Goal: Task Accomplishment & Management: Manage account settings

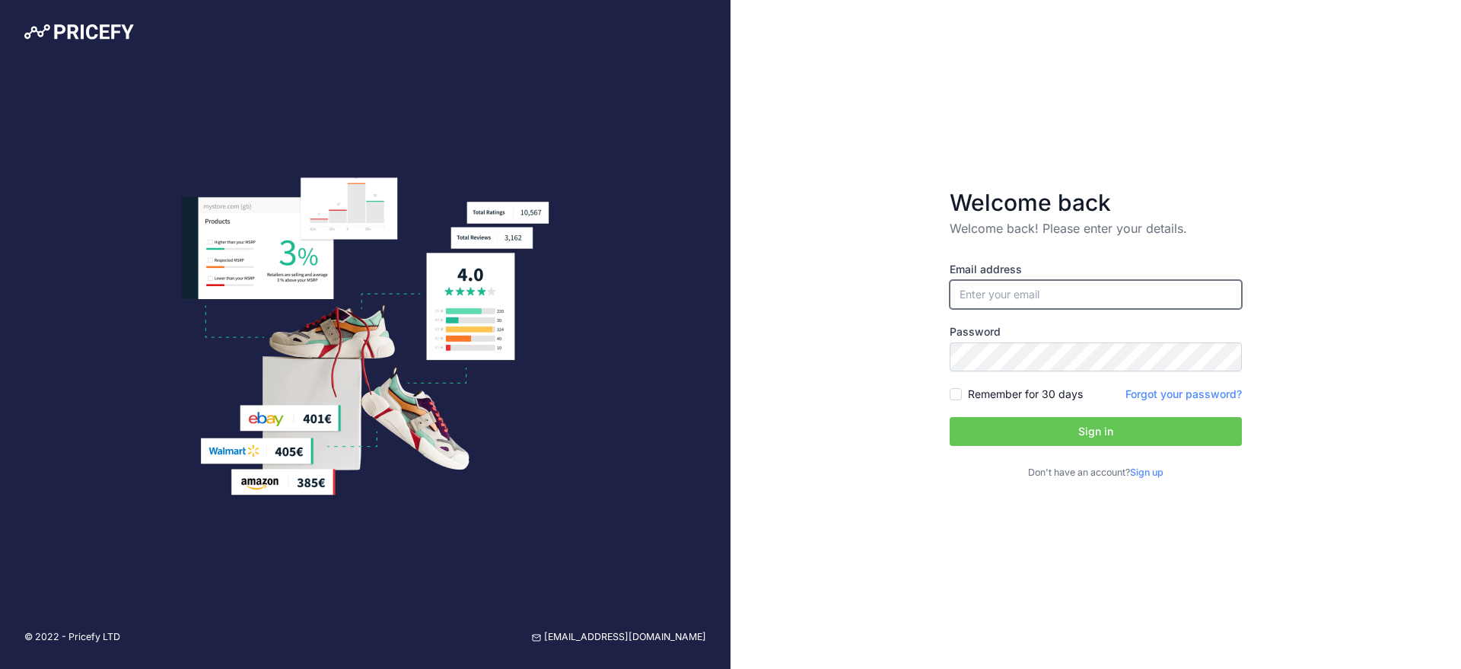
click at [1123, 297] on input "email" at bounding box center [1096, 294] width 292 height 29
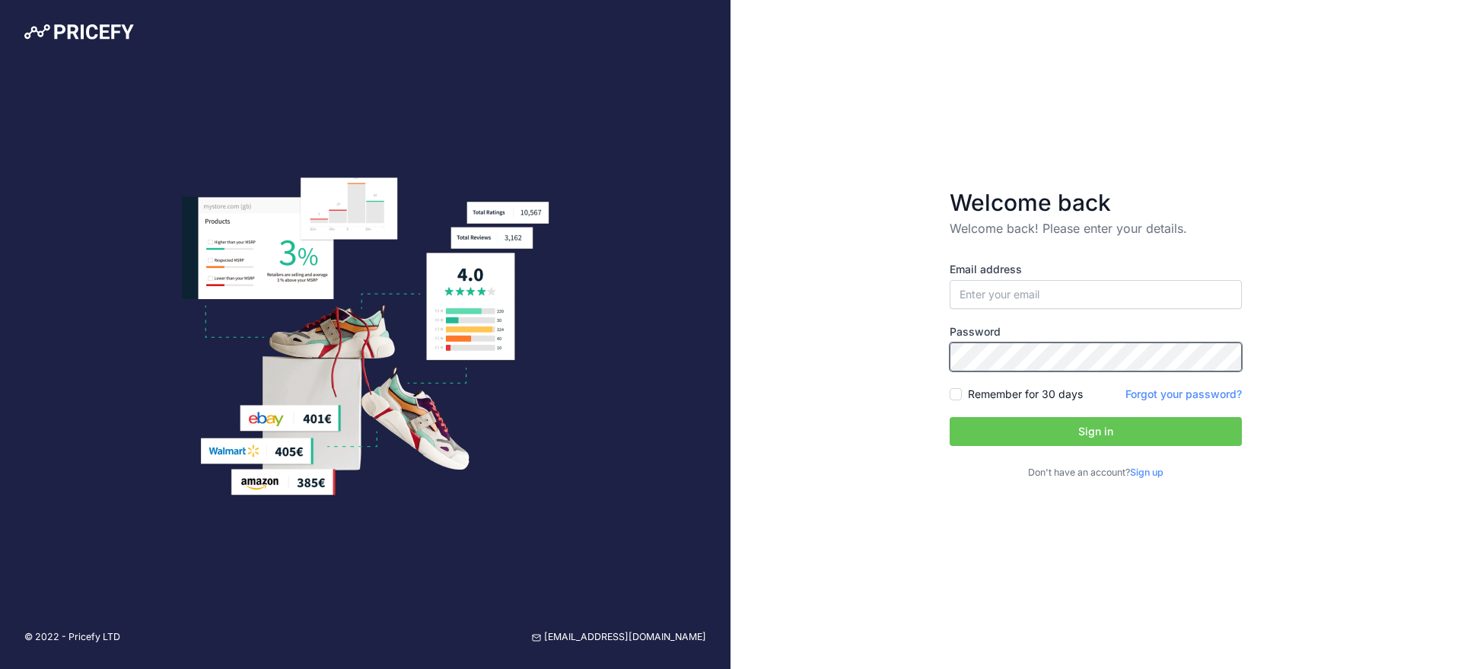
type input "[EMAIL_ADDRESS][DOMAIN_NAME]"
click at [1108, 422] on button "Sign in" at bounding box center [1096, 431] width 292 height 29
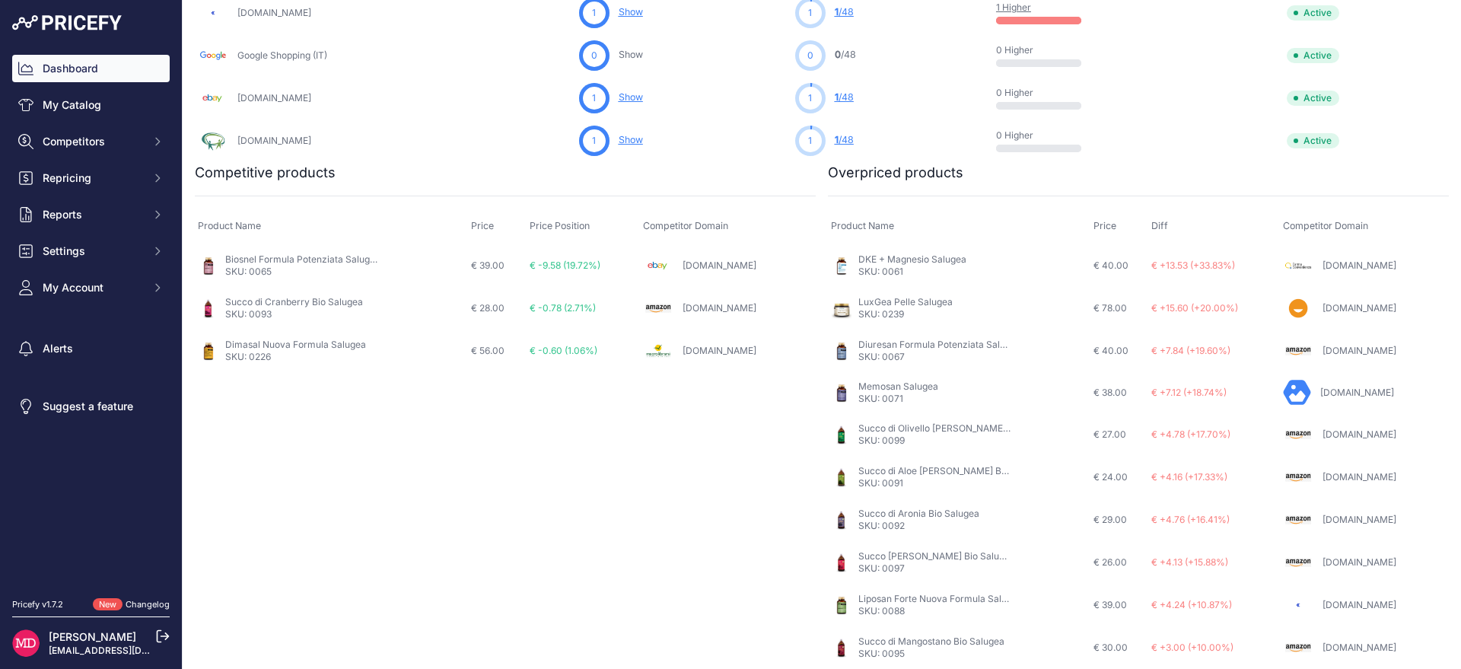
scroll to position [87, 0]
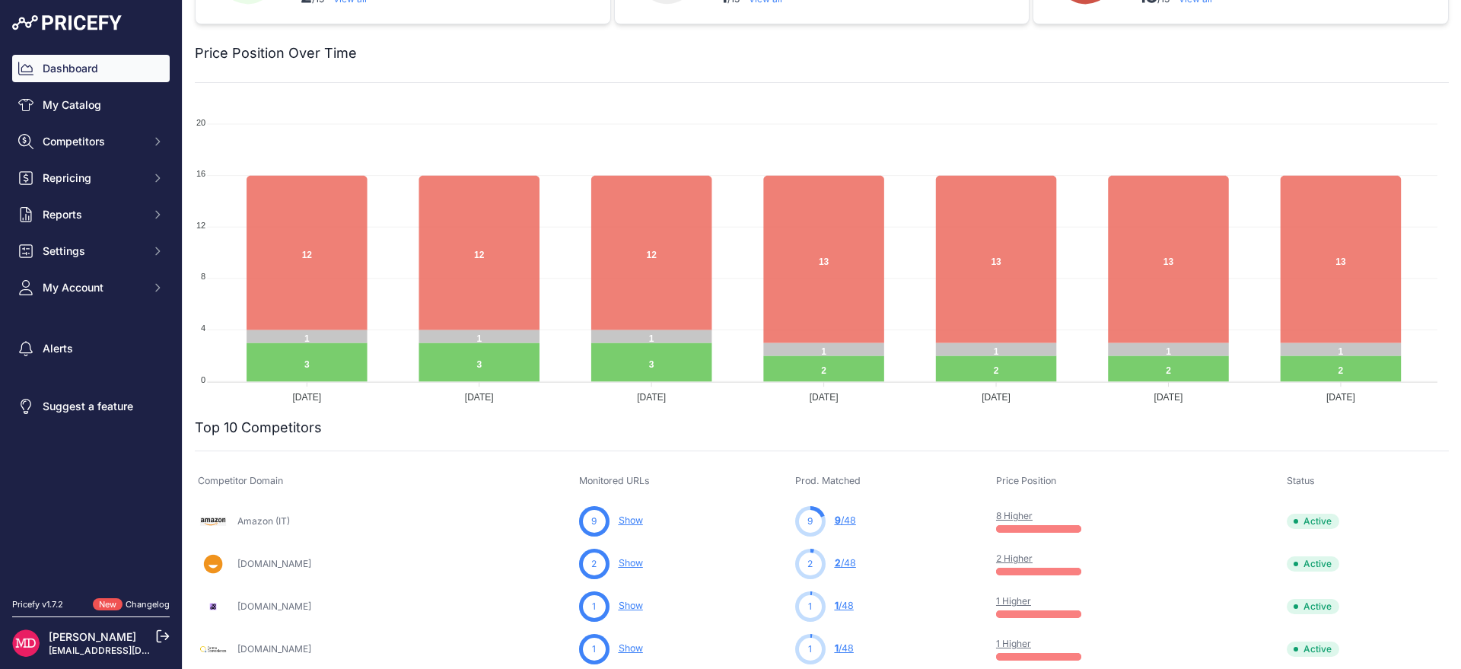
click at [87, 366] on nav "Dashboard My Catalog Competitors Competitors Monitored URLs MAP infringements R…" at bounding box center [91, 317] width 158 height 525
click at [88, 351] on link "Alerts" at bounding box center [91, 348] width 158 height 27
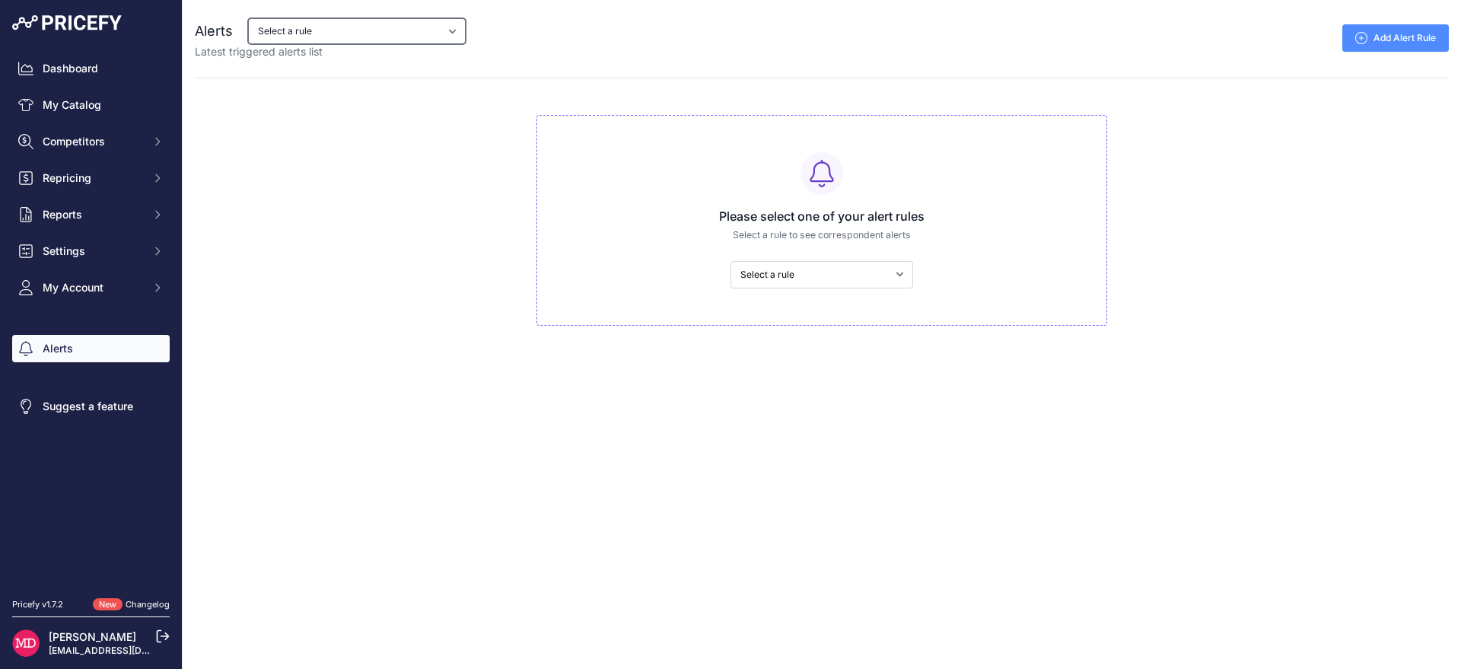
click at [412, 30] on select "Select a rule My competitors are 5% cheaper than me Rottura 21%" at bounding box center [357, 31] width 218 height 26
select select "9265"
click at [248, 18] on select "Select a rule My competitors are 5% cheaper than me Rottura 21%" at bounding box center [357, 31] width 218 height 26
click at [379, 26] on select "My competitors are 5% cheaper than me Rottura 21%" at bounding box center [357, 31] width 218 height 26
select select "8789"
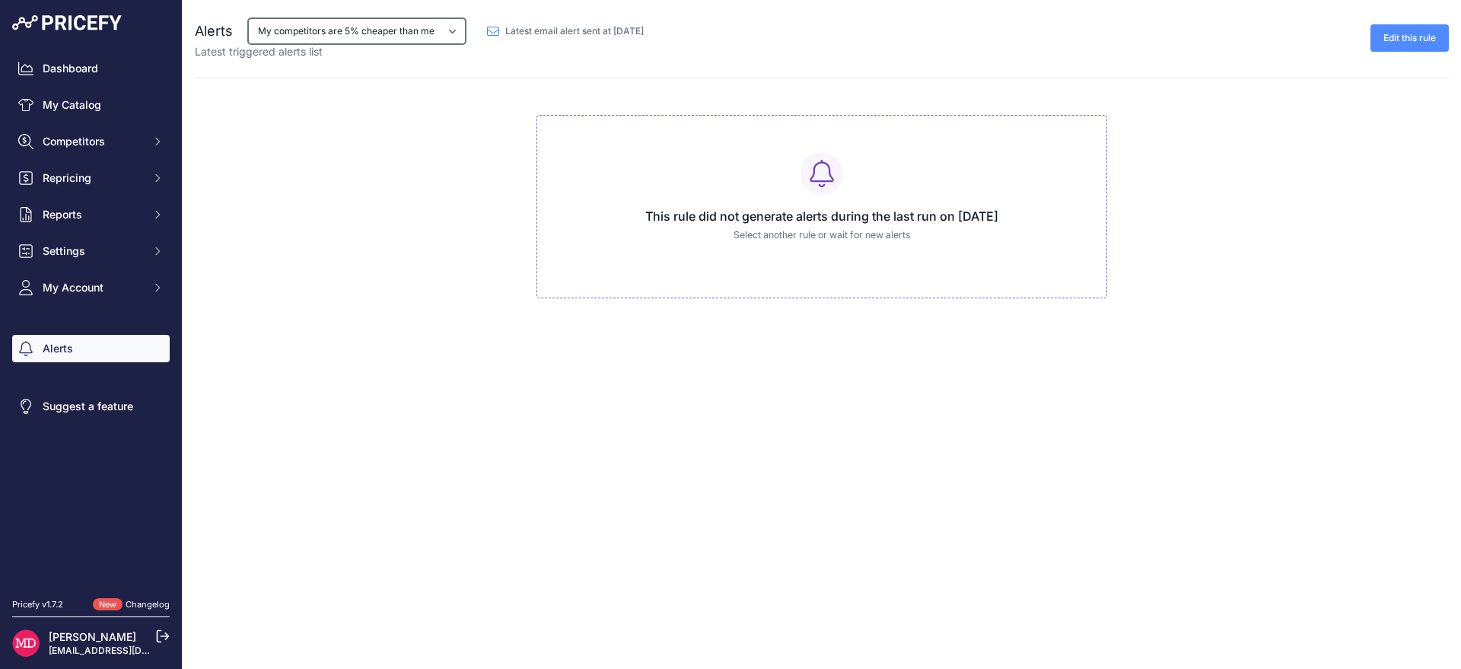
click at [248, 18] on select "My competitors are 5% cheaper than me Rottura 21%" at bounding box center [357, 31] width 218 height 26
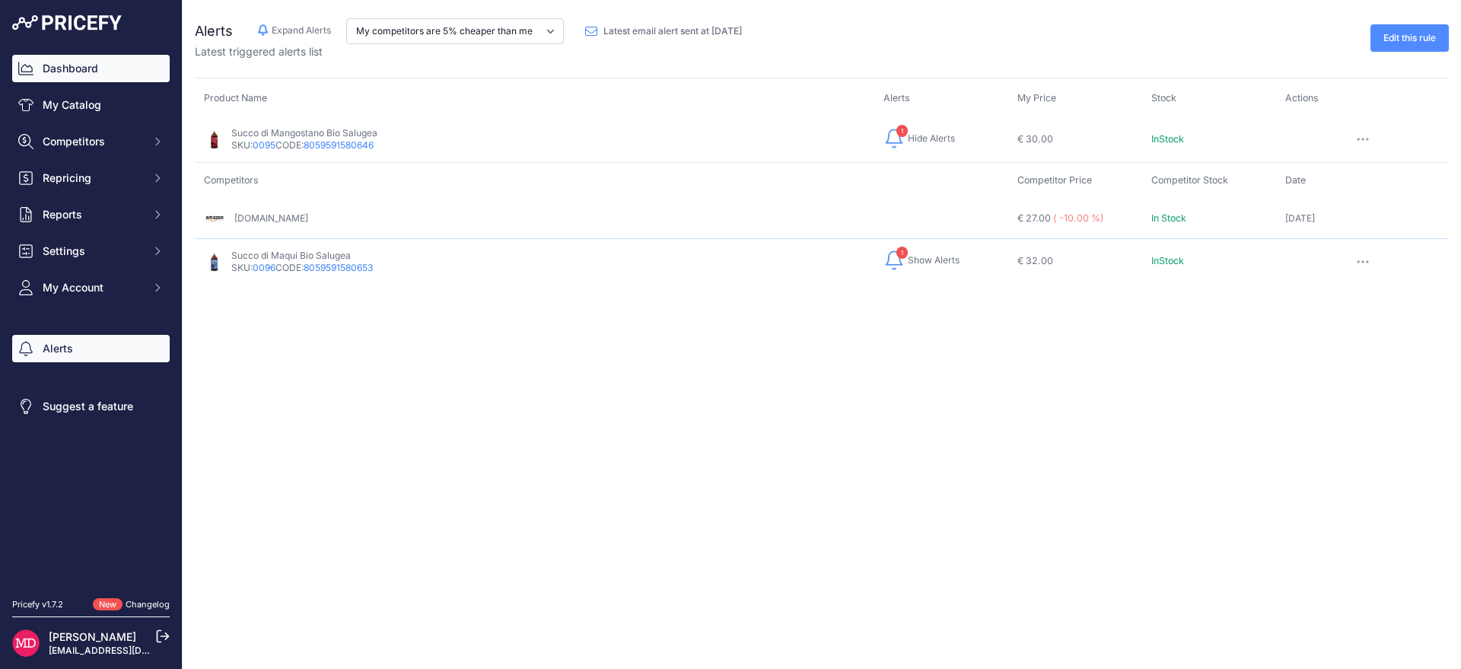
click at [73, 76] on link "Dashboard" at bounding box center [91, 68] width 158 height 27
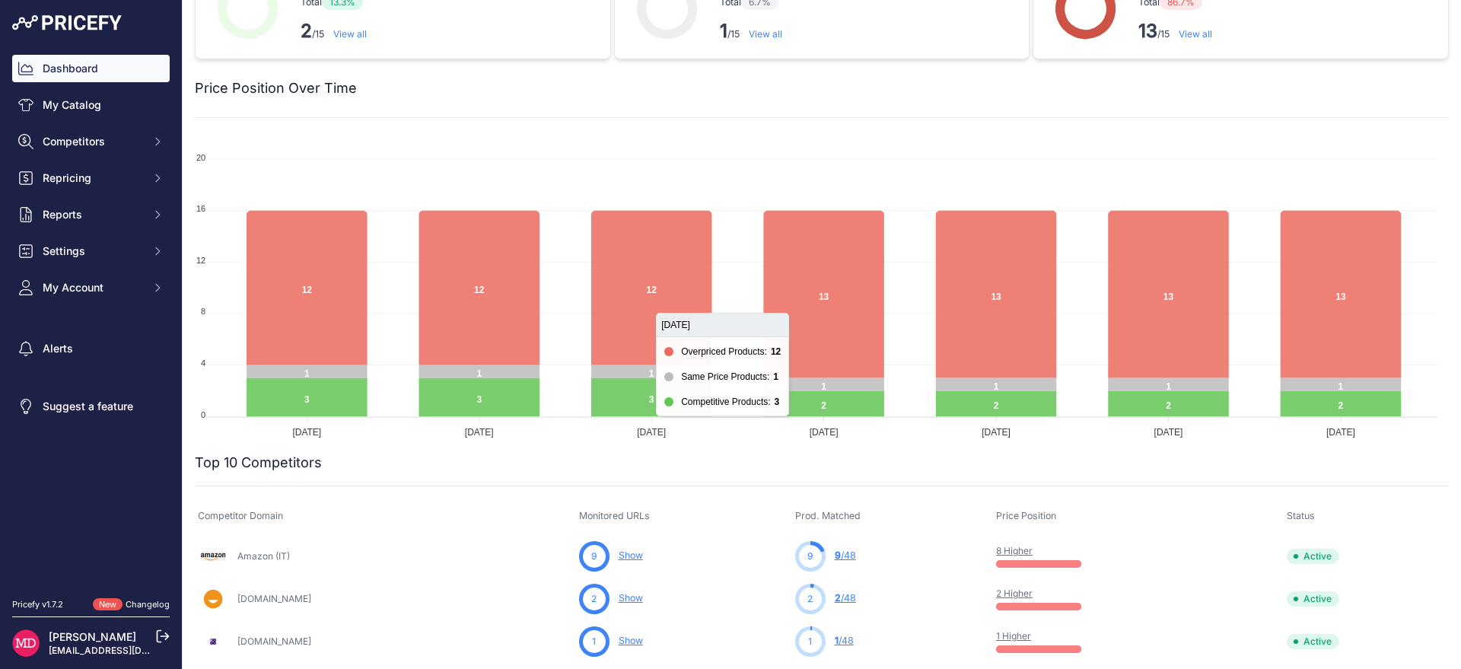
scroll to position [91, 0]
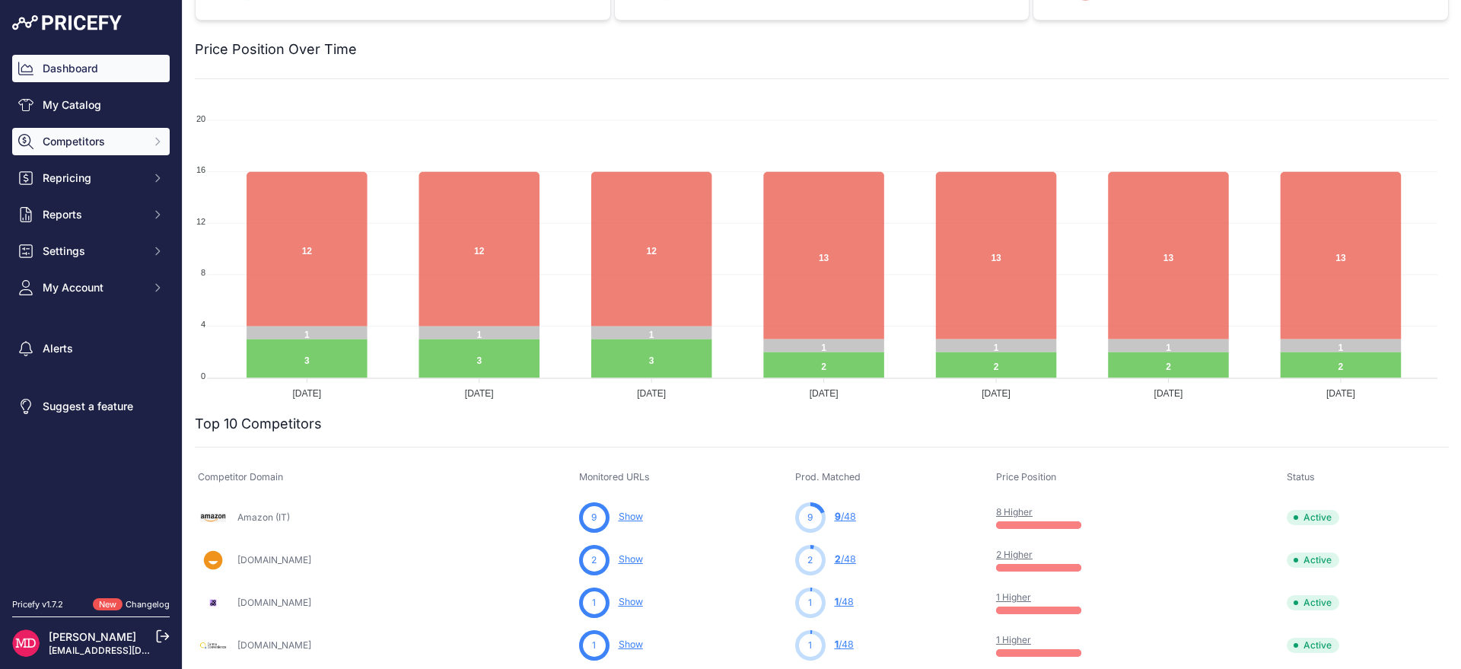
click at [120, 151] on button "Competitors" at bounding box center [91, 141] width 158 height 27
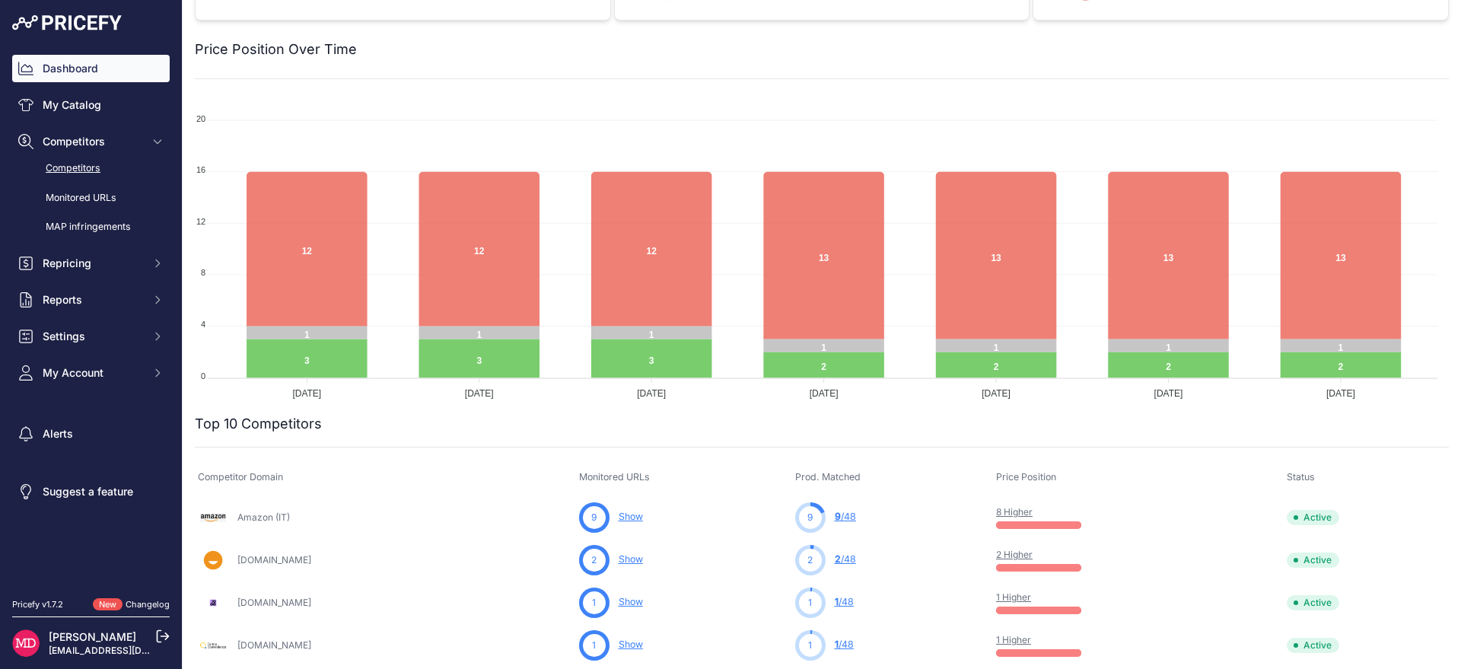
click at [123, 164] on link "Competitors" at bounding box center [91, 168] width 158 height 27
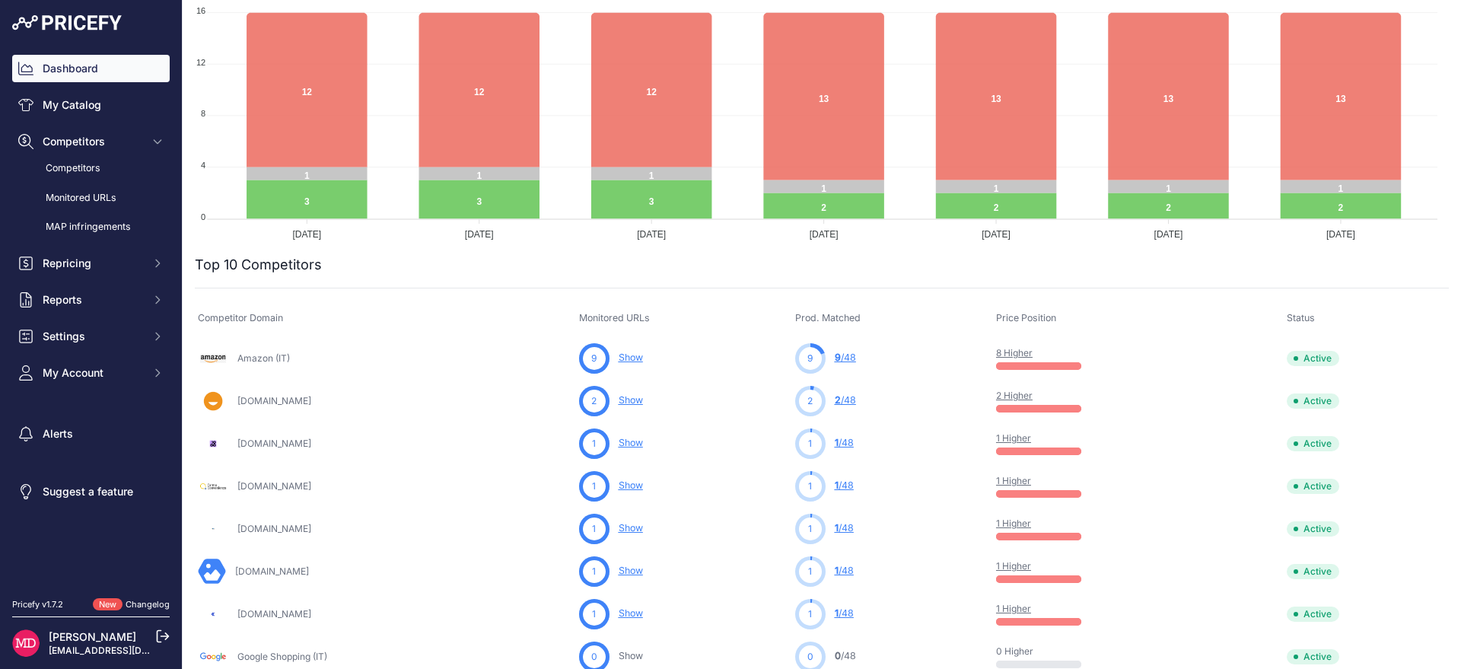
scroll to position [593, 0]
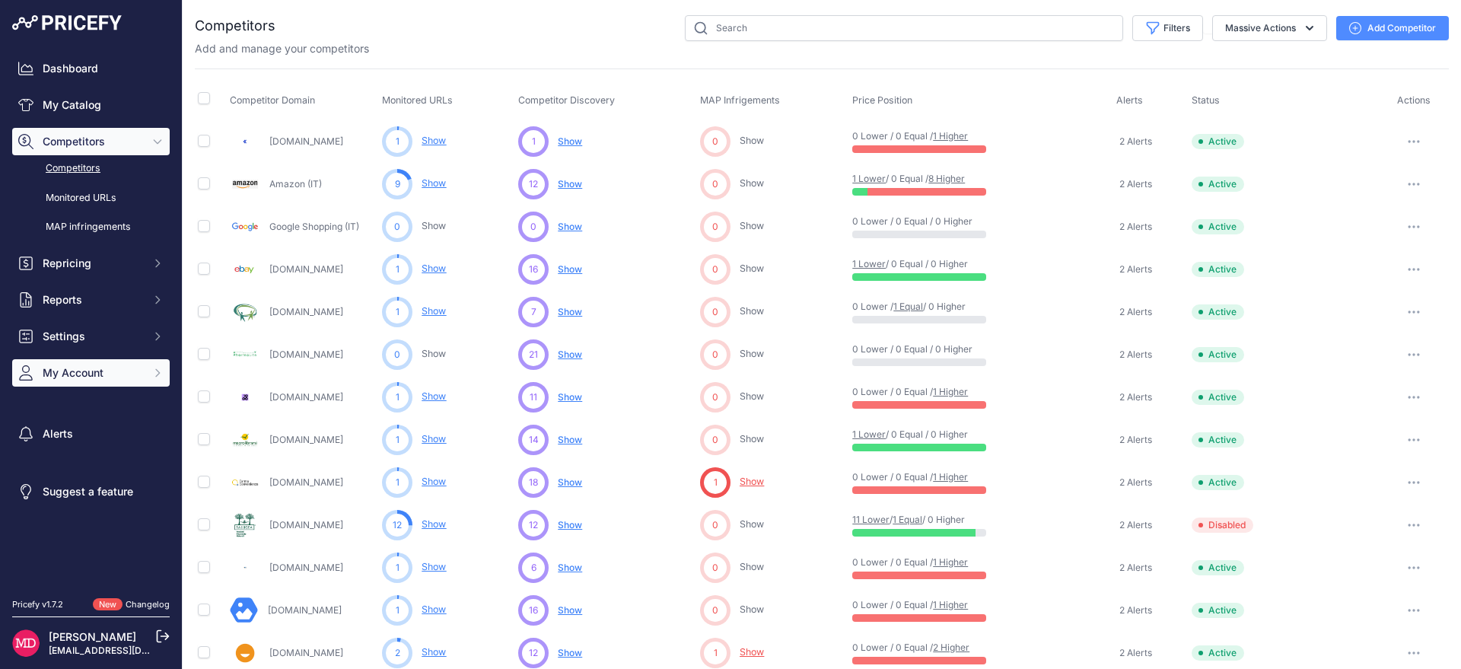
click at [51, 371] on span "My Account" at bounding box center [93, 372] width 100 height 15
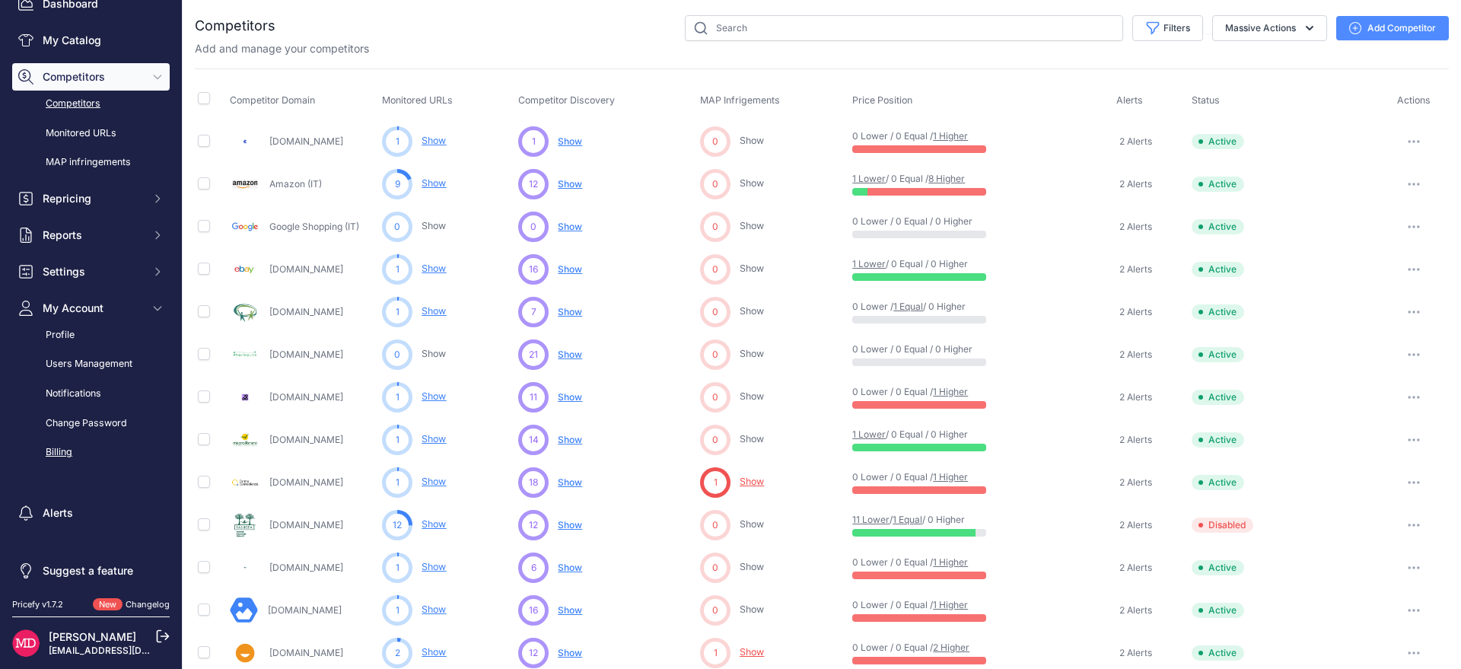
scroll to position [67, 0]
click at [79, 450] on link "Billing" at bounding box center [91, 450] width 158 height 27
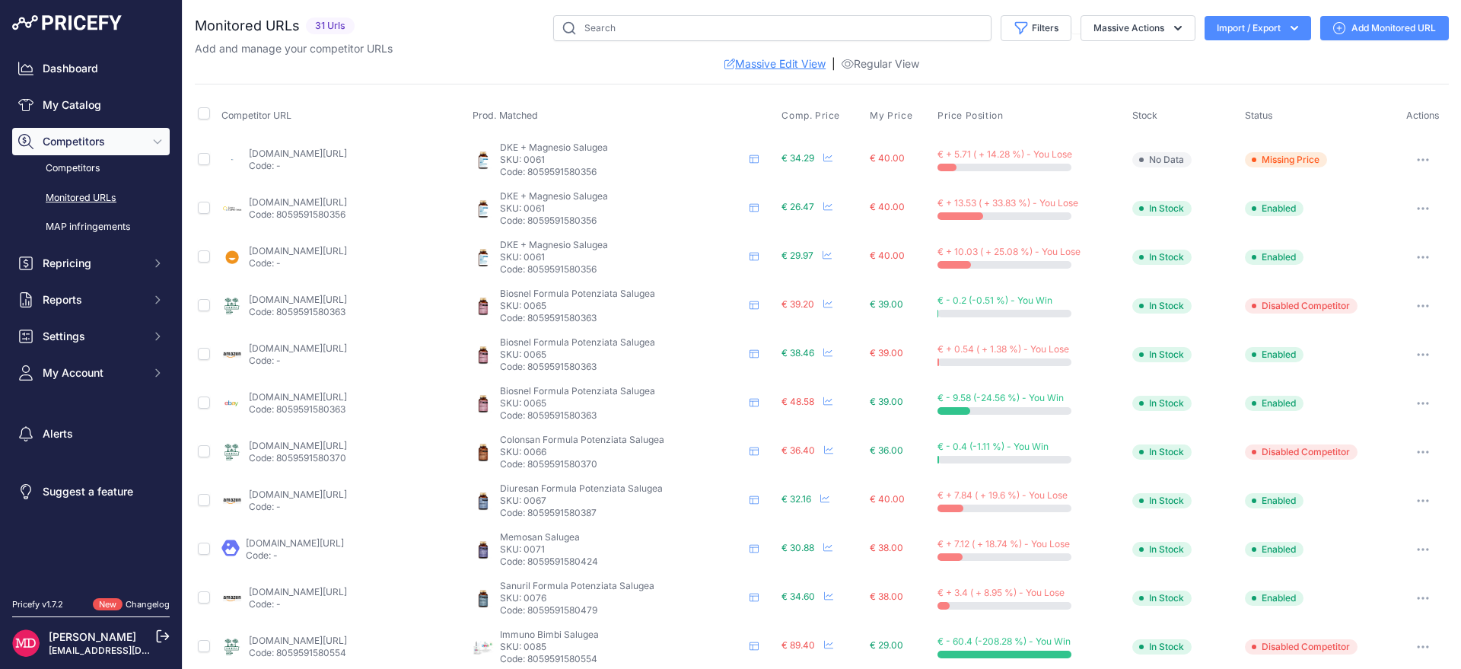
click at [798, 68] on link "Massive Edit View" at bounding box center [775, 63] width 101 height 15
click at [1100, 13] on div "You are not connected to the internet. Monitored URLs" at bounding box center [822, 586] width 1254 height 1173
click at [1107, 20] on button "Massive Actions" at bounding box center [1138, 28] width 115 height 26
click at [1108, 21] on button "Massive Actions" at bounding box center [1138, 28] width 115 height 26
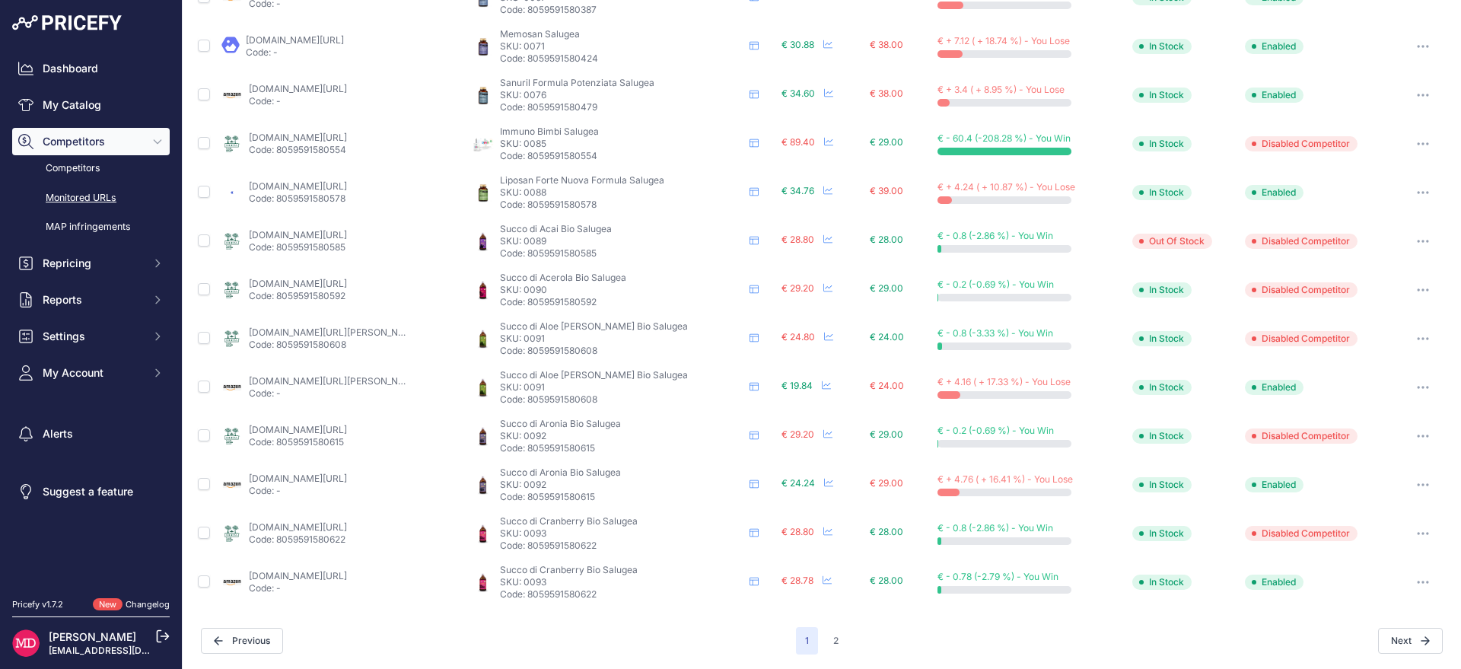
click at [90, 196] on link "Monitored URLs" at bounding box center [91, 198] width 158 height 27
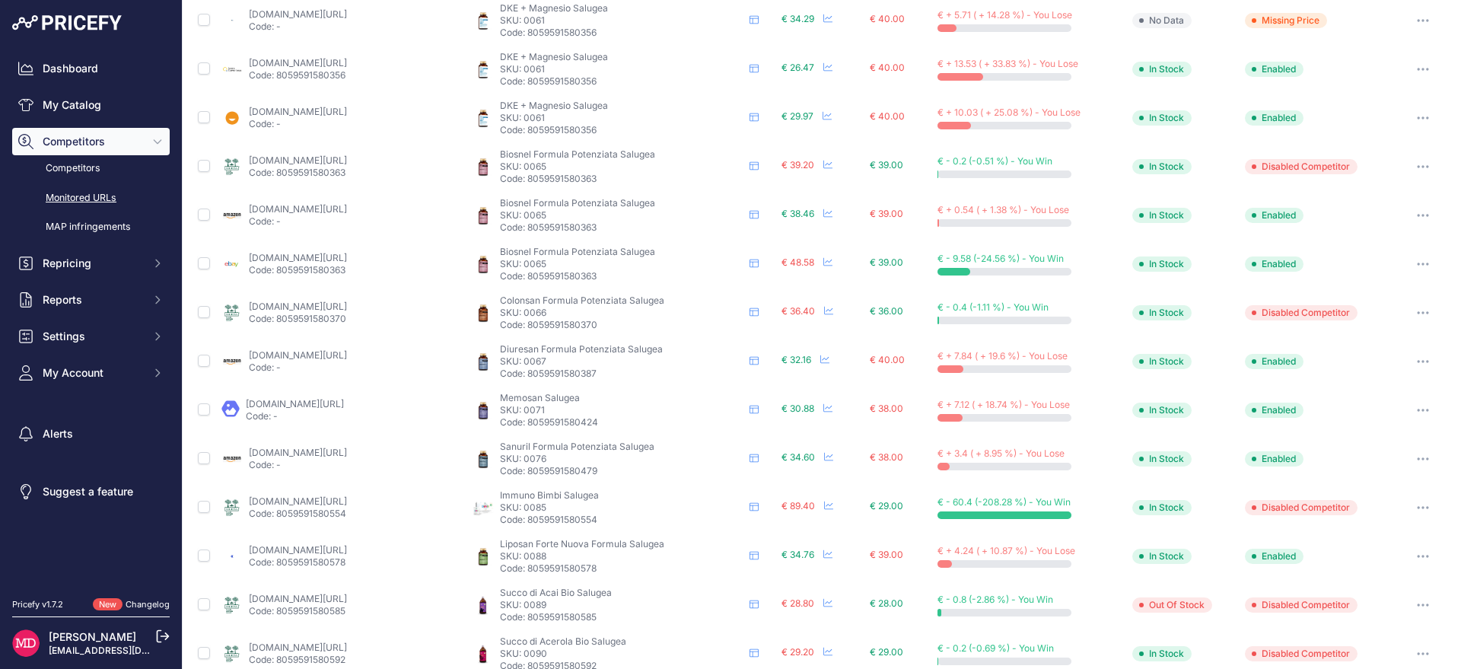
scroll to position [488, 0]
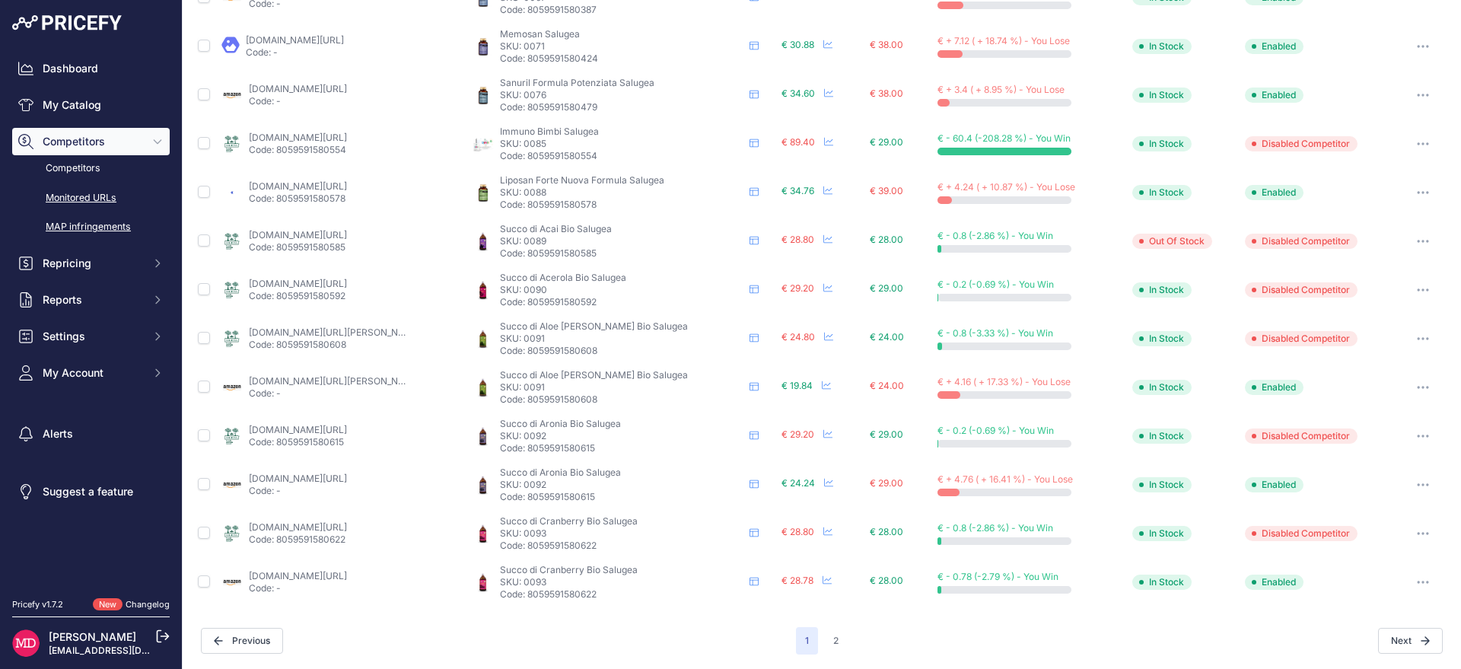
click at [104, 232] on link "MAP infringements" at bounding box center [91, 227] width 158 height 27
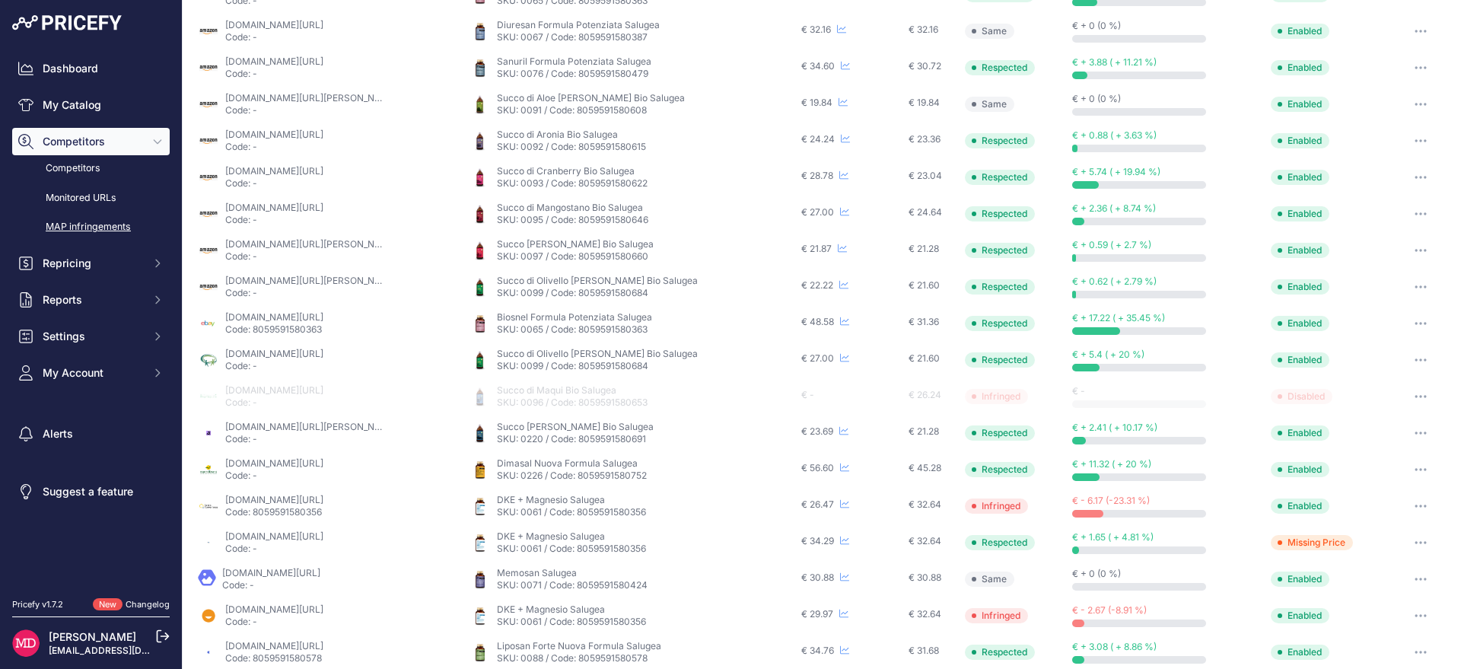
scroll to position [158, 0]
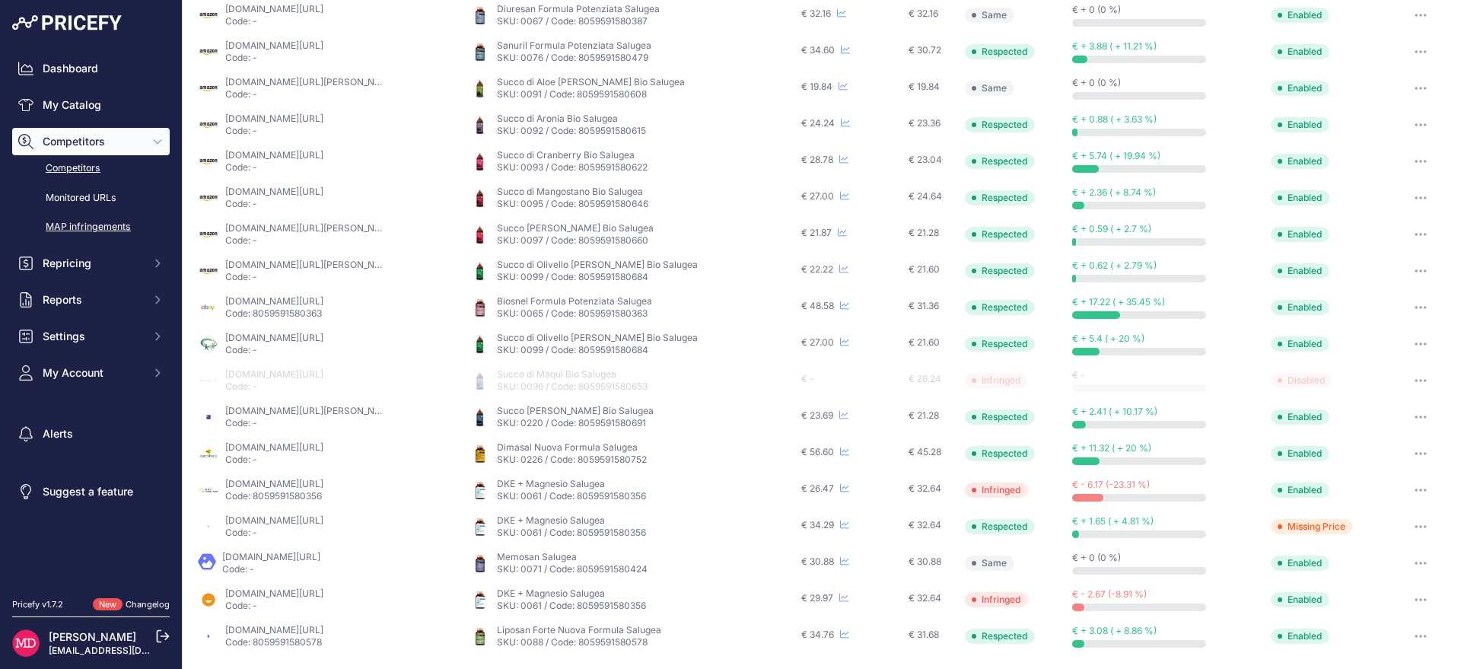
click at [84, 169] on link "Competitors" at bounding box center [91, 168] width 158 height 27
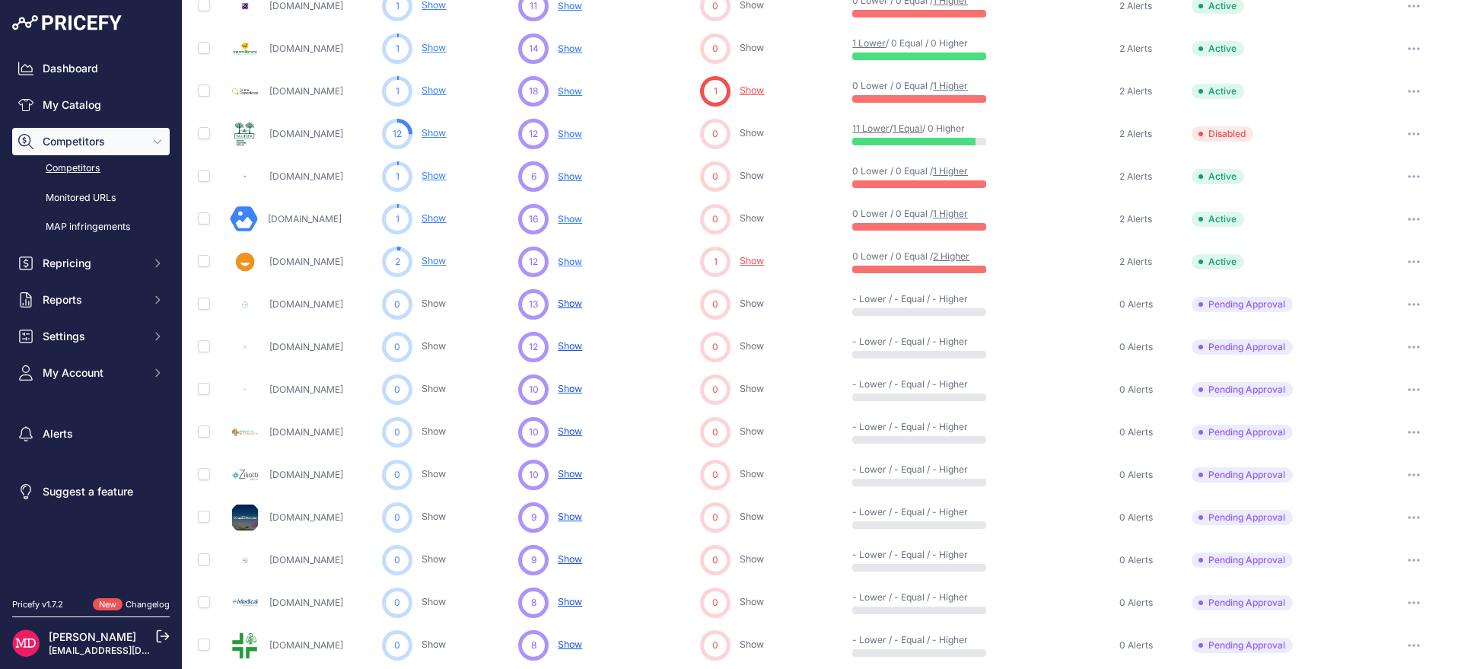
scroll to position [579, 0]
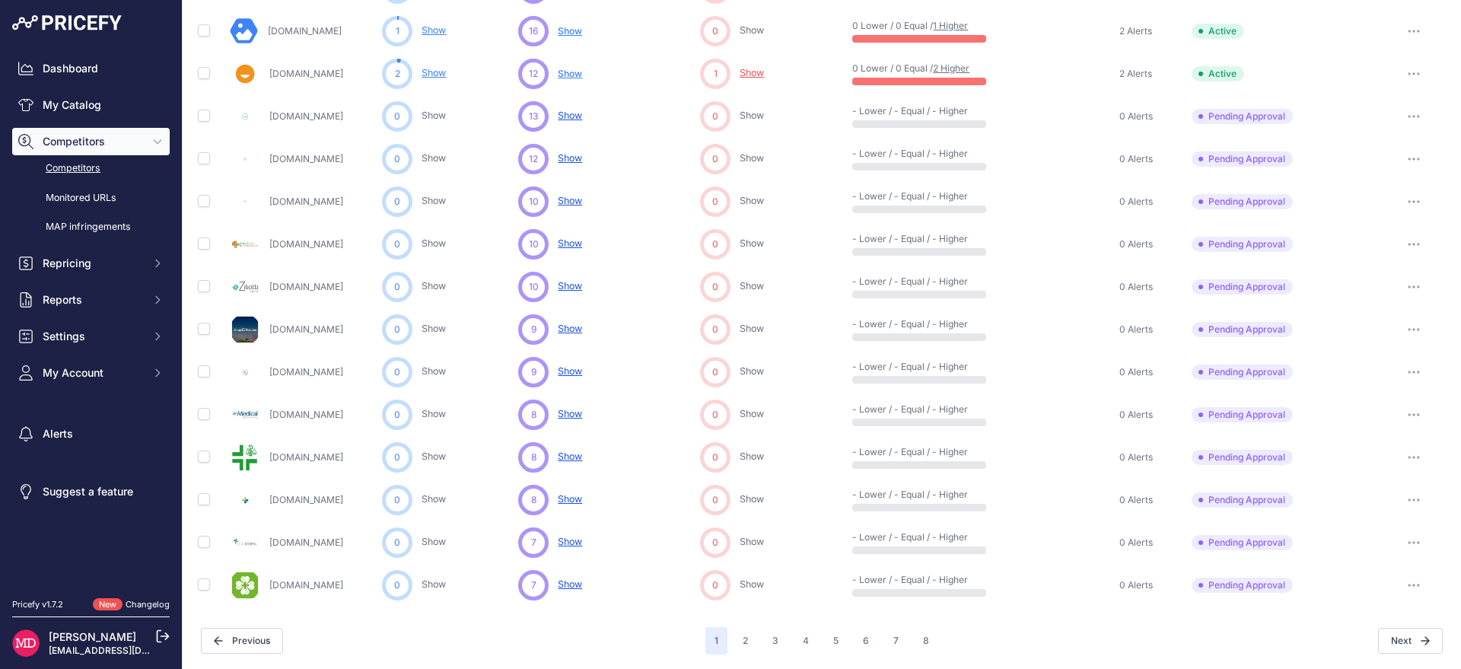
click at [1408, 456] on icon "button" at bounding box center [1414, 457] width 12 height 3
click at [1399, 520] on button "Approve Competitor" at bounding box center [1383, 514] width 125 height 24
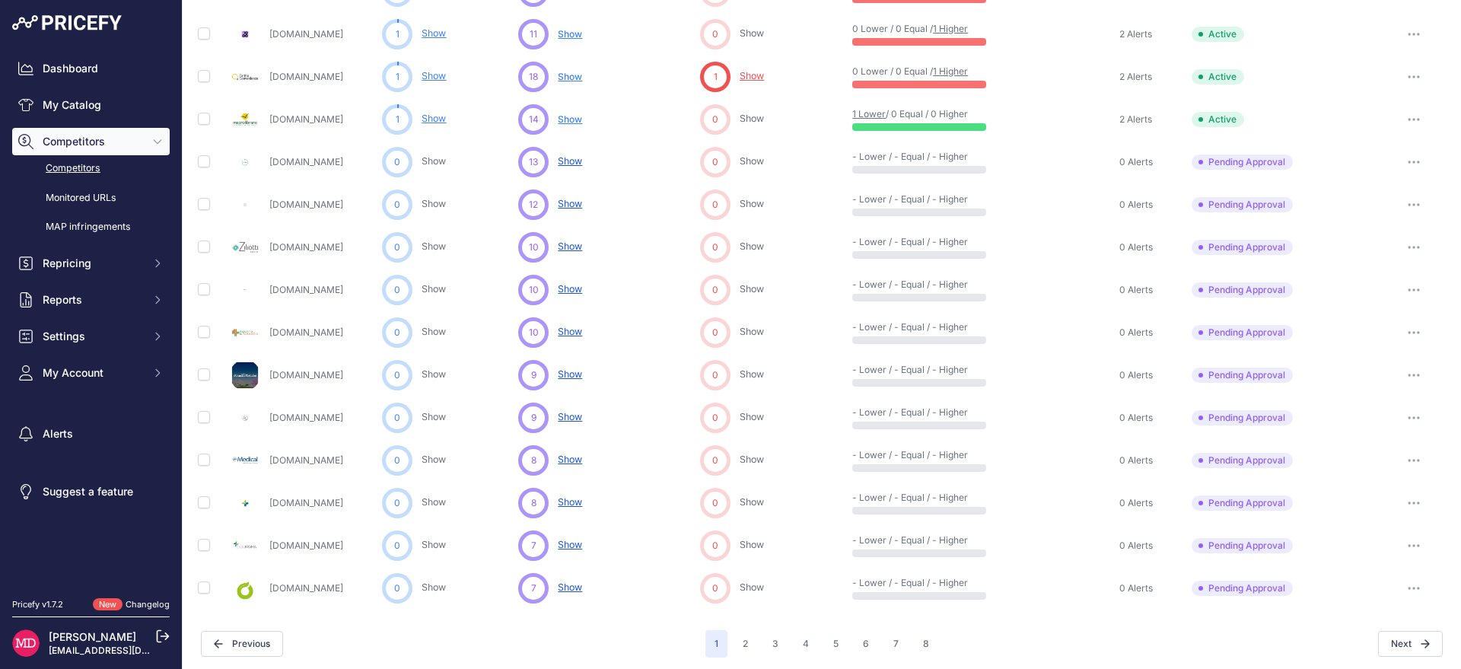
scroll to position [620, 0]
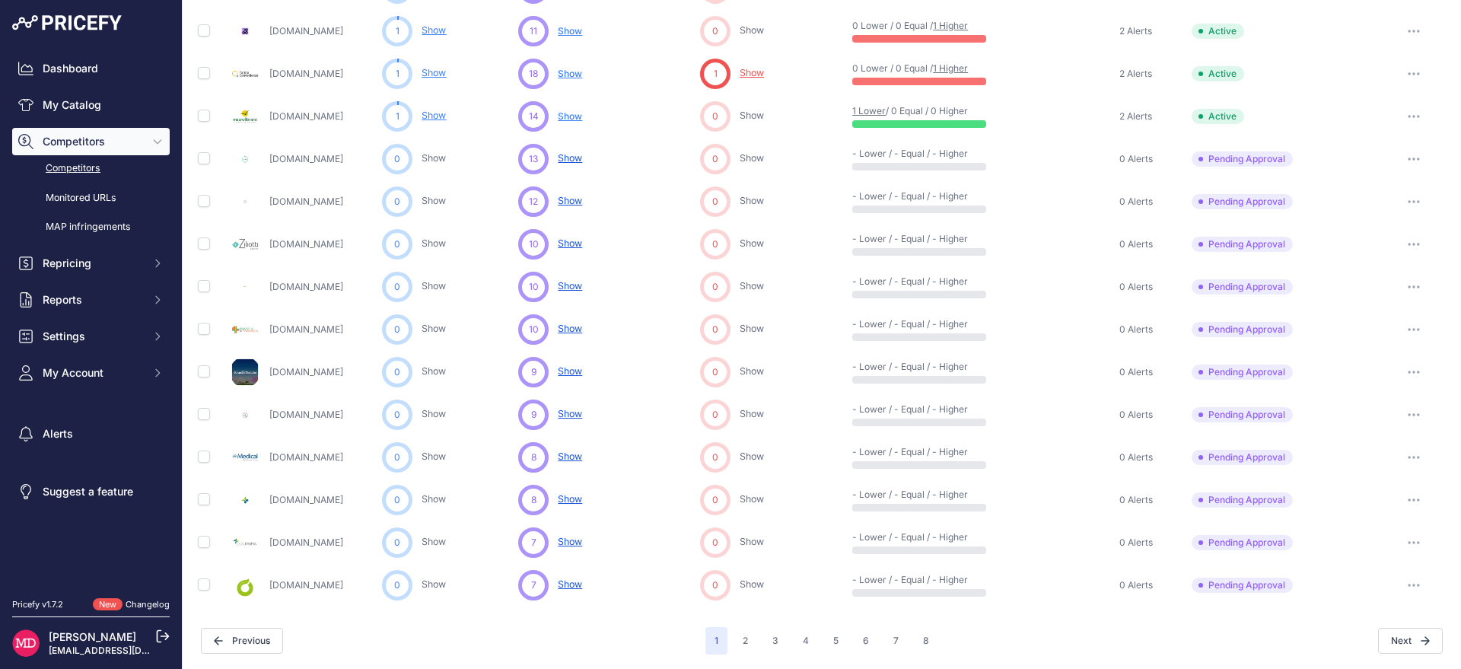
click at [1410, 158] on button "button" at bounding box center [1414, 158] width 30 height 21
click at [1382, 212] on button "Approve Competitor" at bounding box center [1383, 215] width 125 height 24
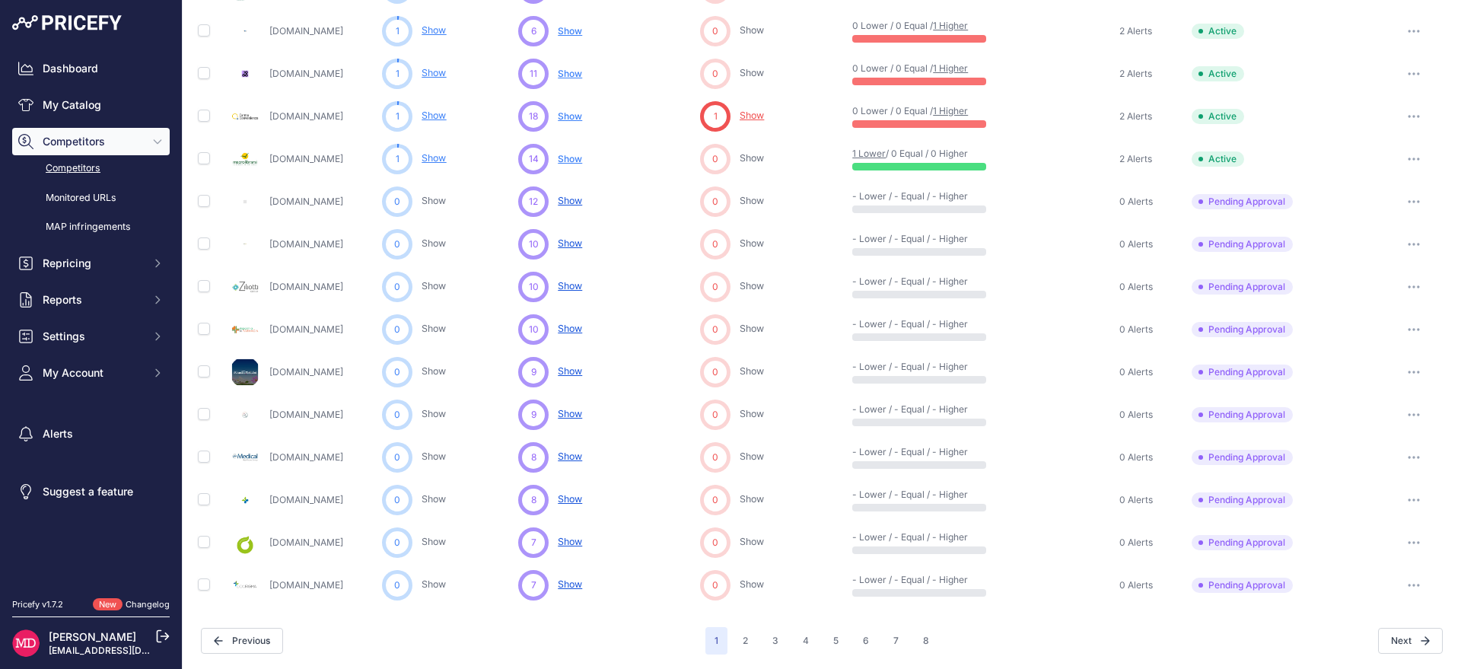
click at [1404, 205] on button "button" at bounding box center [1414, 201] width 30 height 21
click at [1385, 264] on button "Approve Competitor" at bounding box center [1383, 258] width 125 height 24
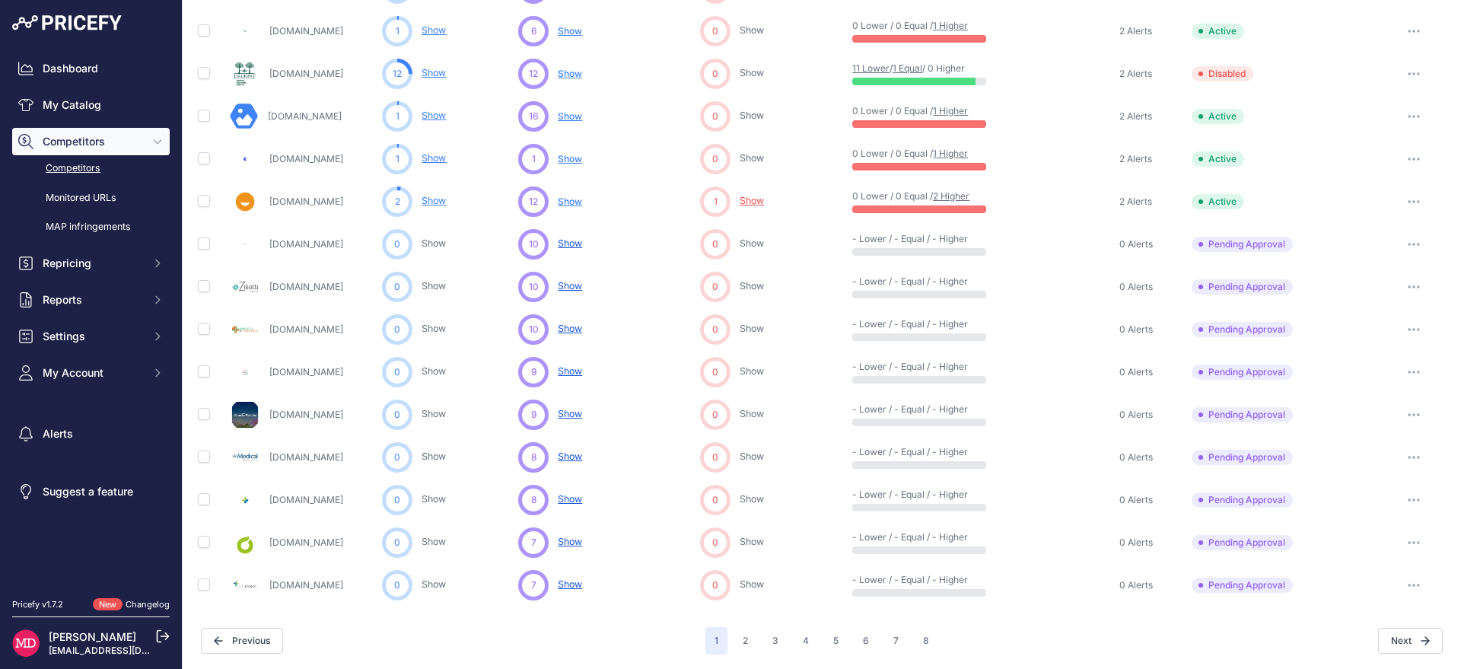
click at [1403, 246] on button "button" at bounding box center [1414, 244] width 30 height 21
click at [1387, 300] on button "Approve Competitor" at bounding box center [1383, 300] width 125 height 24
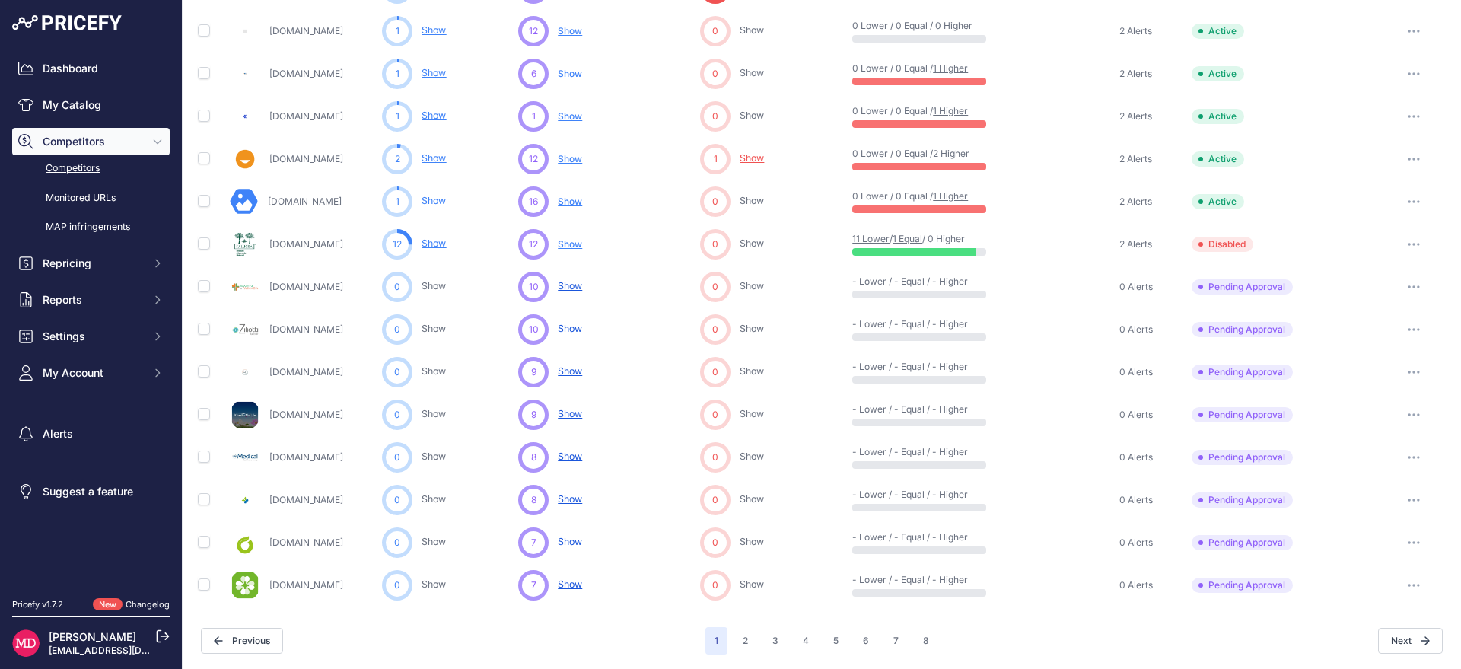
click at [1404, 288] on button "button" at bounding box center [1414, 286] width 30 height 21
click at [1384, 338] on button "Approve Competitor" at bounding box center [1383, 343] width 125 height 24
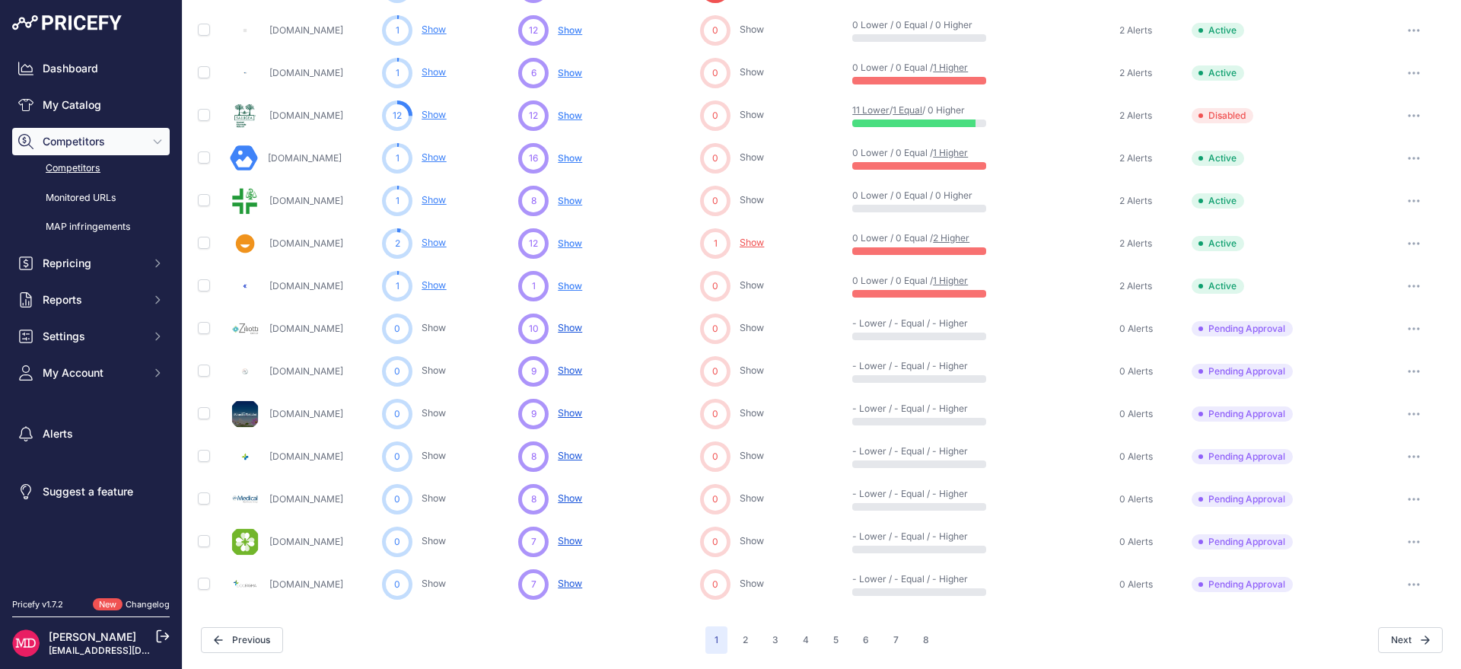
scroll to position [579, 0]
click at [1406, 331] on button "button" at bounding box center [1414, 329] width 30 height 21
click at [1358, 390] on button "Approve Competitor" at bounding box center [1383, 386] width 125 height 24
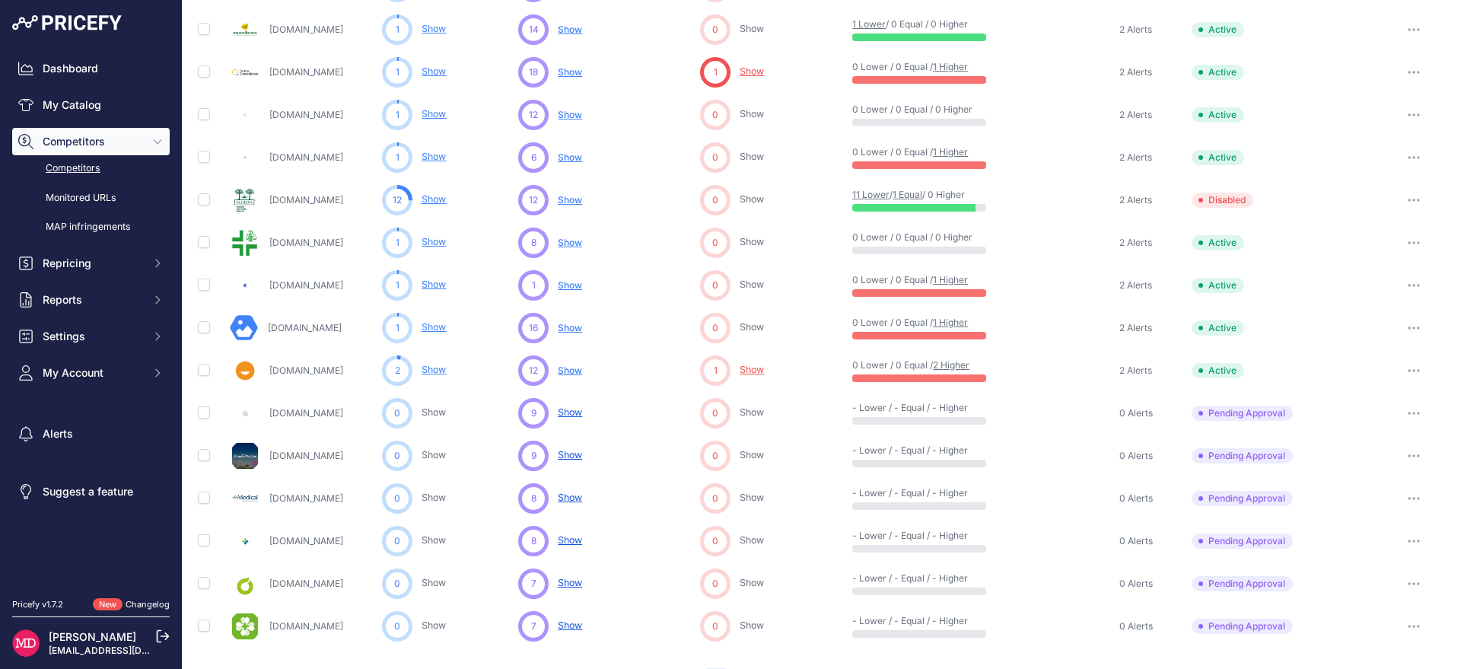
scroll to position [620, 0]
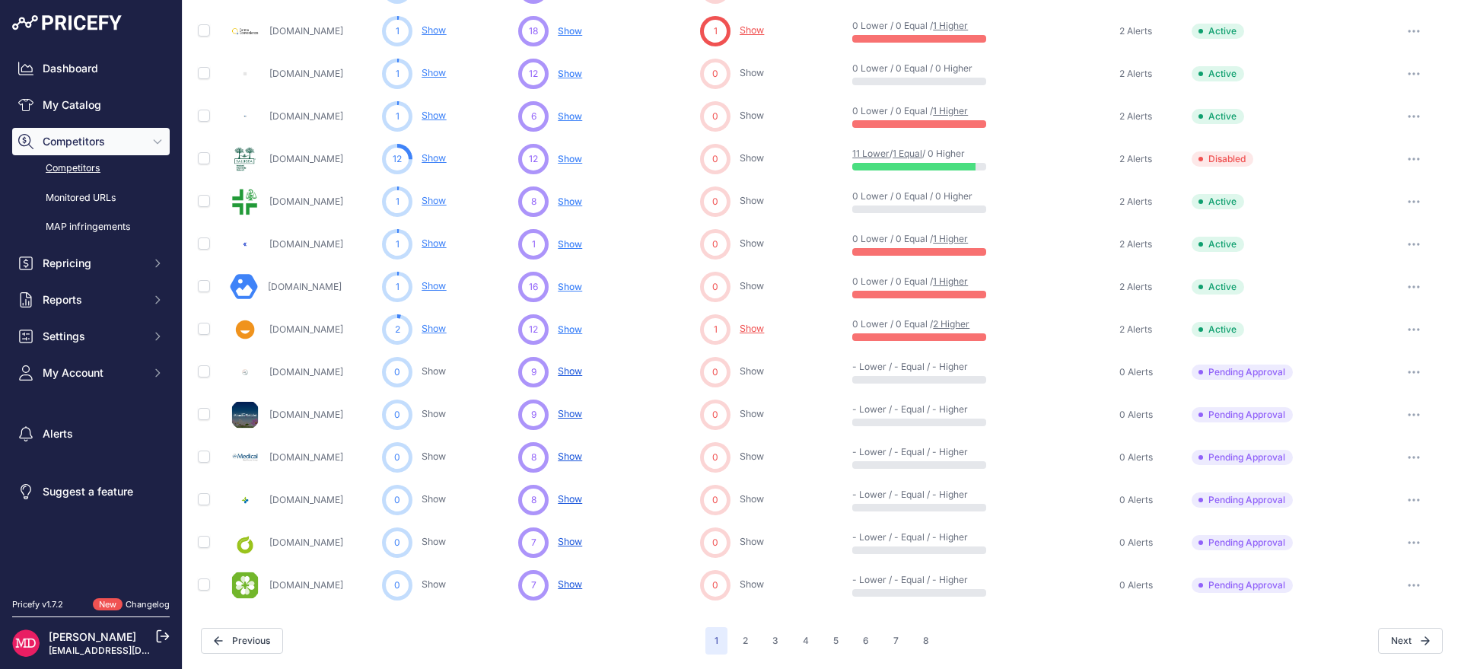
click at [1408, 371] on icon "button" at bounding box center [1414, 372] width 12 height 3
click at [1364, 427] on button "Approve Competitor" at bounding box center [1383, 428] width 125 height 24
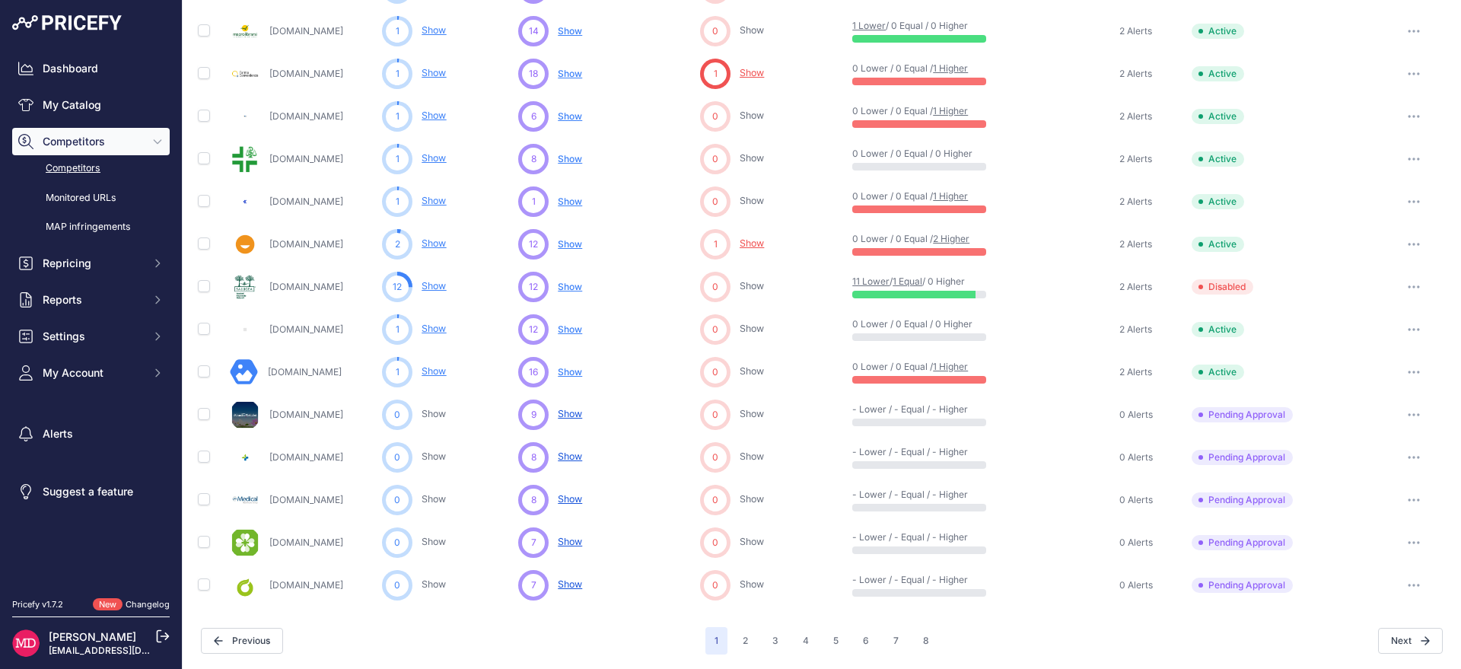
click at [1410, 581] on button "button" at bounding box center [1414, 585] width 30 height 21
click at [1368, 642] on button "Approve Competitor" at bounding box center [1383, 641] width 125 height 24
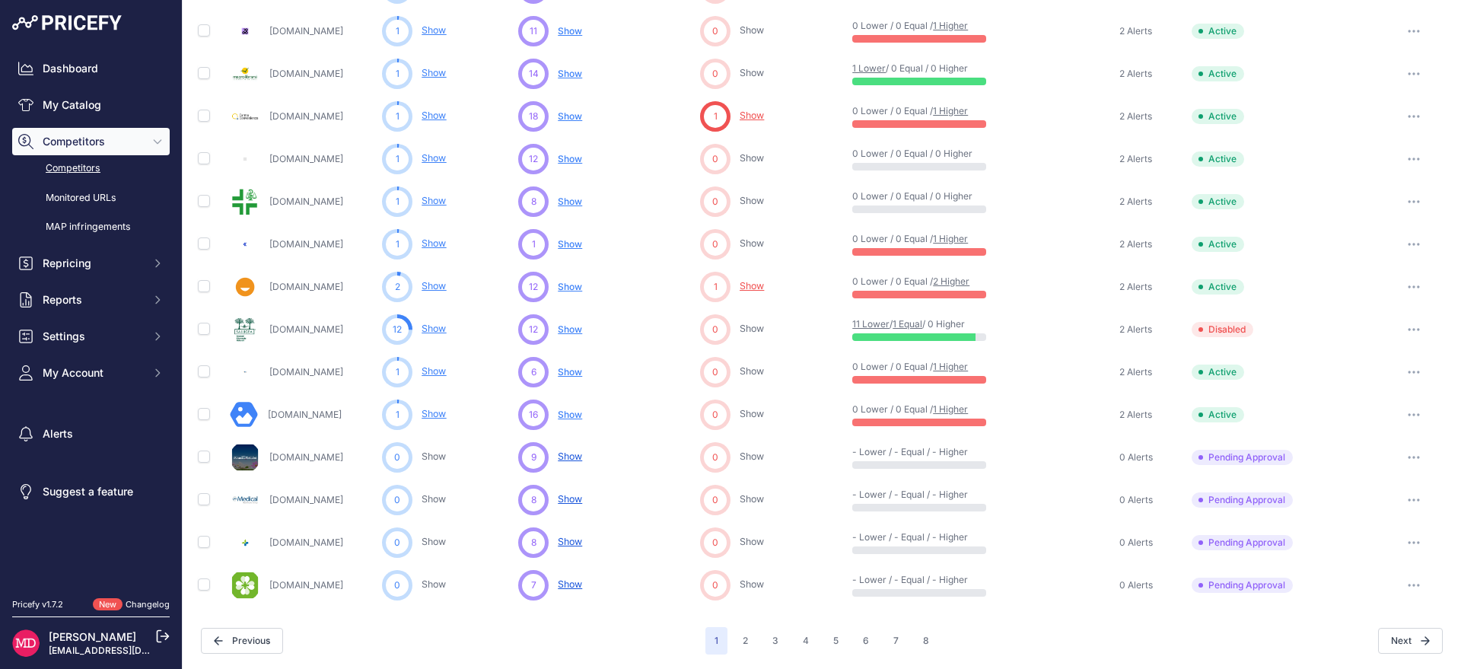
click at [1407, 589] on button "button" at bounding box center [1414, 585] width 30 height 21
click at [1369, 646] on button "Approve Competitor" at bounding box center [1383, 641] width 125 height 24
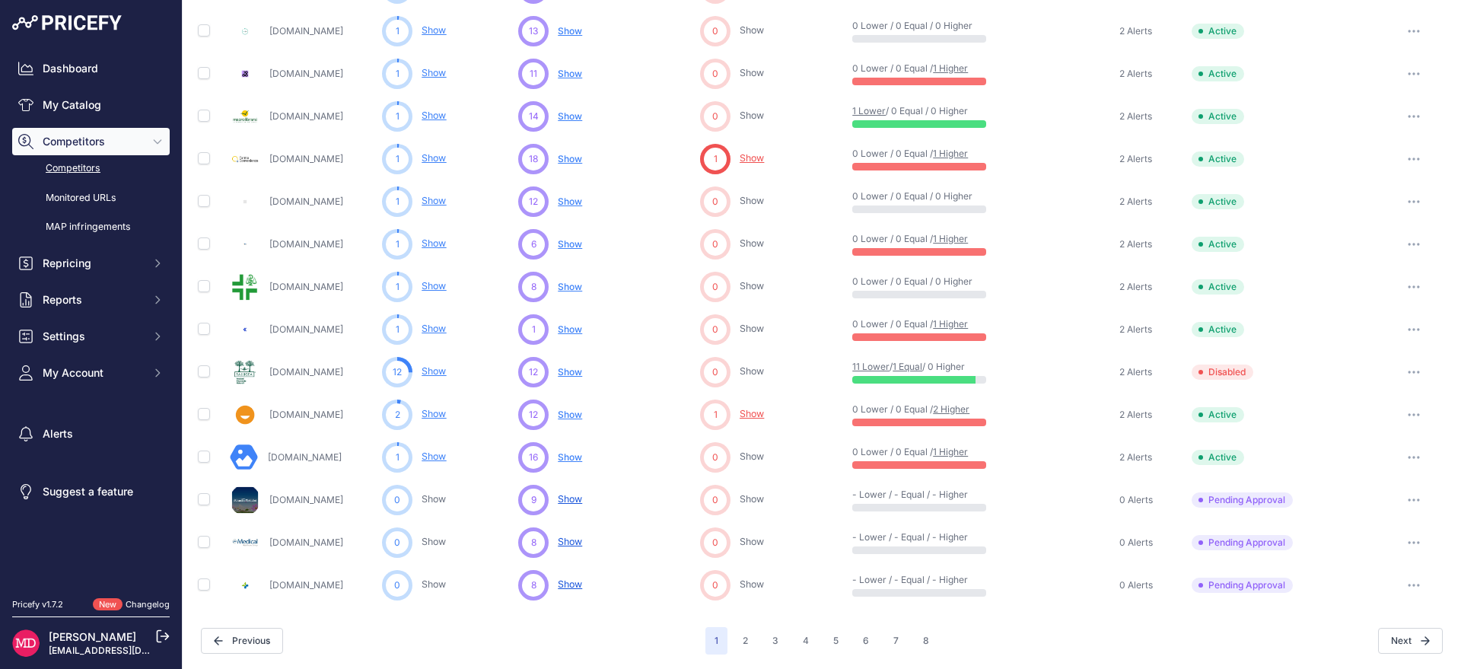
click at [1401, 575] on button "button" at bounding box center [1414, 585] width 30 height 21
click at [1372, 637] on button "Approve Competitor" at bounding box center [1383, 641] width 125 height 24
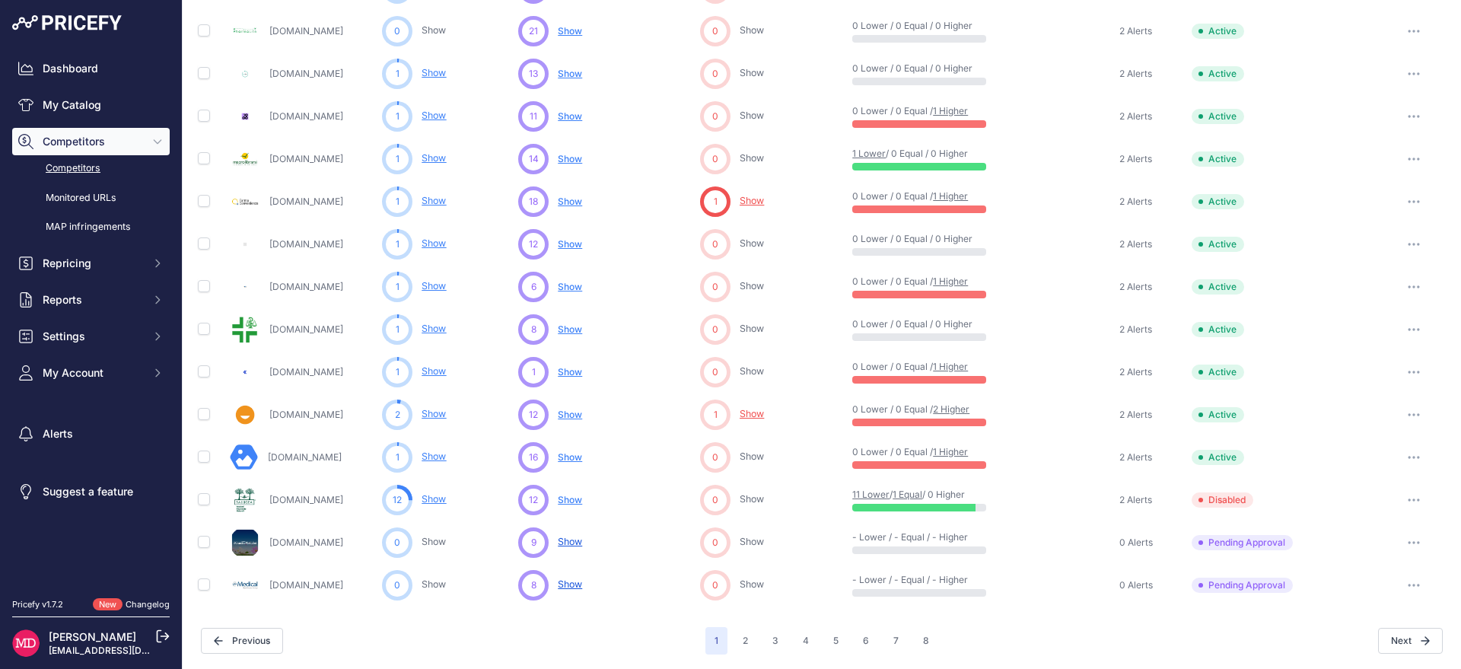
scroll to position [579, 0]
click at [1408, 585] on icon "button" at bounding box center [1414, 585] width 12 height 3
click at [1382, 636] on button "Approve Competitor" at bounding box center [1383, 641] width 125 height 24
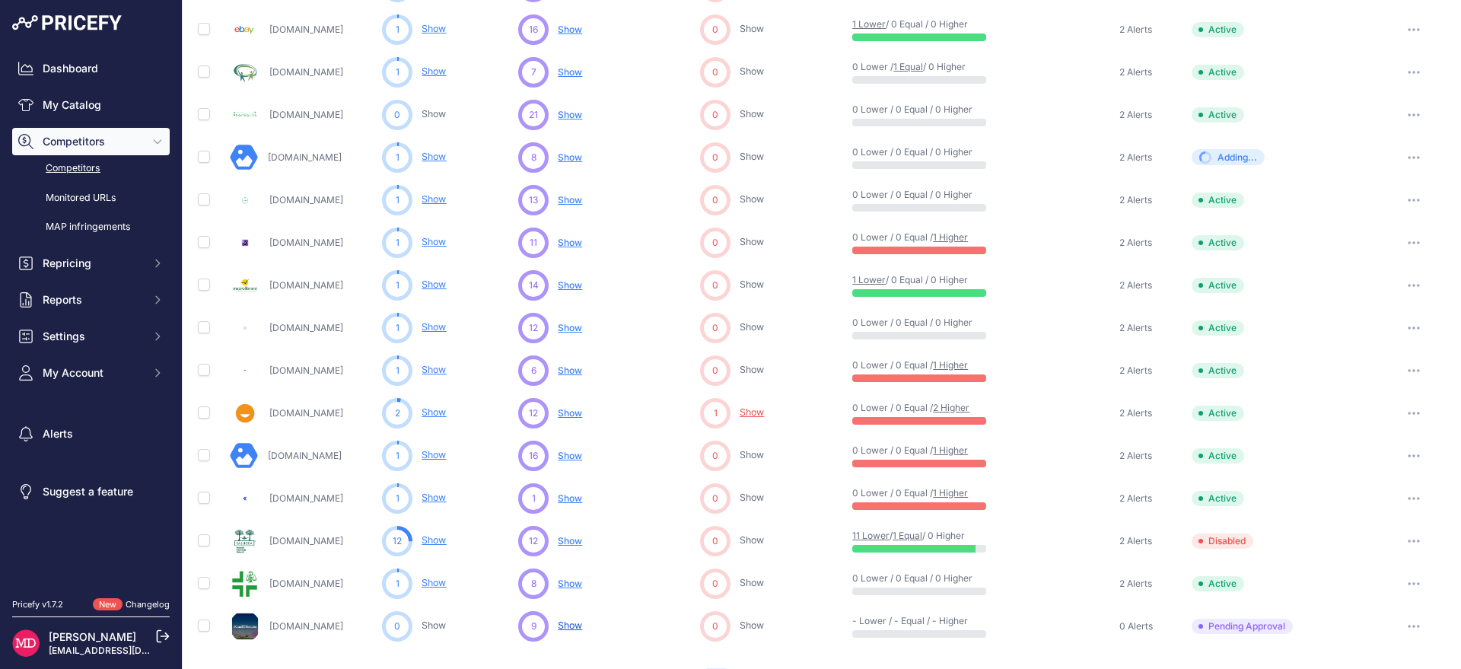
scroll to position [620, 0]
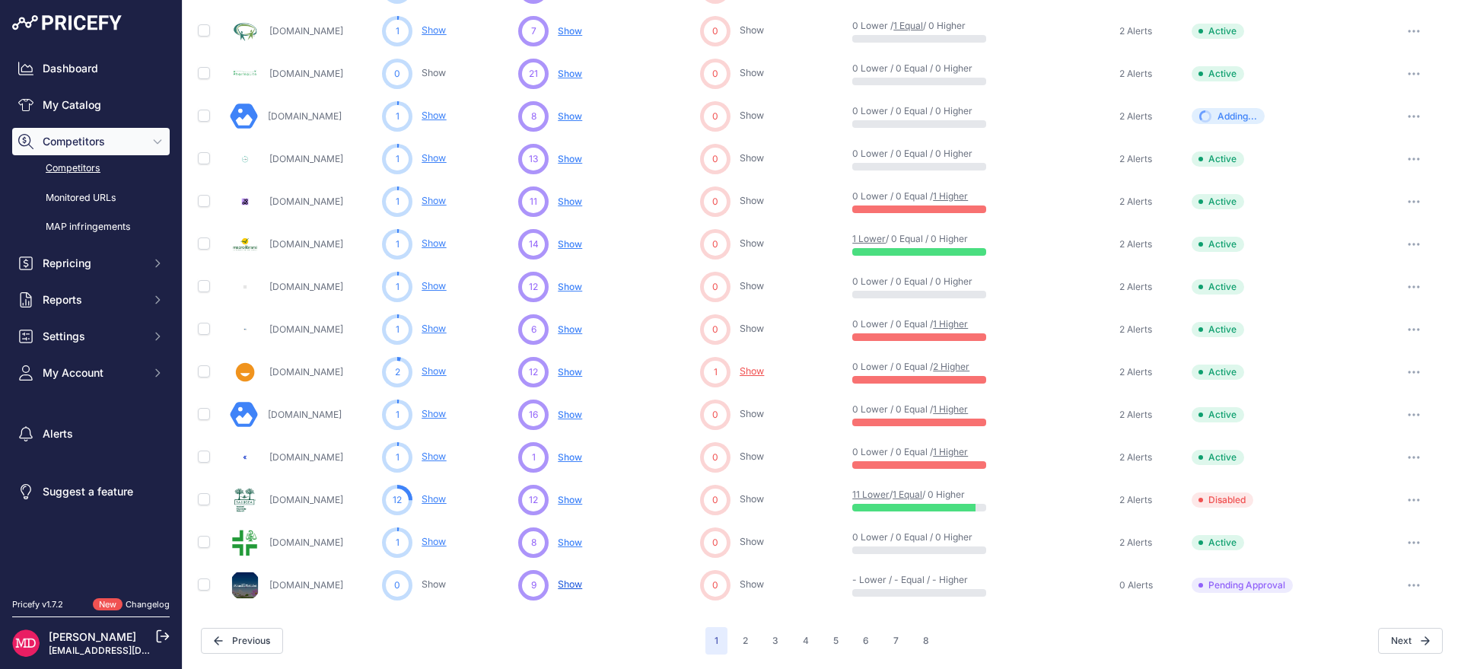
click at [1401, 588] on button "button" at bounding box center [1414, 585] width 30 height 21
click at [1378, 634] on button "Approve Competitor" at bounding box center [1383, 641] width 125 height 24
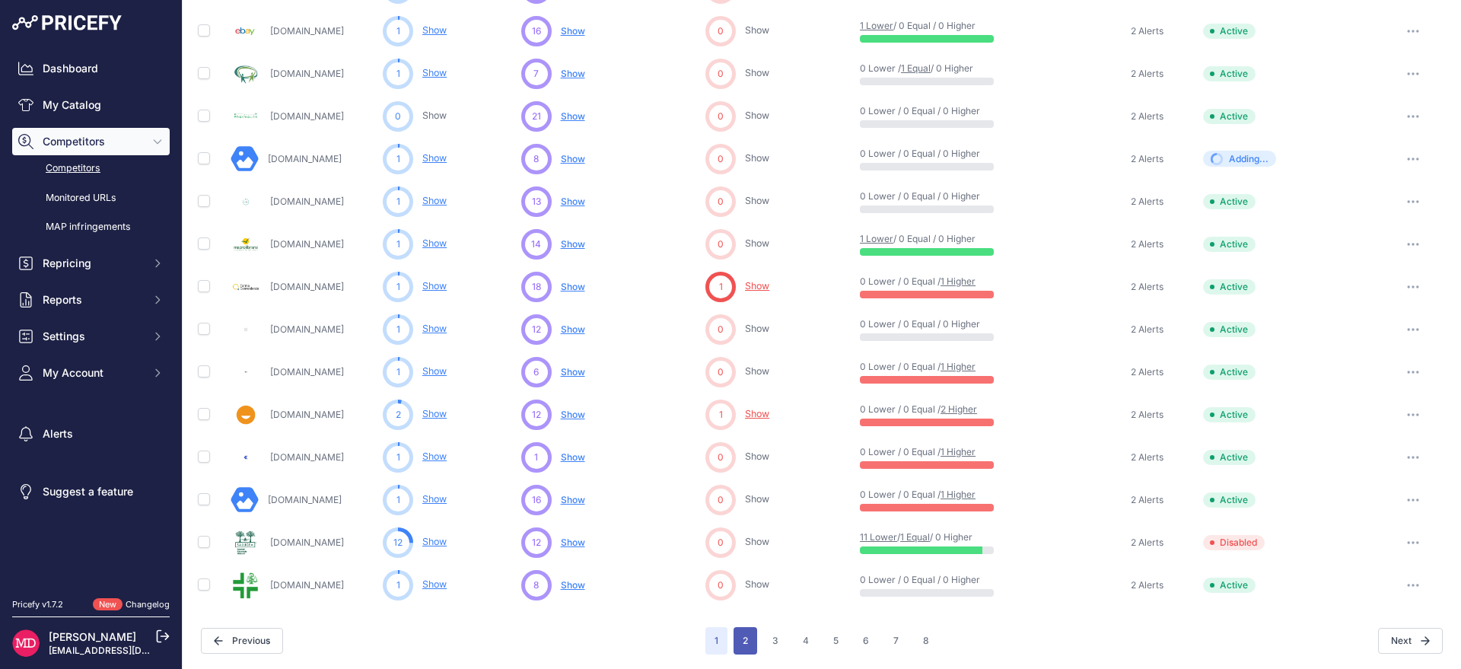
click at [735, 637] on button "2" at bounding box center [746, 640] width 24 height 27
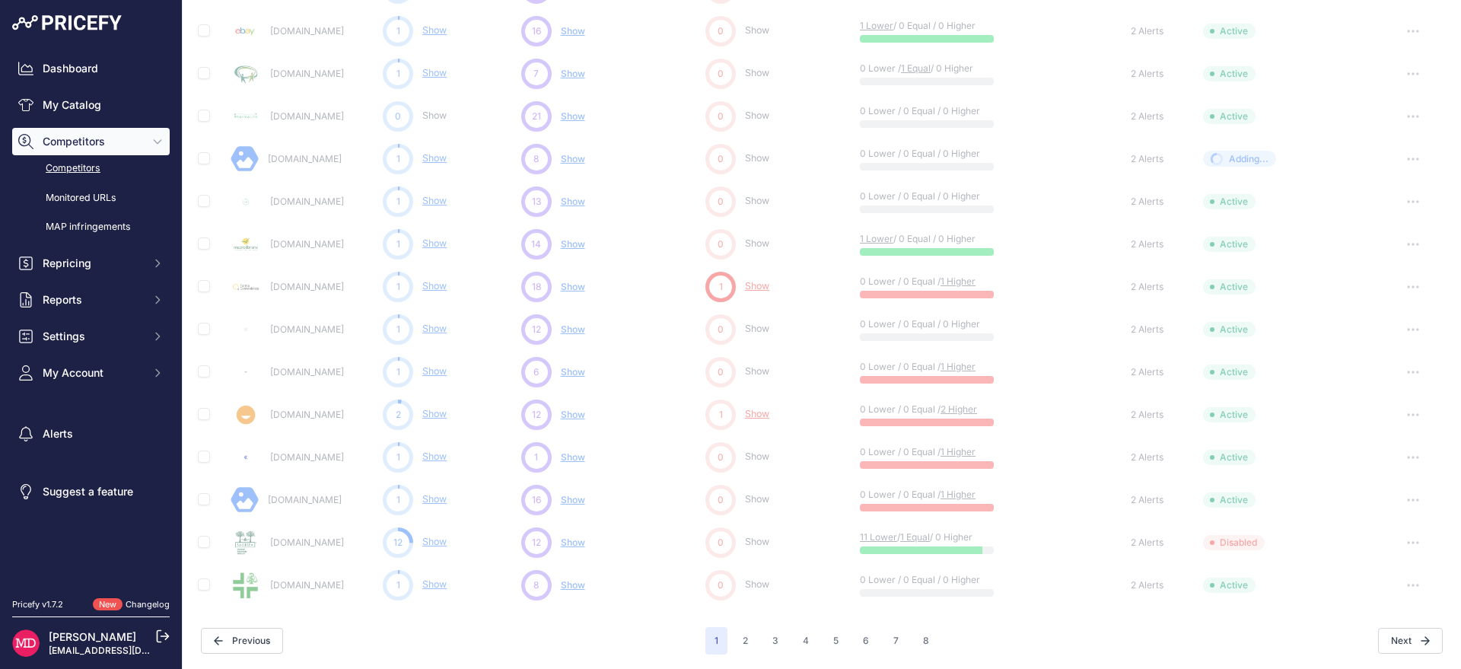
scroll to position [0, 0]
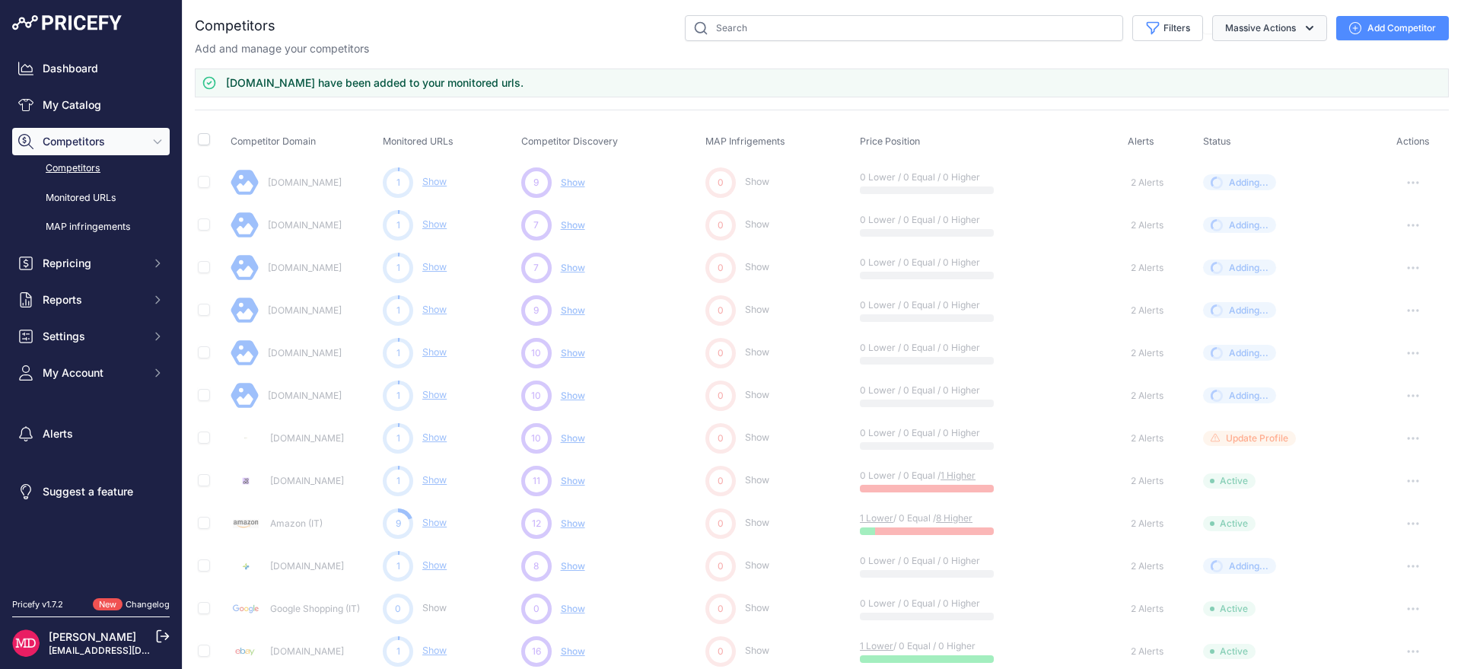
click at [1302, 23] on icon "button" at bounding box center [1309, 28] width 15 height 15
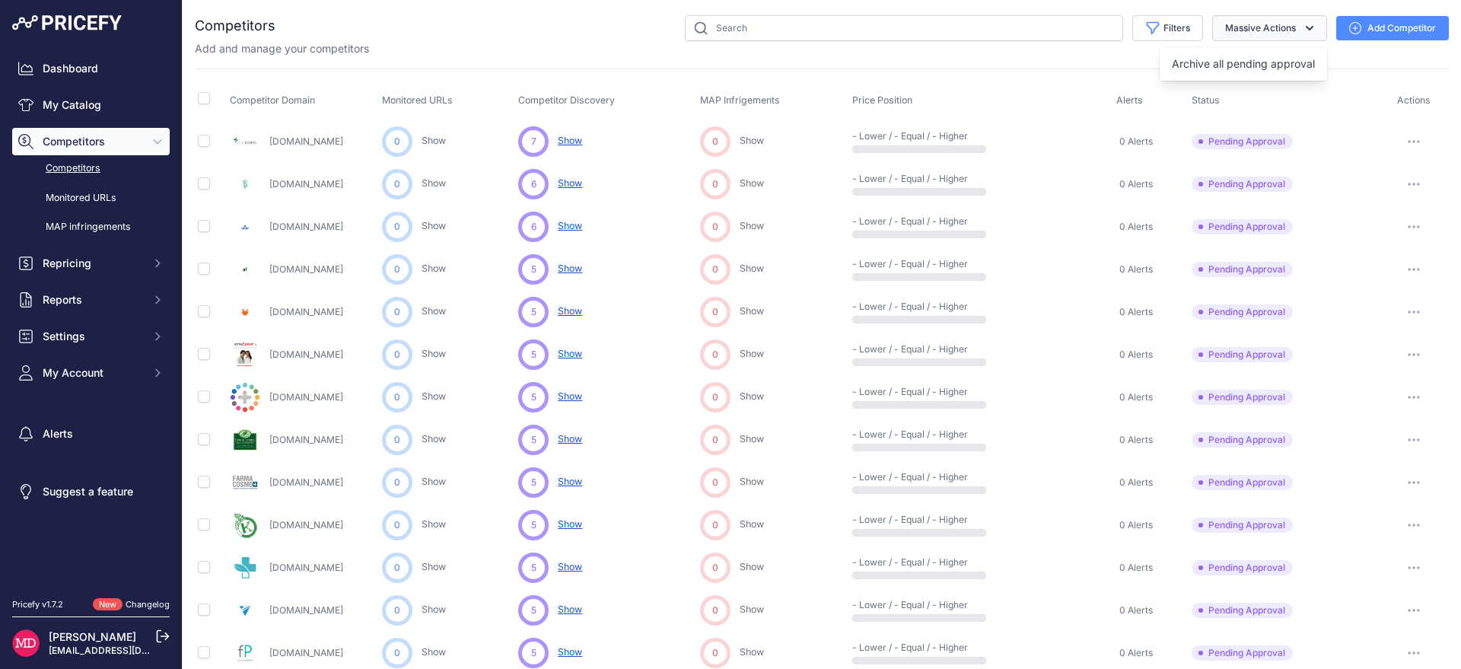
click at [1302, 24] on icon "button" at bounding box center [1309, 28] width 15 height 15
click at [202, 141] on input "checkbox" at bounding box center [204, 141] width 12 height 12
checkbox input "true"
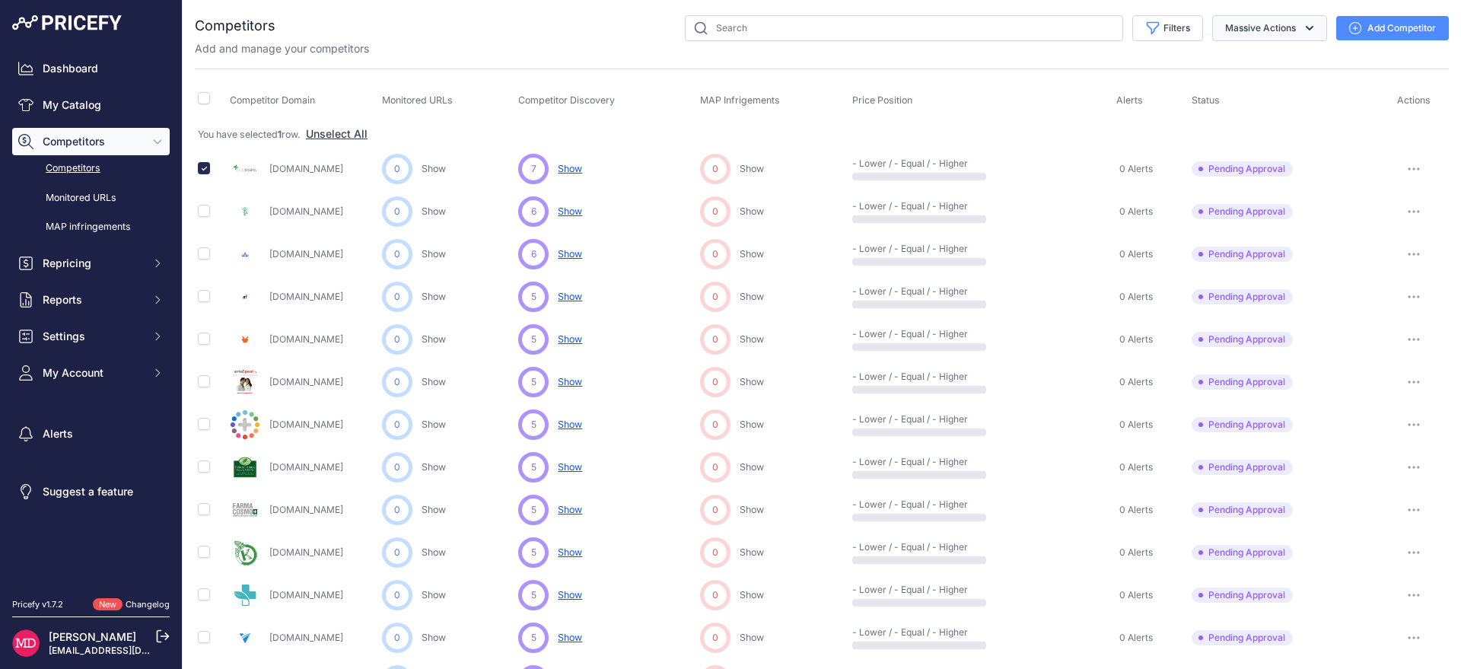
click at [1239, 31] on button "Massive Actions" at bounding box center [1270, 28] width 115 height 26
click at [1241, 18] on button "Massive Actions" at bounding box center [1270, 28] width 115 height 26
click at [204, 221] on td at bounding box center [211, 211] width 32 height 43
click at [205, 211] on input "checkbox" at bounding box center [204, 211] width 12 height 12
checkbox input "true"
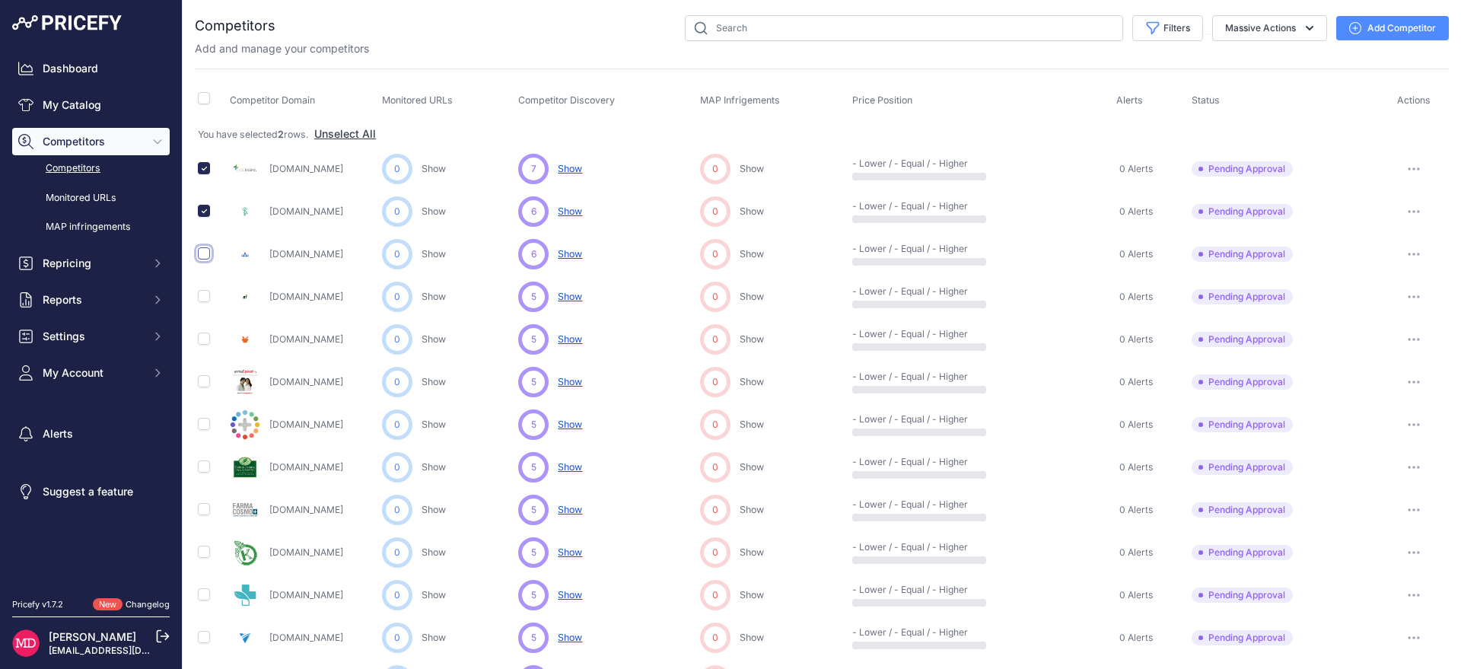
click at [202, 257] on input "checkbox" at bounding box center [204, 253] width 12 height 12
checkbox input "true"
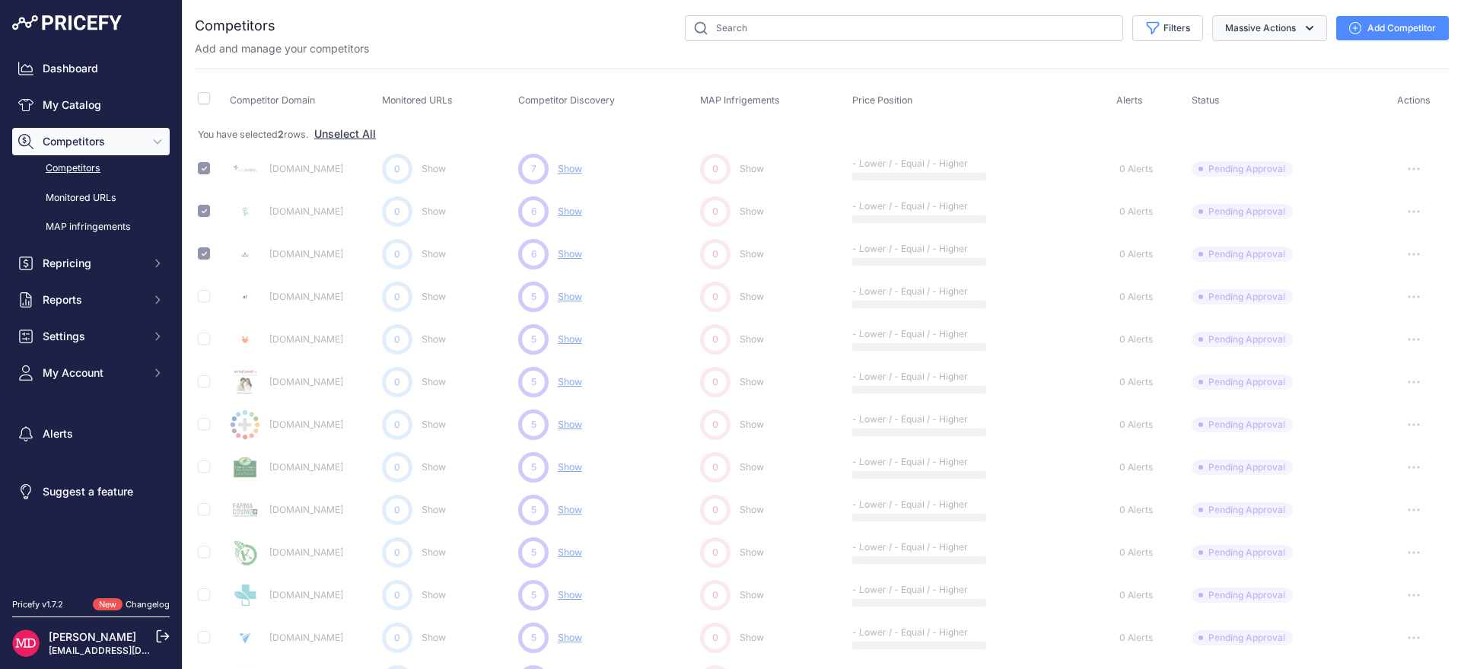
click at [1213, 32] on button "Massive Actions" at bounding box center [1270, 28] width 115 height 26
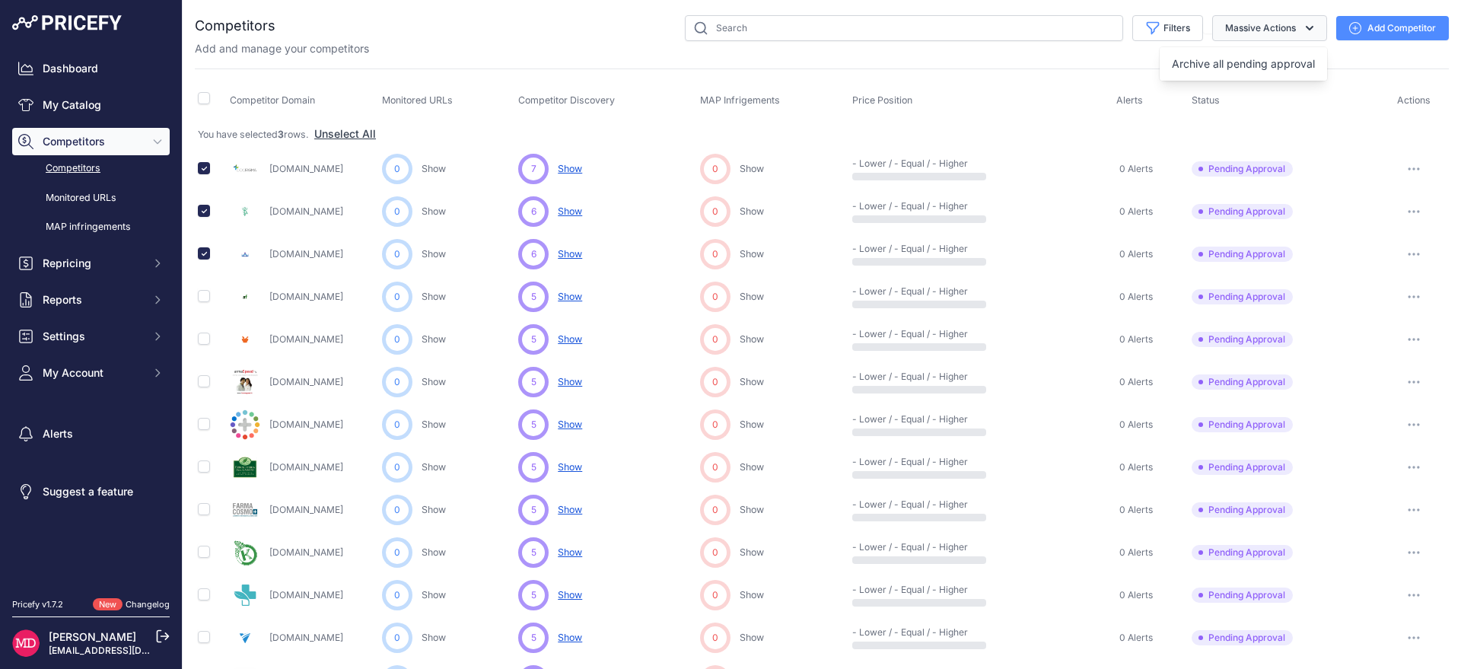
click at [1249, 21] on button "Massive Actions" at bounding box center [1270, 28] width 115 height 26
click at [199, 102] on input "checkbox" at bounding box center [204, 98] width 12 height 12
checkbox input "true"
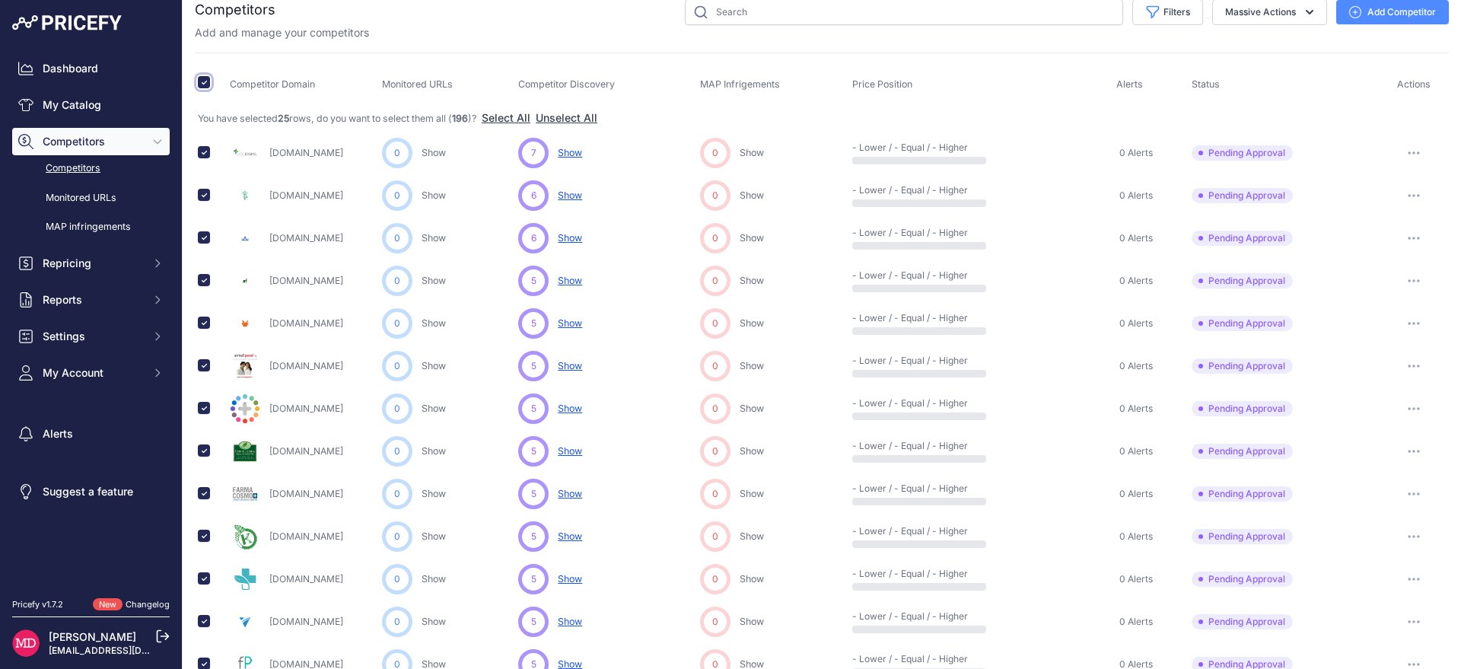
scroll to position [19, 0]
click at [468, 116] on strong "196" at bounding box center [460, 115] width 16 height 11
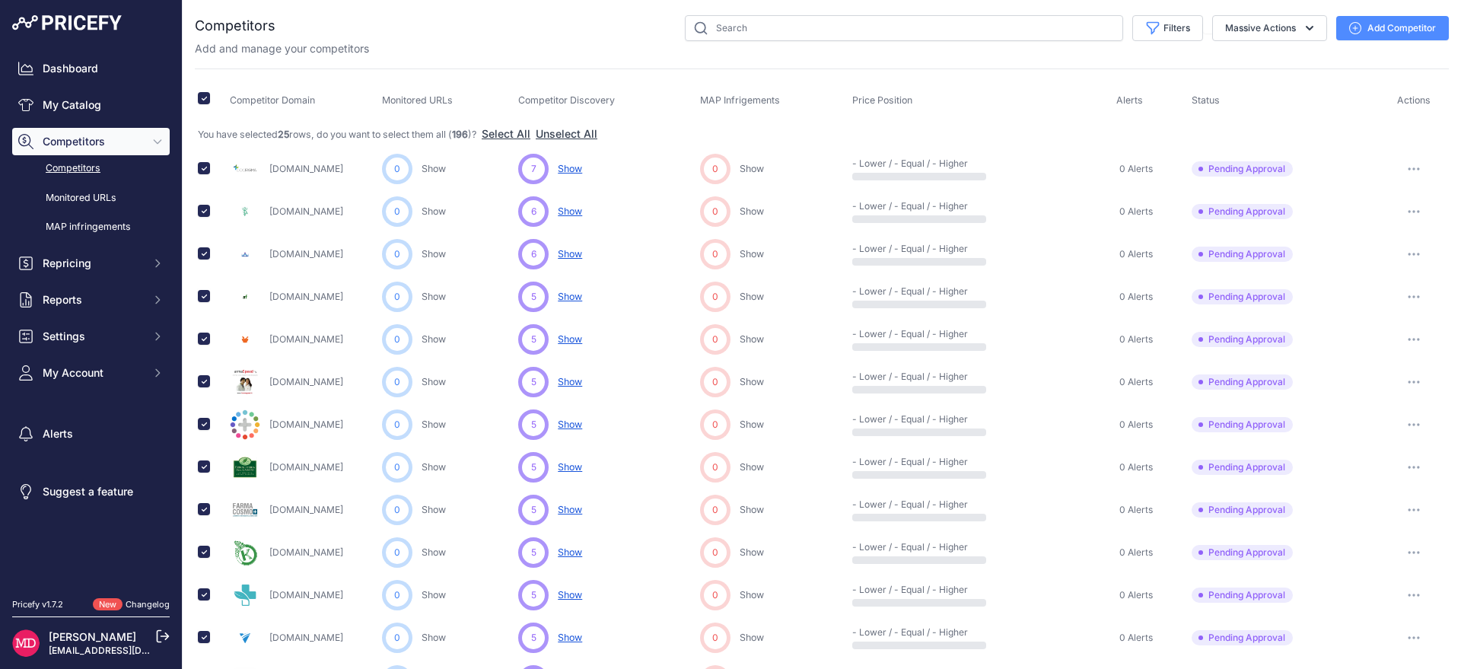
scroll to position [0, 0]
click at [1242, 31] on button "Massive Actions" at bounding box center [1270, 28] width 115 height 26
click at [1289, 28] on button "Massive Actions" at bounding box center [1270, 28] width 115 height 26
click at [1379, 33] on button "Add Competitor" at bounding box center [1393, 28] width 113 height 24
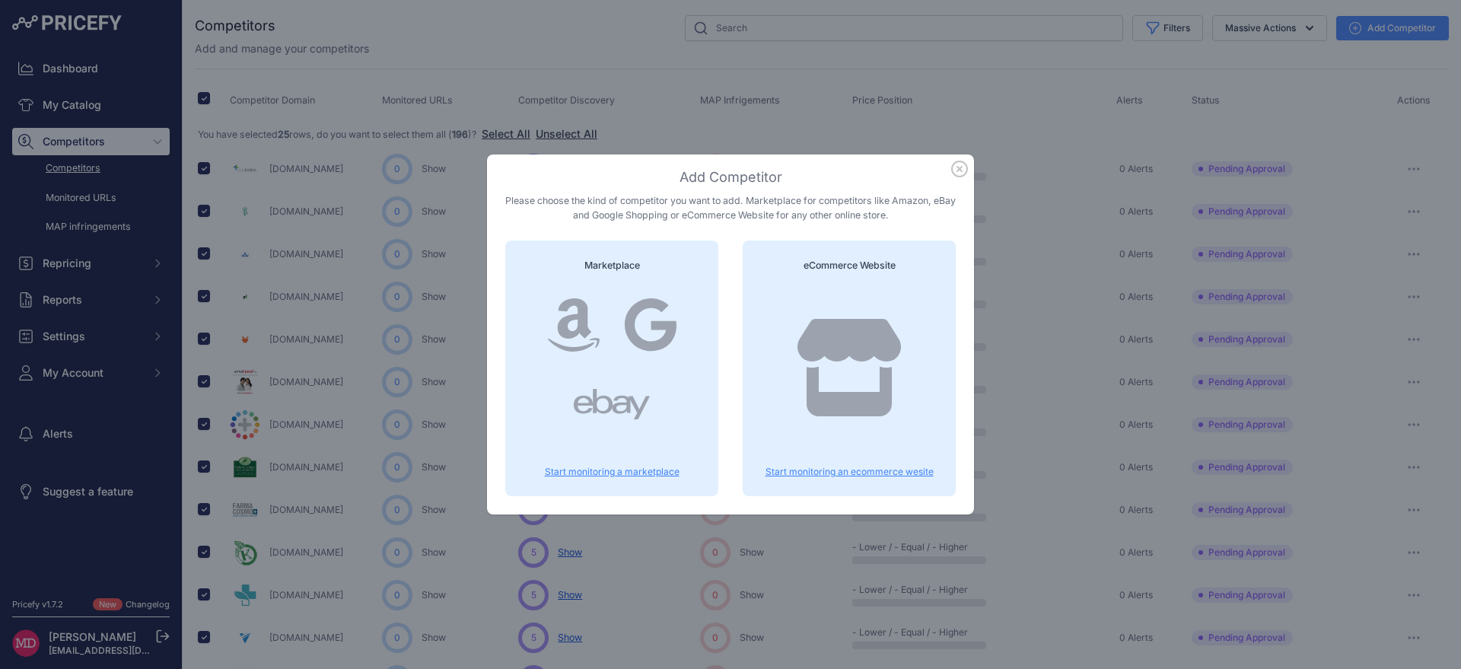
click at [954, 167] on icon "button" at bounding box center [959, 169] width 17 height 17
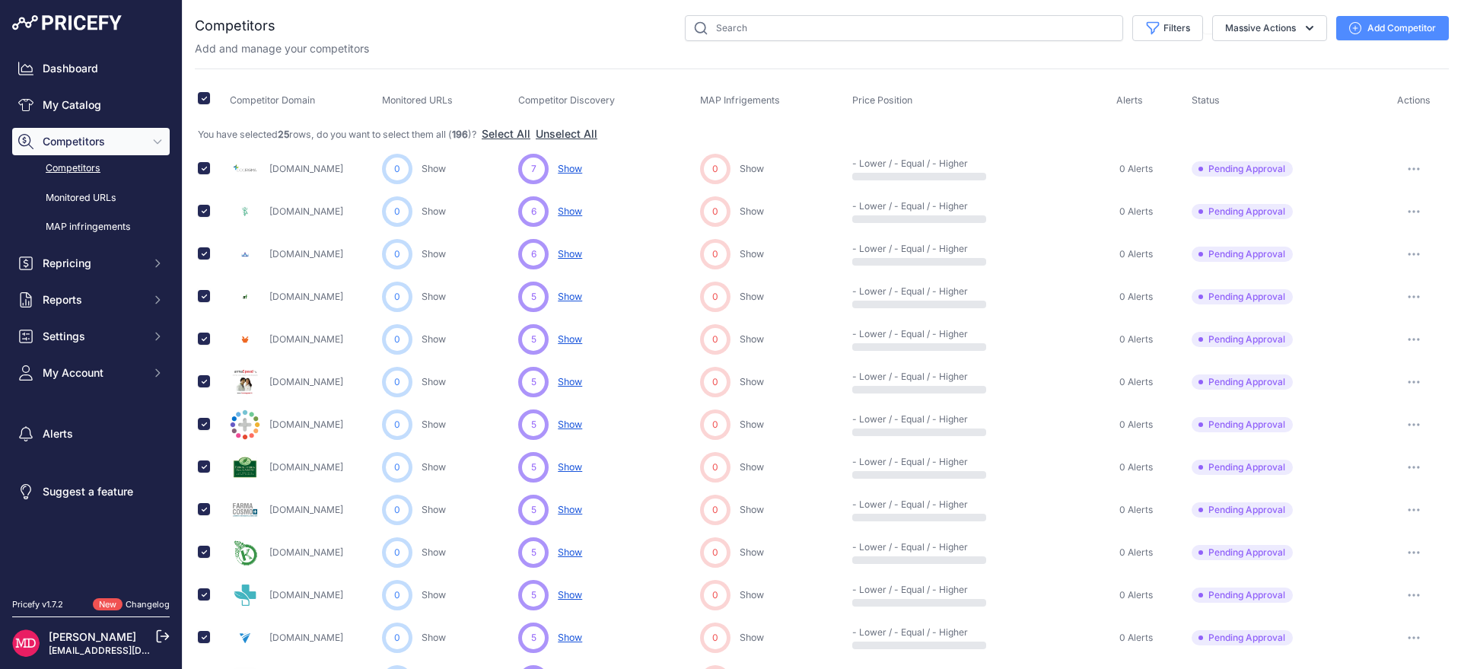
drag, startPoint x: 448, startPoint y: 53, endPoint x: 396, endPoint y: 67, distance: 53.7
click at [447, 53] on div "Add and manage your competitors" at bounding box center [822, 48] width 1254 height 15
click at [209, 100] on input "checkbox" at bounding box center [204, 98] width 12 height 12
checkbox input "false"
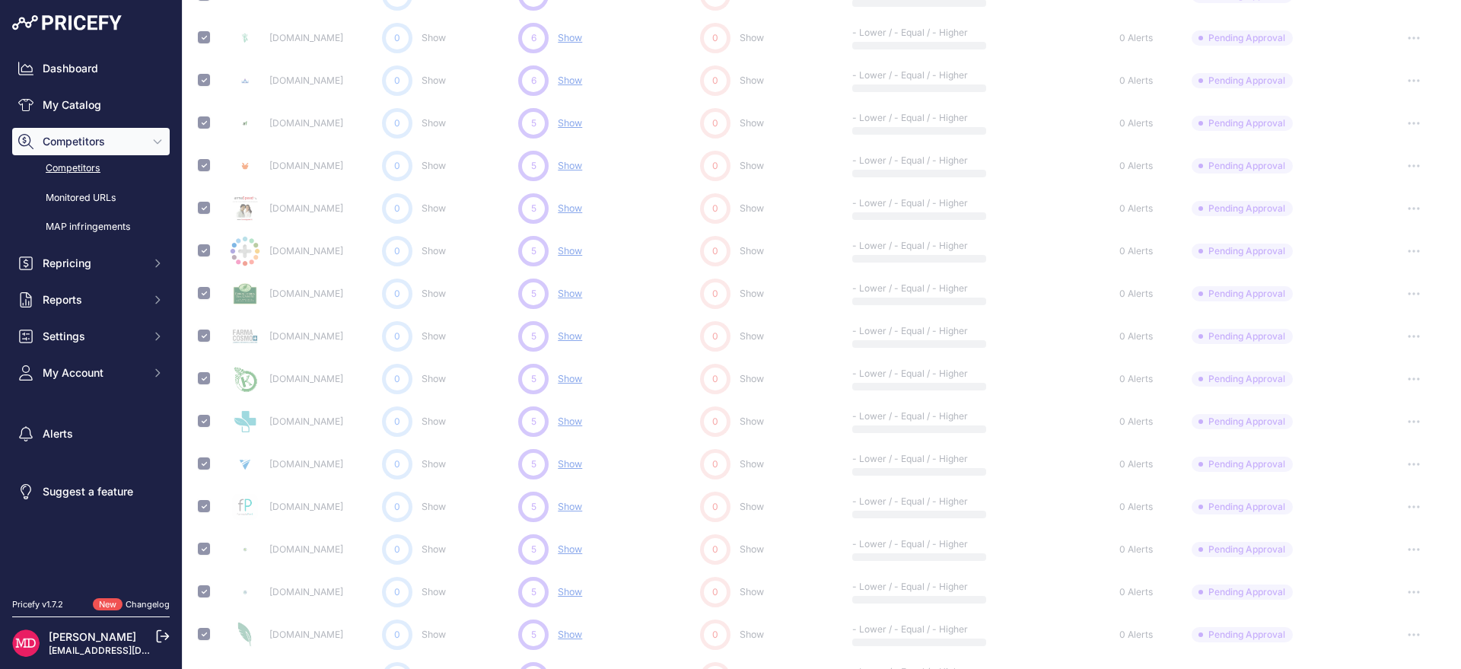
scroll to position [607, 0]
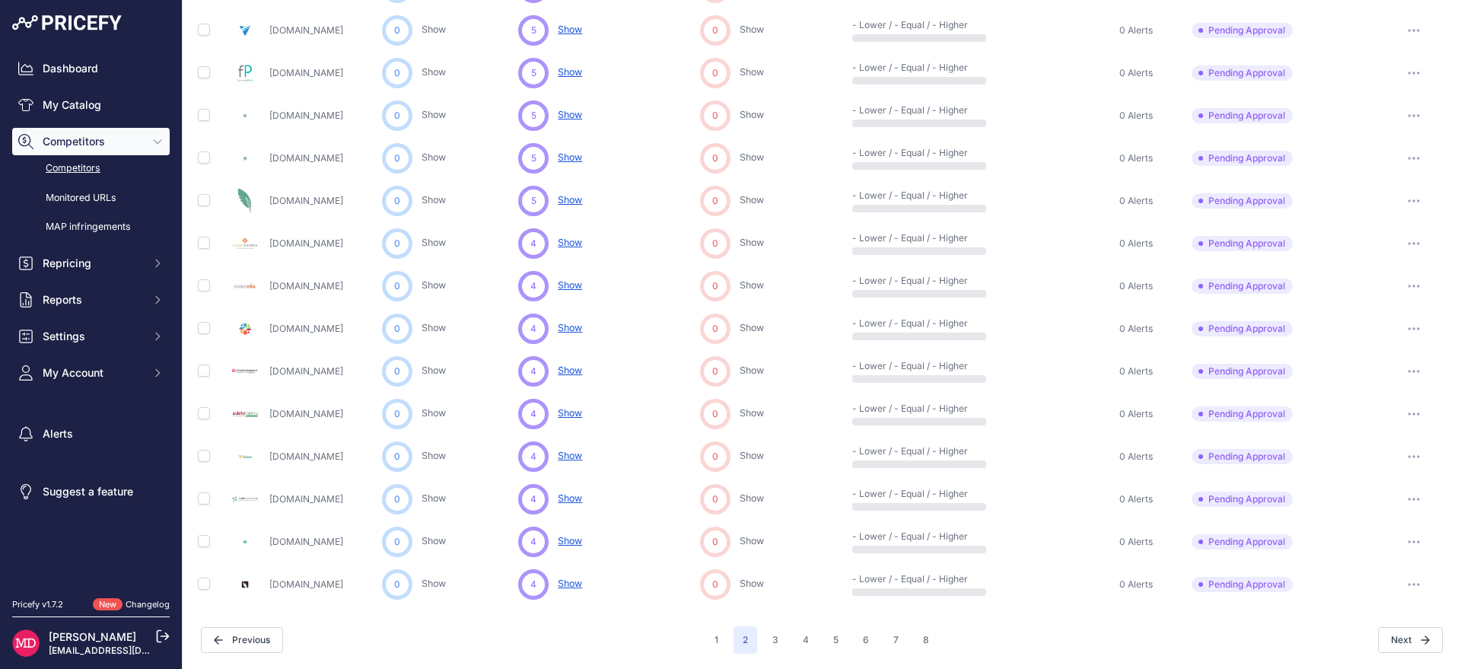
click at [94, 174] on link "Competitors" at bounding box center [91, 168] width 158 height 27
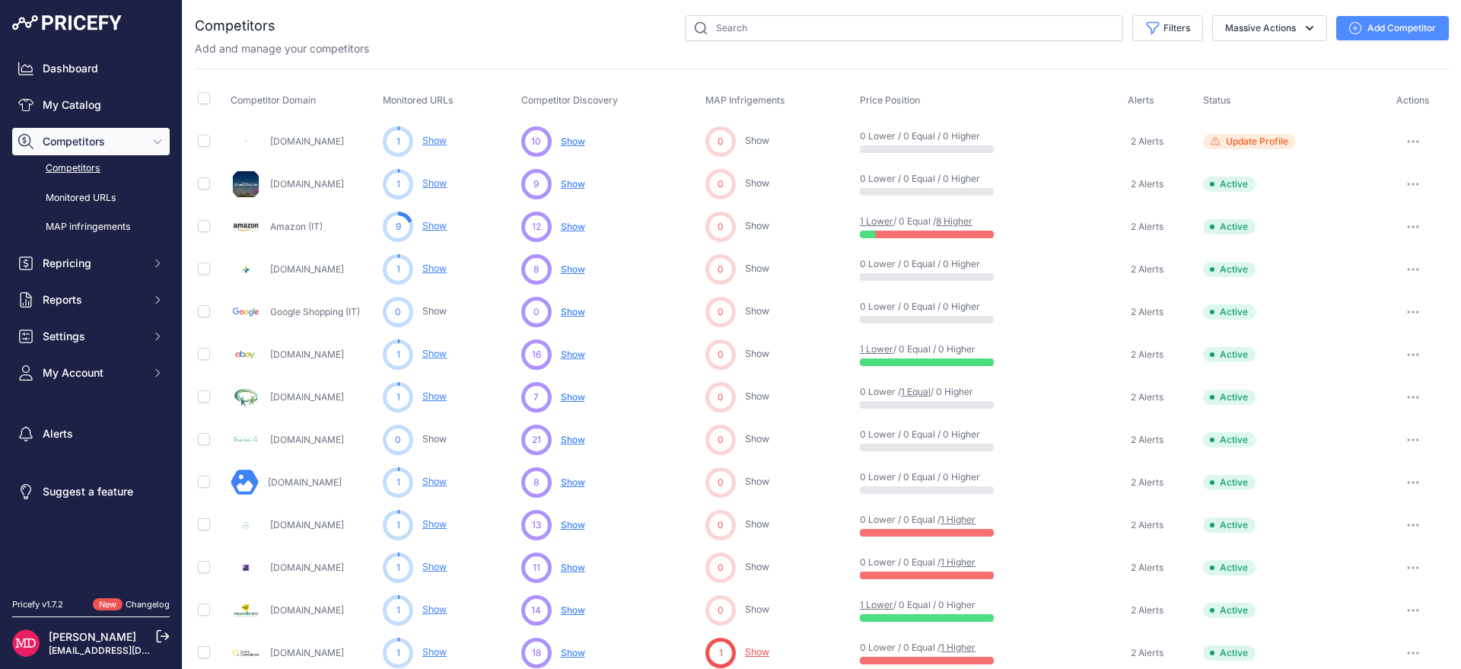
click at [1238, 144] on span "Update Profile" at bounding box center [1257, 141] width 62 height 12
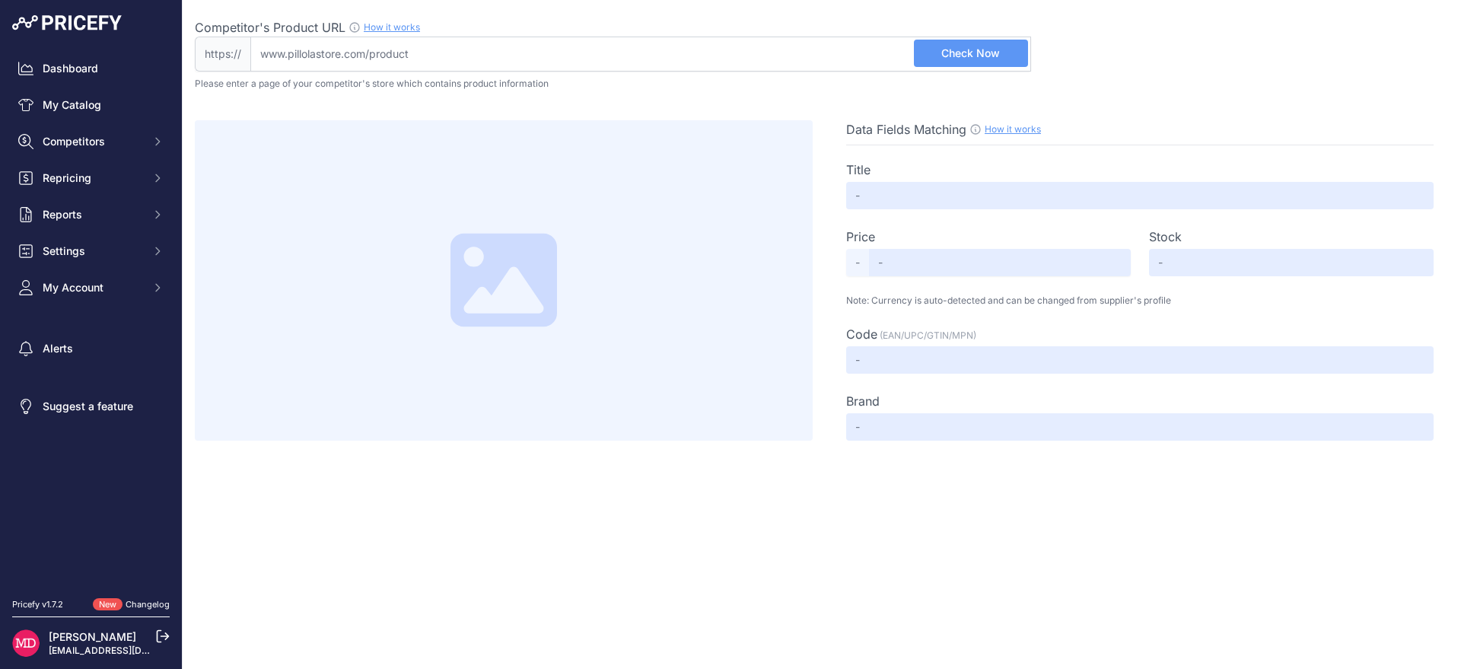
click at [432, 62] on input "Competitor's Product URL How it works In order to create your competitor's extr…" at bounding box center [640, 54] width 781 height 35
paste input "https://www.pillolastore.com/salugea-liposan-forte-nf-60cps"
type input "www.pillolastore.com/salugea-liposan-forte-nf-60cps"
click at [948, 55] on span "Check Now" at bounding box center [971, 53] width 59 height 15
type input "Salugea Liposan Forte 60Cps"
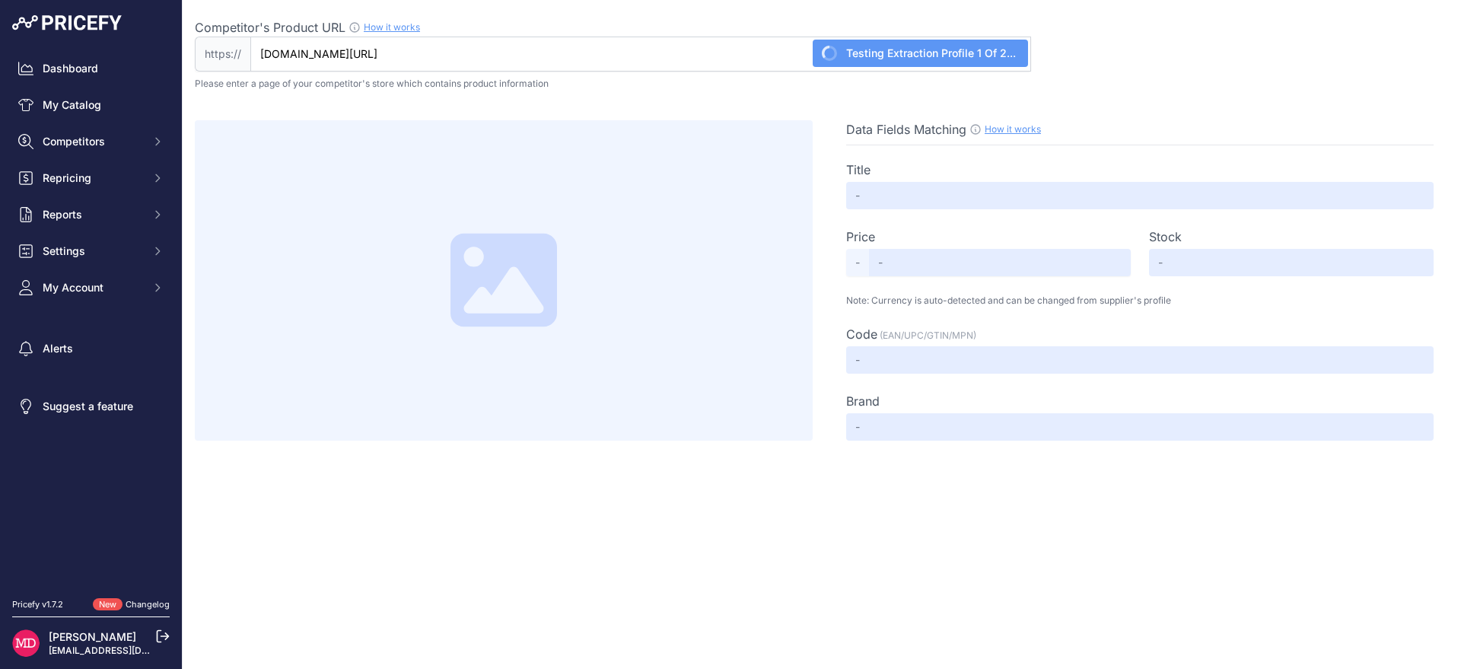
type input "37.72"
type input "Available"
type input "984324083"
type input "Not Found"
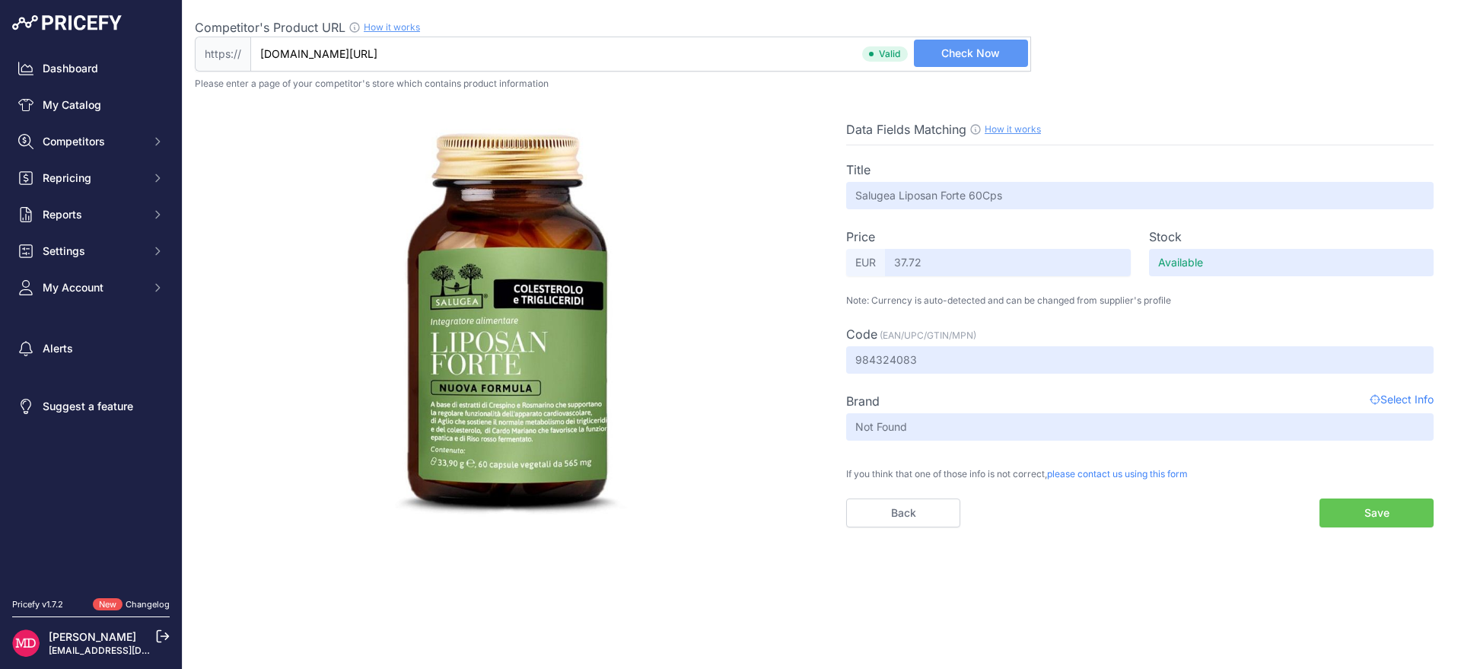
click at [1363, 513] on button "Save" at bounding box center [1377, 513] width 114 height 29
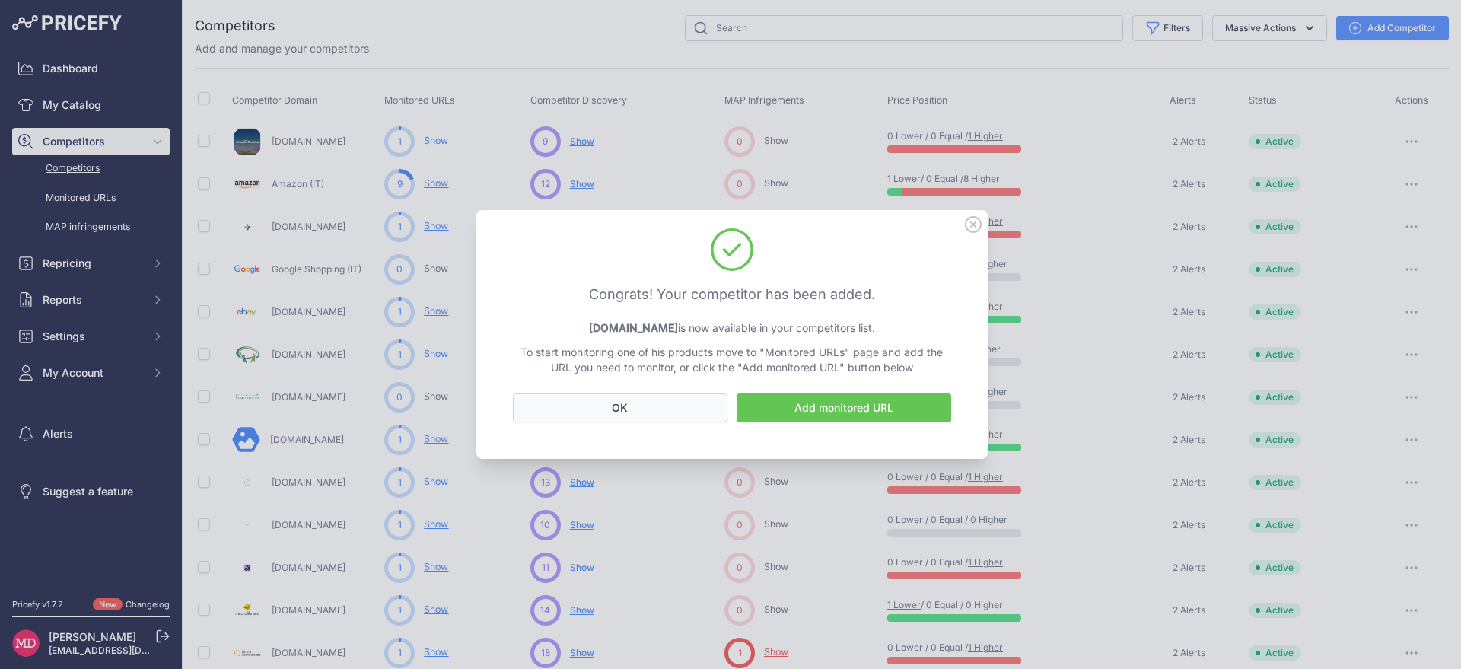
click at [685, 404] on button "OK" at bounding box center [620, 408] width 215 height 29
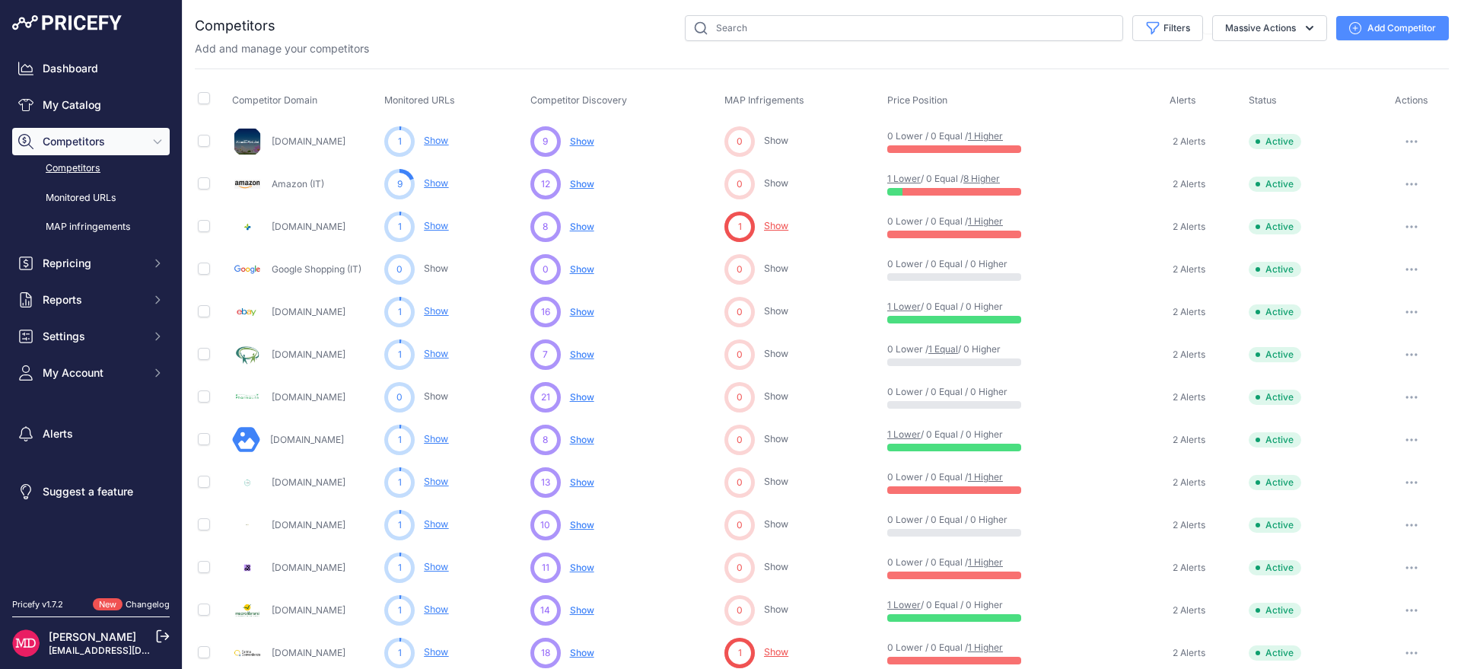
click at [582, 144] on span "Show" at bounding box center [582, 140] width 24 height 11
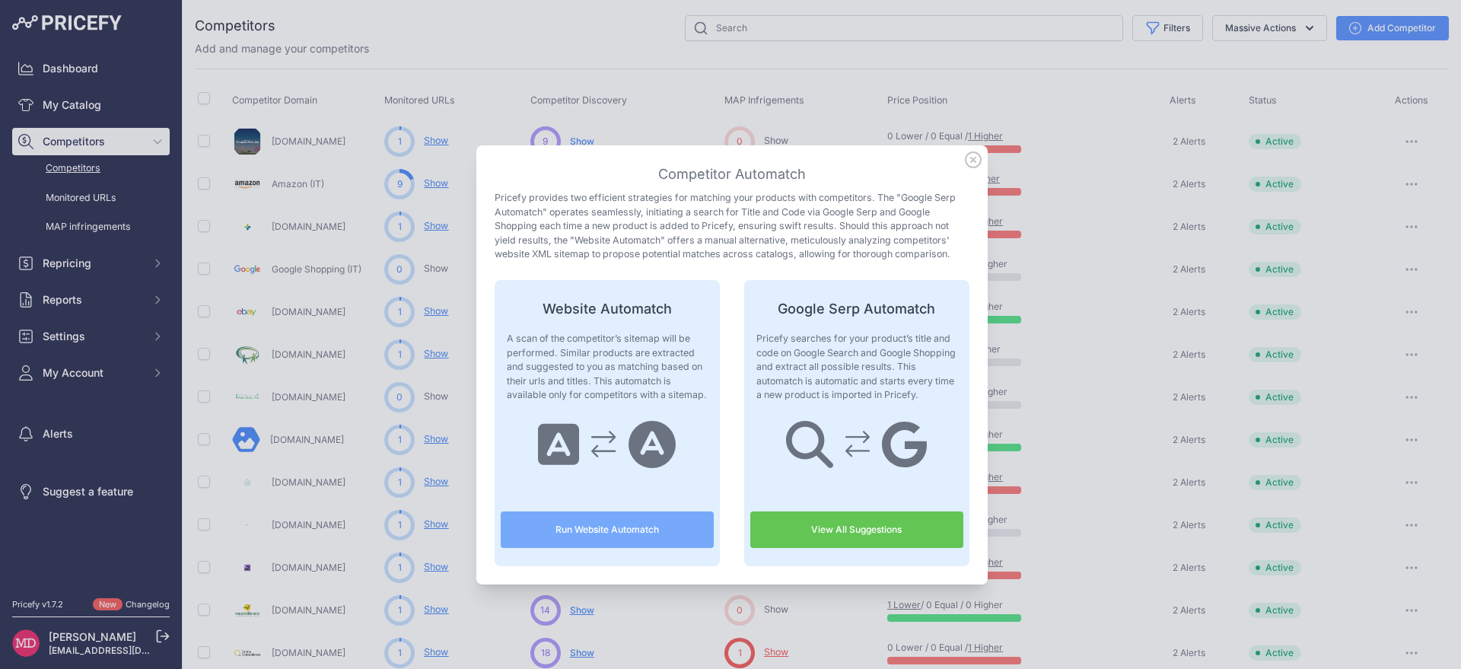
click at [652, 537] on button "Run Website Automatch" at bounding box center [607, 530] width 213 height 37
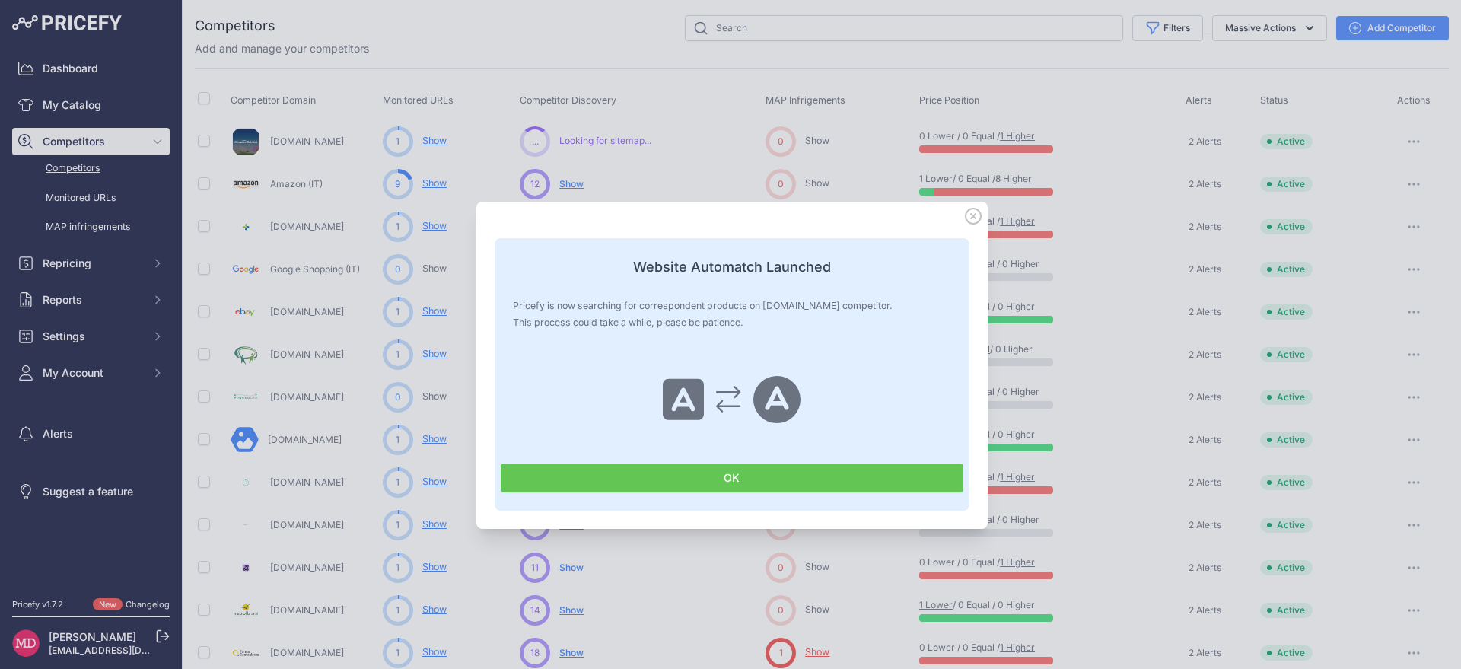
click at [760, 476] on button "OK" at bounding box center [732, 478] width 463 height 29
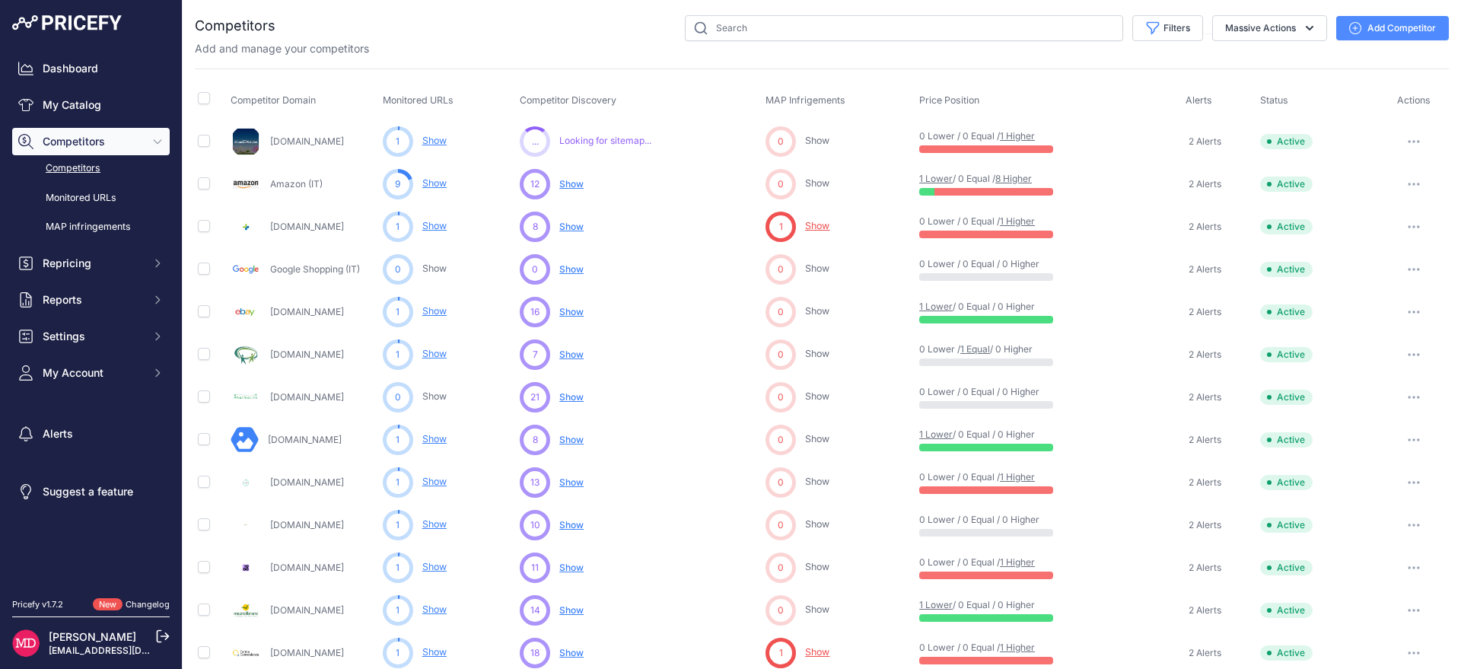
drag, startPoint x: 193, startPoint y: 97, endPoint x: 205, endPoint y: 101, distance: 12.0
click at [199, 99] on div "You are not connected to the internet. Competitors" at bounding box center [822, 624] width 1279 height 1249
click at [205, 101] on input "checkbox" at bounding box center [204, 98] width 12 height 12
checkbox input "true"
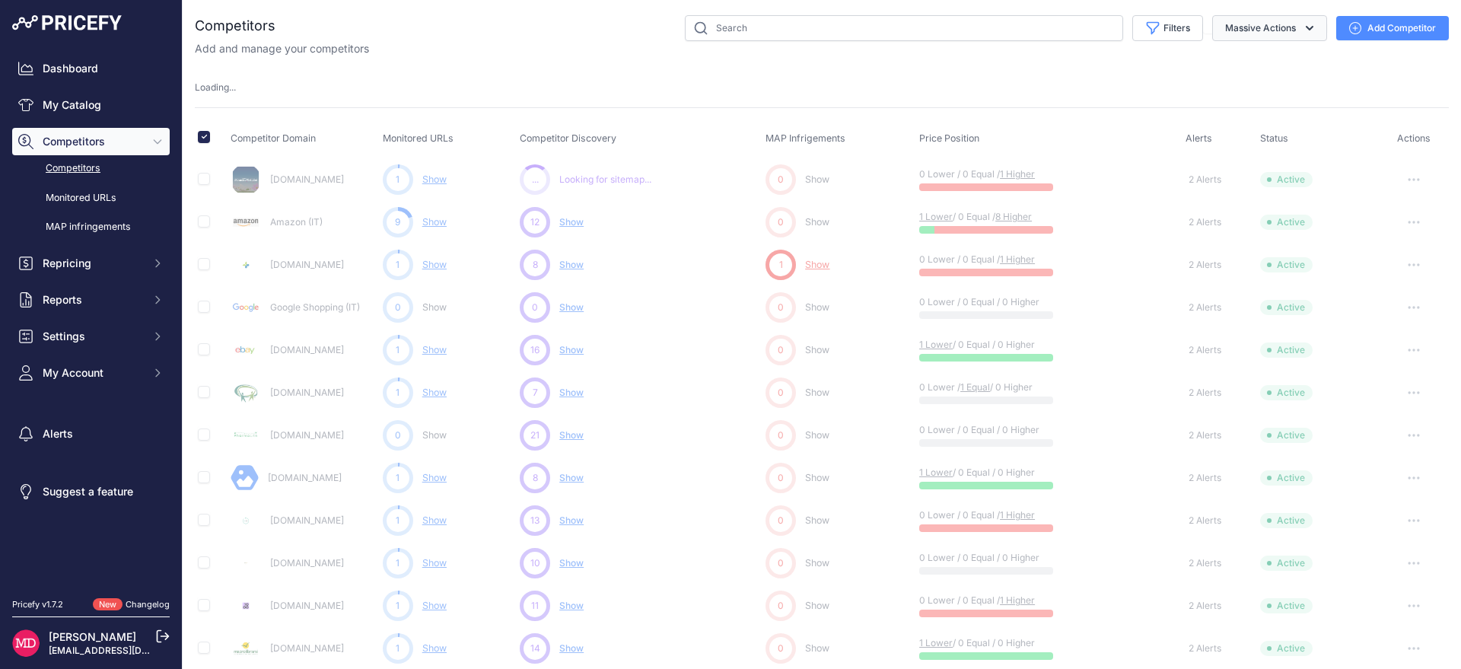
click at [1246, 24] on button "Massive Actions" at bounding box center [1270, 28] width 115 height 26
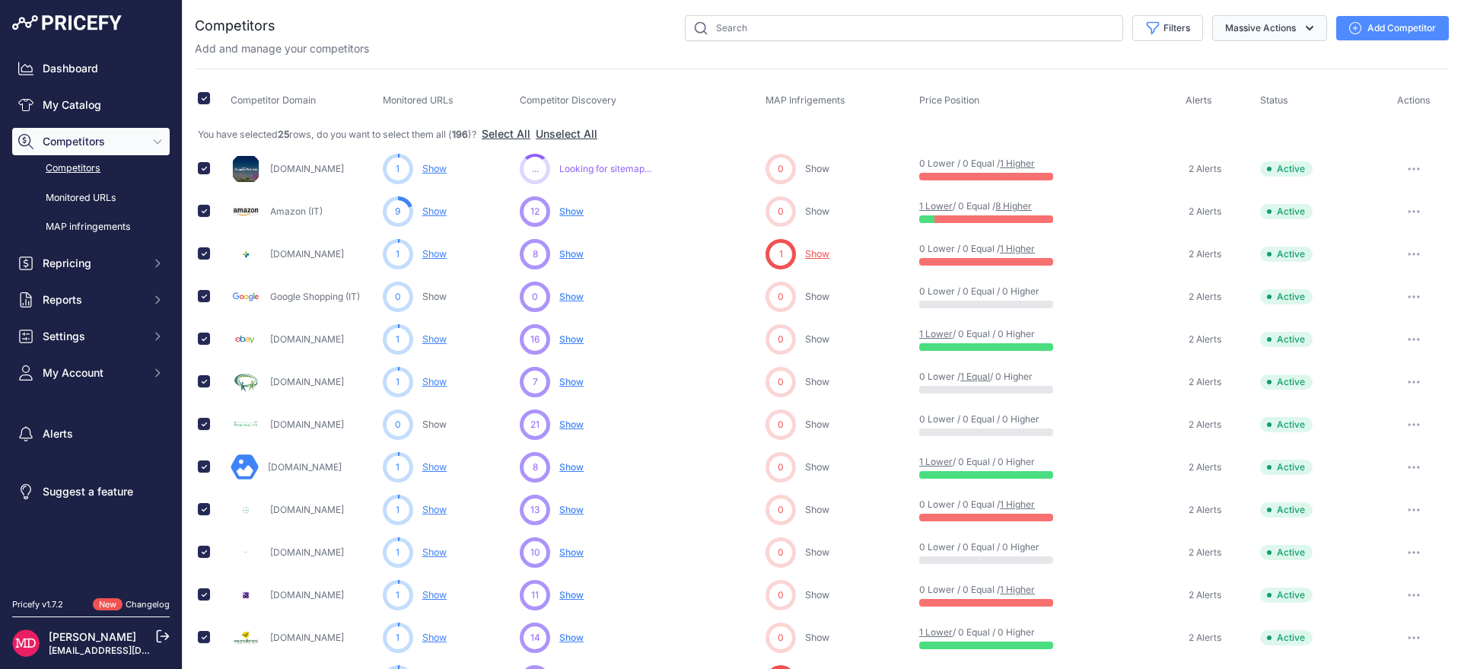
click at [1302, 32] on icon "button" at bounding box center [1309, 28] width 15 height 15
click at [1302, 31] on icon "button" at bounding box center [1309, 28] width 15 height 15
click at [579, 209] on span "Show" at bounding box center [571, 212] width 24 height 12
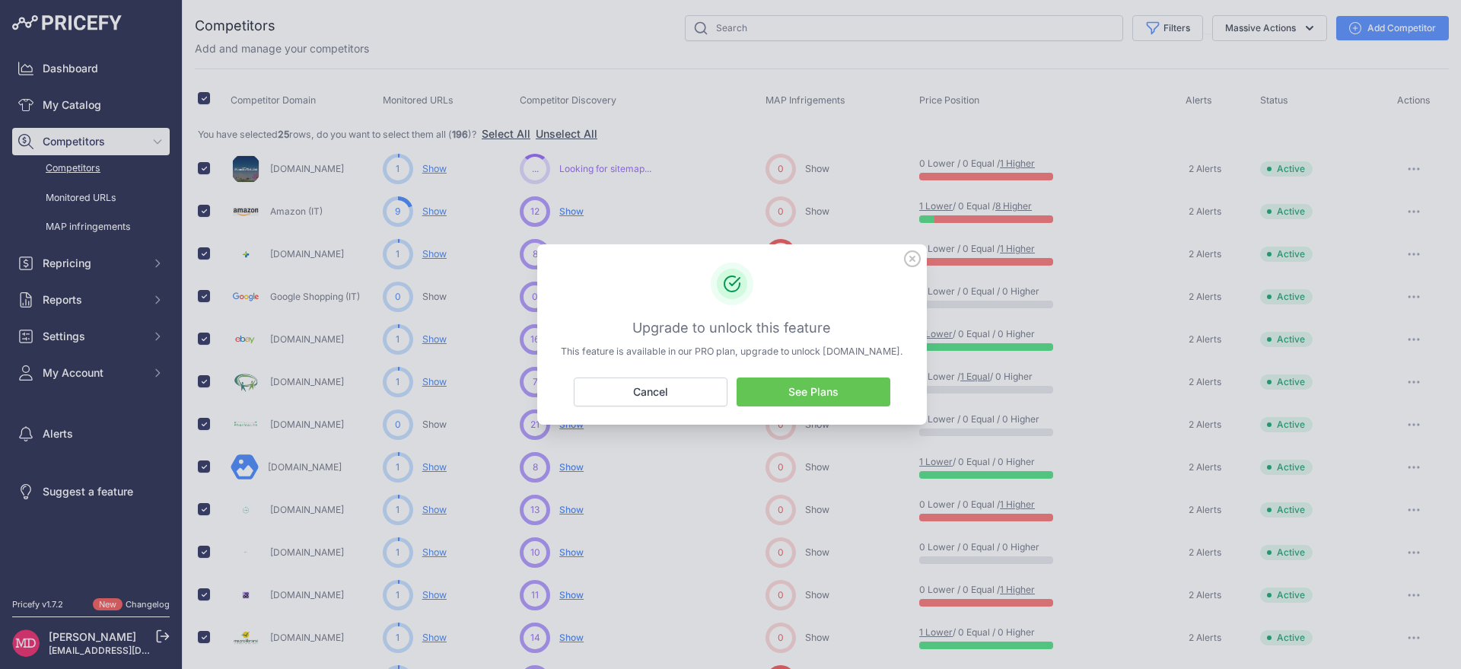
click at [913, 259] on icon at bounding box center [912, 258] width 17 height 17
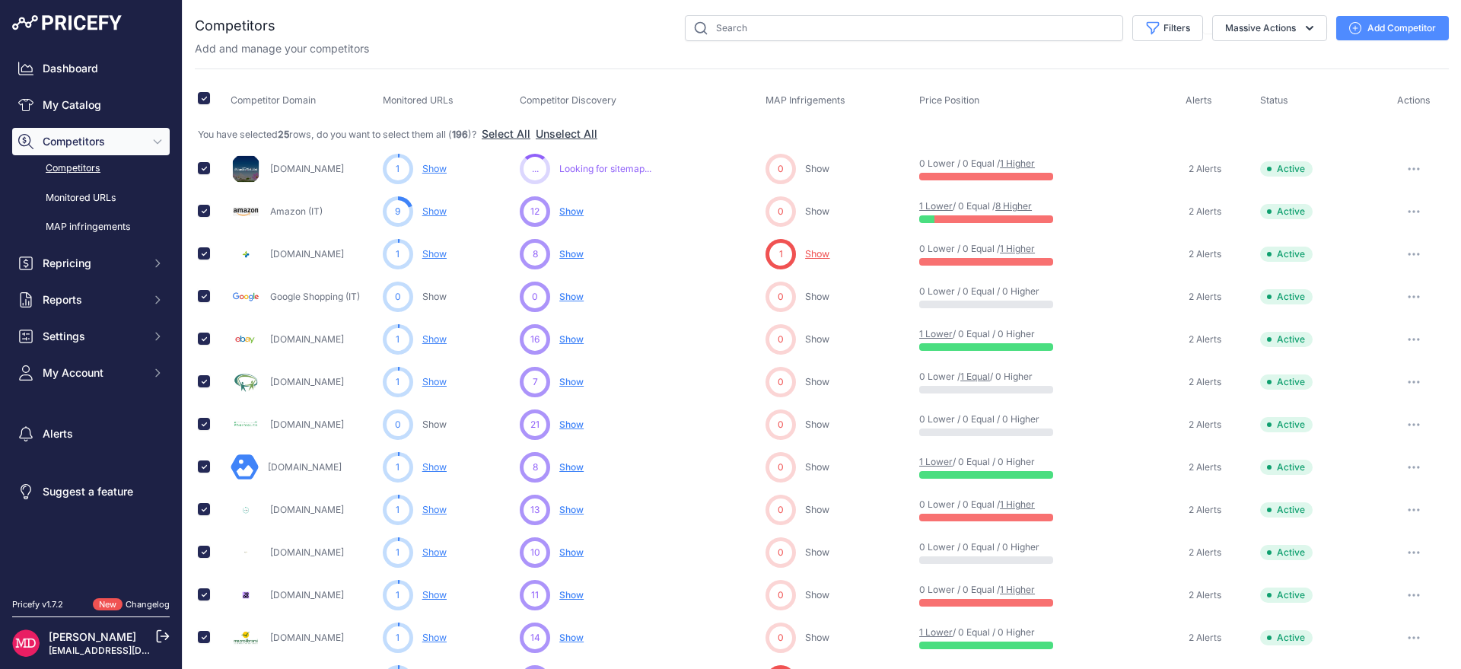
click at [574, 206] on span "Show" at bounding box center [571, 212] width 24 height 12
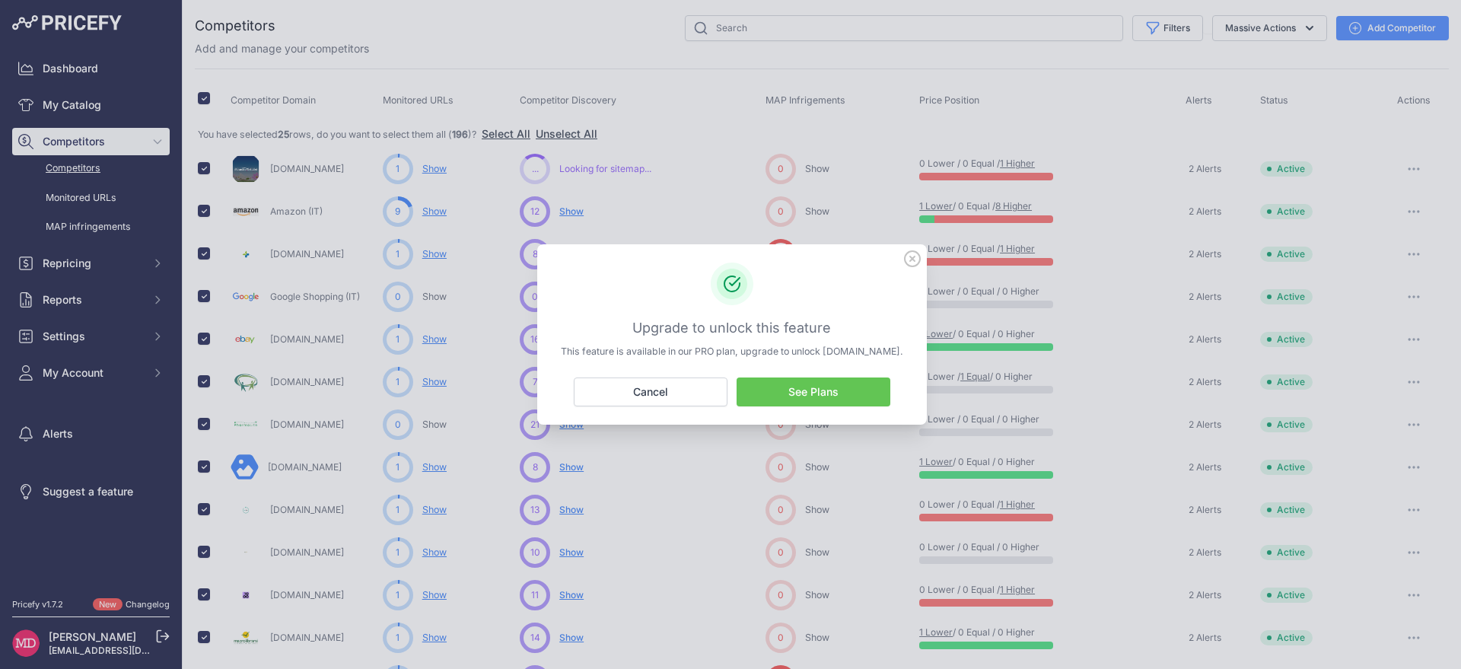
click at [907, 266] on icon at bounding box center [912, 258] width 17 height 17
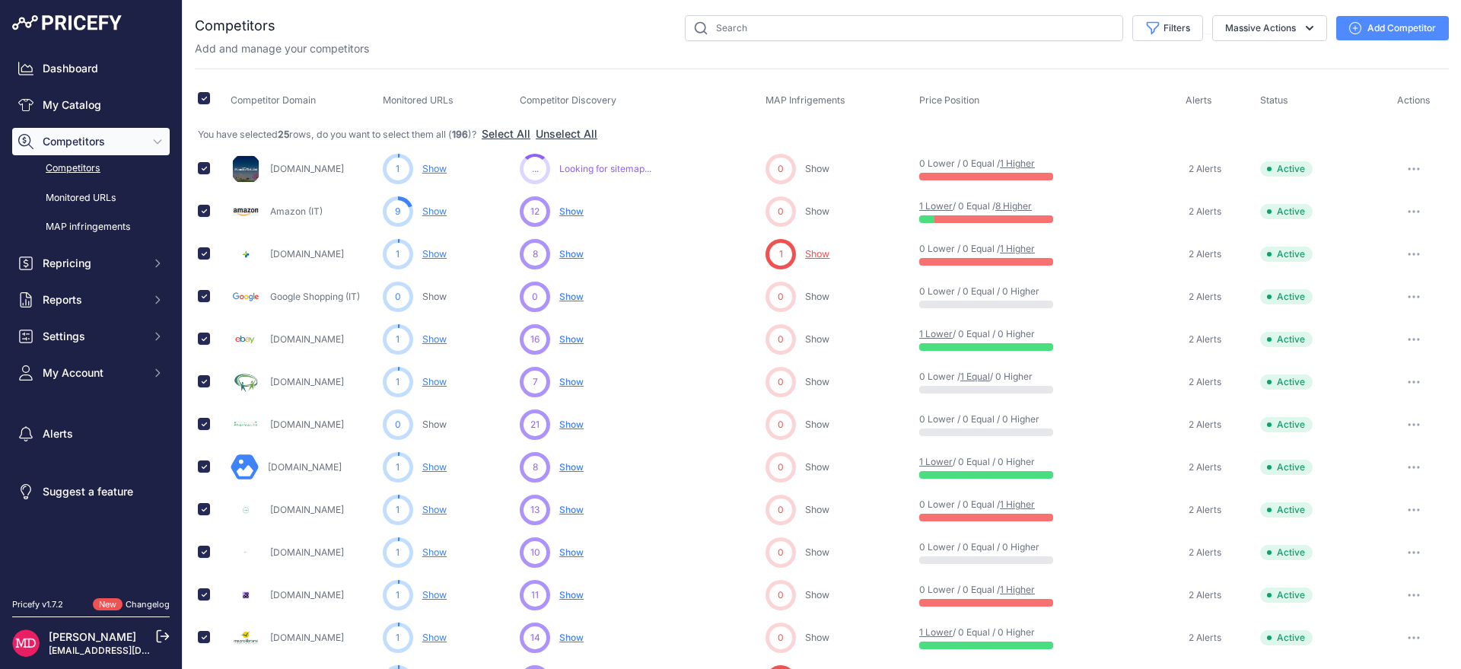
click at [574, 260] on span "Show No suggestions available yet for this competitor" at bounding box center [571, 254] width 24 height 15
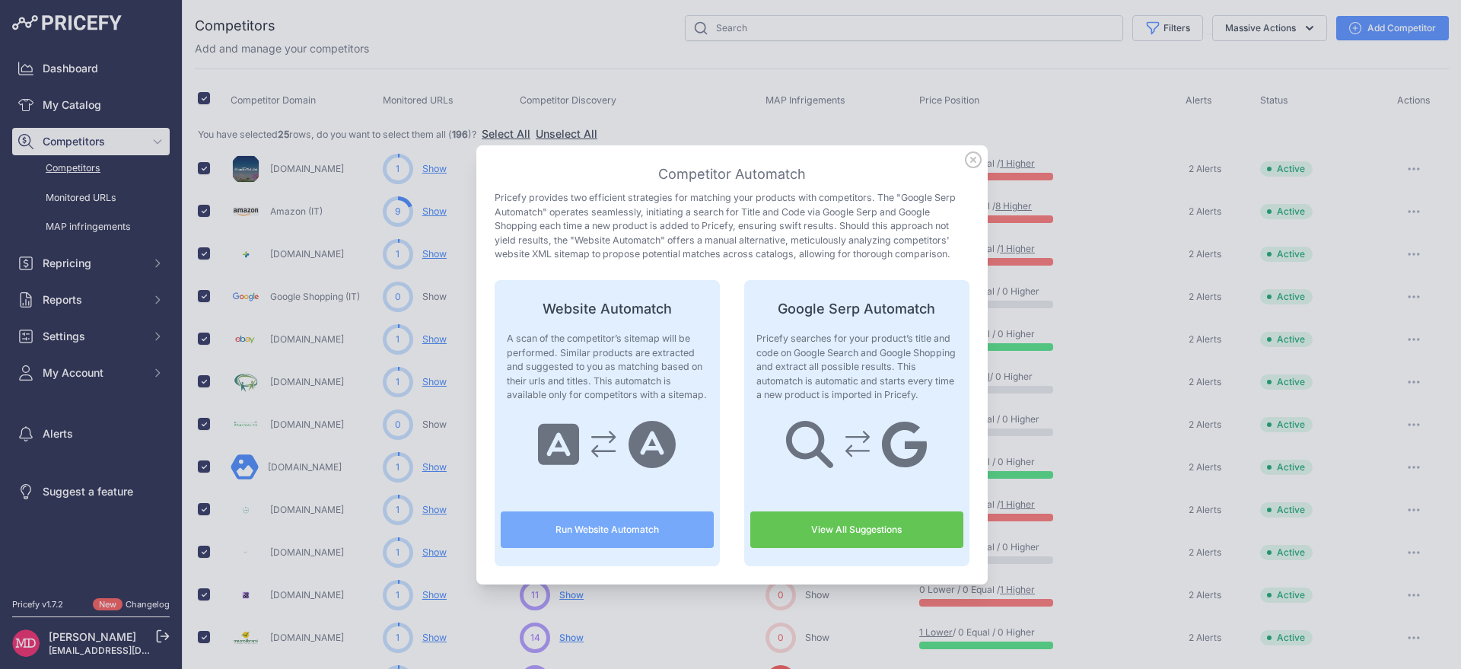
click at [815, 533] on link "View All Suggestions" at bounding box center [857, 530] width 213 height 37
click at [971, 160] on icon at bounding box center [973, 159] width 17 height 17
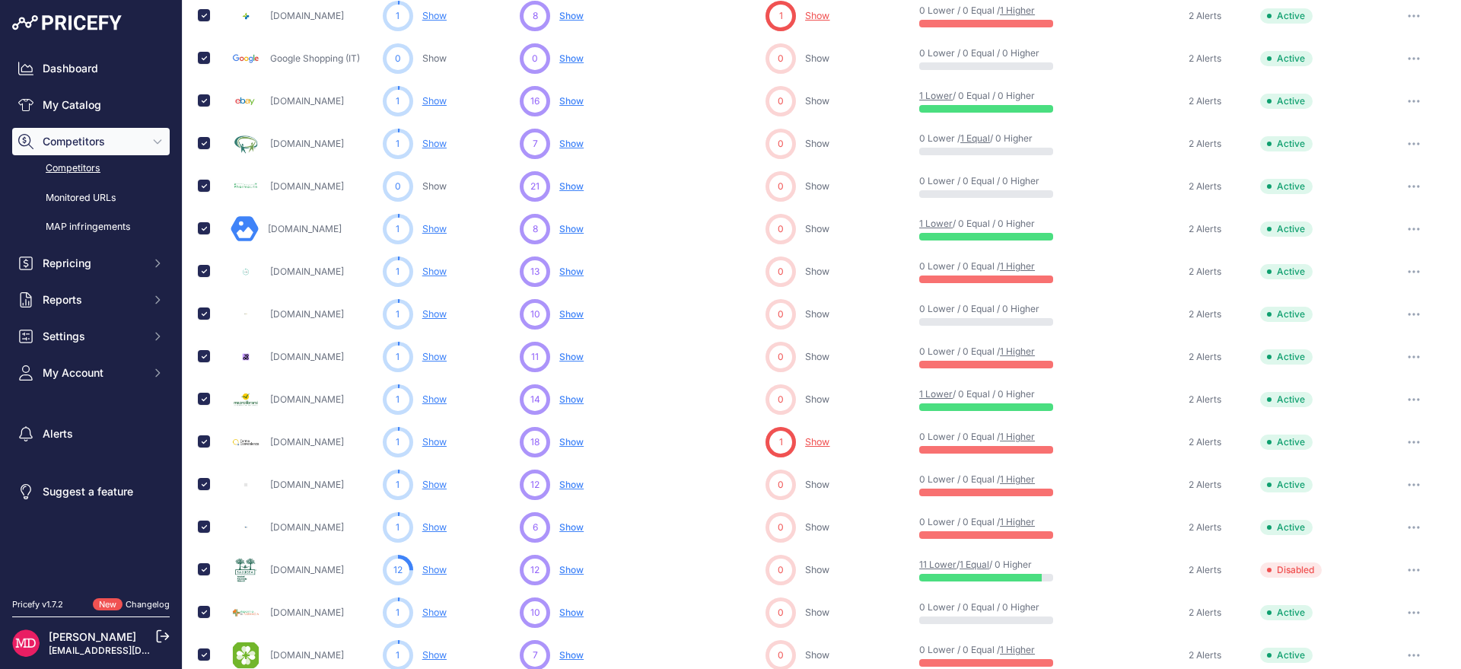
scroll to position [607, 0]
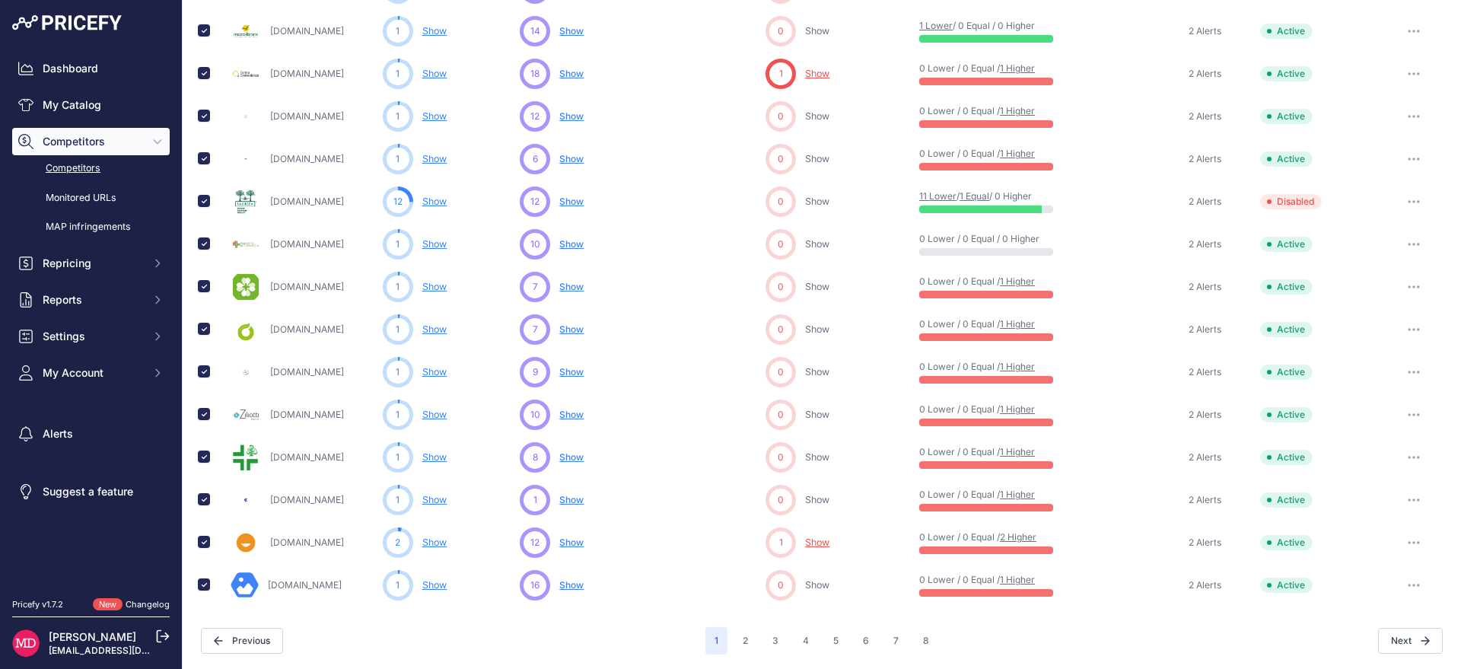
click at [562, 459] on span "Show" at bounding box center [571, 456] width 24 height 11
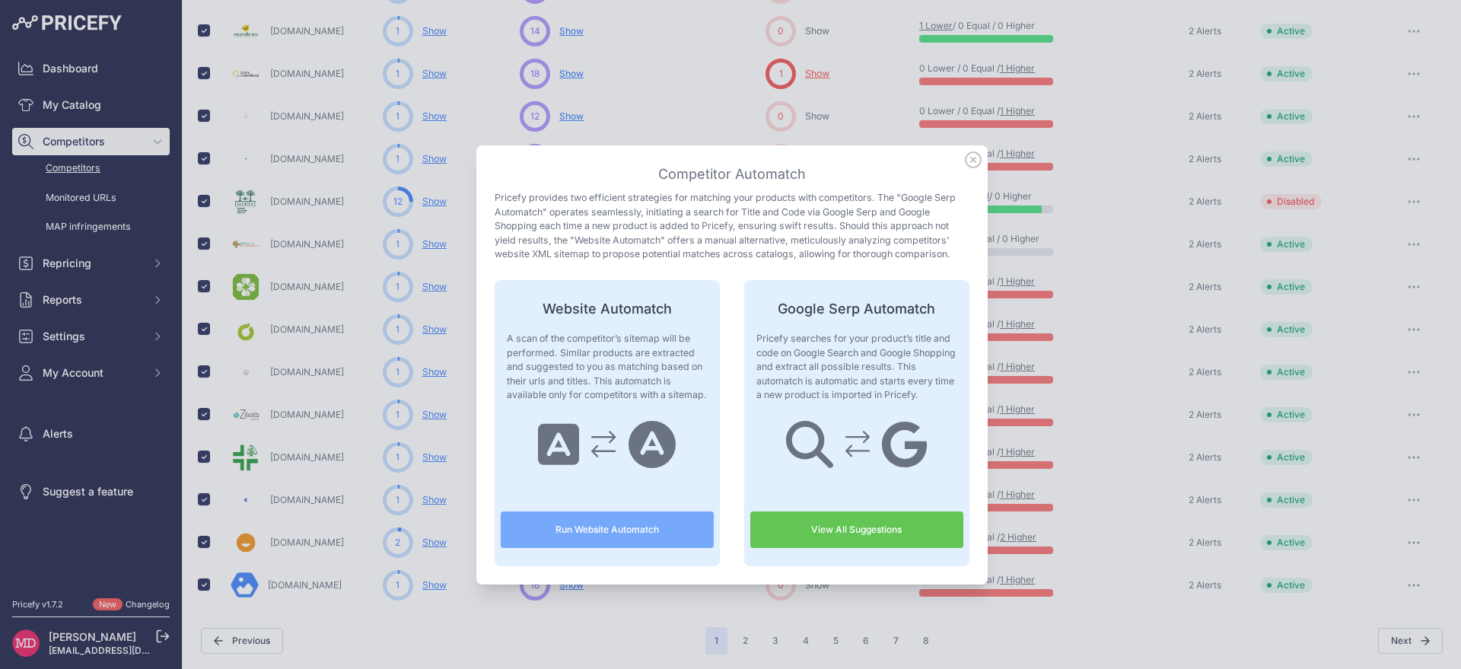
click at [815, 542] on link "View All Suggestions" at bounding box center [857, 530] width 213 height 37
click at [966, 160] on icon at bounding box center [973, 159] width 17 height 17
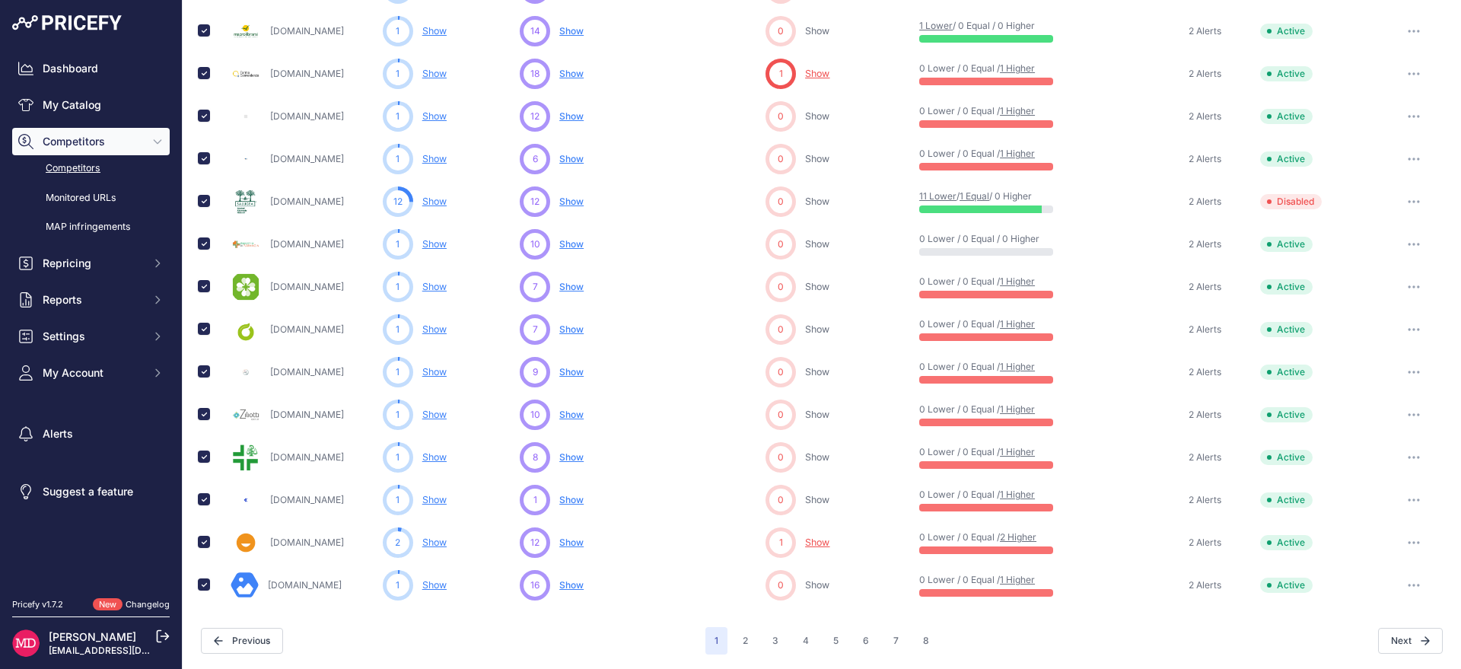
click at [567, 540] on span "Show" at bounding box center [571, 542] width 24 height 11
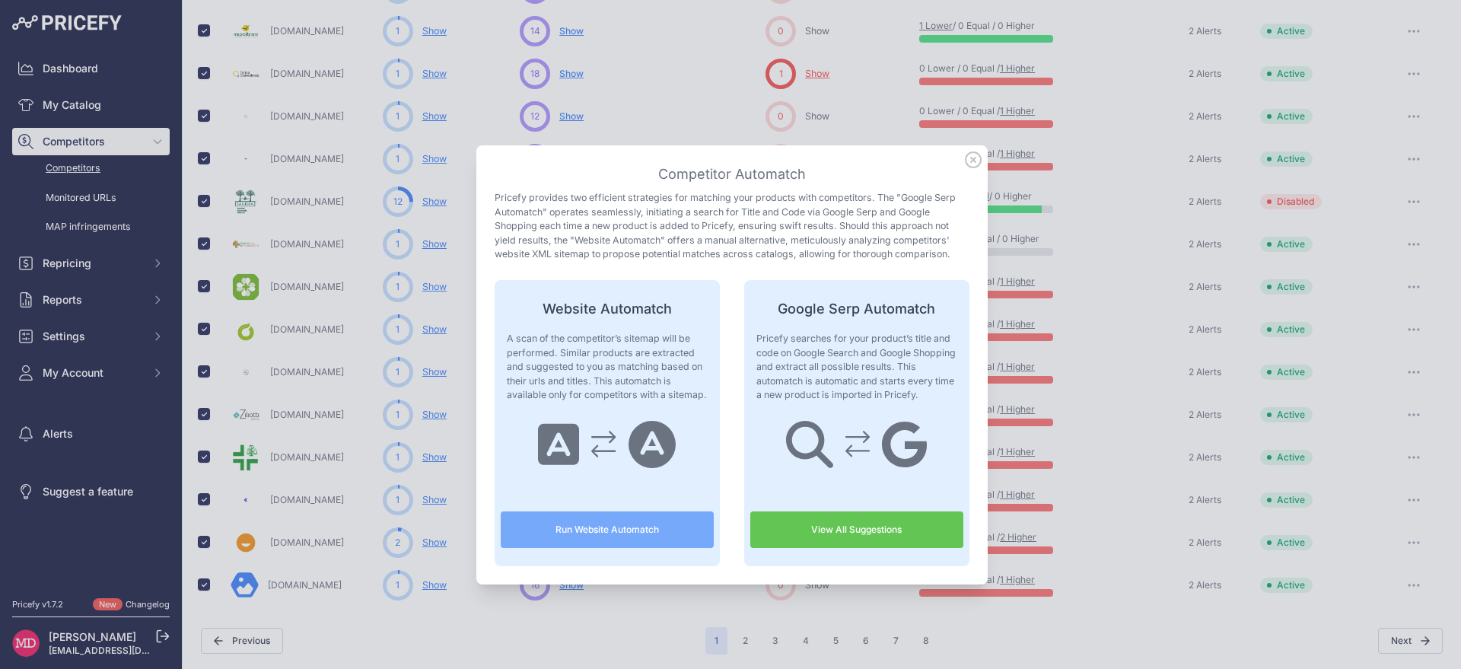
click at [865, 535] on link "View All Suggestions" at bounding box center [857, 530] width 213 height 37
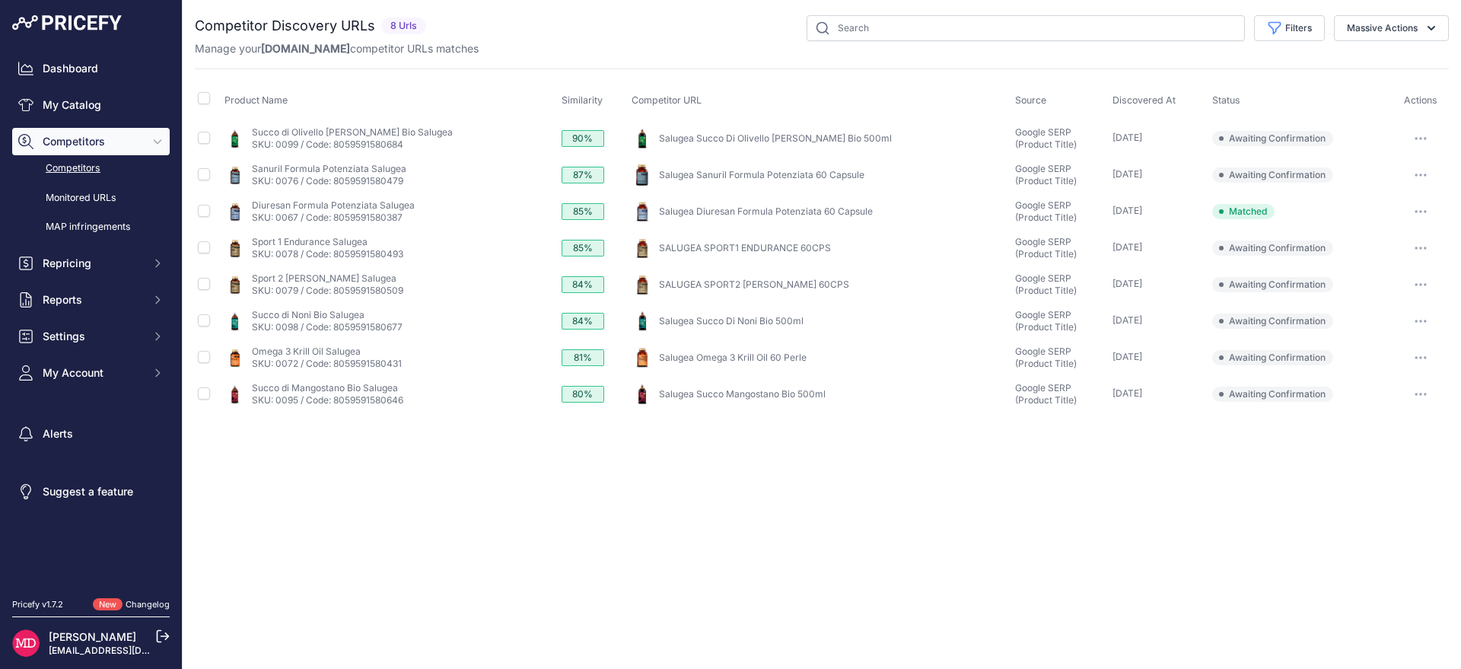
click at [1416, 141] on button "button" at bounding box center [1421, 138] width 30 height 21
drag, startPoint x: 1416, startPoint y: 141, endPoint x: 1063, endPoint y: 94, distance: 355.6
click at [1406, 138] on button "button" at bounding box center [1421, 138] width 30 height 21
click at [207, 97] on input "checkbox" at bounding box center [204, 98] width 12 height 12
checkbox input "true"
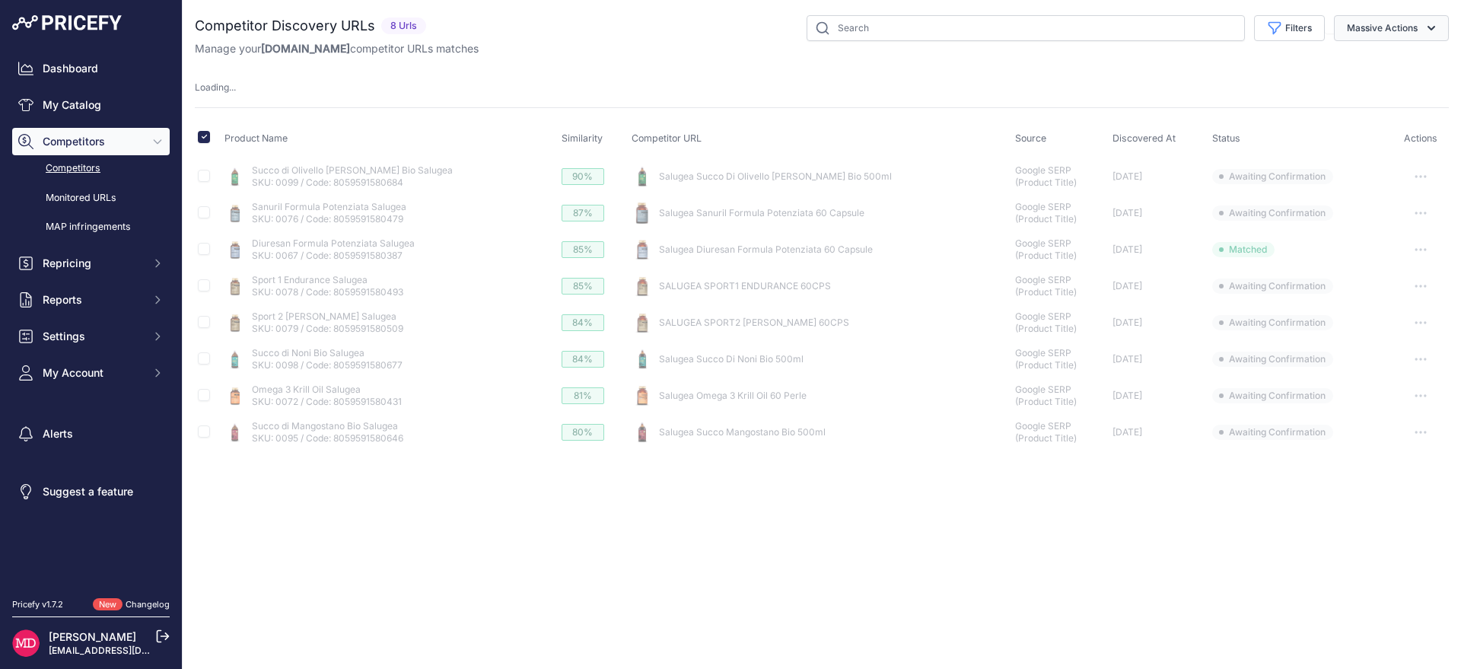
click at [1368, 20] on button "Massive Actions" at bounding box center [1391, 28] width 115 height 26
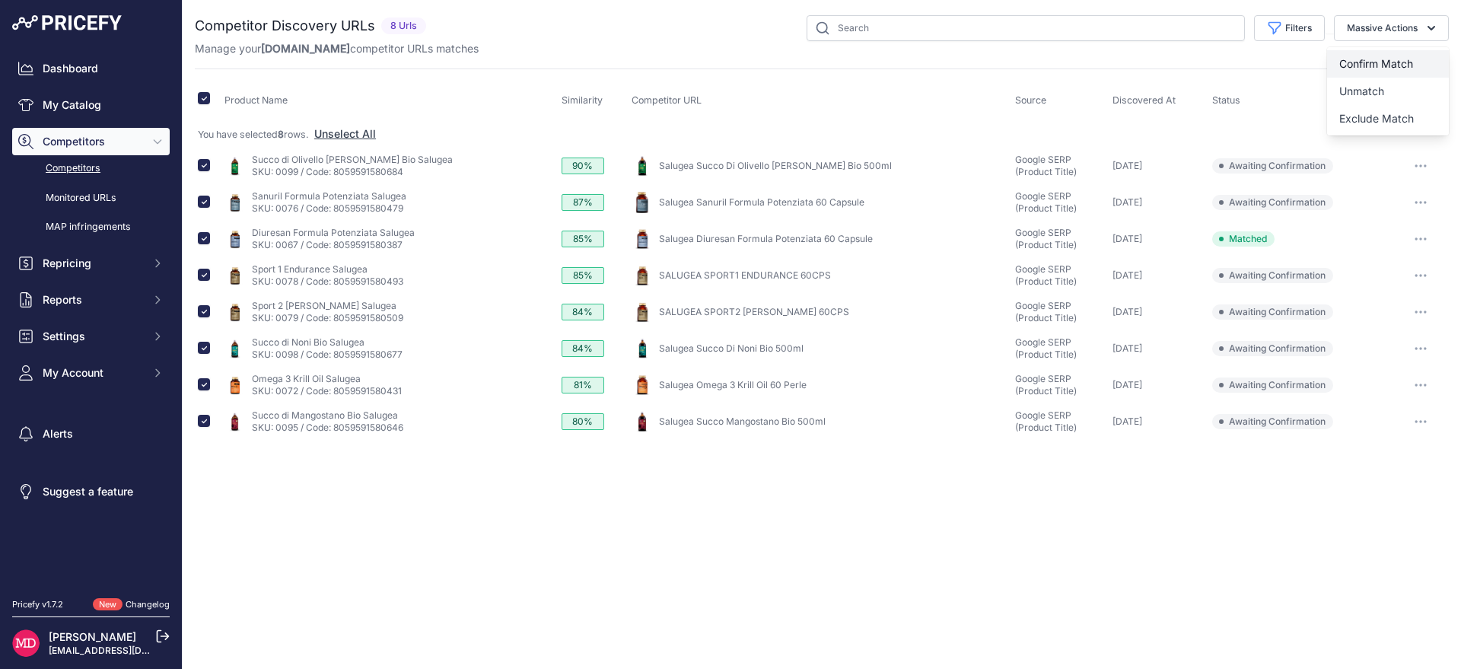
click at [1405, 68] on span "Confirm Match" at bounding box center [1377, 63] width 74 height 13
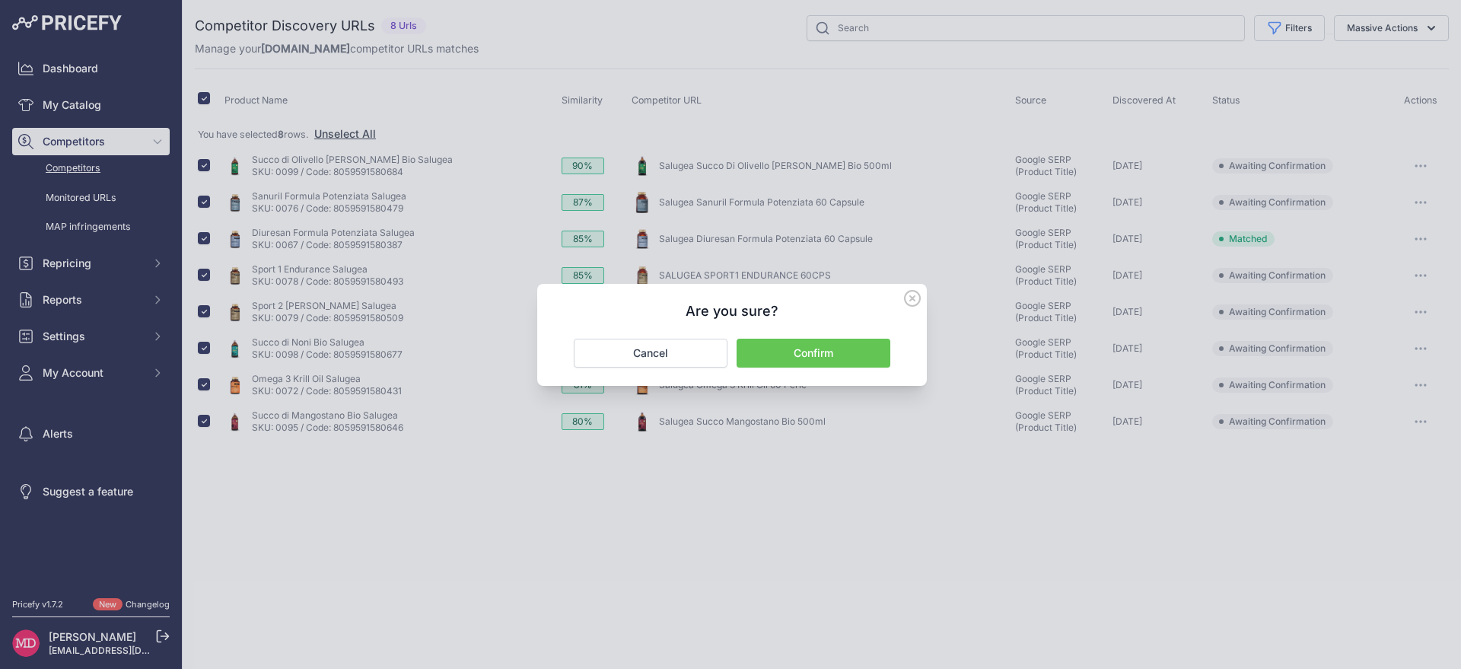
click at [839, 346] on button "Confirm" at bounding box center [814, 353] width 154 height 29
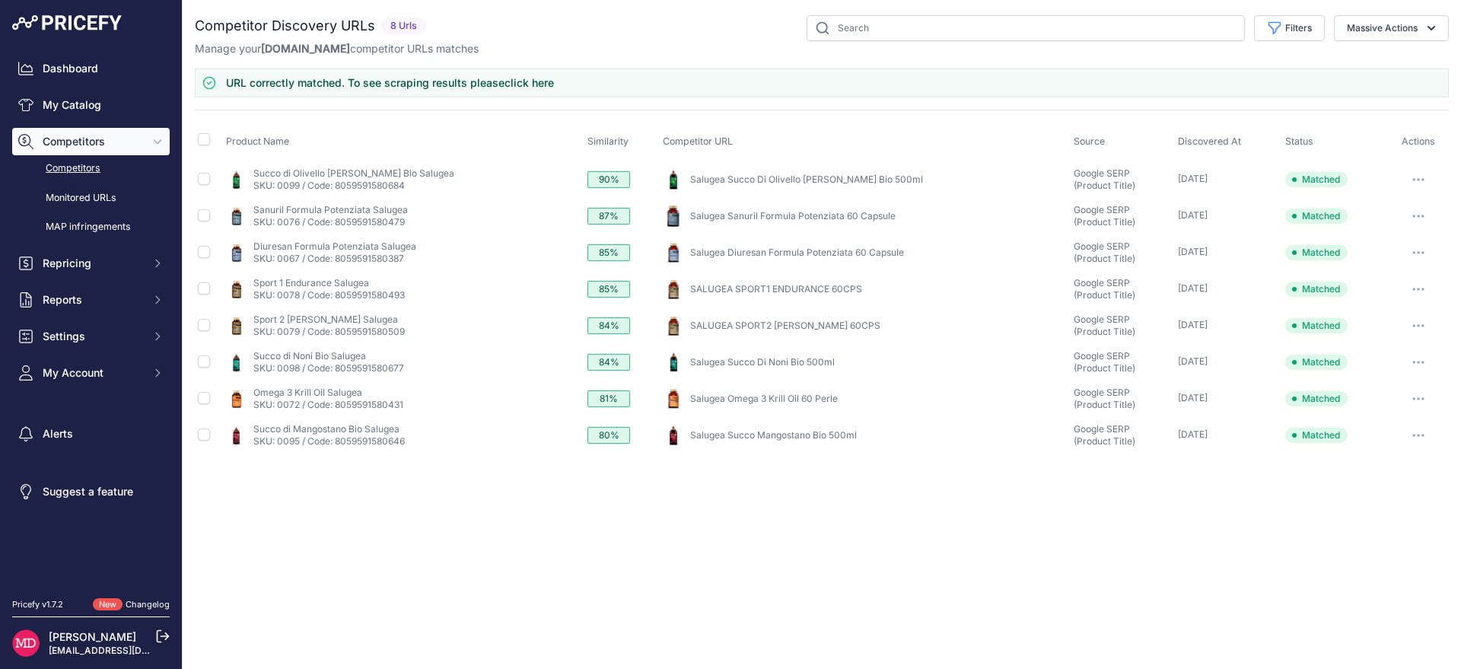
click at [89, 161] on link "Competitors" at bounding box center [91, 168] width 158 height 27
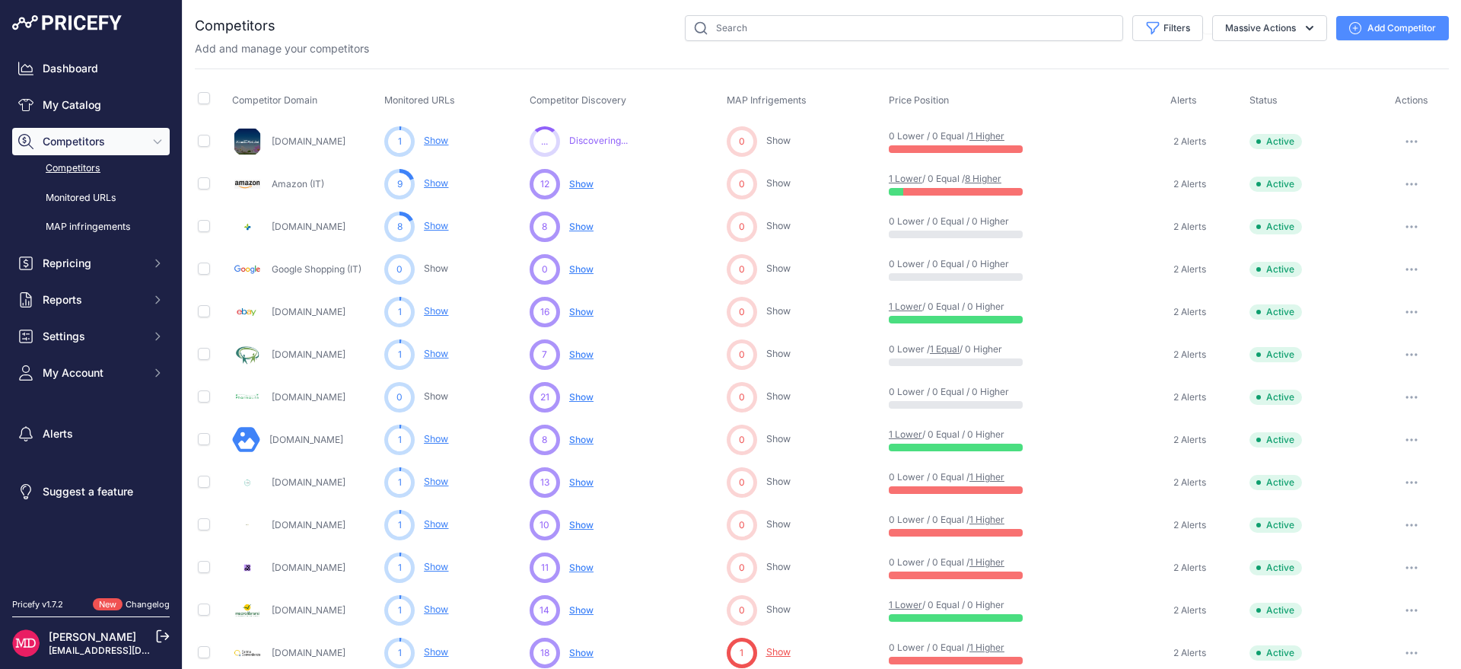
click at [578, 316] on span "Show" at bounding box center [581, 311] width 24 height 11
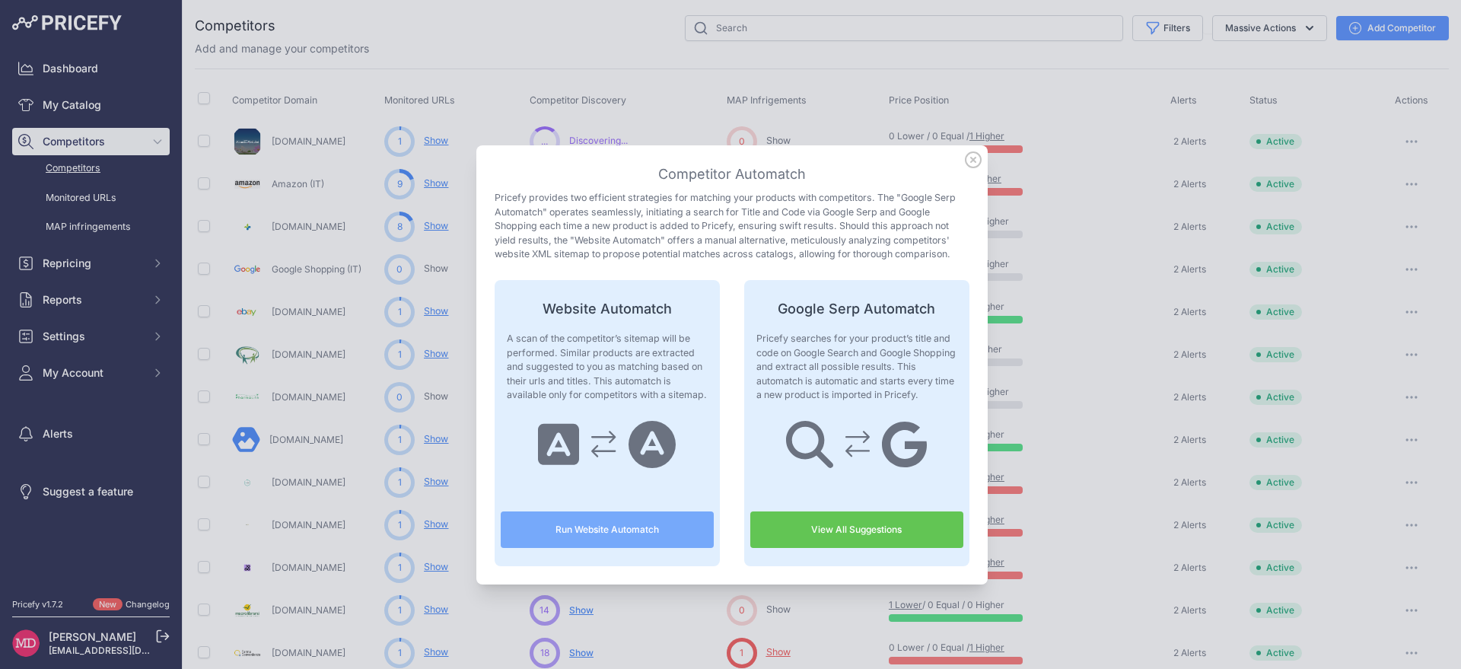
click at [885, 535] on link "View All Suggestions" at bounding box center [857, 530] width 213 height 37
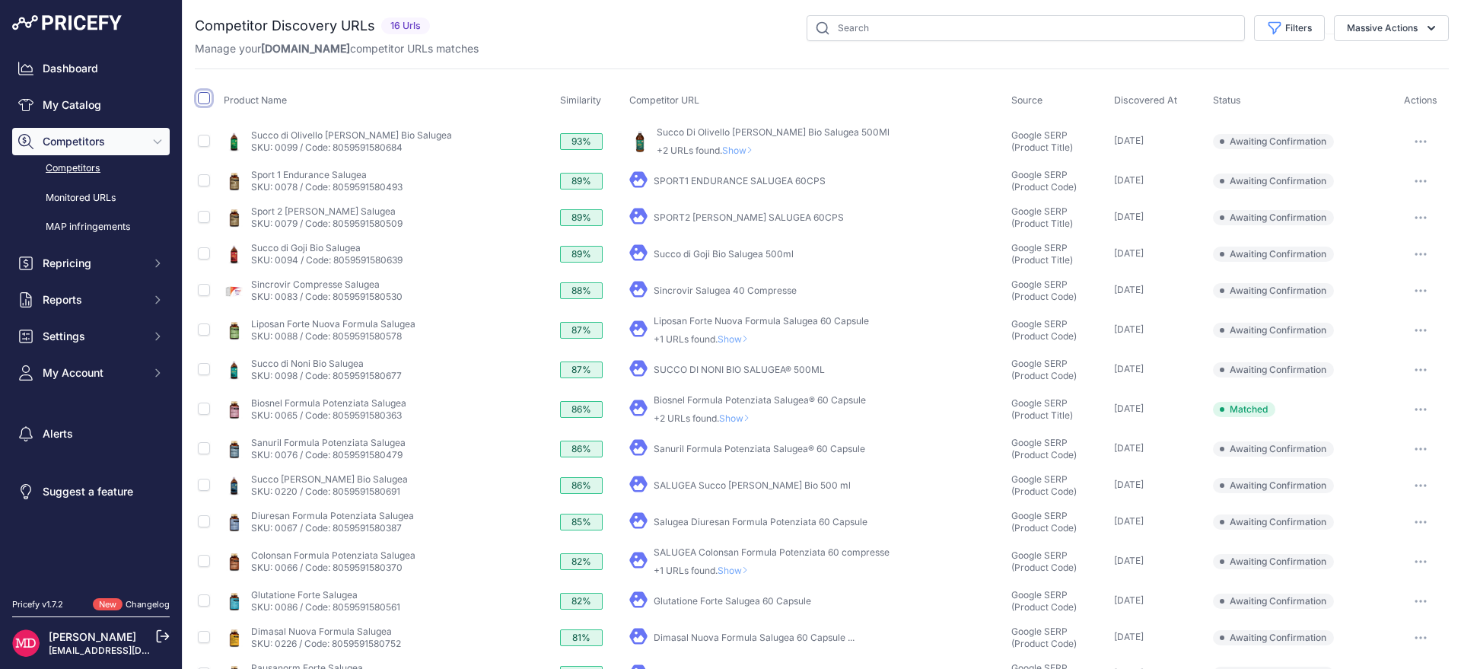
click at [199, 100] on input "checkbox" at bounding box center [204, 98] width 12 height 12
checkbox input "true"
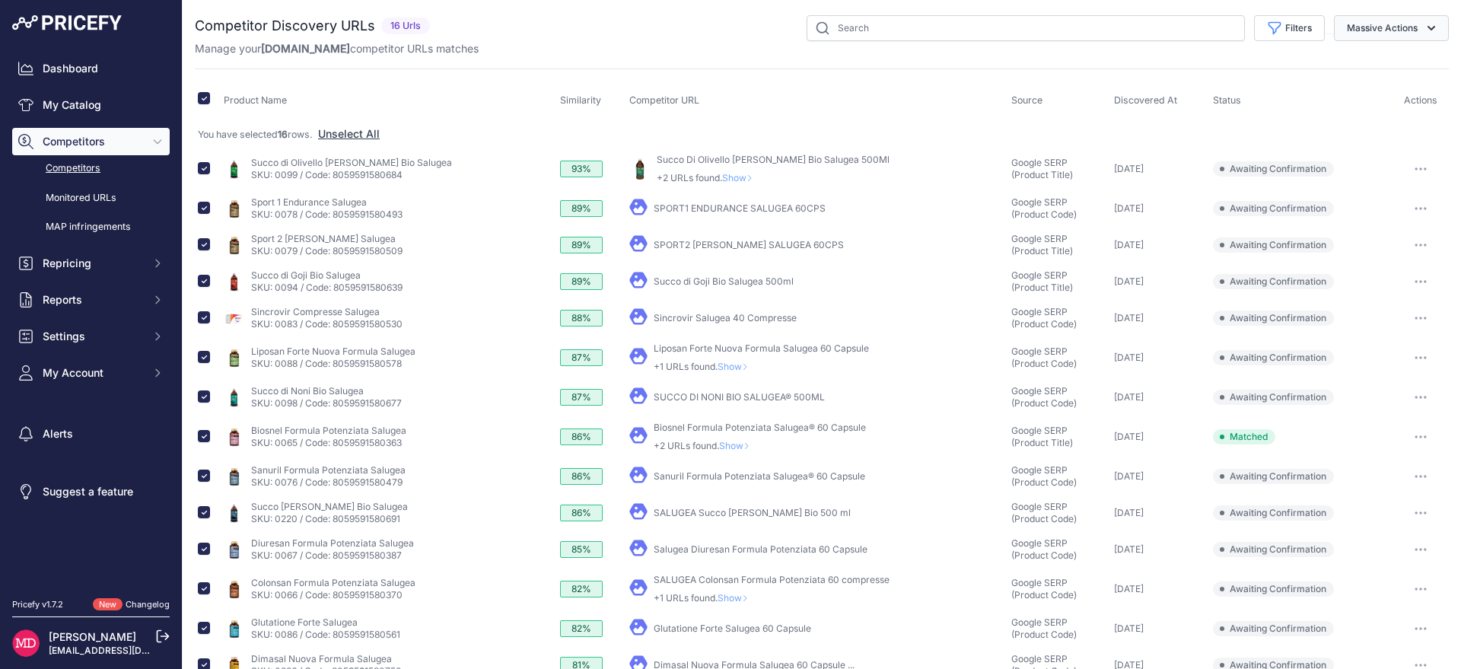
click at [1400, 28] on button "Massive Actions" at bounding box center [1391, 28] width 115 height 26
click at [1377, 74] on button "Confirm Match" at bounding box center [1388, 63] width 122 height 27
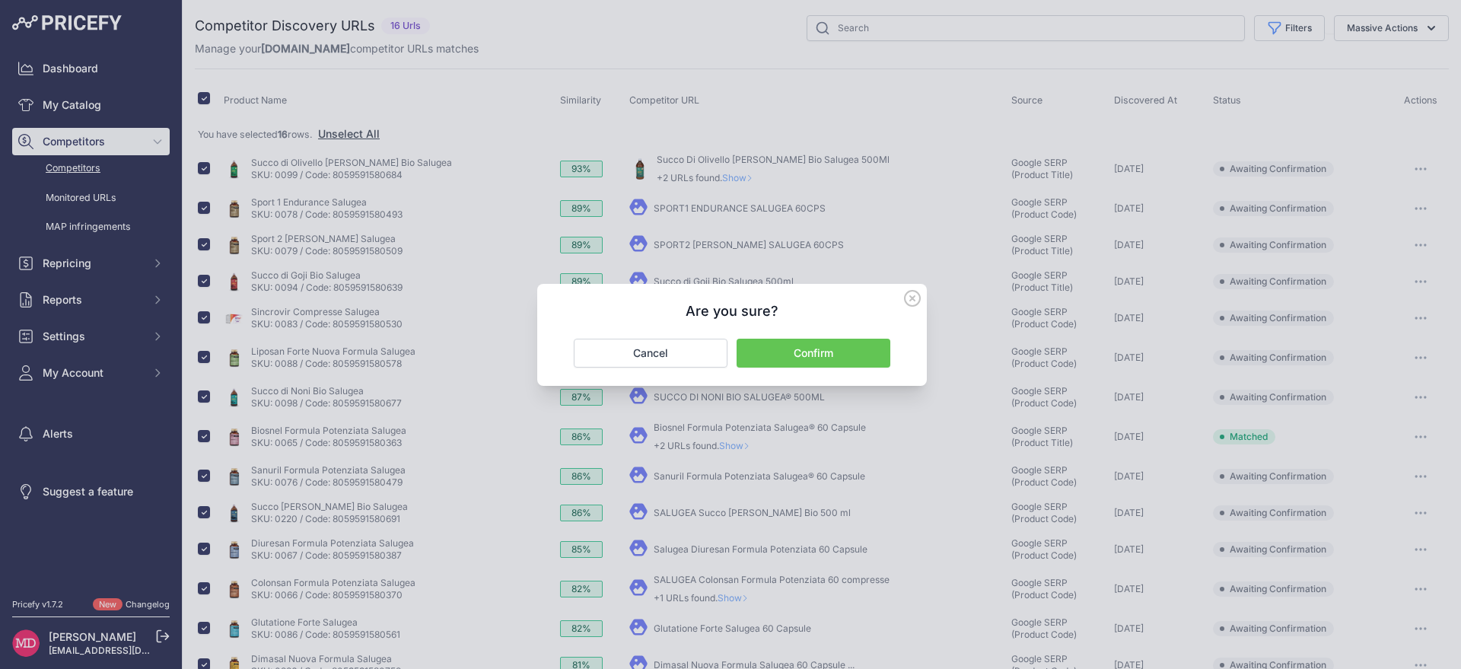
click at [833, 356] on button "Confirm" at bounding box center [814, 353] width 154 height 29
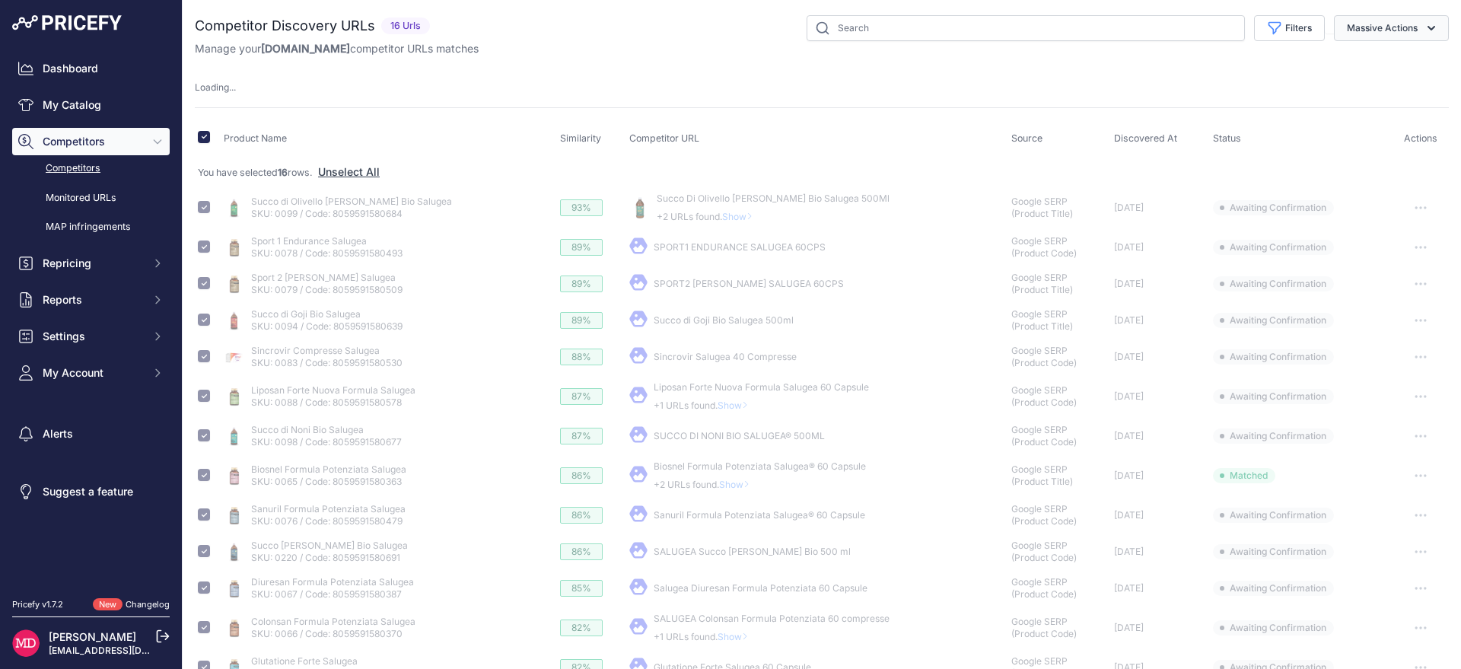
click at [1428, 26] on button "Massive Actions" at bounding box center [1391, 28] width 115 height 26
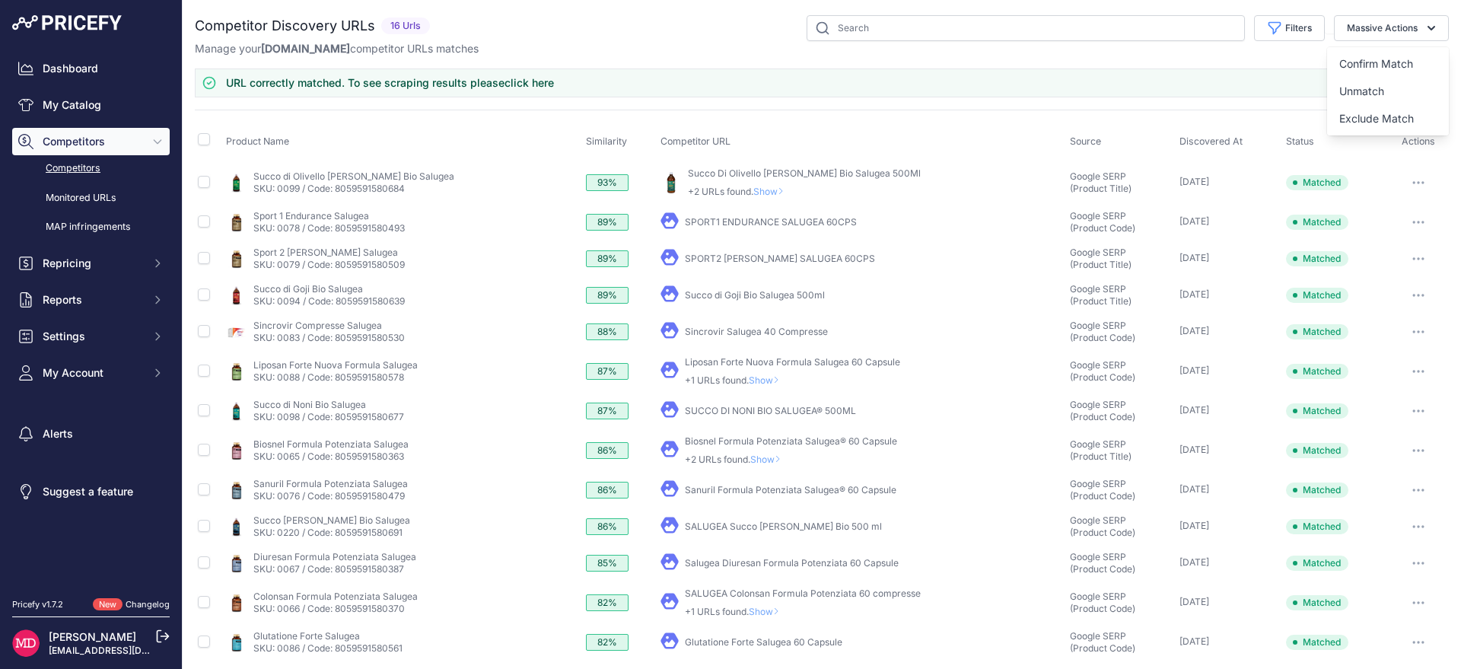
click at [624, 56] on div "Manage your Ebay.it competitor URLs matches" at bounding box center [822, 48] width 1254 height 15
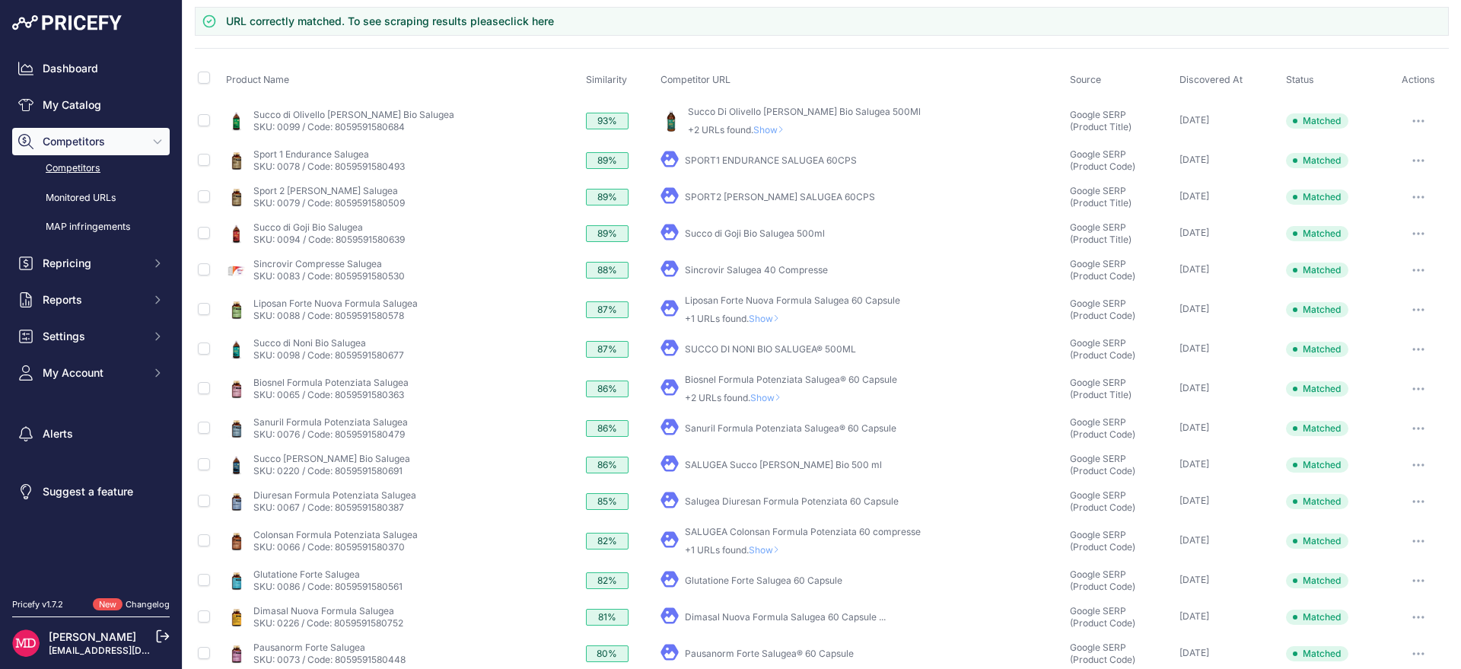
scroll to position [116, 0]
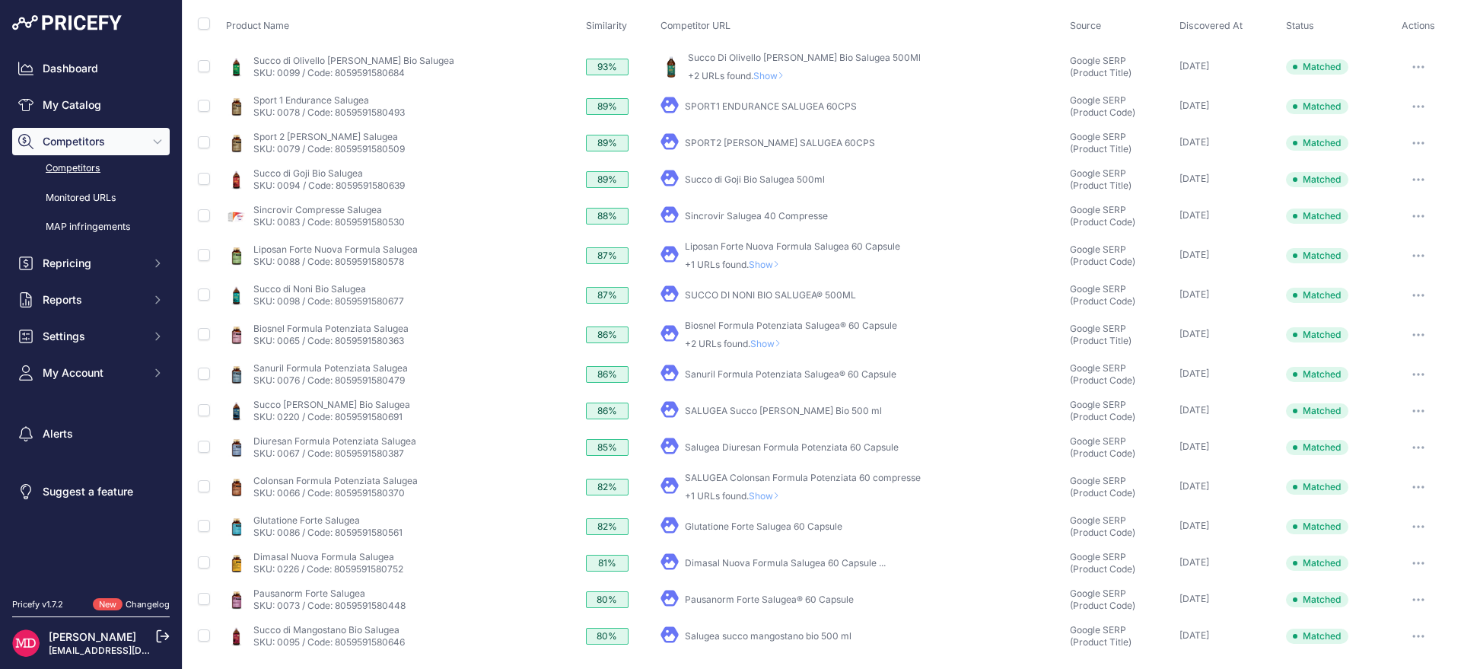
click at [77, 171] on link "Competitors" at bounding box center [91, 168] width 158 height 27
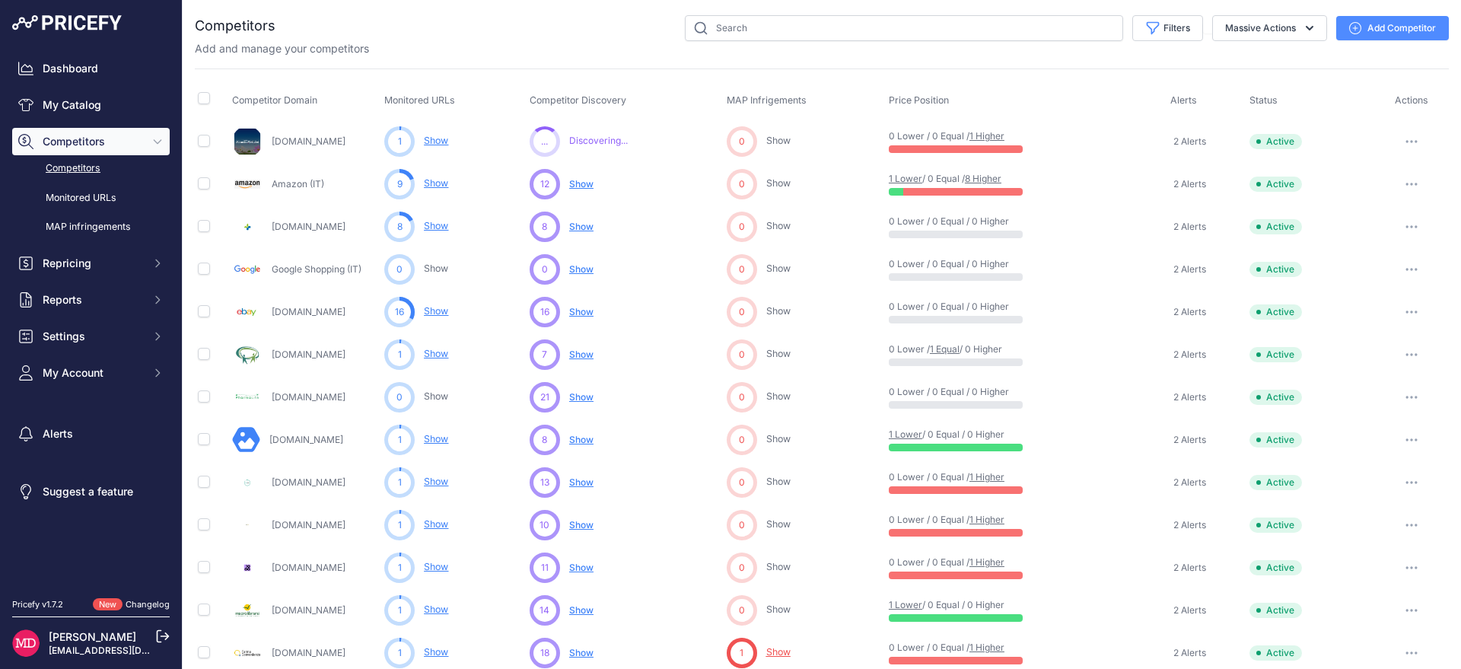
click at [578, 355] on span "Show" at bounding box center [581, 354] width 24 height 11
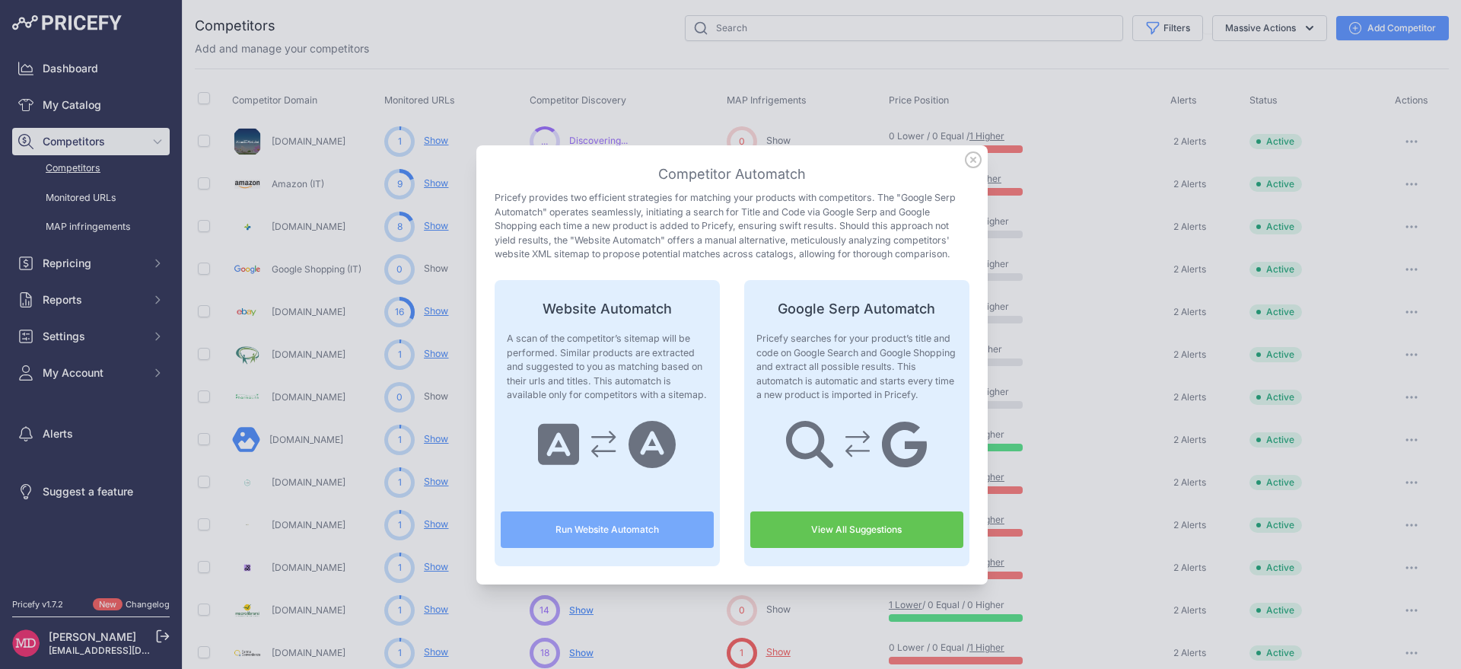
click at [865, 531] on link "View All Suggestions" at bounding box center [857, 530] width 213 height 37
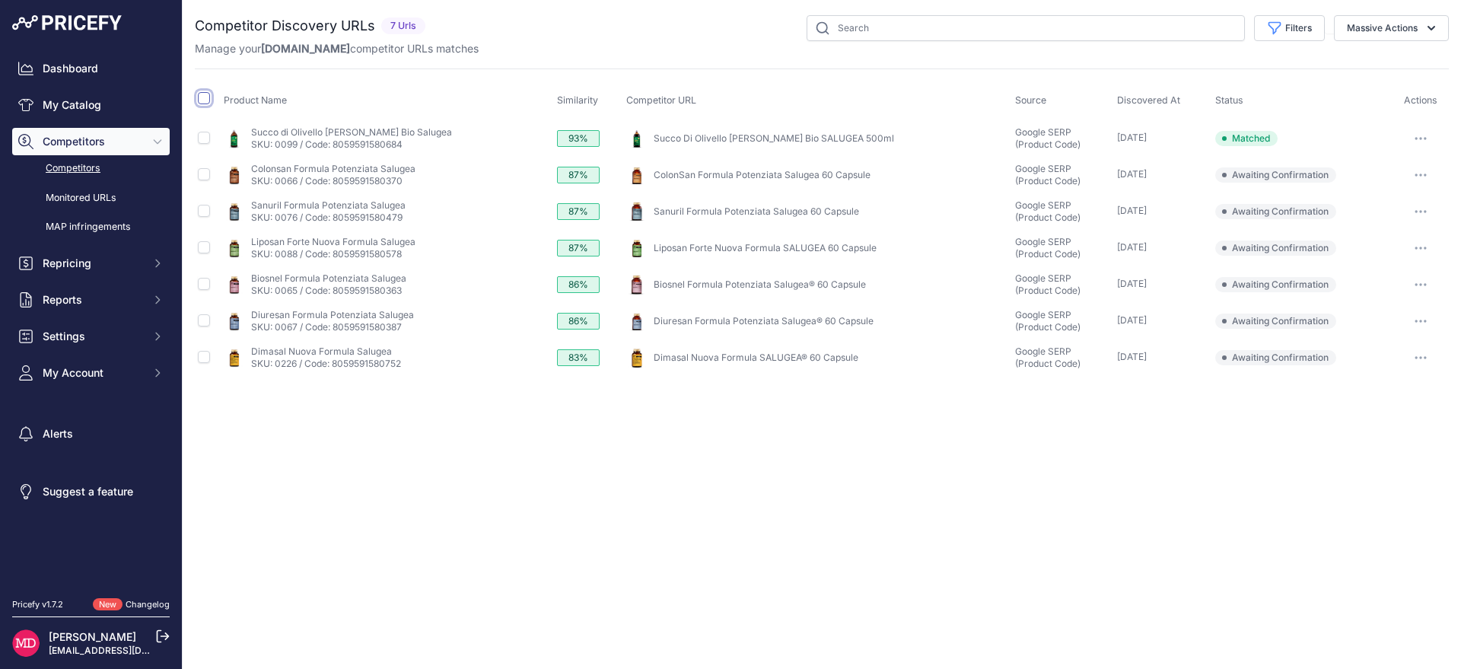
click at [202, 99] on input "checkbox" at bounding box center [204, 98] width 12 height 12
checkbox input "true"
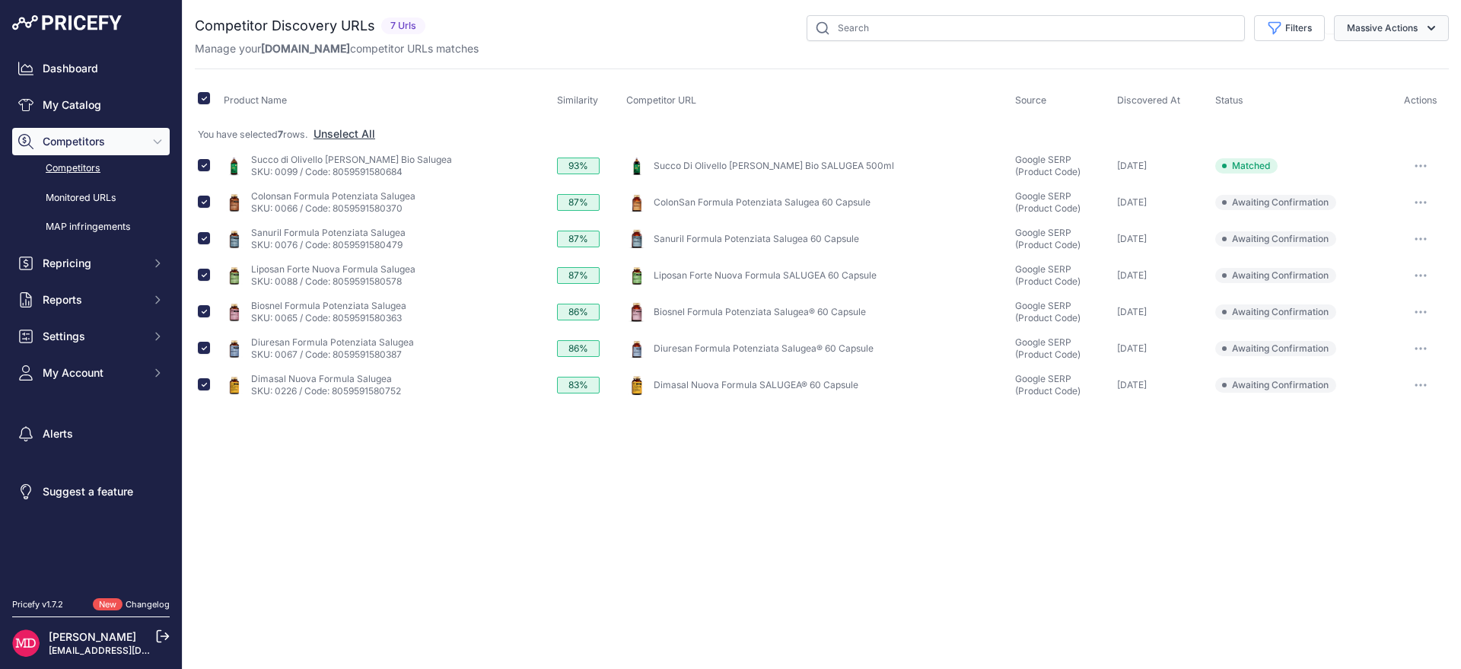
click at [1426, 36] on button "Massive Actions" at bounding box center [1391, 28] width 115 height 26
click at [1408, 70] on button "Confirm Match" at bounding box center [1388, 63] width 122 height 27
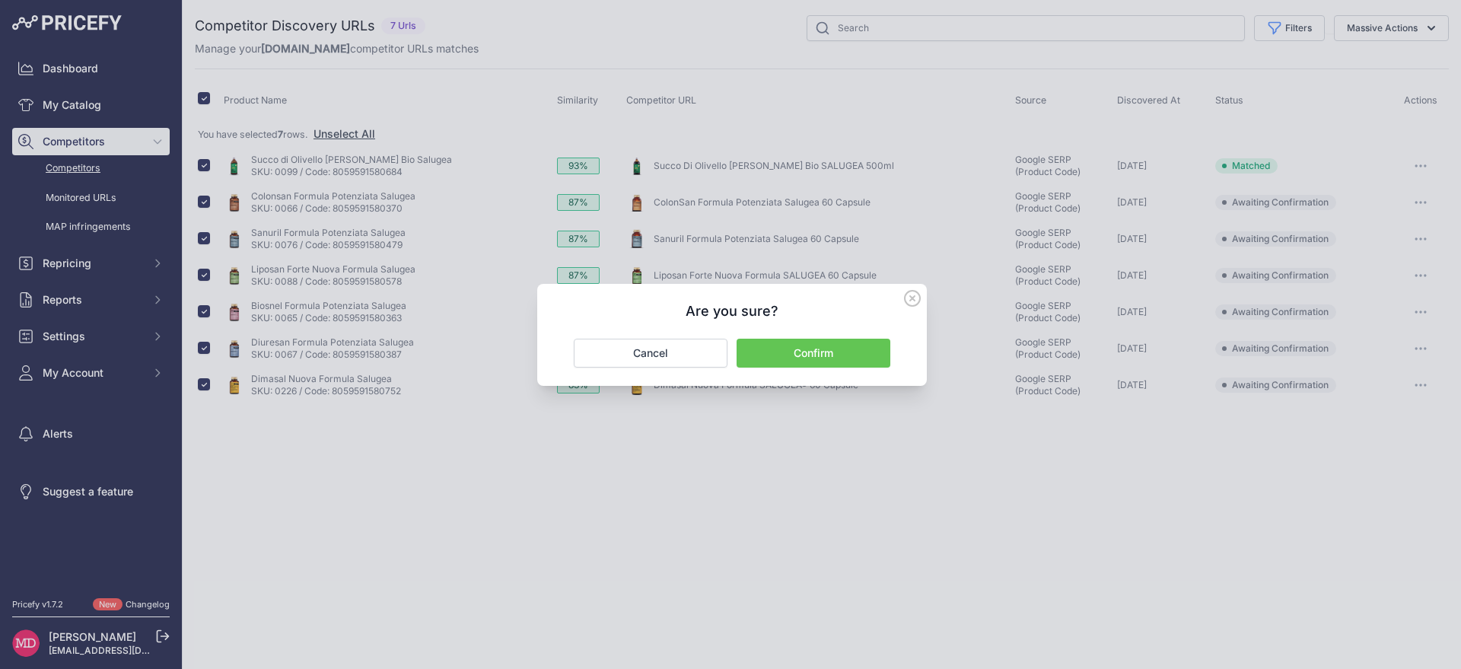
click at [848, 363] on button "Confirm" at bounding box center [814, 353] width 154 height 29
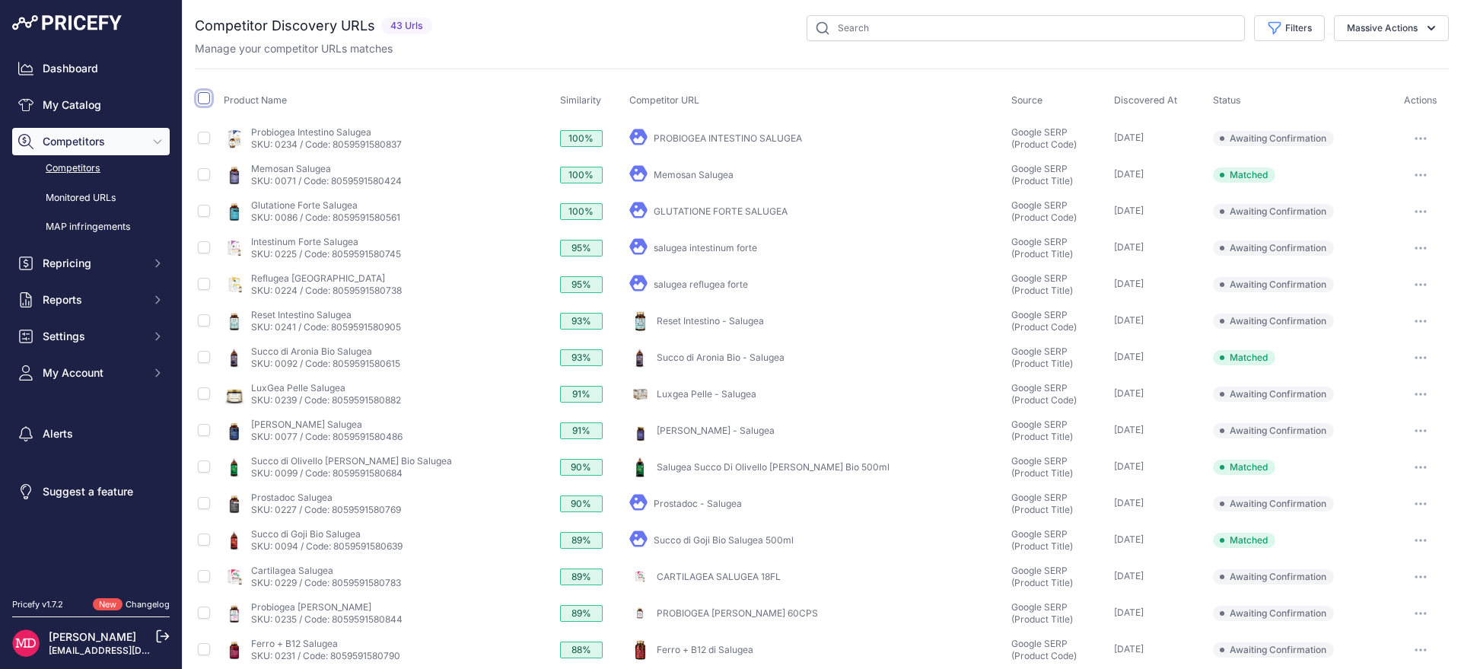
click at [208, 97] on input "checkbox" at bounding box center [204, 98] width 12 height 12
checkbox input "true"
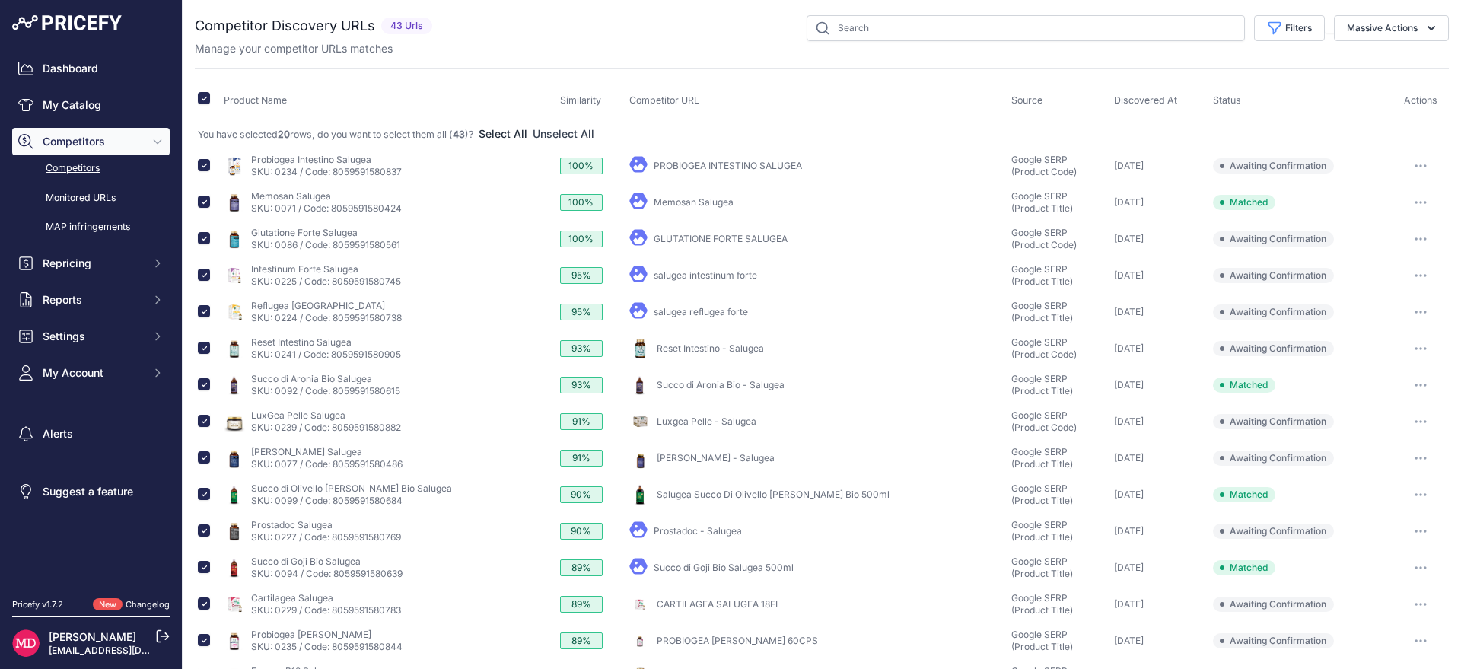
click at [515, 135] on button "Select All" at bounding box center [503, 133] width 49 height 15
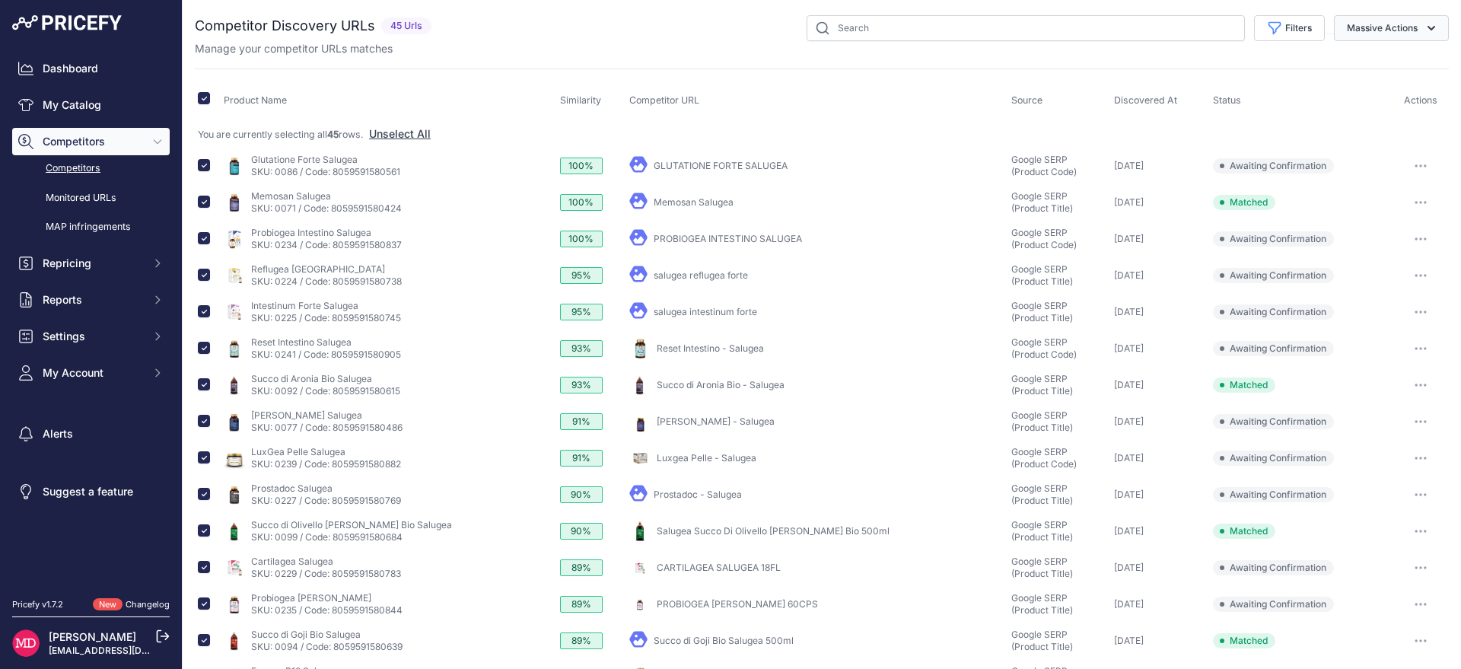
click at [1388, 30] on button "Massive Actions" at bounding box center [1391, 28] width 115 height 26
click at [1373, 72] on button "Confirm Match" at bounding box center [1388, 63] width 122 height 27
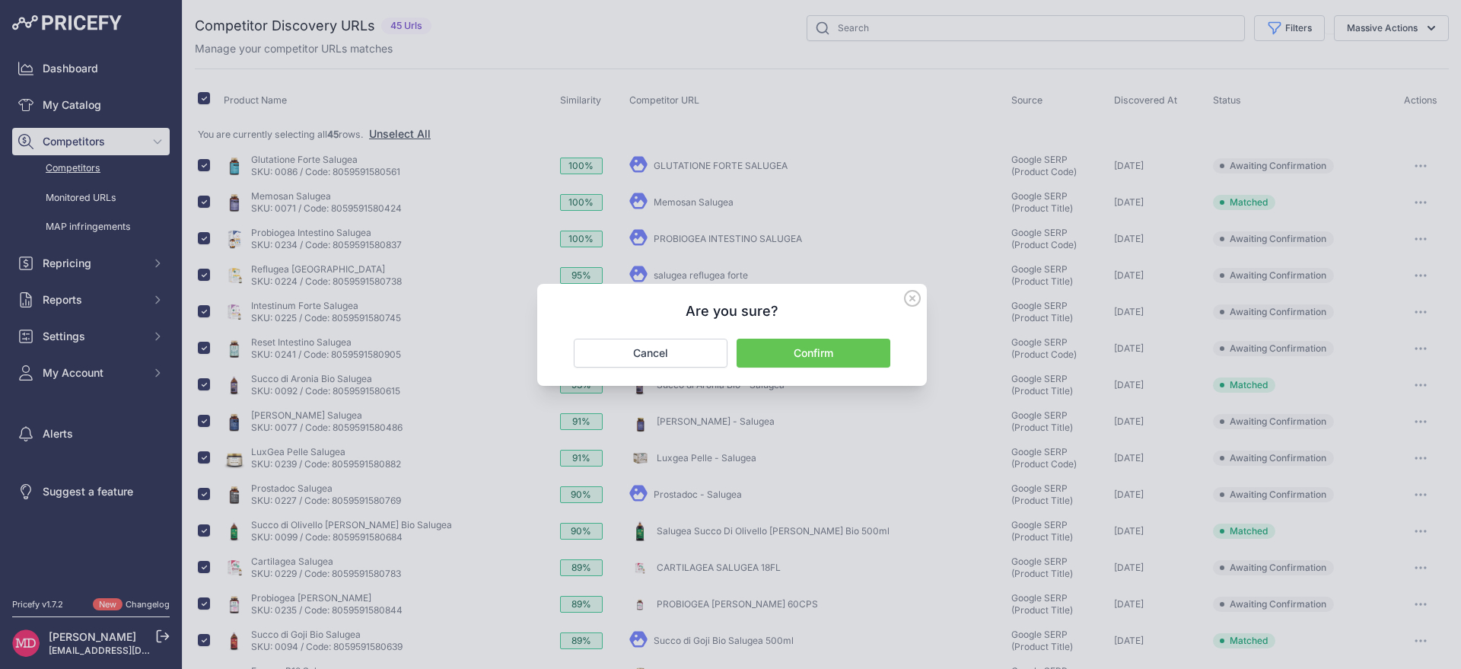
click at [811, 359] on button "Confirm" at bounding box center [814, 353] width 154 height 29
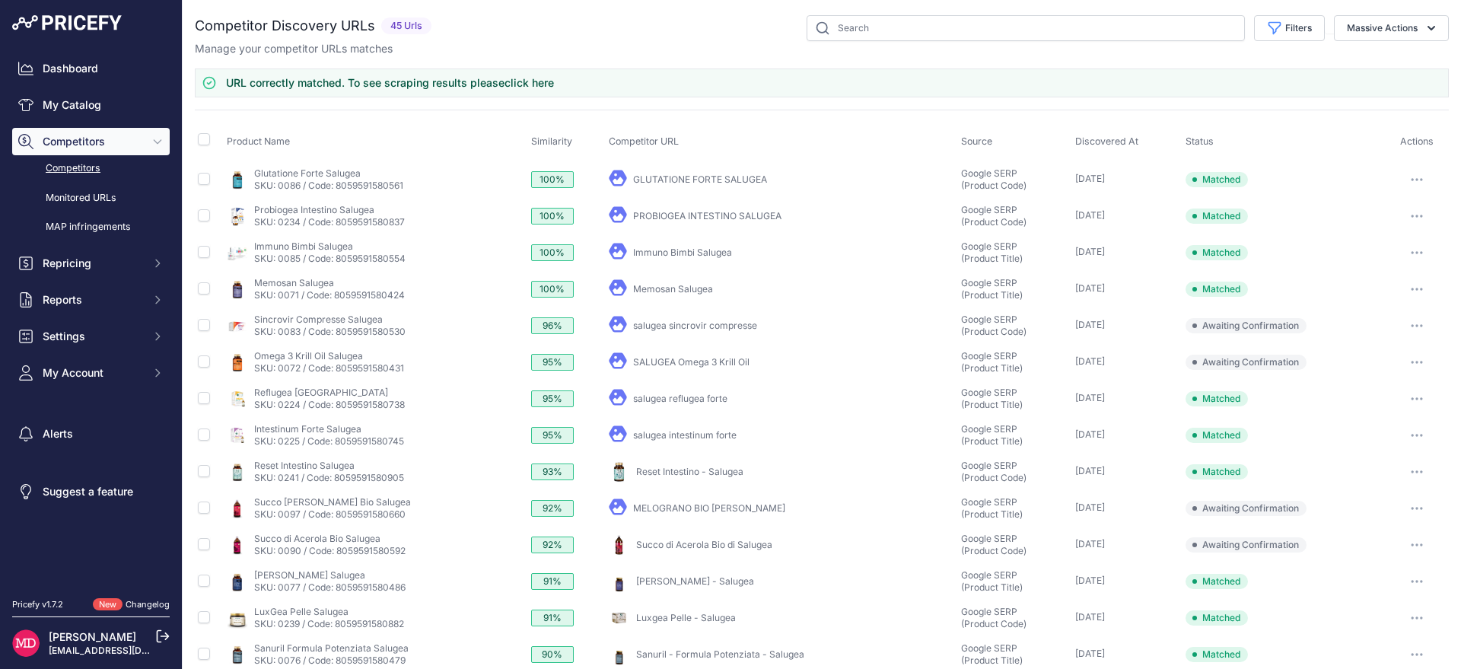
click at [540, 86] on link "click here" at bounding box center [529, 82] width 49 height 13
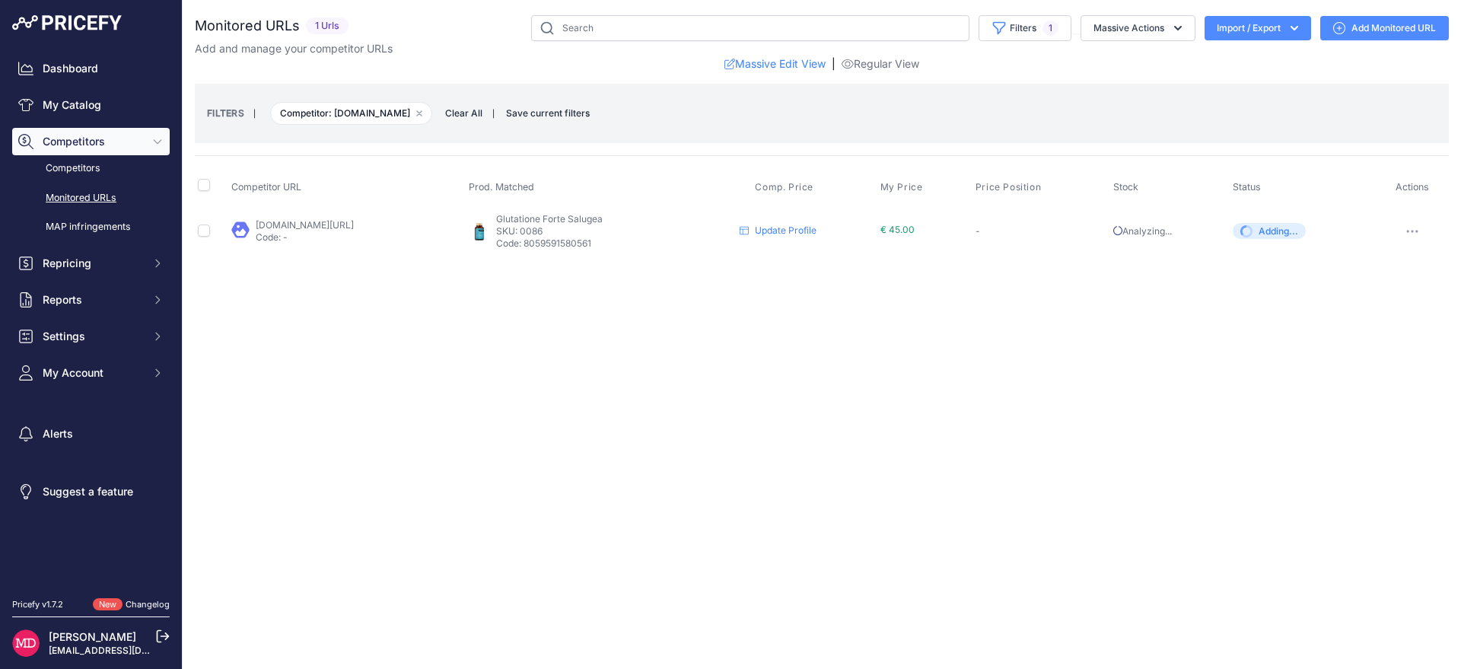
click at [1416, 226] on button "button" at bounding box center [1413, 231] width 30 height 21
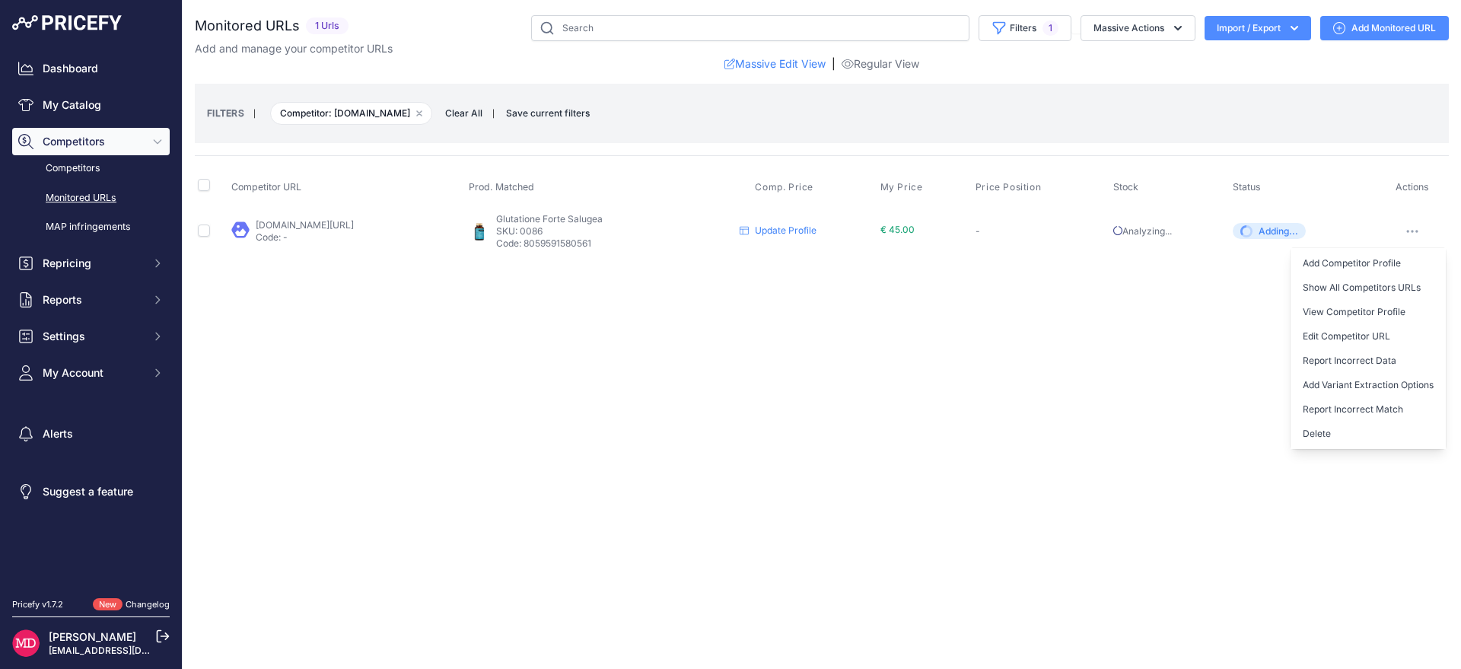
drag, startPoint x: 1416, startPoint y: 226, endPoint x: 1280, endPoint y: 132, distance: 164.7
click at [1280, 132] on div "Monitored URLs 1 Urls" at bounding box center [822, 135] width 1254 height 241
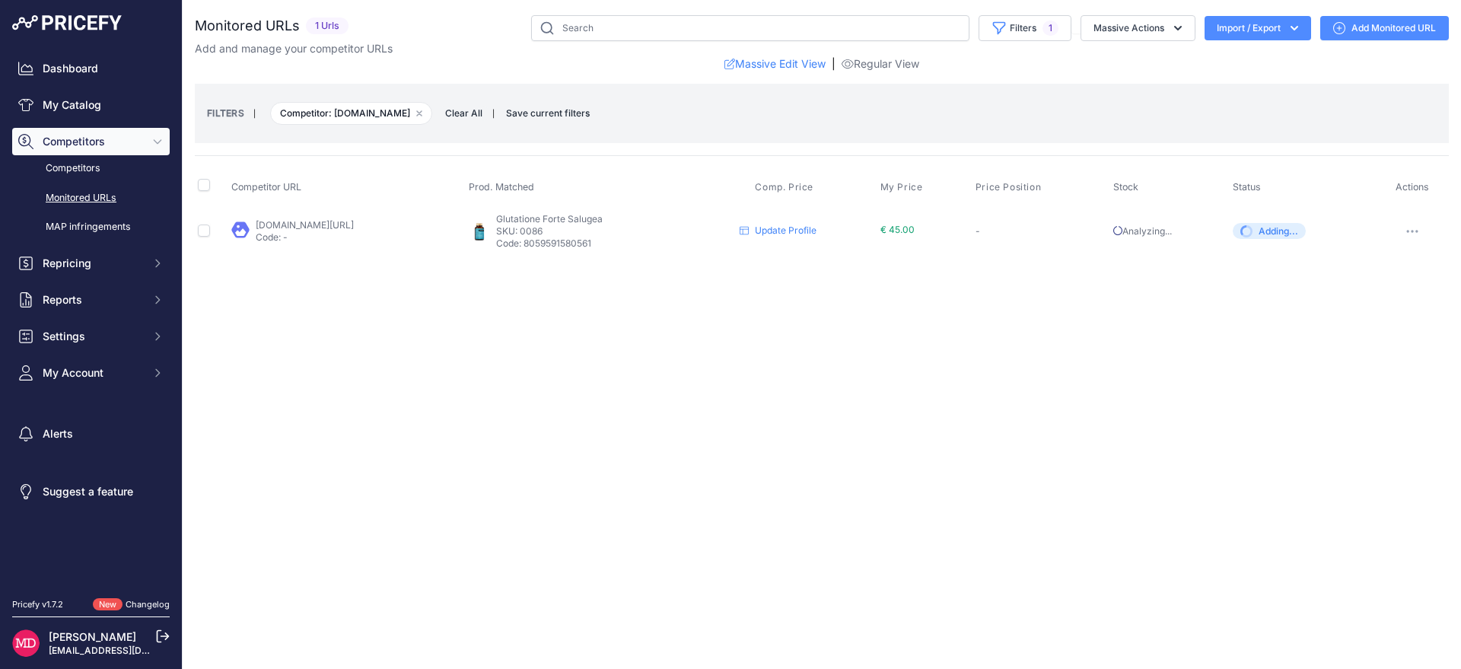
drag, startPoint x: 1215, startPoint y: 78, endPoint x: 1190, endPoint y: 72, distance: 25.8
click at [1214, 78] on div "Monitored URLs 1 Urls" at bounding box center [822, 135] width 1254 height 241
click at [75, 164] on link "Competitors" at bounding box center [91, 168] width 158 height 27
click at [805, 61] on link "Massive Edit View" at bounding box center [775, 63] width 101 height 15
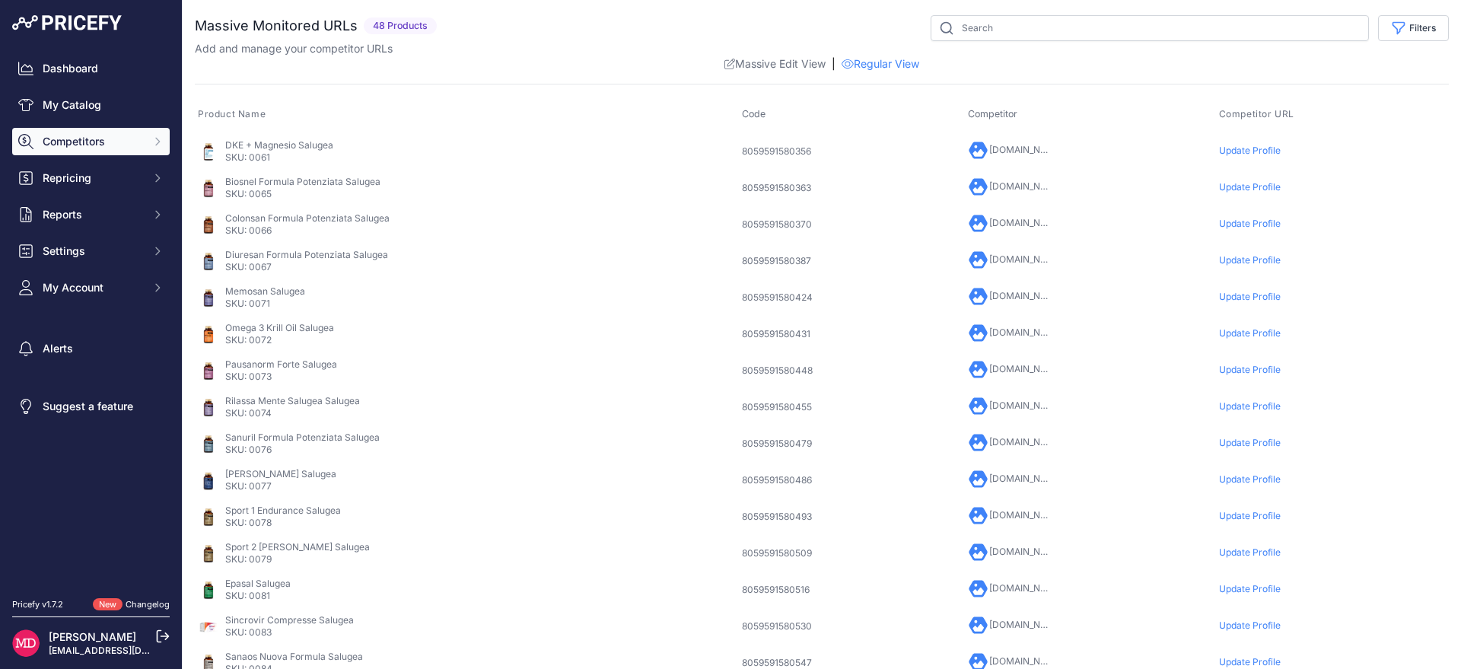
click at [97, 139] on span "Competitors" at bounding box center [93, 141] width 100 height 15
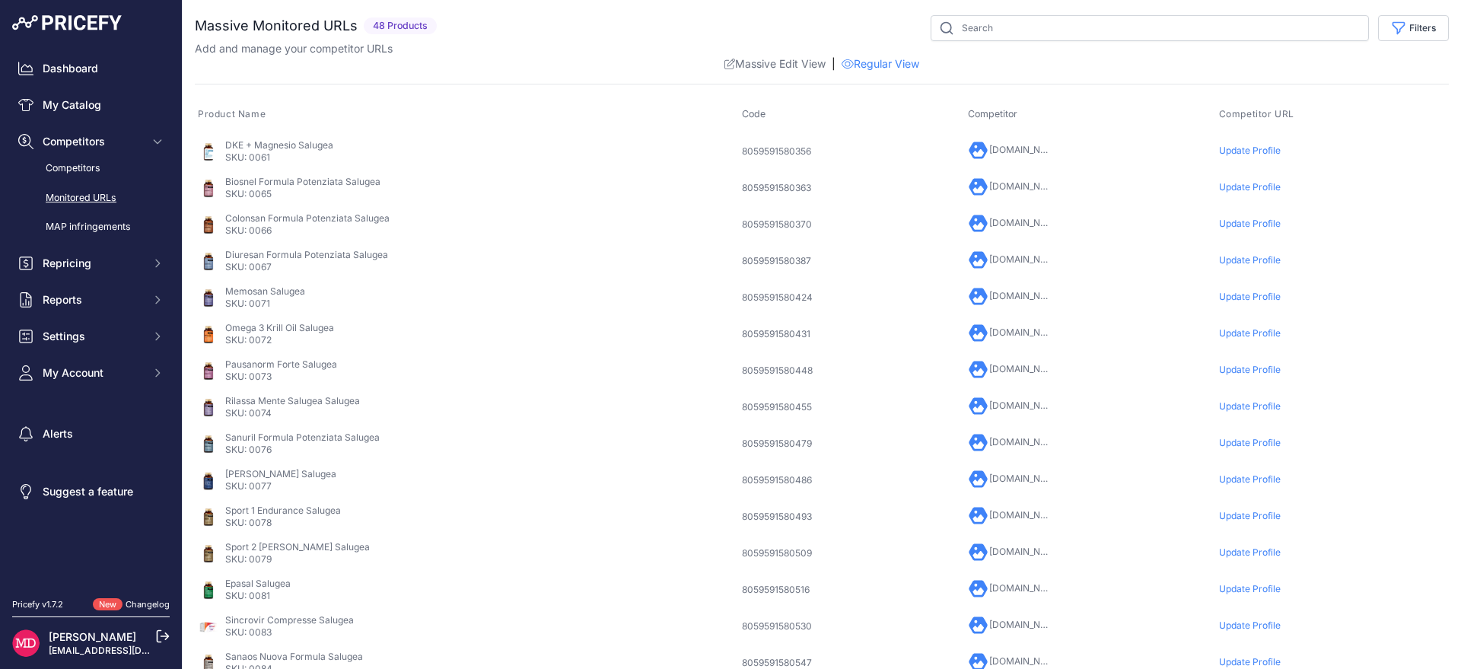
click at [98, 196] on link "Monitored URLs" at bounding box center [91, 198] width 158 height 27
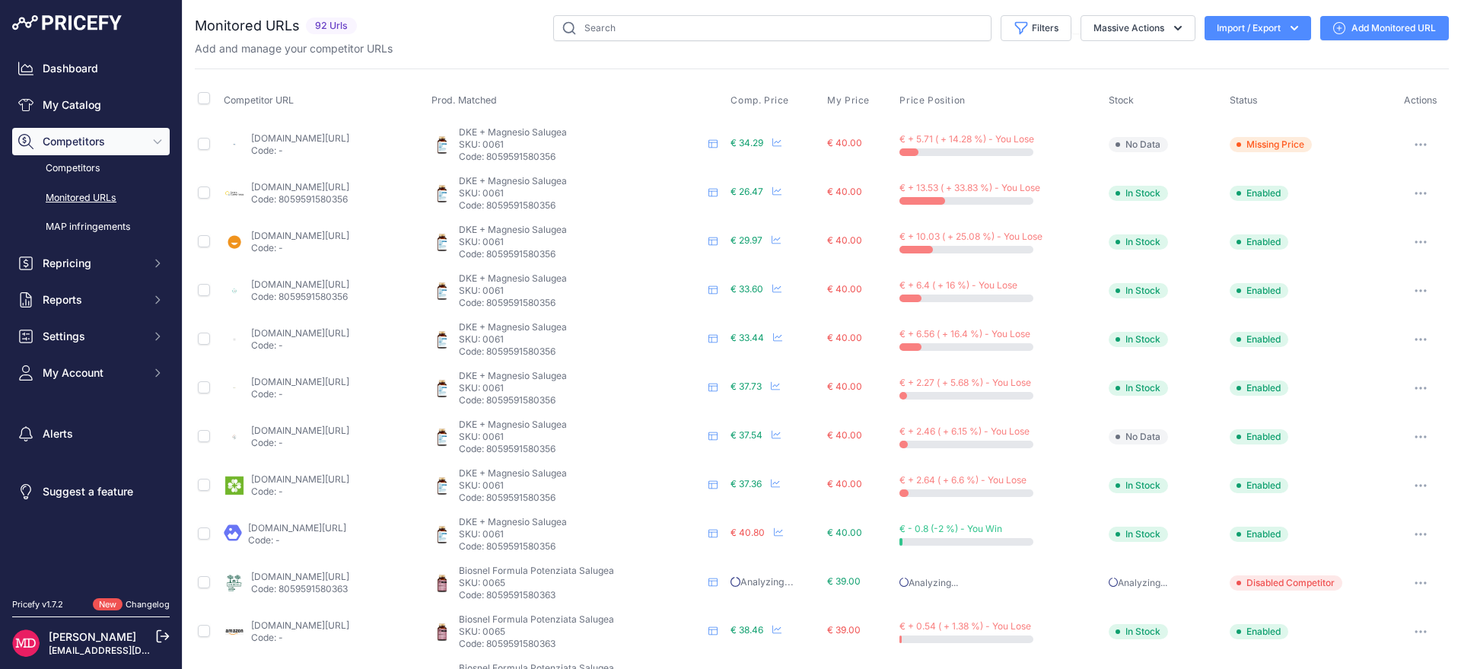
scroll to position [488, 0]
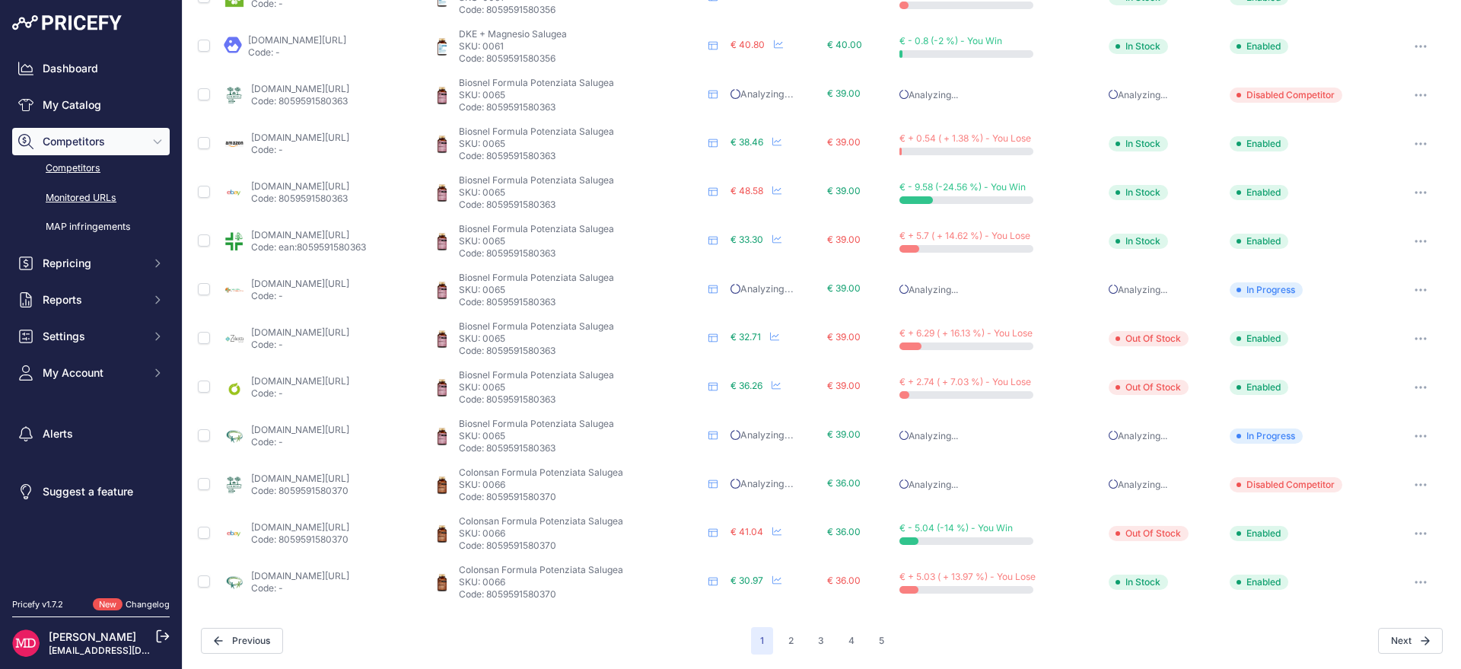
click at [81, 171] on link "Competitors" at bounding box center [91, 168] width 158 height 27
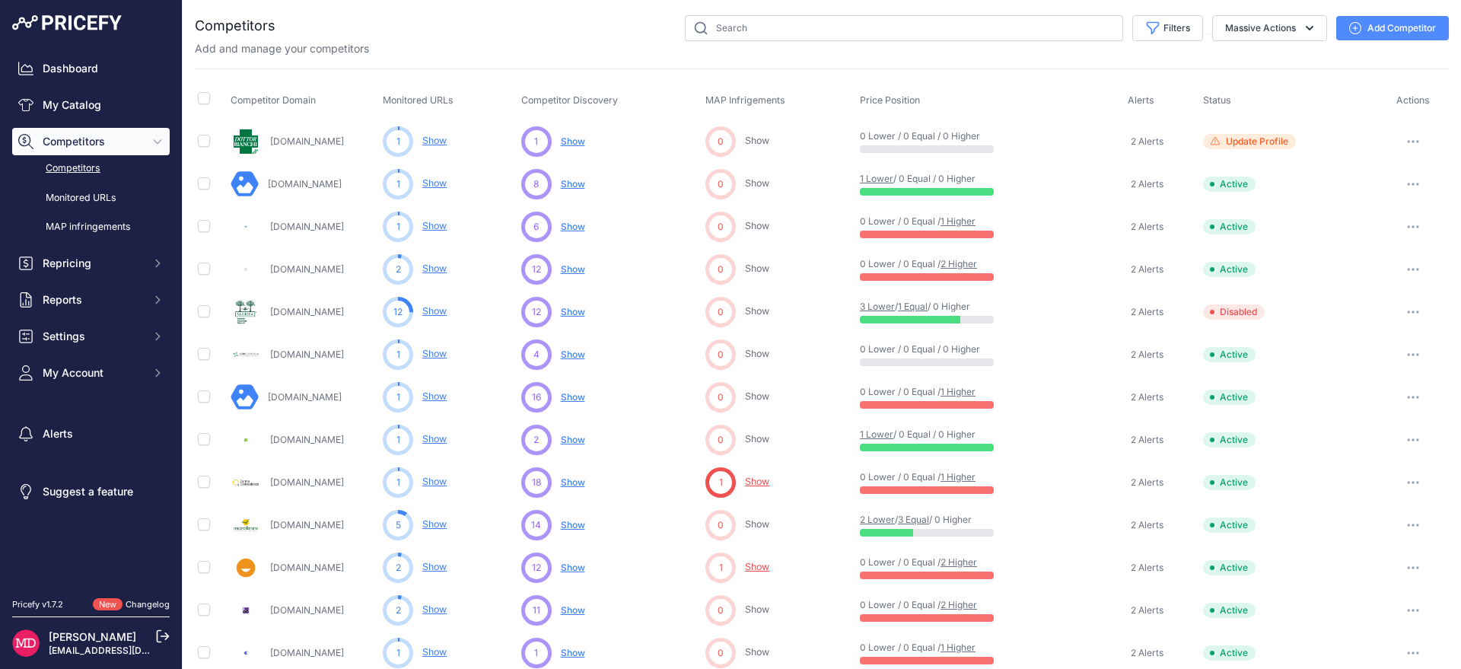
scroll to position [579, 0]
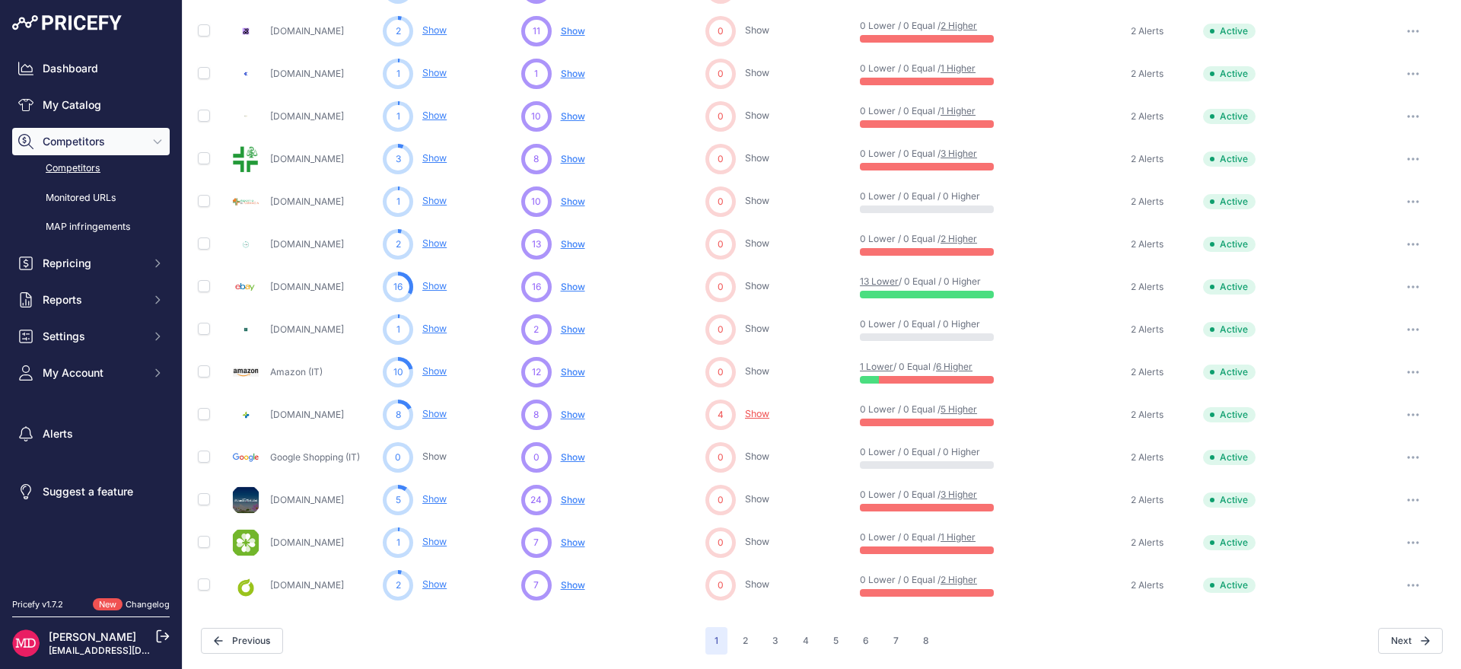
click at [591, 496] on div "24 ... Show No suggestions available yet for this competitor Discovering..." at bounding box center [610, 500] width 179 height 30
click at [576, 499] on span "Show" at bounding box center [573, 499] width 24 height 11
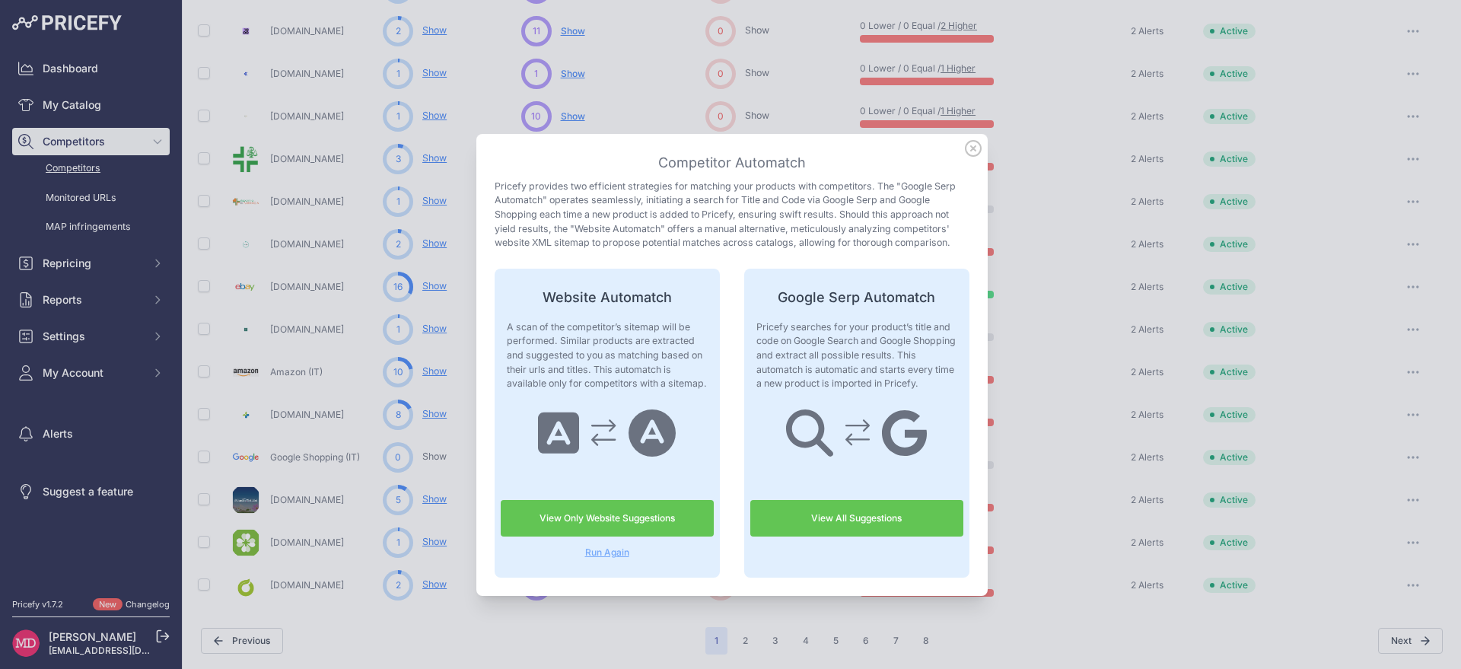
click at [860, 522] on link "View All Suggestions" at bounding box center [857, 518] width 213 height 37
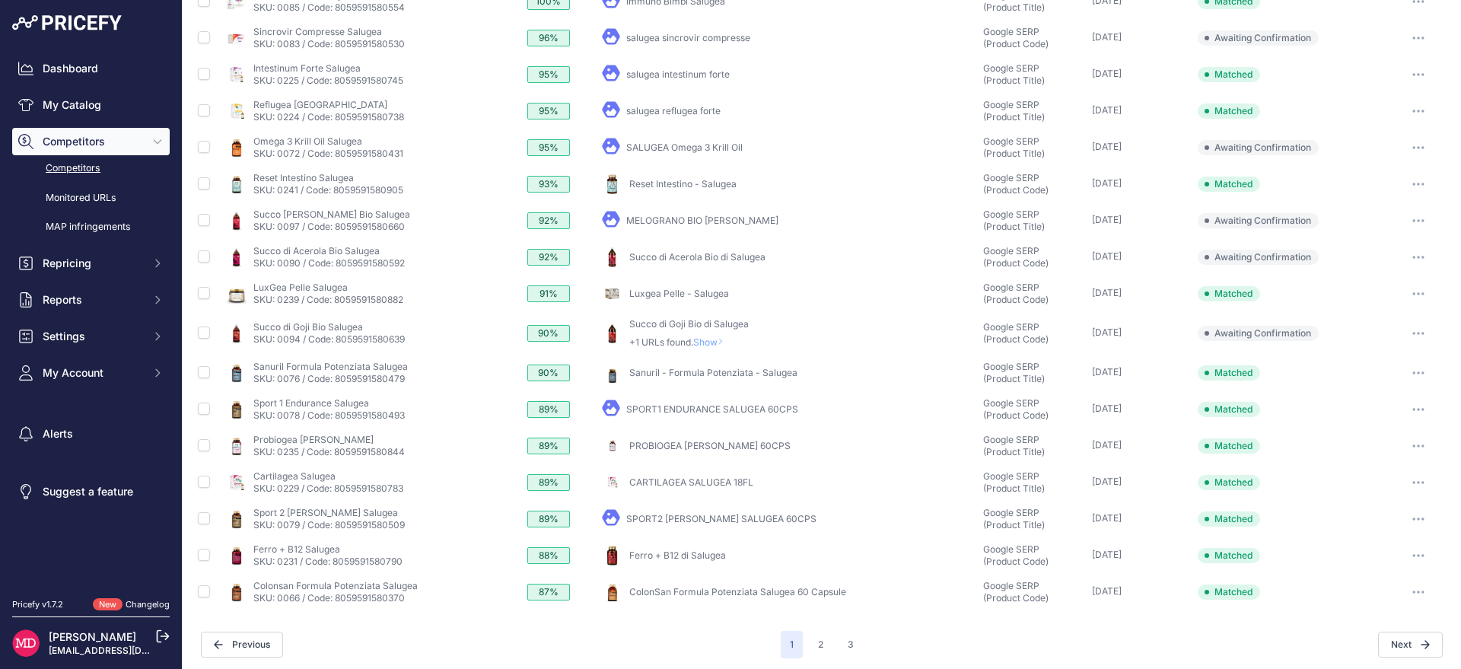
scroll to position [250, 0]
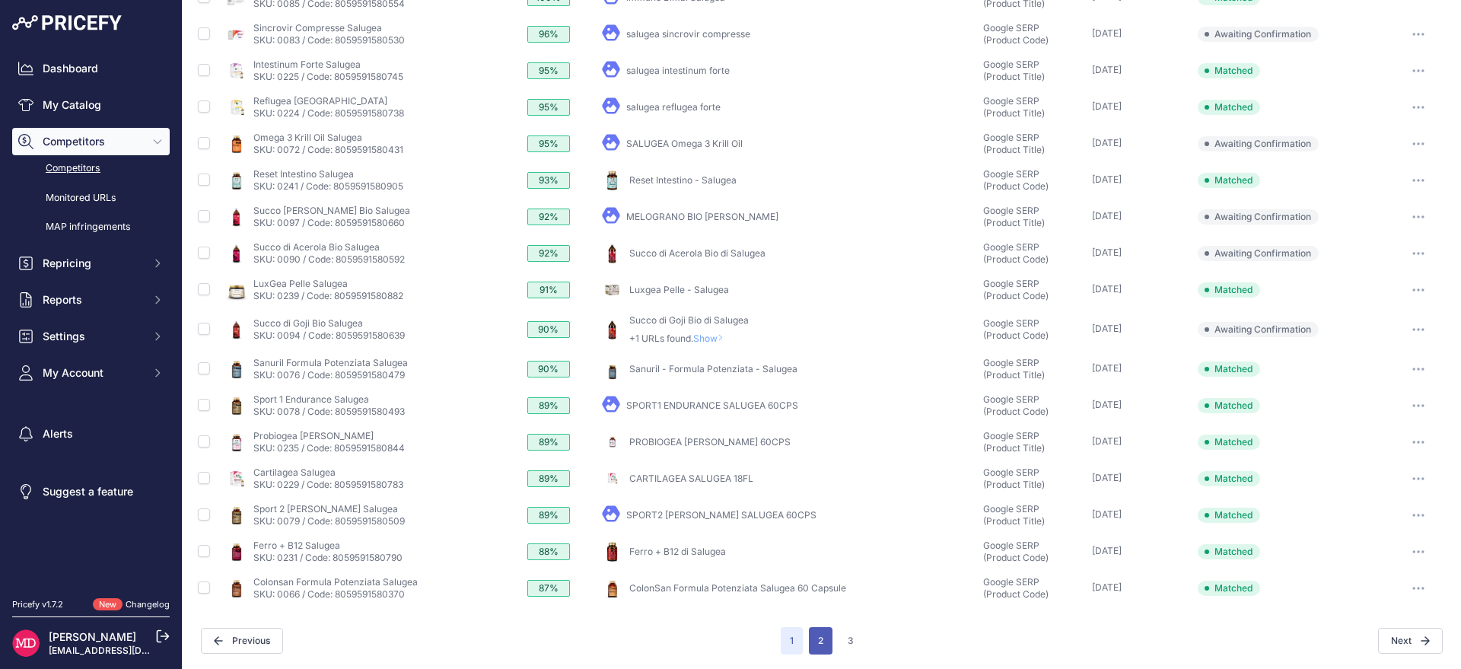
click at [819, 633] on button "2" at bounding box center [821, 640] width 24 height 27
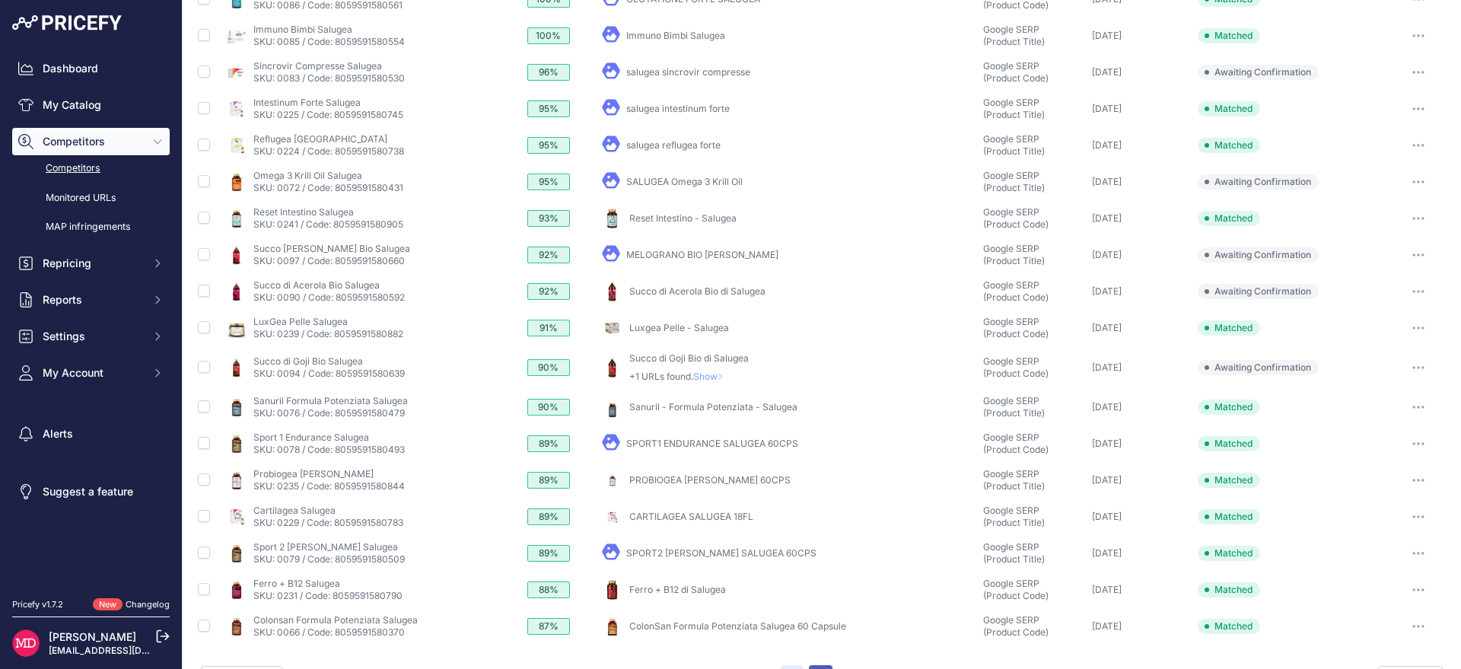
scroll to position [288, 0]
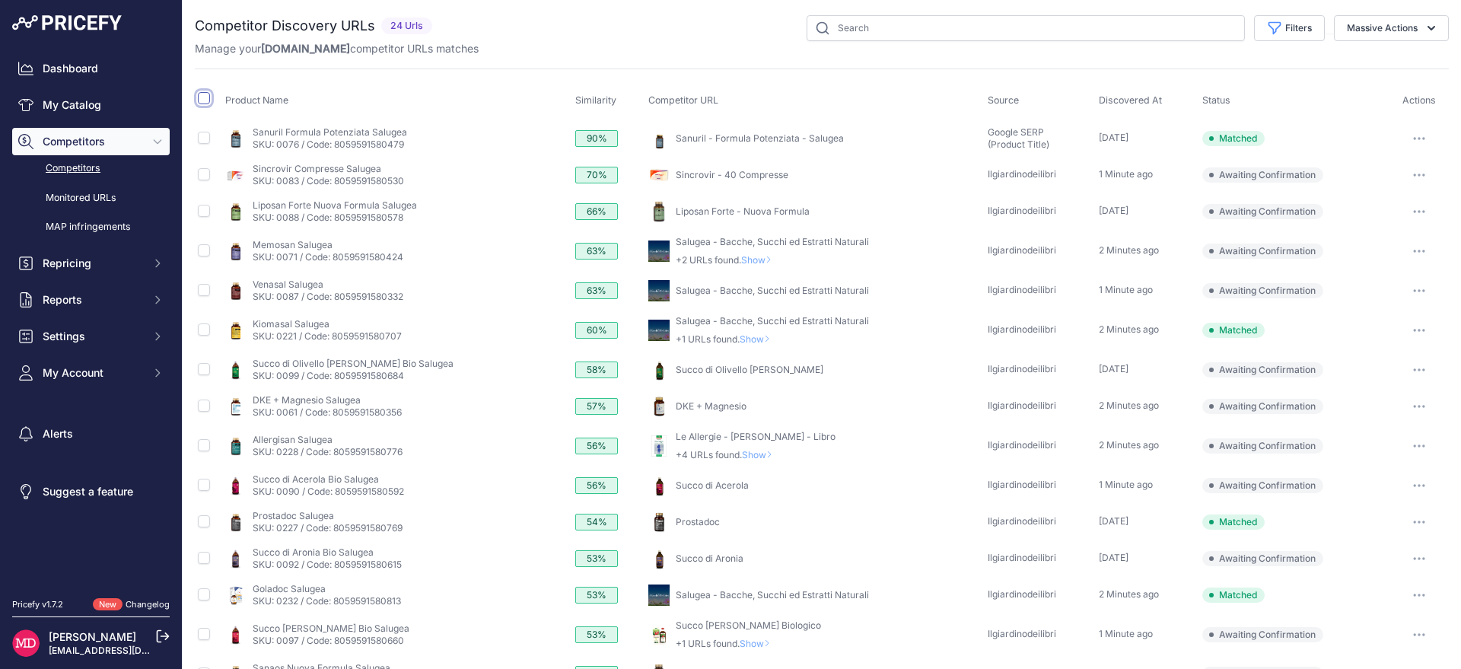
click at [205, 103] on input "checkbox" at bounding box center [204, 98] width 12 height 12
checkbox input "true"
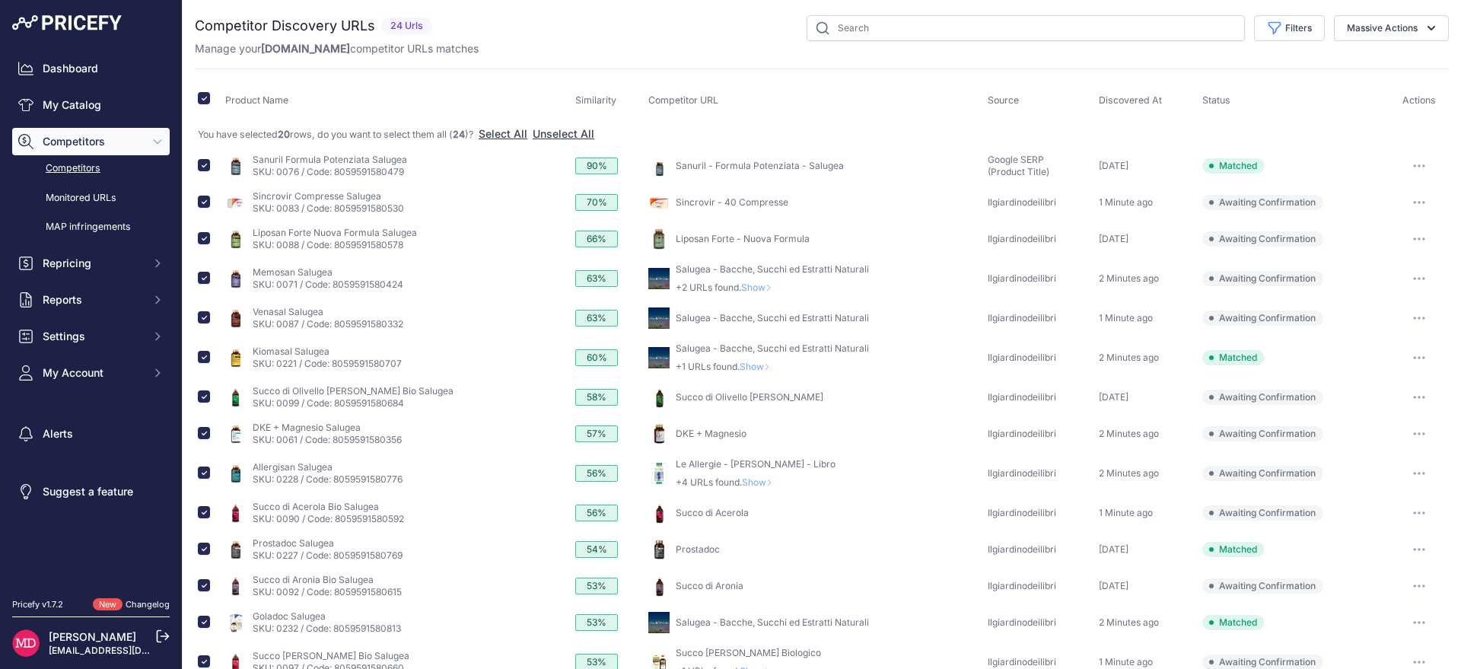
click at [210, 92] on th at bounding box center [208, 100] width 27 height 38
click at [205, 100] on input "checkbox" at bounding box center [204, 98] width 12 height 12
checkbox input "false"
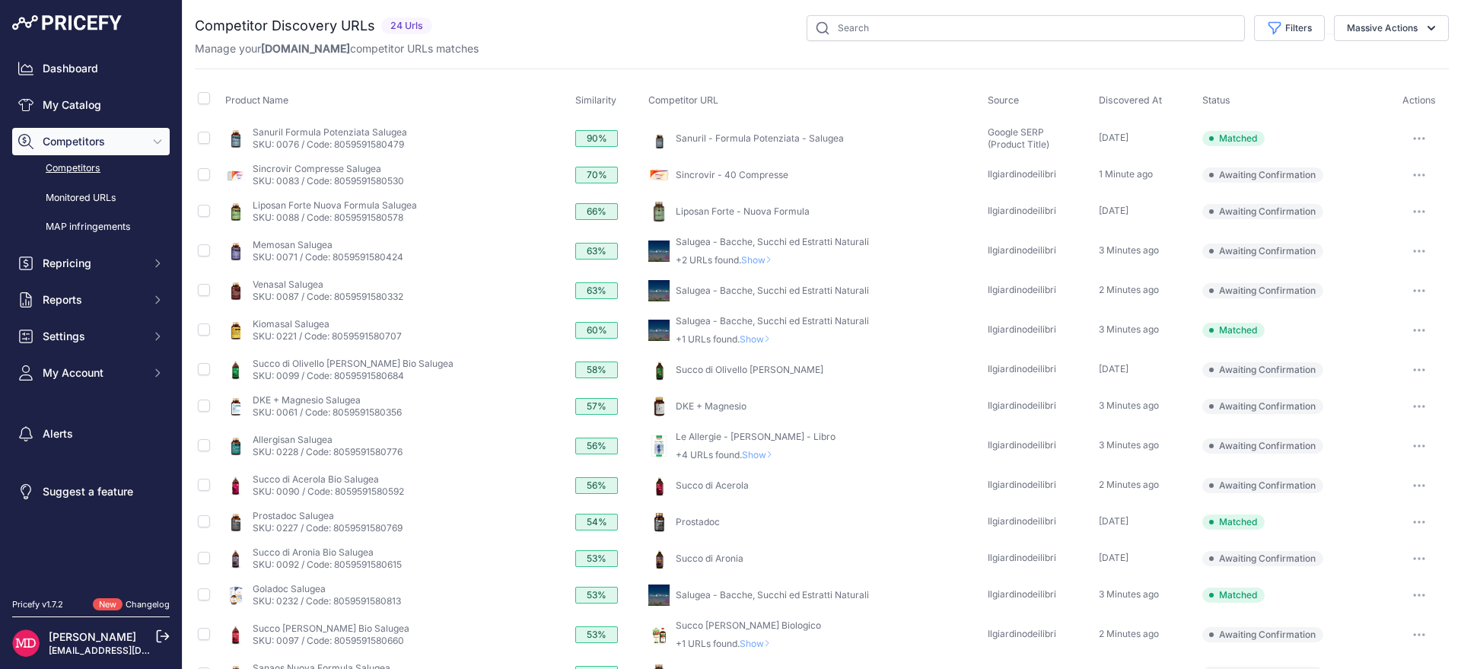
click at [319, 53] on span "Ilgiardinodeilibri.it" at bounding box center [305, 48] width 89 height 13
copy span "Ilgiardinodeilibri"
click at [202, 176] on input "checkbox" at bounding box center [204, 174] width 12 height 12
checkbox input "true"
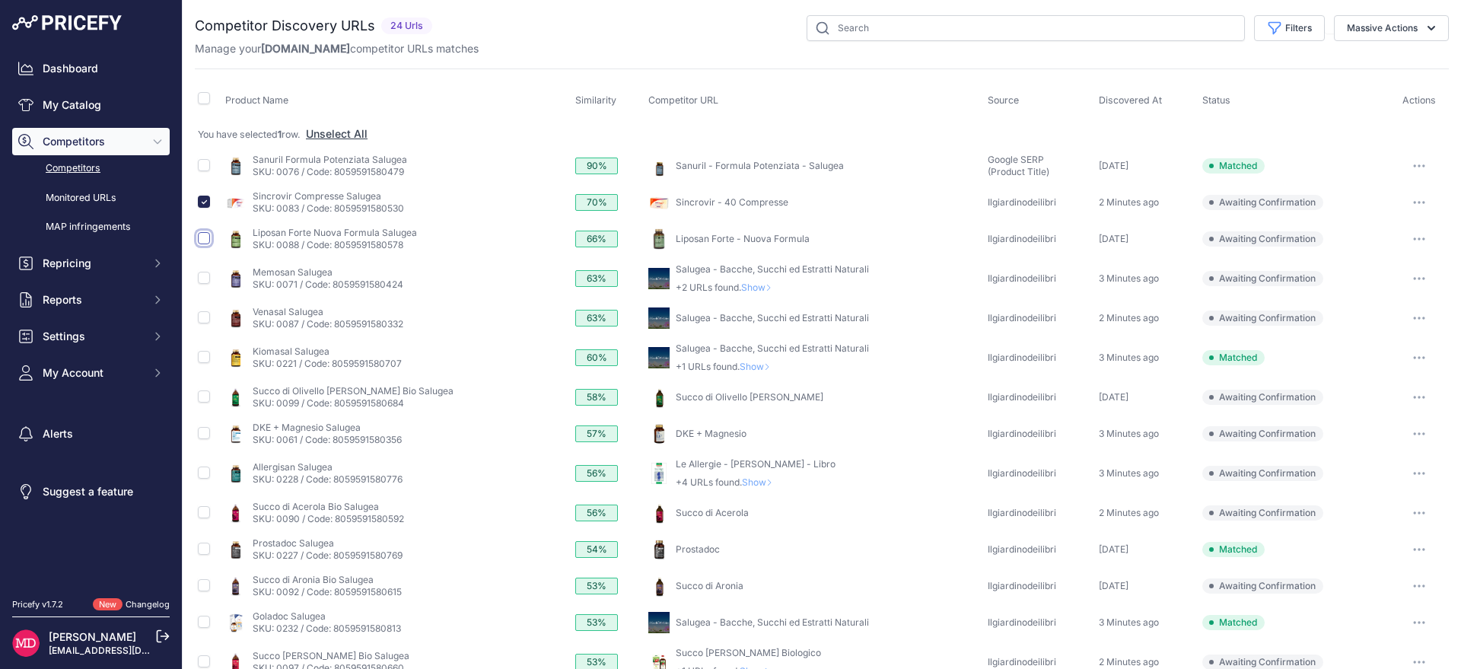
click at [203, 243] on input "checkbox" at bounding box center [204, 238] width 12 height 12
checkbox input "true"
click at [204, 399] on input "checkbox" at bounding box center [204, 396] width 12 height 12
checkbox input "true"
click at [202, 432] on input "checkbox" at bounding box center [204, 433] width 12 height 12
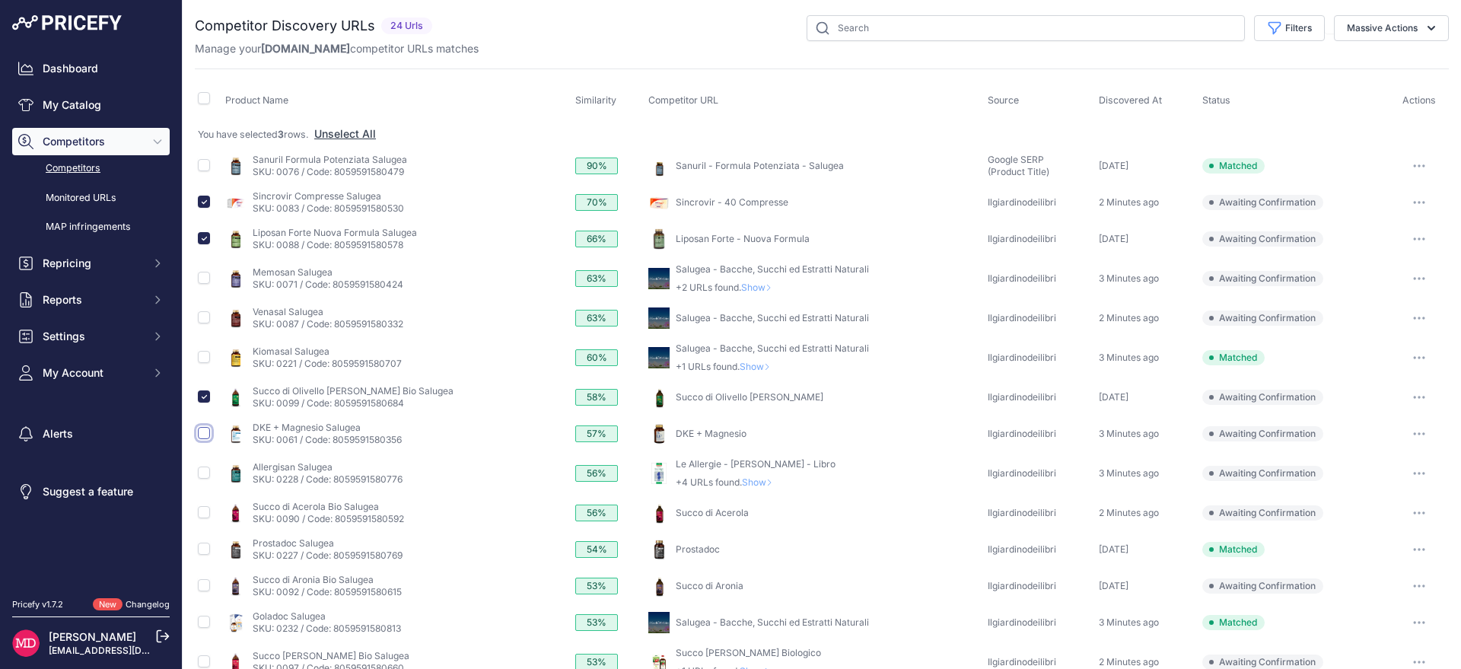
checkbox input "true"
click at [200, 511] on input "checkbox" at bounding box center [204, 512] width 12 height 12
checkbox input "true"
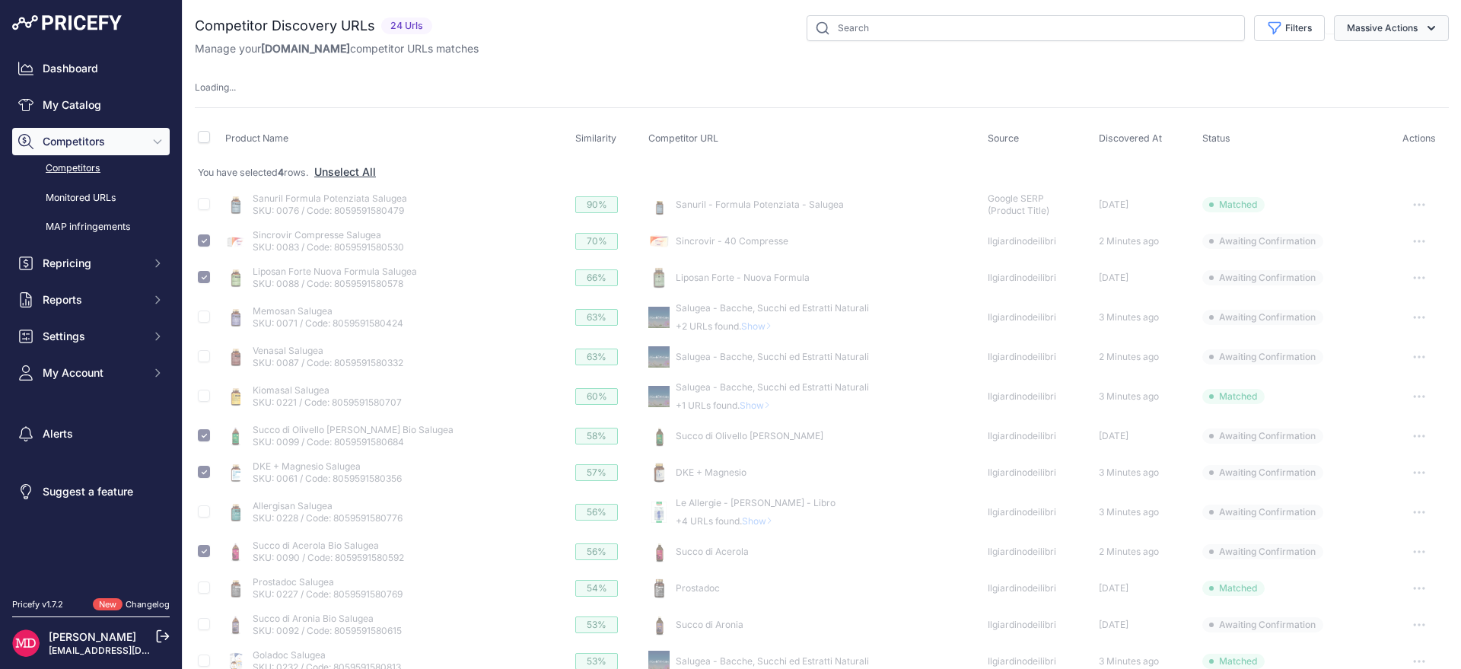
click at [1354, 29] on button "Massive Actions" at bounding box center [1391, 28] width 115 height 26
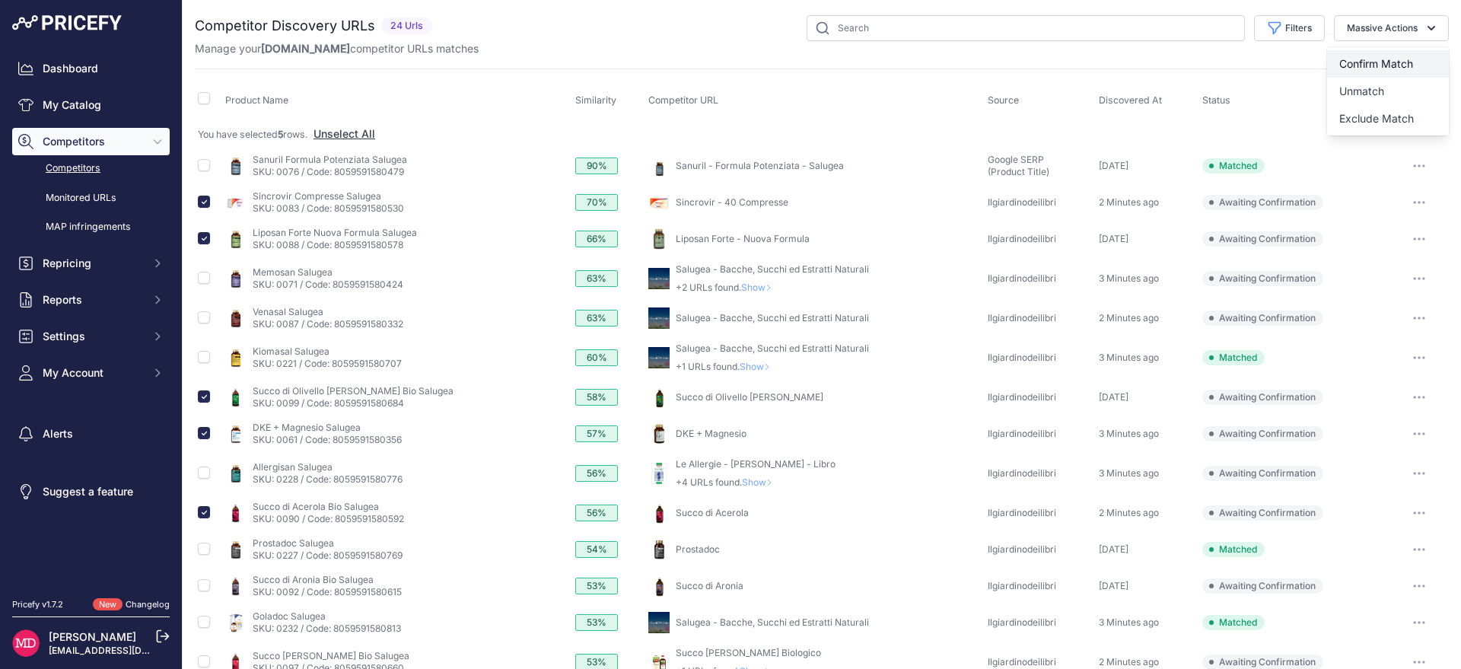
click at [1370, 56] on button "Confirm Match" at bounding box center [1388, 63] width 122 height 27
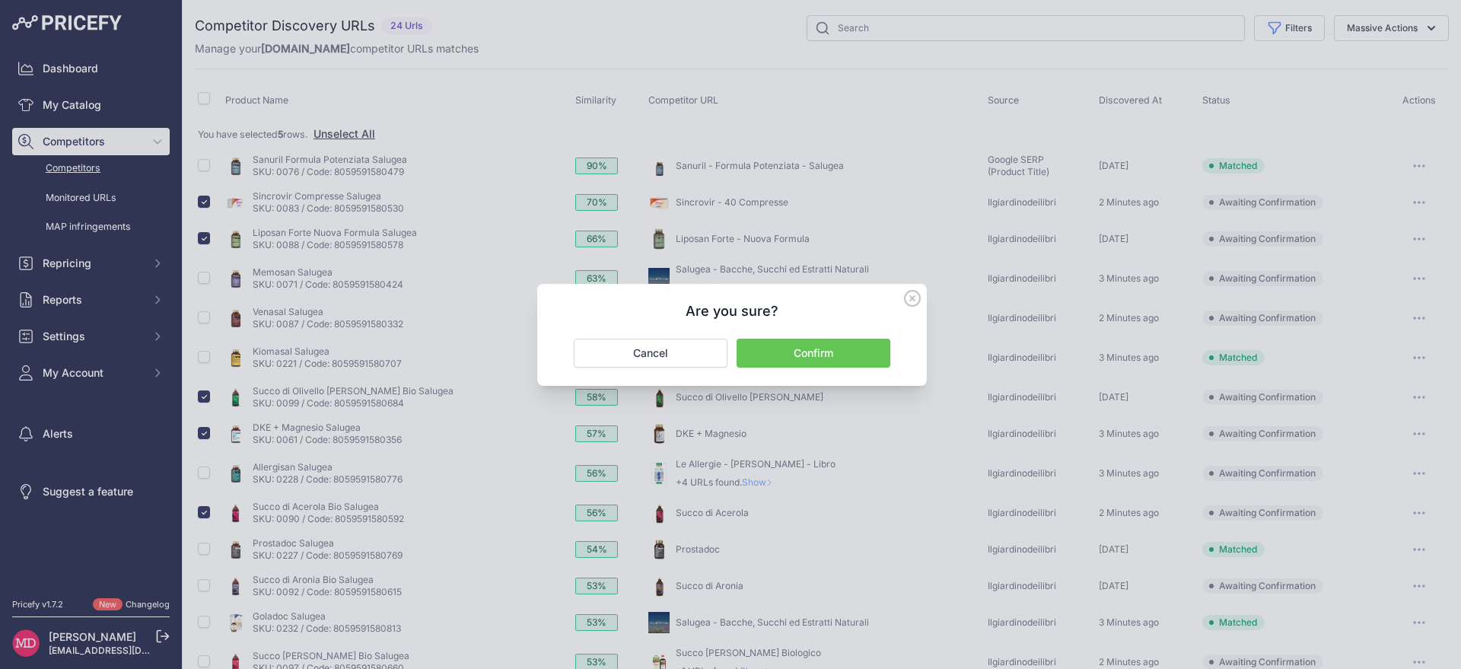
click at [813, 358] on button "Confirm" at bounding box center [814, 353] width 154 height 29
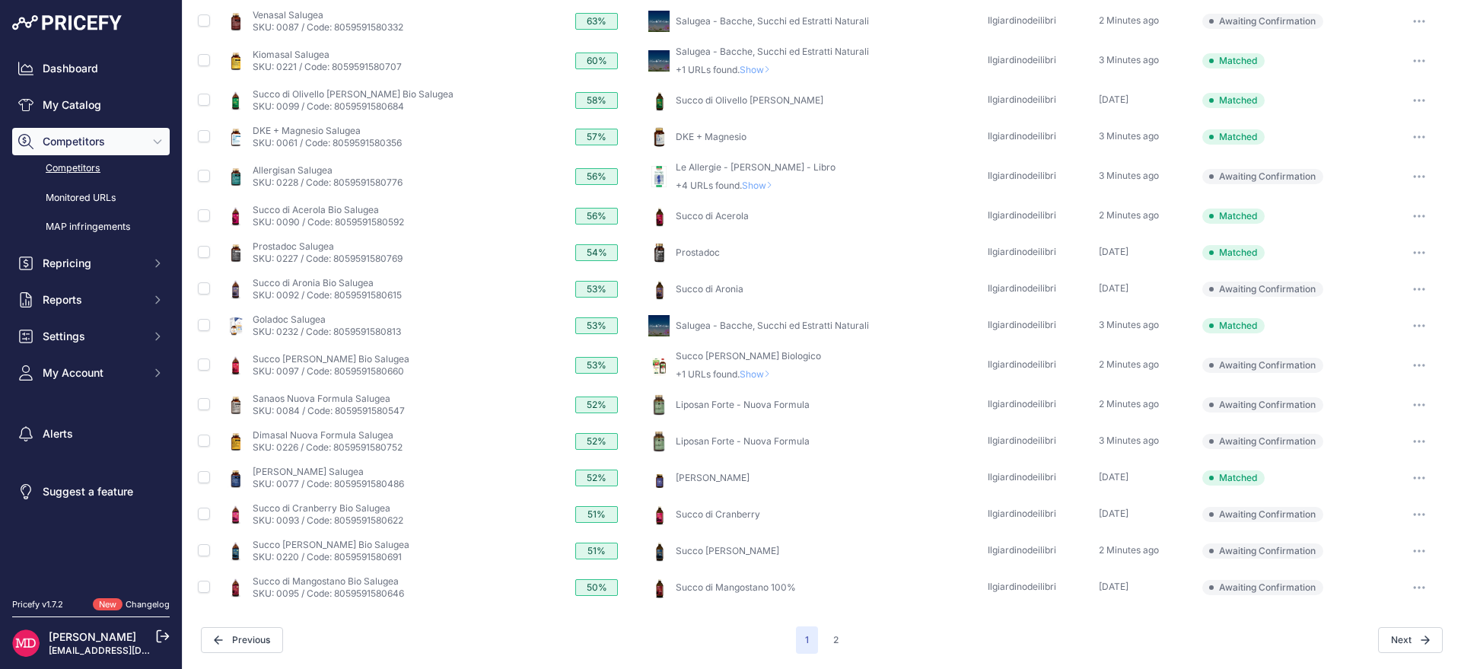
scroll to position [310, 0]
click at [202, 587] on input "checkbox" at bounding box center [204, 588] width 12 height 12
checkbox input "true"
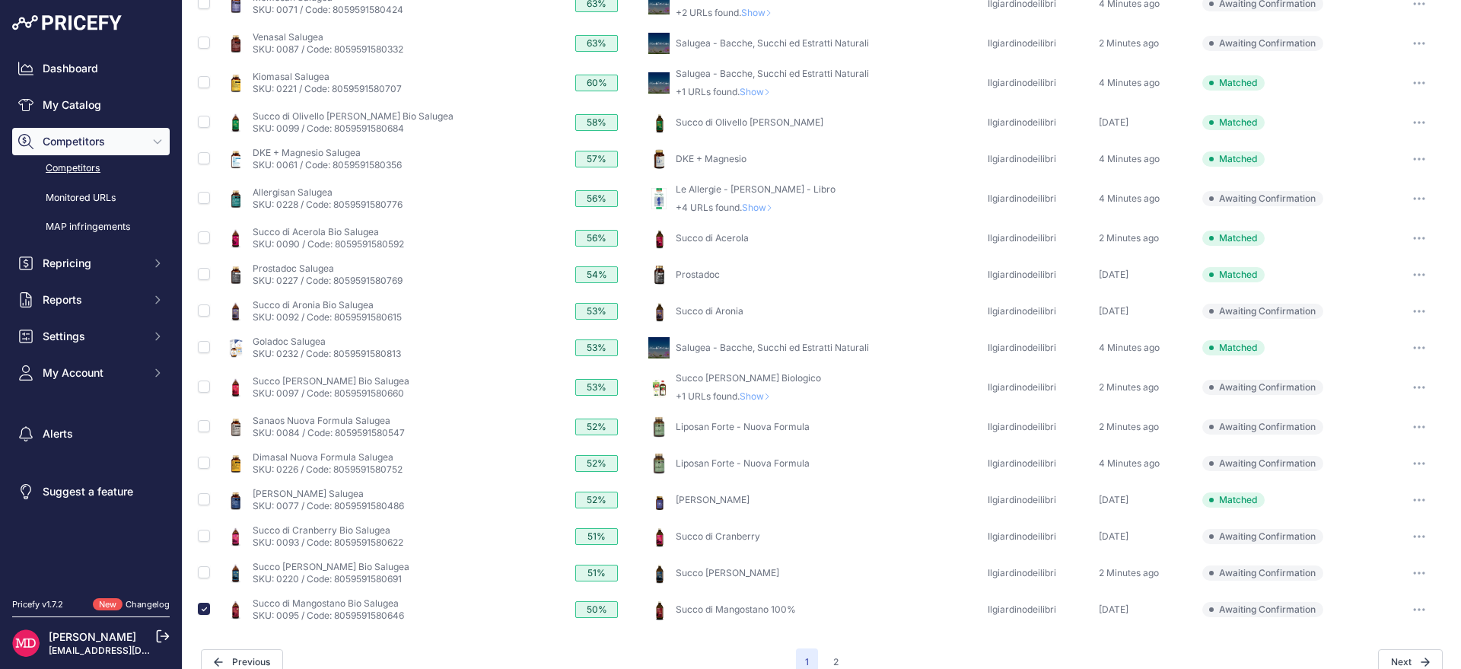
click at [196, 569] on td at bounding box center [208, 573] width 27 height 37
click at [202, 569] on input "checkbox" at bounding box center [204, 572] width 12 height 12
checkbox input "true"
click at [206, 534] on input "checkbox" at bounding box center [204, 536] width 12 height 12
checkbox input "true"
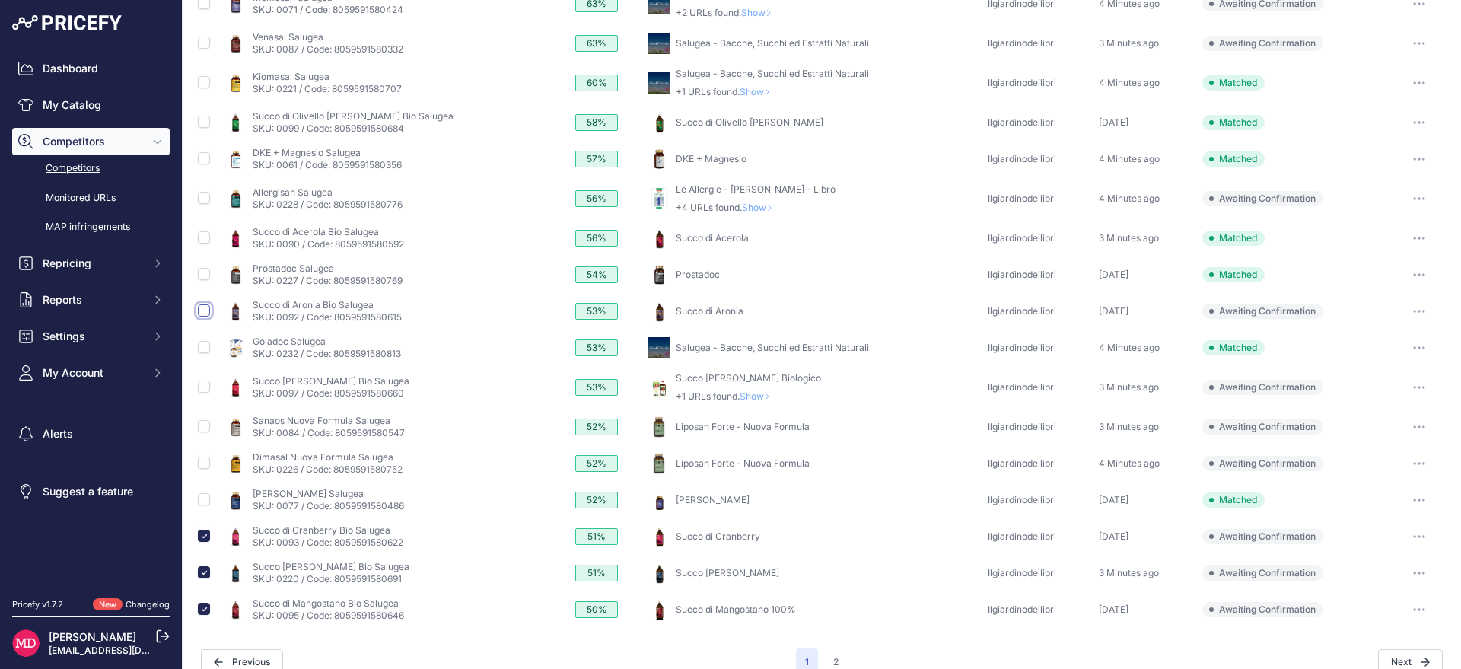
click at [202, 309] on input "checkbox" at bounding box center [204, 310] width 12 height 12
checkbox input "true"
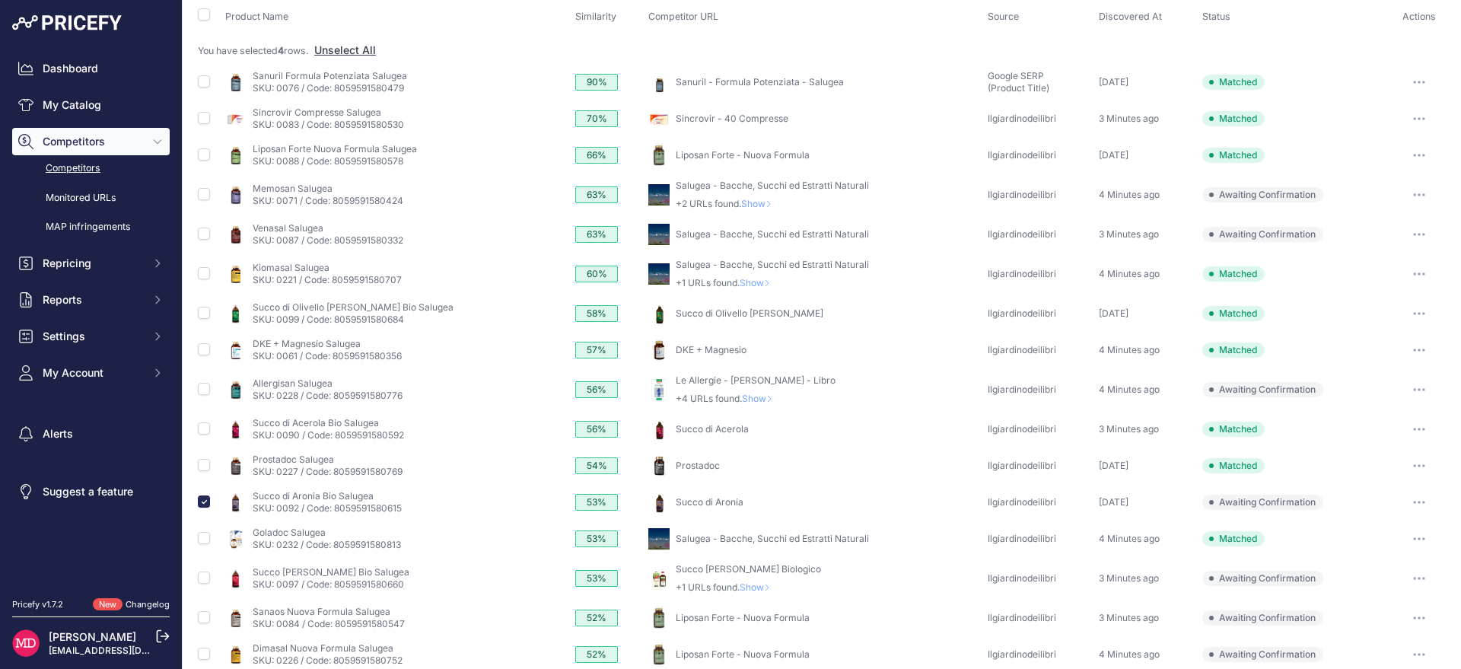
scroll to position [0, 0]
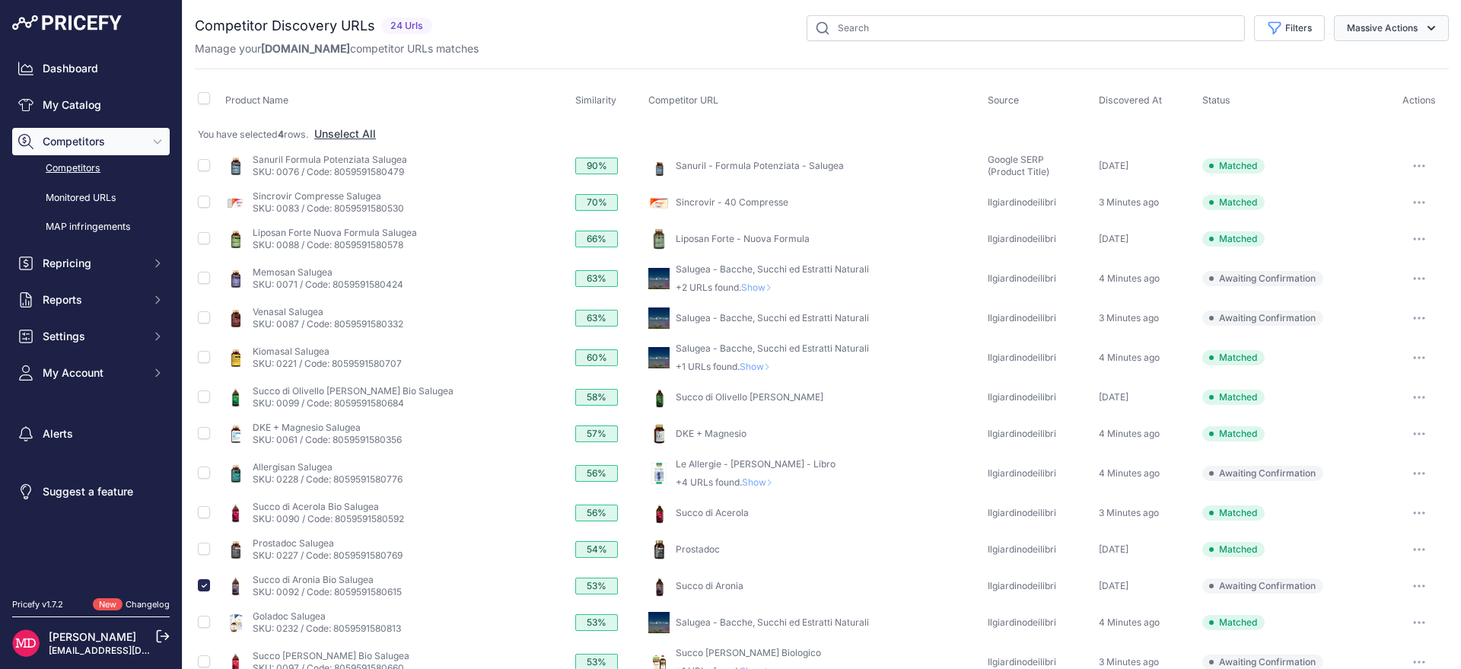
click at [1393, 25] on button "Massive Actions" at bounding box center [1391, 28] width 115 height 26
click at [1372, 51] on button "Confirm Match" at bounding box center [1388, 63] width 122 height 27
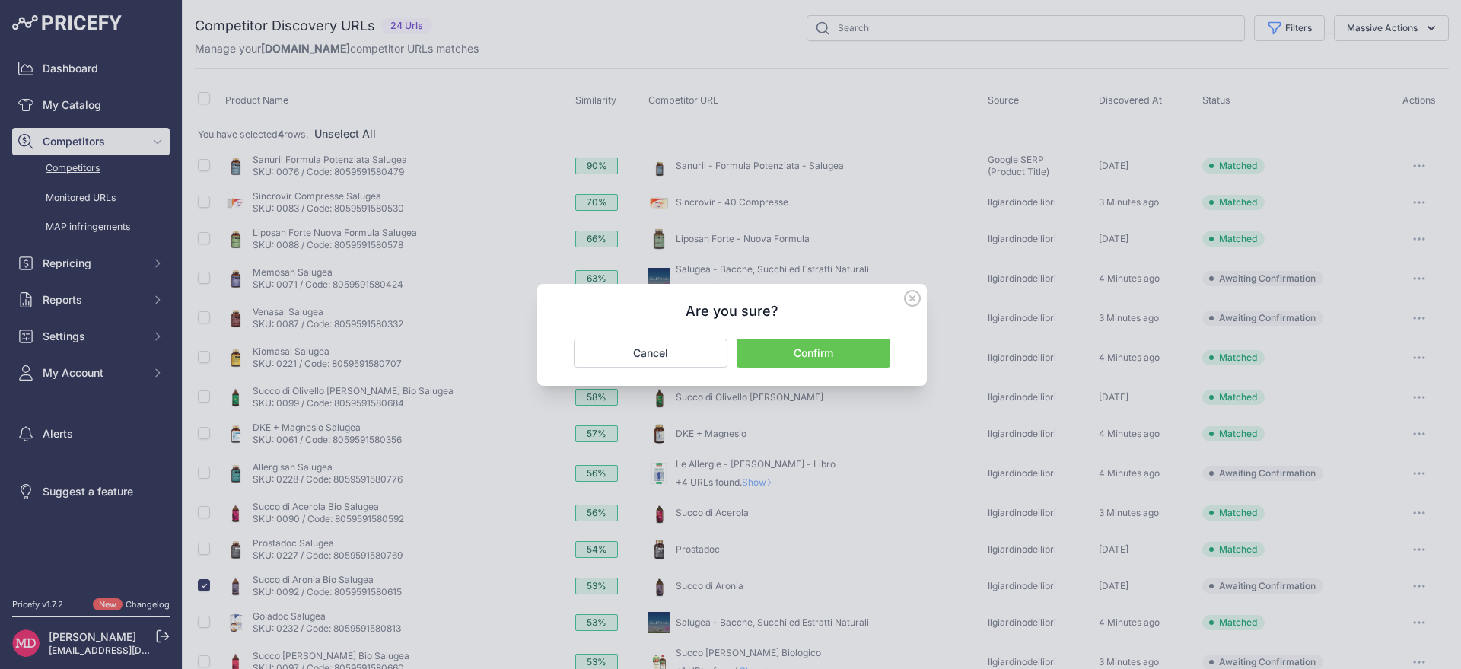
click at [852, 359] on button "Confirm" at bounding box center [814, 353] width 154 height 29
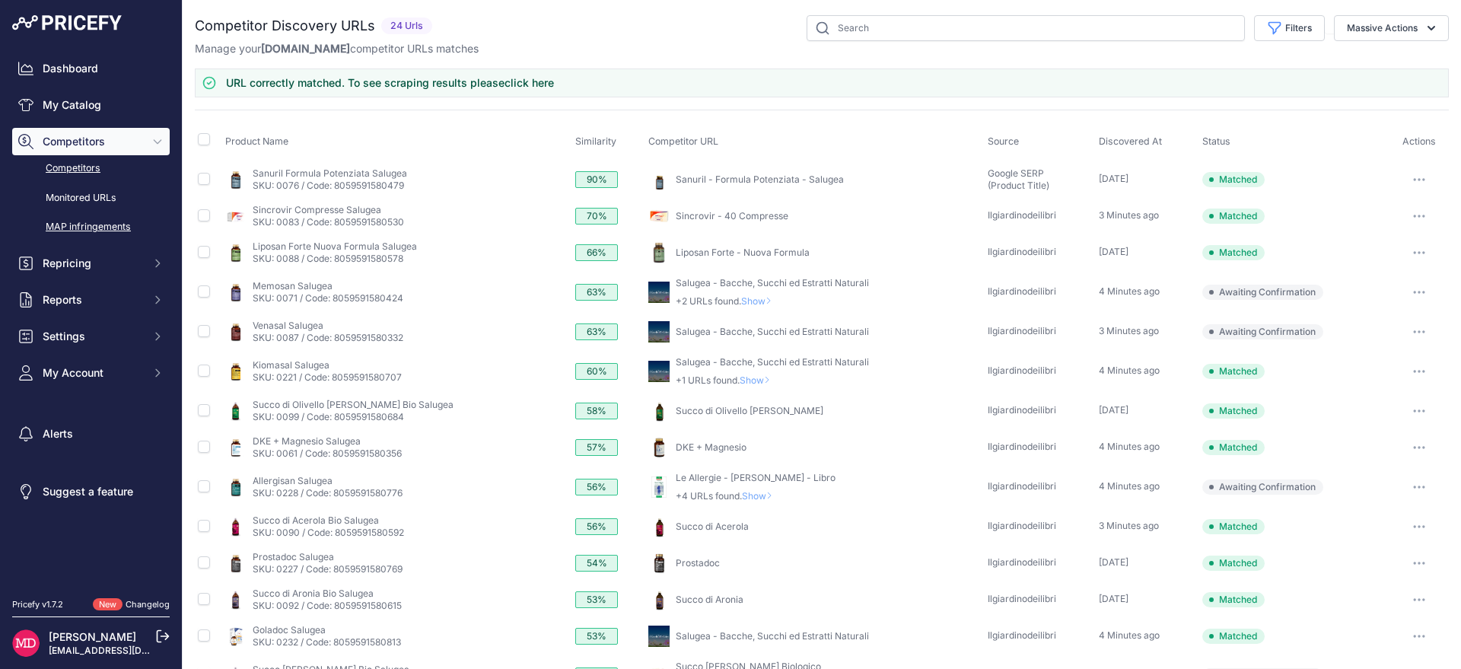
click at [75, 235] on link "MAP infringements" at bounding box center [91, 227] width 158 height 27
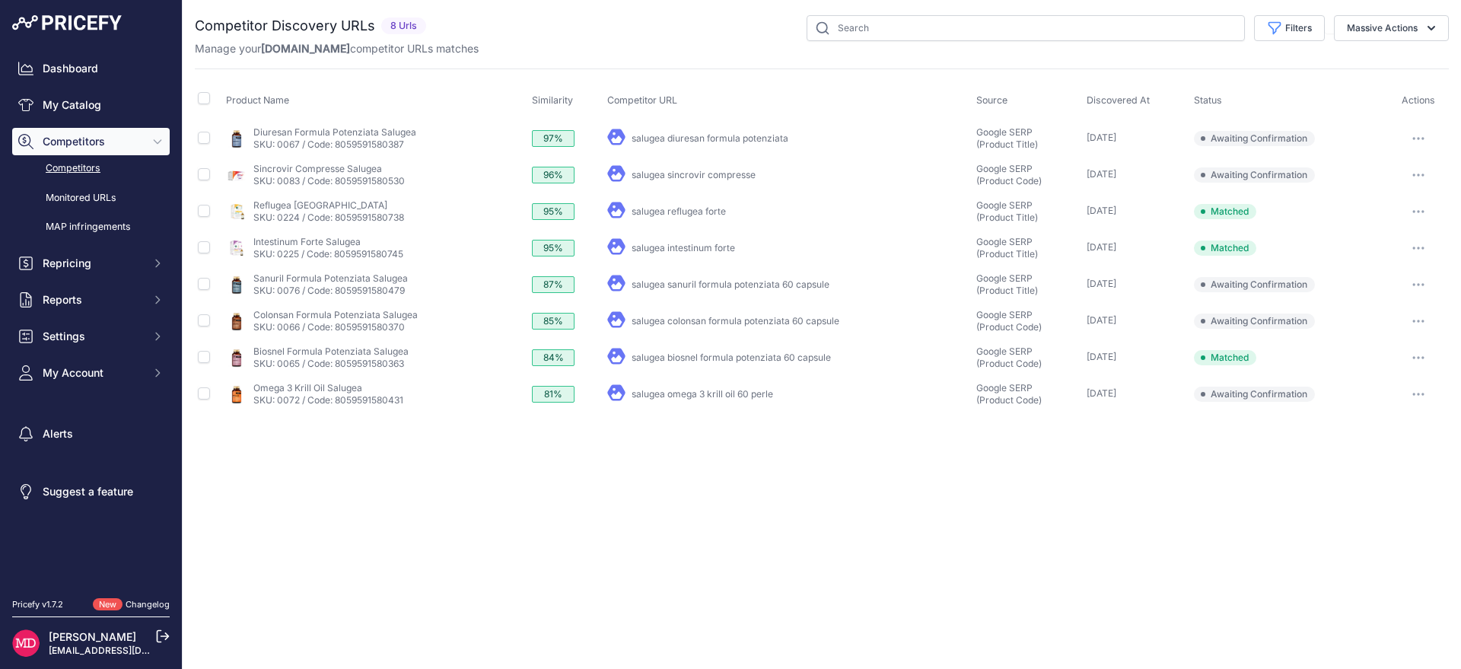
click at [680, 243] on link "salugea intestinum forte" at bounding box center [684, 247] width 104 height 11
click at [208, 102] on input "checkbox" at bounding box center [204, 98] width 12 height 12
checkbox input "true"
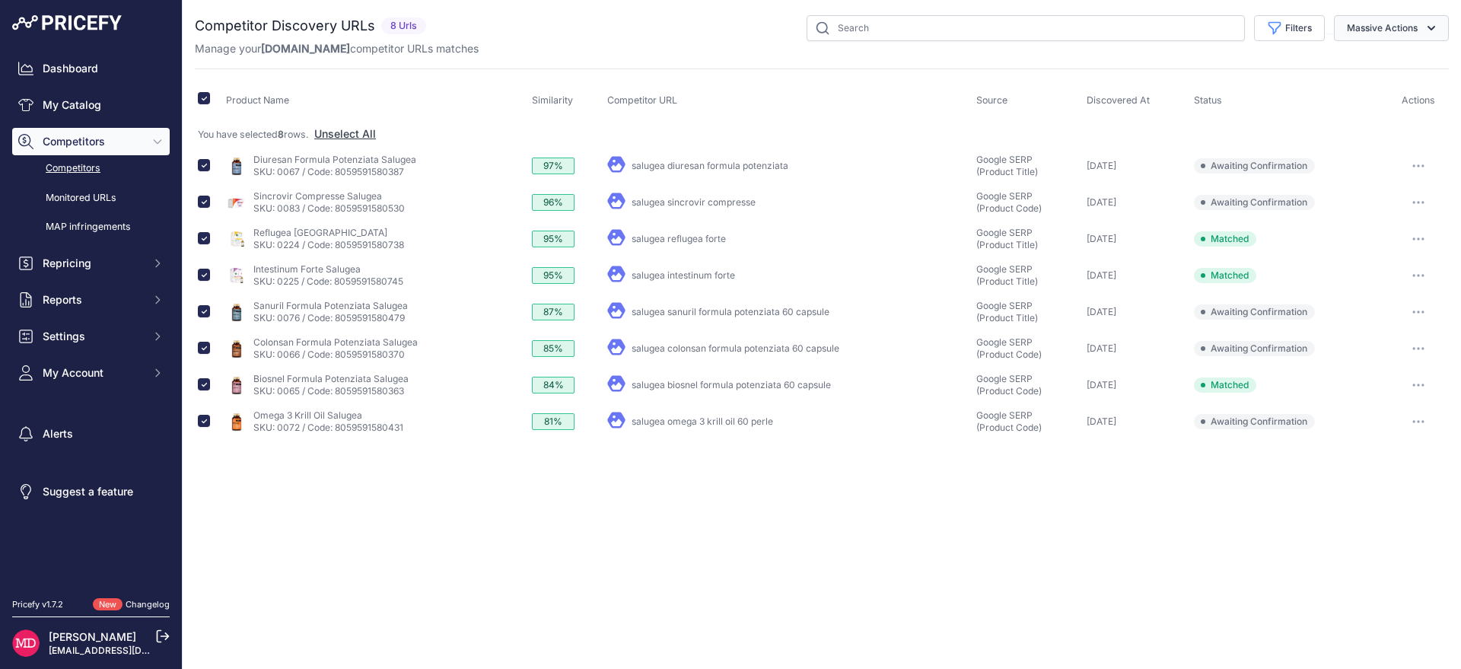
click at [1412, 29] on button "Massive Actions" at bounding box center [1391, 28] width 115 height 26
click at [1372, 72] on button "Confirm Match" at bounding box center [1388, 63] width 122 height 27
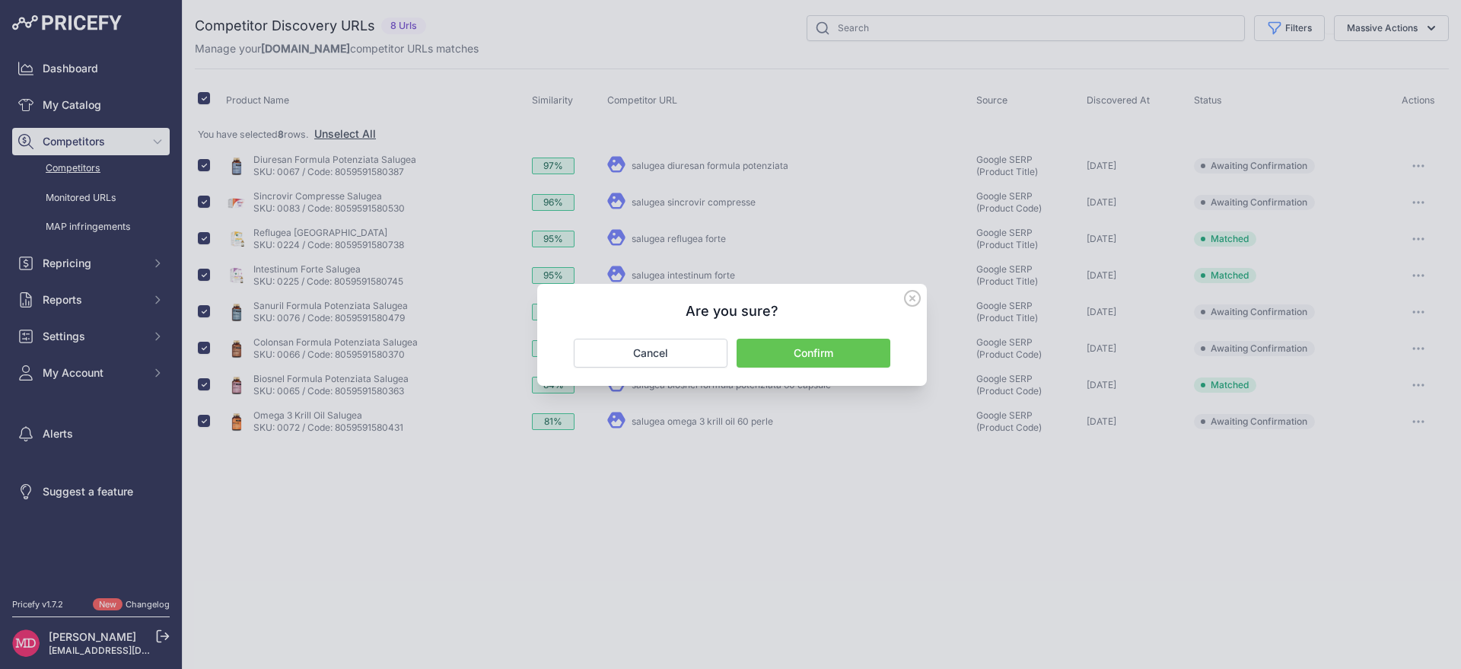
click at [758, 357] on button "Confirm" at bounding box center [814, 353] width 154 height 29
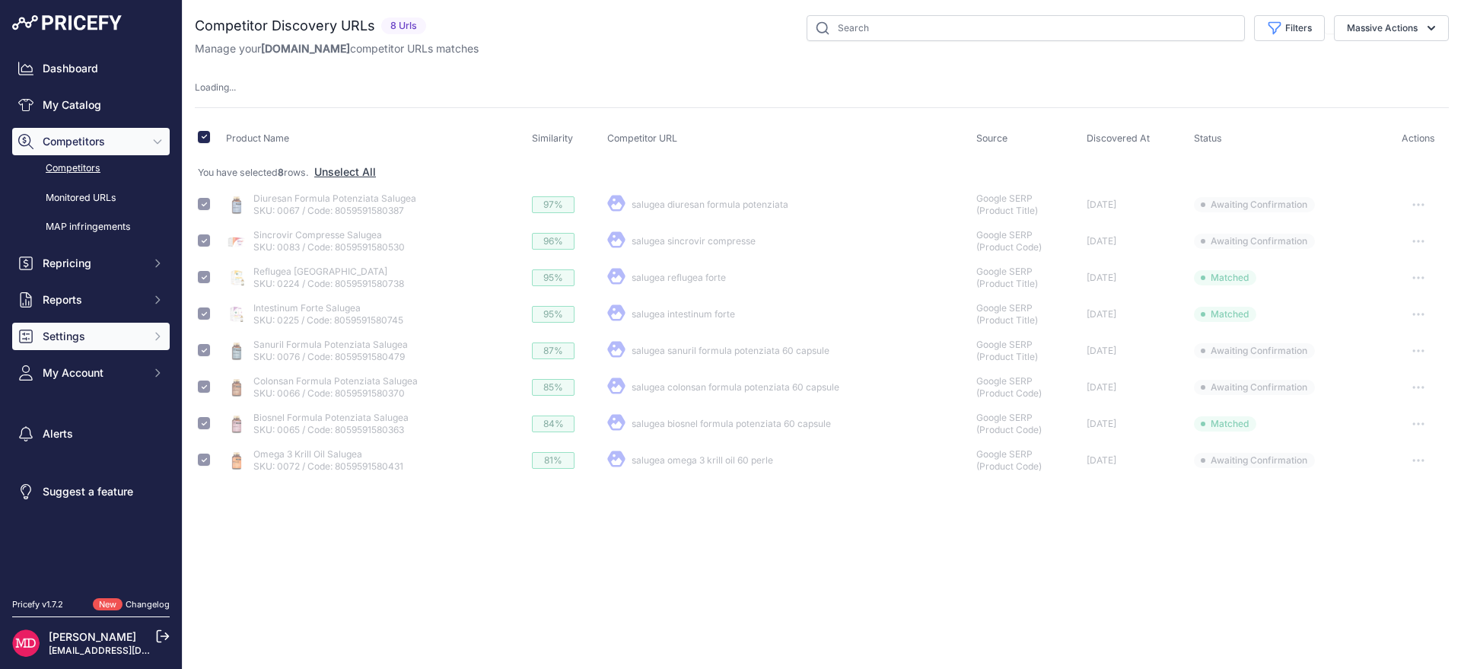
click at [82, 335] on span "Settings" at bounding box center [93, 336] width 100 height 15
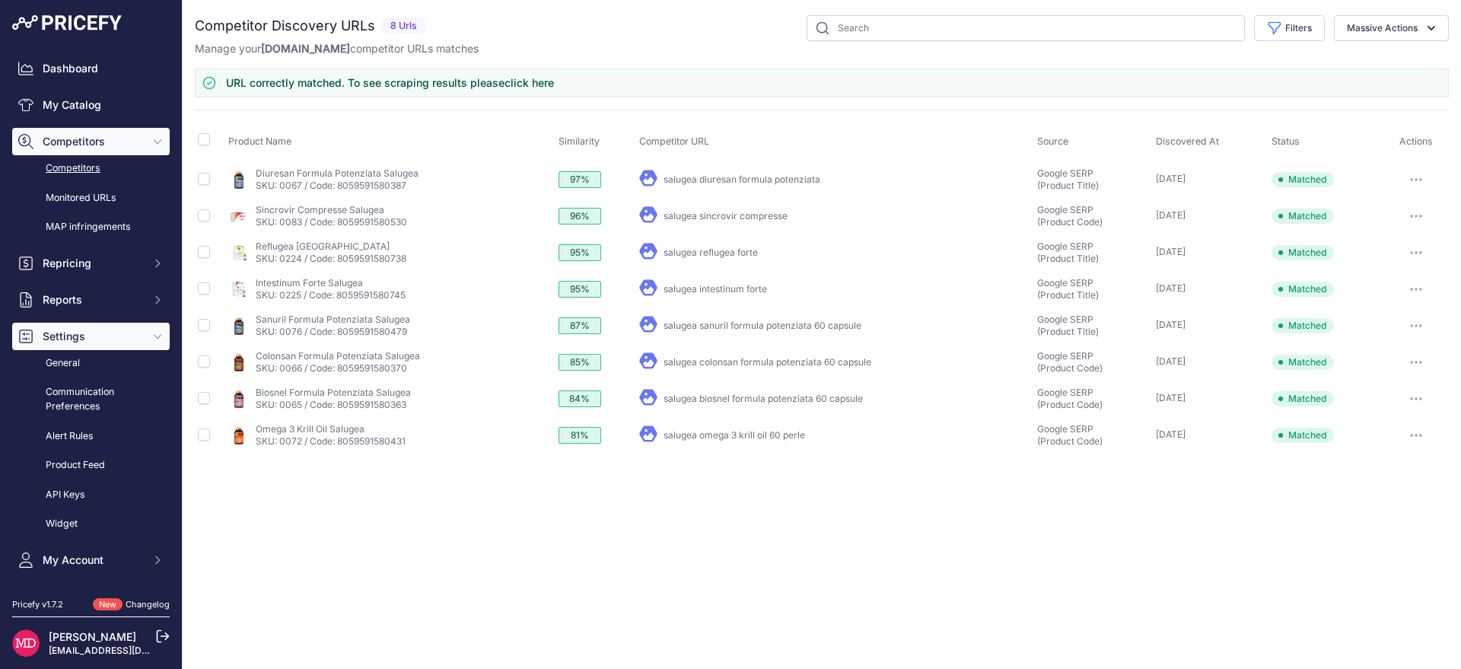
click at [82, 336] on span "Settings" at bounding box center [93, 336] width 100 height 15
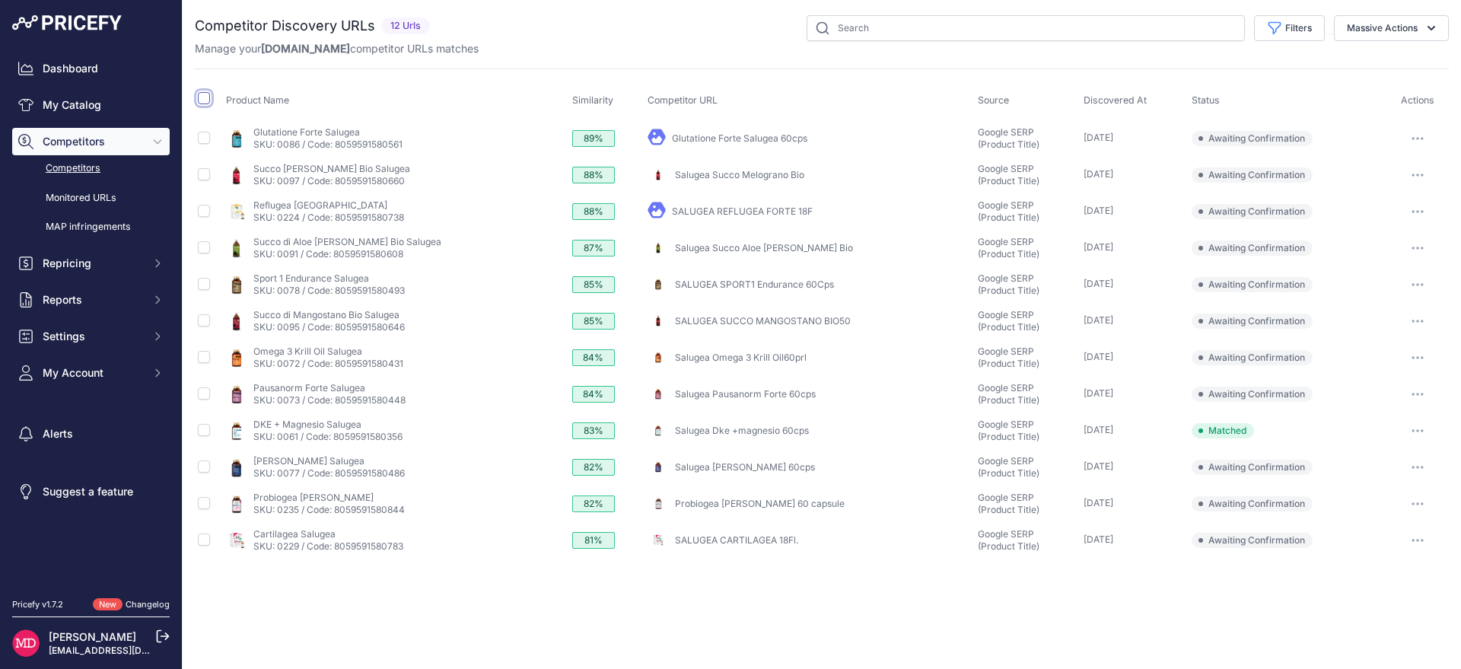
click at [202, 100] on input "checkbox" at bounding box center [204, 98] width 12 height 12
checkbox input "true"
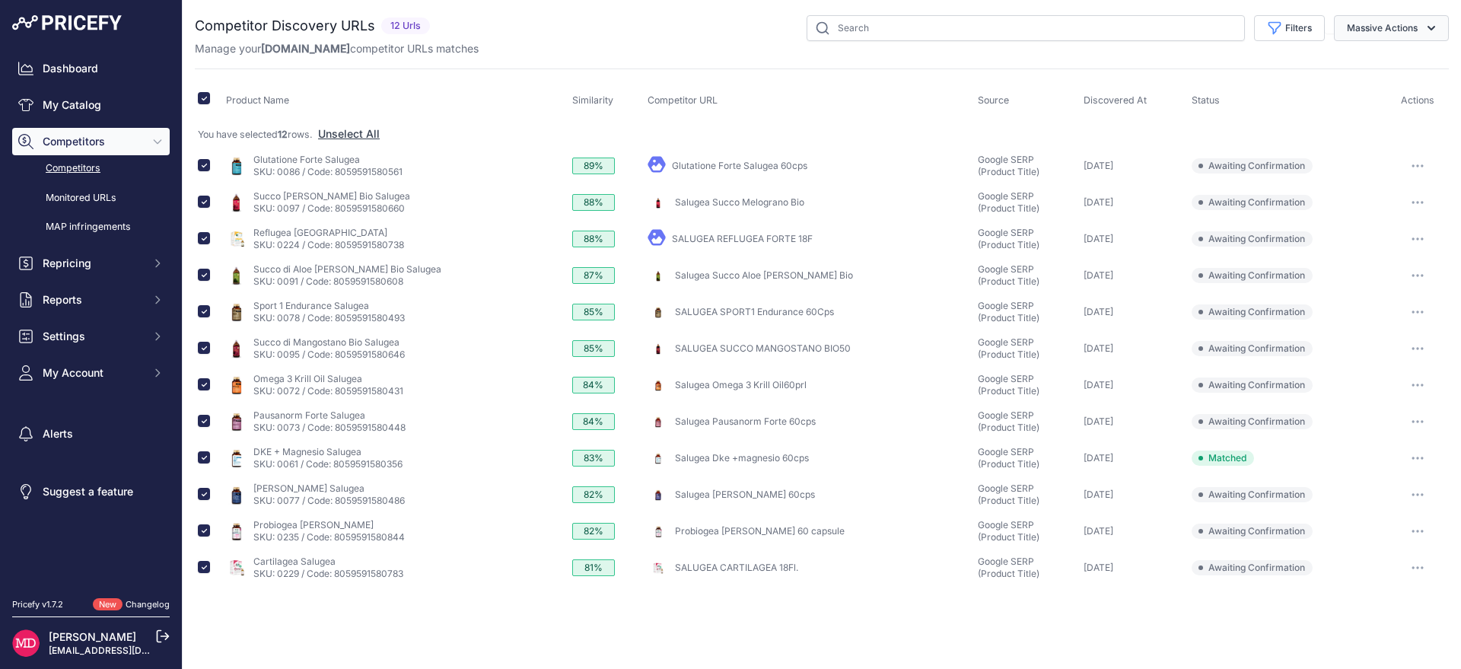
click at [1393, 36] on button "Massive Actions" at bounding box center [1391, 28] width 115 height 26
click at [1398, 70] on button "Confirm Match" at bounding box center [1388, 63] width 122 height 27
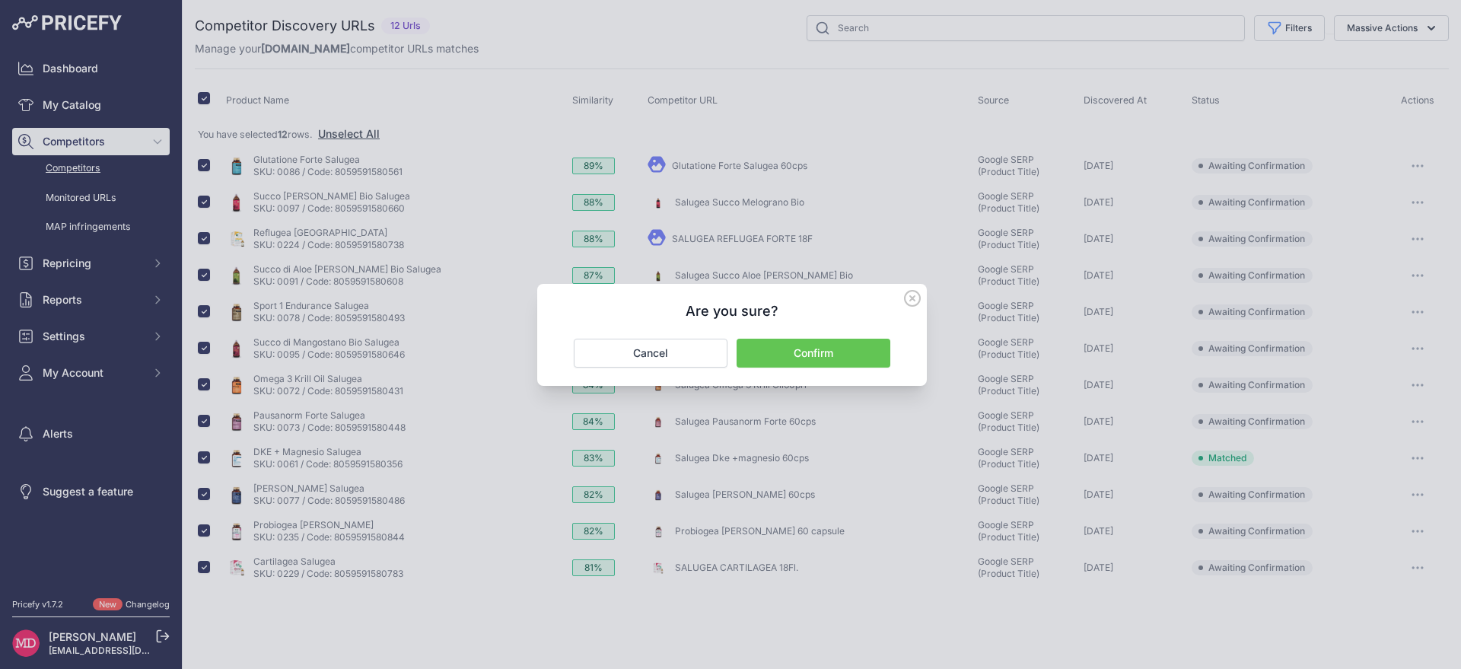
click at [808, 343] on button "Confirm" at bounding box center [814, 353] width 154 height 29
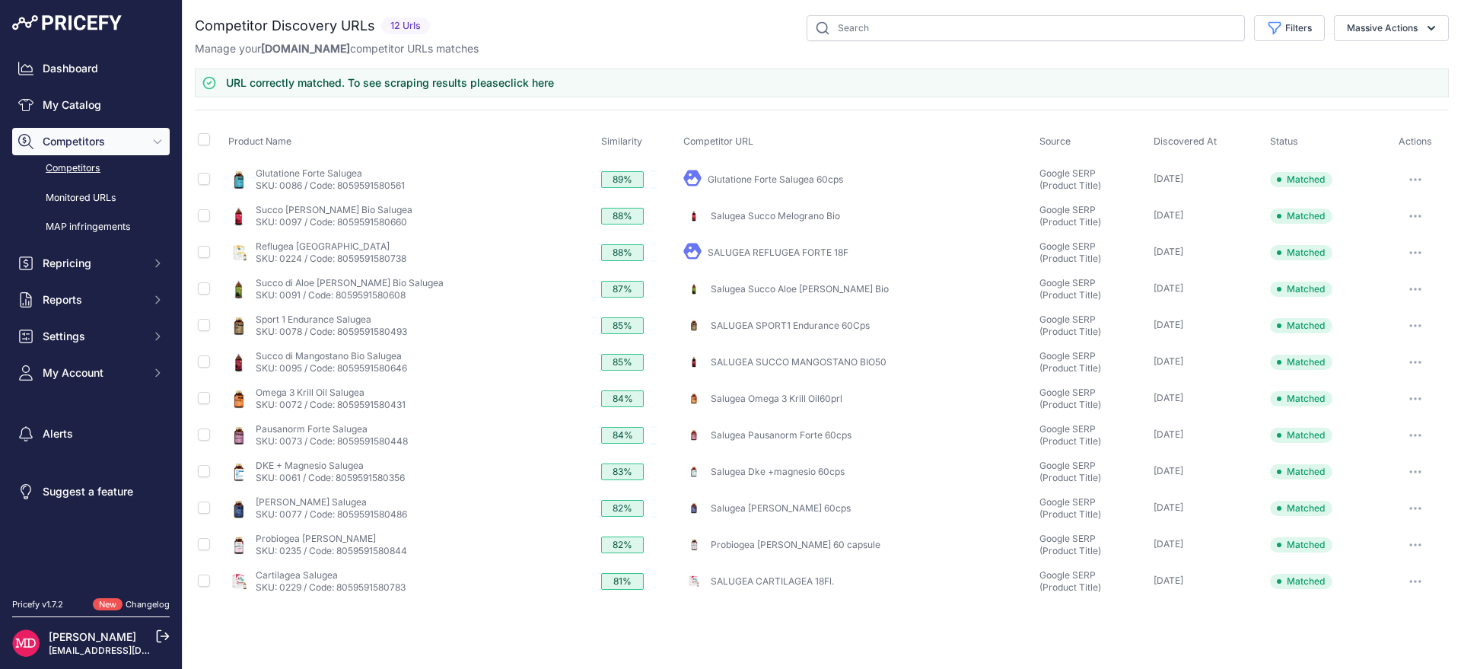
click at [57, 174] on link "Competitors" at bounding box center [91, 168] width 158 height 27
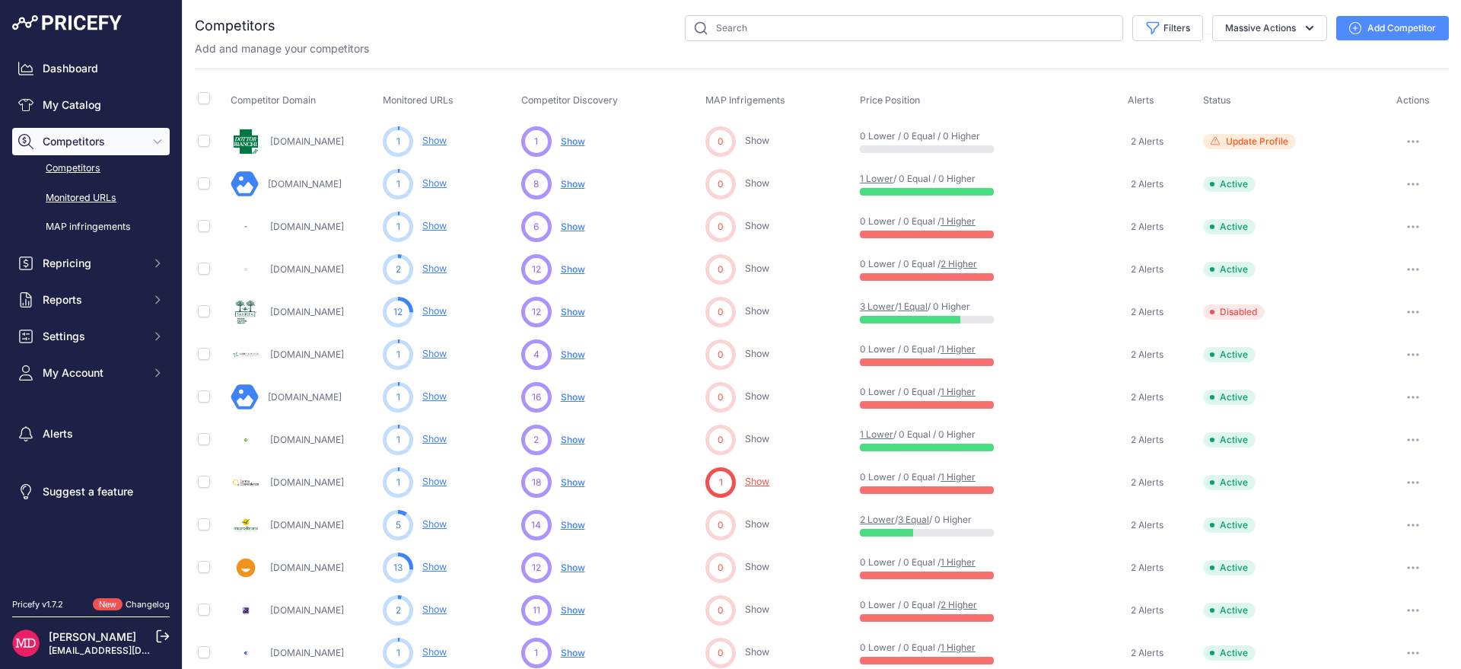
click at [89, 196] on link "Monitored URLs" at bounding box center [91, 198] width 158 height 27
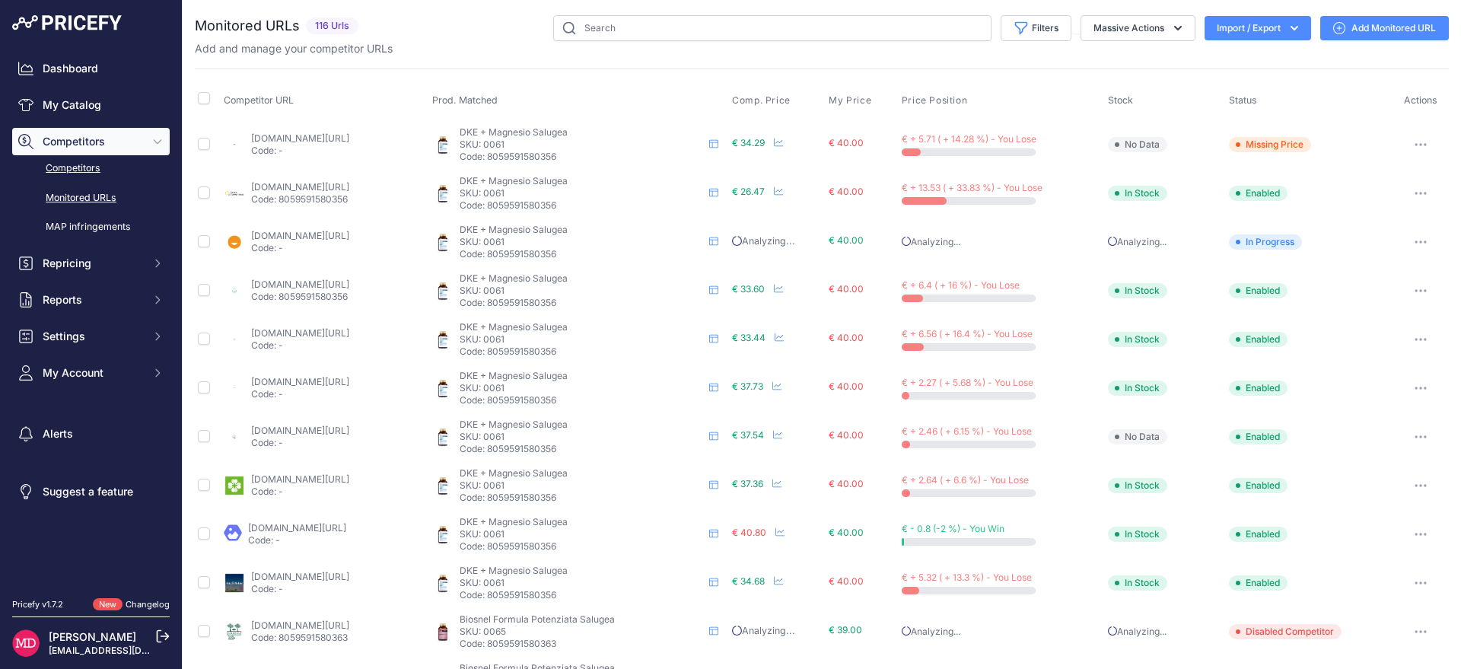
click at [99, 171] on link "Competitors" at bounding box center [91, 168] width 158 height 27
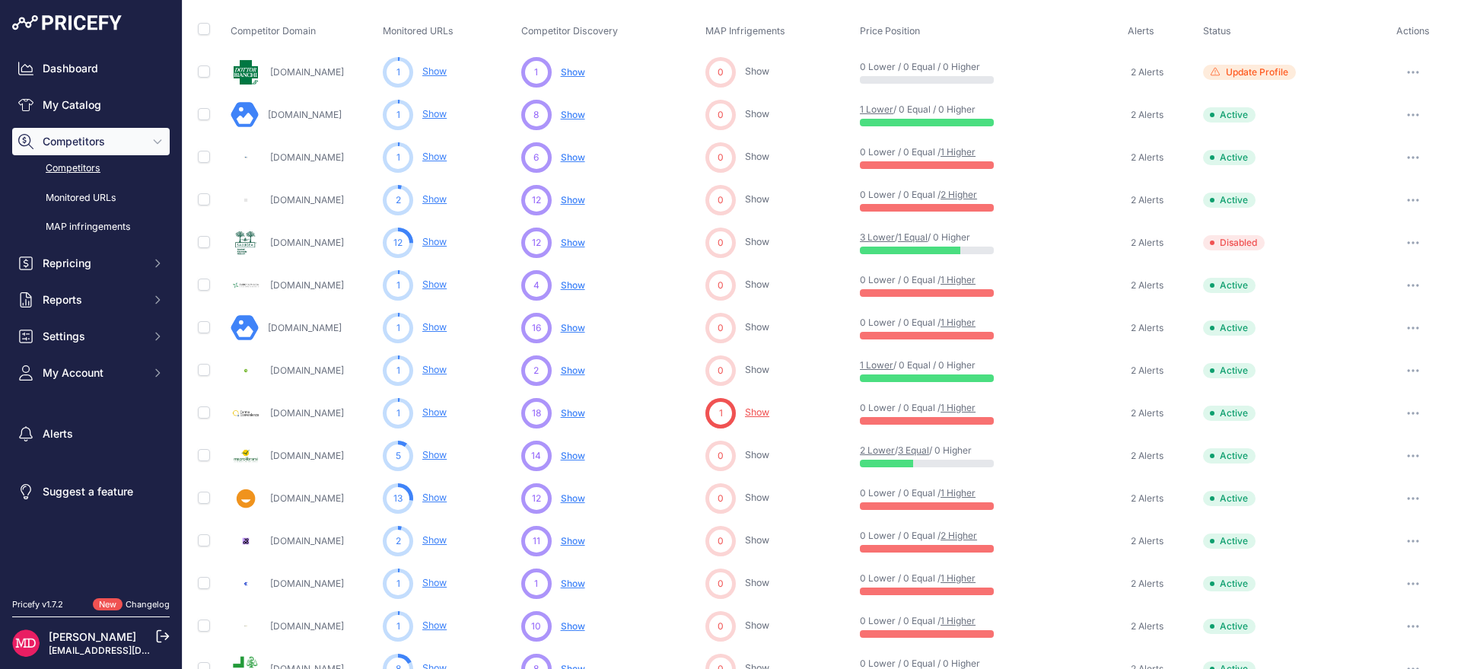
scroll to position [68, 0]
click at [575, 333] on span "Show" at bounding box center [573, 329] width 24 height 11
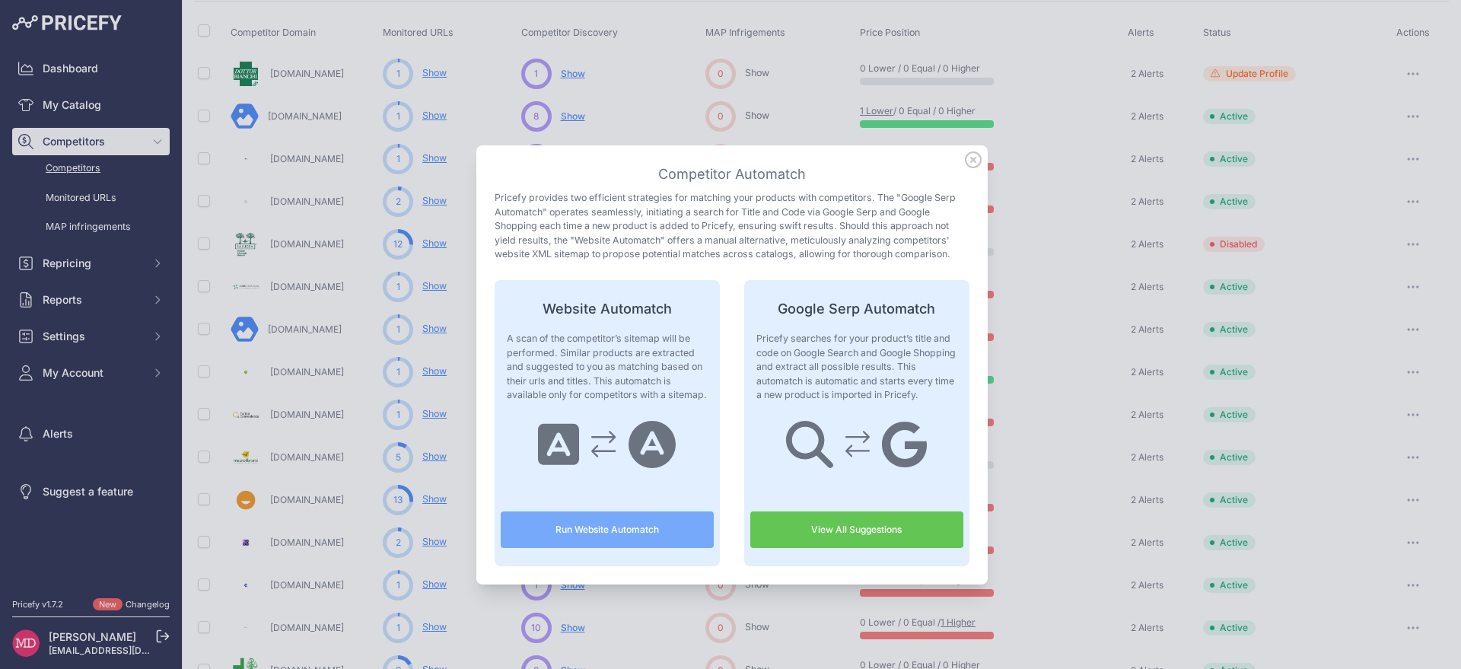
click at [884, 534] on link "View All Suggestions" at bounding box center [857, 530] width 213 height 37
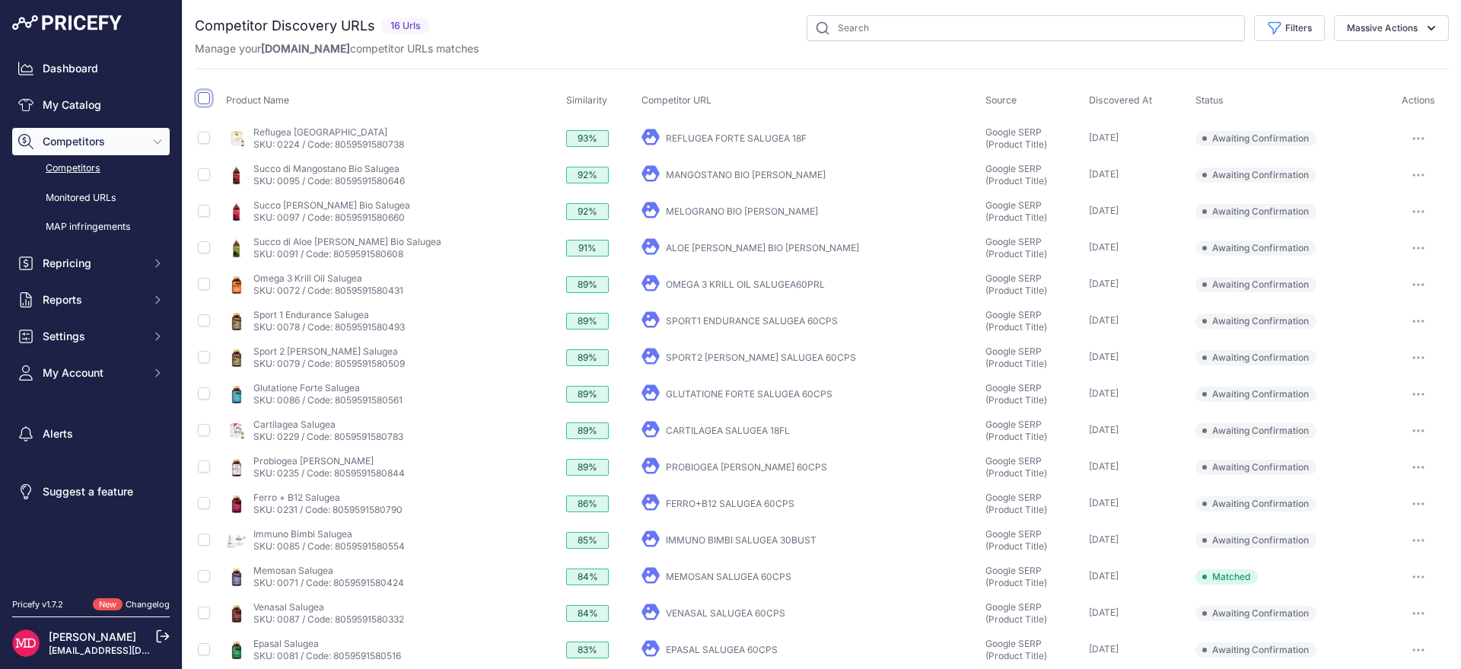
click at [204, 100] on input "checkbox" at bounding box center [204, 98] width 12 height 12
checkbox input "true"
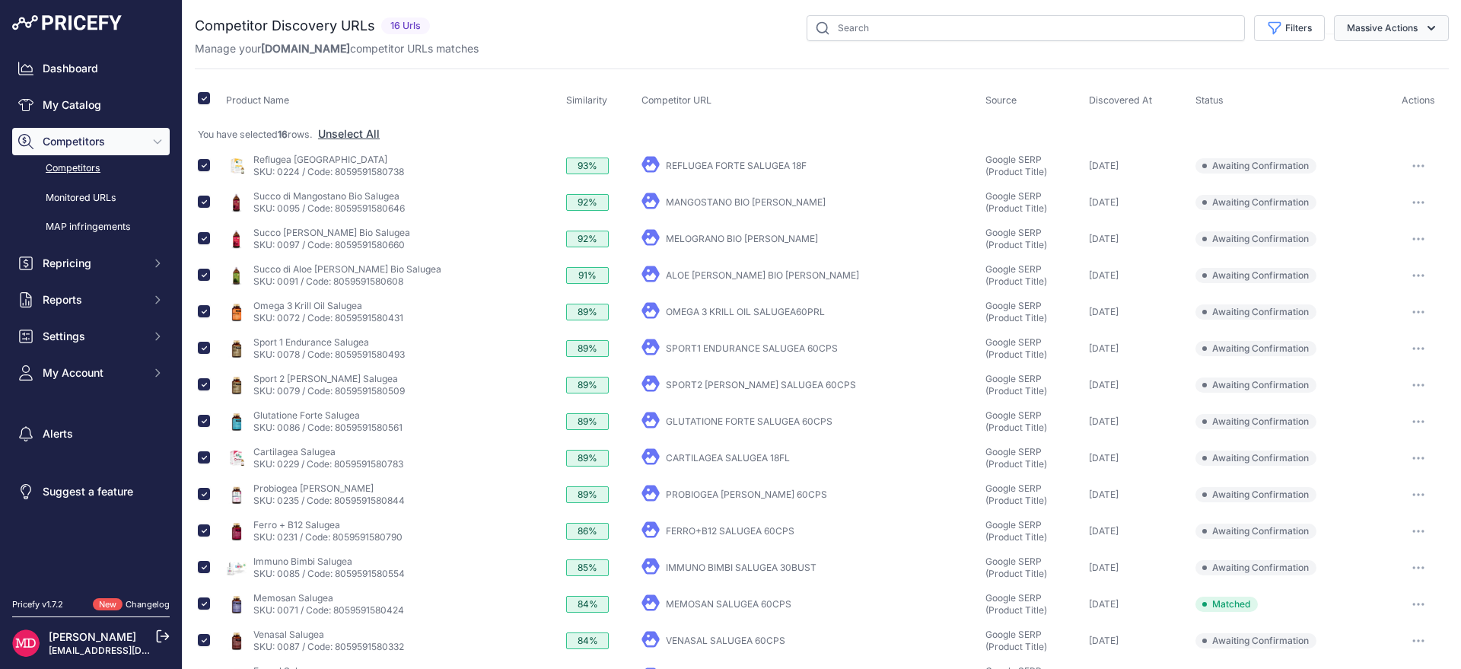
click at [1394, 37] on button "Massive Actions" at bounding box center [1391, 28] width 115 height 26
click at [1369, 62] on span "Confirm Match" at bounding box center [1377, 63] width 74 height 13
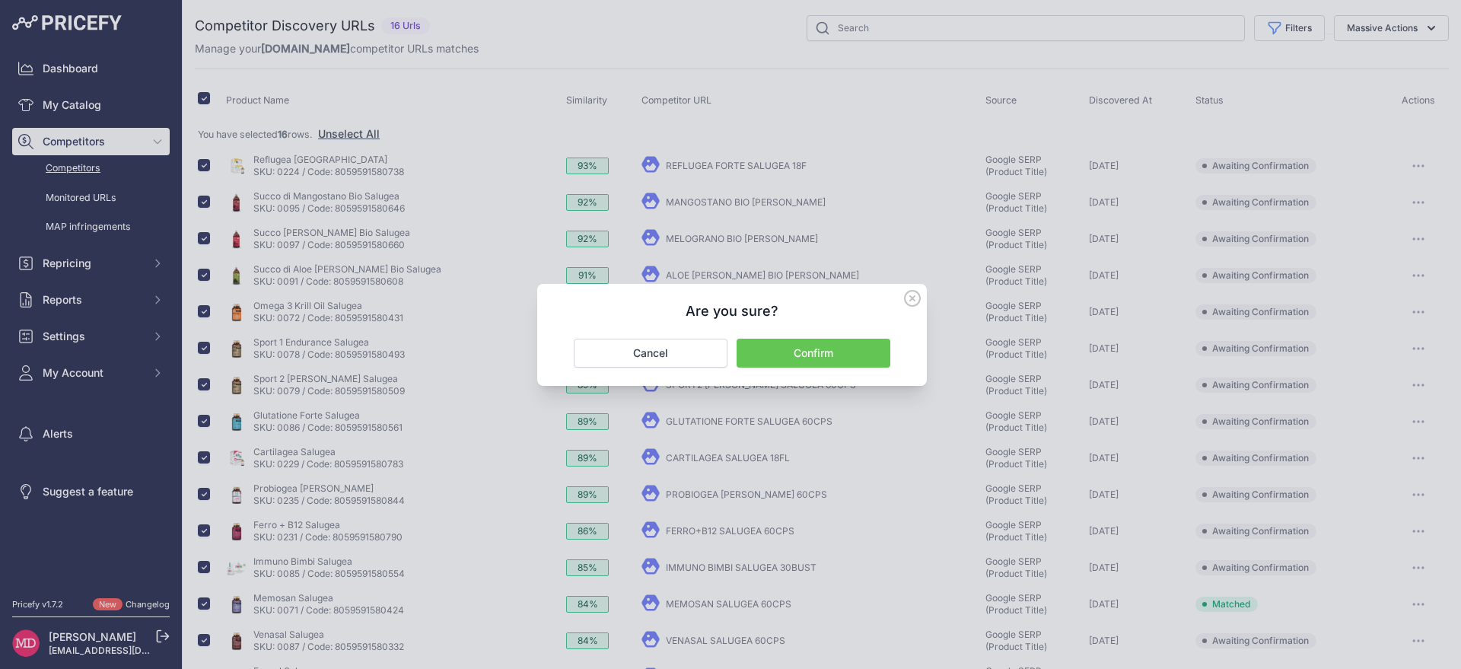
click at [814, 354] on button "Confirm" at bounding box center [814, 353] width 154 height 29
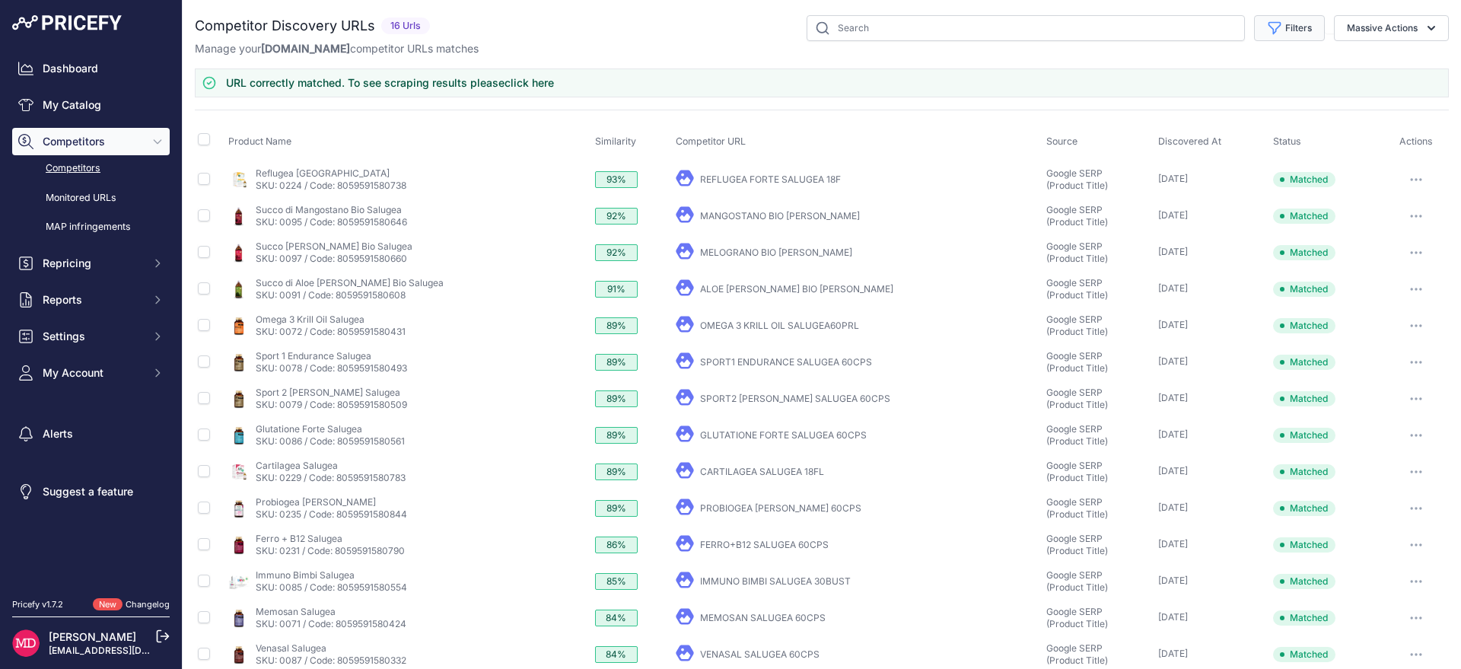
click at [1261, 40] on button "Filters" at bounding box center [1289, 28] width 71 height 26
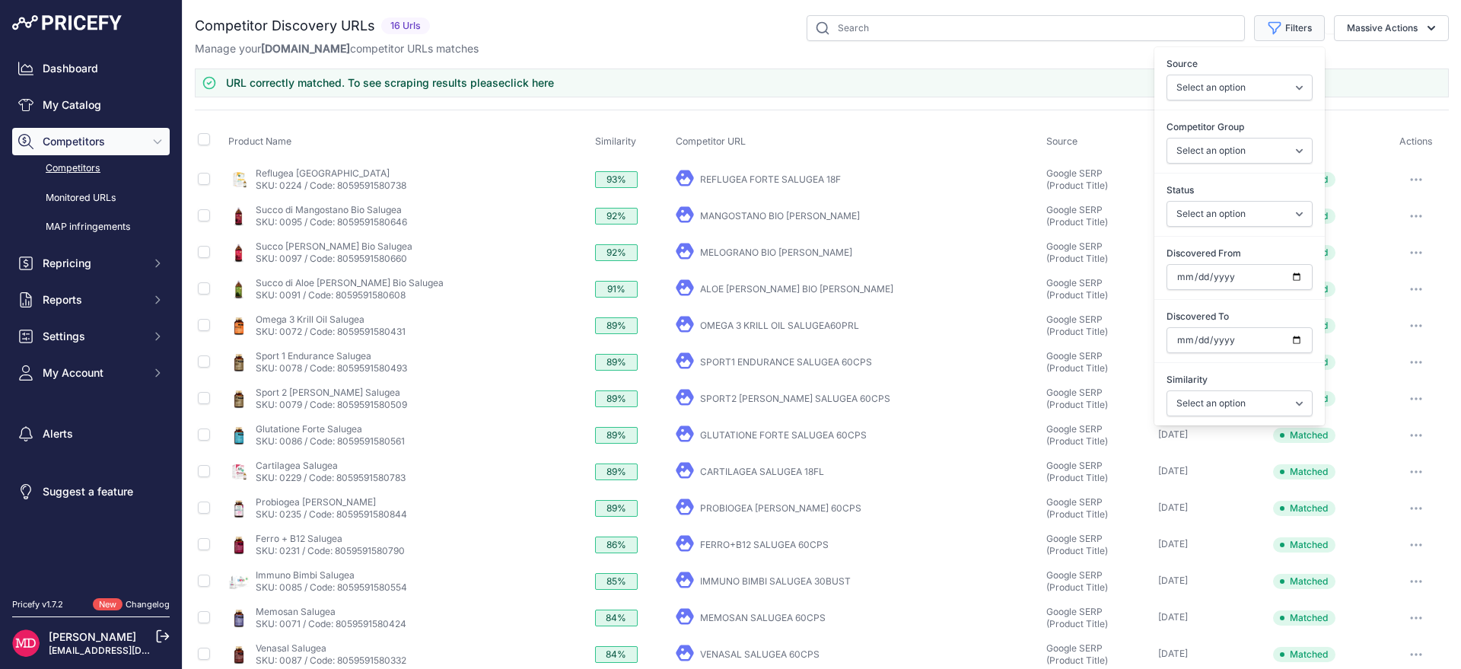
click at [1274, 23] on button "Filters" at bounding box center [1289, 28] width 71 height 26
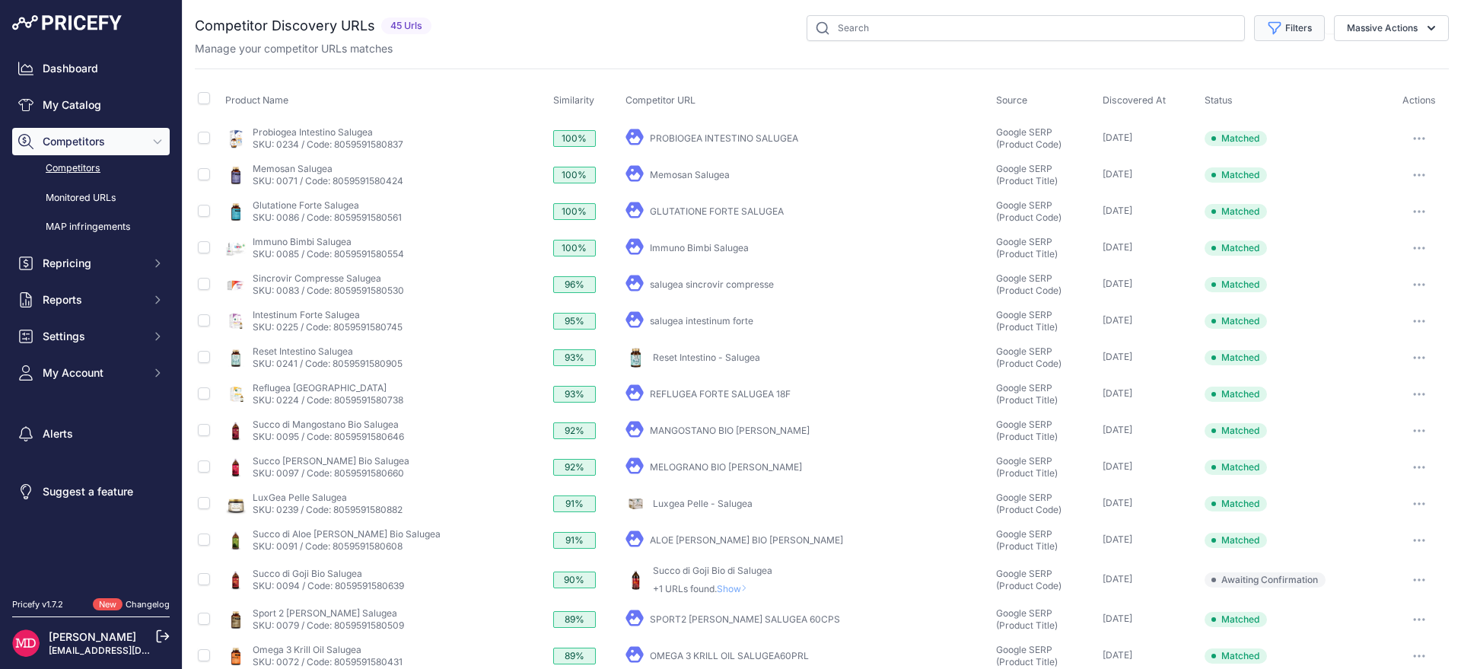
click at [1269, 28] on icon "button" at bounding box center [1274, 28] width 15 height 15
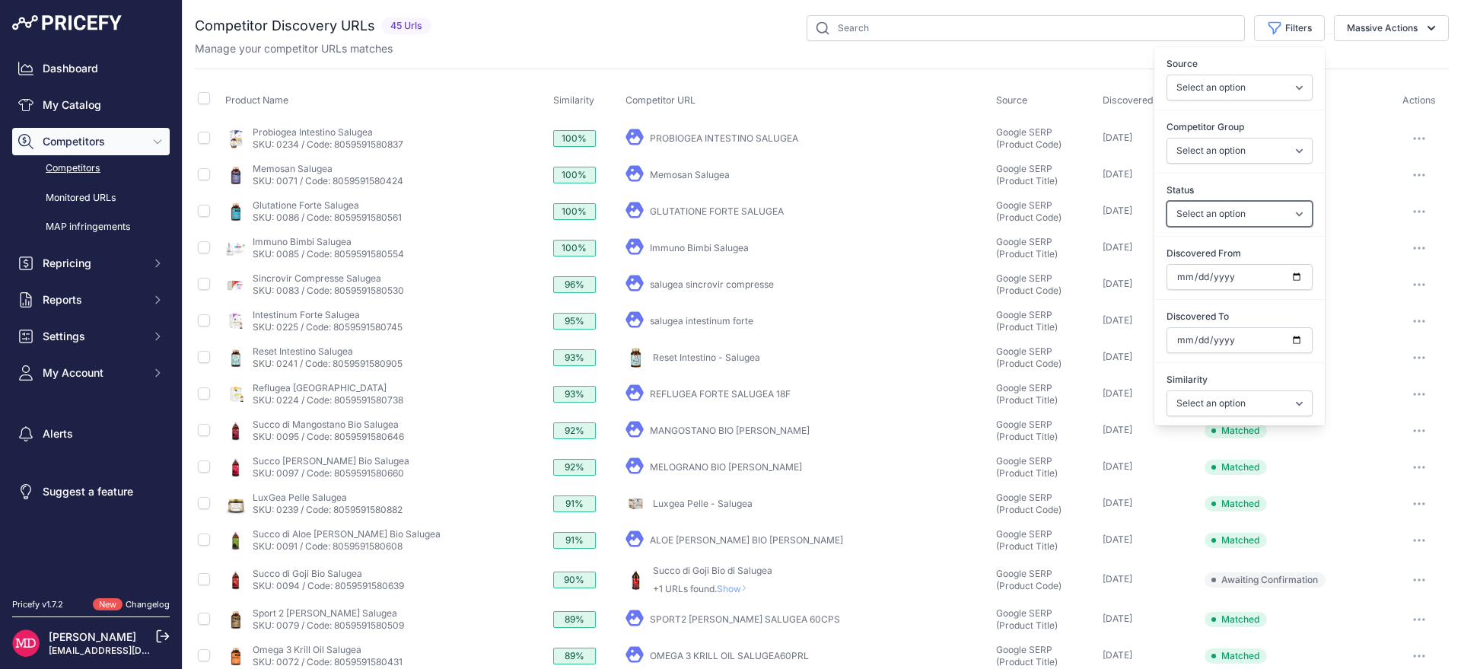
click at [1220, 216] on select "Select an option Only Matched Only Not Matched" at bounding box center [1240, 214] width 146 height 26
select select "0"
click at [1167, 201] on select "Select an option Only Matched Only Not Matched" at bounding box center [1240, 214] width 146 height 26
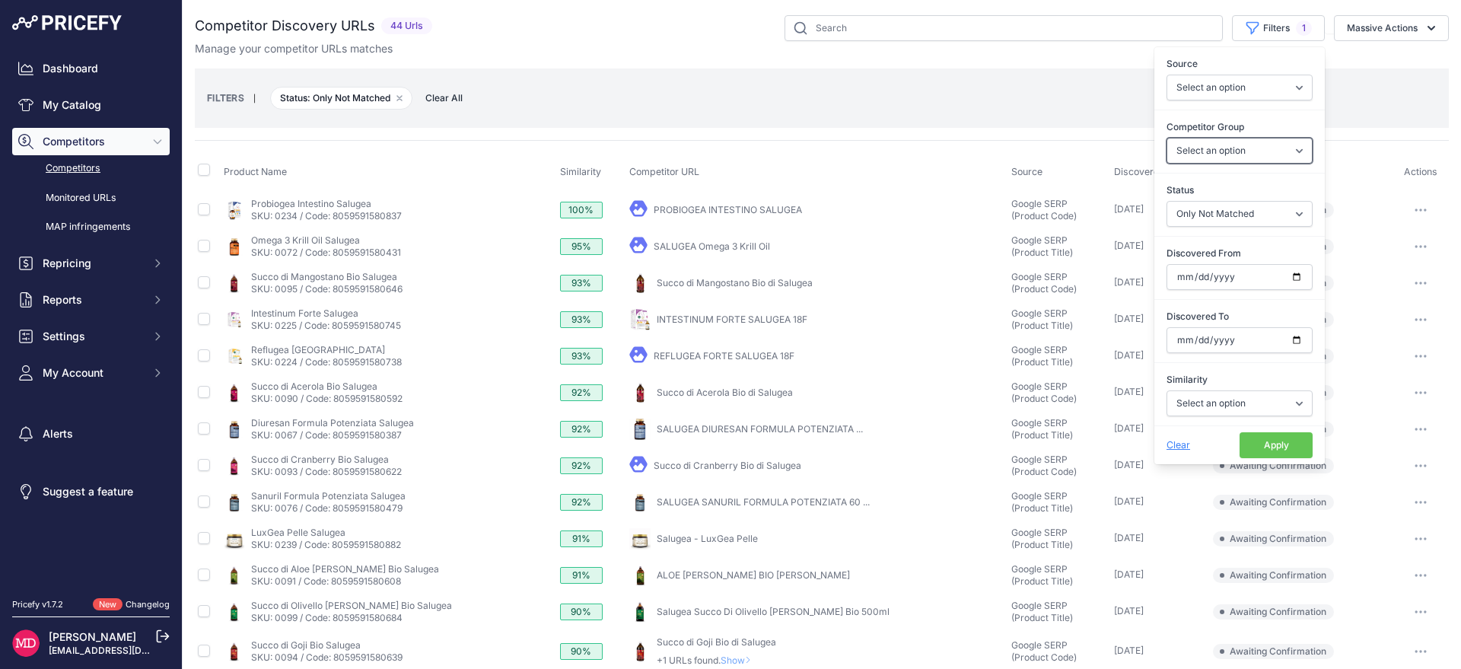
click at [1226, 140] on select "Select an option General Website Ecommerce Foreign Country Website Automatch" at bounding box center [1240, 151] width 146 height 26
click at [1243, 92] on select "Select an option Quick Automatch Google Shopping (Title) Google SERP (Title) Go…" at bounding box center [1240, 88] width 146 height 26
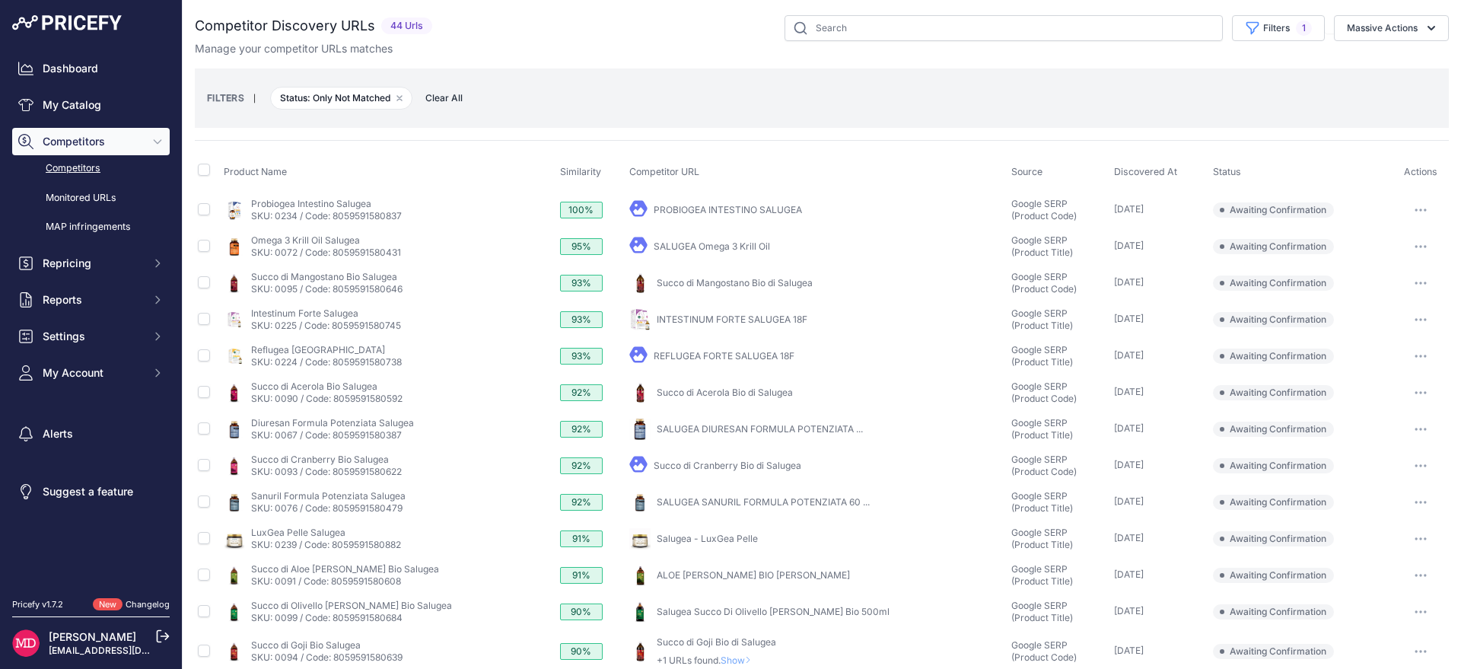
click at [690, 21] on div "Filters 1 Source Select an option Quick Automatch Google Shopping (Title) Googl…" at bounding box center [943, 28] width 1011 height 26
click at [201, 167] on input "checkbox" at bounding box center [204, 170] width 12 height 12
checkbox input "true"
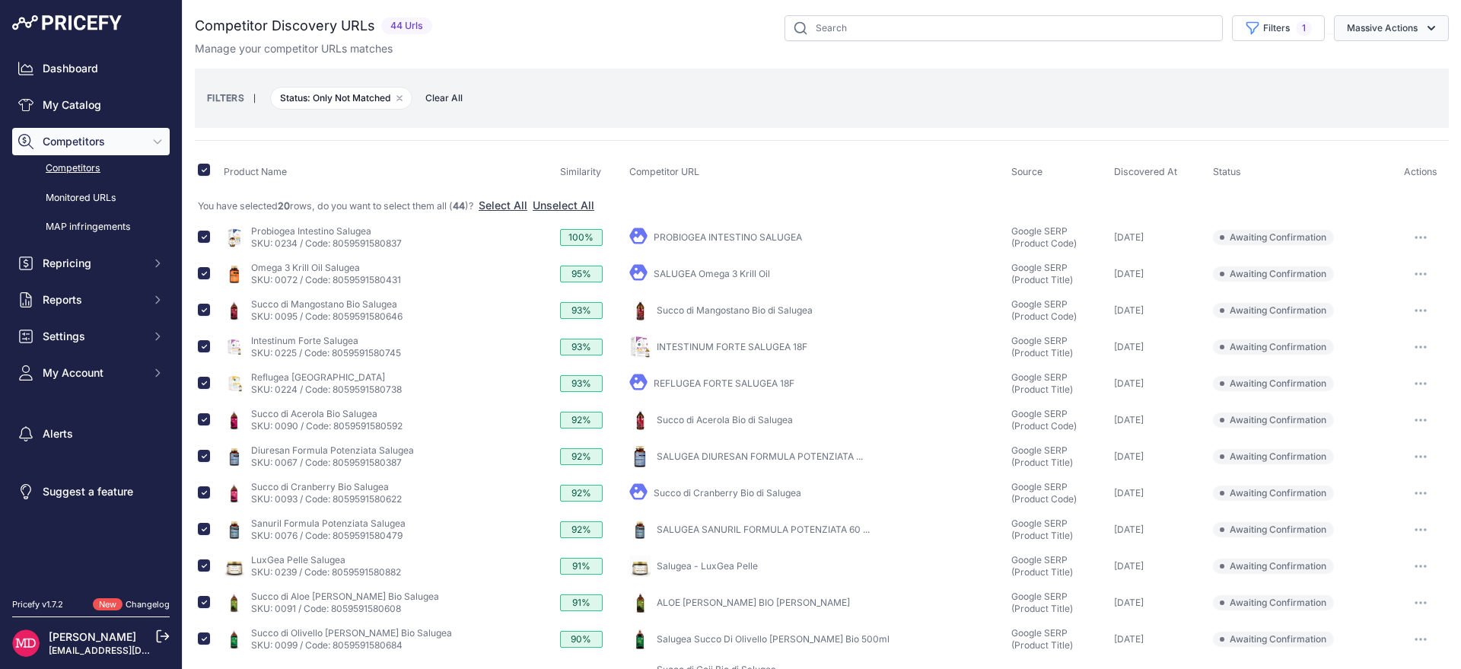
click at [1372, 33] on button "Massive Actions" at bounding box center [1391, 28] width 115 height 26
click at [1370, 62] on span "Confirm Match" at bounding box center [1377, 63] width 74 height 13
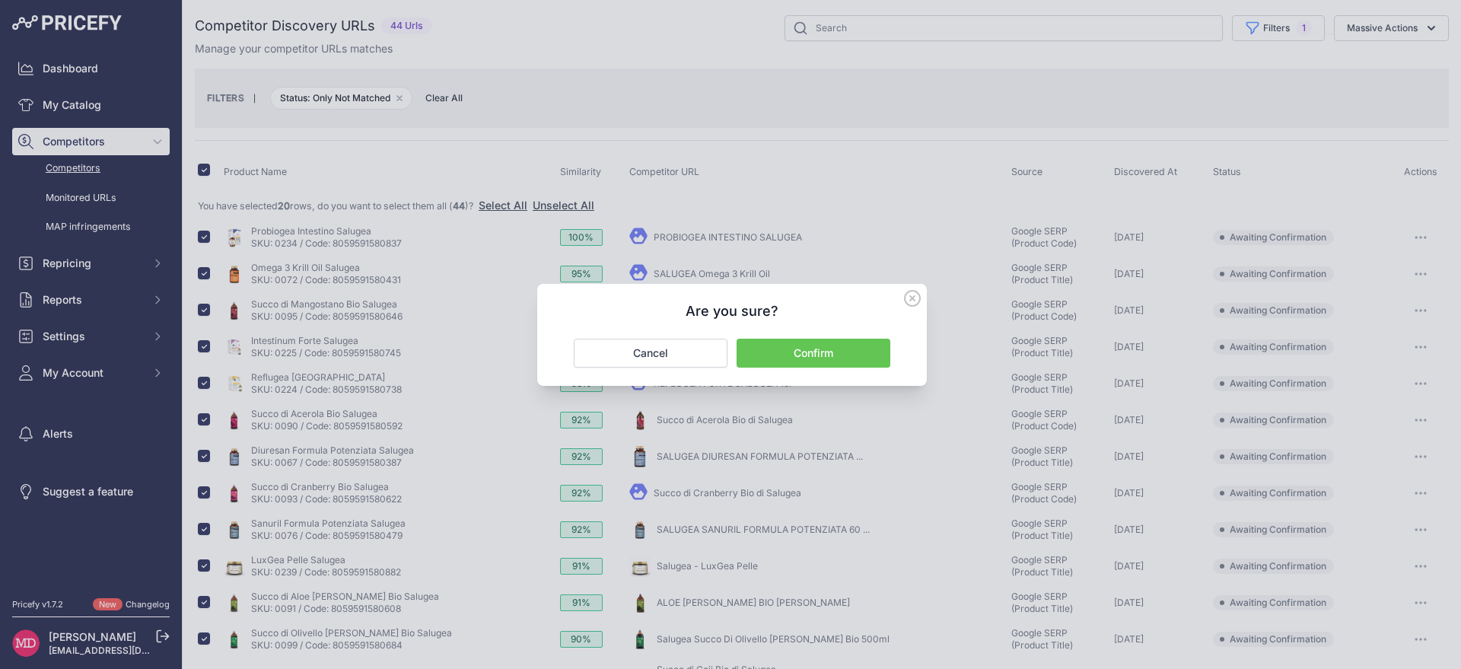
click at [801, 367] on button "Confirm" at bounding box center [814, 353] width 154 height 29
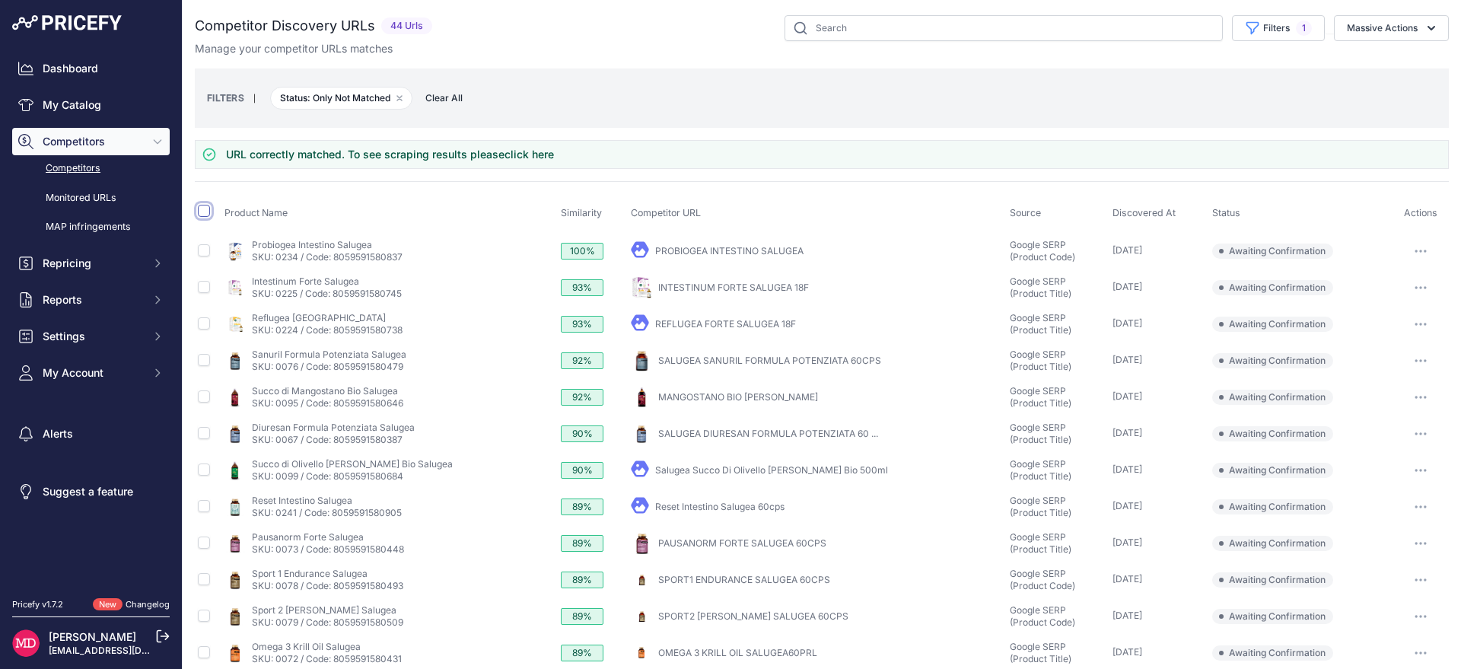
click at [203, 212] on input "checkbox" at bounding box center [204, 211] width 12 height 12
checkbox input "true"
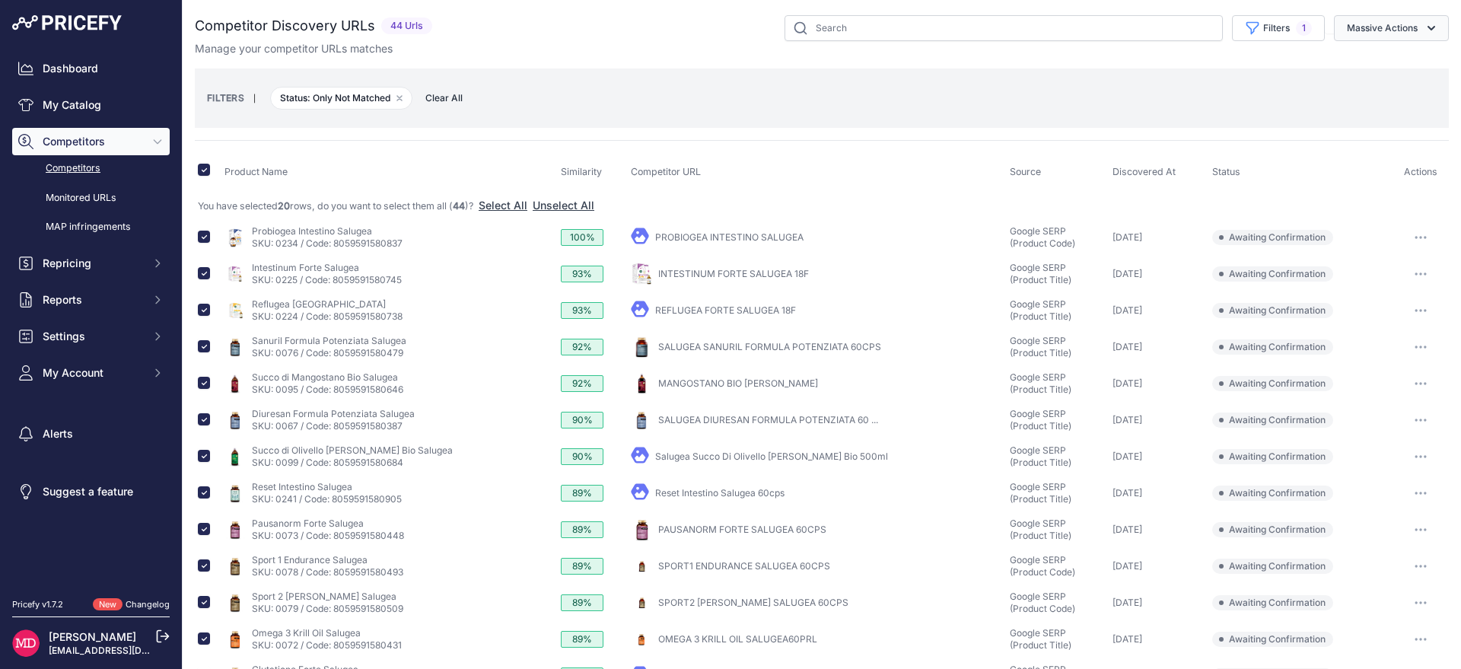
click at [1395, 24] on button "Massive Actions" at bounding box center [1391, 28] width 115 height 26
click at [1398, 64] on span "Confirm Match" at bounding box center [1377, 63] width 74 height 13
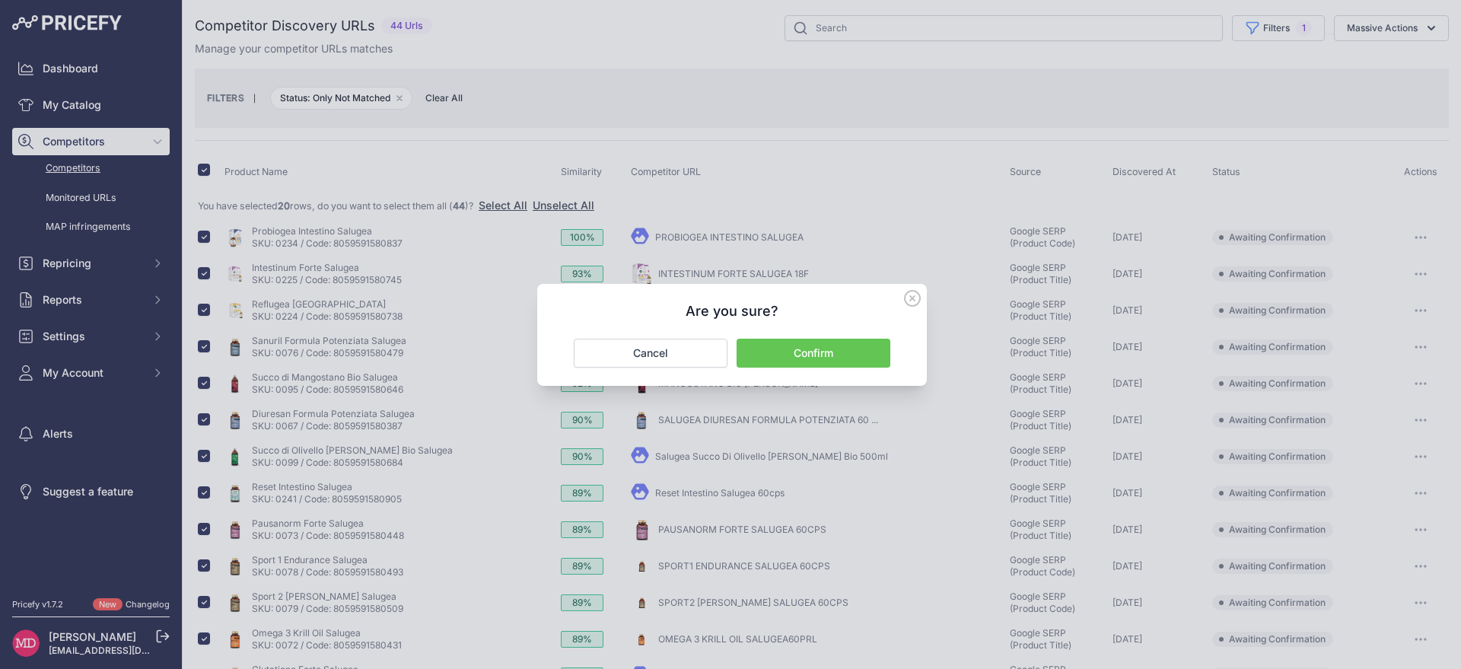
click at [859, 344] on button "Confirm" at bounding box center [814, 353] width 154 height 29
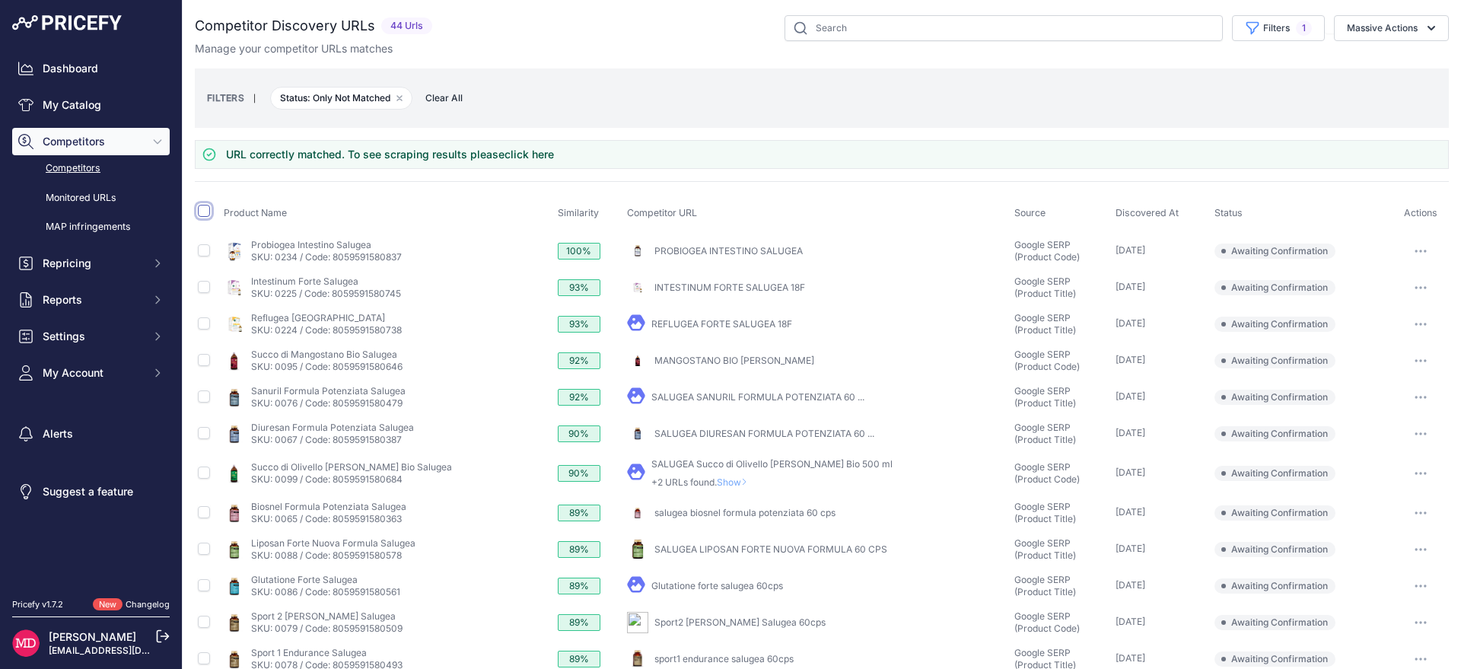
click at [199, 212] on input "checkbox" at bounding box center [204, 211] width 12 height 12
checkbox input "true"
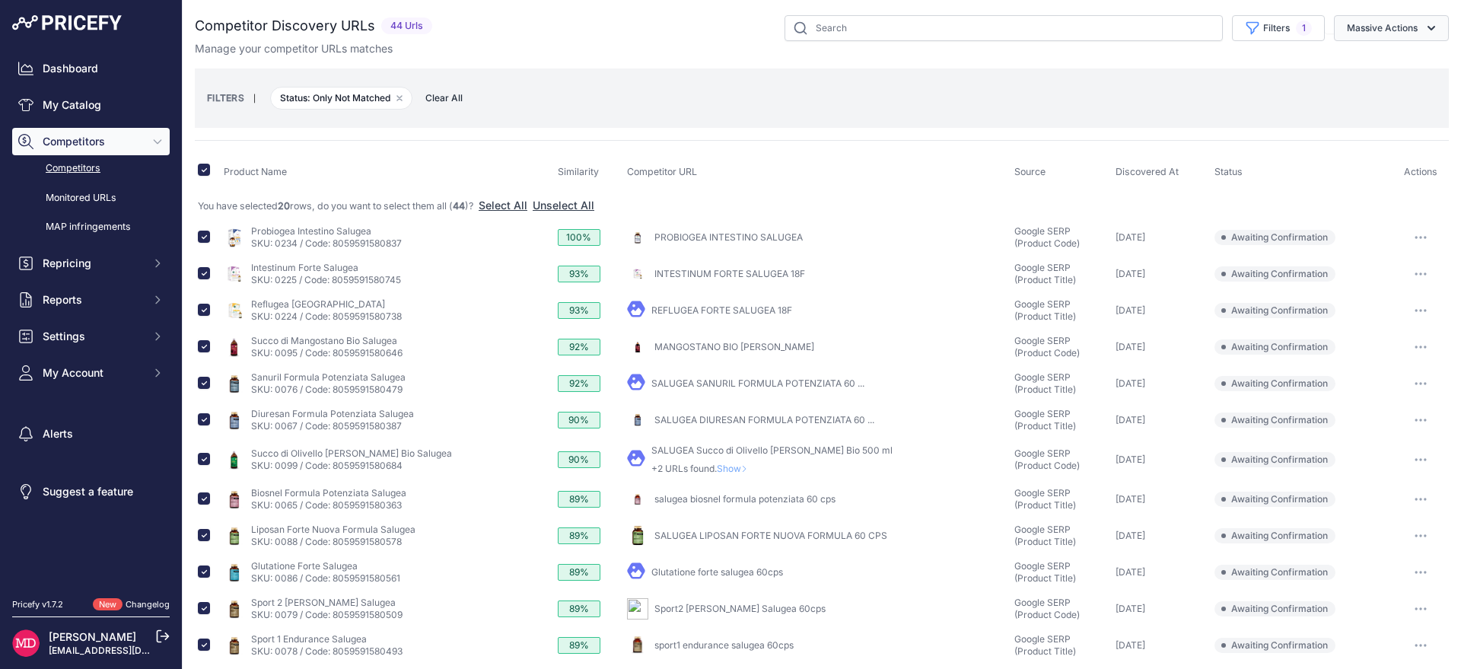
click at [1350, 32] on button "Massive Actions" at bounding box center [1391, 28] width 115 height 26
click at [1356, 52] on button "Confirm Match" at bounding box center [1388, 63] width 122 height 27
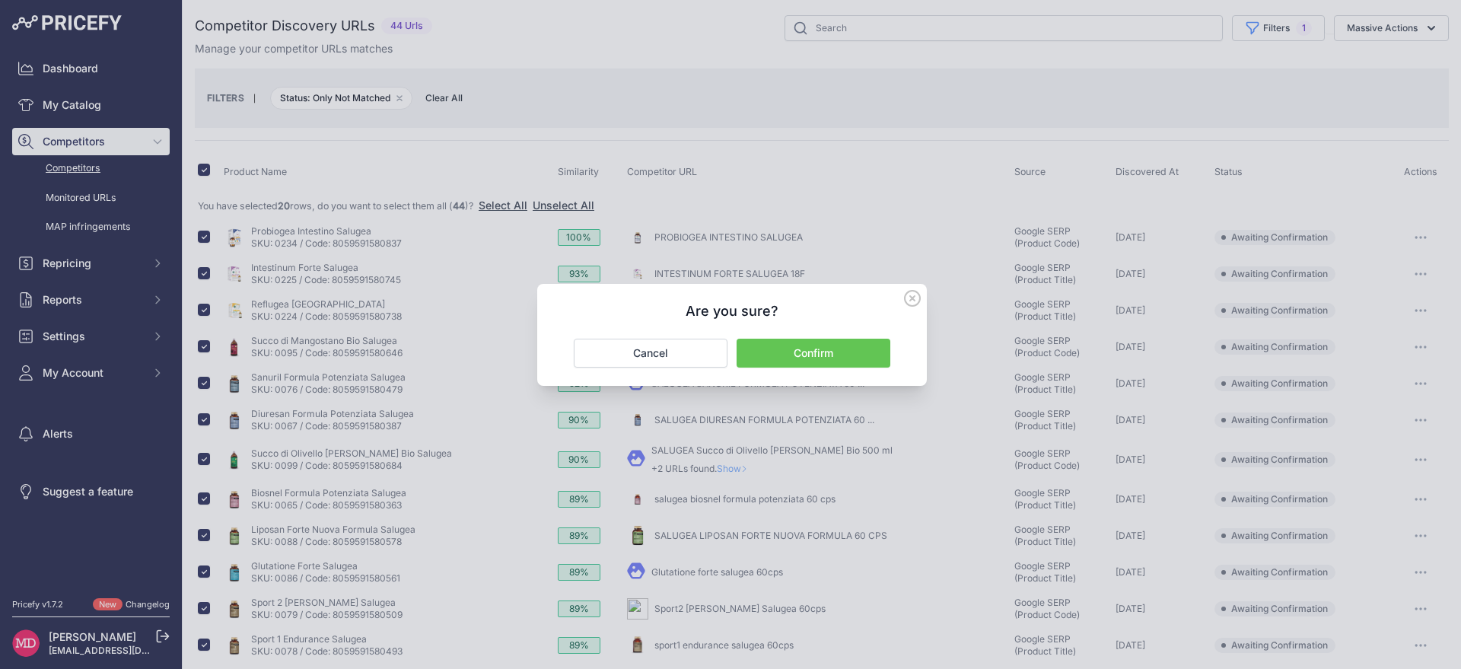
click at [810, 340] on button "Confirm" at bounding box center [814, 353] width 154 height 29
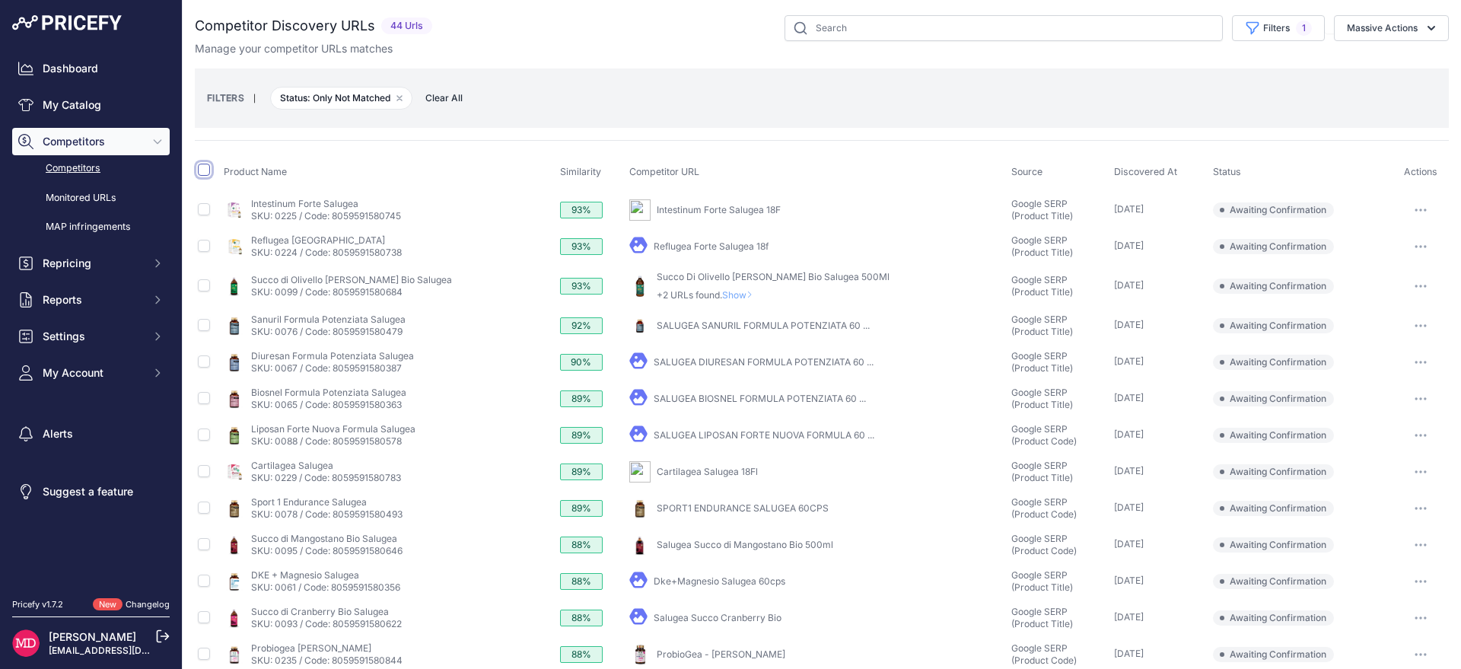
click at [202, 171] on input "checkbox" at bounding box center [204, 170] width 12 height 12
checkbox input "true"
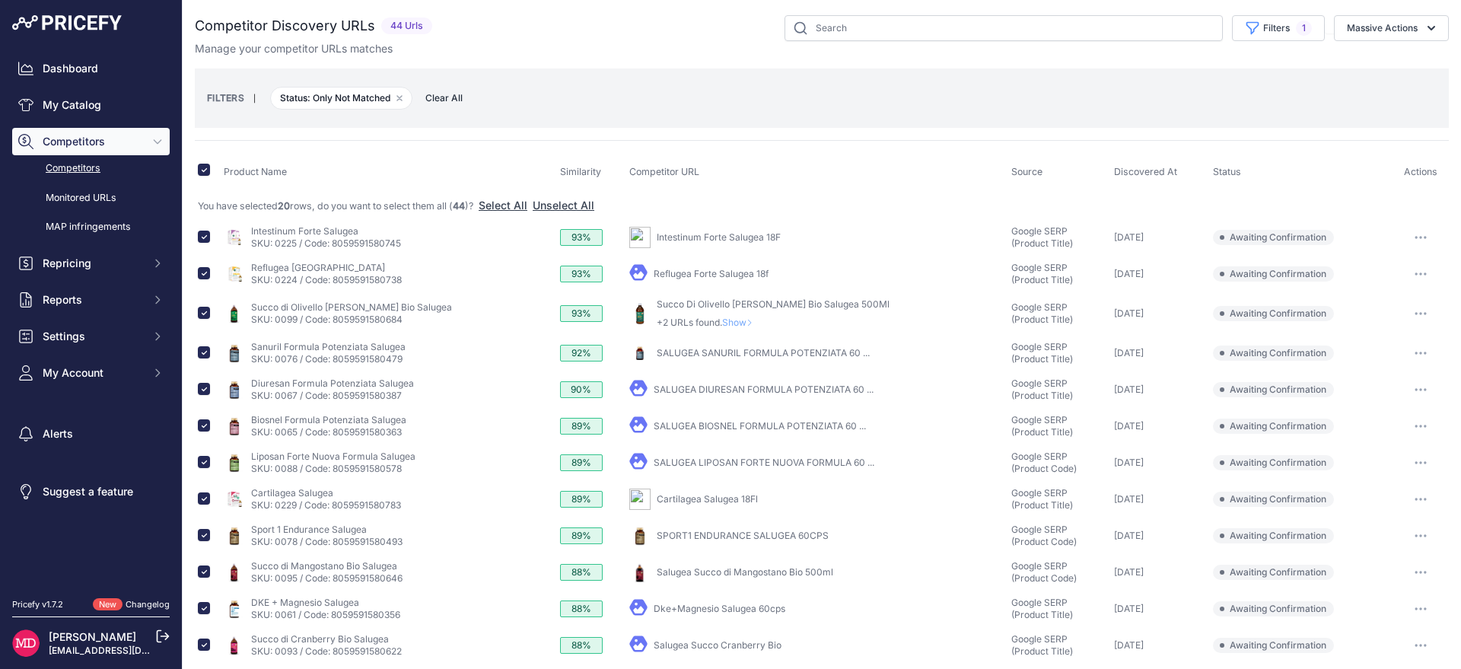
click at [1392, 46] on div "Manage your competitor URLs matches" at bounding box center [822, 48] width 1254 height 15
click at [1386, 31] on button "Massive Actions" at bounding box center [1391, 28] width 115 height 26
click at [1356, 61] on span "Confirm Match" at bounding box center [1377, 63] width 74 height 13
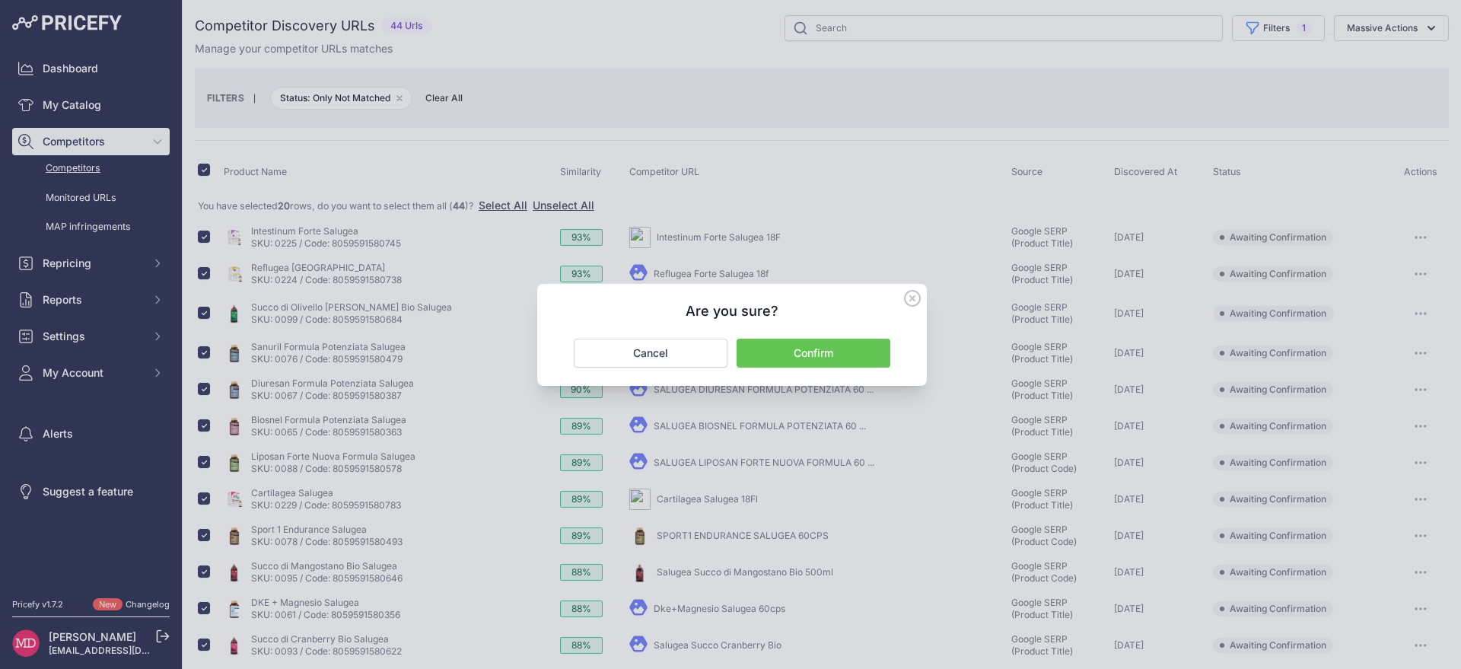
click at [813, 352] on button "Confirm" at bounding box center [814, 353] width 154 height 29
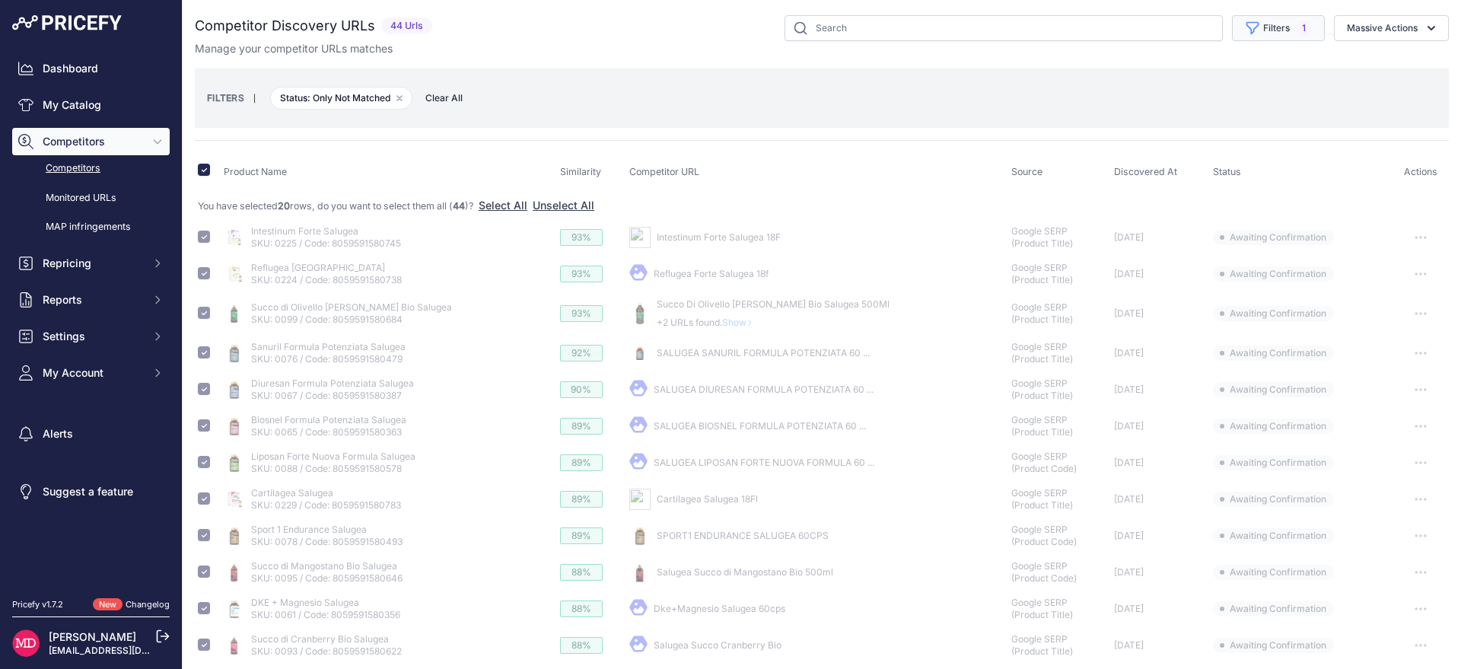
click at [1268, 29] on button "Filters 1" at bounding box center [1278, 28] width 93 height 26
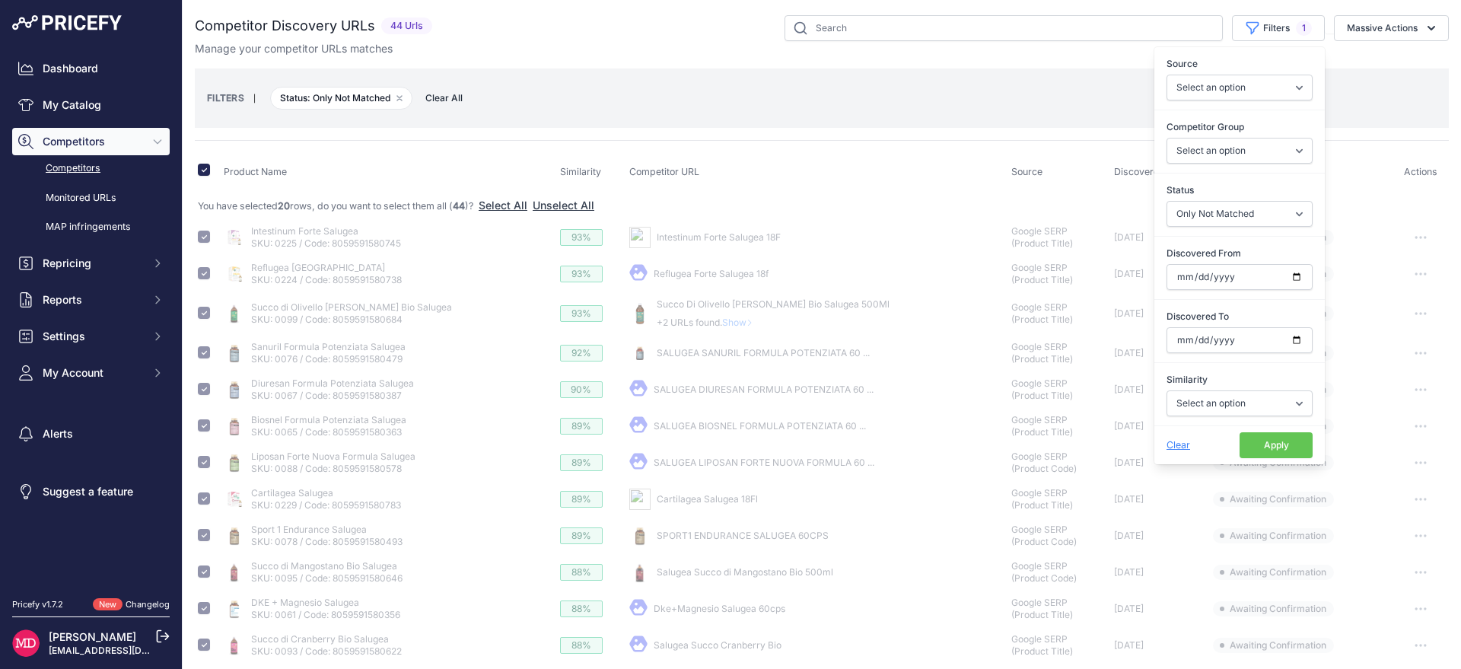
checkbox input "false"
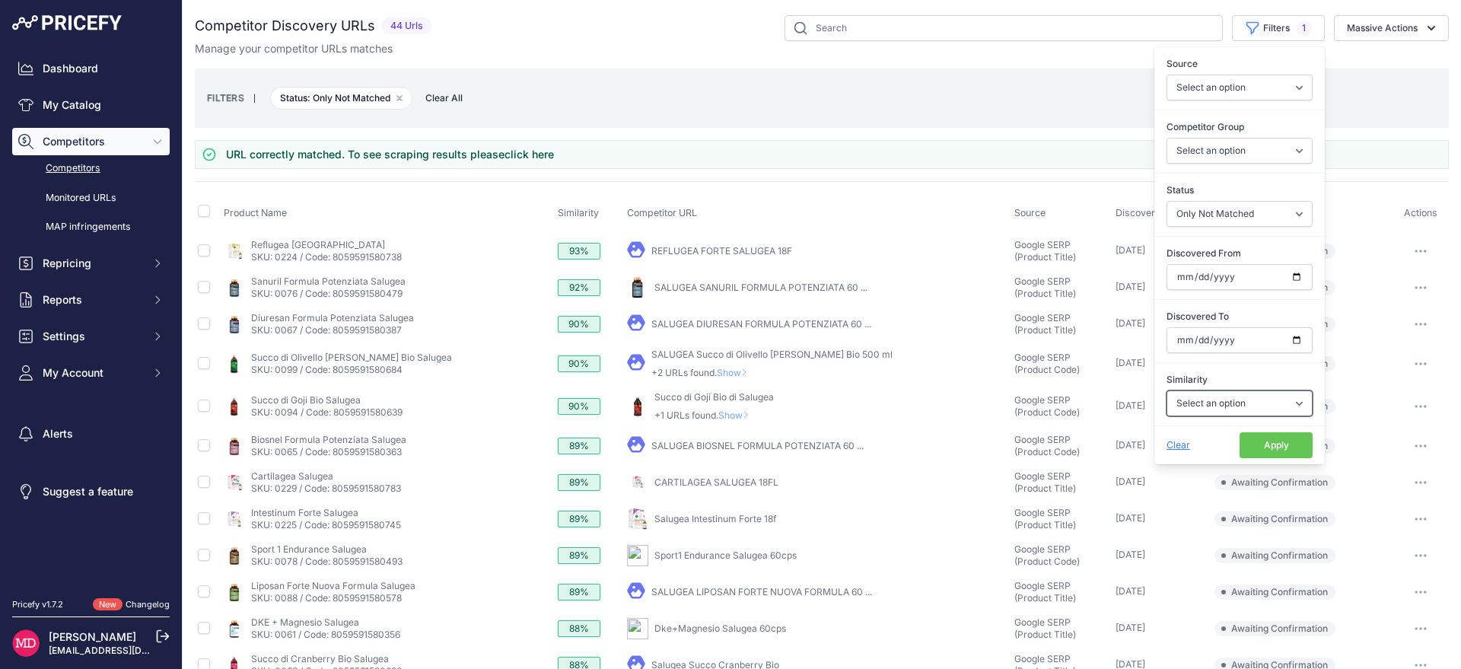
click at [1181, 405] on select "Select an option Above 90 % Above 80 % Above 70 % Above 60 % Above 50 % Above 4…" at bounding box center [1240, 403] width 146 height 26
select select "90"
click at [1167, 390] on select "Select an option Above 90 % Above 80 % Above 70 % Above 60 % Above 50 % Above 4…" at bounding box center [1240, 403] width 146 height 26
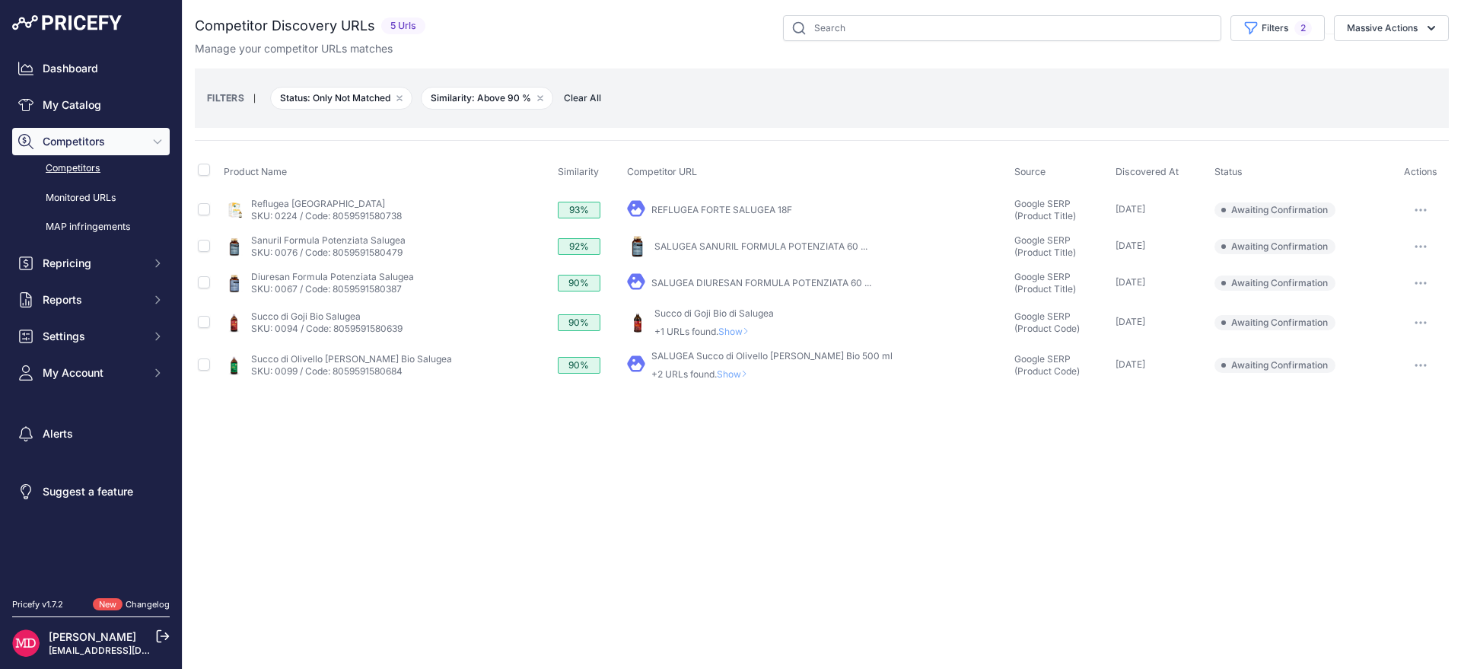
click at [203, 162] on th at bounding box center [208, 172] width 26 height 38
click at [206, 172] on input "checkbox" at bounding box center [204, 170] width 12 height 12
checkbox input "true"
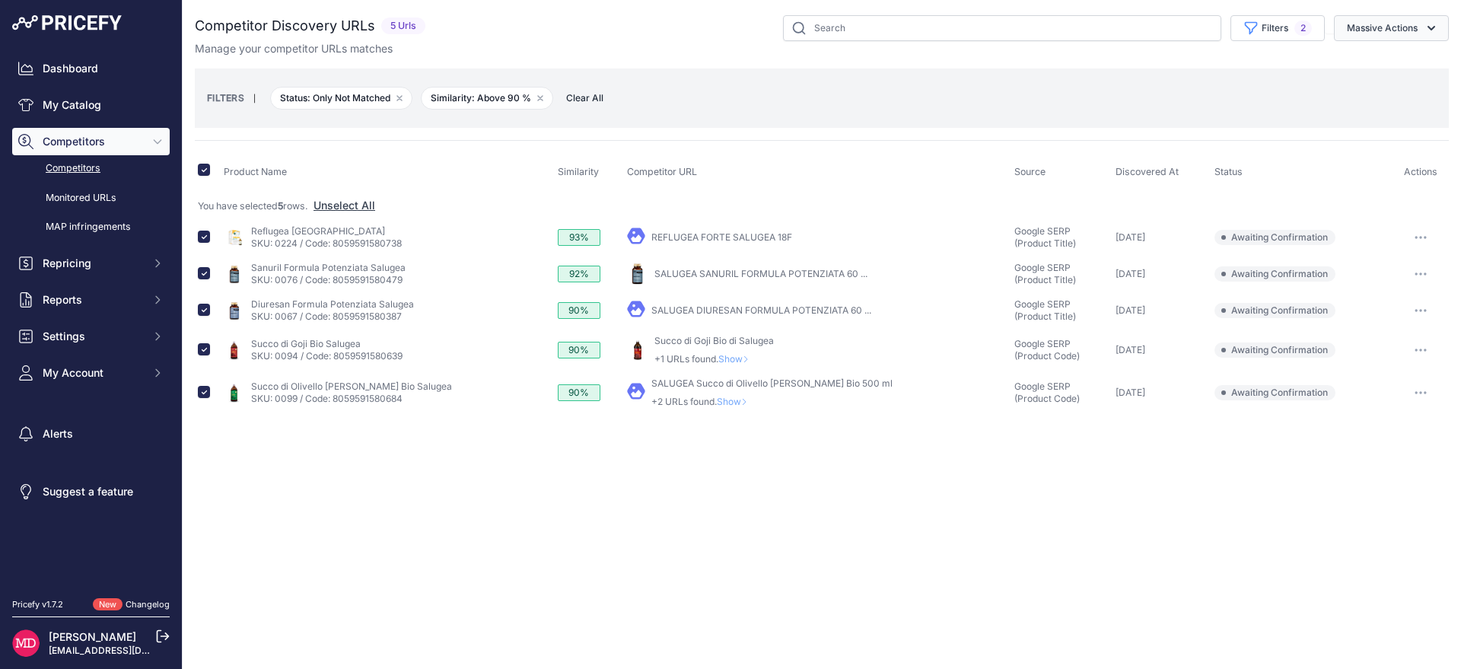
click at [1410, 28] on button "Massive Actions" at bounding box center [1391, 28] width 115 height 26
click at [1381, 73] on button "Confirm Match" at bounding box center [1388, 63] width 122 height 27
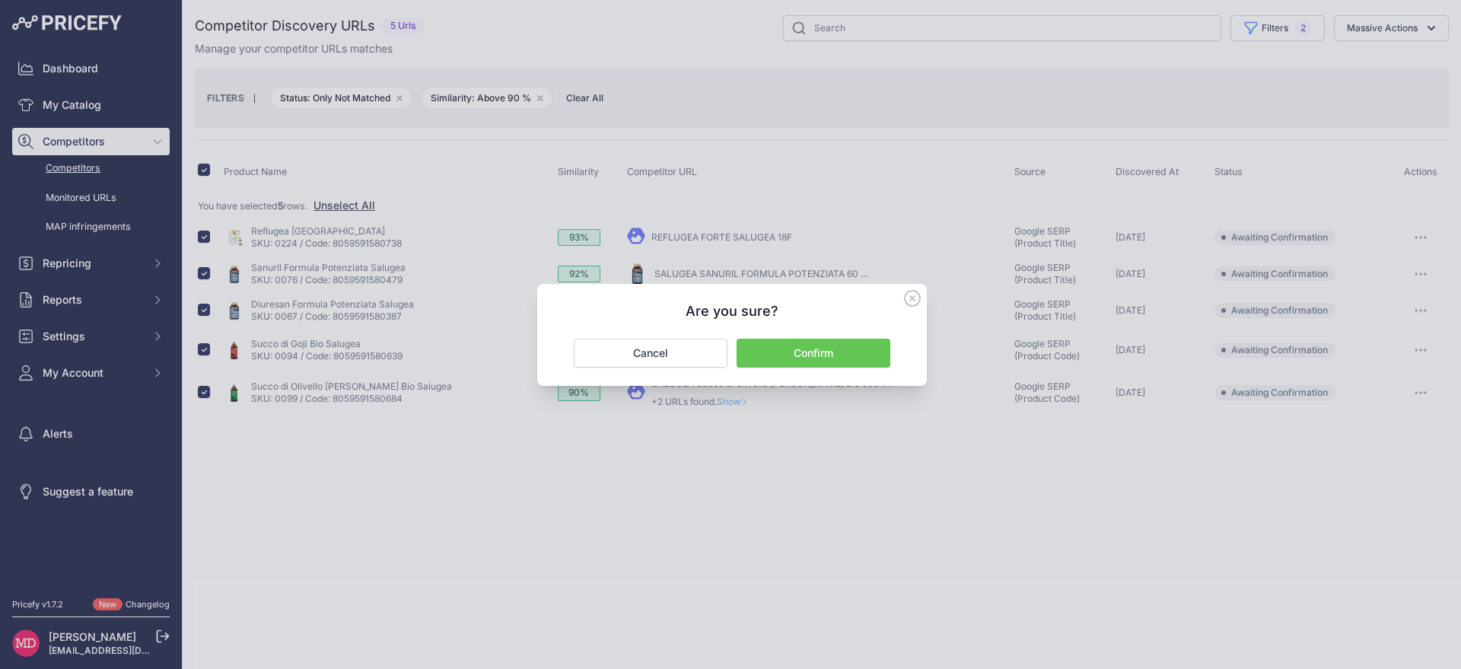
click at [853, 332] on div "Are you sure? Confirm Cancel" at bounding box center [732, 335] width 390 height 102
click at [853, 359] on button "Confirm" at bounding box center [814, 353] width 154 height 29
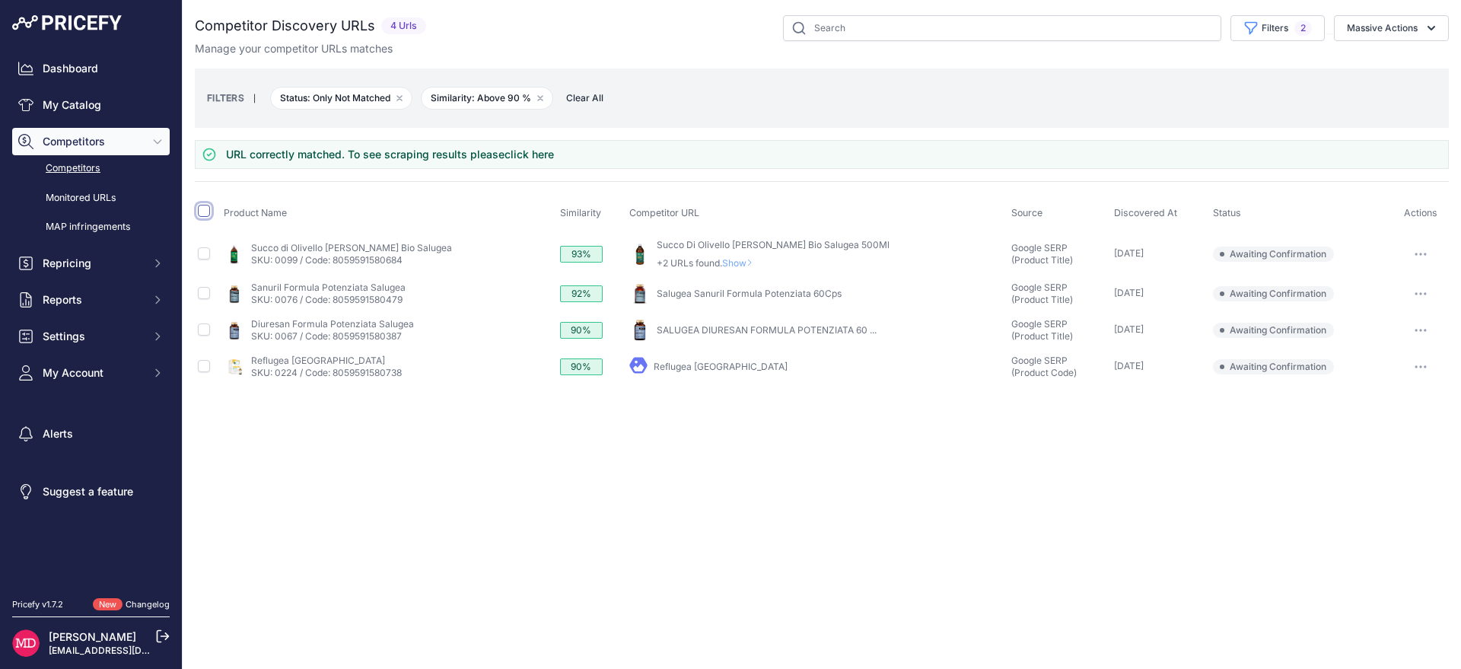
click at [204, 208] on input "checkbox" at bounding box center [204, 211] width 12 height 12
checkbox input "true"
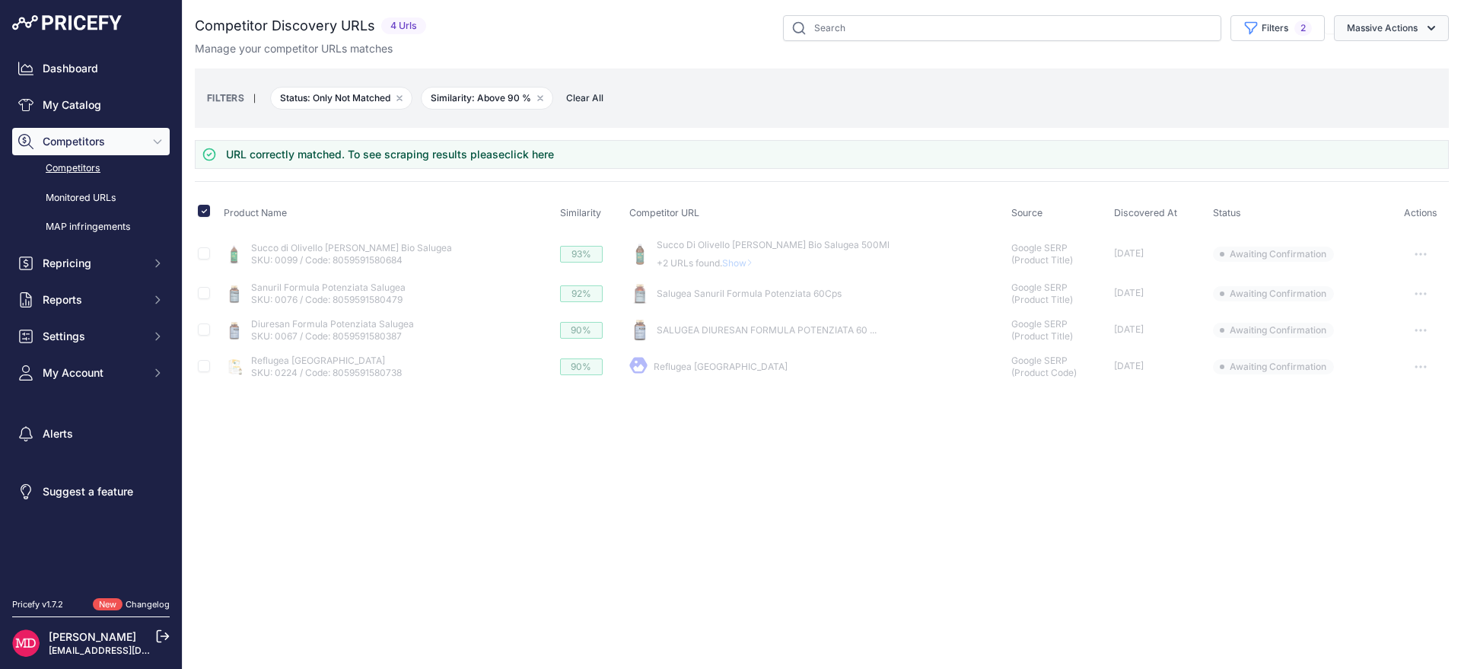
click at [1405, 27] on button "Massive Actions" at bounding box center [1391, 28] width 115 height 26
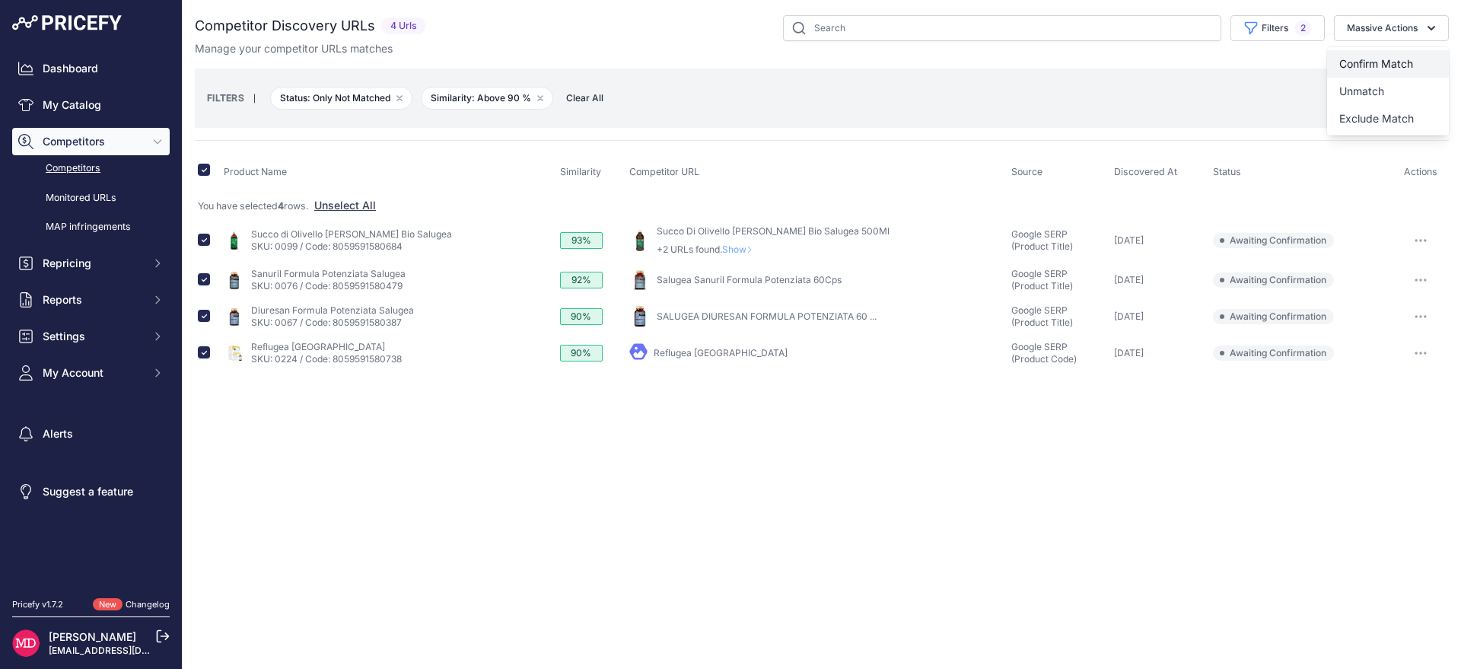
click at [1375, 75] on button "Confirm Match" at bounding box center [1388, 63] width 122 height 27
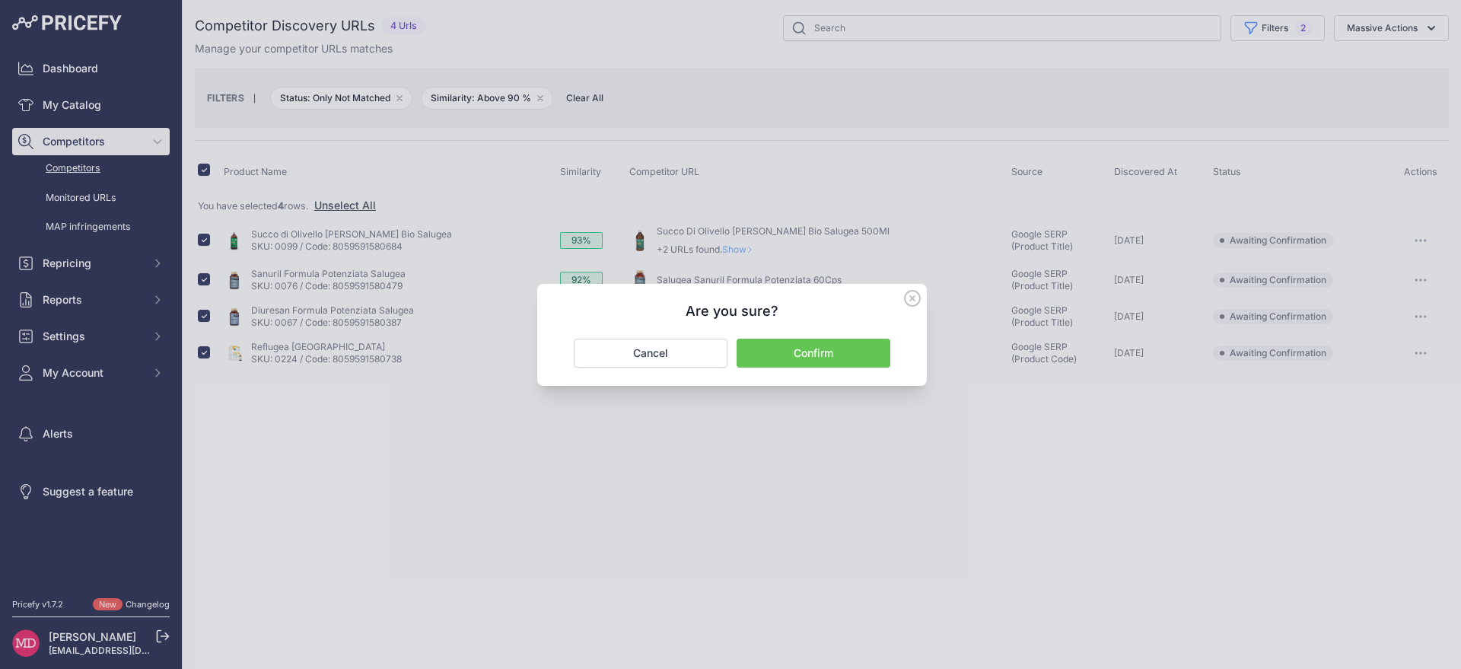
click at [860, 353] on button "Confirm" at bounding box center [814, 353] width 154 height 29
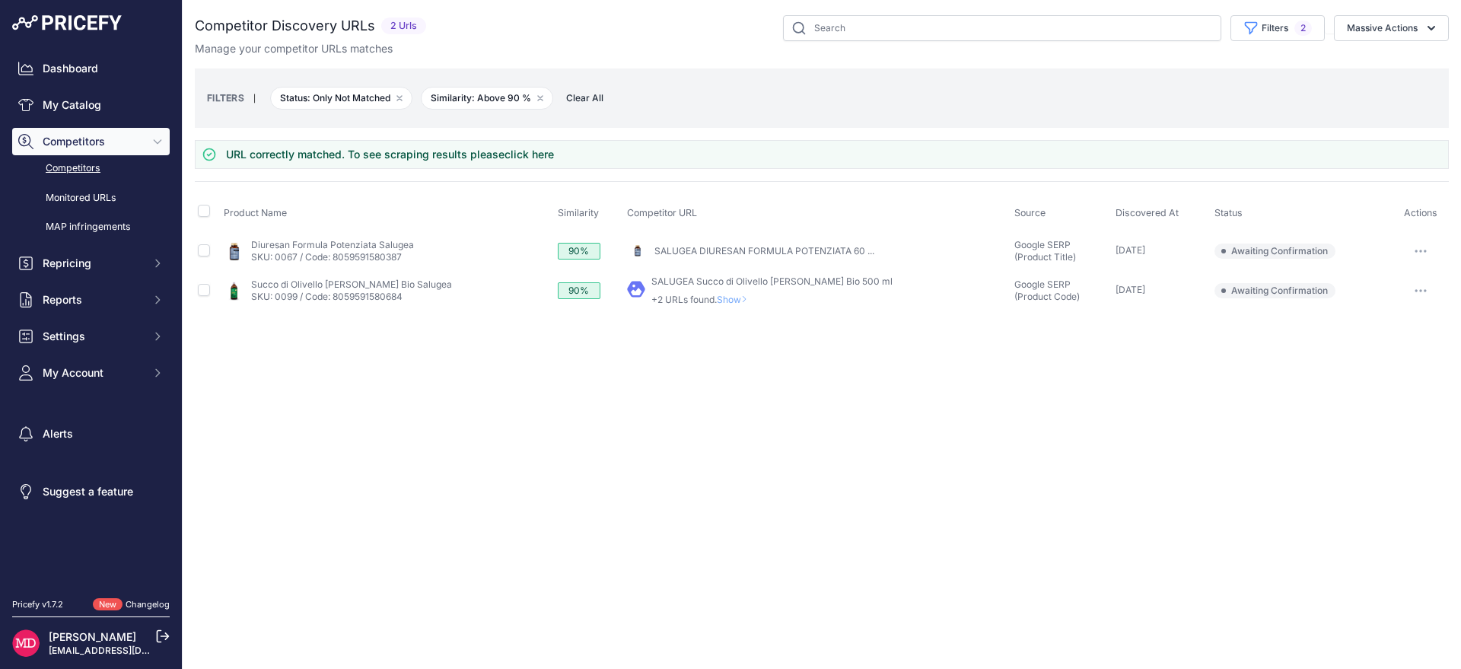
drag, startPoint x: 201, startPoint y: 204, endPoint x: 331, endPoint y: 209, distance: 130.2
click at [202, 204] on th at bounding box center [208, 213] width 26 height 38
click at [202, 212] on input "checkbox" at bounding box center [204, 211] width 12 height 12
checkbox input "true"
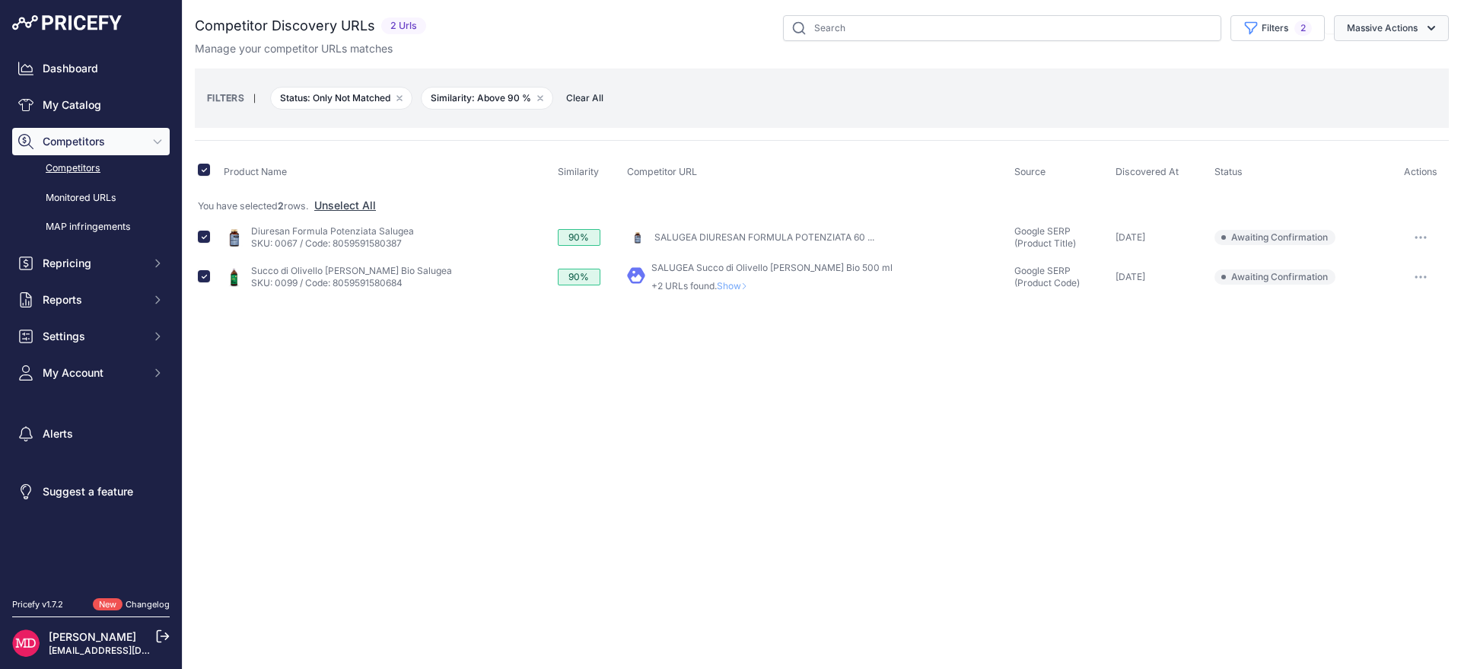
click at [1346, 28] on button "Massive Actions" at bounding box center [1391, 28] width 115 height 26
click at [1359, 62] on span "Confirm Match" at bounding box center [1377, 63] width 74 height 13
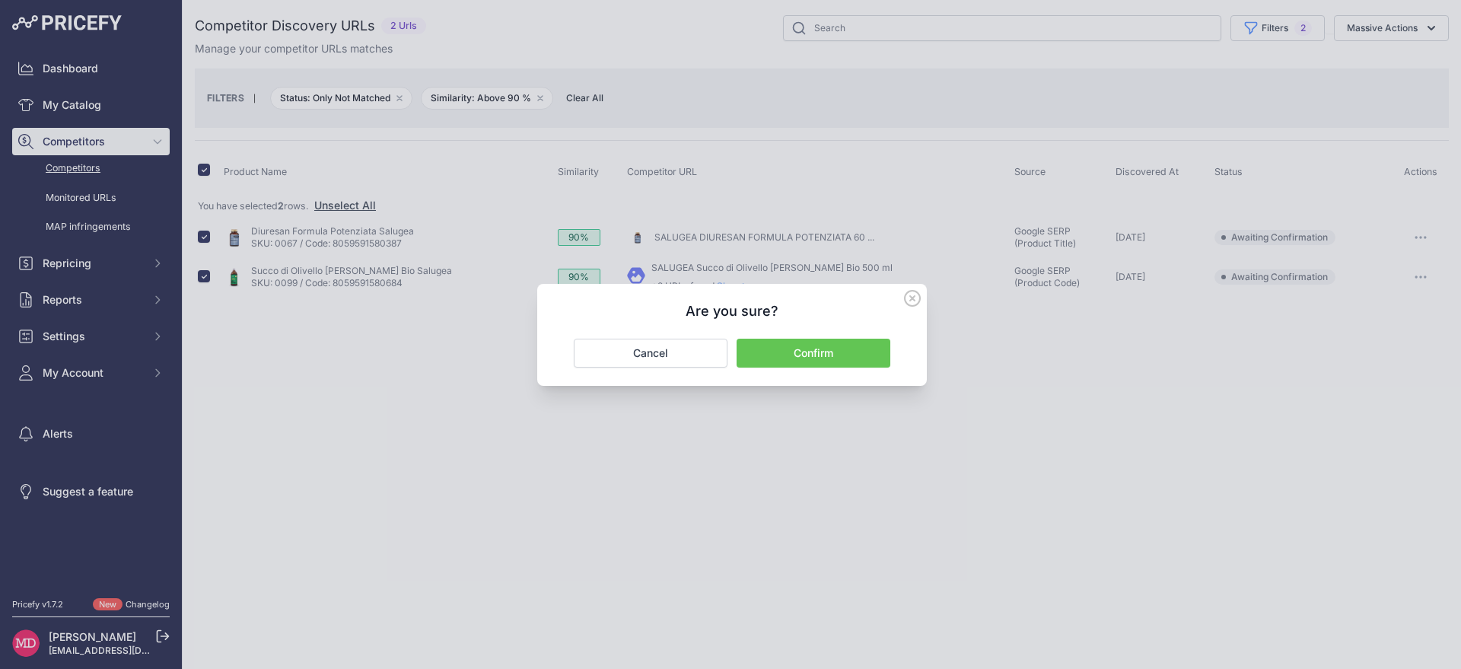
click at [821, 347] on button "Confirm" at bounding box center [814, 353] width 154 height 29
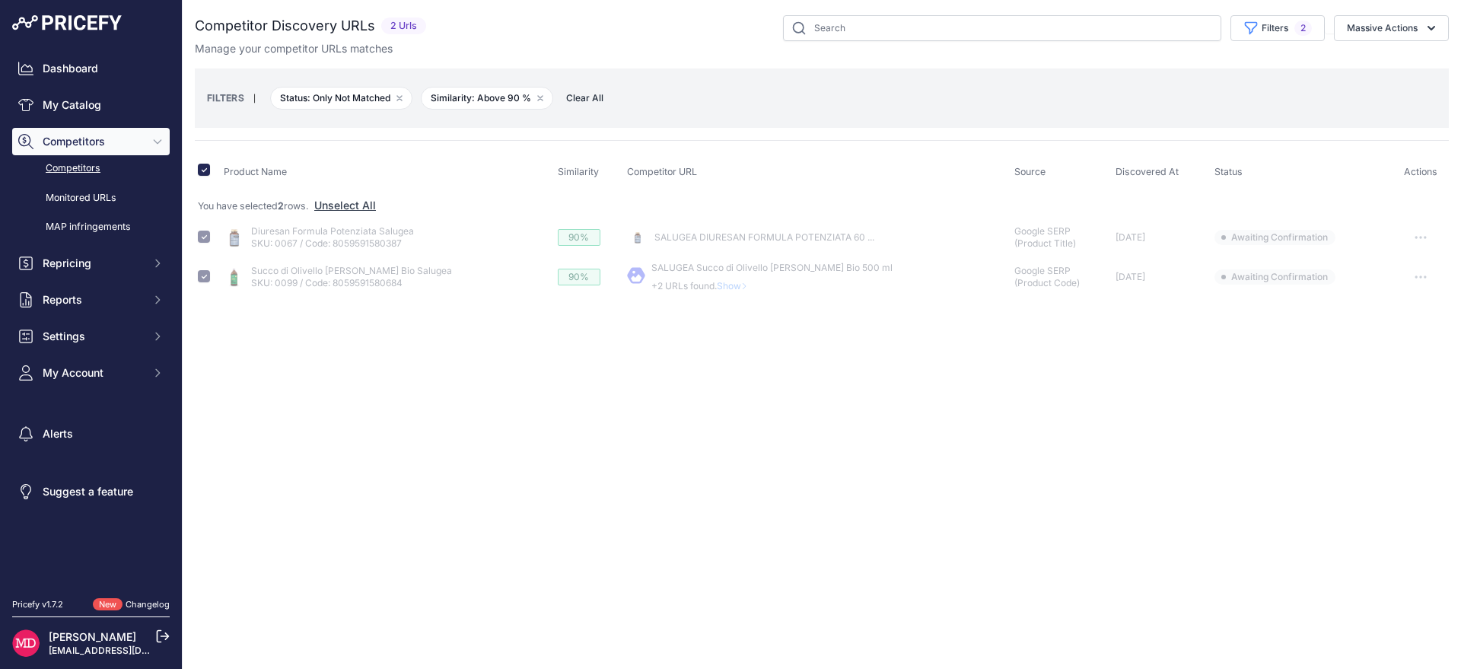
checkbox input "false"
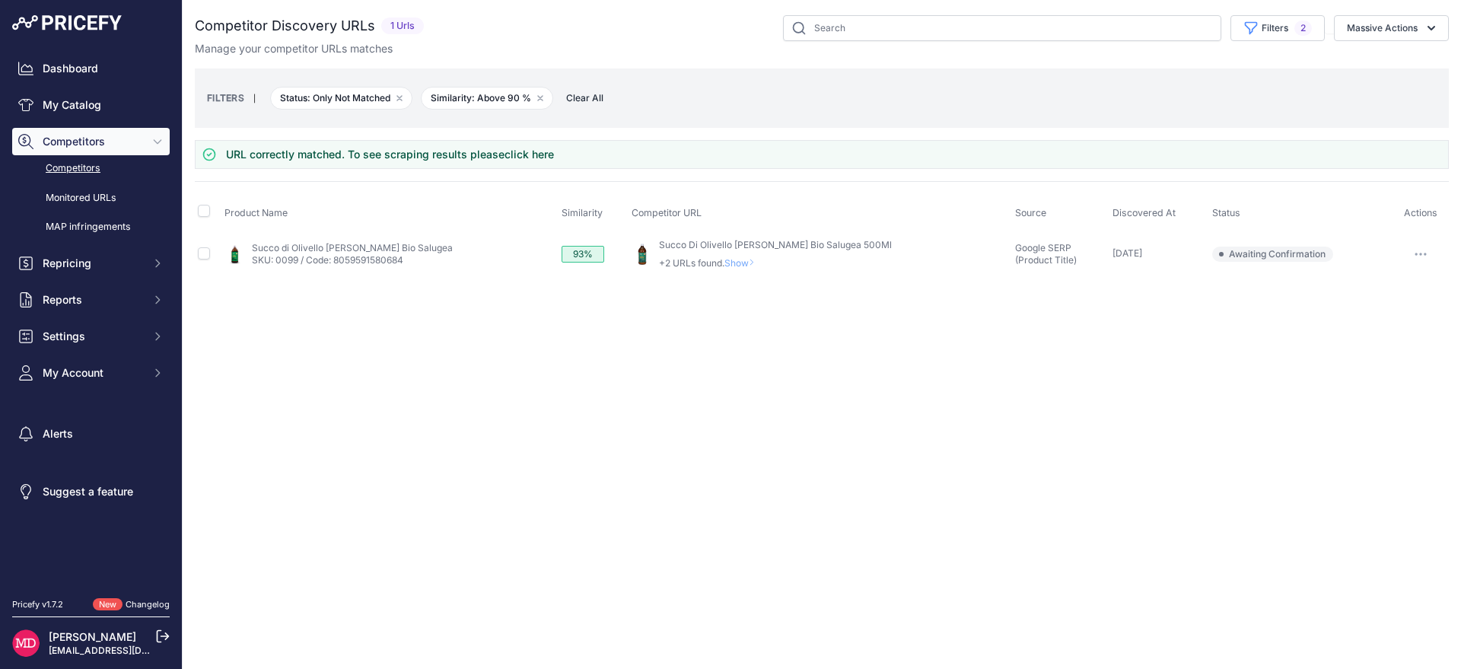
click at [1417, 255] on button "button" at bounding box center [1421, 254] width 30 height 21
click at [1407, 276] on button "Confirm match" at bounding box center [1383, 286] width 125 height 24
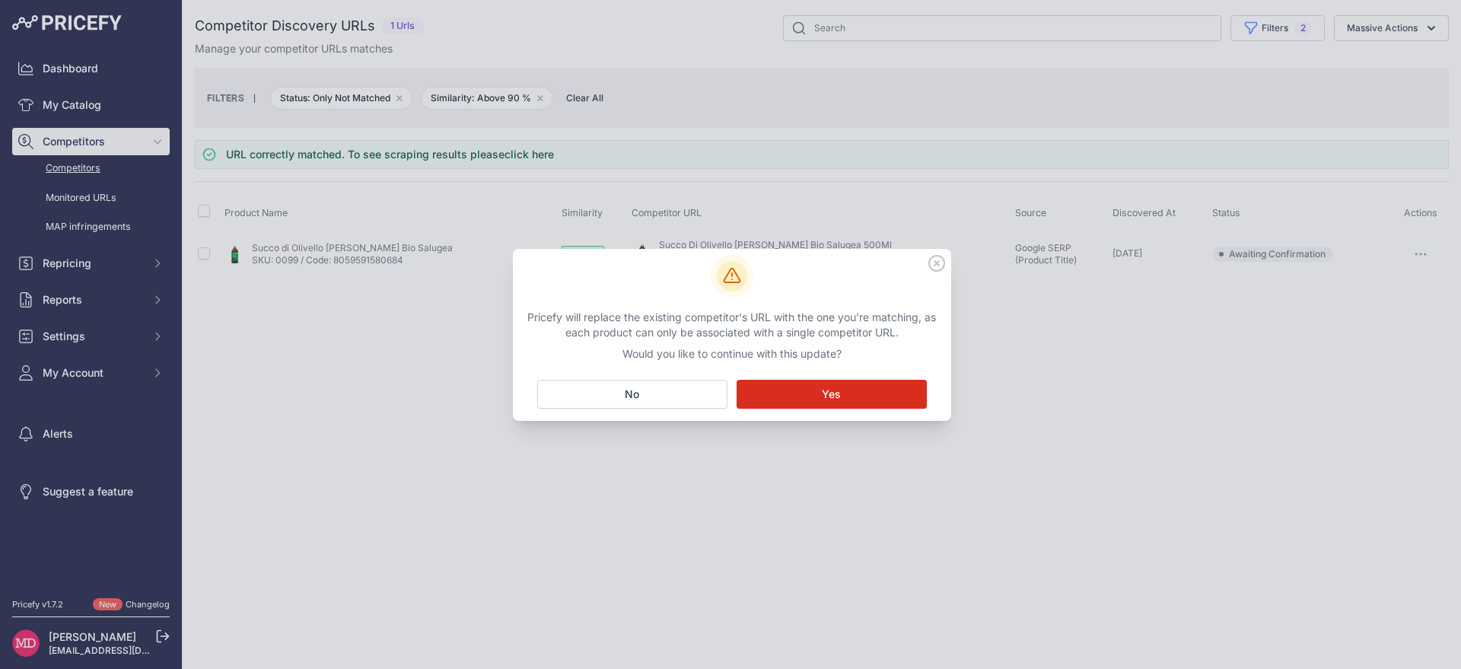
click at [809, 403] on button "Matching... Yes" at bounding box center [832, 394] width 190 height 29
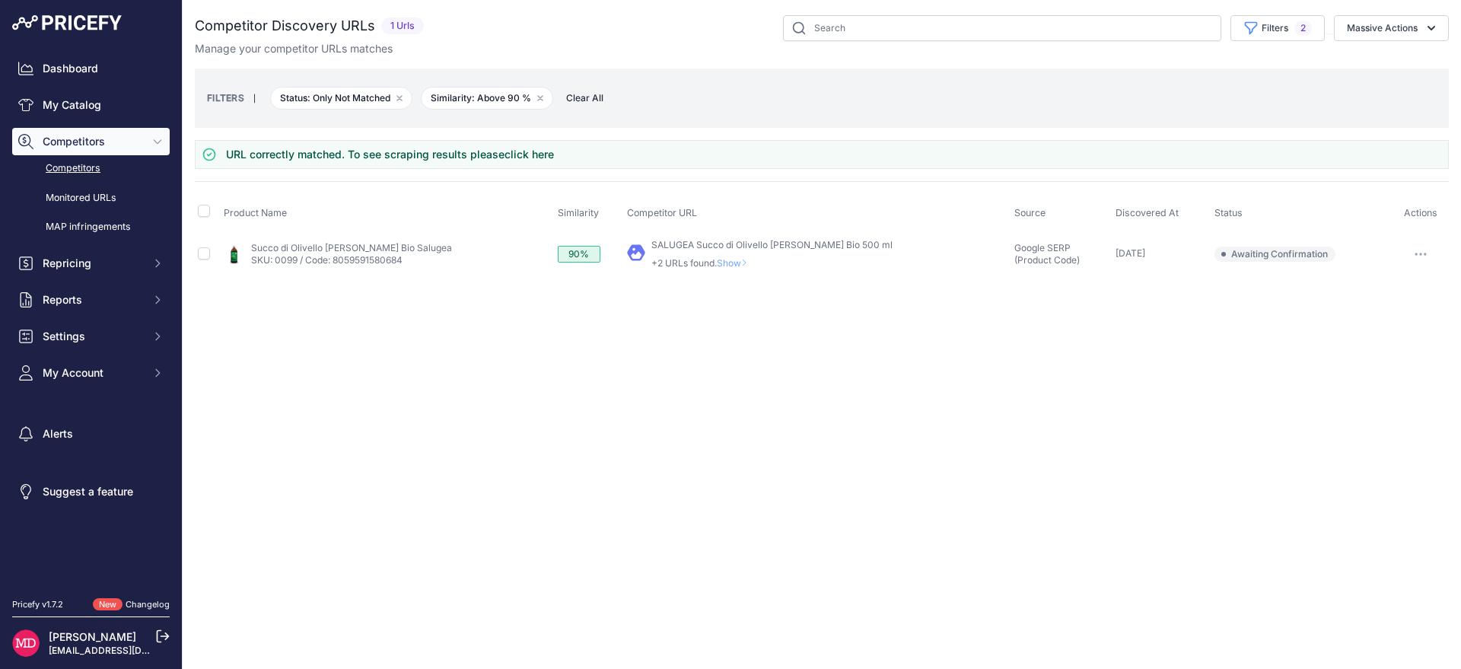
click at [1411, 255] on button "button" at bounding box center [1421, 254] width 30 height 21
click at [1395, 288] on button "Confirm match" at bounding box center [1383, 286] width 125 height 24
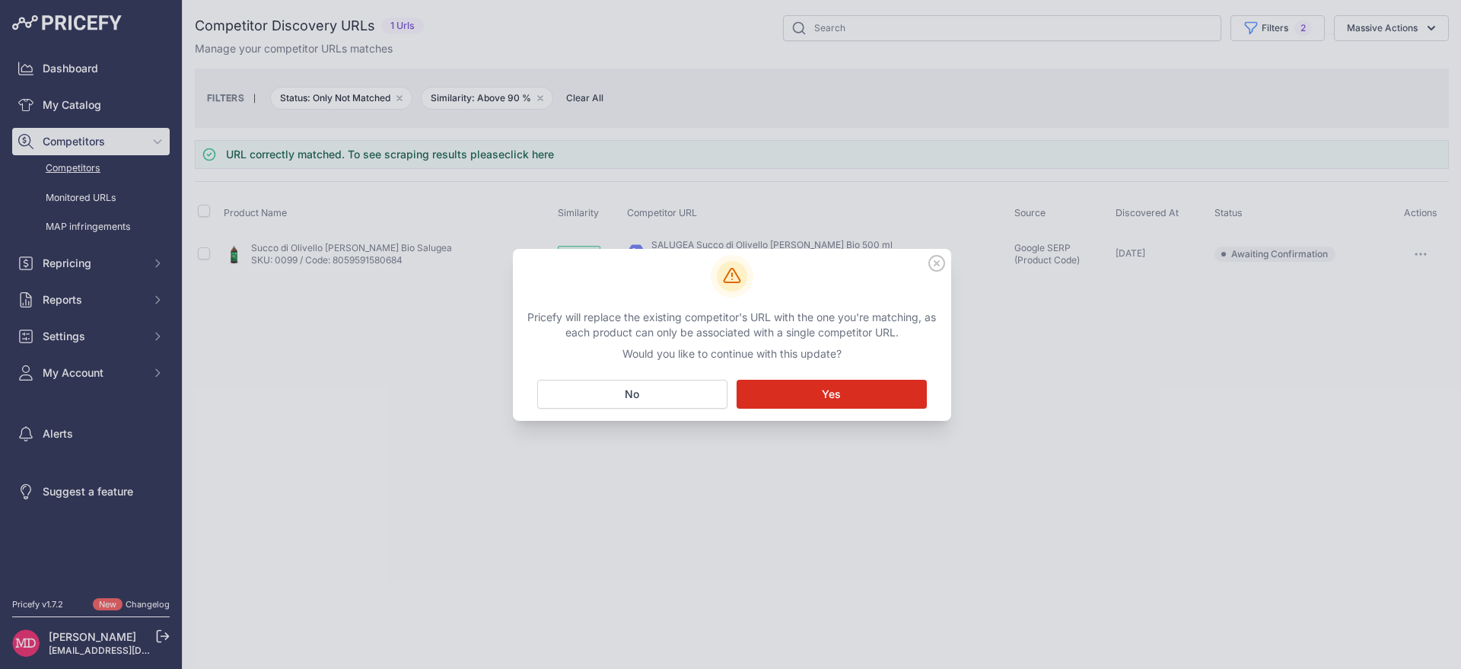
click at [863, 394] on button "Matching... Yes" at bounding box center [832, 394] width 190 height 29
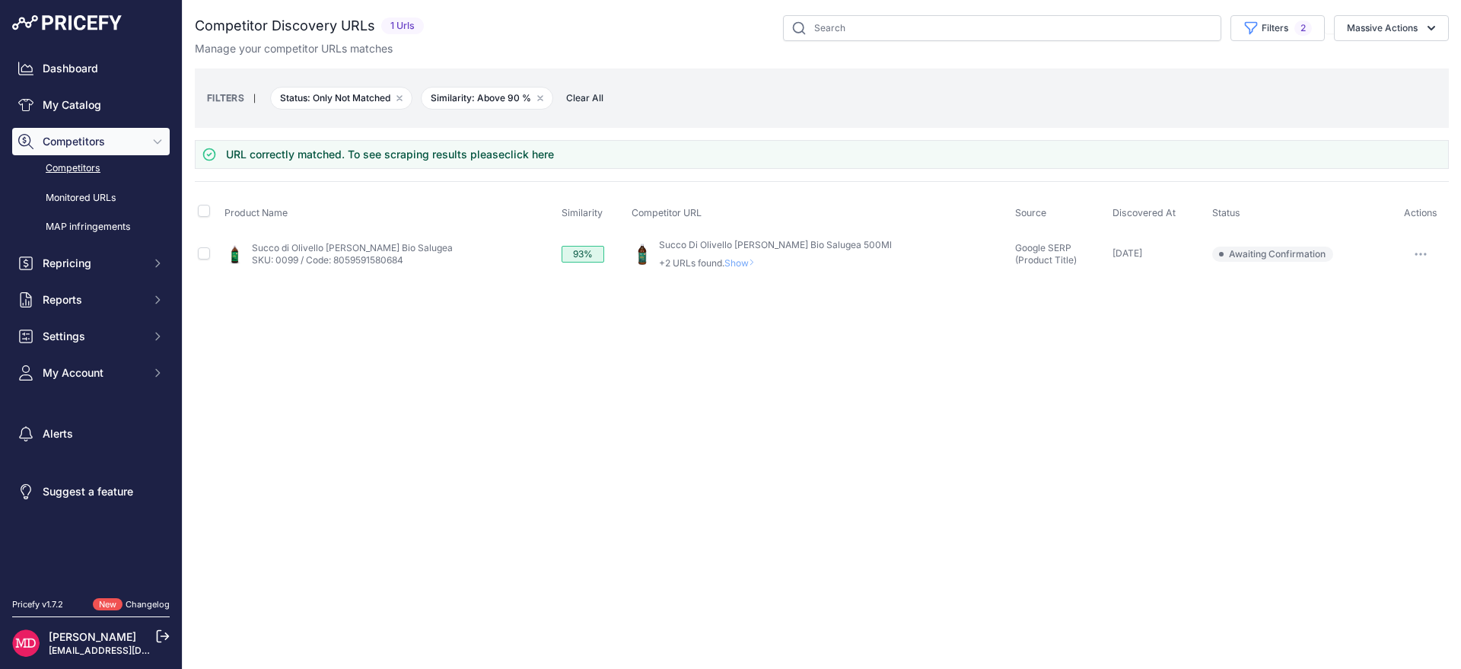
click at [731, 266] on span "Show" at bounding box center [743, 262] width 37 height 11
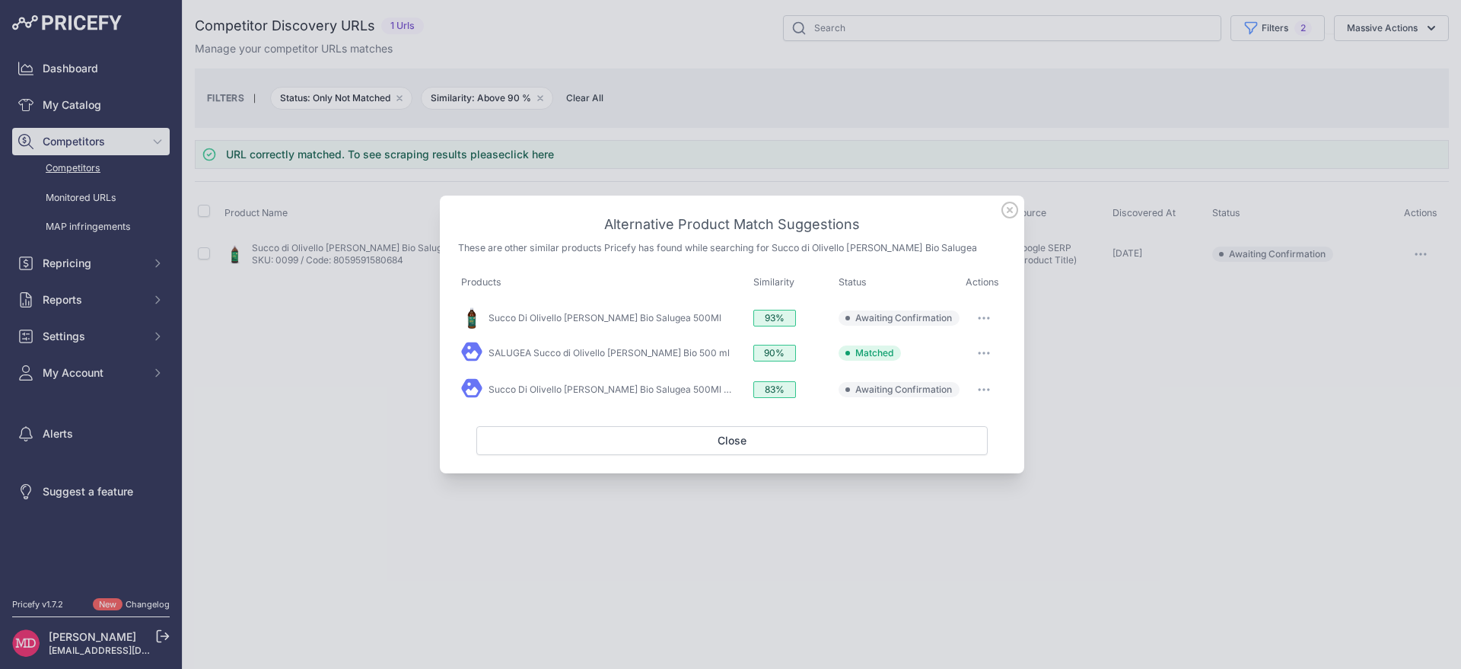
click at [979, 320] on button "button" at bounding box center [984, 318] width 30 height 21
click at [974, 349] on button "Match This" at bounding box center [954, 350] width 97 height 24
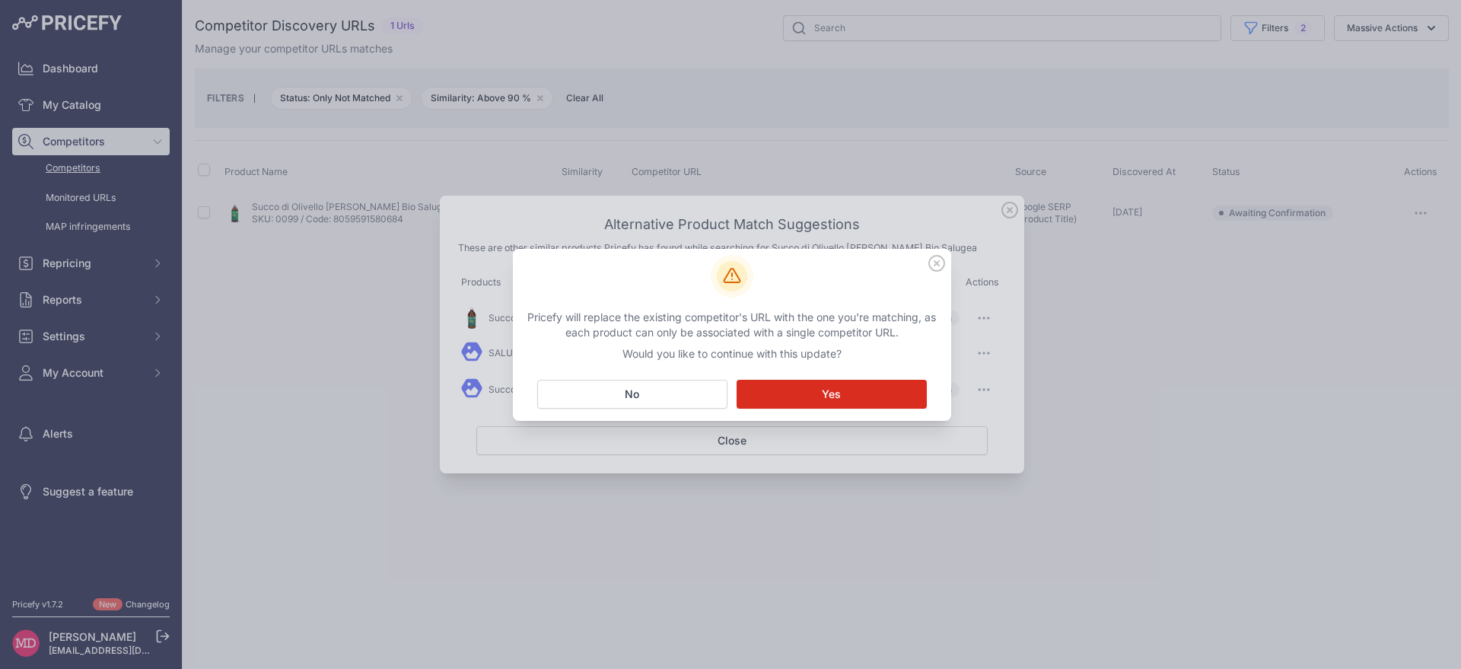
click at [795, 397] on button "Matching... Yes" at bounding box center [832, 394] width 190 height 29
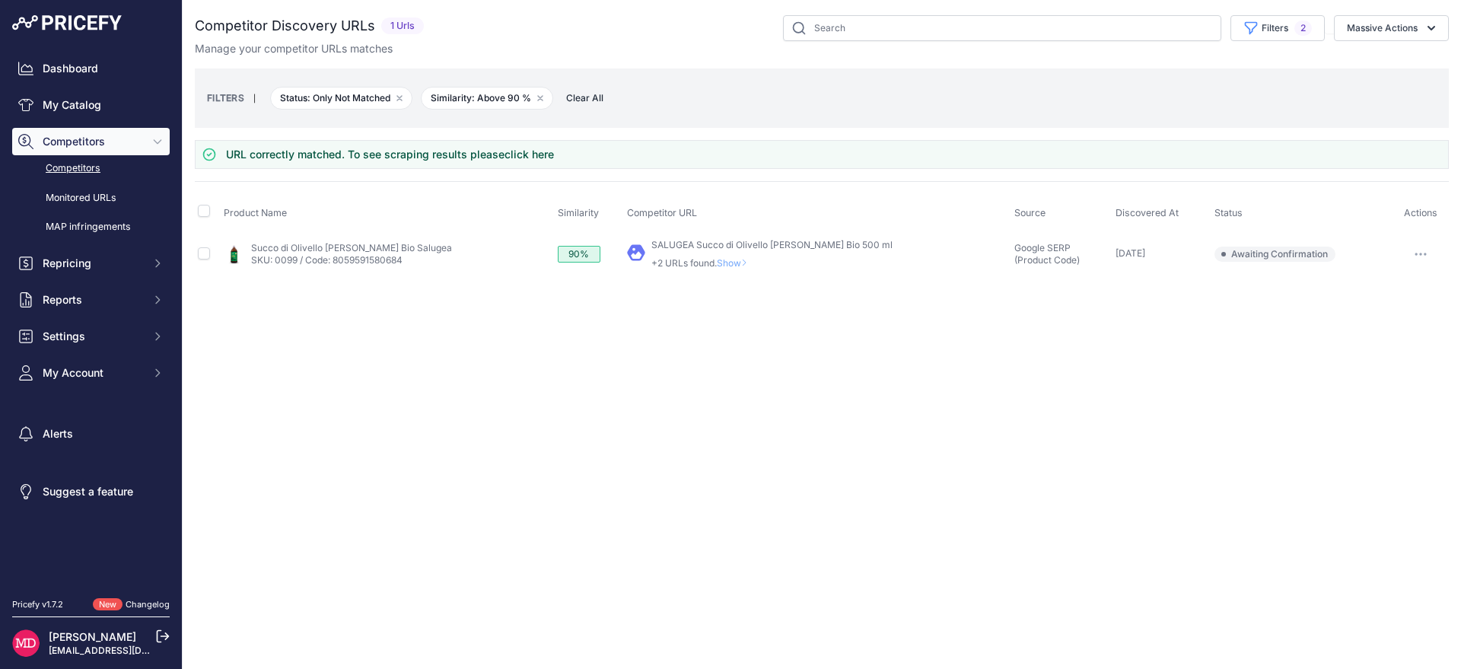
click at [717, 267] on span "Show" at bounding box center [735, 262] width 37 height 11
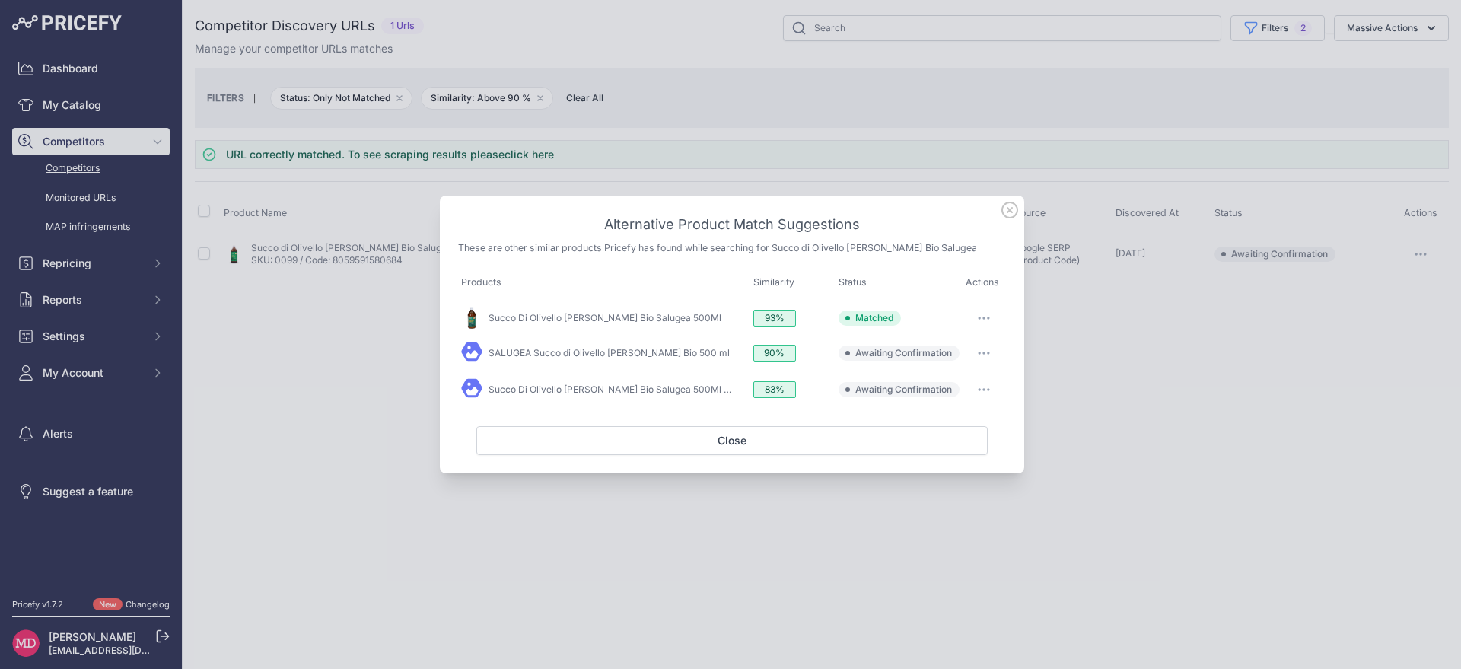
click at [1010, 208] on icon at bounding box center [1010, 210] width 17 height 17
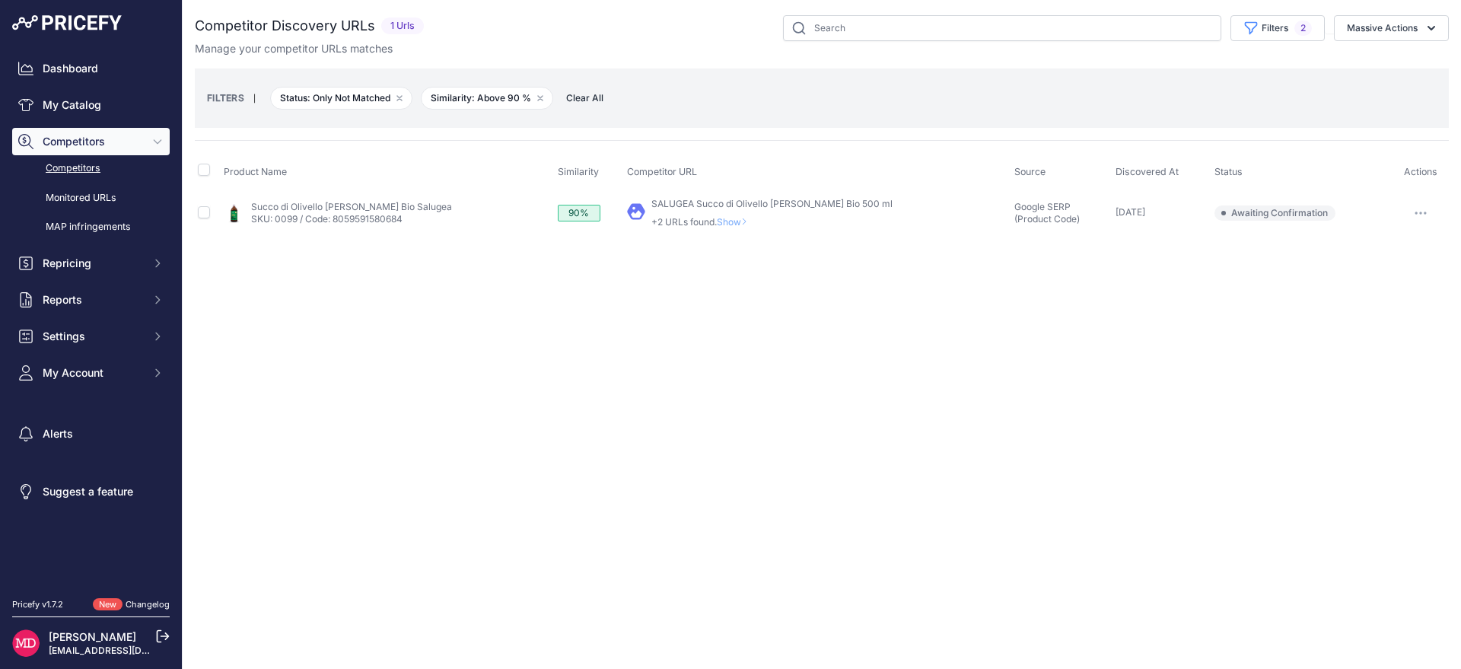
click at [1426, 222] on button "button" at bounding box center [1421, 212] width 30 height 21
click at [1398, 104] on div "FILTERS | Status: Only Not Matched Remove filter option Similarity: Above 90 % …" at bounding box center [822, 98] width 1230 height 41
click at [1388, 40] on button "Massive Actions" at bounding box center [1391, 28] width 115 height 26
click at [1288, 11] on div "You are not connected to the internet. Competitor Discovery URLs" at bounding box center [822, 125] width 1254 height 250
click at [1291, 26] on button "Filters 2" at bounding box center [1278, 28] width 94 height 26
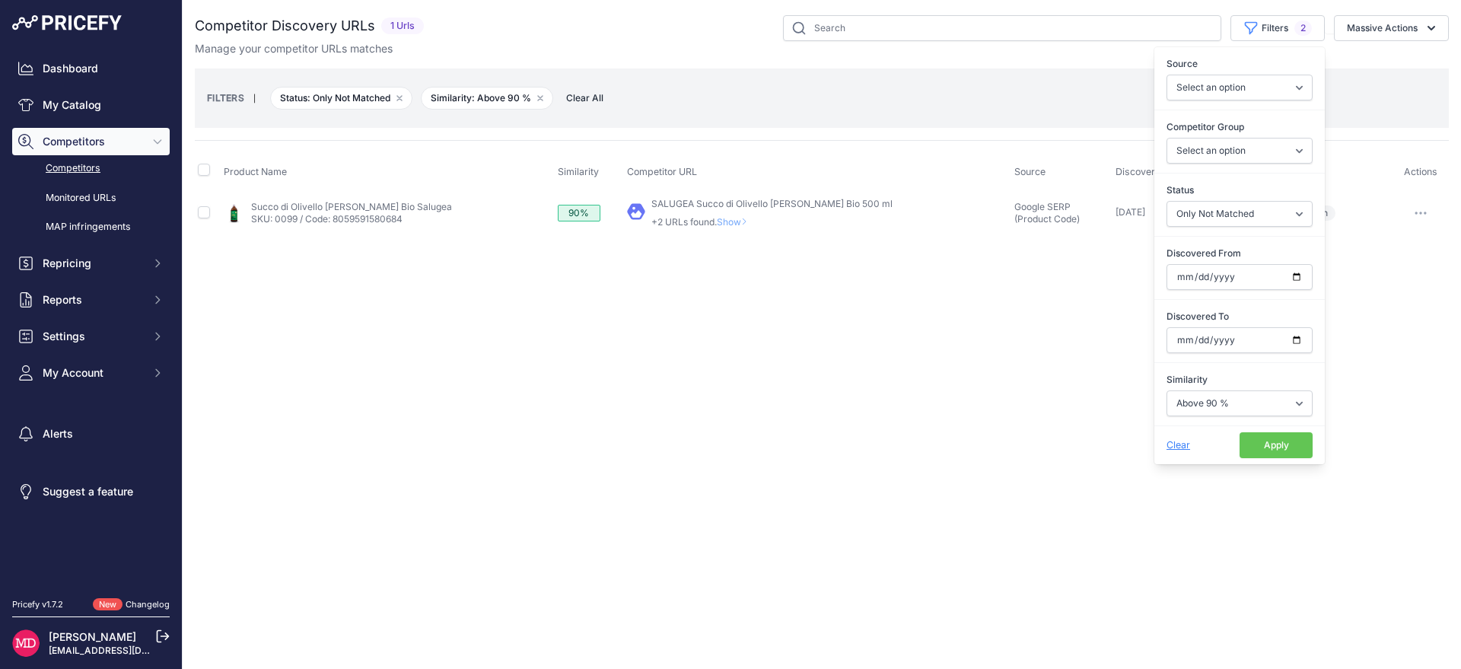
click at [1246, 419] on div "Similarity Select an option Above 90 % Above 80 % Above 70 % Above 60 % Above 5…" at bounding box center [1240, 394] width 171 height 56
click at [1241, 411] on select "Select an option Above 90 % Above 80 % Above 70 % Above 60 % Above 50 % Above 4…" at bounding box center [1240, 403] width 146 height 26
select select "80"
click at [1167, 390] on select "Select an option Above 90 % Above 80 % Above 70 % Above 60 % Above 50 % Above 4…" at bounding box center [1240, 403] width 146 height 26
click at [1267, 445] on button "Apply" at bounding box center [1276, 445] width 73 height 26
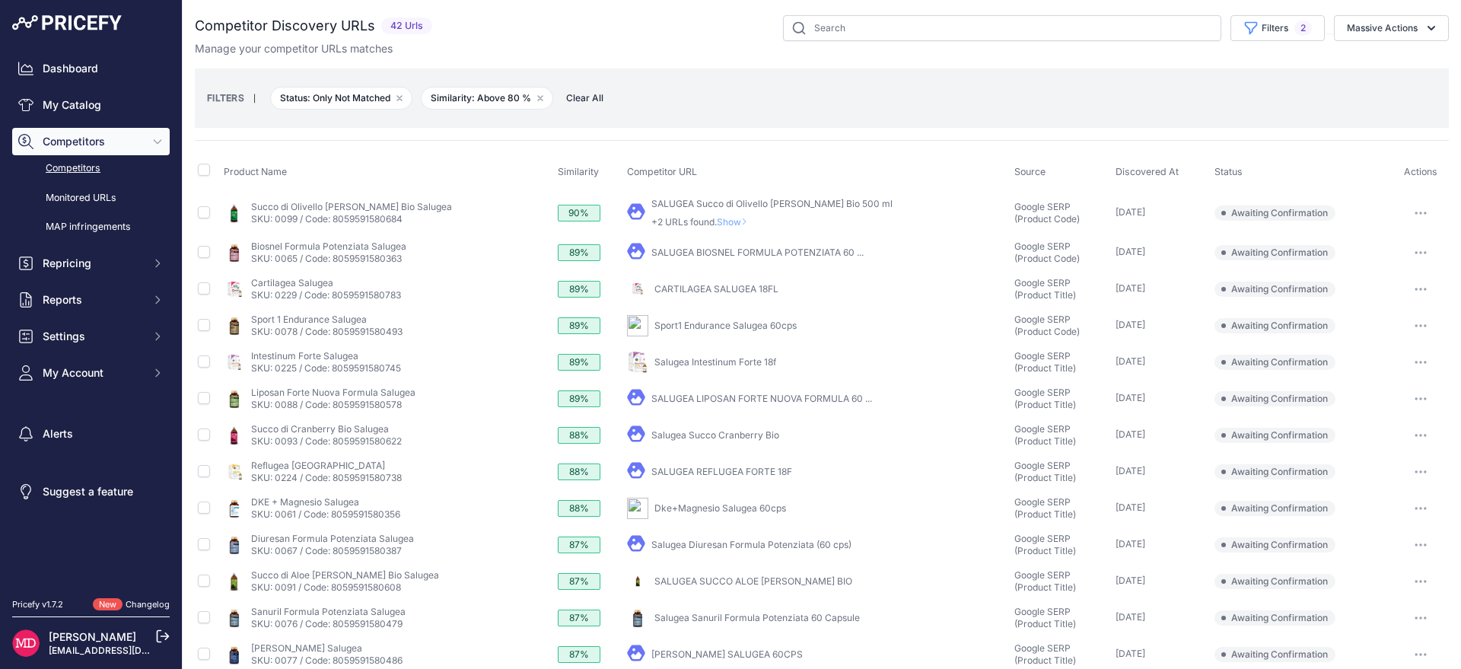
click at [1415, 212] on icon "button" at bounding box center [1421, 213] width 12 height 3
click at [1366, 266] on button "Exclude match" at bounding box center [1383, 269] width 125 height 24
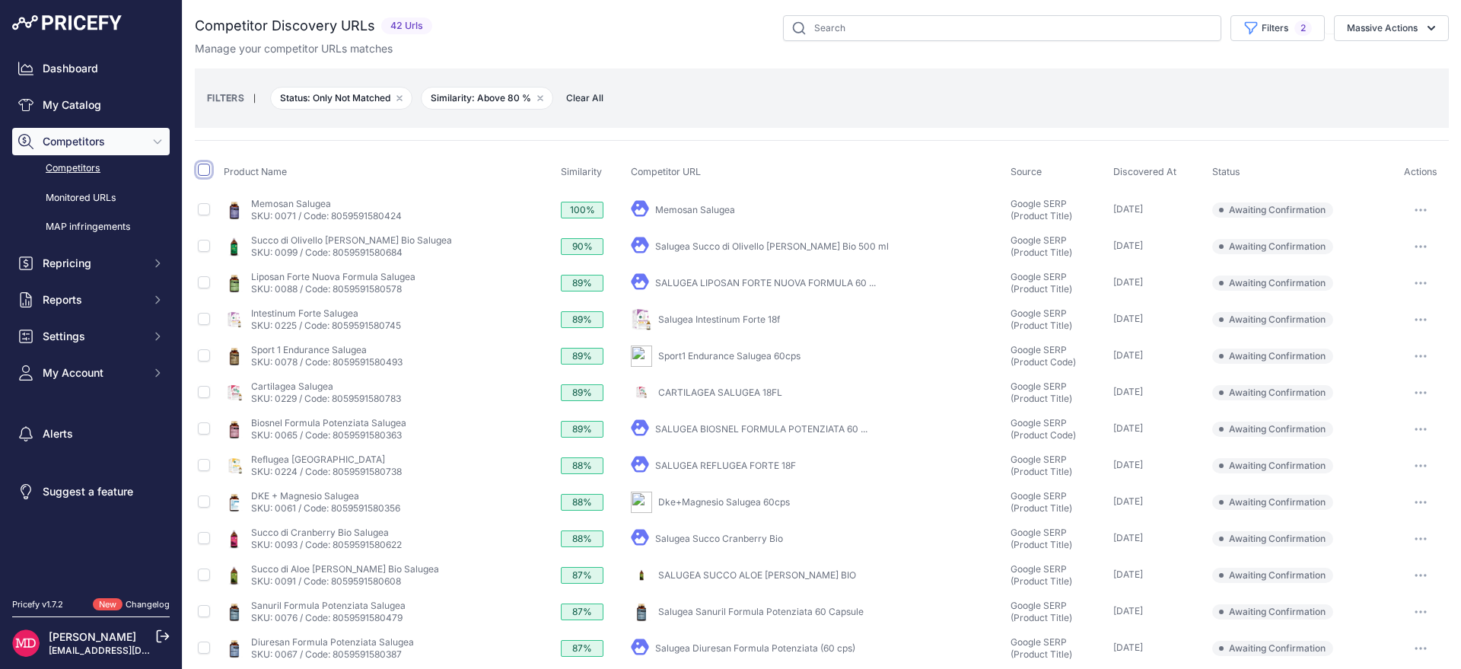
click at [200, 167] on input "checkbox" at bounding box center [204, 170] width 12 height 12
checkbox input "true"
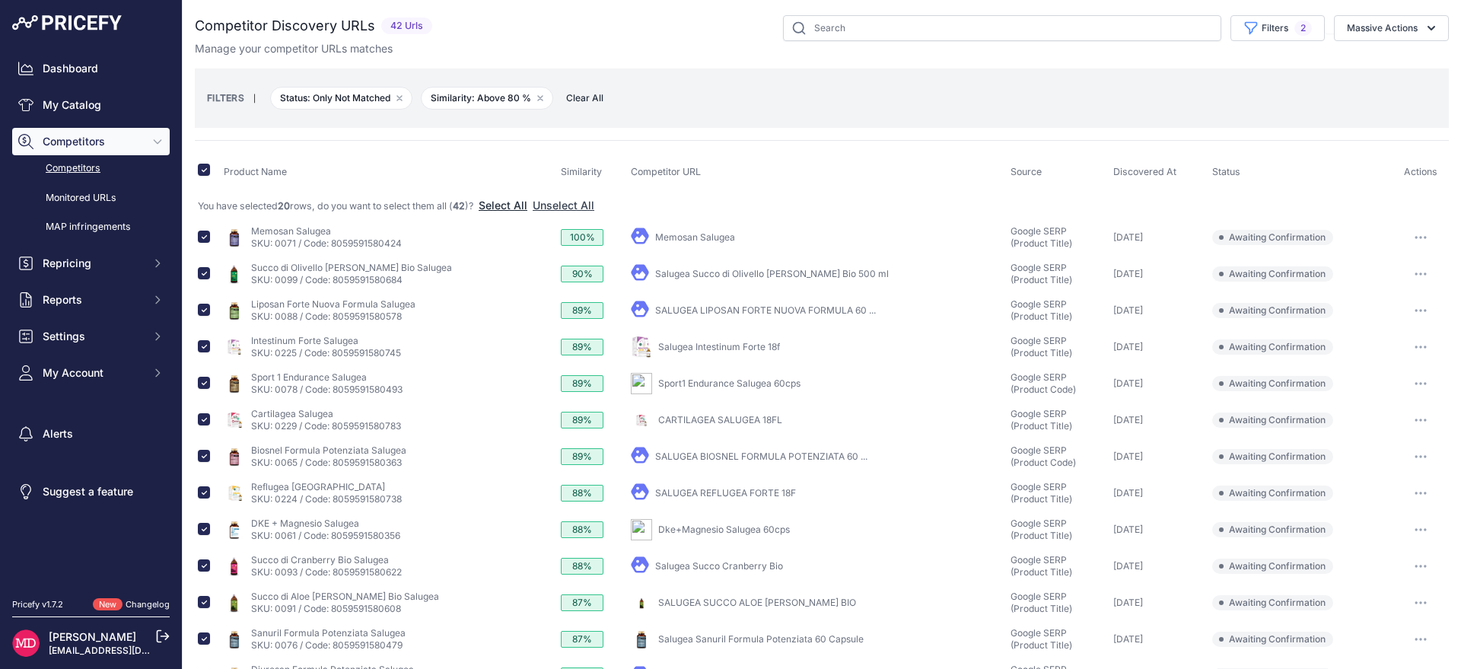
click at [515, 202] on button "Select All" at bounding box center [503, 205] width 49 height 15
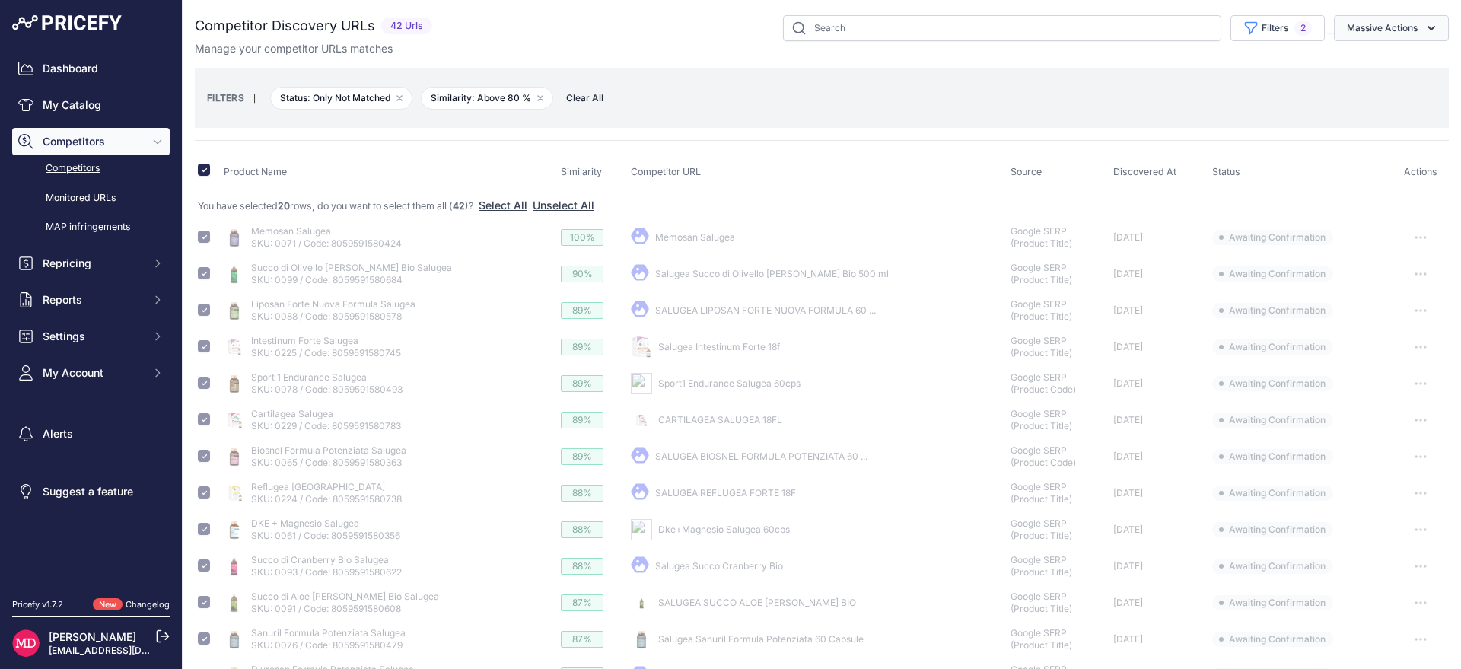
click at [1398, 31] on button "Massive Actions" at bounding box center [1391, 28] width 115 height 26
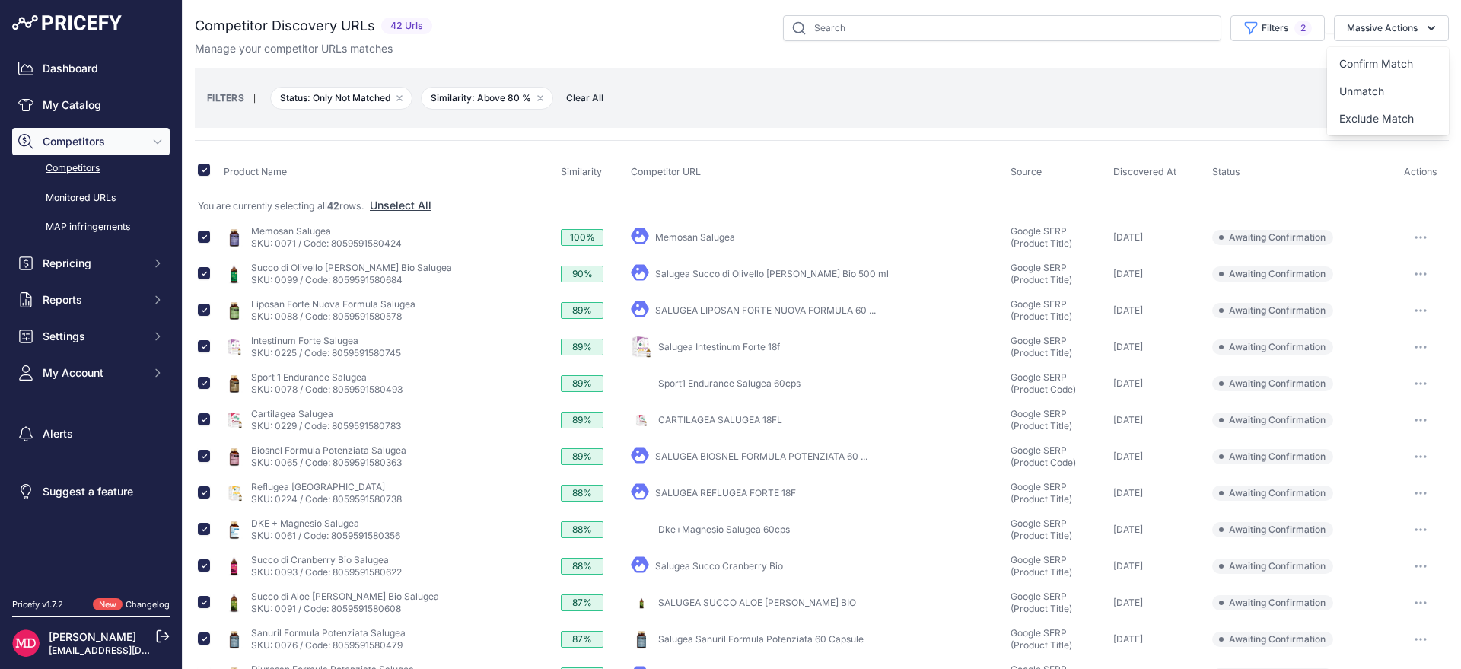
drag, startPoint x: 1201, startPoint y: 78, endPoint x: 1224, endPoint y: 76, distance: 22.9
click at [1201, 78] on div "FILTERS | Status: Only Not Matched Remove filter option Similarity: Above 80 % …" at bounding box center [822, 98] width 1230 height 41
click at [1371, 35] on button "Massive Actions" at bounding box center [1391, 28] width 115 height 26
click at [1361, 64] on span "Confirm Match" at bounding box center [1377, 63] width 74 height 13
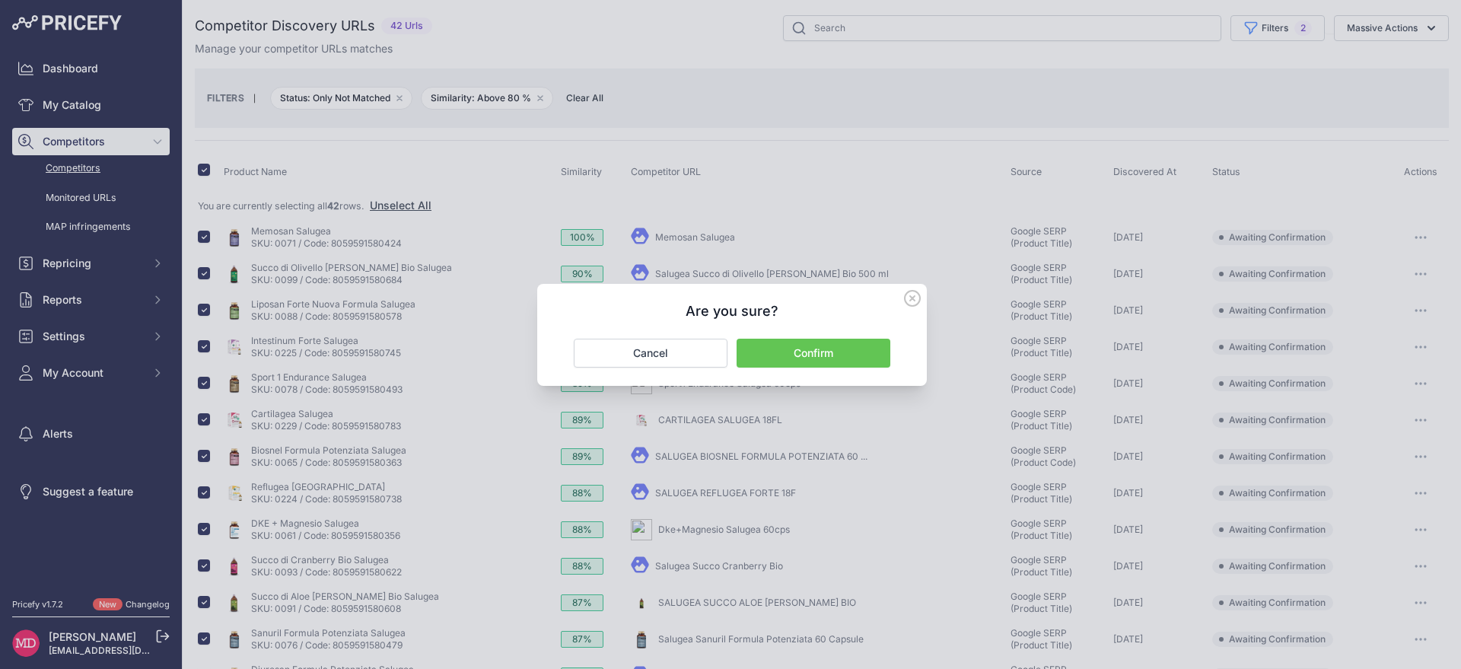
click at [789, 356] on button "Confirm" at bounding box center [814, 353] width 154 height 29
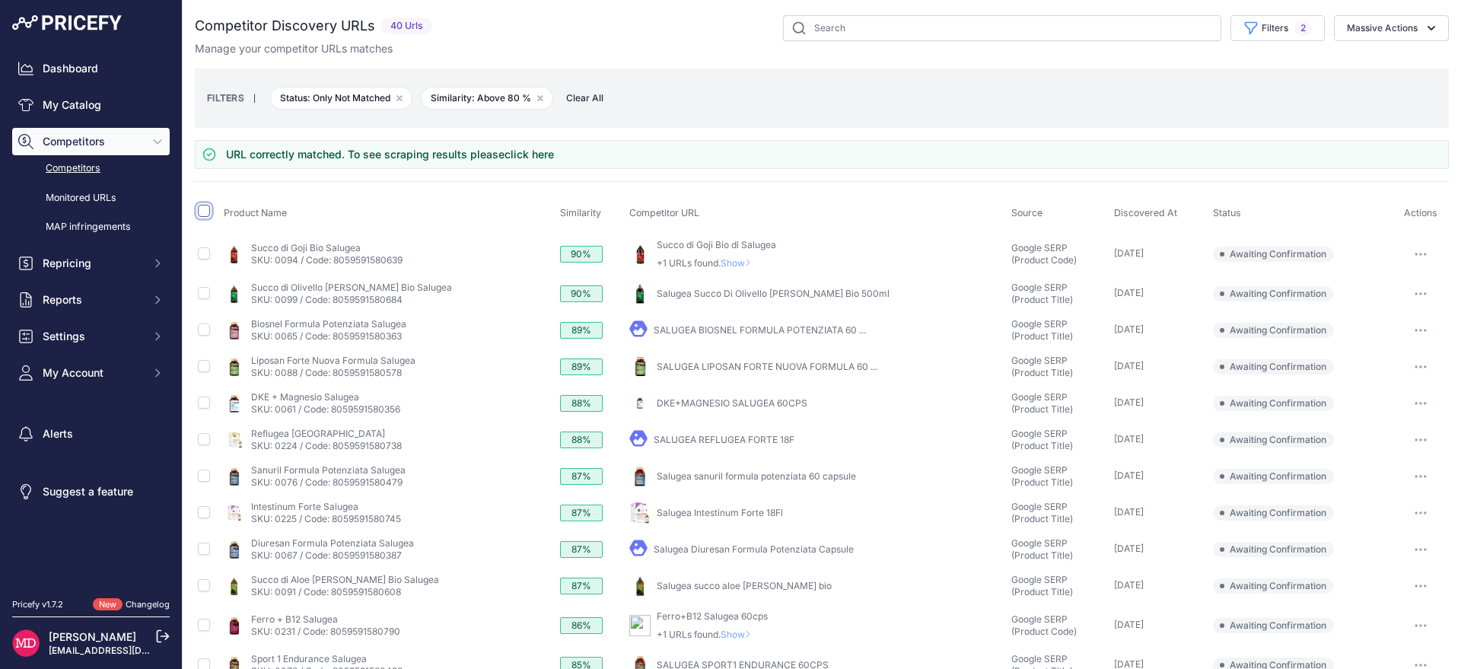
click at [200, 213] on input "checkbox" at bounding box center [204, 211] width 12 height 12
checkbox input "true"
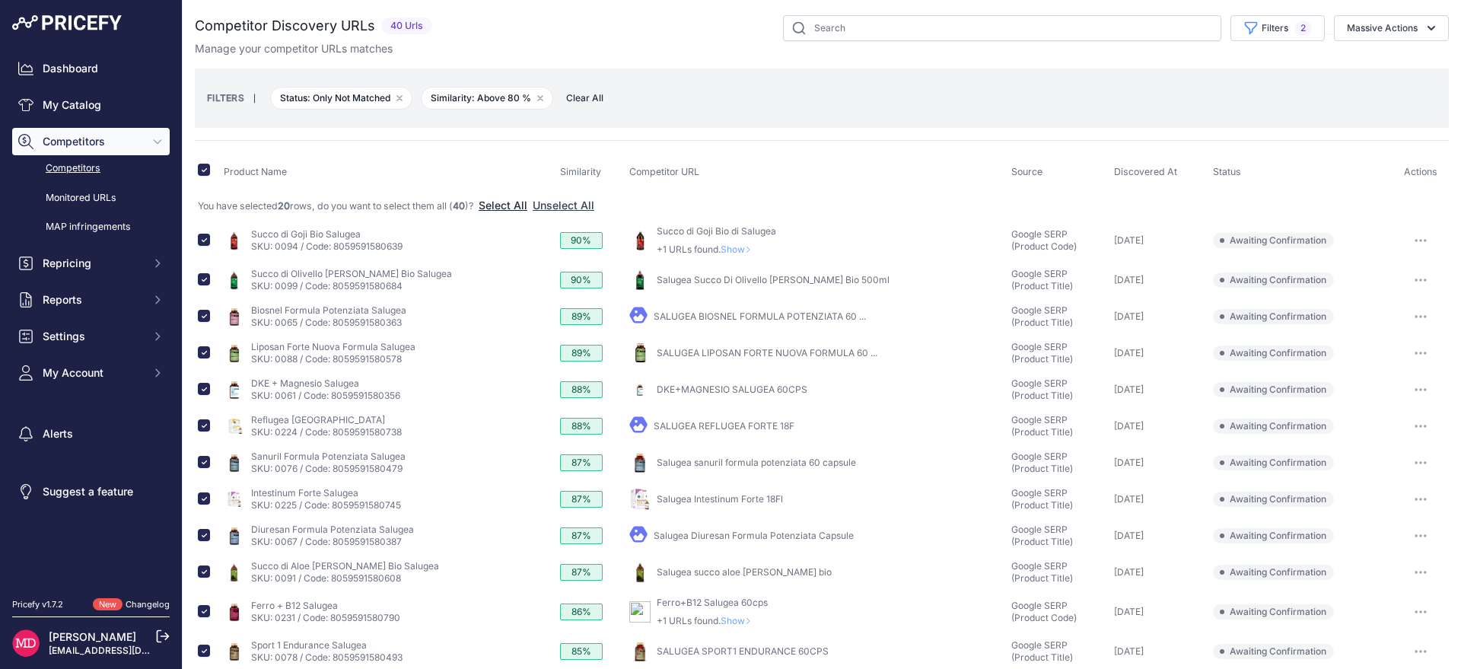
click at [507, 204] on button "Select All" at bounding box center [503, 205] width 49 height 15
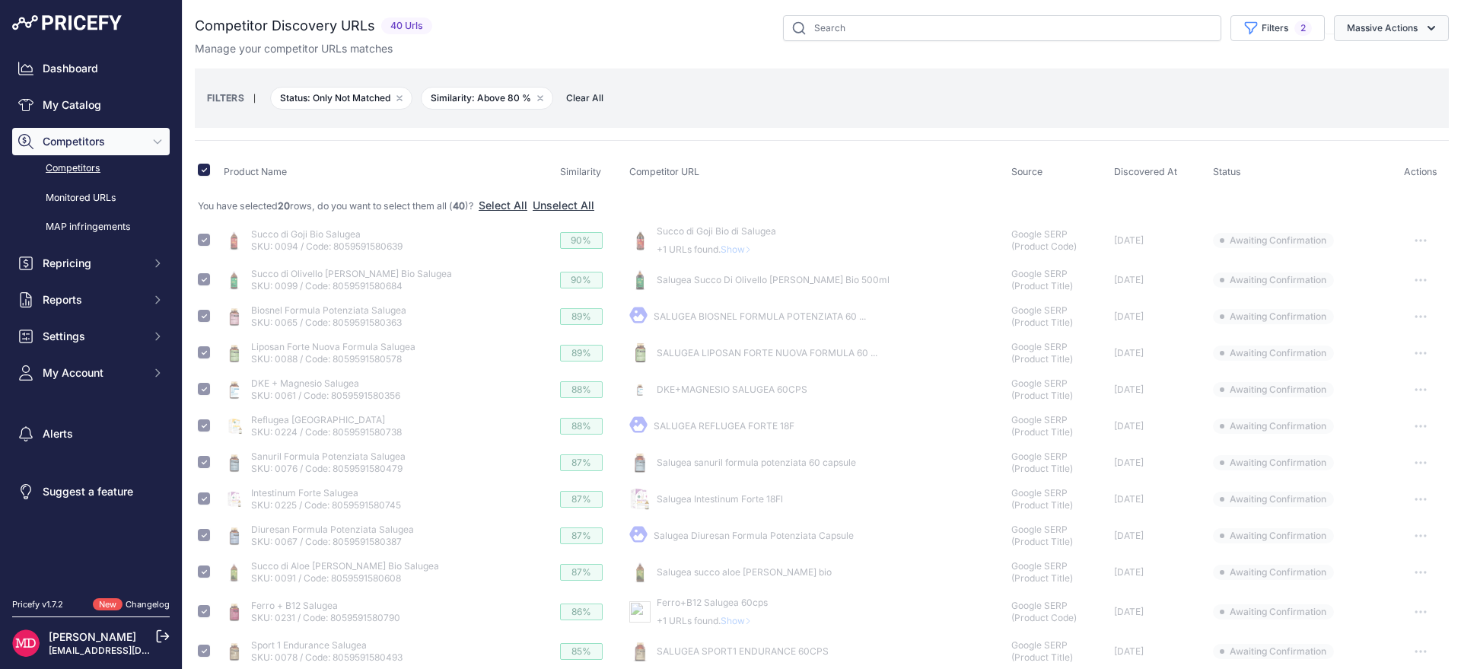
click at [1411, 21] on button "Massive Actions" at bounding box center [1391, 28] width 115 height 26
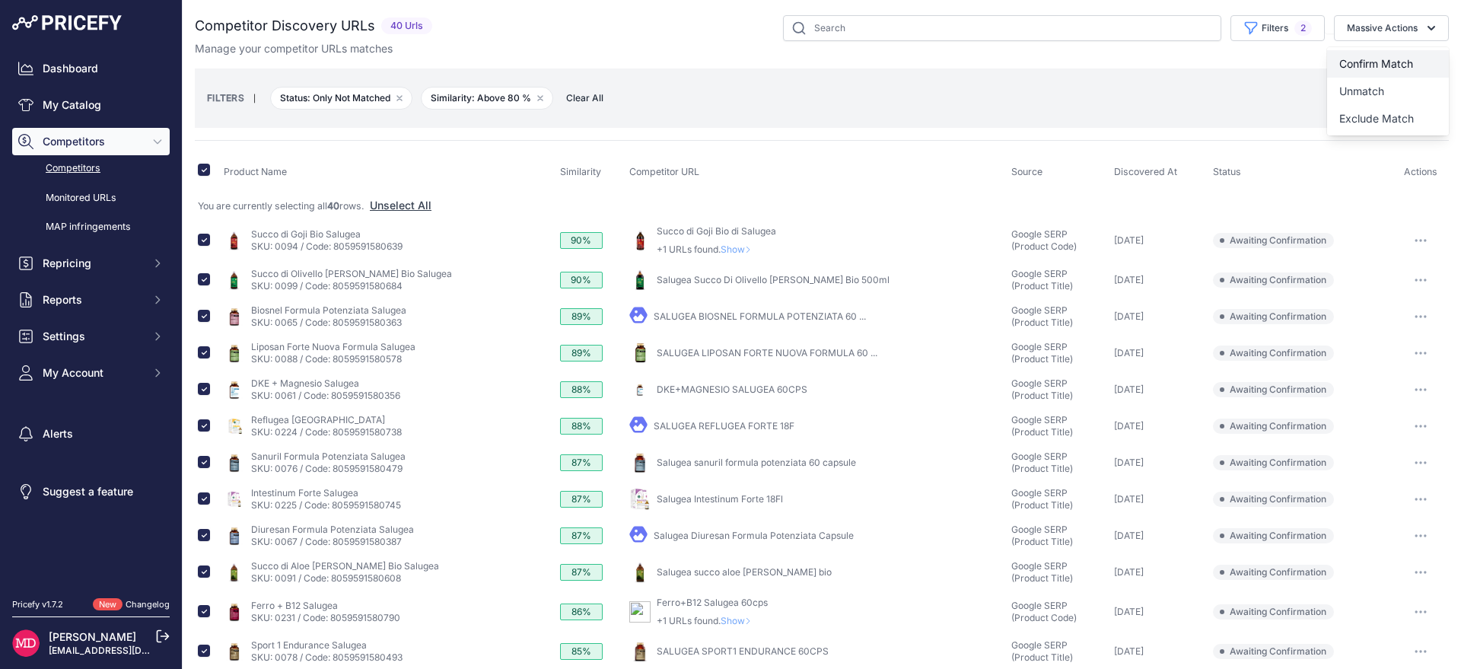
click at [1399, 62] on span "Confirm Match" at bounding box center [1377, 63] width 74 height 13
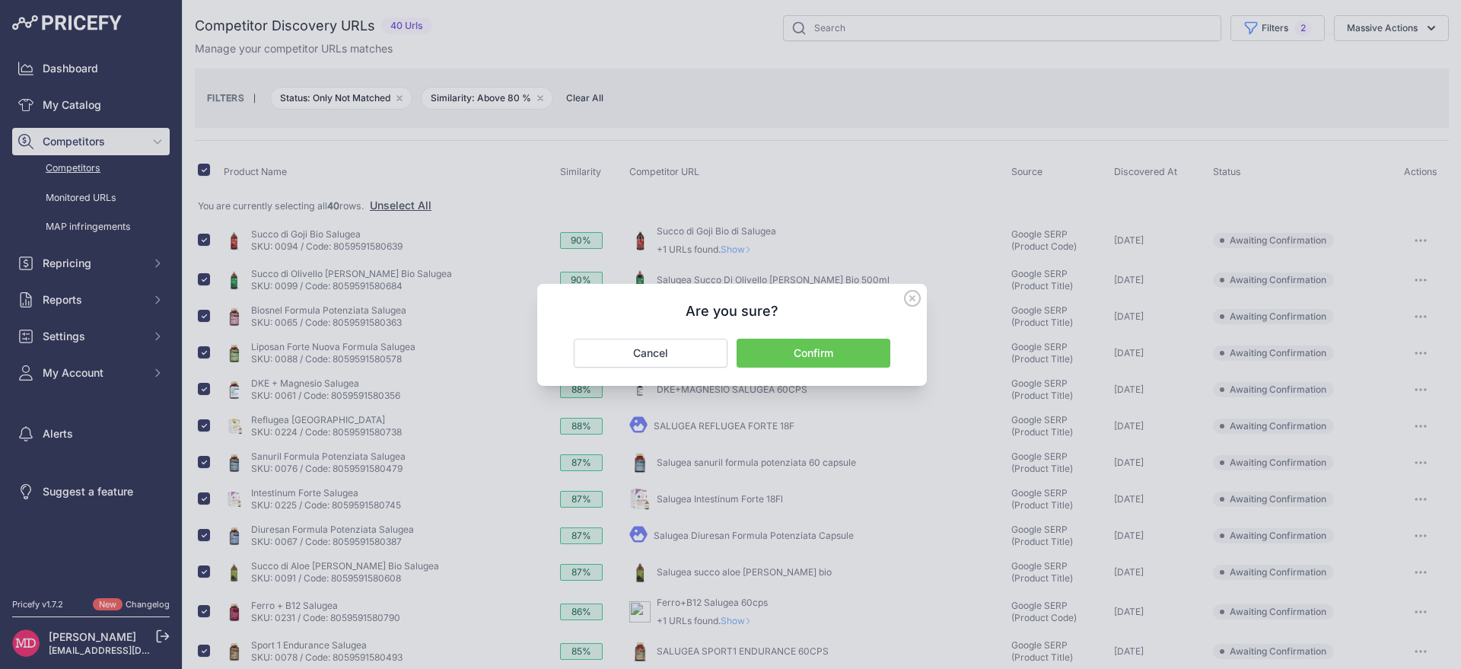
click at [763, 367] on div "Are you sure? Confirm Cancel" at bounding box center [732, 335] width 390 height 102
click at [767, 364] on button "Confirm" at bounding box center [814, 353] width 154 height 29
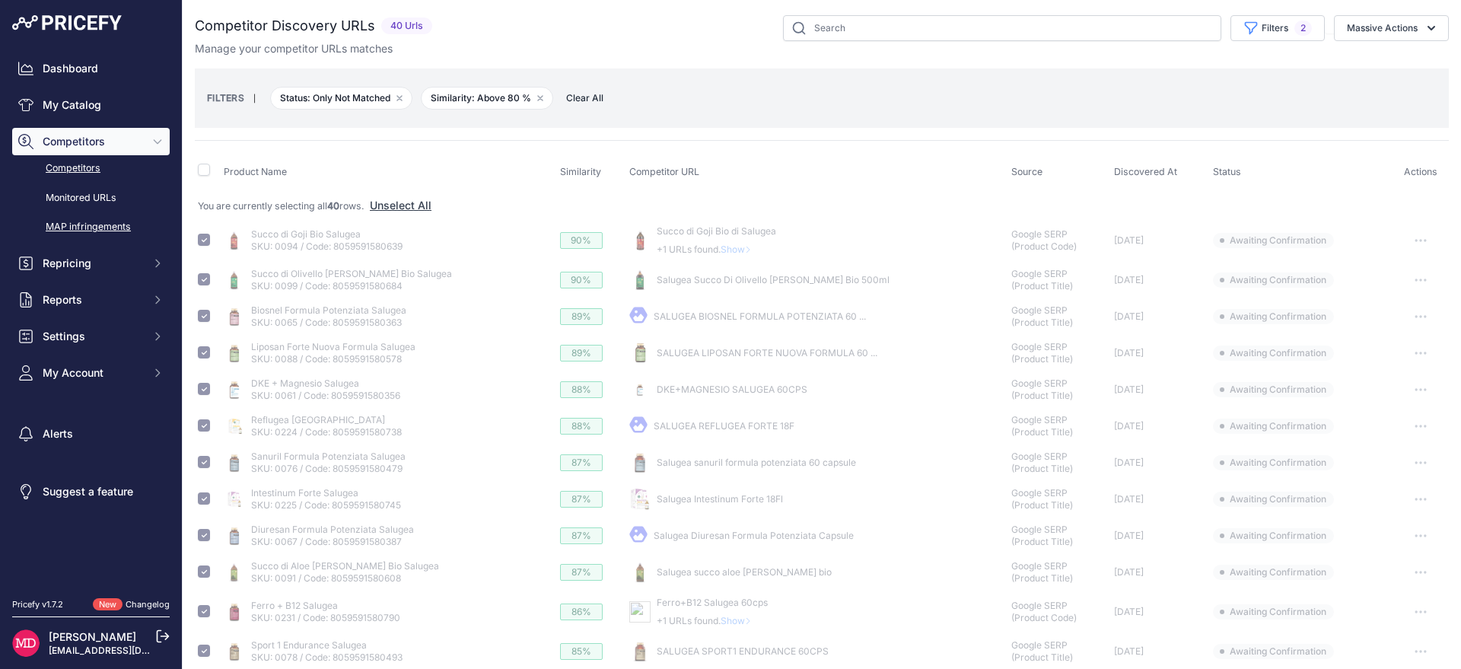
checkbox input "false"
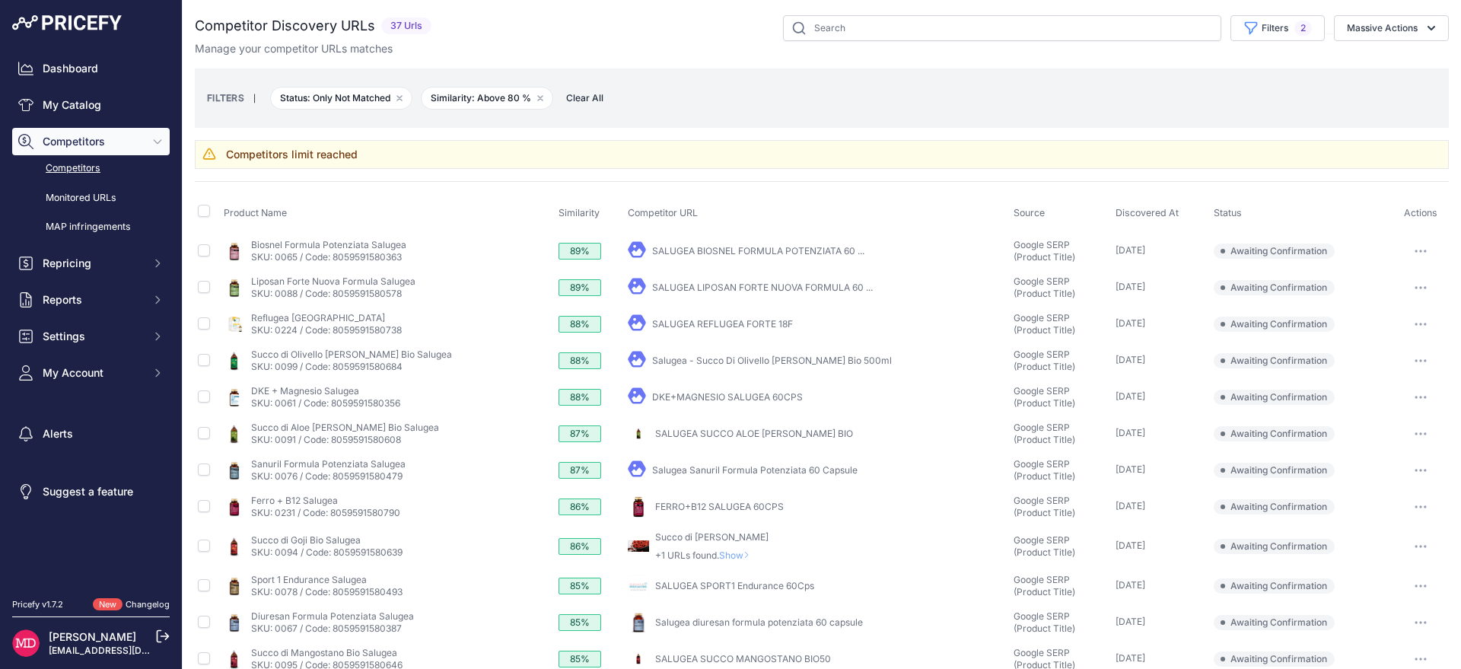
click at [88, 171] on link "Competitors" at bounding box center [91, 168] width 158 height 27
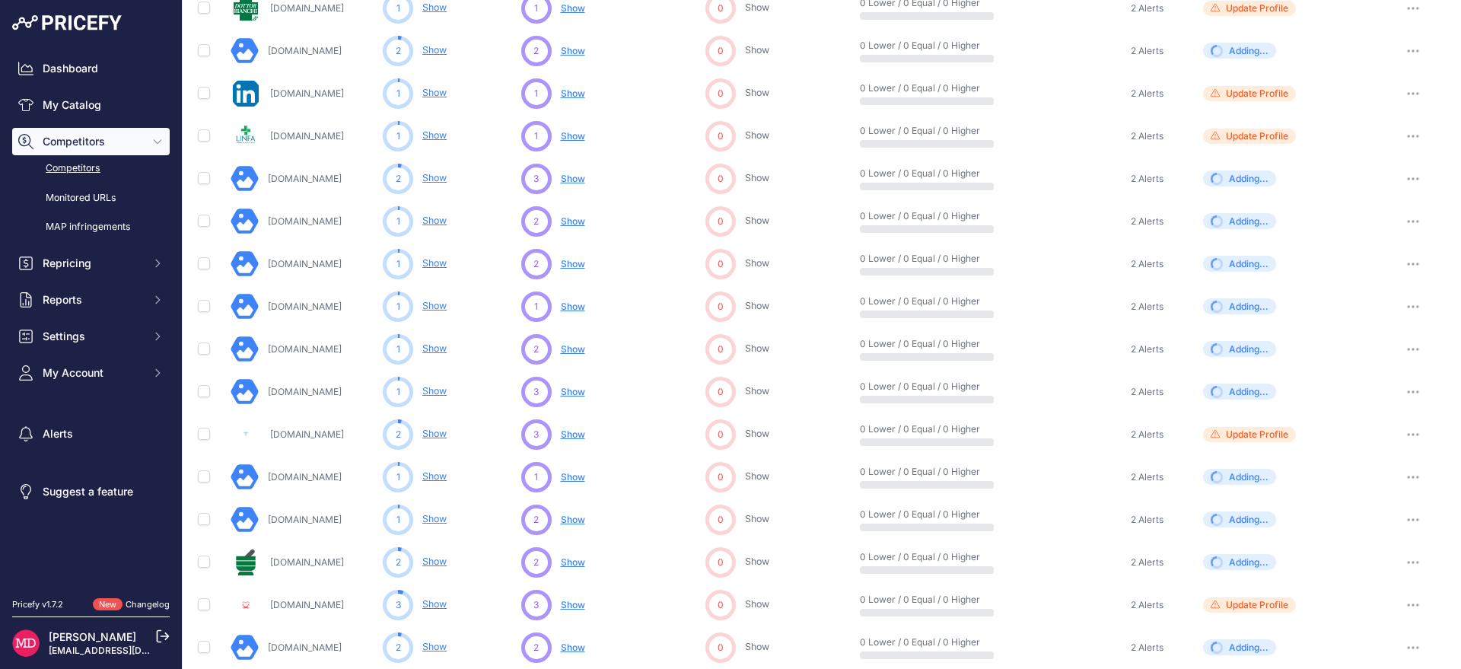
scroll to position [579, 0]
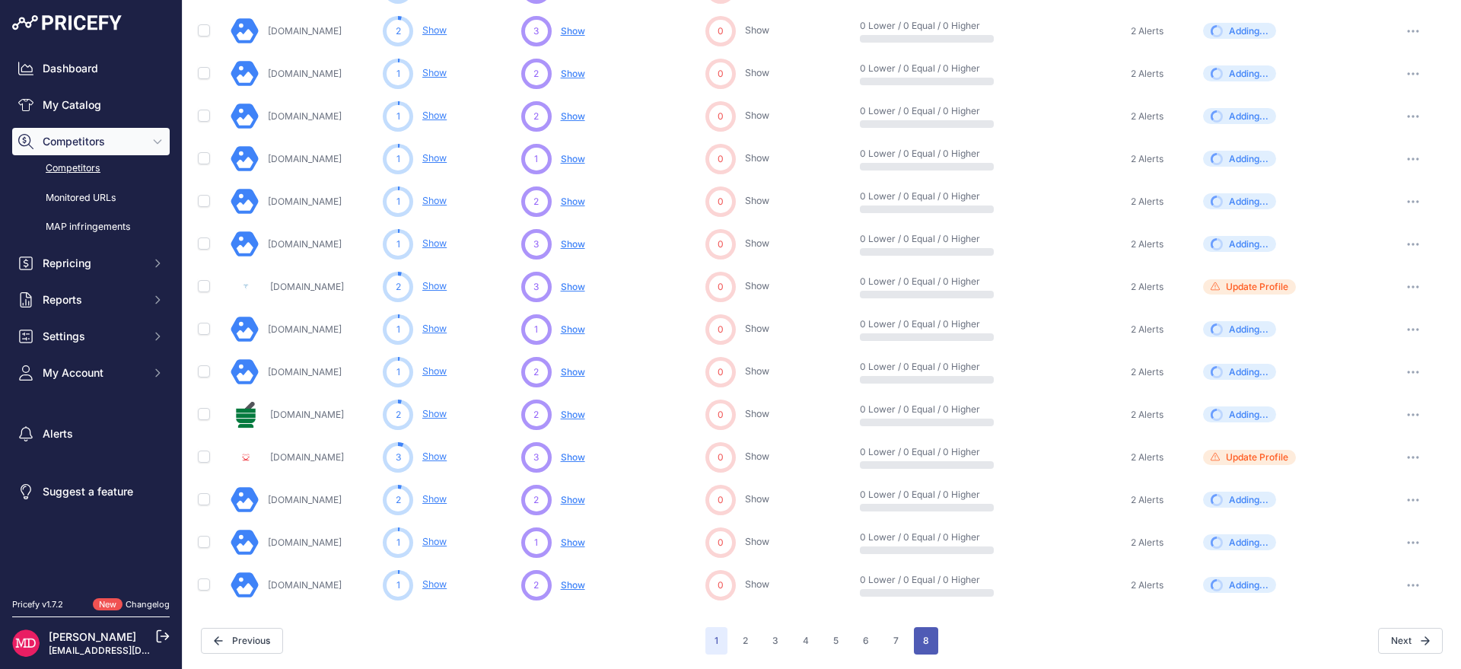
click at [922, 640] on button "8" at bounding box center [926, 640] width 24 height 27
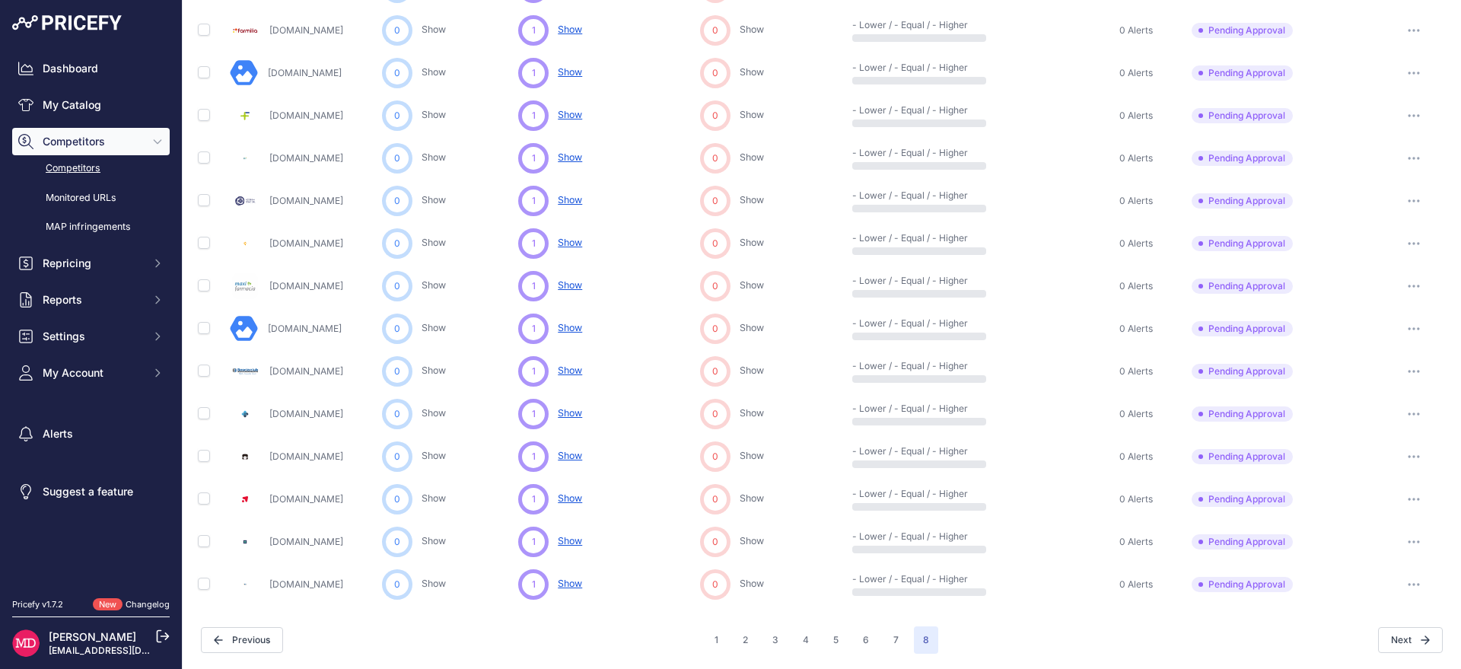
scroll to position [409, 0]
click at [706, 645] on button "1" at bounding box center [717, 640] width 22 height 27
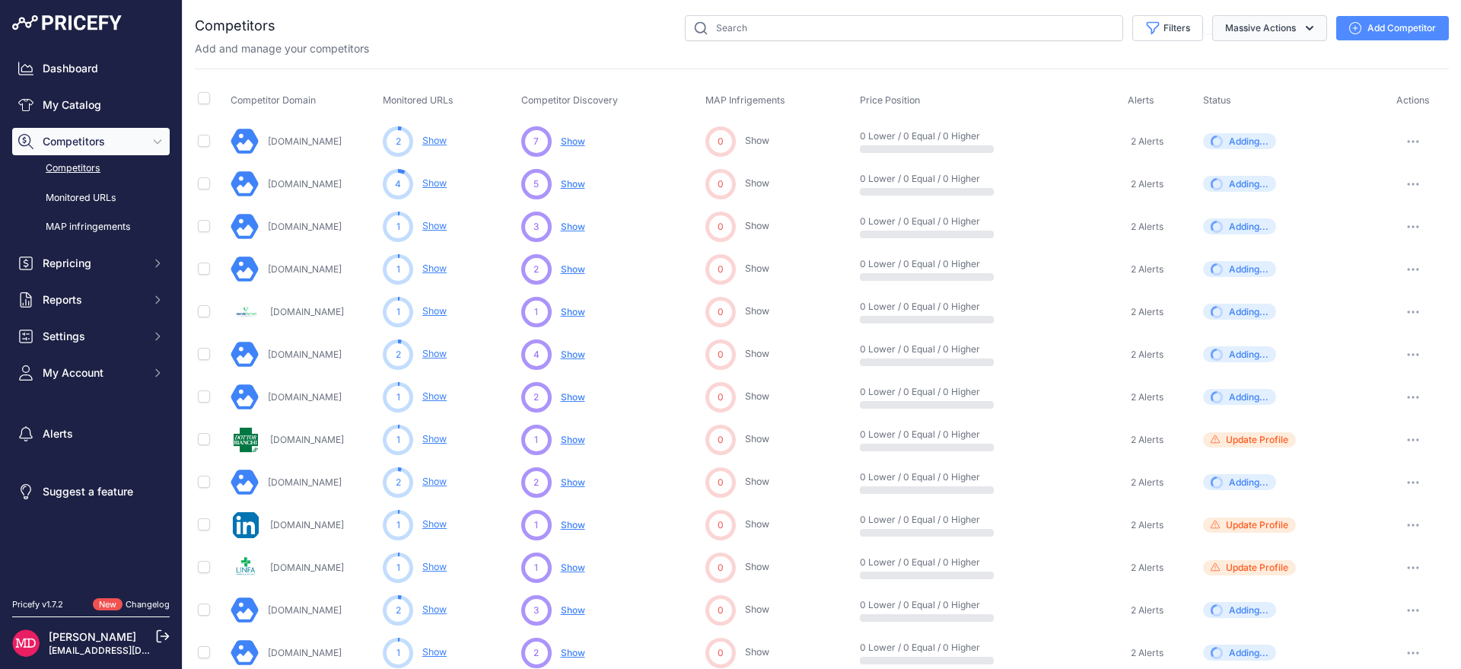
click at [1253, 15] on button "Massive Actions" at bounding box center [1270, 28] width 115 height 26
click at [1222, 1] on div "You are not connected to the internet. Competitors" at bounding box center [822, 624] width 1254 height 1249
drag, startPoint x: 1075, startPoint y: 57, endPoint x: 1136, endPoint y: 30, distance: 66.5
click at [1078, 57] on div "Competitors" at bounding box center [822, 624] width 1254 height 1219
click at [1146, 30] on icon "button" at bounding box center [1153, 28] width 15 height 15
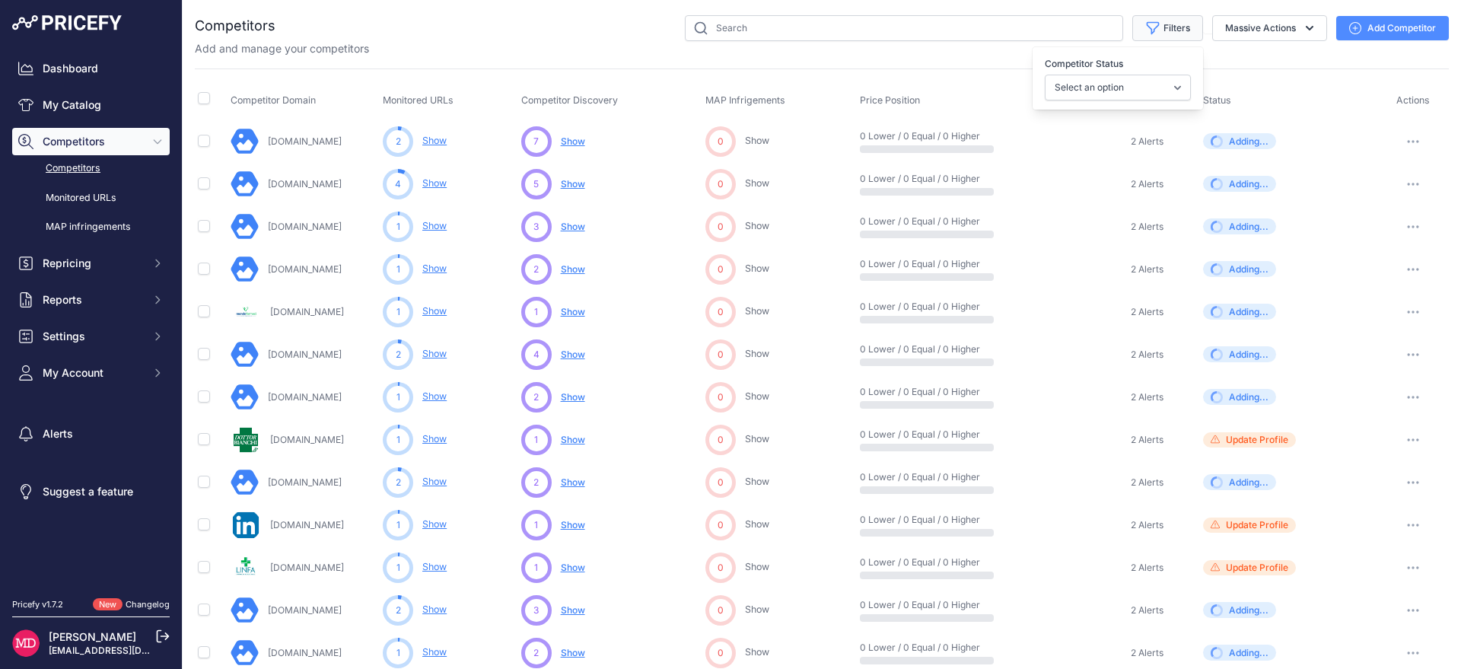
click at [1146, 30] on icon "button" at bounding box center [1153, 28] width 15 height 15
click at [1139, 39] on button "Filters" at bounding box center [1168, 28] width 71 height 26
click at [1139, 67] on label "Competitor Status" at bounding box center [1118, 63] width 146 height 15
click at [1139, 75] on select "Select an option Active Disabled Update Profile Pending Approval Hidden Archived" at bounding box center [1118, 88] width 146 height 26
click at [1146, 86] on select "Select an option Active Disabled Update Profile Pending Approval Hidden Archived" at bounding box center [1118, 88] width 146 height 26
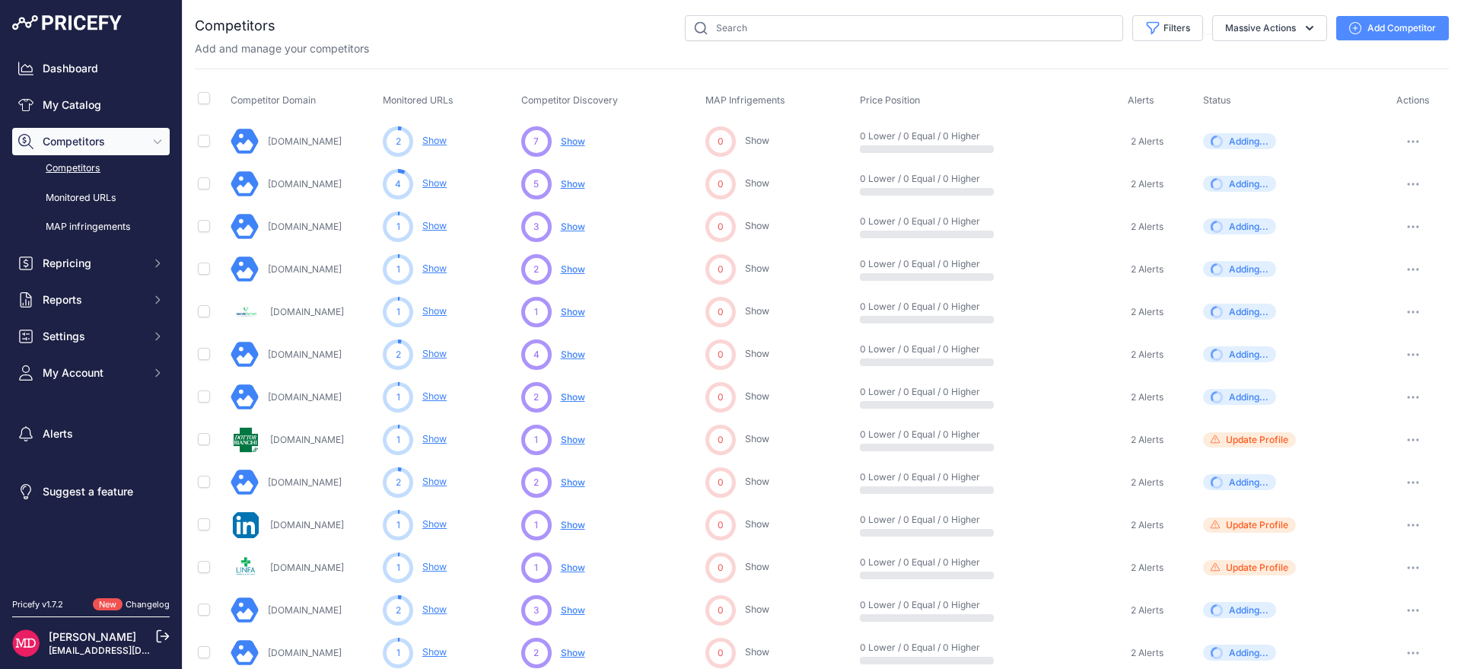
click at [583, 22] on div "Filters Competitor Status Select an option Active Disabled Update Profile Pendi…" at bounding box center [863, 28] width 1174 height 26
click at [1280, 25] on button "Massive Actions" at bounding box center [1270, 28] width 115 height 26
click at [1241, 22] on button "Massive Actions" at bounding box center [1270, 28] width 115 height 26
click at [80, 199] on link "Monitored URLs" at bounding box center [91, 198] width 158 height 27
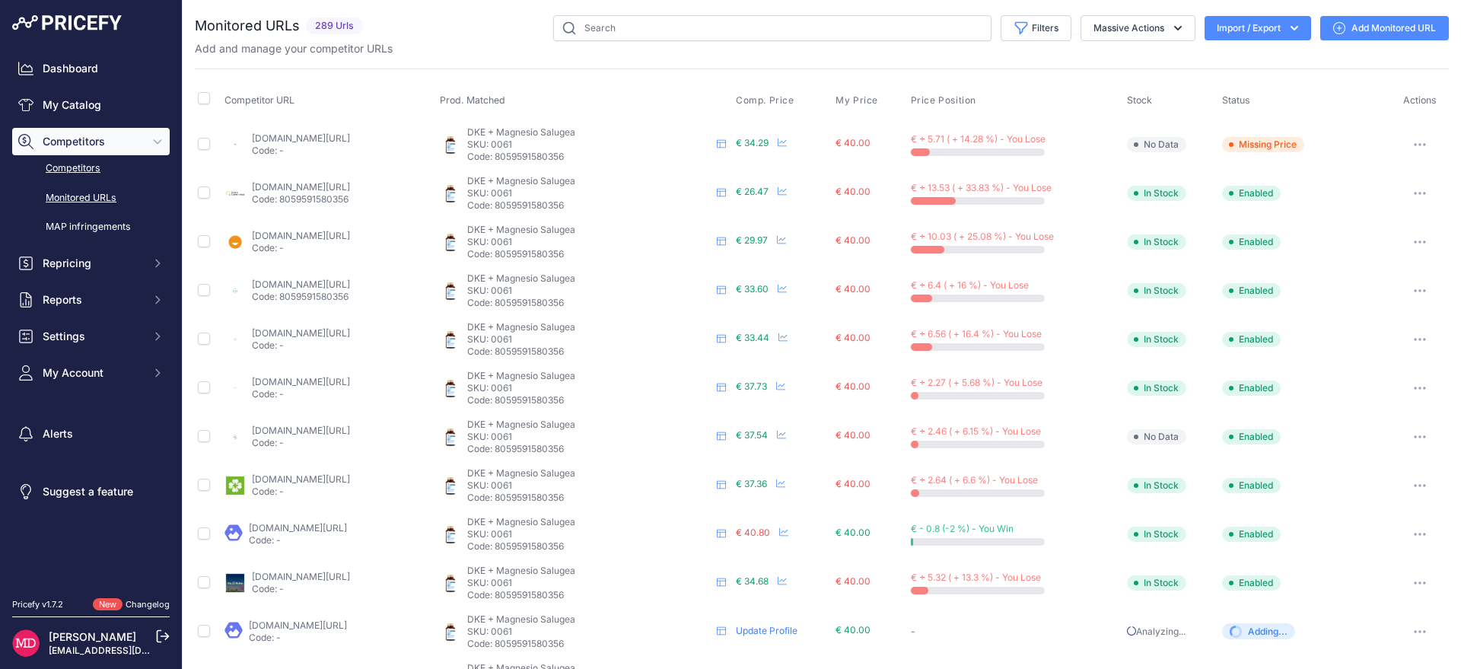
click at [75, 173] on link "Competitors" at bounding box center [91, 168] width 158 height 27
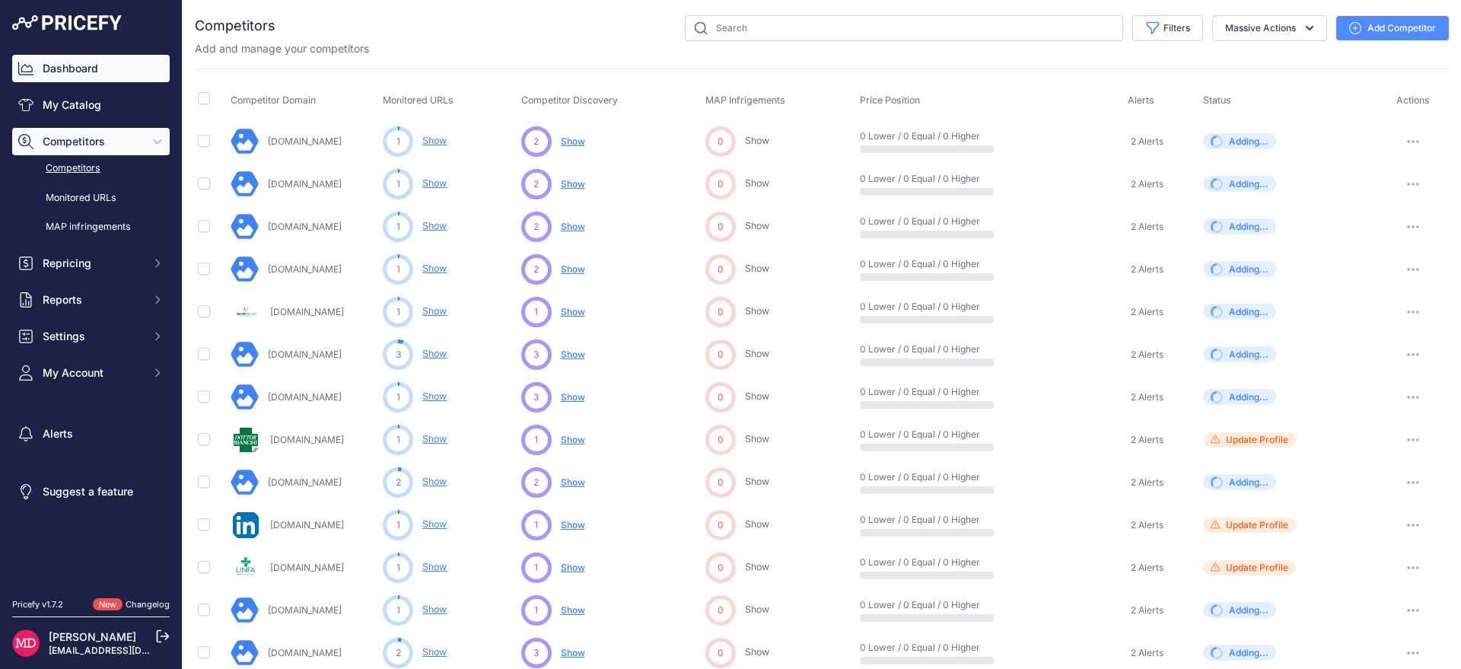
click at [132, 69] on link "Dashboard" at bounding box center [91, 68] width 158 height 27
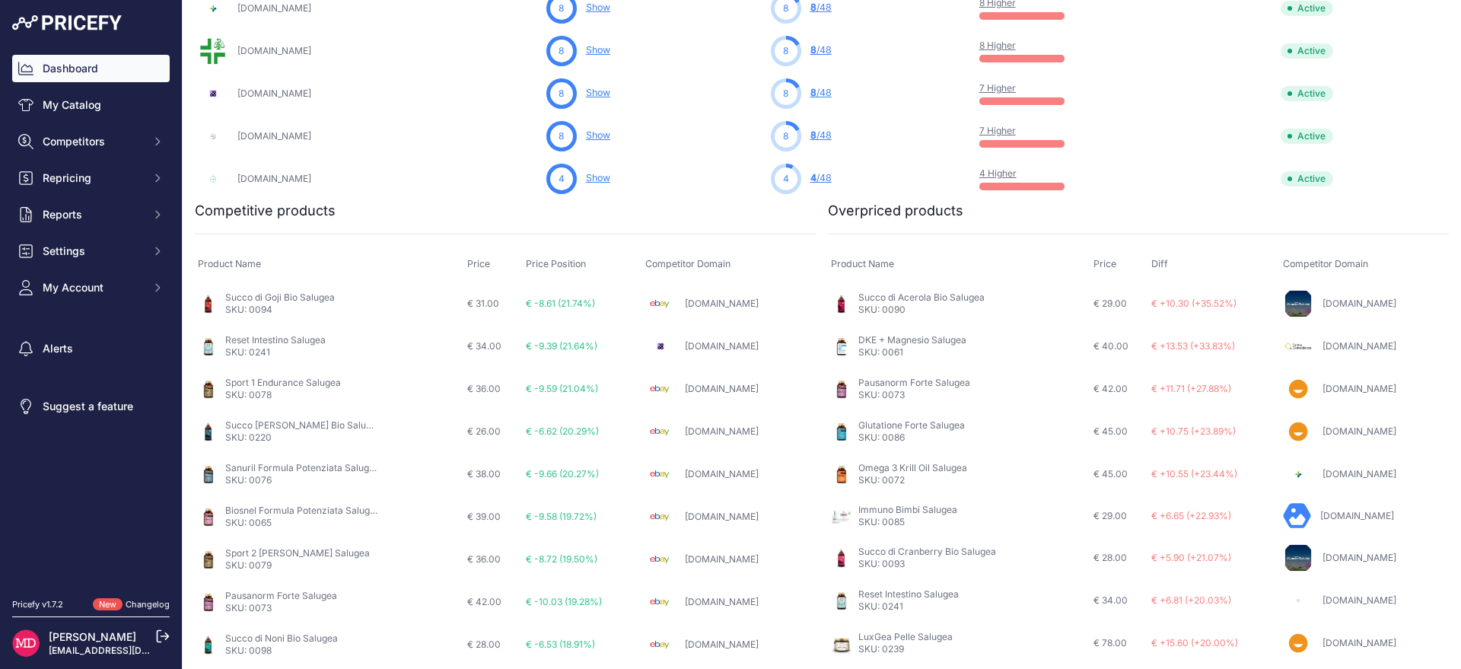
scroll to position [853, 0]
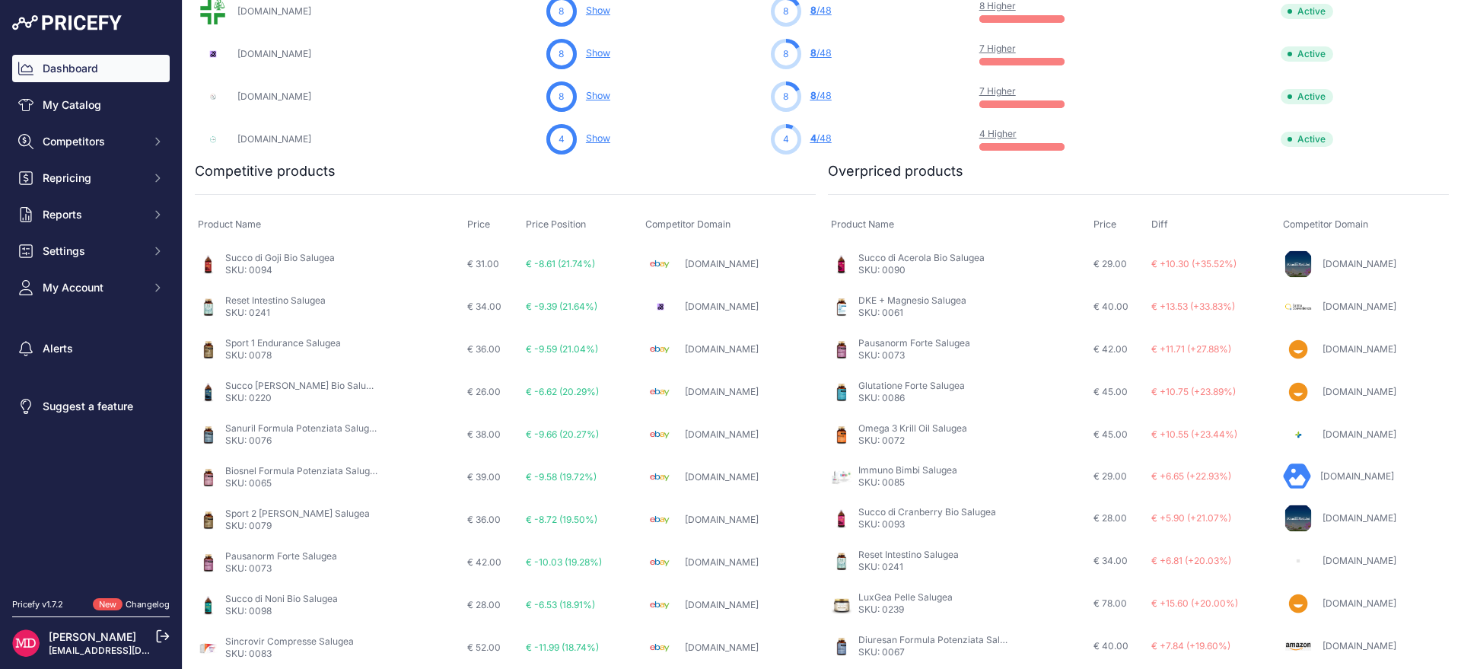
click at [711, 263] on link "[DOMAIN_NAME]" at bounding box center [722, 263] width 74 height 11
click at [859, 258] on link "Succo di Acerola Bio Salugea" at bounding box center [922, 257] width 126 height 11
drag, startPoint x: 343, startPoint y: 256, endPoint x: 223, endPoint y: 256, distance: 119.5
click at [223, 256] on div "Succo di Goji Bio Salugea SKU: 0094" at bounding box center [329, 264] width 263 height 24
copy link "Succo di Goji Bio Salugea"
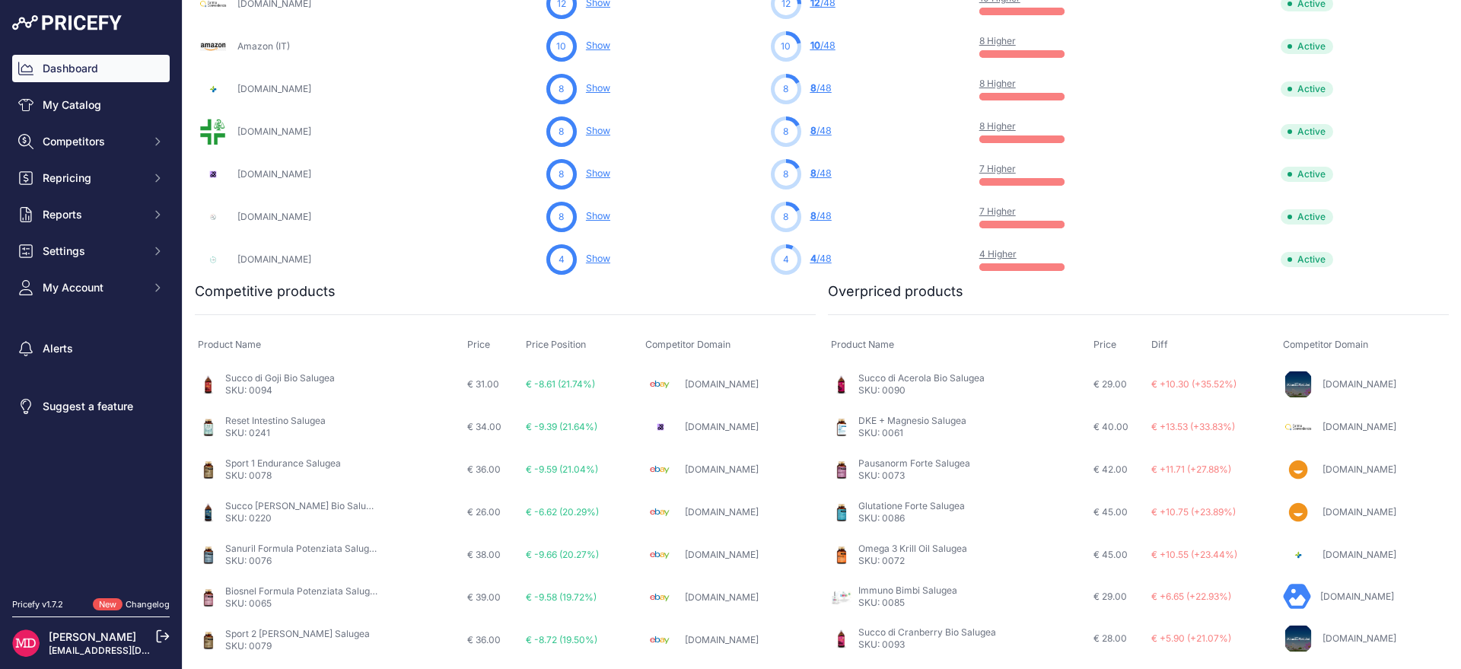
scroll to position [732, 0]
click at [1323, 425] on link "[DOMAIN_NAME]" at bounding box center [1360, 426] width 74 height 11
click at [96, 149] on button "Competitors" at bounding box center [91, 141] width 158 height 27
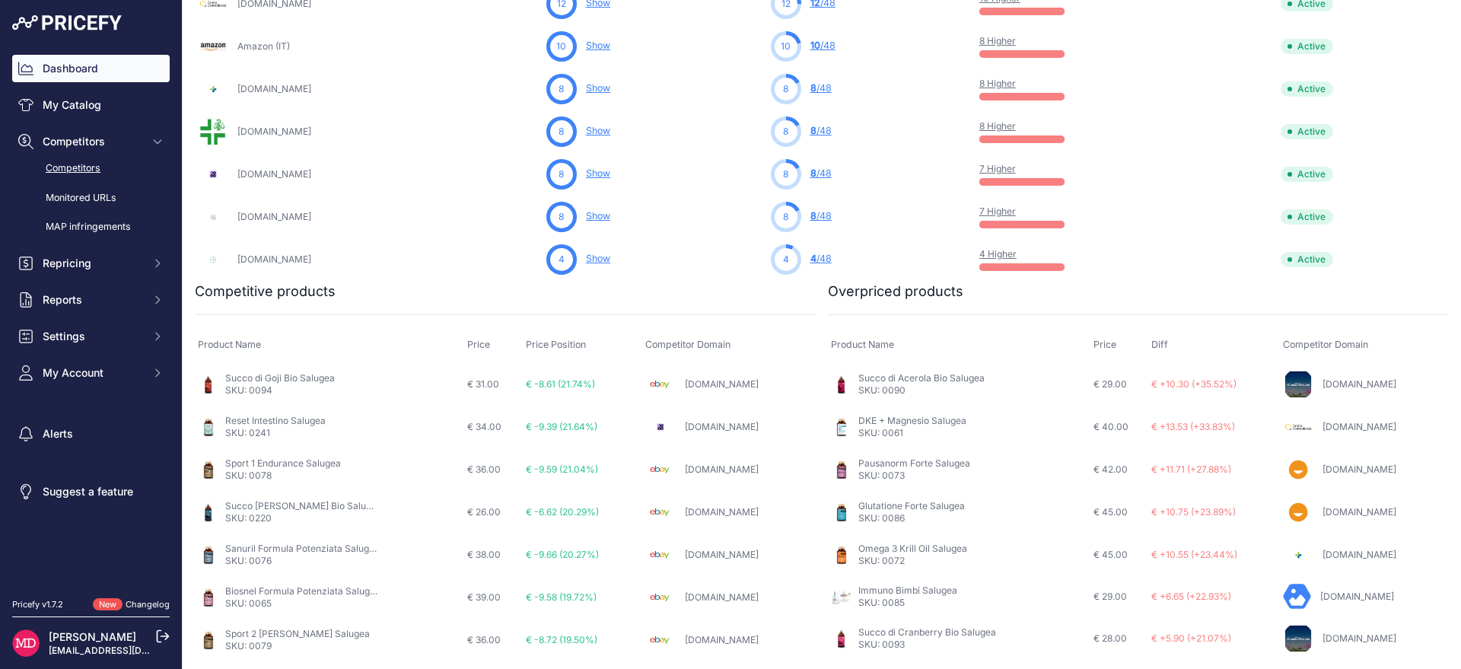
click at [89, 174] on link "Competitors" at bounding box center [91, 168] width 158 height 27
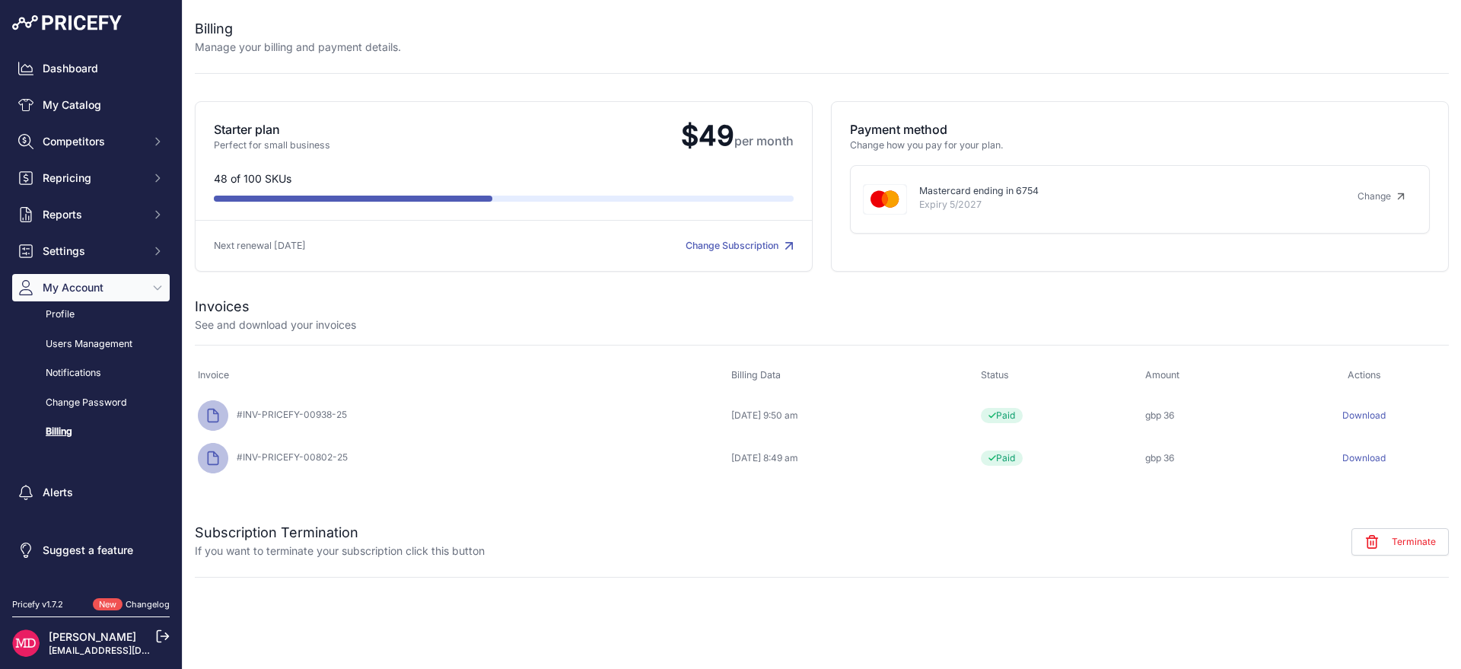
click at [762, 243] on link "Change Subscription" at bounding box center [740, 245] width 108 height 11
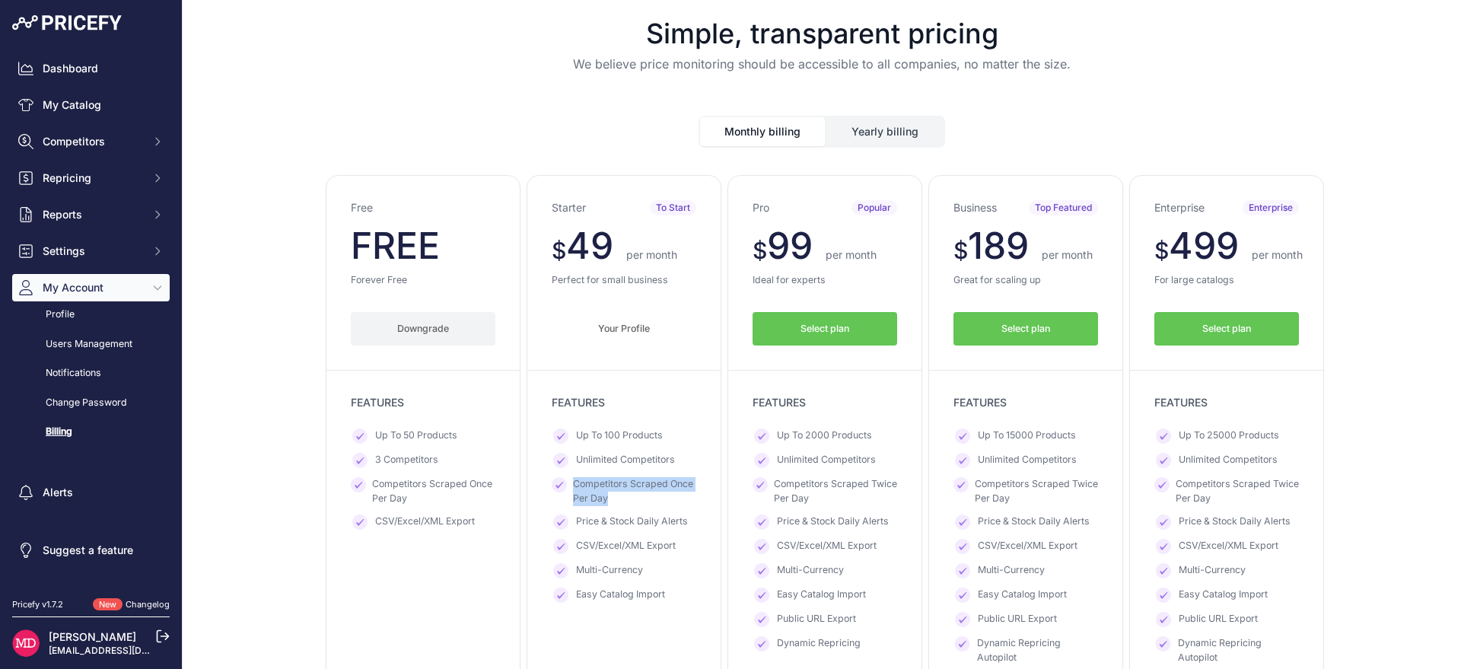
drag, startPoint x: 560, startPoint y: 488, endPoint x: 613, endPoint y: 500, distance: 53.9
click at [613, 500] on li "Competitors Scraped Once Per Day" at bounding box center [624, 491] width 145 height 28
click at [613, 500] on span "Competitors Scraped Once Per Day" at bounding box center [634, 491] width 123 height 28
click at [576, 457] on span "Unlimited Competitors" at bounding box center [625, 460] width 99 height 15
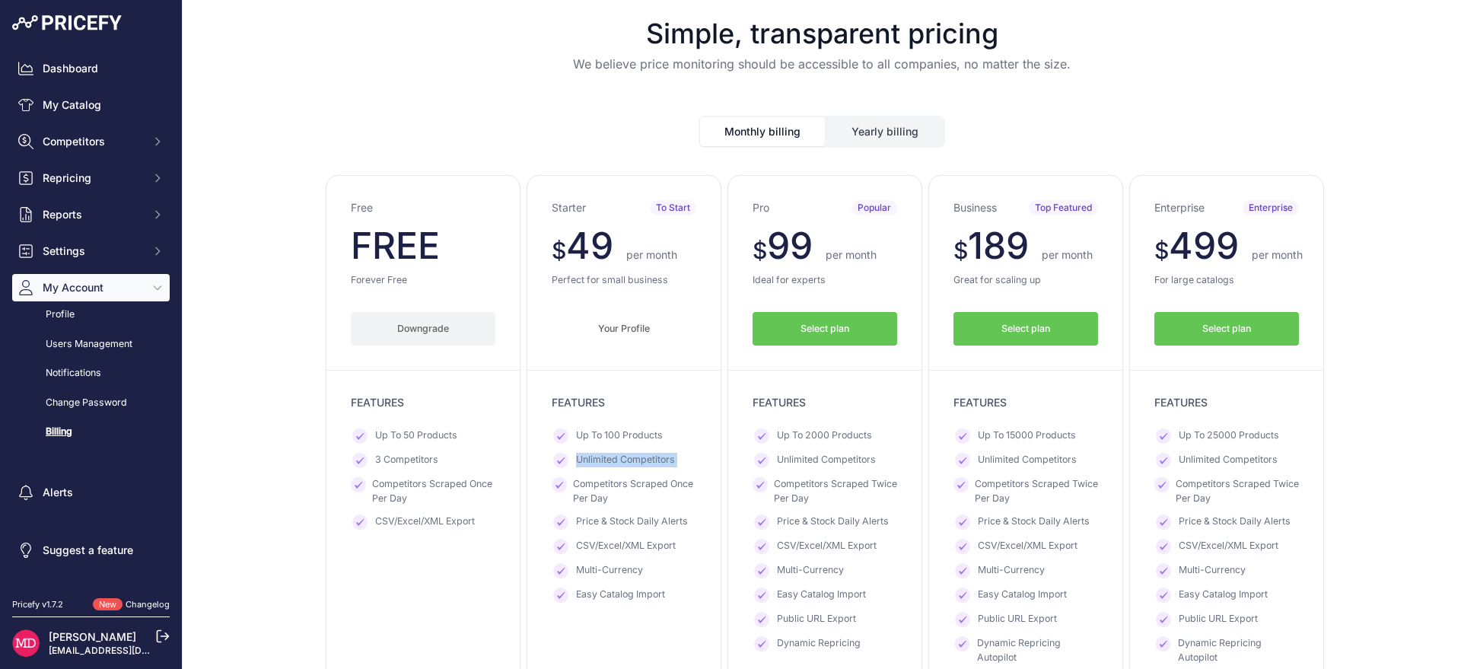
drag, startPoint x: 573, startPoint y: 457, endPoint x: 676, endPoint y: 463, distance: 102.9
click at [676, 463] on li "Unlimited Competitors" at bounding box center [624, 460] width 145 height 15
click at [125, 148] on span "Competitors" at bounding box center [93, 141] width 100 height 15
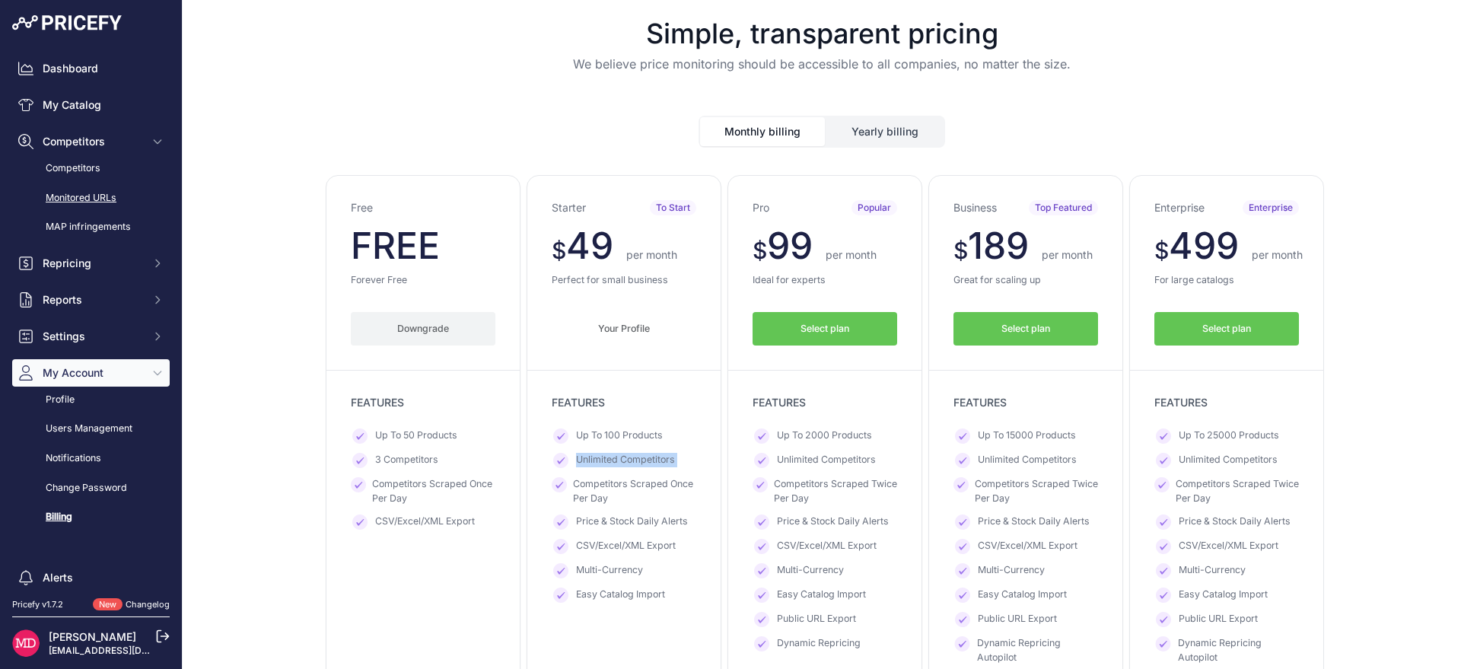
click at [97, 197] on link "Monitored URLs" at bounding box center [91, 198] width 158 height 27
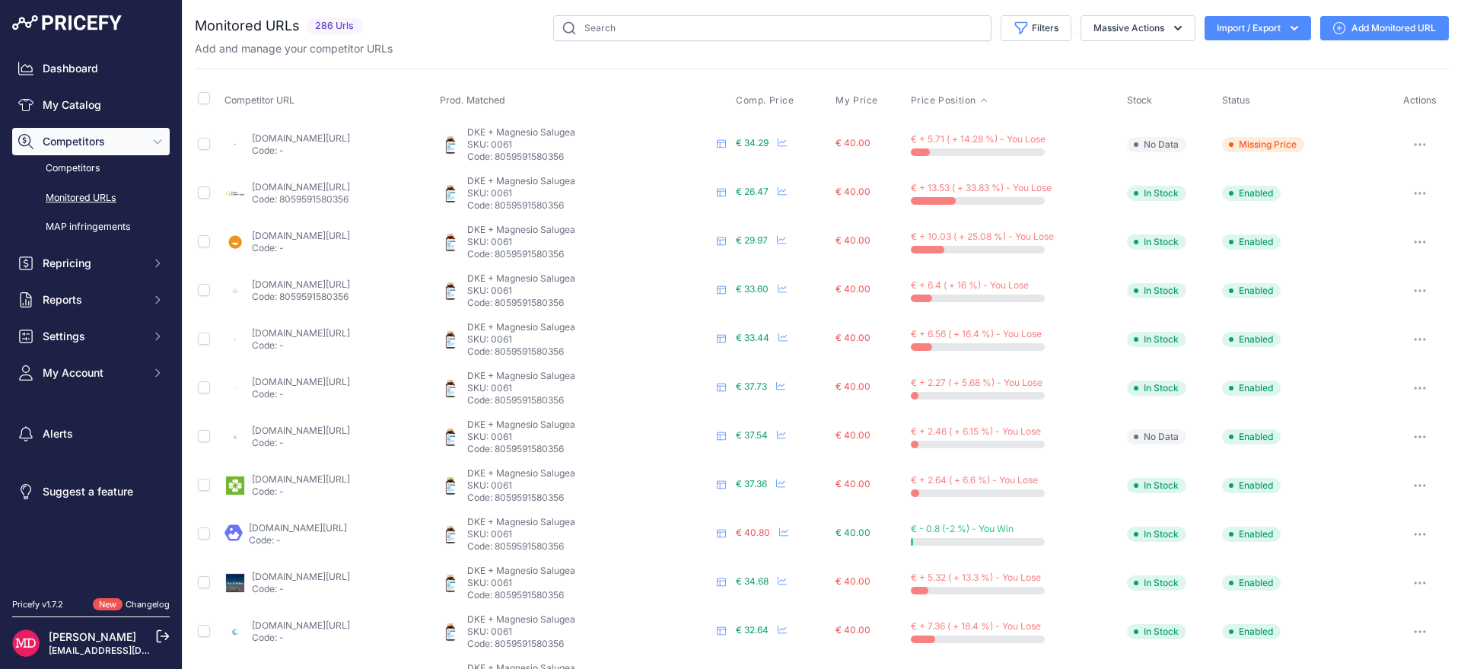
click at [960, 100] on span "Price Position" at bounding box center [943, 100] width 65 height 12
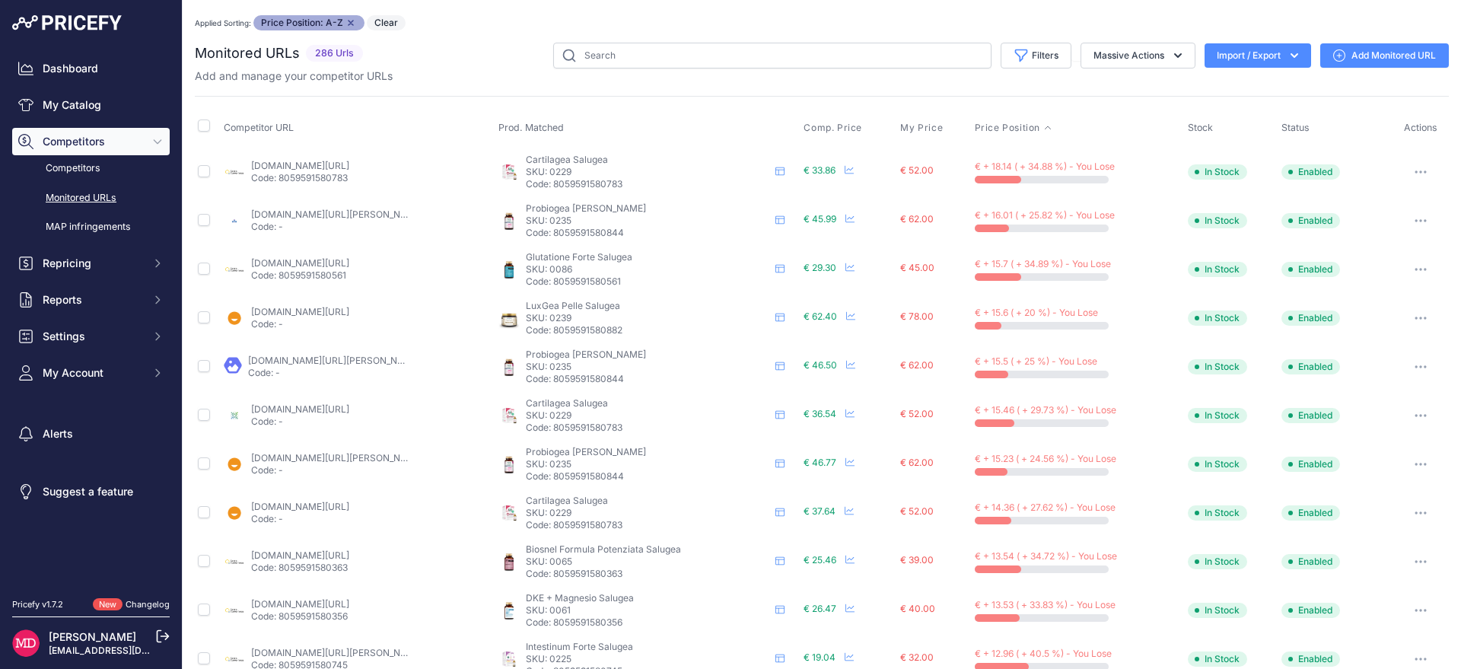
click at [349, 161] on link "farmaconvenienza.it/it/integratori-per-muscoli/89534-cartilagea-salugea-18fl-80…" at bounding box center [300, 165] width 98 height 11
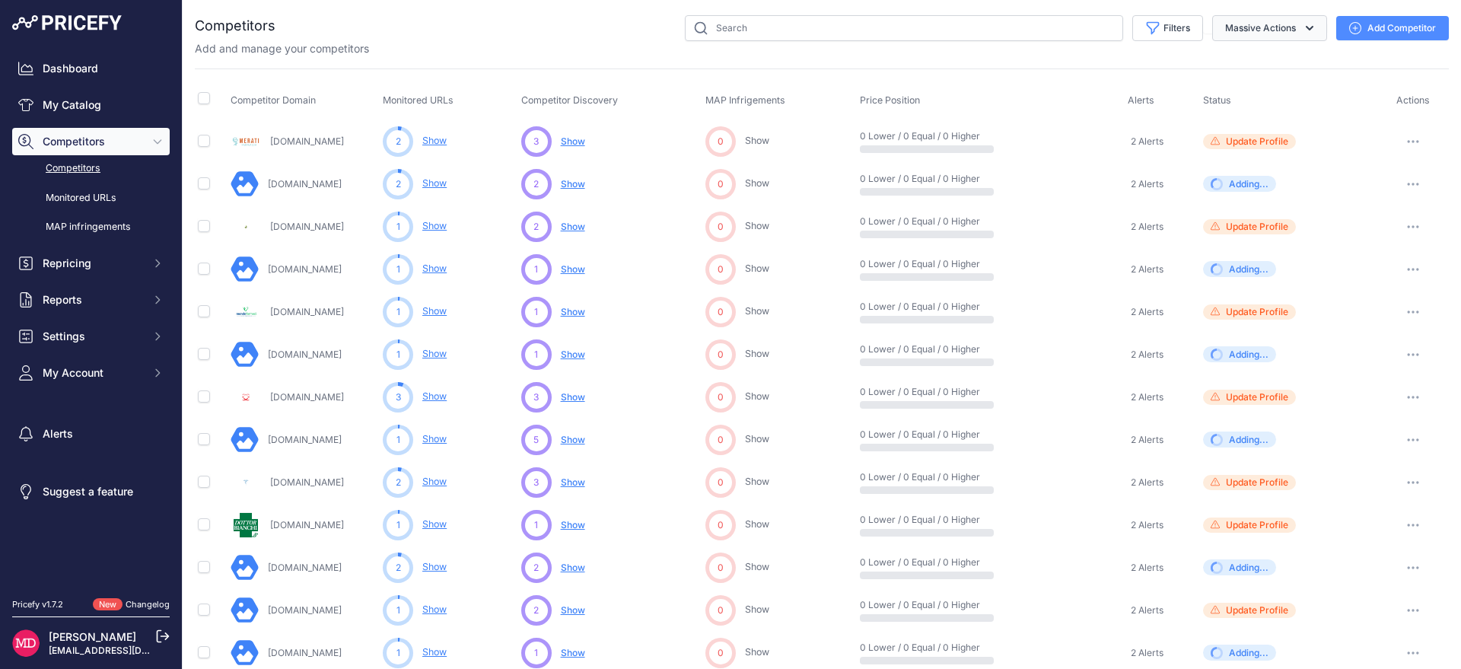
click at [1253, 37] on button "Massive Actions" at bounding box center [1270, 28] width 115 height 26
click at [1248, 33] on button "Massive Actions" at bounding box center [1270, 28] width 115 height 26
click at [1146, 33] on icon "button" at bounding box center [1153, 28] width 15 height 15
click at [1128, 82] on select "Select an option Active Disabled Update Profile Pending Approval Hidden Archived" at bounding box center [1118, 88] width 146 height 26
select select "-1"
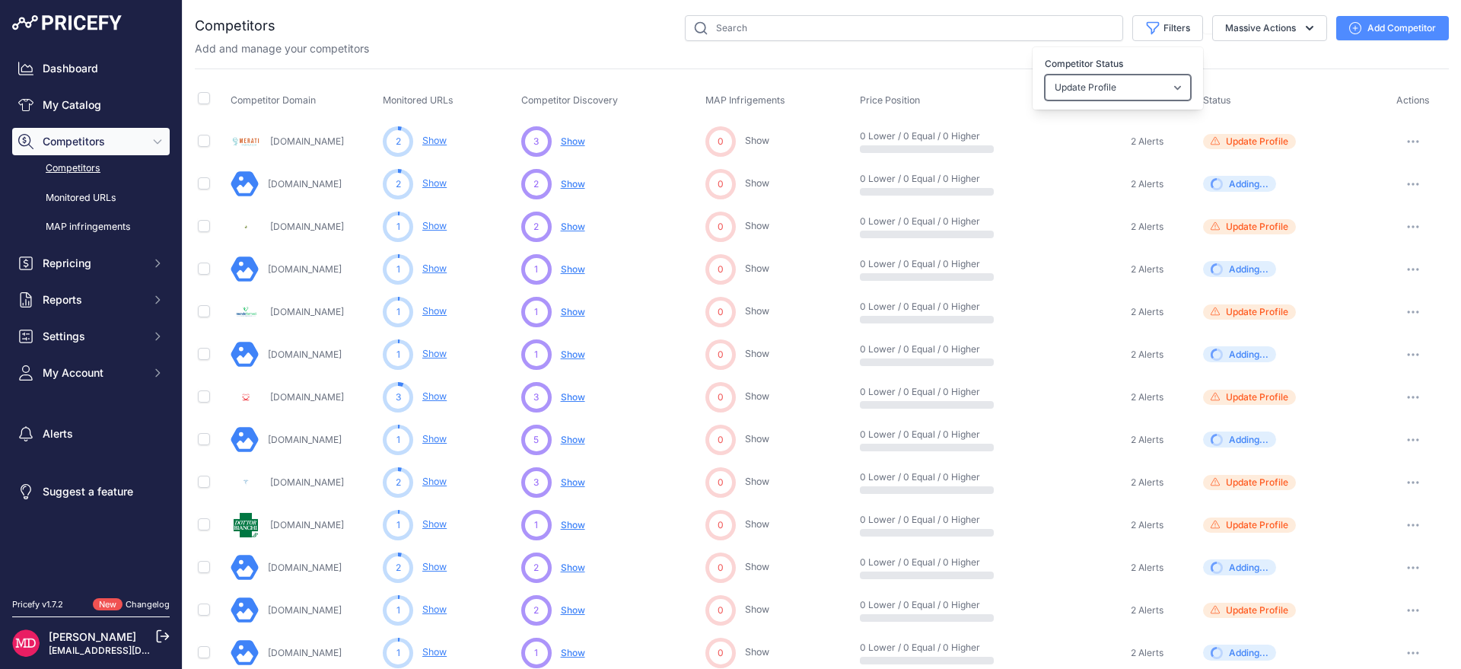
click at [1045, 75] on select "Select an option Active Disabled Update Profile Pending Approval Hidden Archived" at bounding box center [1118, 88] width 146 height 26
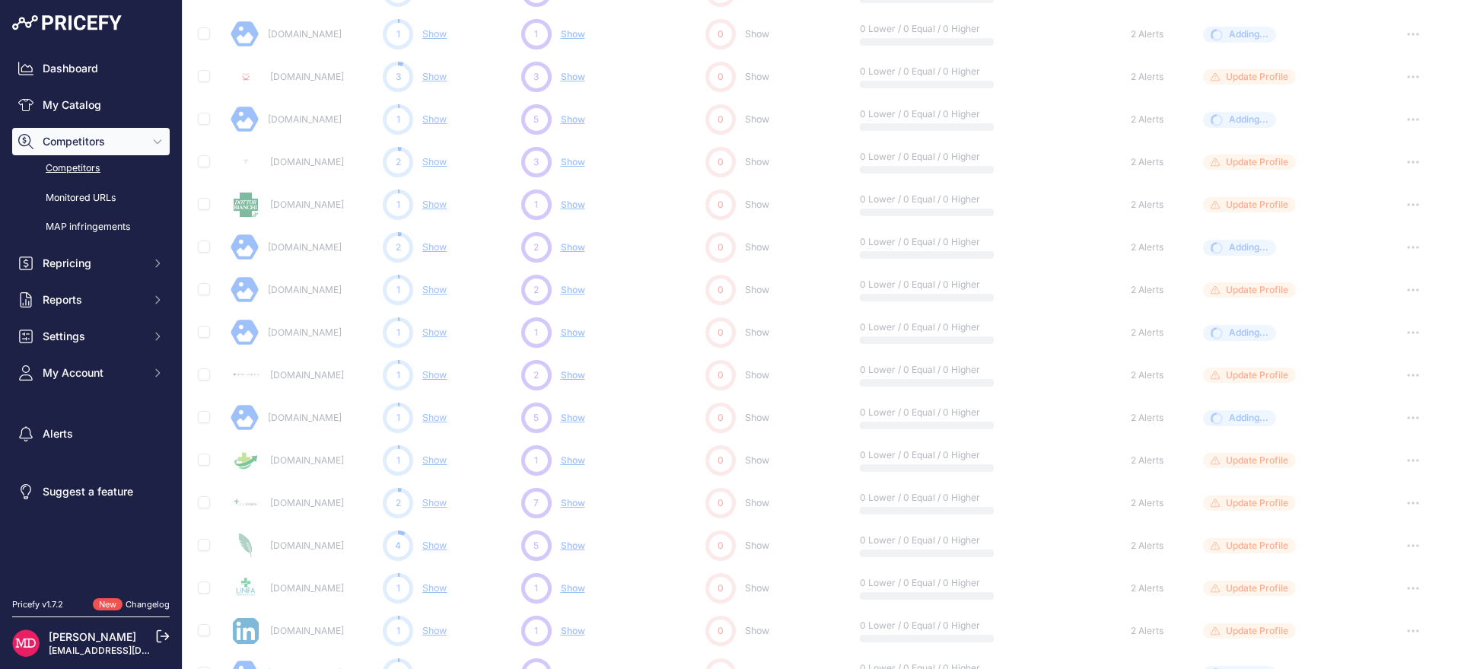
scroll to position [617, 0]
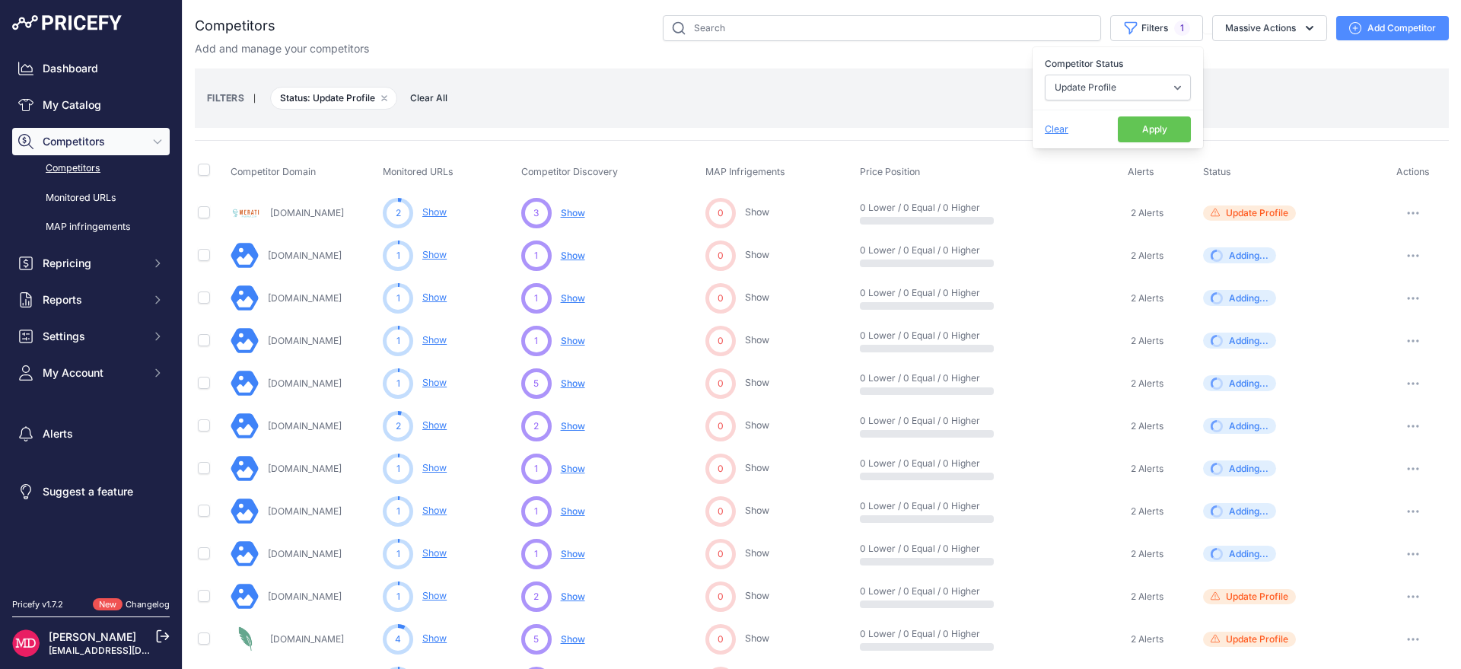
click at [1152, 132] on button "Apply" at bounding box center [1154, 129] width 73 height 26
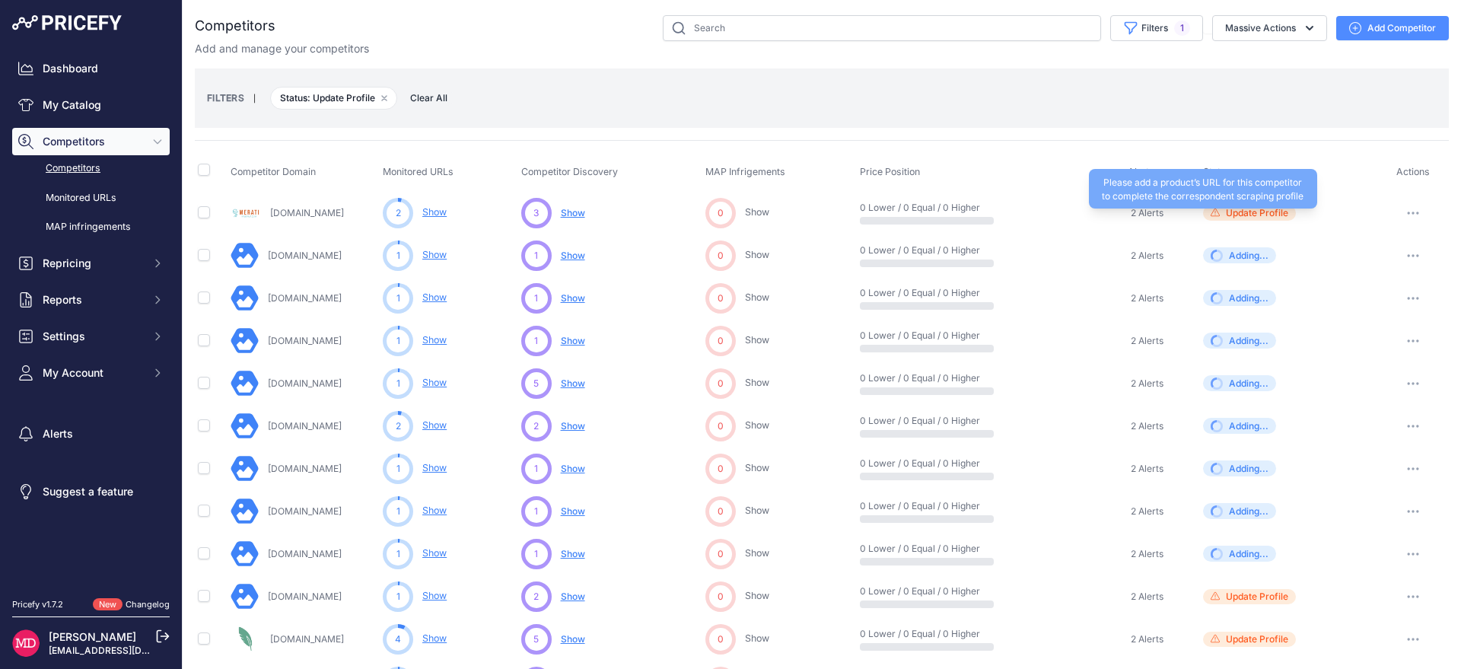
click at [1252, 211] on span "Update Profile" at bounding box center [1257, 213] width 62 height 12
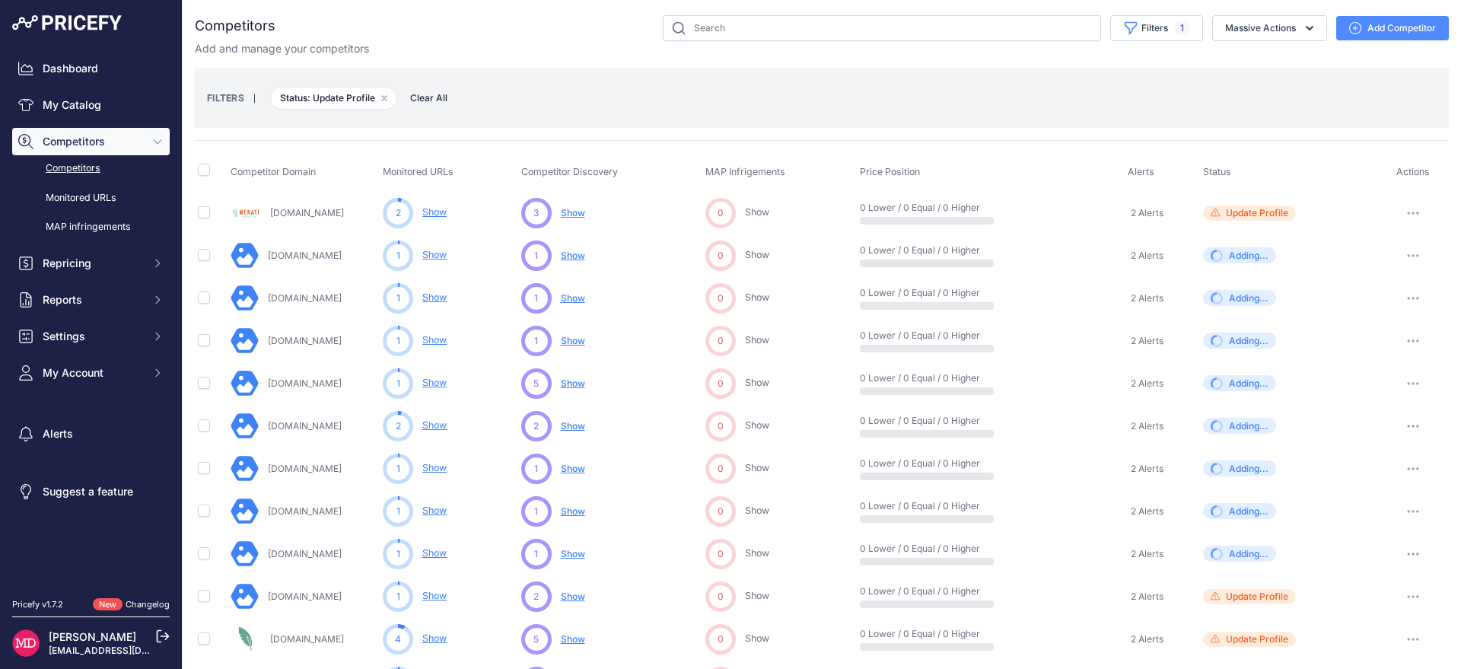
click at [573, 212] on span "Show" at bounding box center [573, 212] width 24 height 11
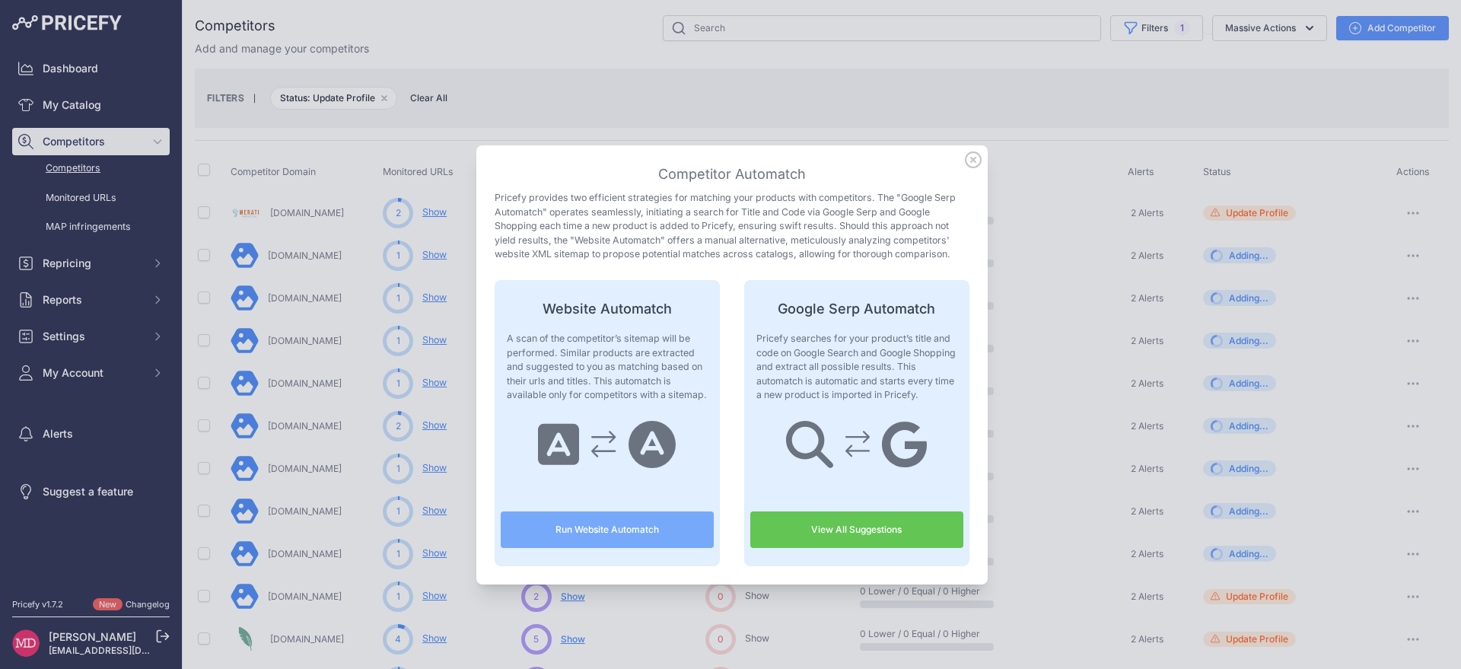
click at [965, 154] on icon at bounding box center [973, 159] width 17 height 17
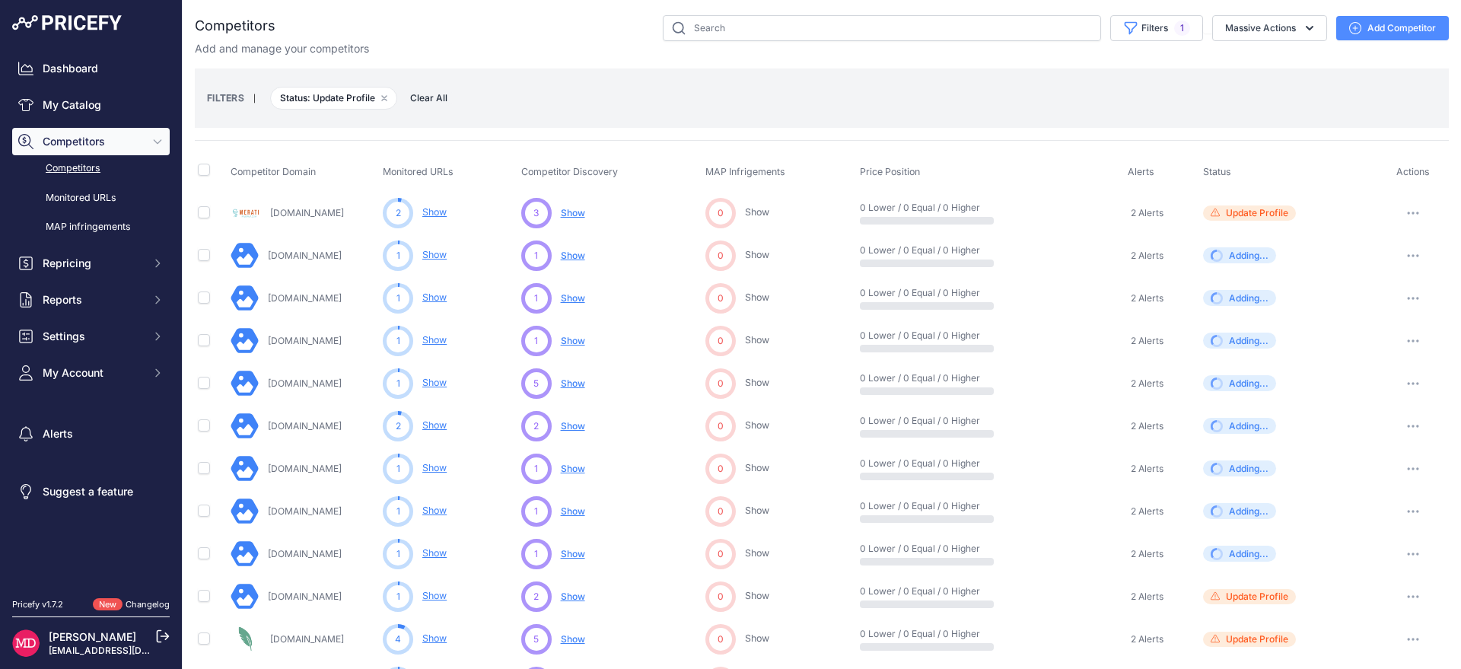
click at [572, 217] on span "Show" at bounding box center [573, 212] width 24 height 11
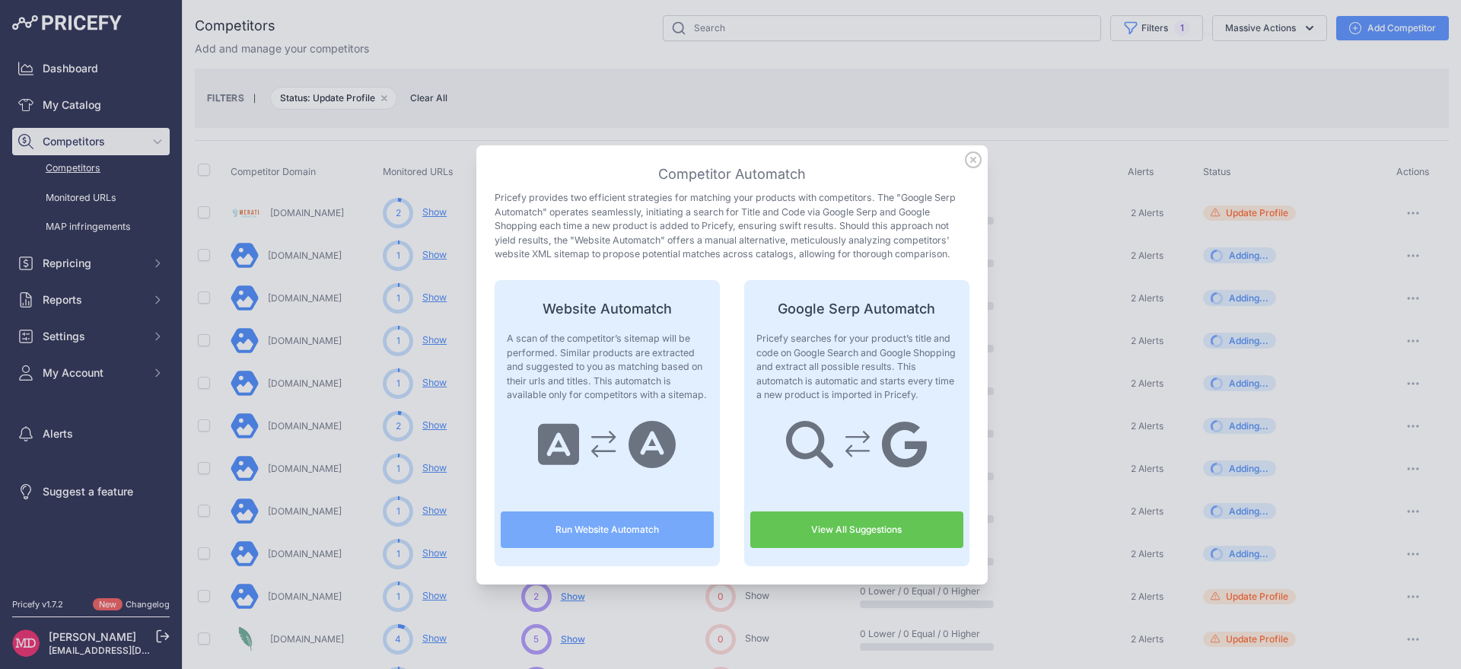
click at [900, 527] on link "View All Suggestions" at bounding box center [857, 530] width 213 height 37
click at [972, 165] on icon at bounding box center [973, 159] width 15 height 15
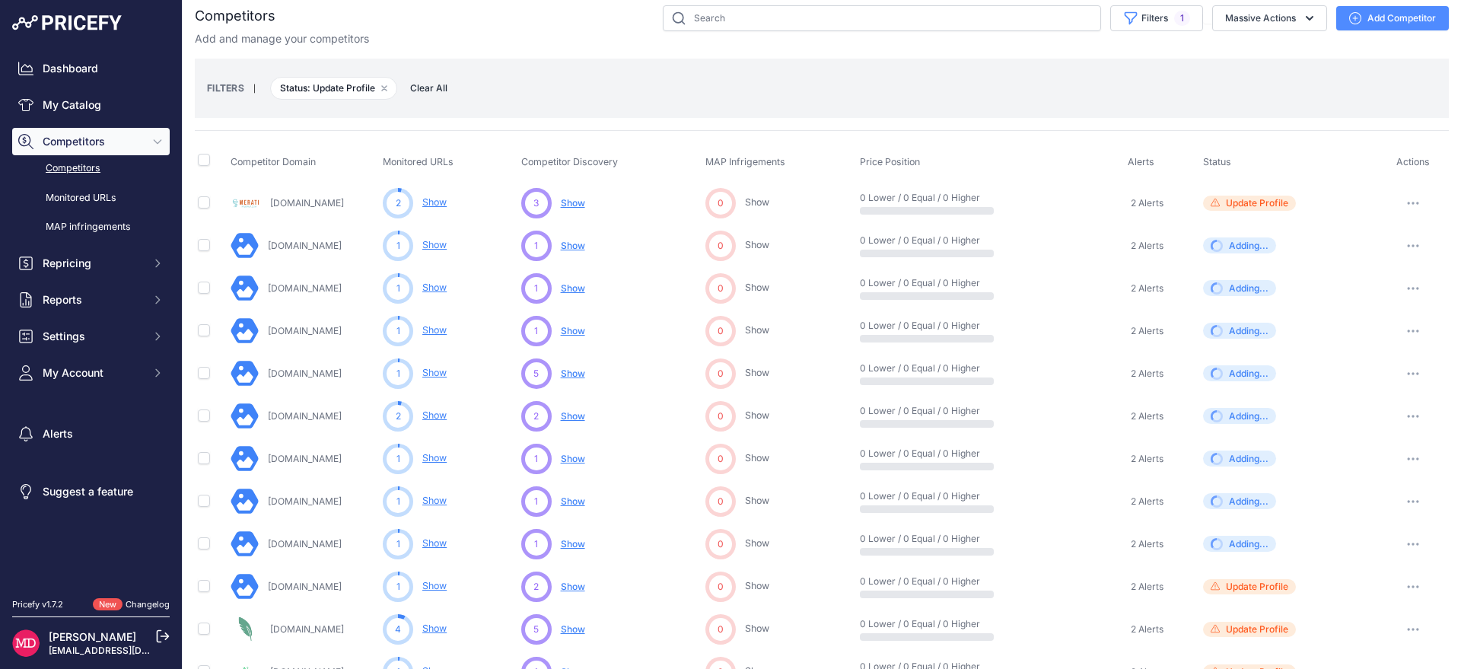
scroll to position [104, 0]
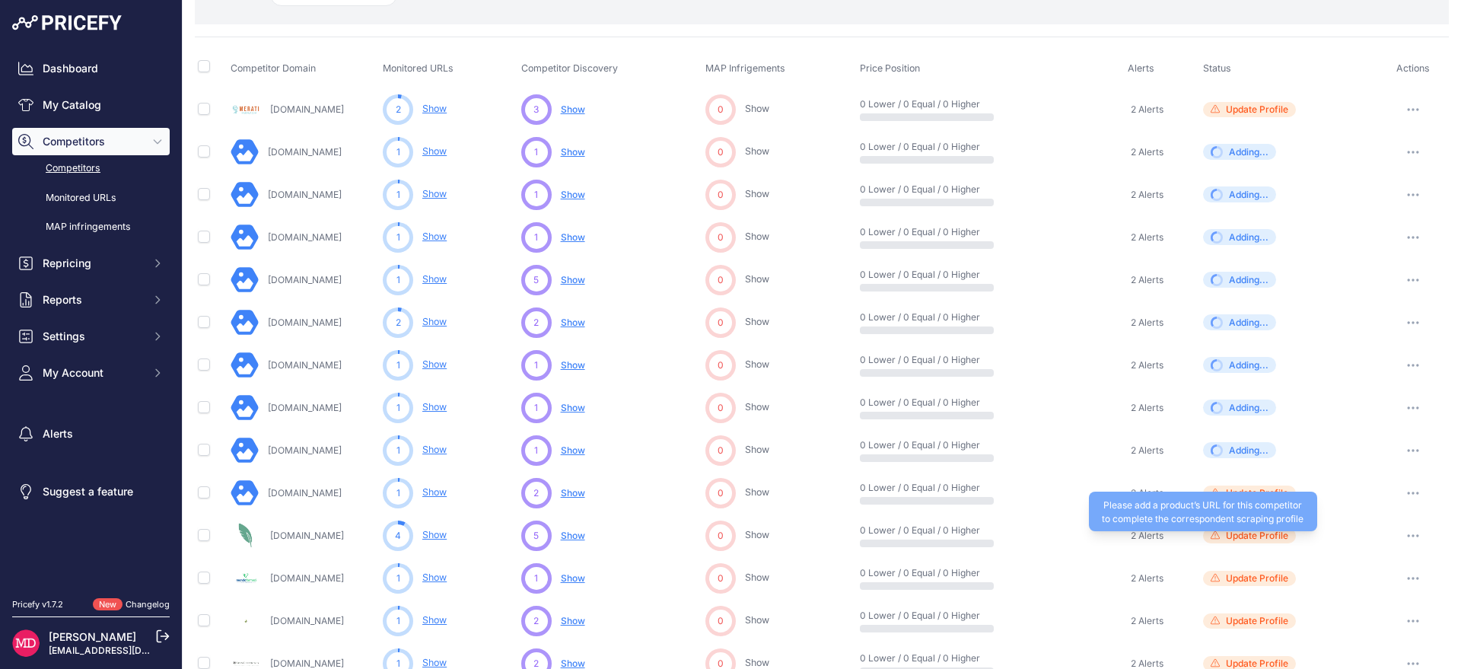
click at [1239, 536] on span "Update Profile" at bounding box center [1257, 536] width 62 height 12
click at [132, 606] on link "Changelog" at bounding box center [148, 604] width 44 height 11
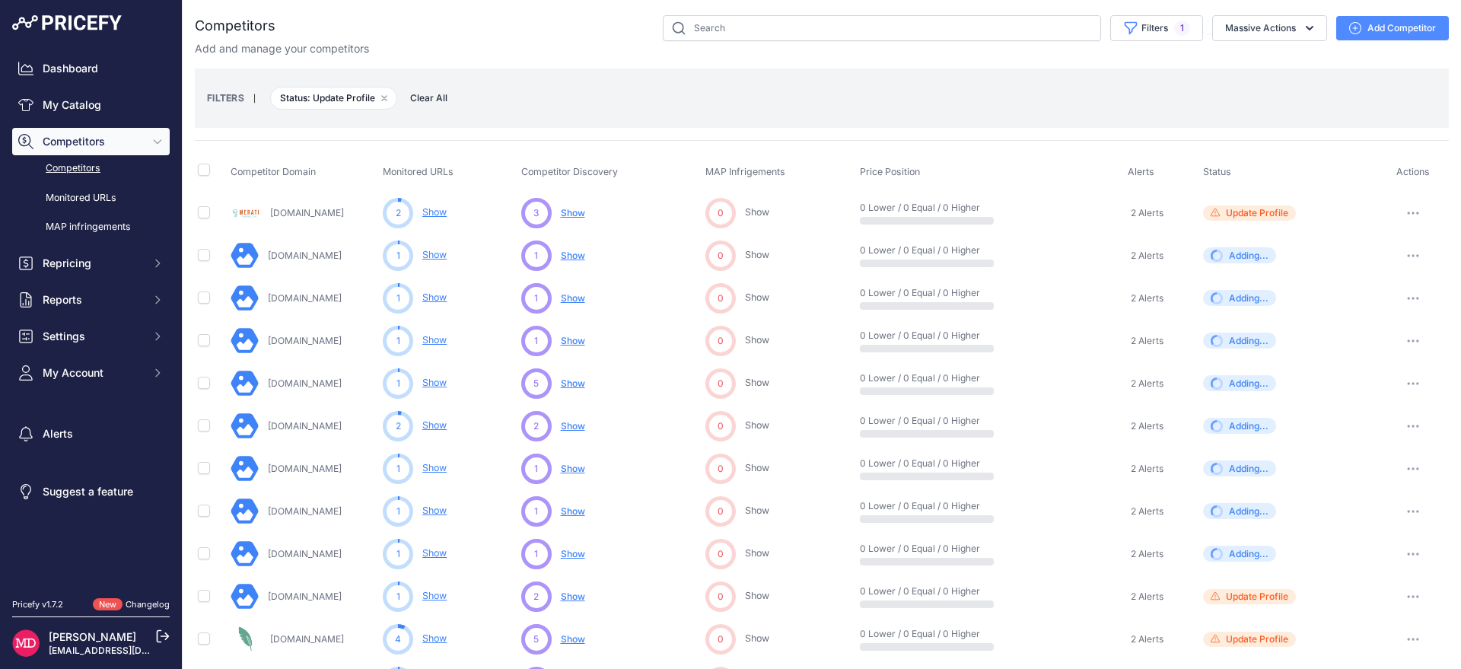
click at [454, 214] on div "2 Show You are not monitoring any URL of this competitor yet" at bounding box center [449, 213] width 132 height 30
click at [432, 212] on link "Show" at bounding box center [434, 211] width 24 height 11
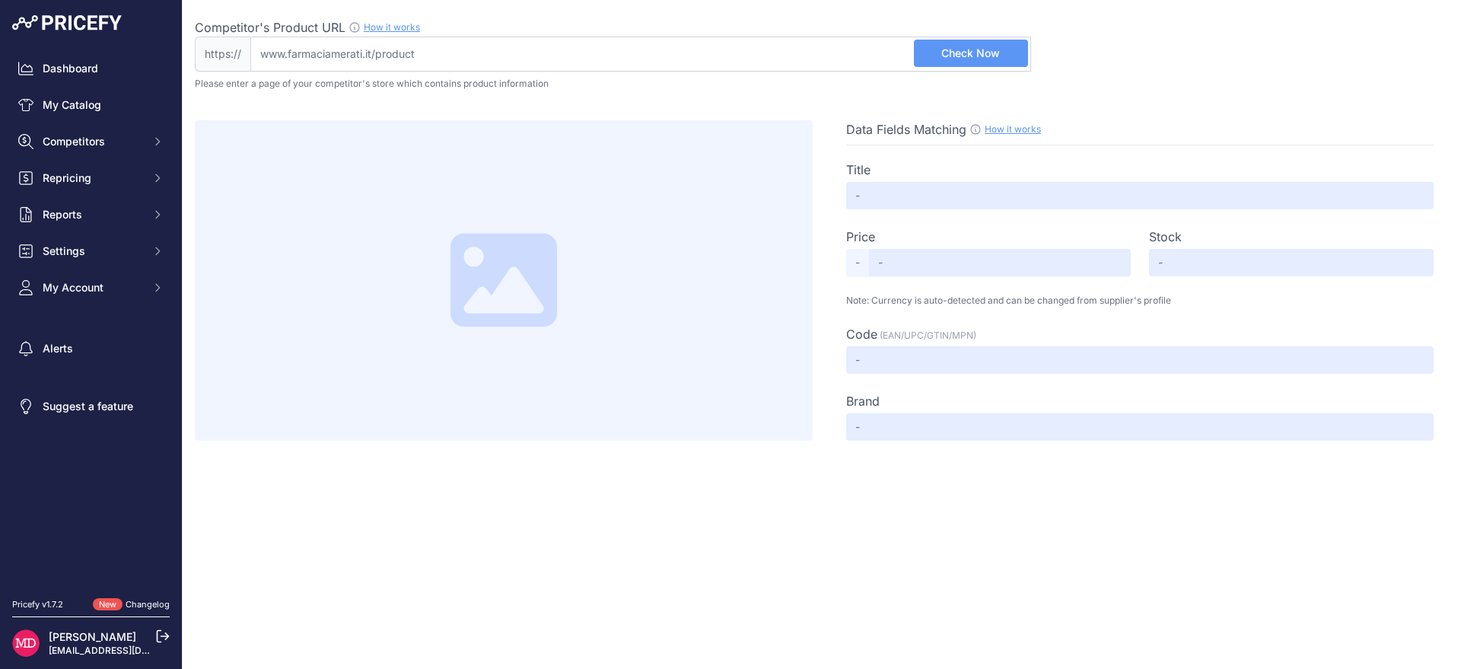
drag, startPoint x: 376, startPoint y: 52, endPoint x: 414, endPoint y: 54, distance: 38.1
click at [414, 54] on input "Competitor's Product URL How it works In order to create your competitor's extr…" at bounding box center [640, 54] width 781 height 35
click at [967, 198] on input "text" at bounding box center [1140, 195] width 588 height 27
click at [671, 29] on div "Competitor's Product URL How it works In order to create your competitor's extr…" at bounding box center [613, 27] width 837 height 18
click at [671, 37] on input "Competitor's Product URL How it works In order to create your competitor's extr…" at bounding box center [640, 54] width 781 height 35
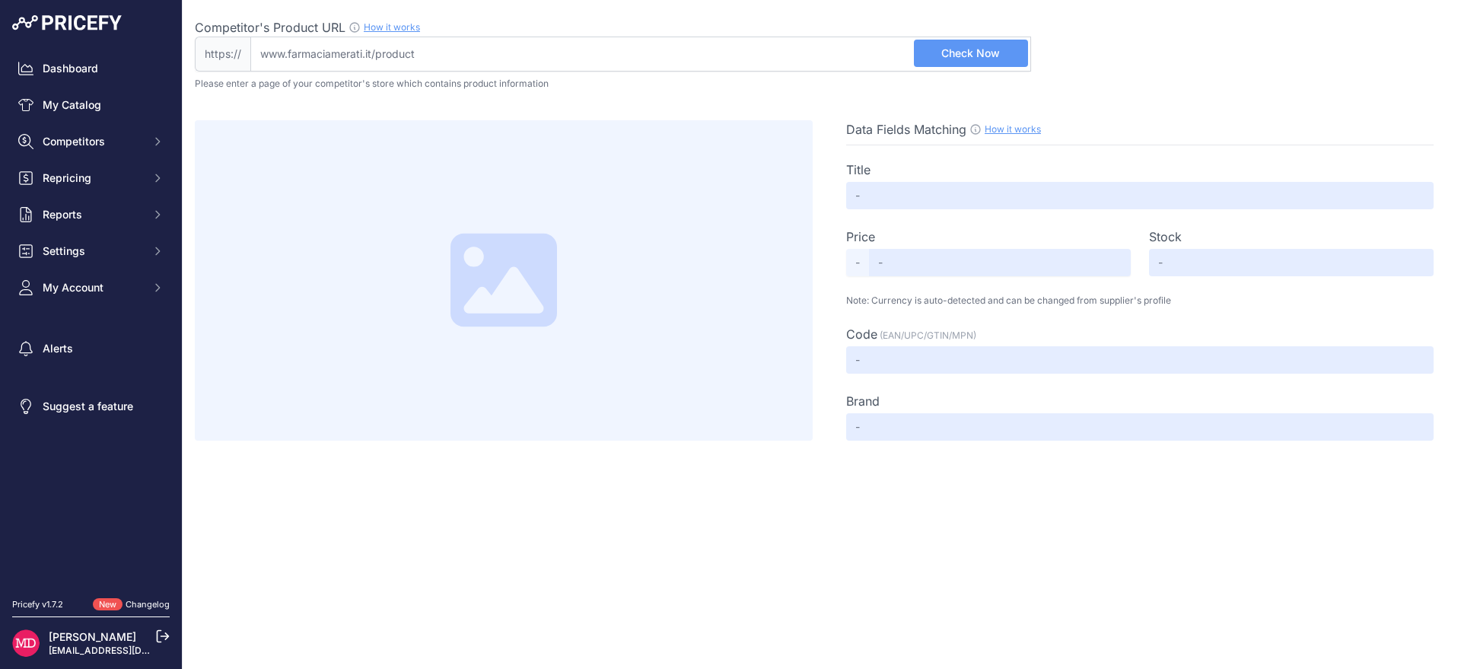
click at [687, 53] on input "Competitor's Product URL How it works In order to create your competitor's extr…" at bounding box center [640, 54] width 781 height 35
paste input "[URL][DOMAIN_NAME]"
type input "[DOMAIN_NAME][URL]"
click at [949, 61] on button "Check Now" at bounding box center [971, 53] width 114 height 27
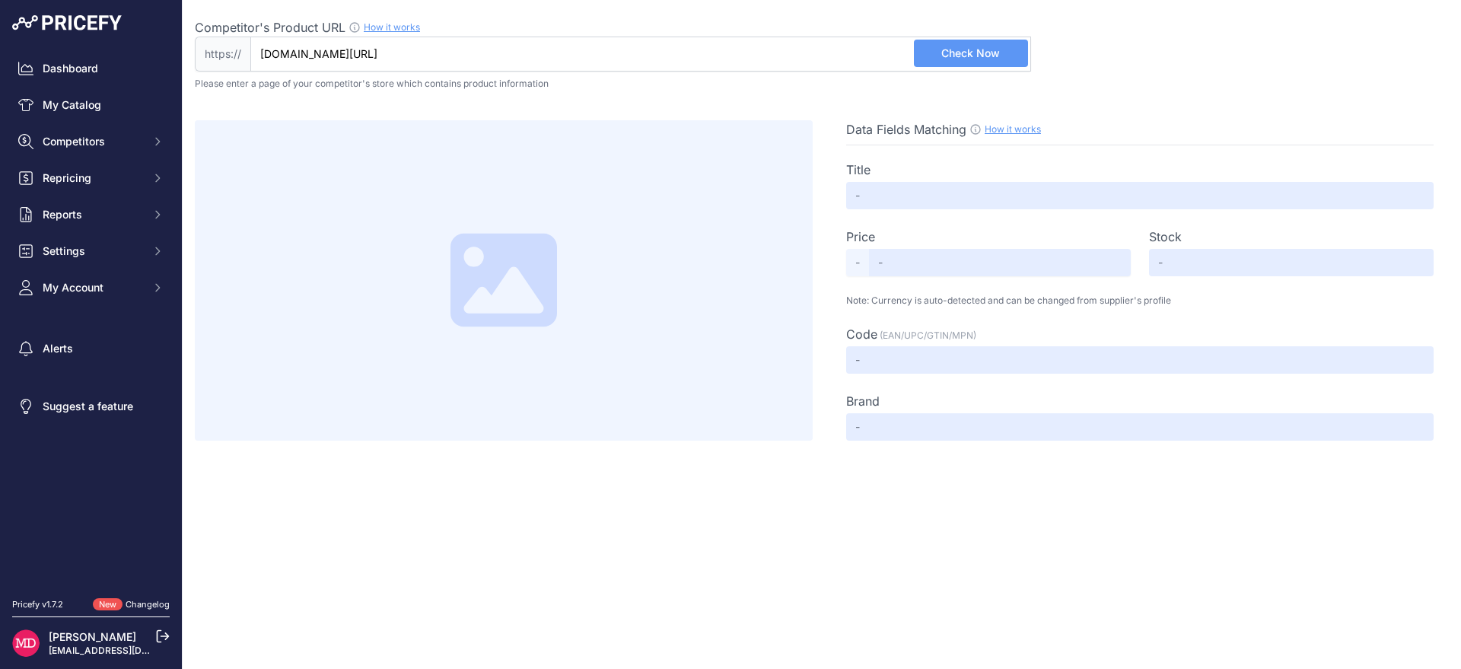
scroll to position [0, 0]
type input "SALUGEA SANURIL FORMULA POTENZIATA 60 CAPSULE VEGETALI"
type input "38.4"
type input "Available"
type input "8059591580479"
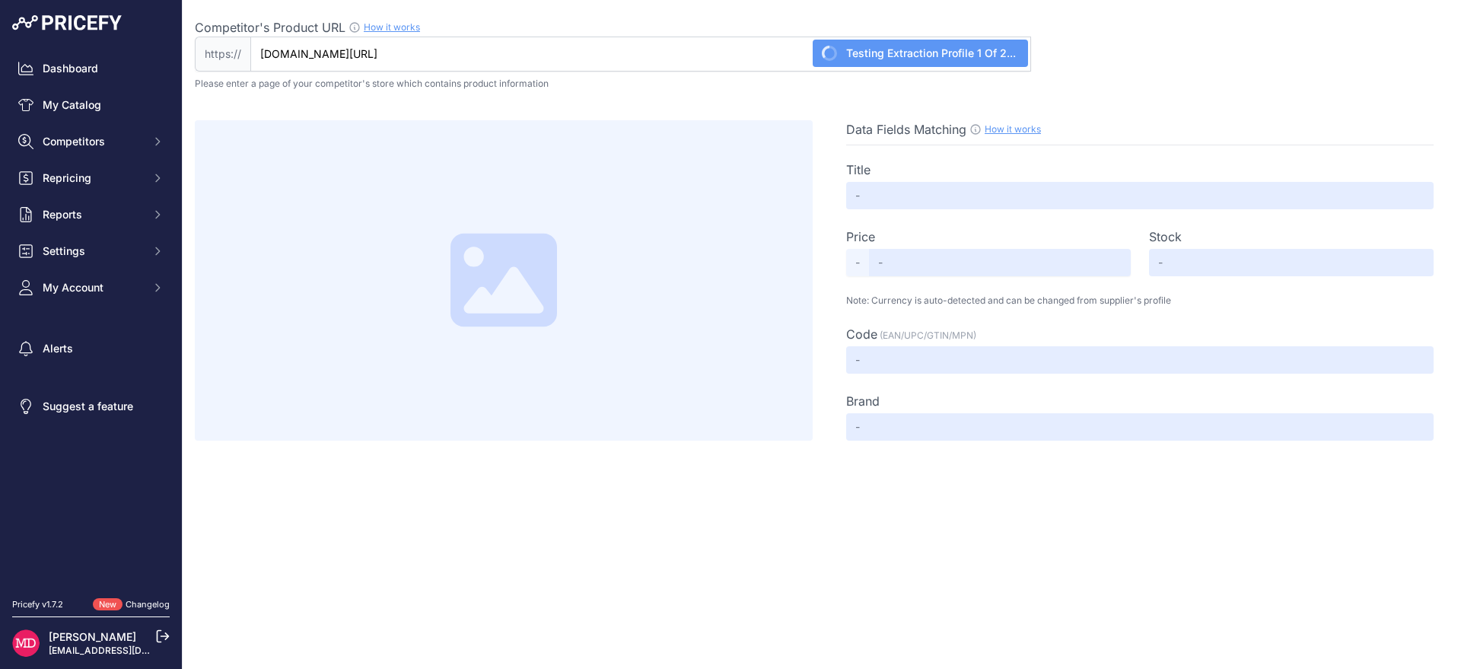
type input "SALUGEA (RELOAD SRL)"
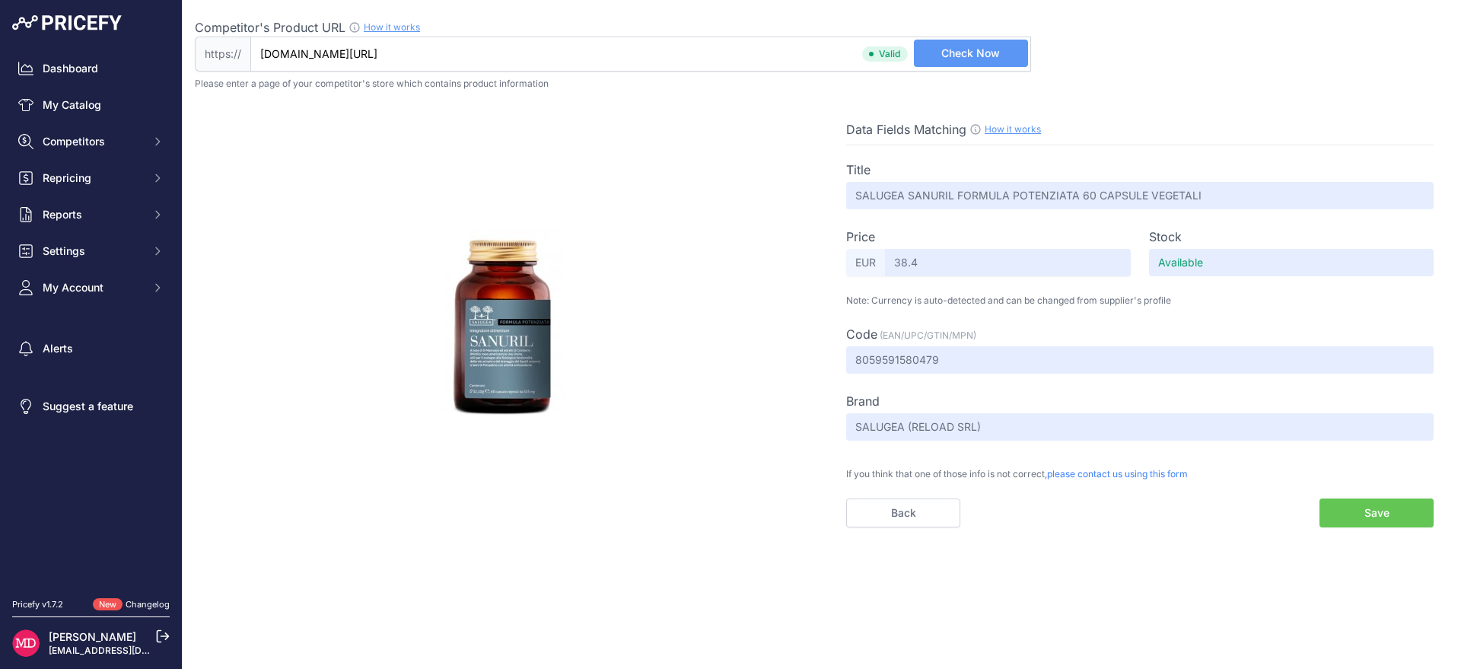
click at [1357, 516] on button "Save" at bounding box center [1377, 513] width 114 height 29
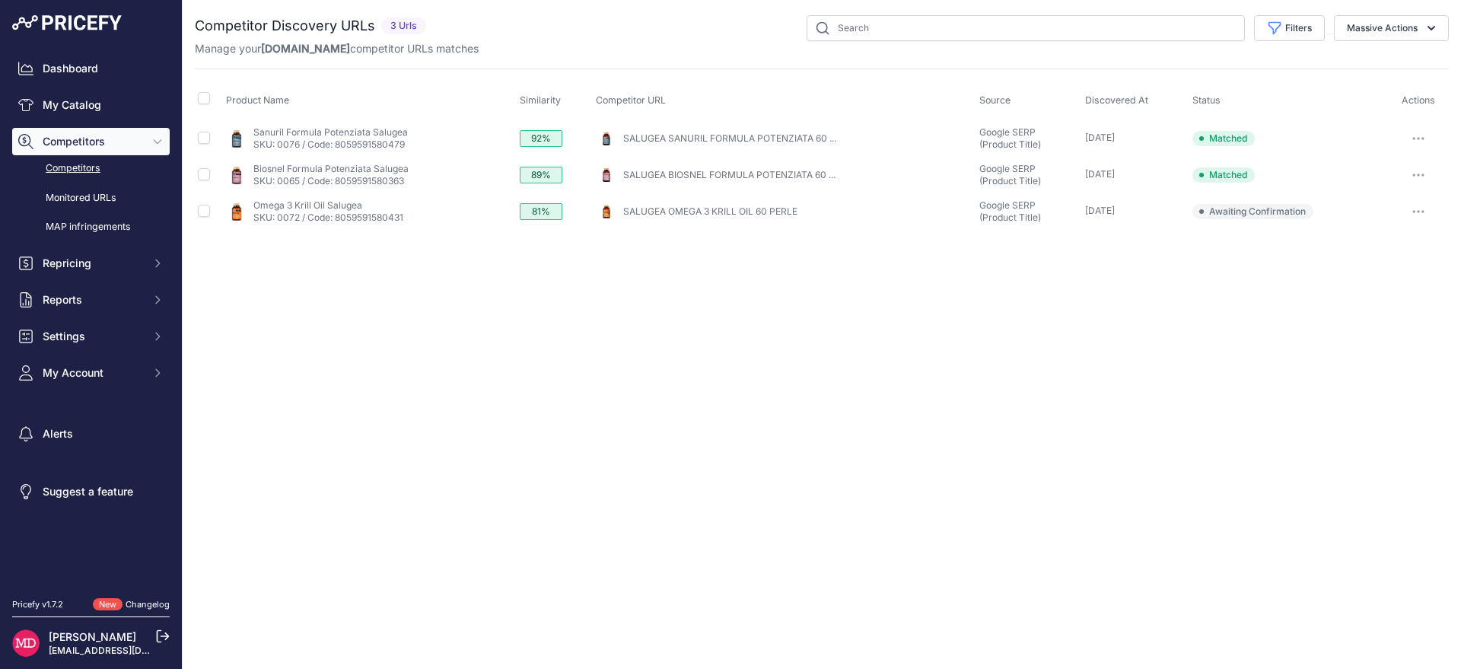
click at [701, 134] on link "SALUGEA SANURIL FORMULA POTENZIATA 60 ..." at bounding box center [729, 137] width 213 height 11
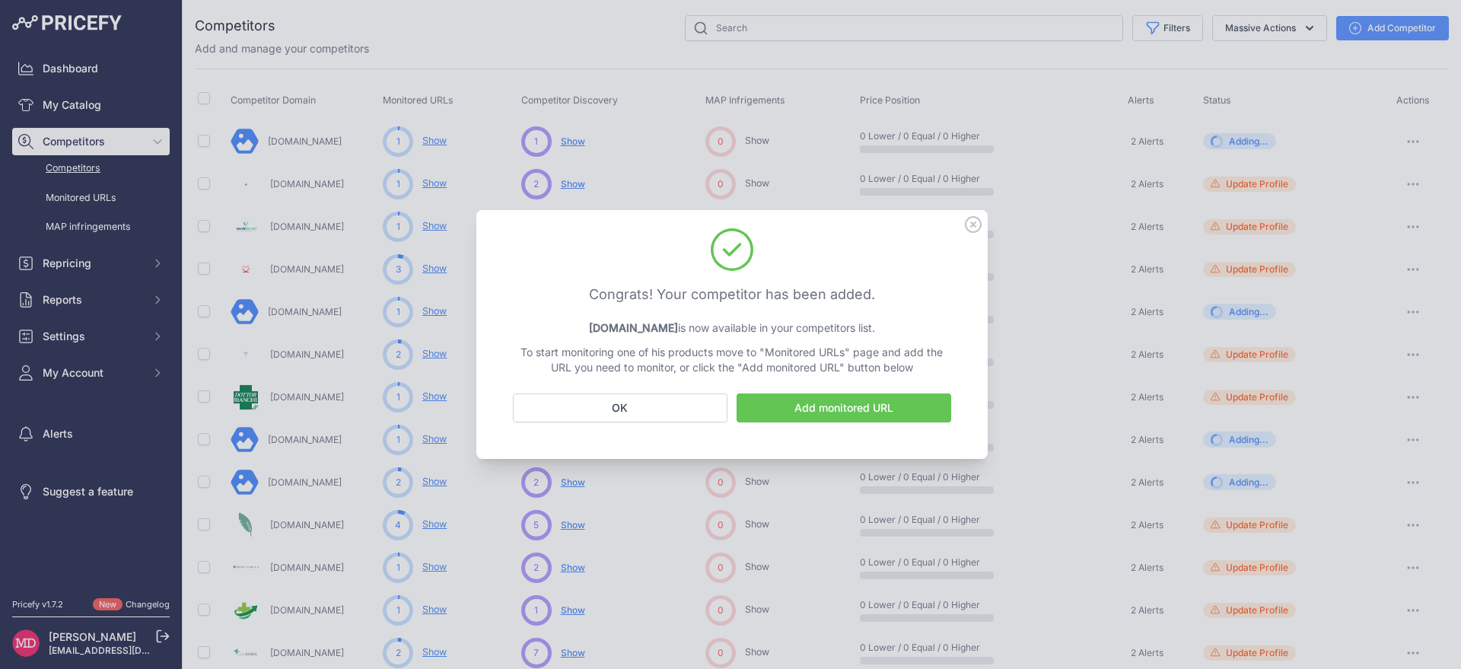
click at [830, 409] on link "Add monitored URL" at bounding box center [844, 408] width 215 height 29
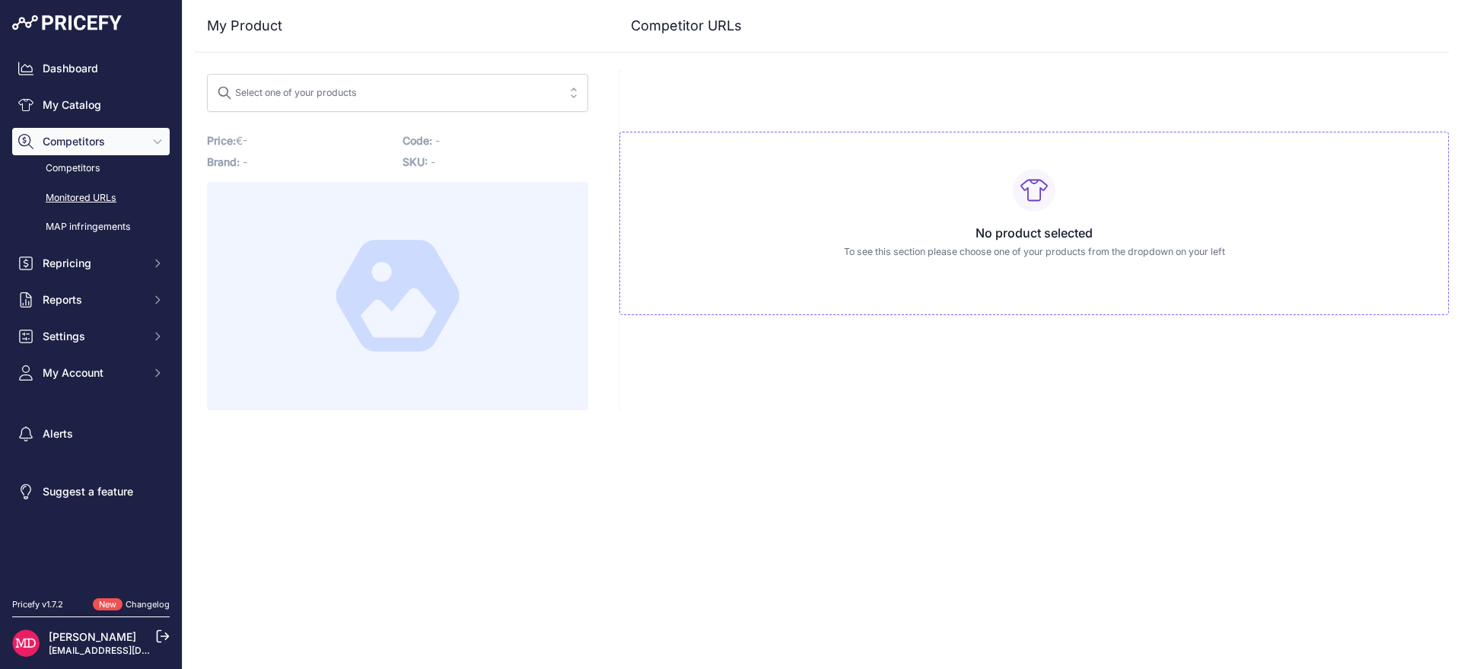
click at [91, 190] on link "Monitored URLs" at bounding box center [91, 198] width 158 height 27
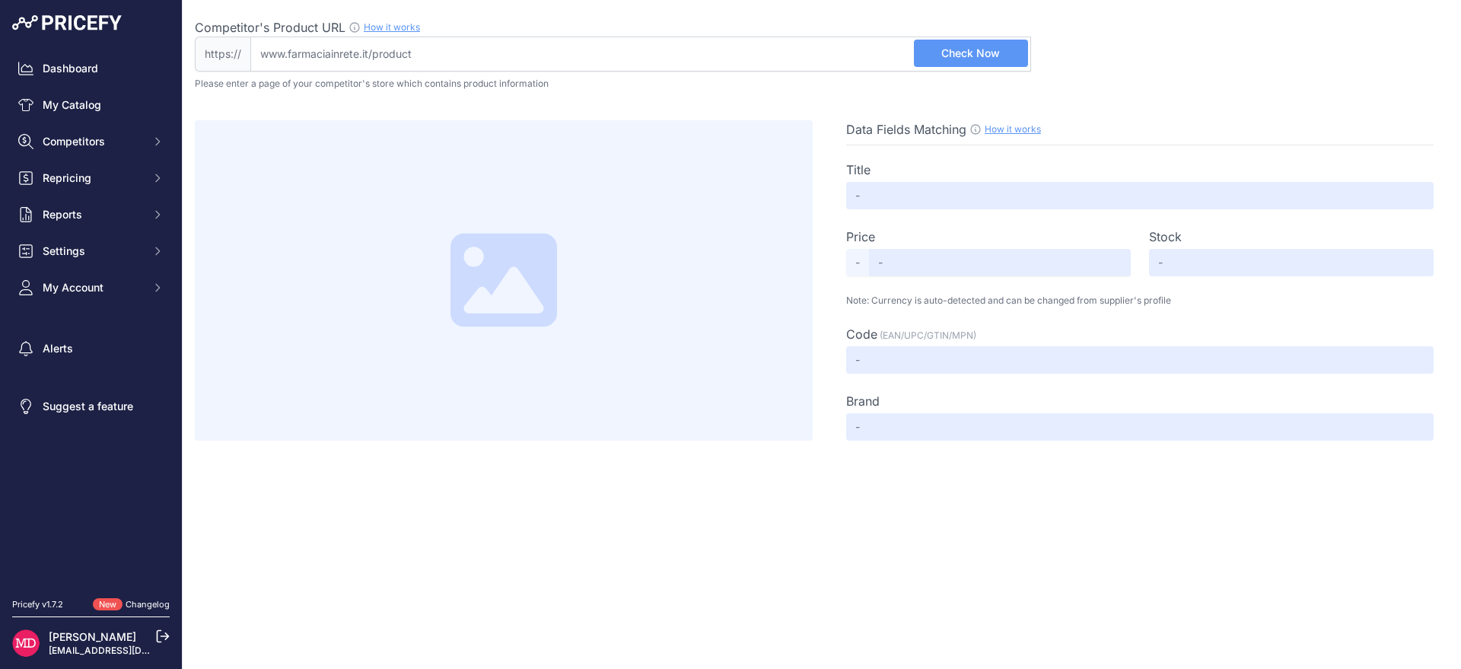
click at [671, 57] on input "Competitor's Product URL How it works In order to create your competitor's extr…" at bounding box center [640, 54] width 781 height 35
paste input "[URL][DOMAIN_NAME]"
click at [1022, 68] on input "[URL][DOMAIN_NAME]" at bounding box center [640, 54] width 781 height 35
type input "[DOMAIN_NAME][URL]"
click at [999, 52] on span "Check Now" at bounding box center [971, 53] width 59 height 15
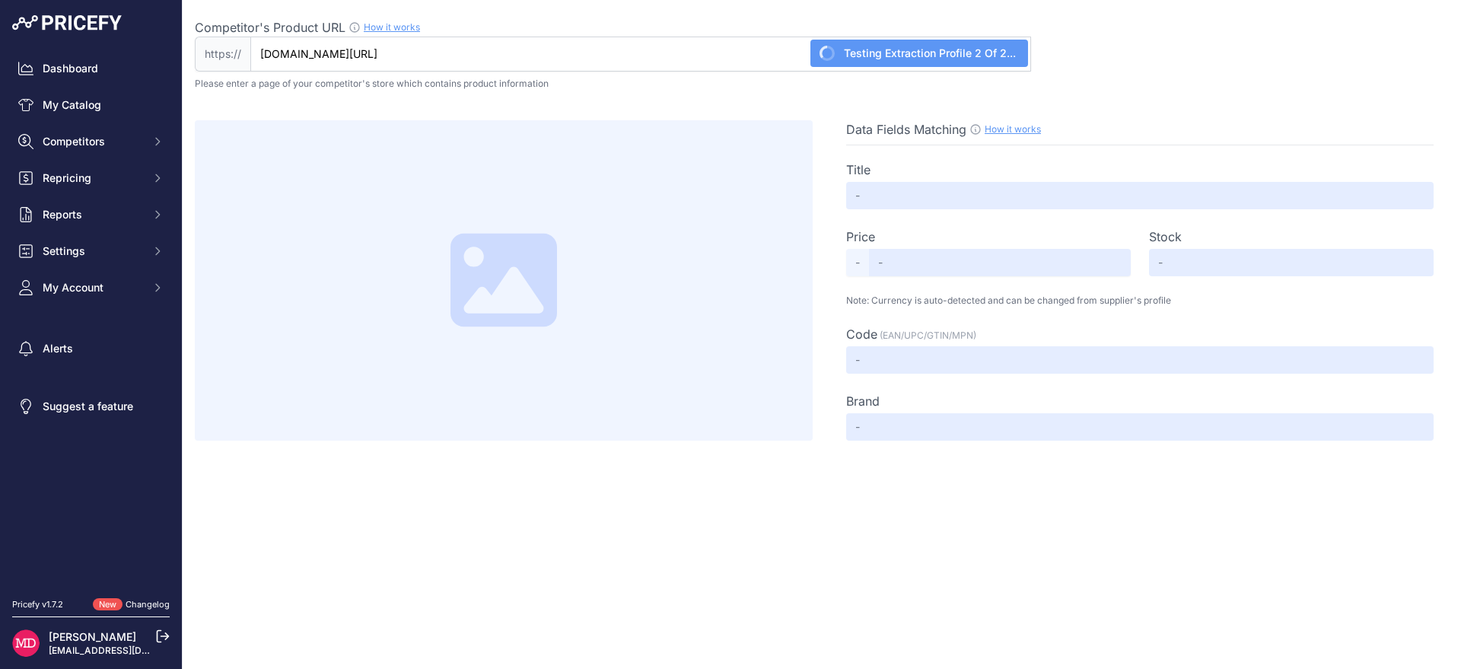
type input "SALUGEA PROSTADOC 60 CAPSULE VEGETALI"
type input "Not Found"
type input "8059591580769"
type input "SALUGEA RELOAD"
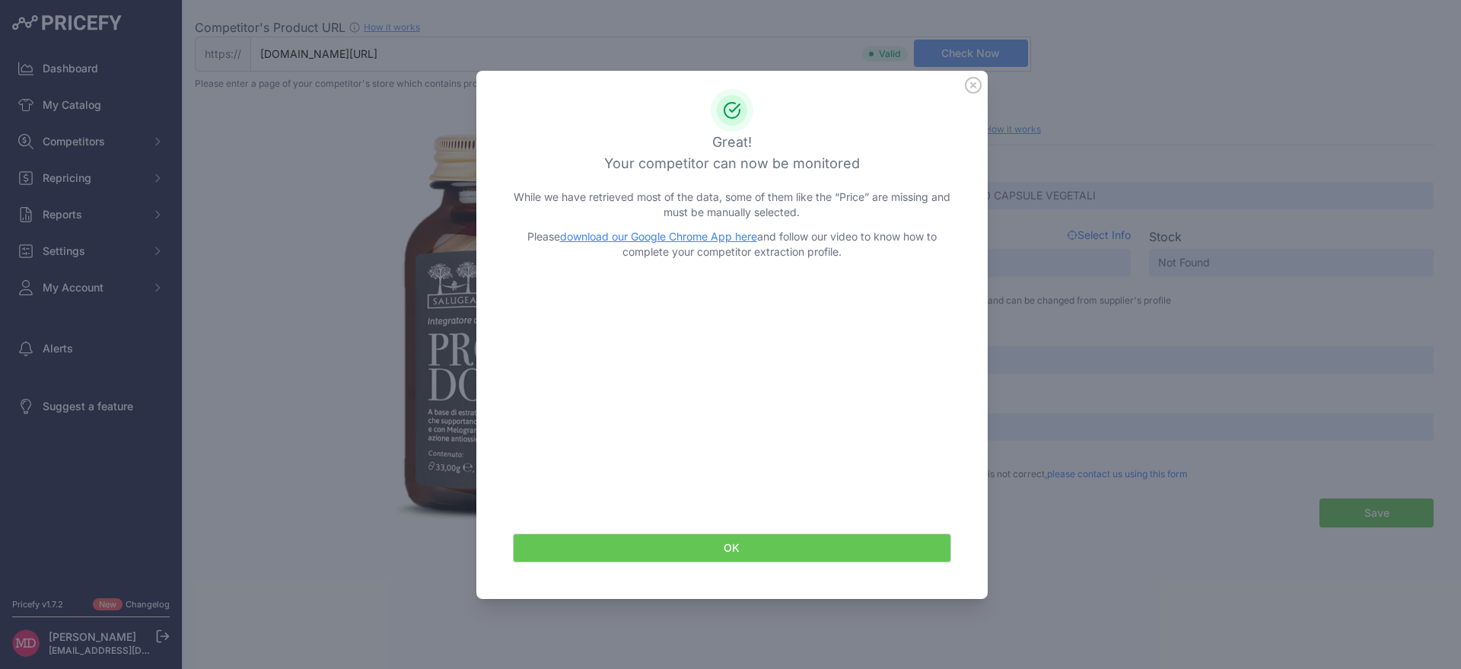
click at [722, 236] on link "download our Google Chrome App here" at bounding box center [658, 236] width 197 height 13
click at [704, 238] on link "download our Google Chrome App here" at bounding box center [658, 236] width 197 height 13
click at [973, 84] on icon at bounding box center [973, 85] width 15 height 15
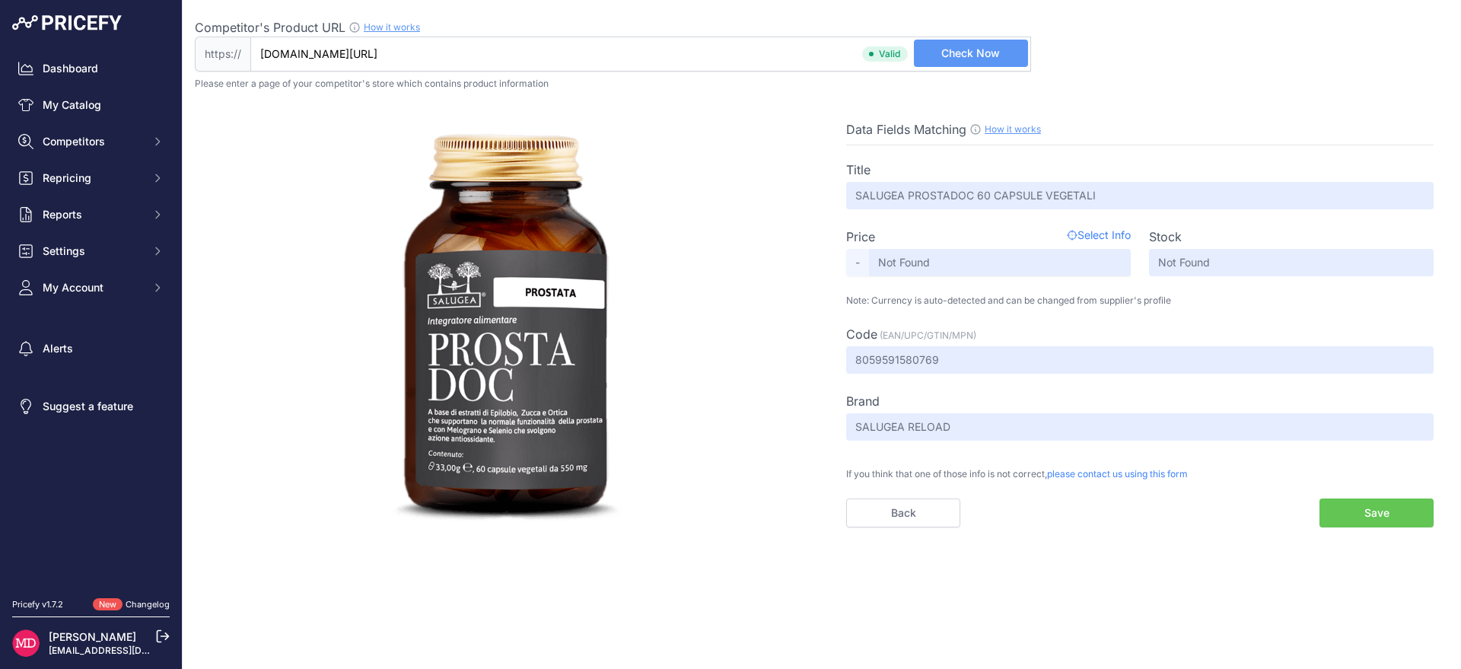
click at [1106, 235] on span "Select Info" at bounding box center [1099, 237] width 64 height 18
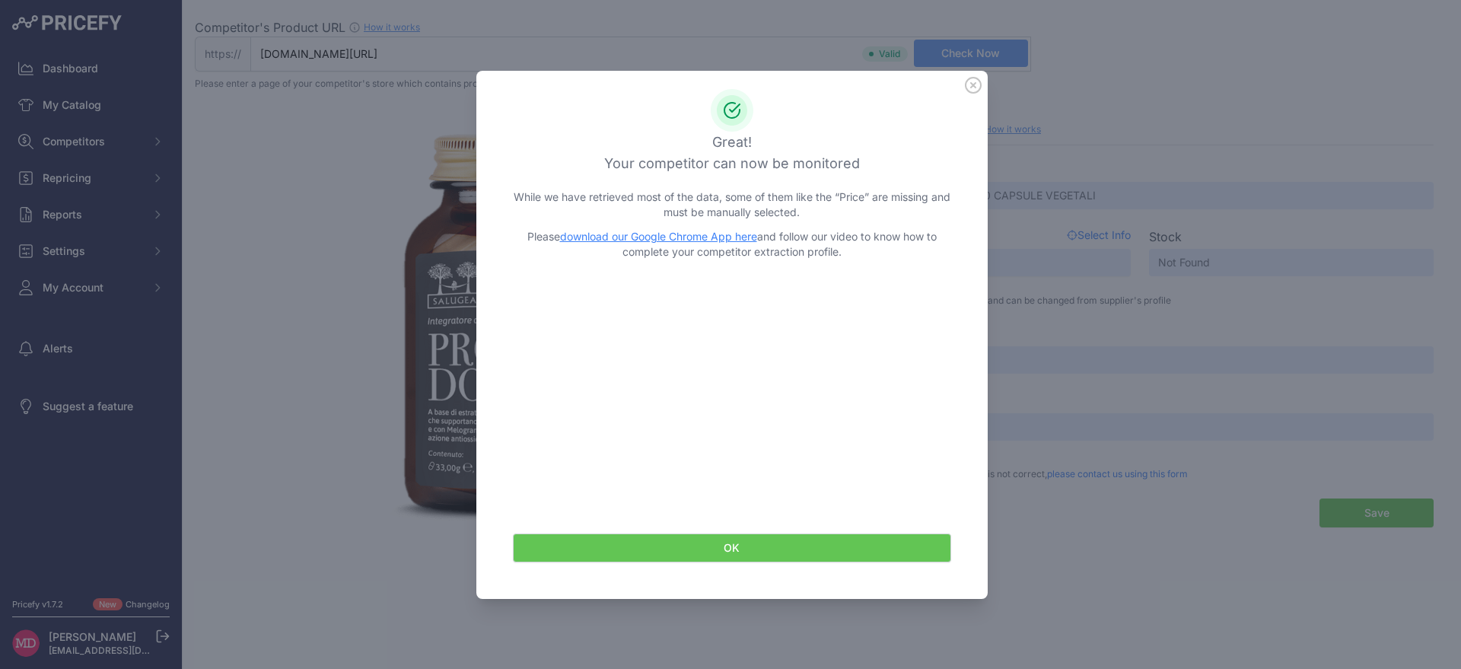
click at [731, 236] on link "download our Google Chrome App here" at bounding box center [658, 236] width 197 height 13
click at [971, 91] on icon at bounding box center [973, 85] width 17 height 17
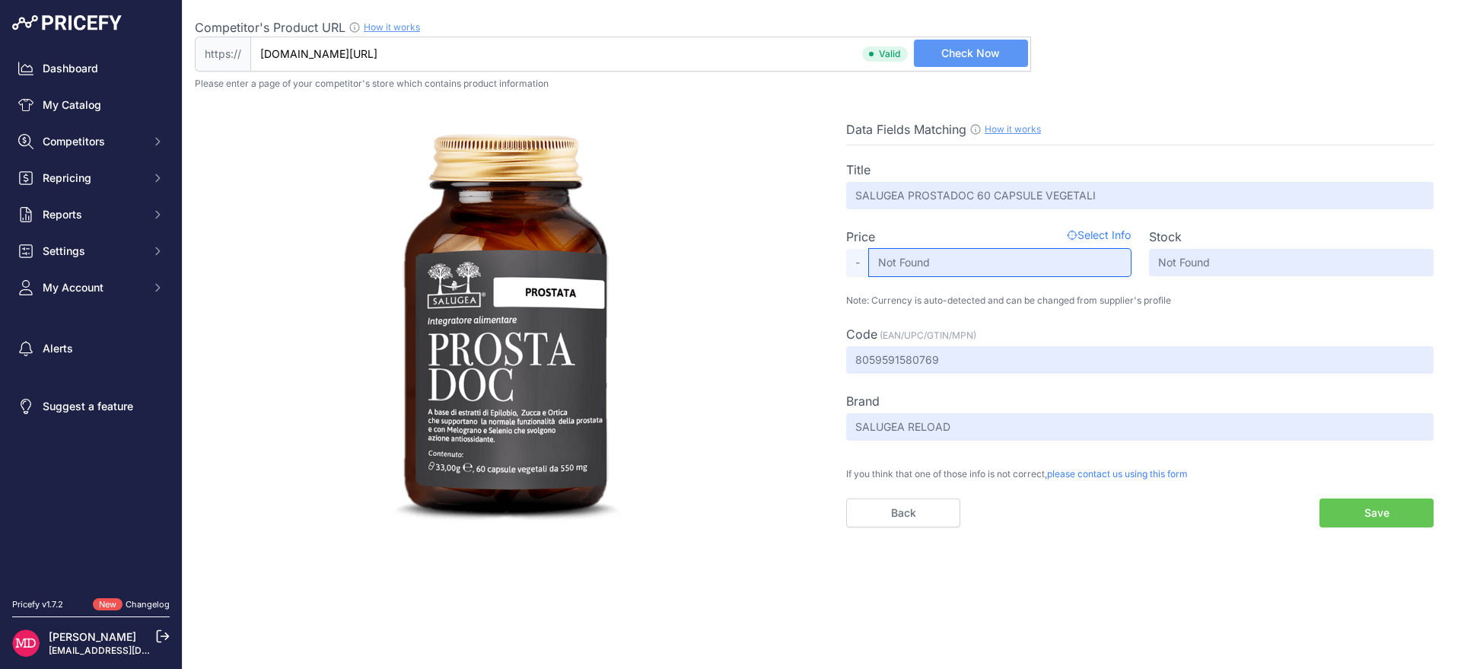
click at [941, 267] on input "Not Found" at bounding box center [1000, 262] width 262 height 27
click at [649, 61] on input "www.farmaciainrete.it/prodotto/salugea-prostadoc-60cps-veg/" at bounding box center [640, 54] width 781 height 35
click at [939, 62] on button "Check Now" at bounding box center [971, 53] width 114 height 27
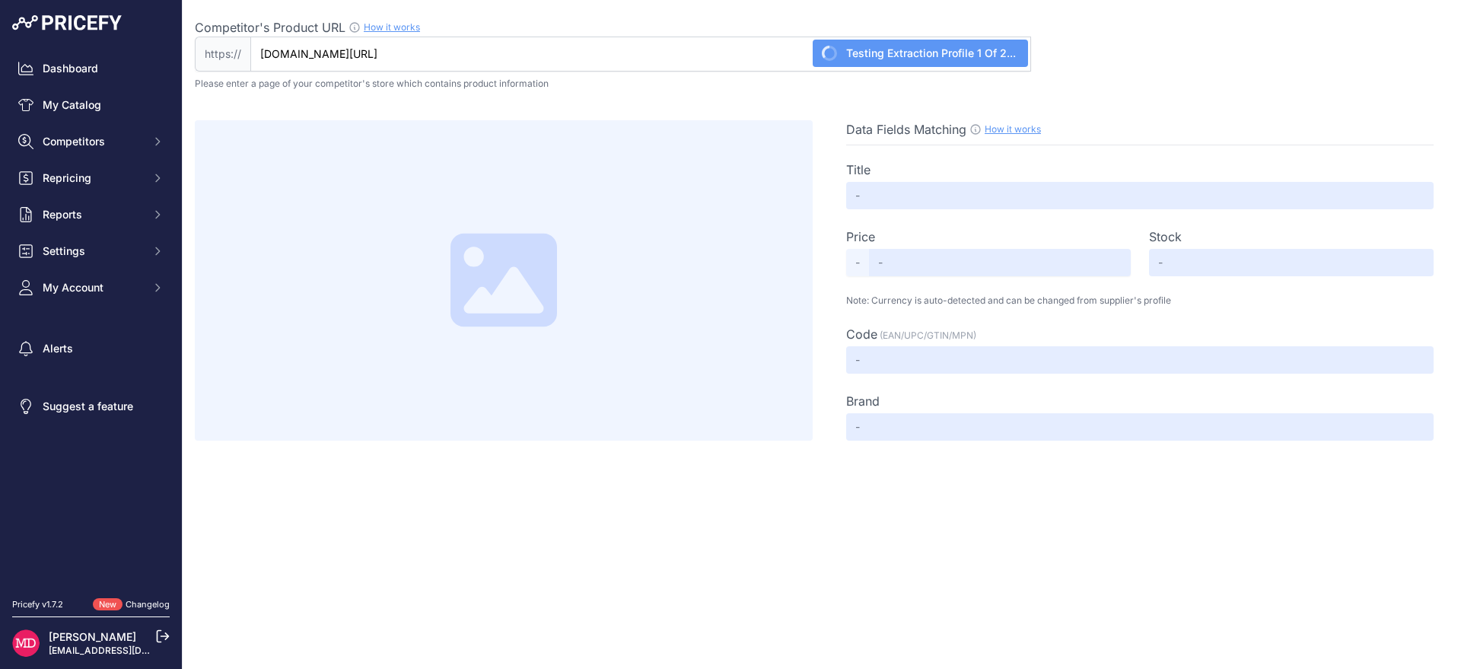
click at [1008, 128] on link "How it works" at bounding box center [1013, 128] width 56 height 11
type input "SALUGEA PROSTADOC 60 CAPSULE VEGETALI"
type input "Not Found"
type input "8059591580769"
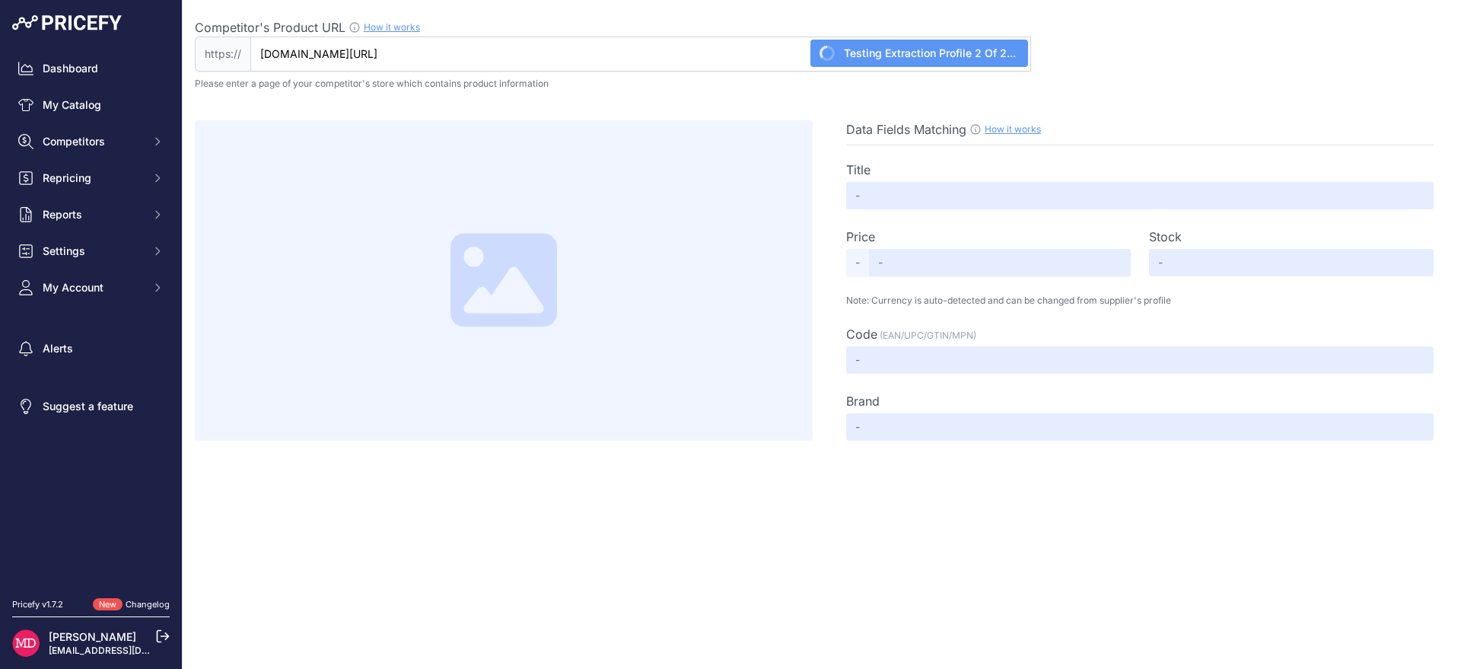
type input "SALUGEA RELOAD"
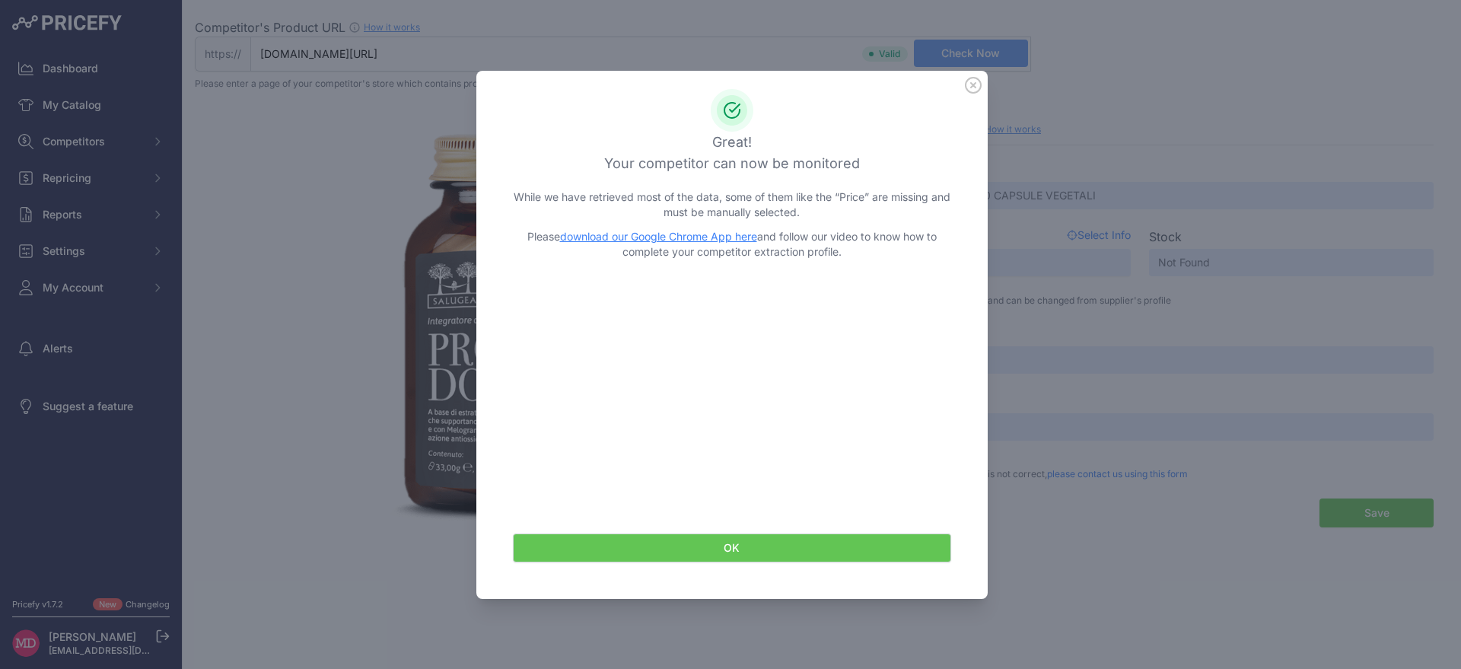
click at [967, 85] on icon at bounding box center [973, 85] width 17 height 17
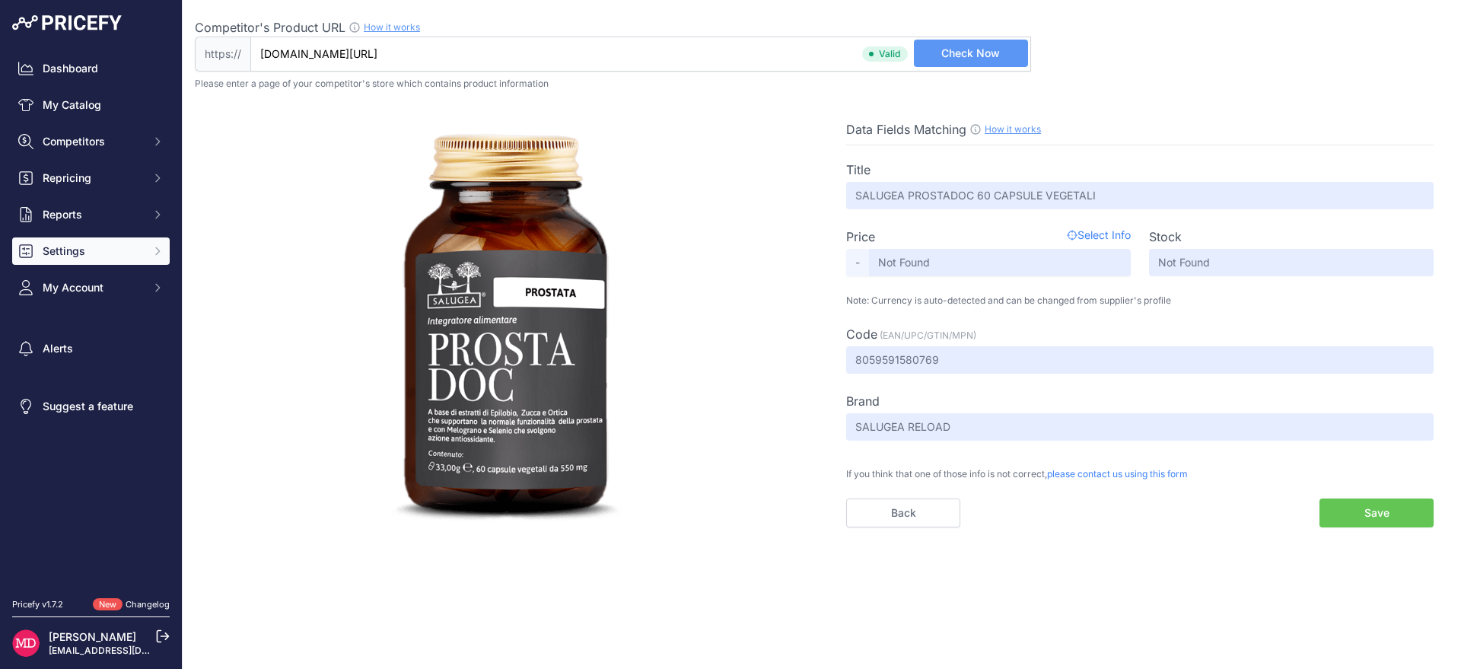
click at [123, 250] on span "Settings" at bounding box center [93, 251] width 100 height 15
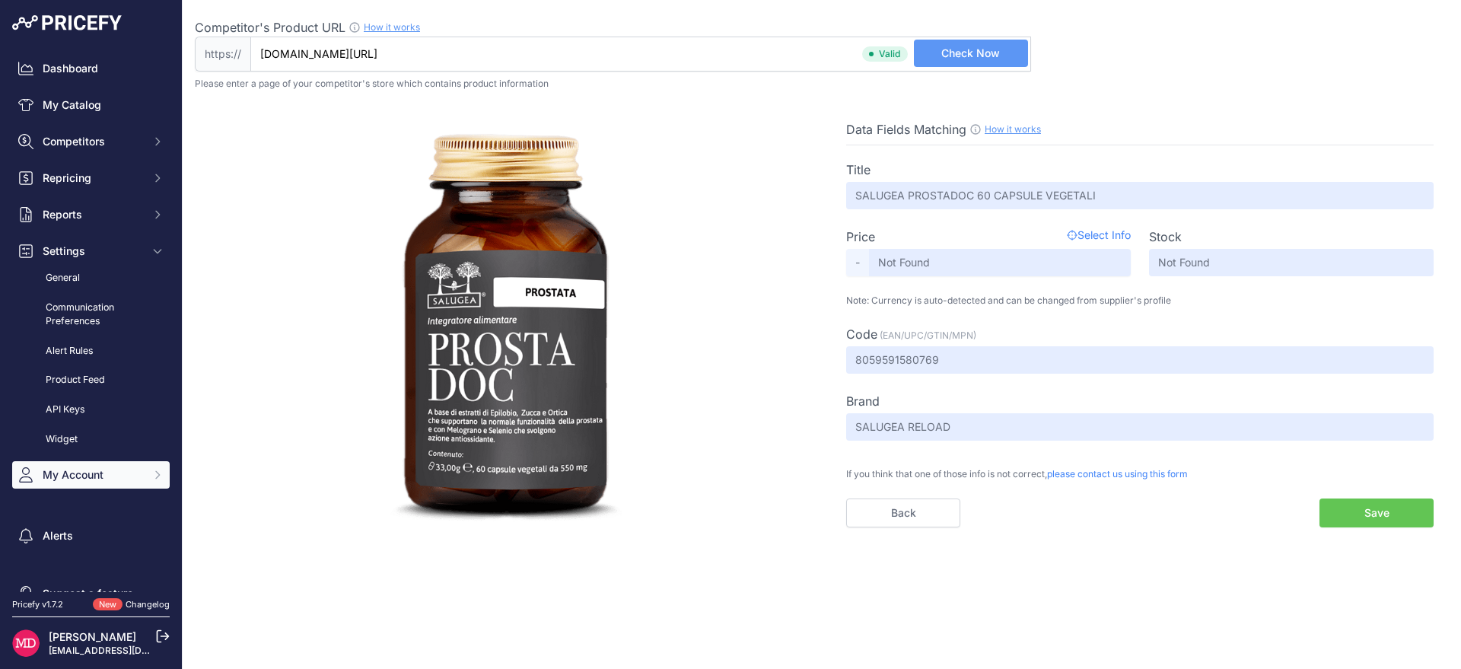
click at [118, 479] on span "My Account" at bounding box center [93, 474] width 100 height 15
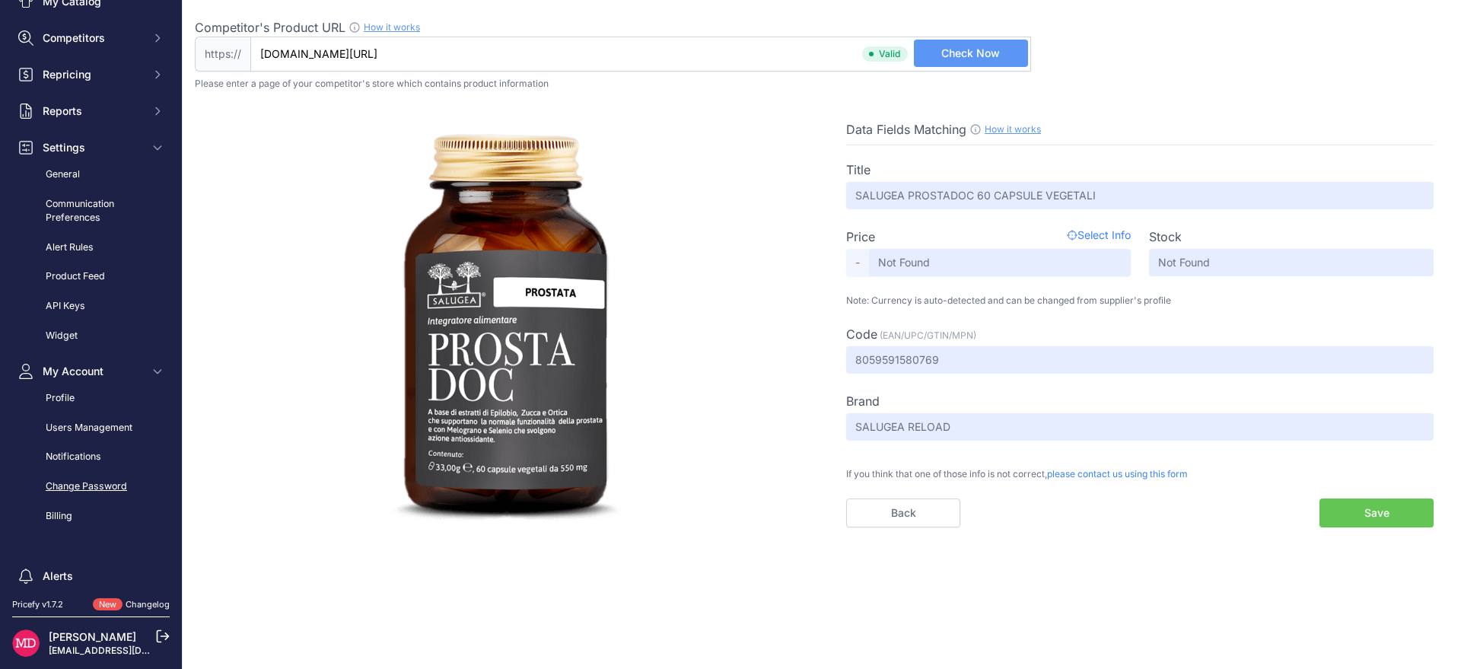
scroll to position [111, 0]
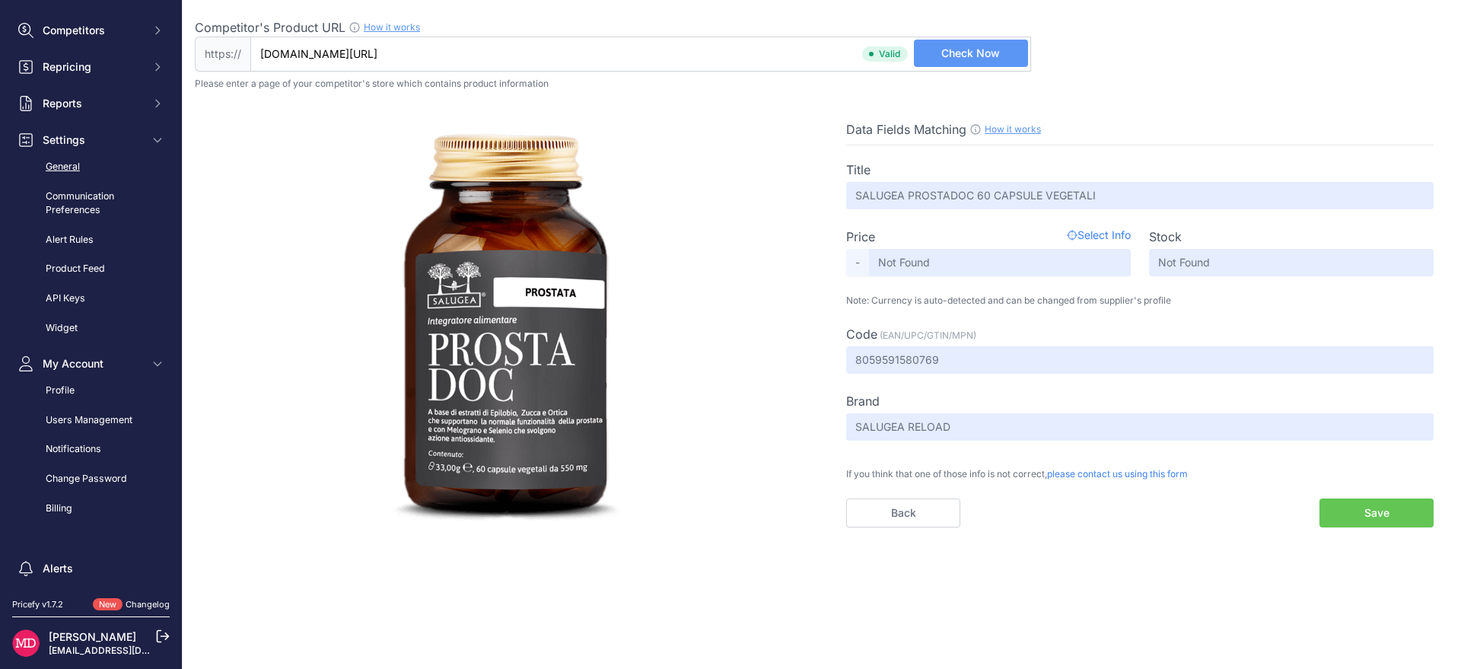
click at [83, 174] on link "General" at bounding box center [91, 167] width 158 height 27
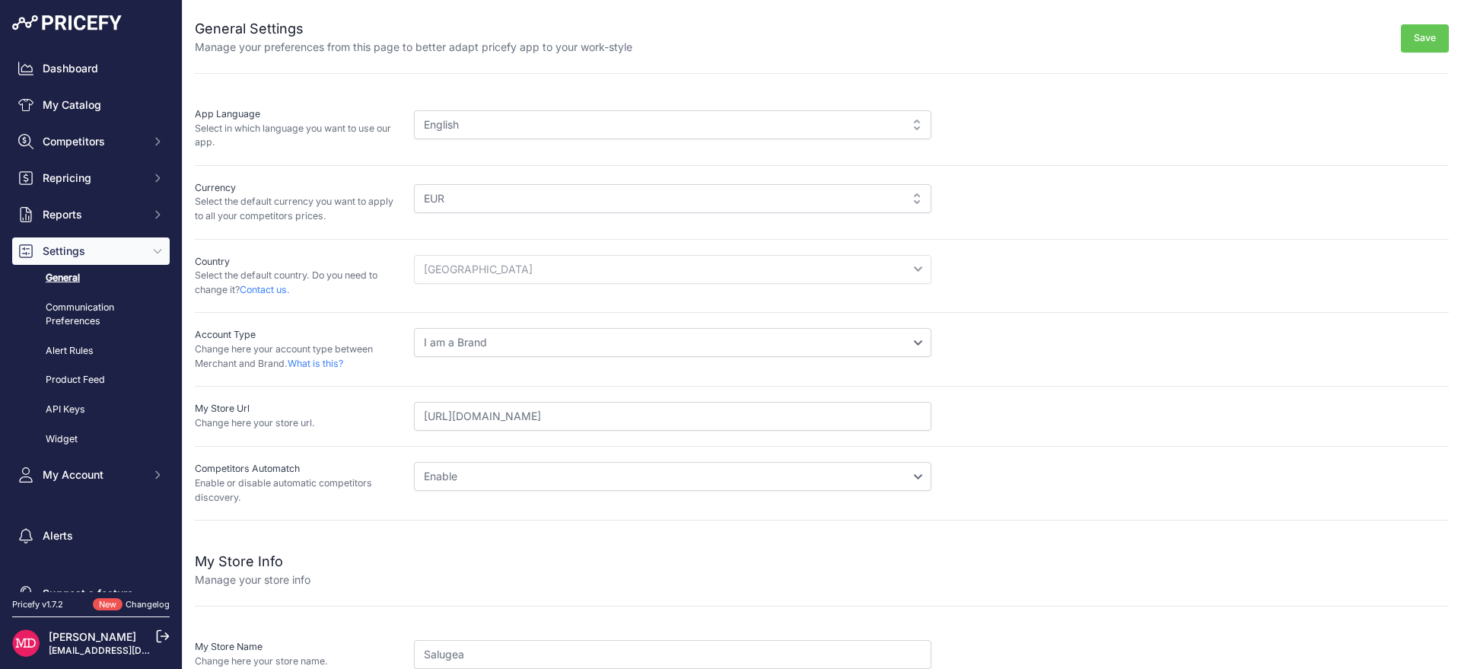
click at [492, 136] on div "English" at bounding box center [673, 124] width 518 height 29
click at [474, 116] on div "English" at bounding box center [673, 124] width 518 height 29
click at [464, 190] on div "EUR" at bounding box center [673, 198] width 518 height 29
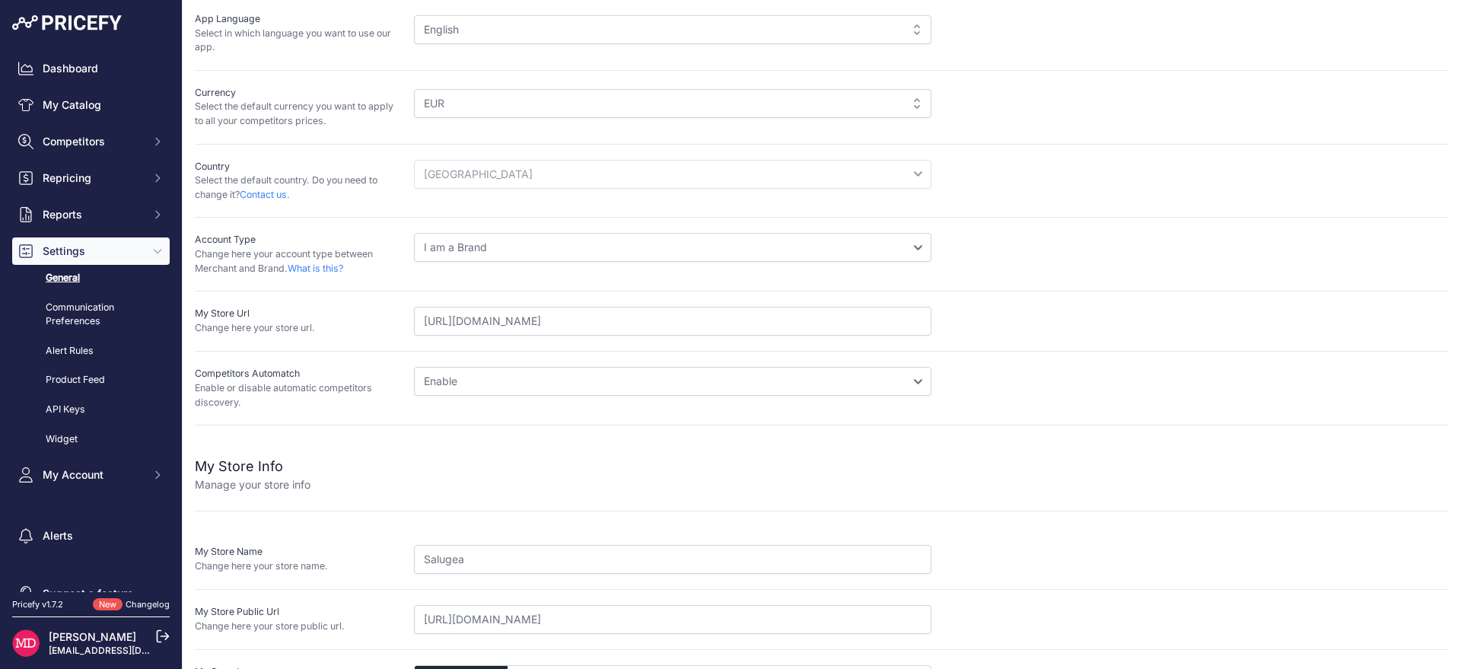
scroll to position [155, 0]
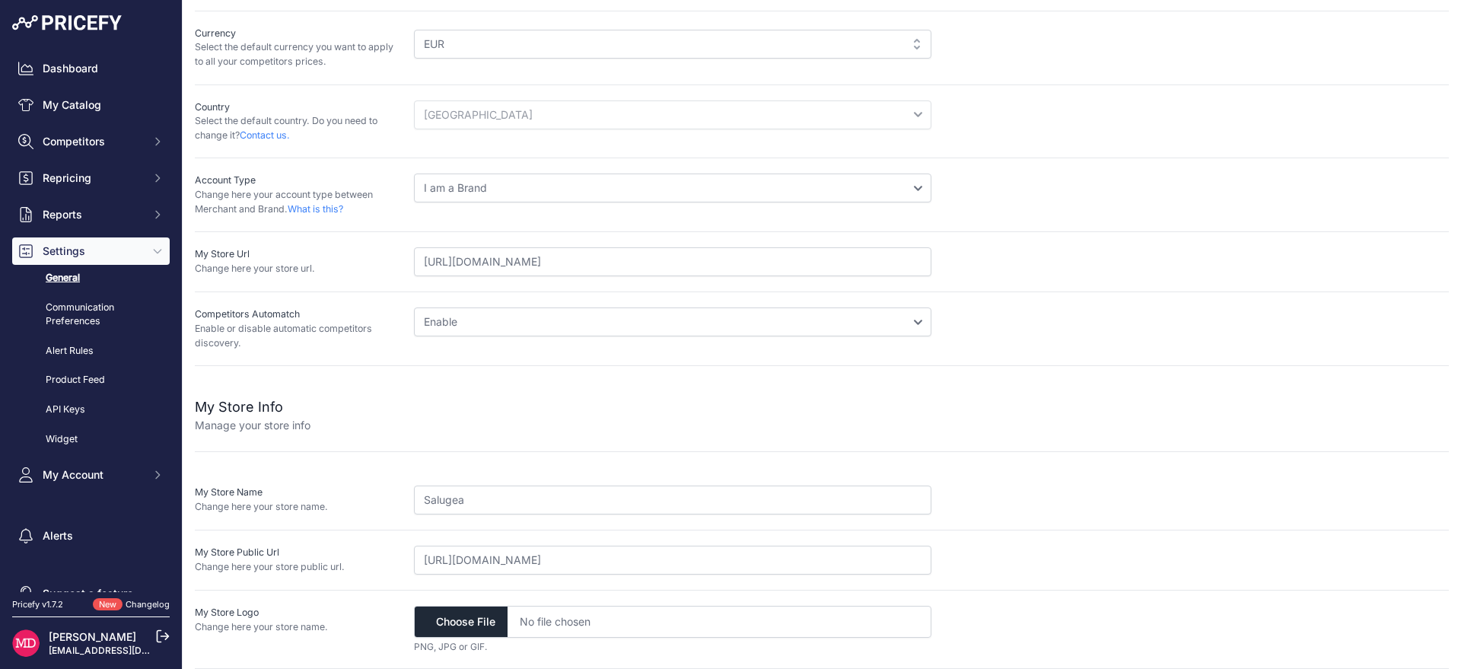
drag, startPoint x: 459, startPoint y: 101, endPoint x: 377, endPoint y: 167, distance: 105.6
click at [423, 136] on div "Country Select the default country. Do you need to change it? Contact us. Selec…" at bounding box center [822, 122] width 1254 height 74
click at [94, 314] on link "Communication Preferences" at bounding box center [91, 315] width 158 height 40
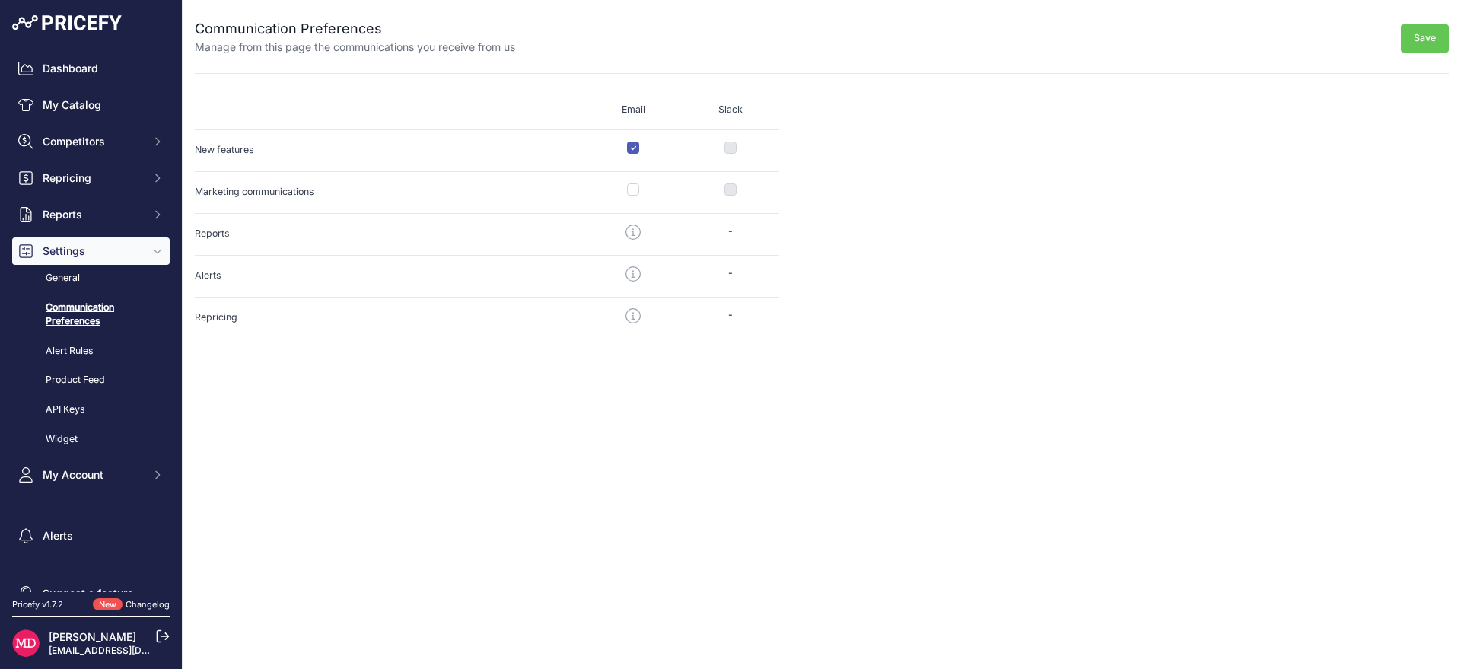
click at [69, 375] on link "Product Feed" at bounding box center [91, 380] width 158 height 27
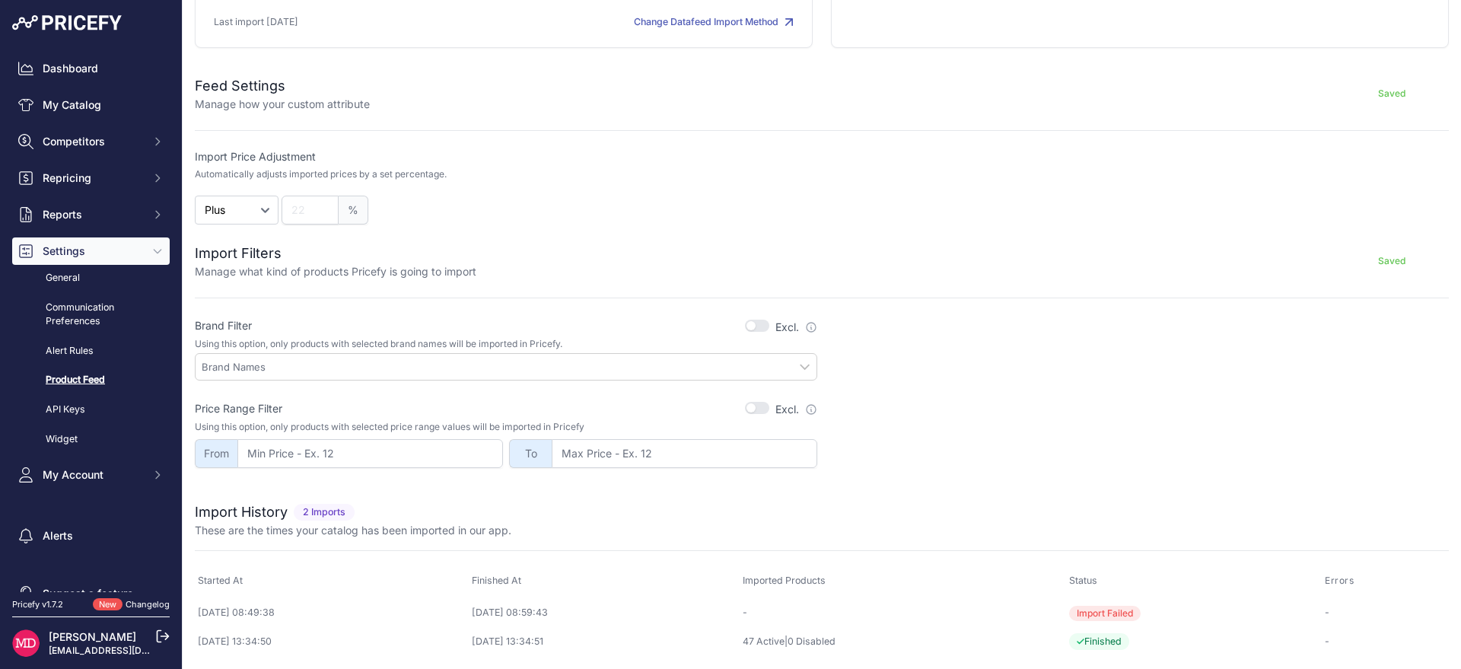
scroll to position [232, 0]
click at [101, 465] on button "My Account" at bounding box center [91, 474] width 158 height 27
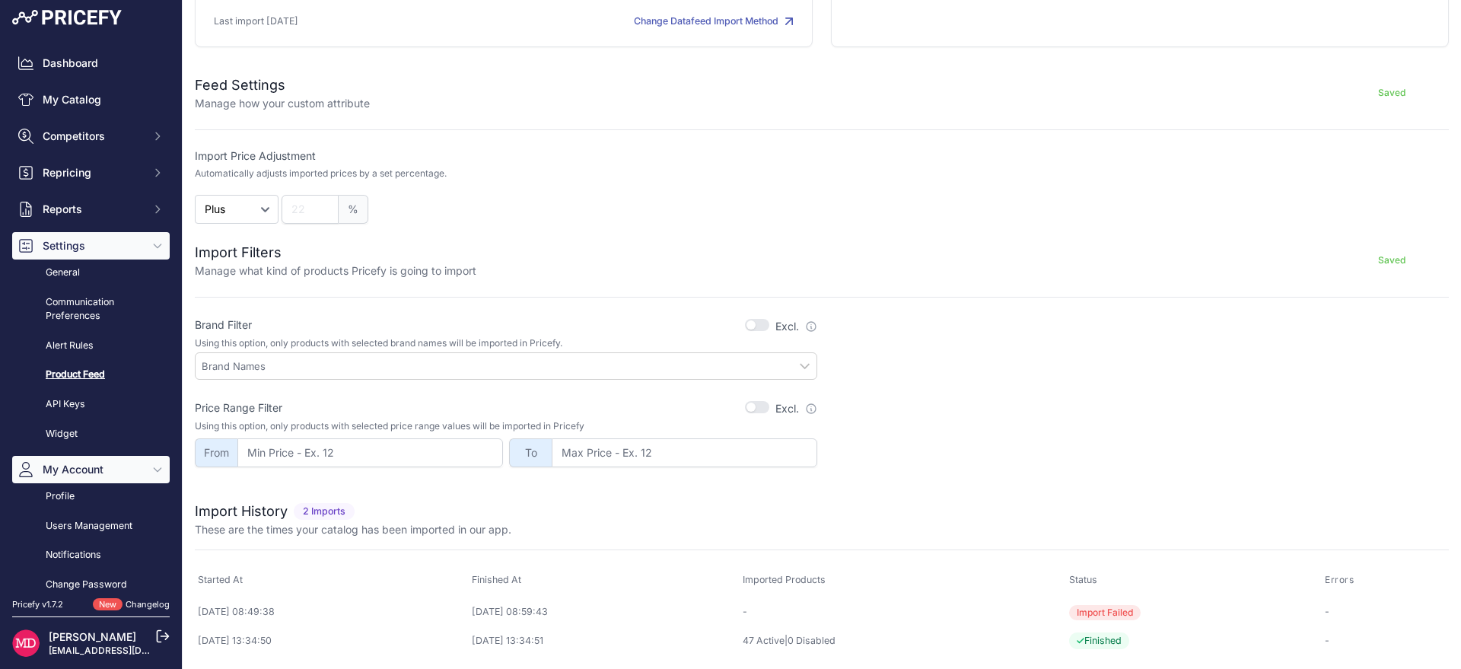
scroll to position [6, 0]
click at [123, 149] on div "Dashboard My Catalog Competitors Competitors Monitored URLs MAP infringements R…" at bounding box center [91, 338] width 158 height 578
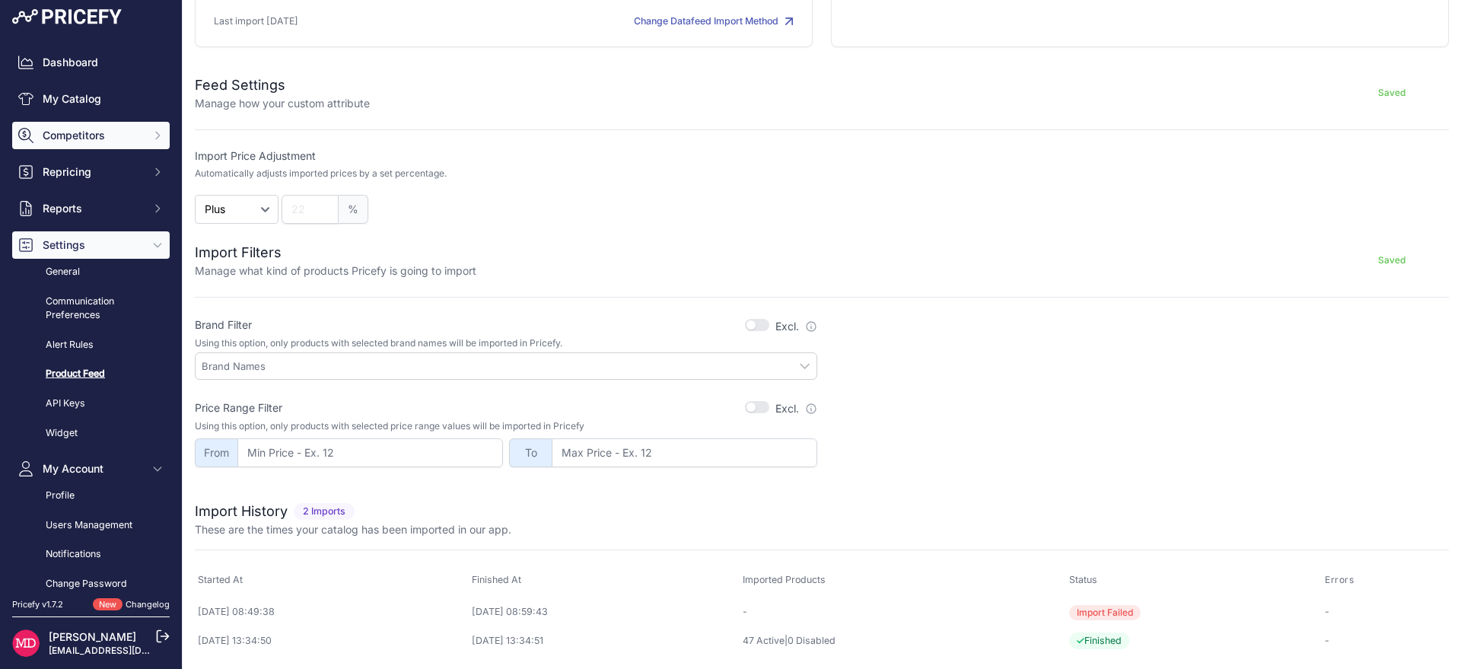
click at [124, 145] on button "Competitors" at bounding box center [91, 135] width 158 height 27
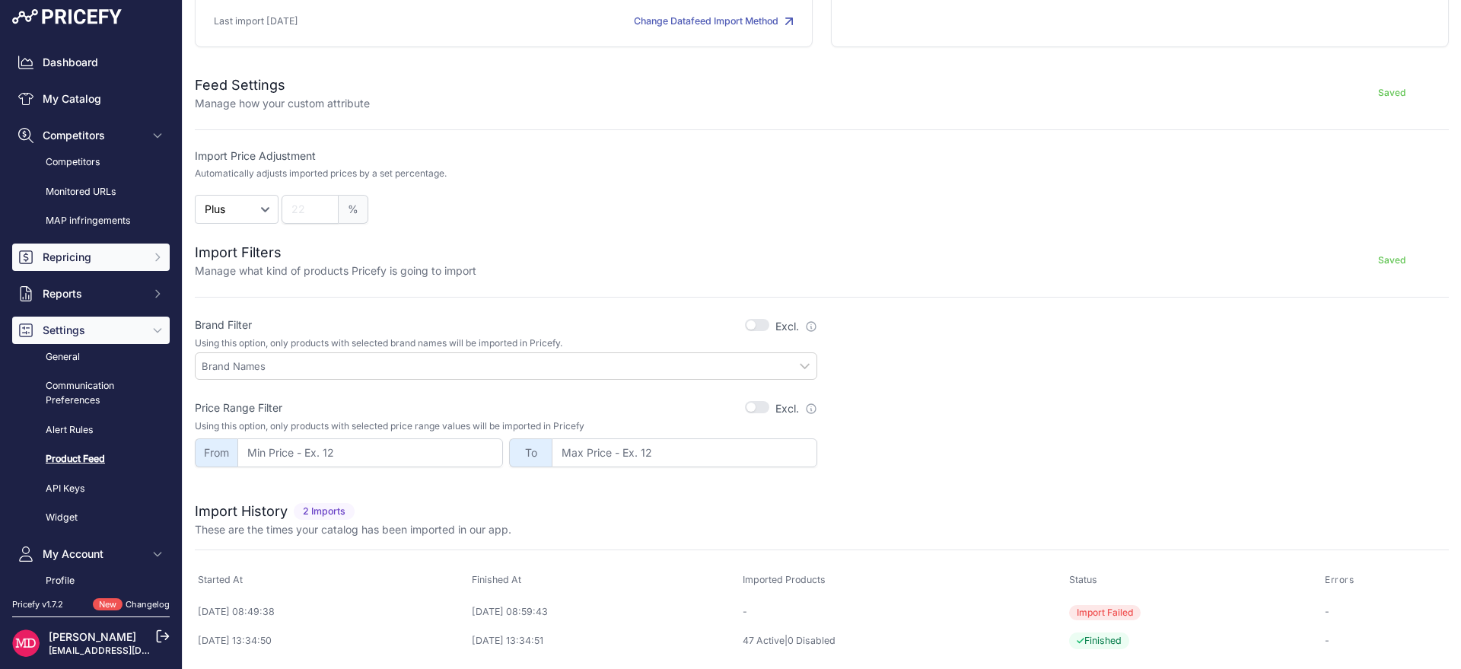
click at [94, 257] on span "Repricing" at bounding box center [93, 257] width 100 height 15
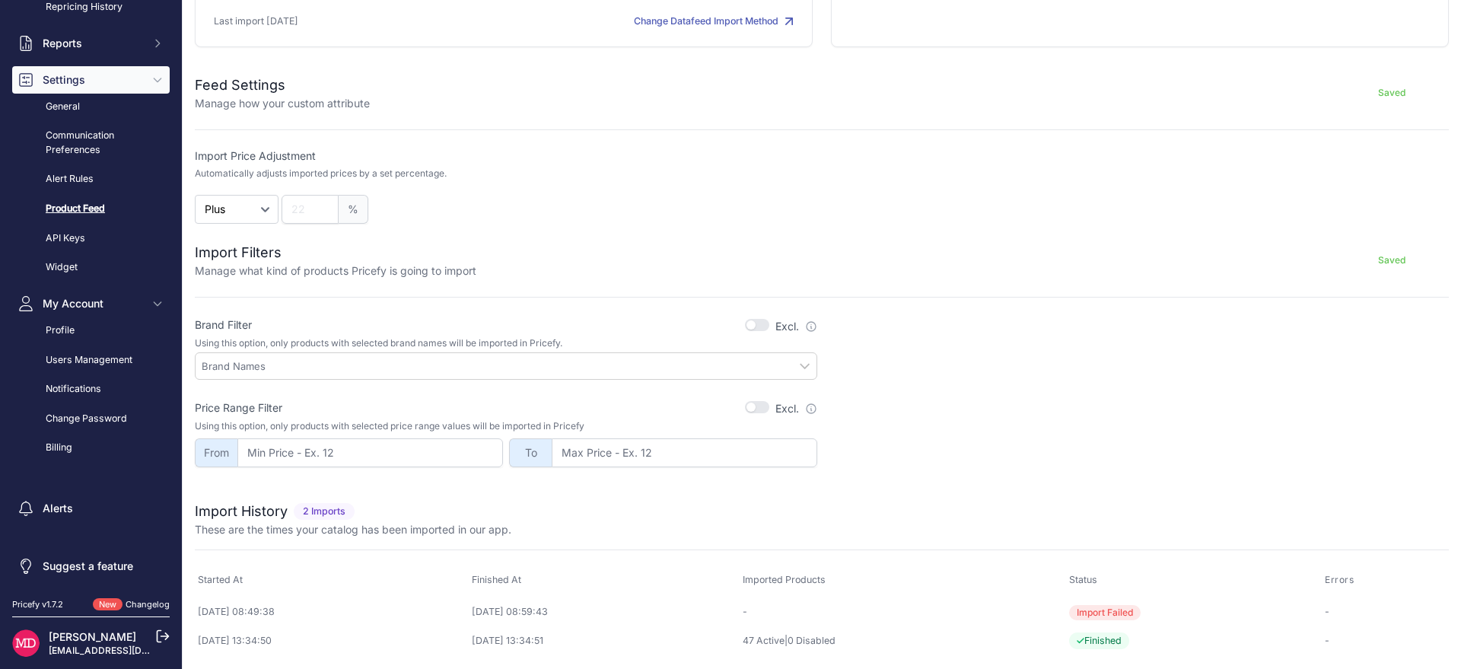
scroll to position [0, 0]
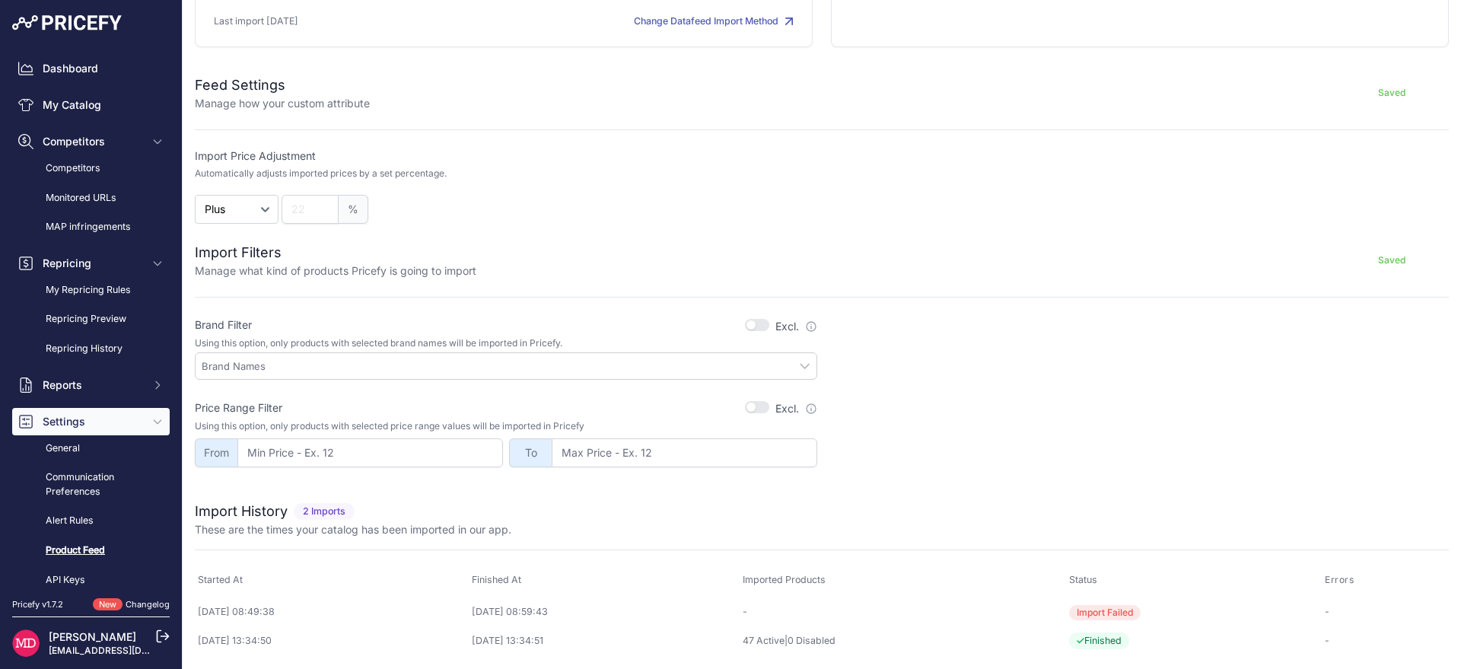
click at [87, 629] on div "[PERSON_NAME] [EMAIL_ADDRESS][DOMAIN_NAME]" at bounding box center [91, 643] width 158 height 53
click at [88, 636] on link "[PERSON_NAME]" at bounding box center [93, 636] width 88 height 13
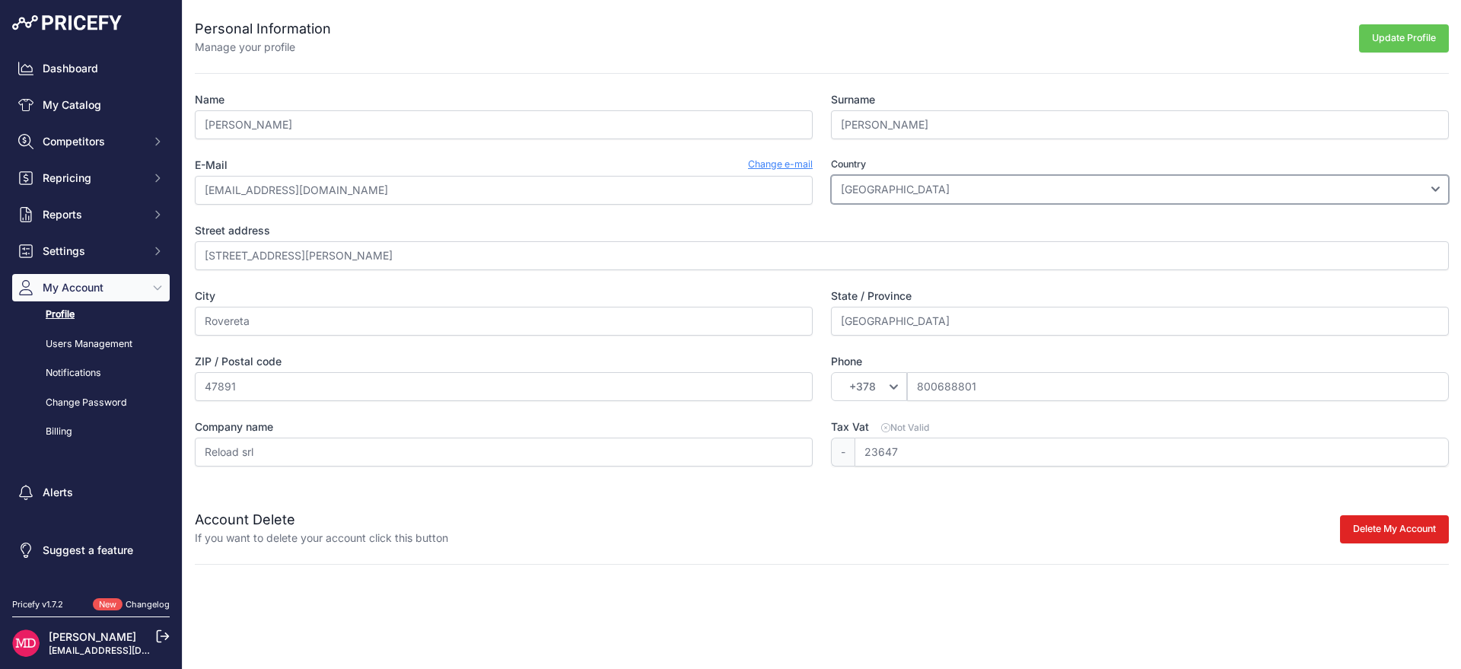
click at [925, 196] on select "Afghanistan Åland Islands Albania Algeria American Samoa Andorra Angola Anguill…" at bounding box center [1140, 189] width 618 height 29
click at [88, 72] on link "Dashboard" at bounding box center [91, 68] width 158 height 27
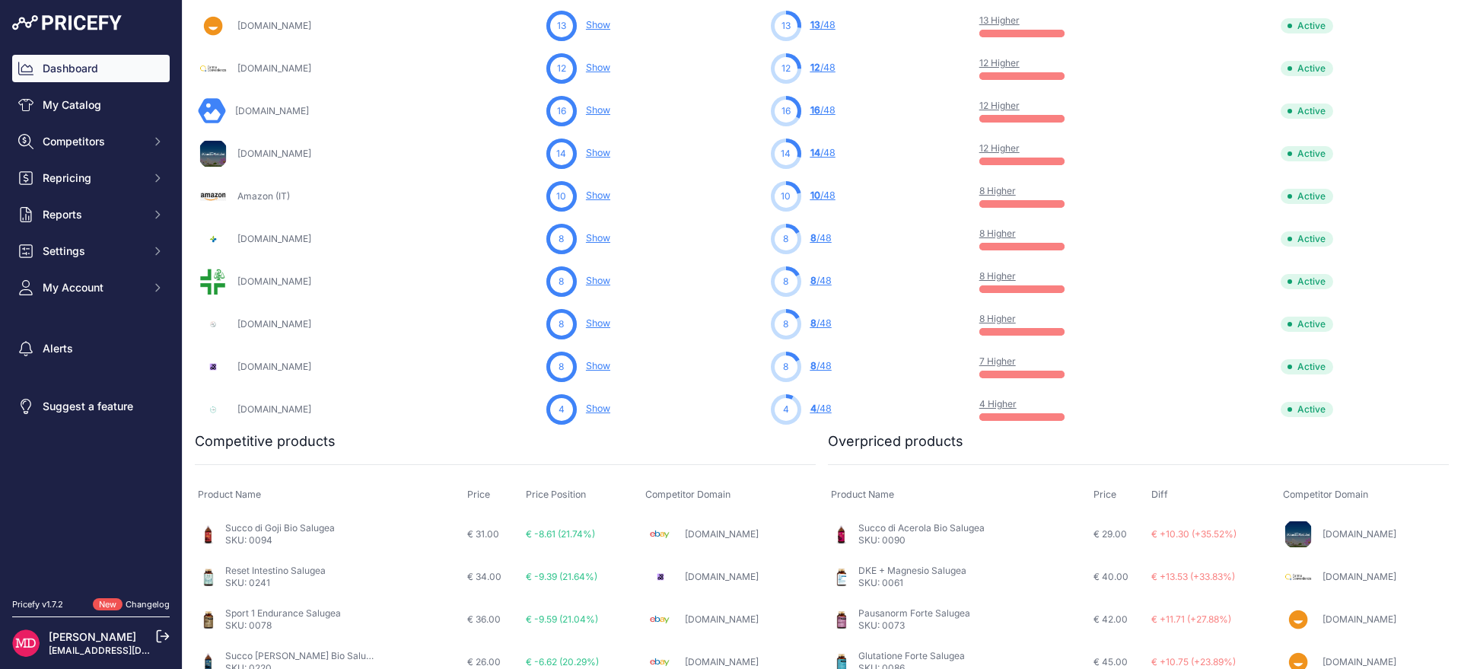
scroll to position [853, 0]
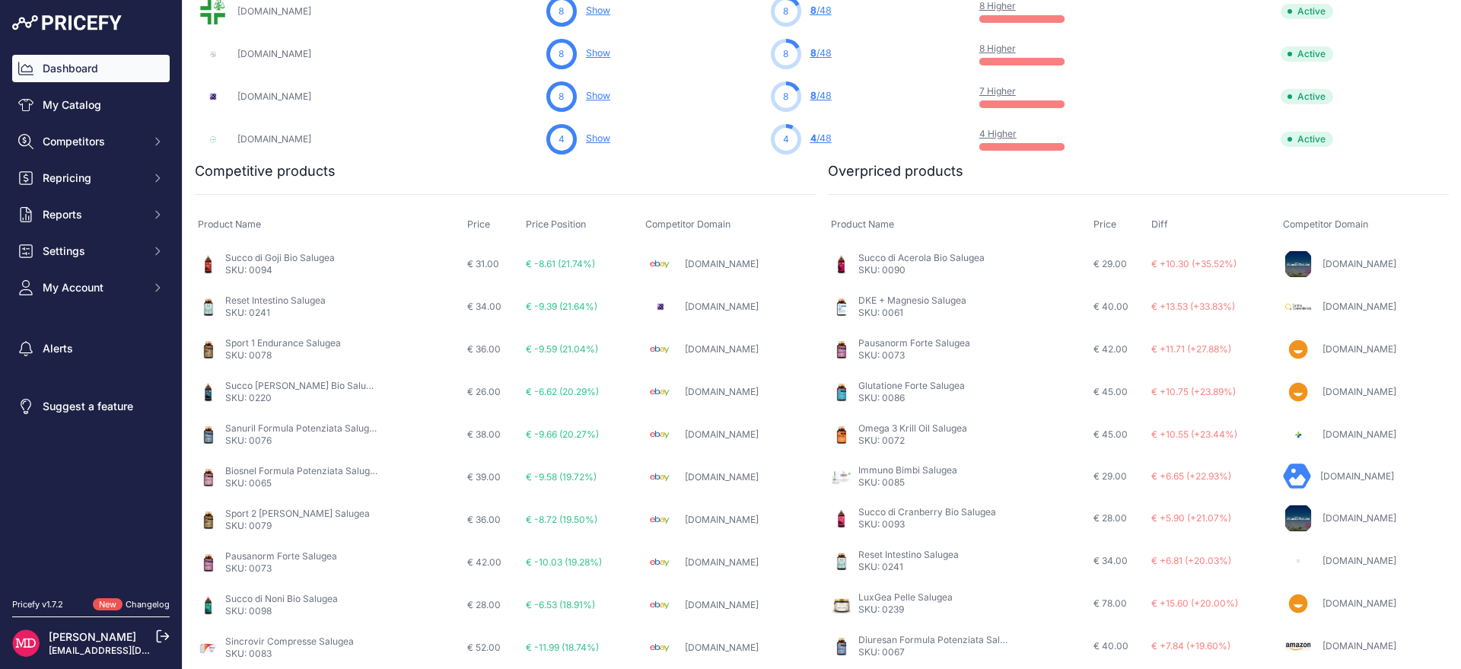
click at [1323, 266] on link "Ilgiardinodeilibri.it" at bounding box center [1360, 263] width 74 height 11
click at [1210, 258] on span "€ +10.30 (+35.52%)" at bounding box center [1194, 263] width 85 height 11
drag, startPoint x: 1210, startPoint y: 258, endPoint x: 1143, endPoint y: 260, distance: 67.0
click at [1152, 260] on span "€ +10.30 (+35.52%)" at bounding box center [1194, 263] width 85 height 11
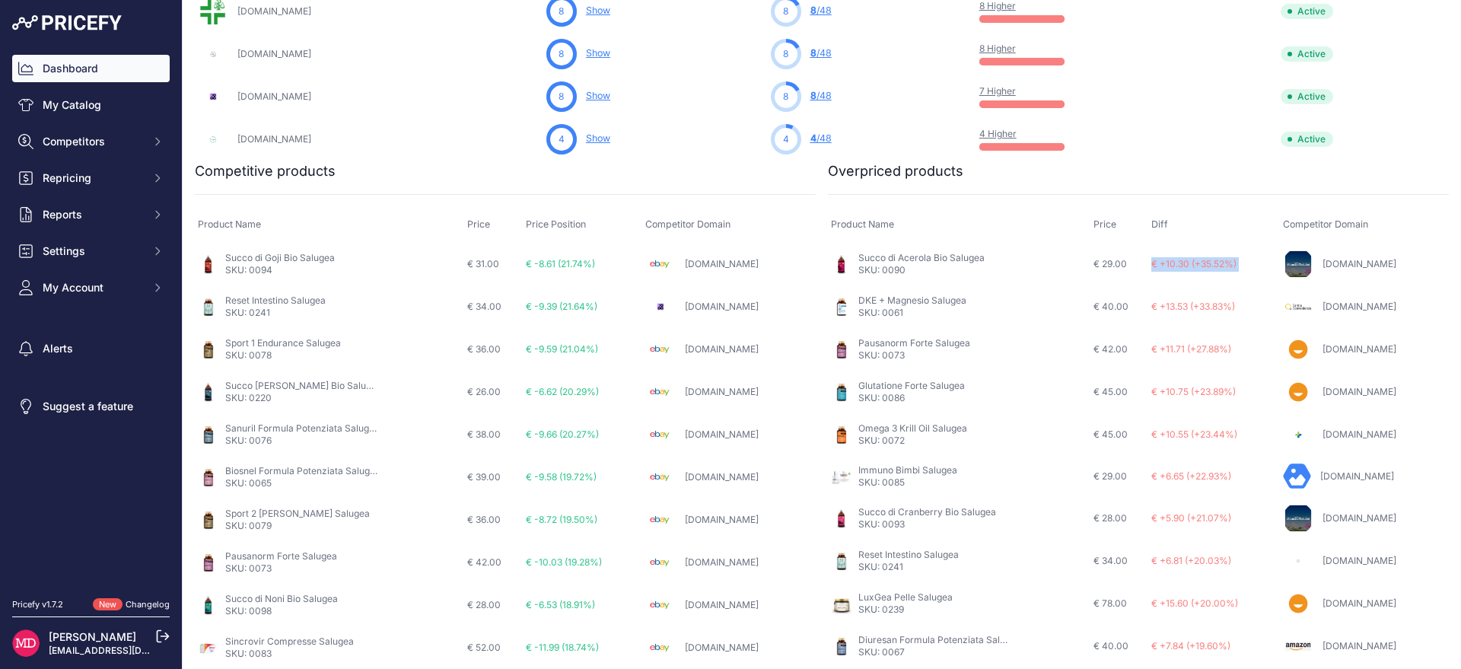
click at [1338, 350] on link "Farma-web.it" at bounding box center [1360, 348] width 74 height 11
click at [1323, 352] on link "Farma-web.it" at bounding box center [1360, 348] width 74 height 11
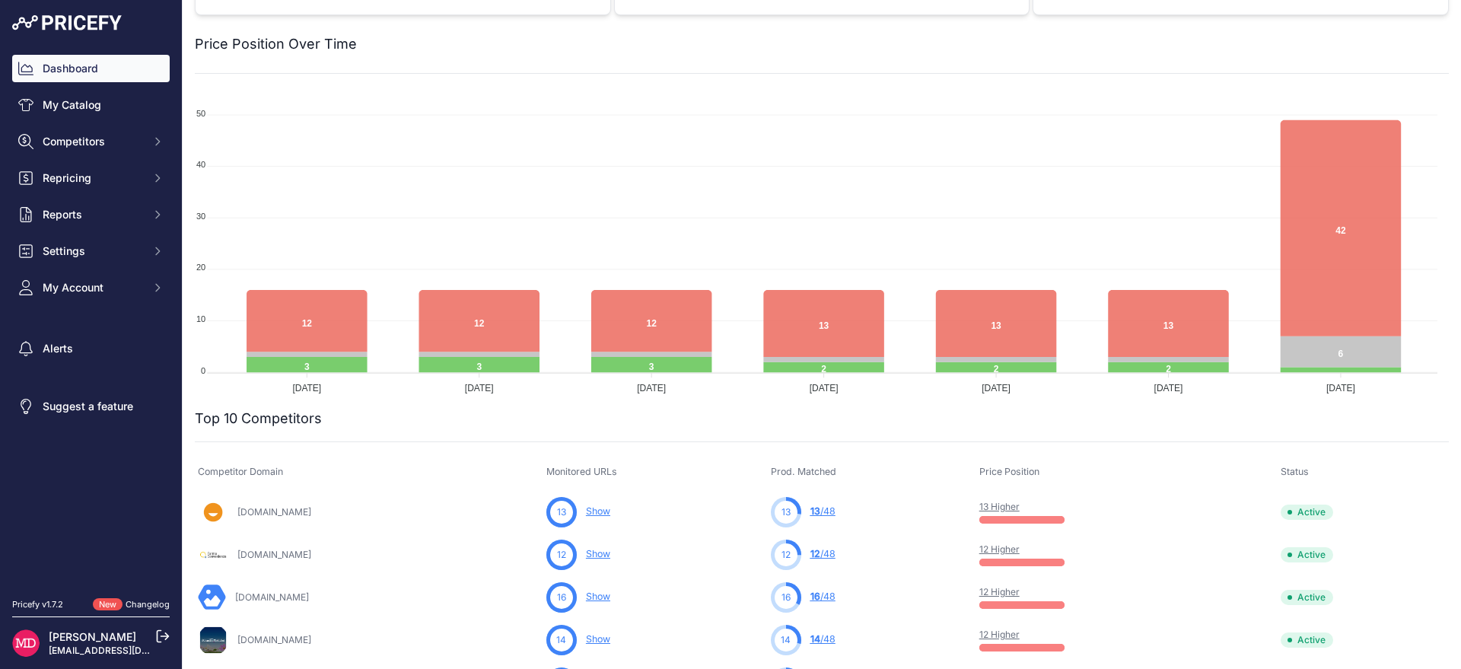
click at [110, 234] on div "Dashboard My Catalog Competitors Competitors Monitored URLs MAP infringements R…" at bounding box center [91, 178] width 158 height 247
click at [116, 244] on span "Settings" at bounding box center [93, 251] width 100 height 15
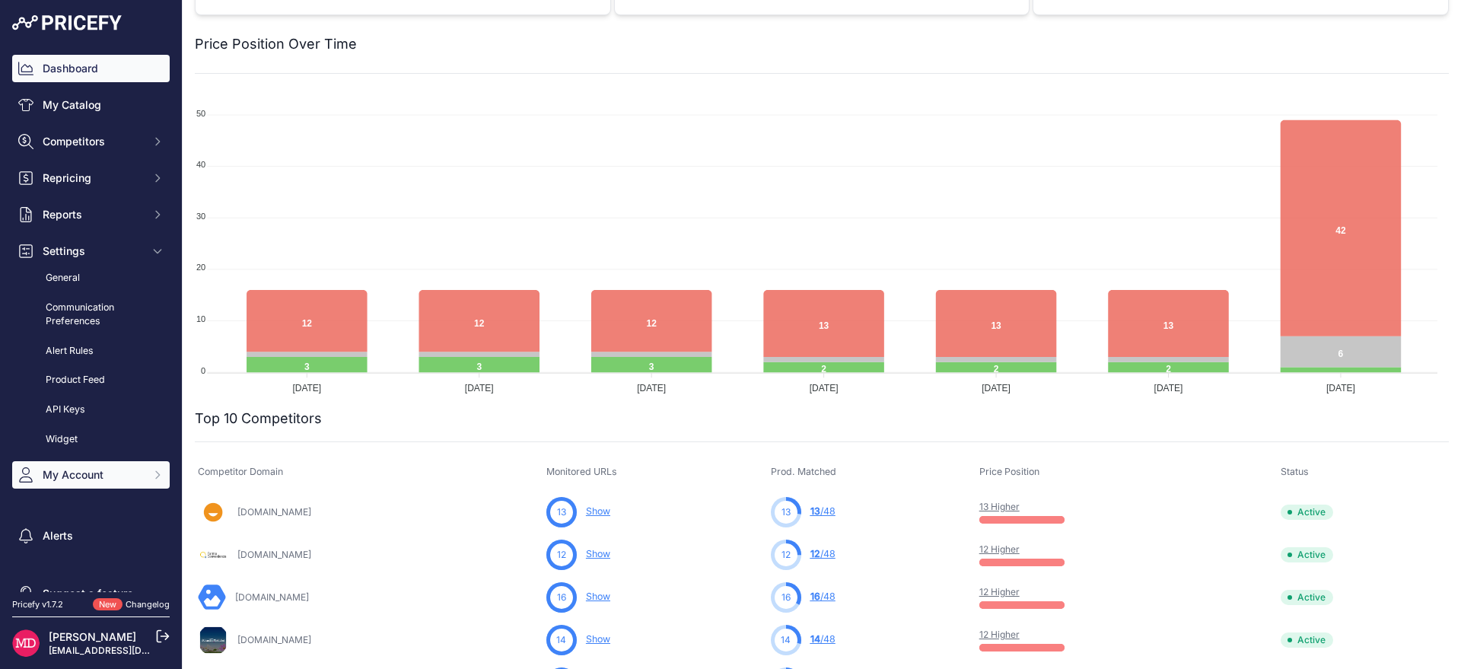
click at [98, 476] on span "My Account" at bounding box center [93, 474] width 100 height 15
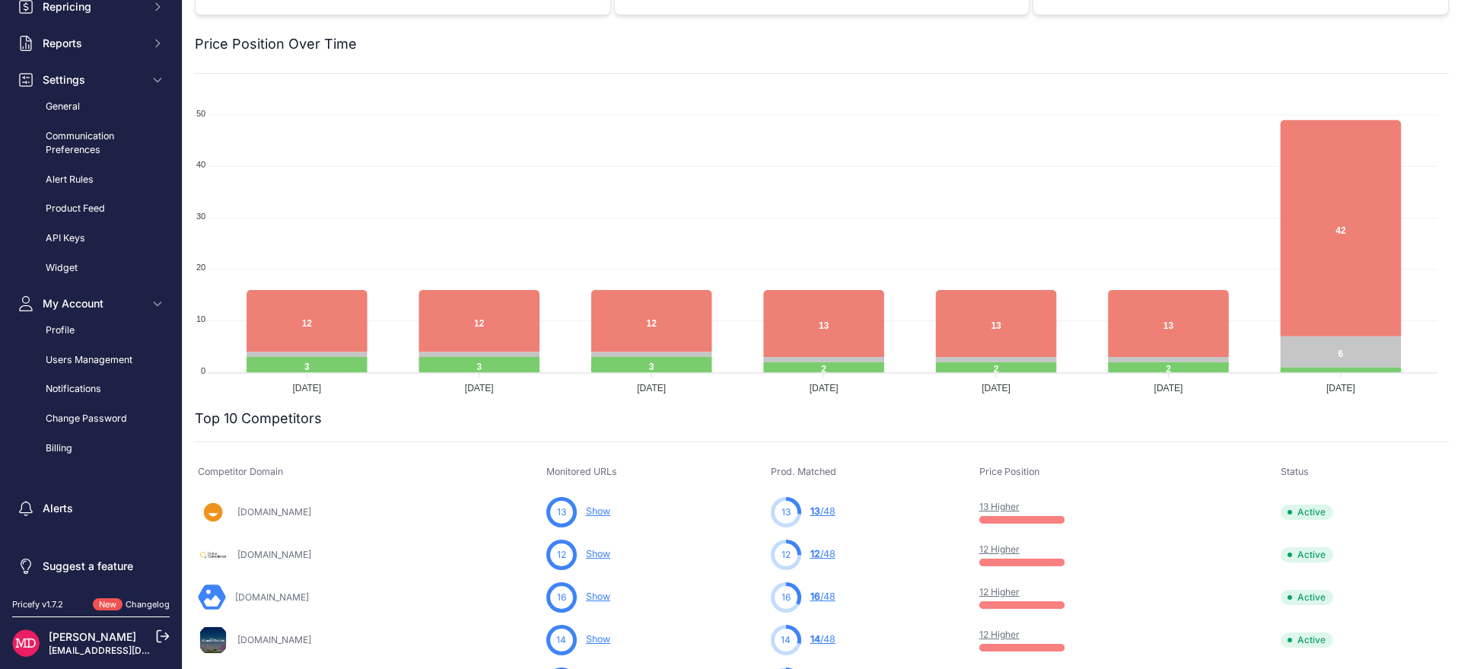
scroll to position [171, 0]
click at [113, 352] on link "Users Management" at bounding box center [91, 360] width 158 height 27
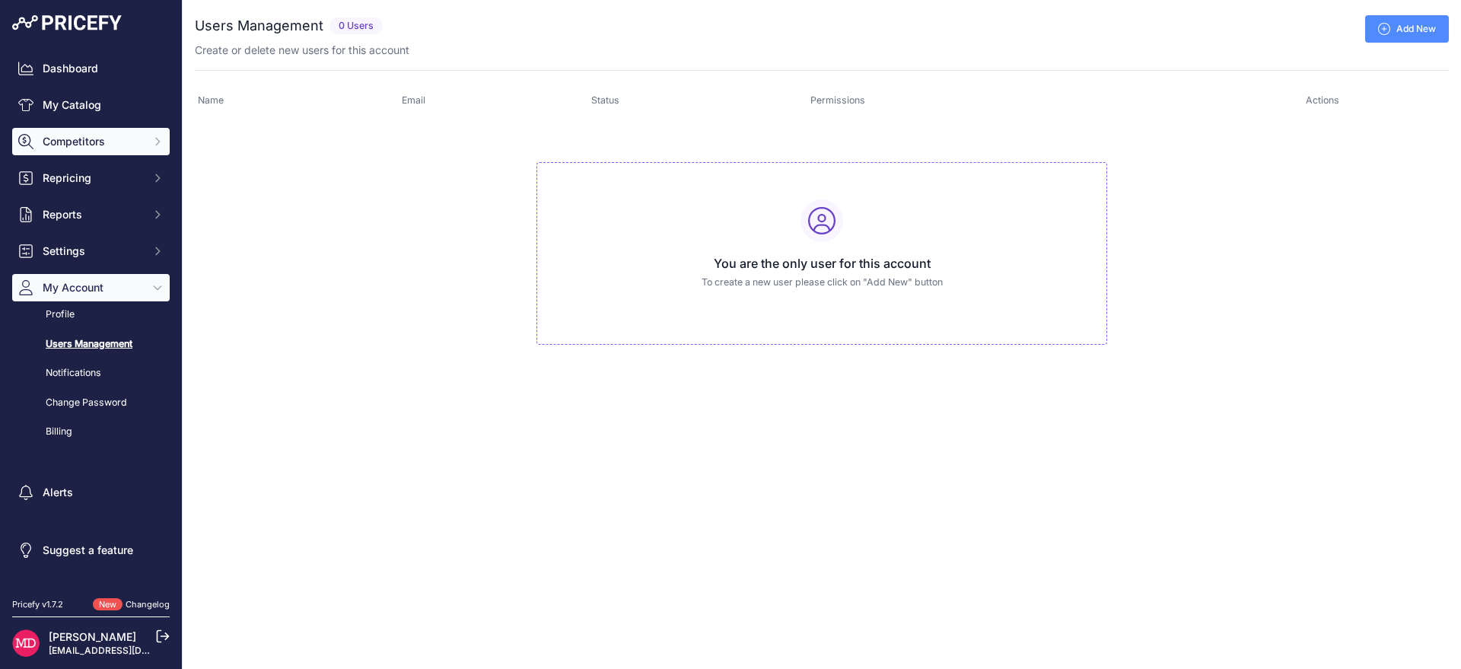
click at [110, 151] on button "Competitors" at bounding box center [91, 141] width 158 height 27
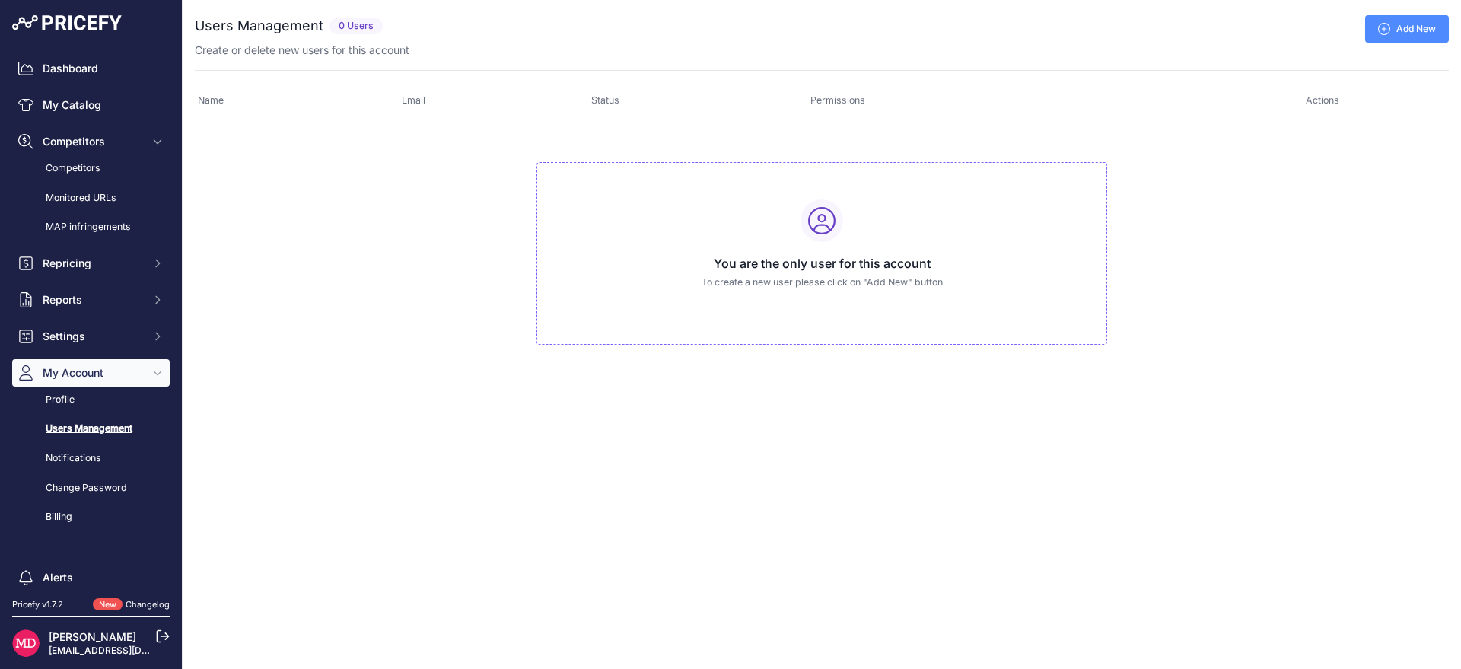
click at [100, 194] on link "Monitored URLs" at bounding box center [91, 198] width 158 height 27
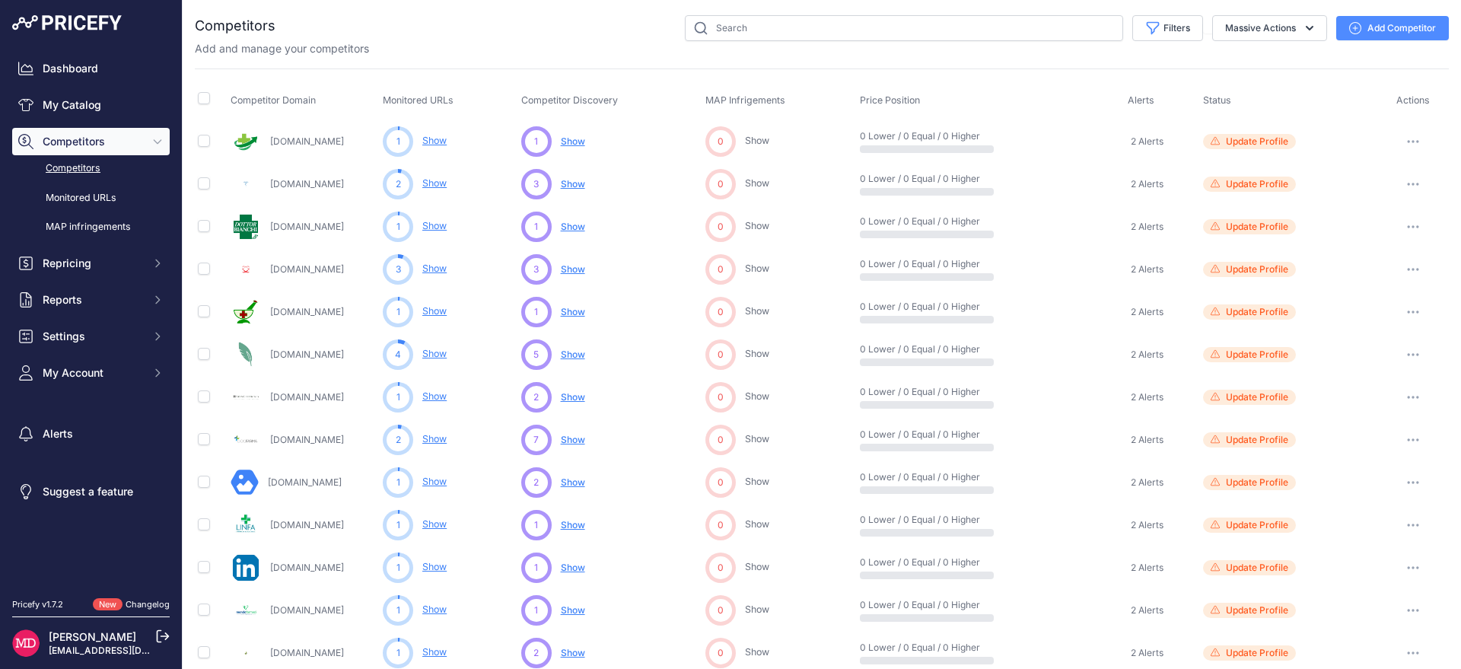
click at [1235, 47] on div "Add and manage your competitors" at bounding box center [822, 48] width 1254 height 15
click at [1235, 29] on button "Massive Actions" at bounding box center [1270, 28] width 115 height 26
click at [1133, 23] on button "Filters" at bounding box center [1168, 28] width 71 height 26
click at [1164, 75] on select "Select an option Active Disabled Update Profile Pending Approval Hidden Archived" at bounding box center [1118, 88] width 146 height 26
select select "99"
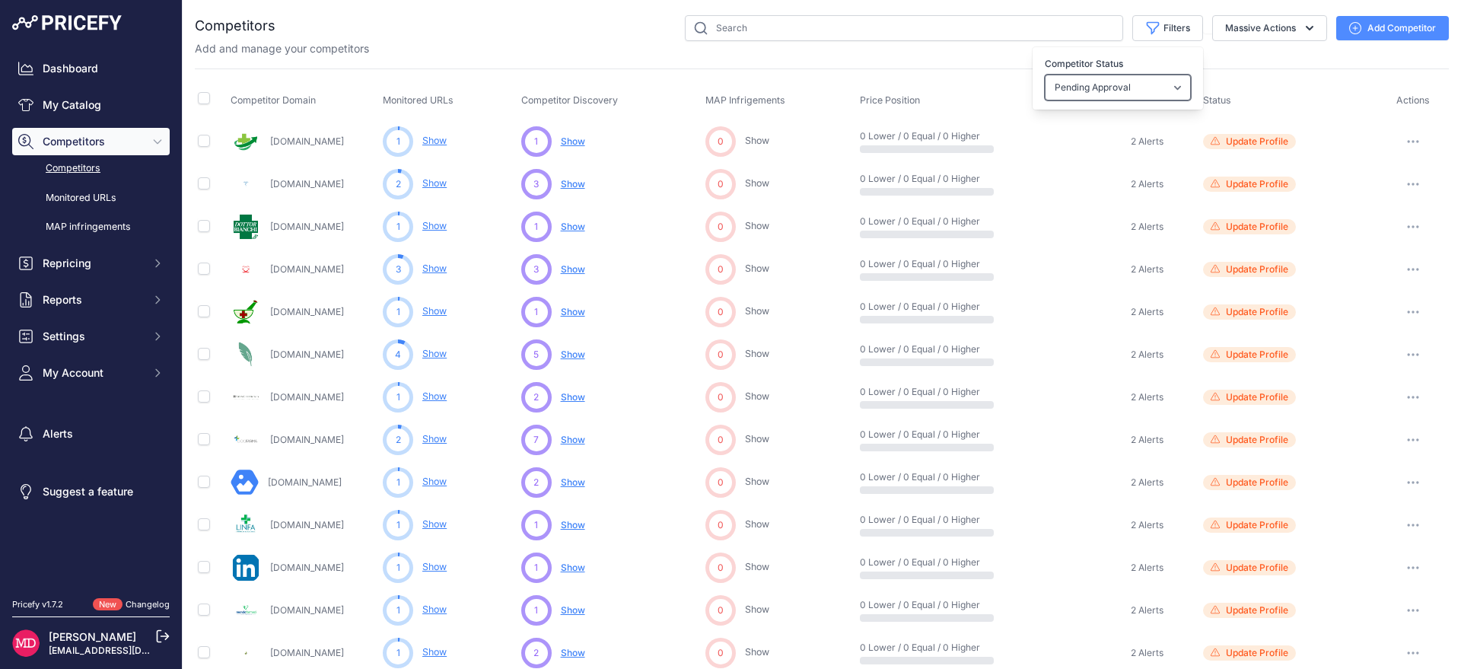
click at [1045, 75] on select "Select an option Active Disabled Update Profile Pending Approval Hidden Archived" at bounding box center [1118, 88] width 146 height 26
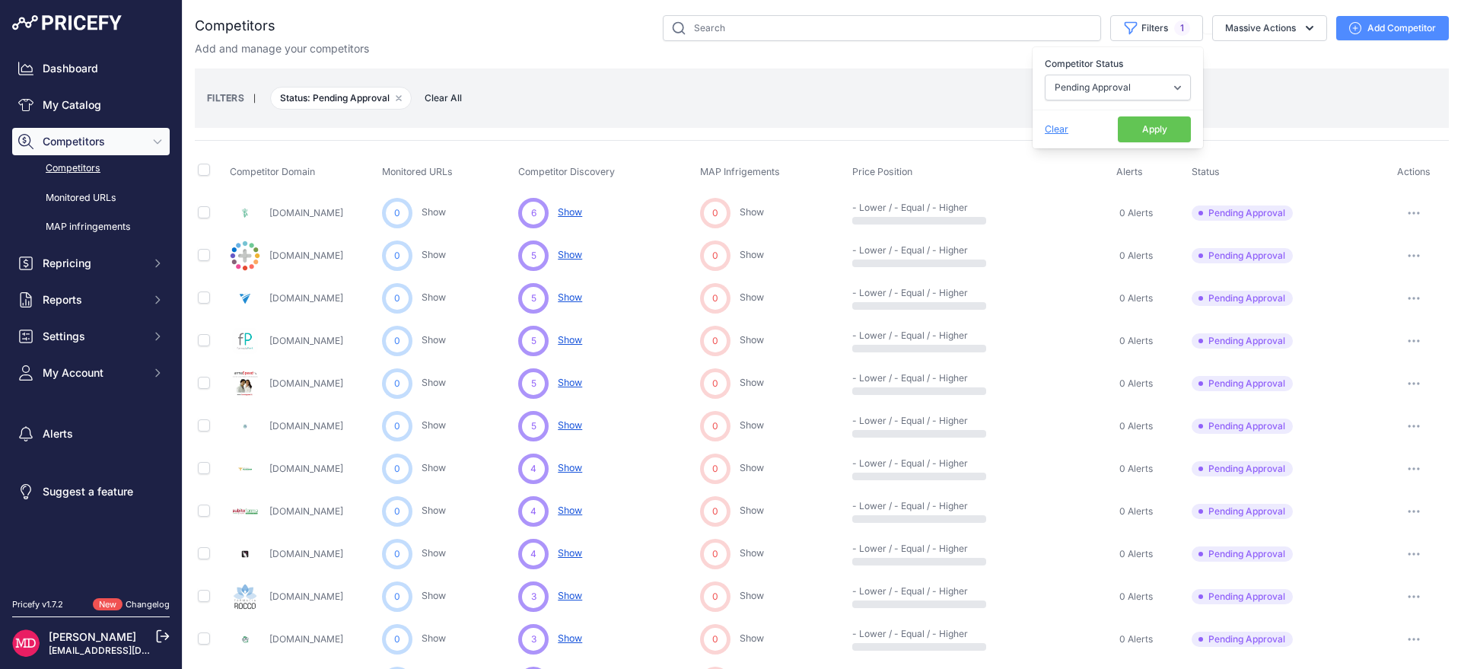
click at [1399, 216] on button "button" at bounding box center [1414, 212] width 30 height 21
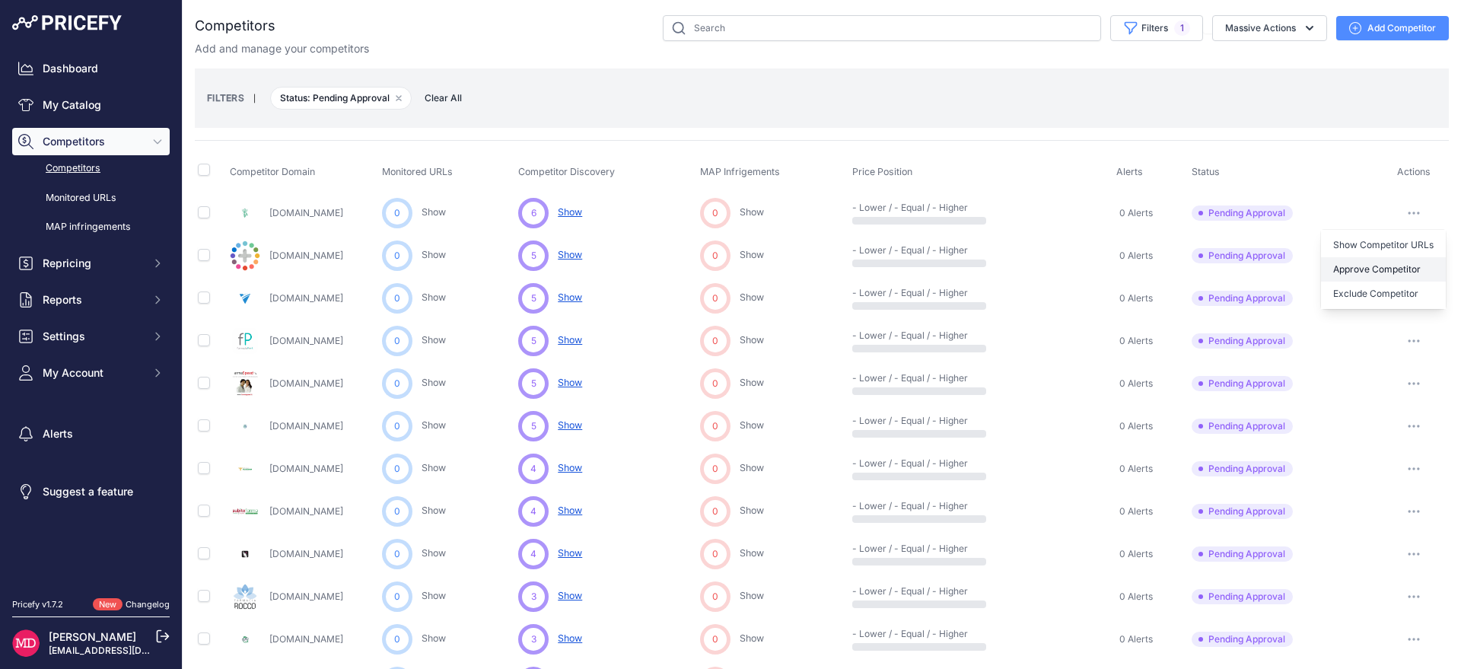
click at [1382, 273] on button "Approve Competitor" at bounding box center [1383, 269] width 125 height 24
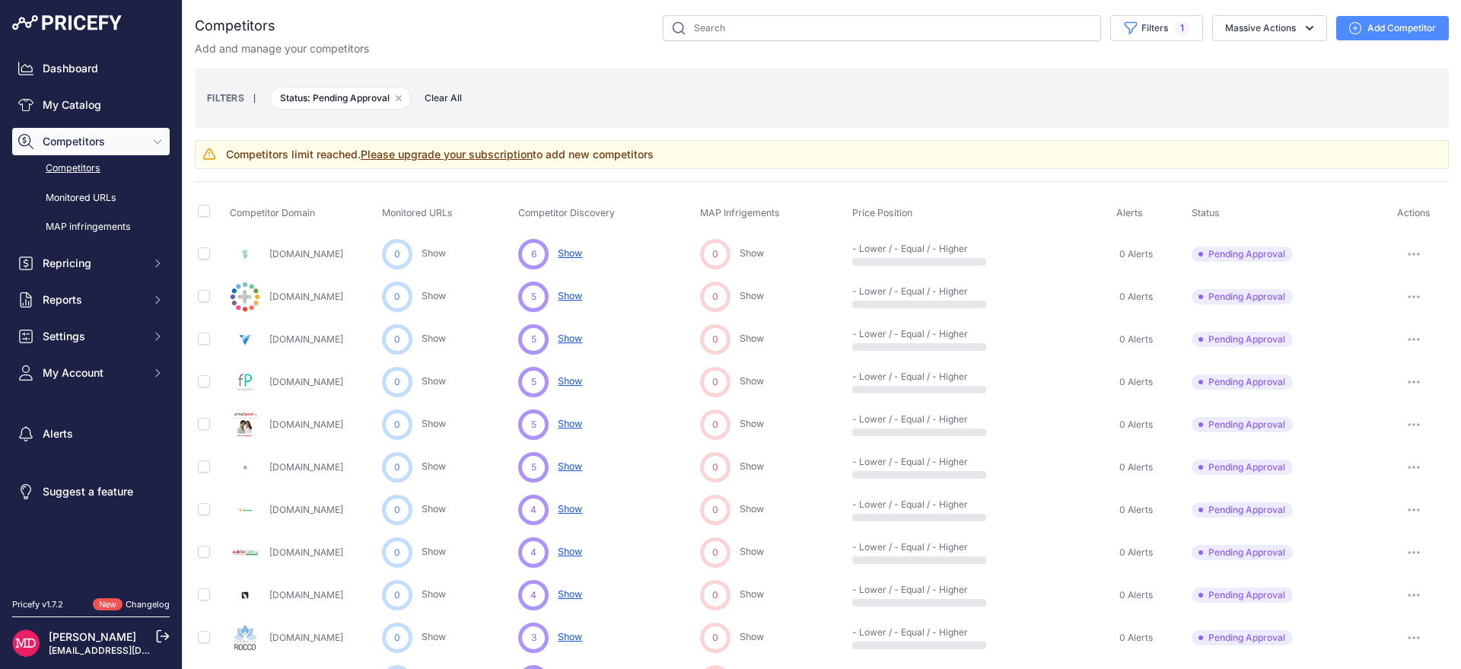
click at [406, 157] on link "Please upgrade your subscription" at bounding box center [447, 154] width 172 height 13
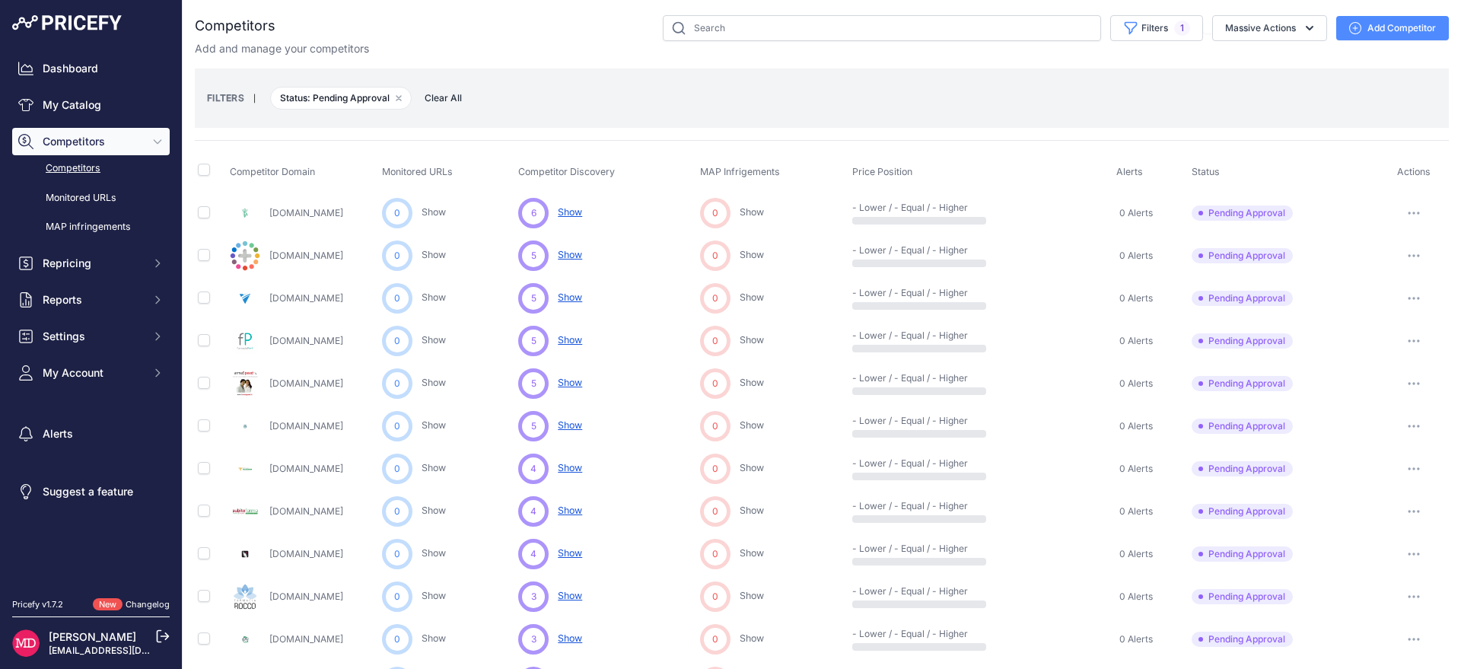
click at [1407, 214] on button "button" at bounding box center [1414, 212] width 30 height 21
click at [1382, 273] on button "Approve Competitor" at bounding box center [1383, 269] width 125 height 24
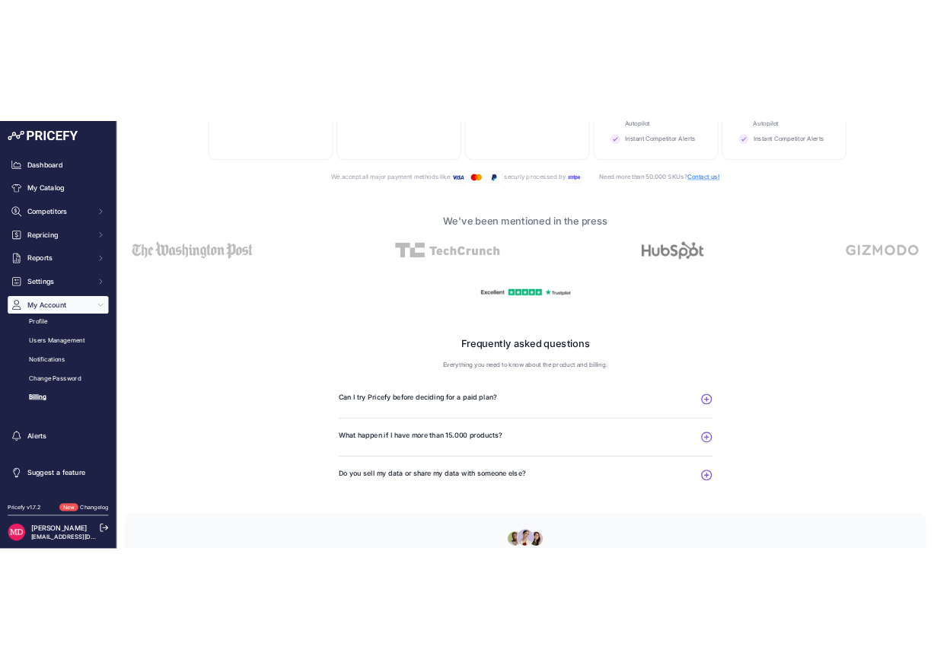
scroll to position [779, 0]
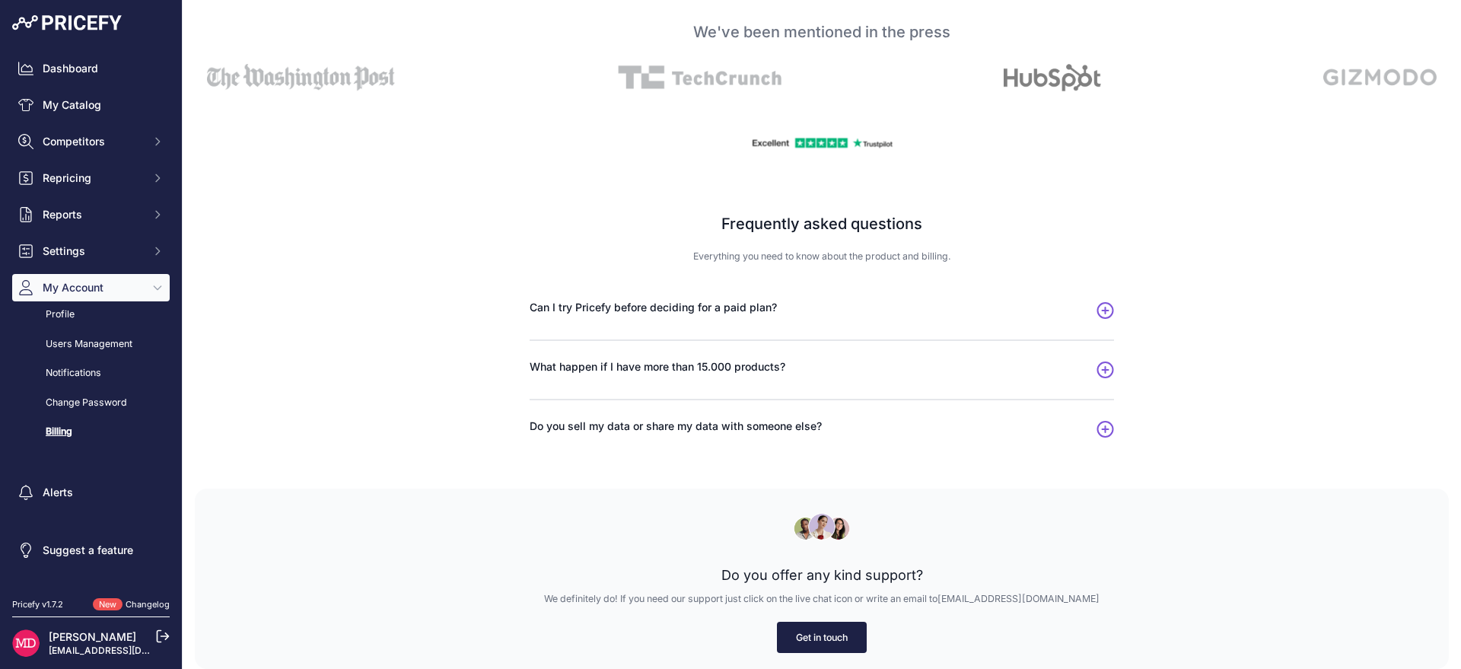
click at [855, 633] on link "Get in touch" at bounding box center [822, 637] width 90 height 31
click at [796, 648] on link "Get in touch" at bounding box center [822, 637] width 90 height 31
click at [798, 647] on link "Get in touch" at bounding box center [822, 637] width 90 height 31
click at [798, 646] on link "Get in touch" at bounding box center [822, 637] width 90 height 31
click at [799, 645] on link "Get in touch" at bounding box center [822, 637] width 90 height 31
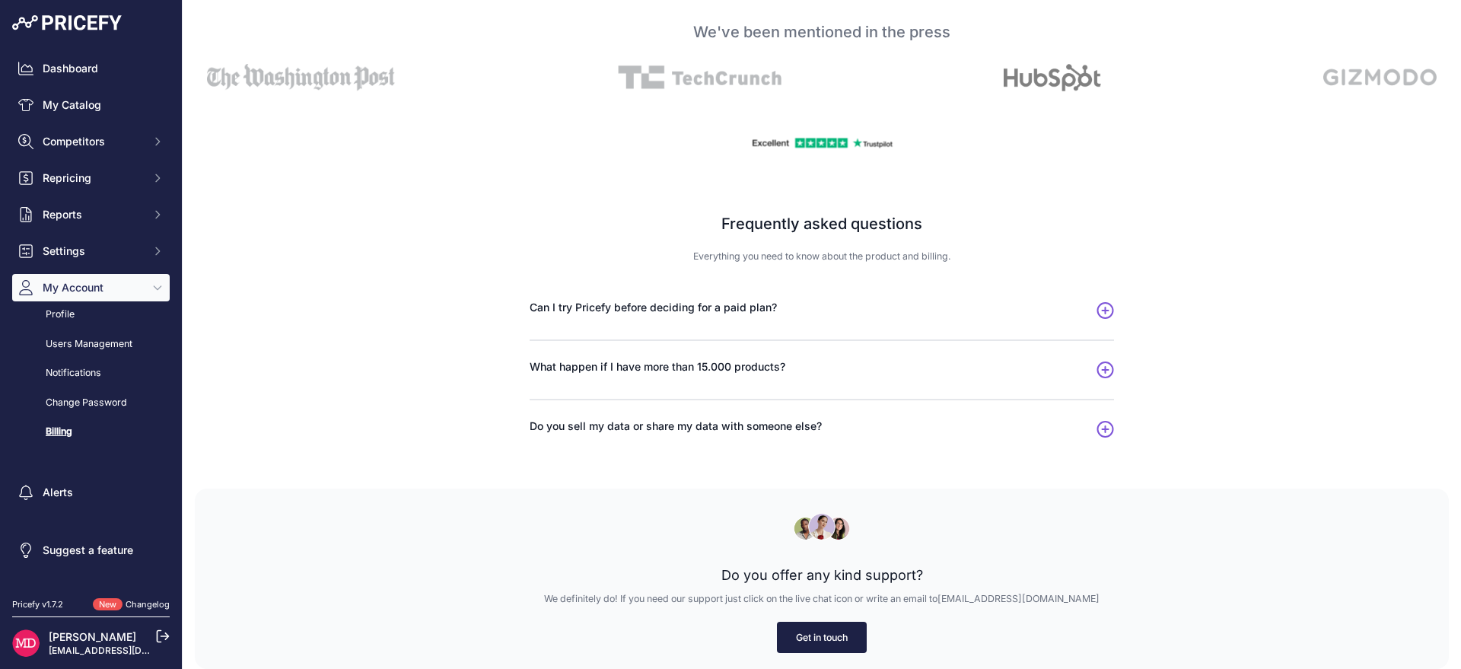
click at [799, 644] on link "Get in touch" at bounding box center [822, 637] width 90 height 31
click at [799, 642] on link "Get in touch" at bounding box center [822, 637] width 90 height 31
click at [800, 642] on link "Get in touch" at bounding box center [822, 637] width 90 height 31
click at [801, 641] on link "Get in touch" at bounding box center [822, 637] width 90 height 31
click at [802, 640] on link "Get in touch" at bounding box center [822, 637] width 90 height 31
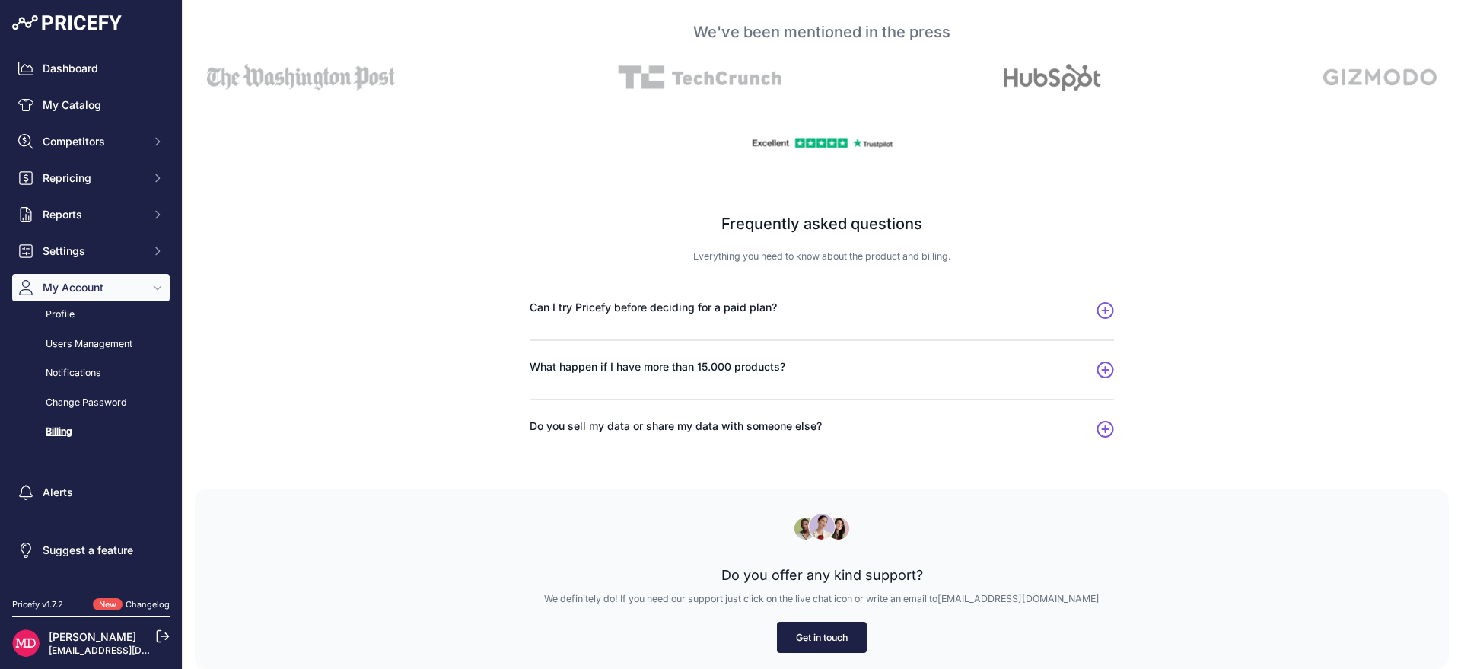
click at [802, 638] on link "Get in touch" at bounding box center [822, 637] width 90 height 31
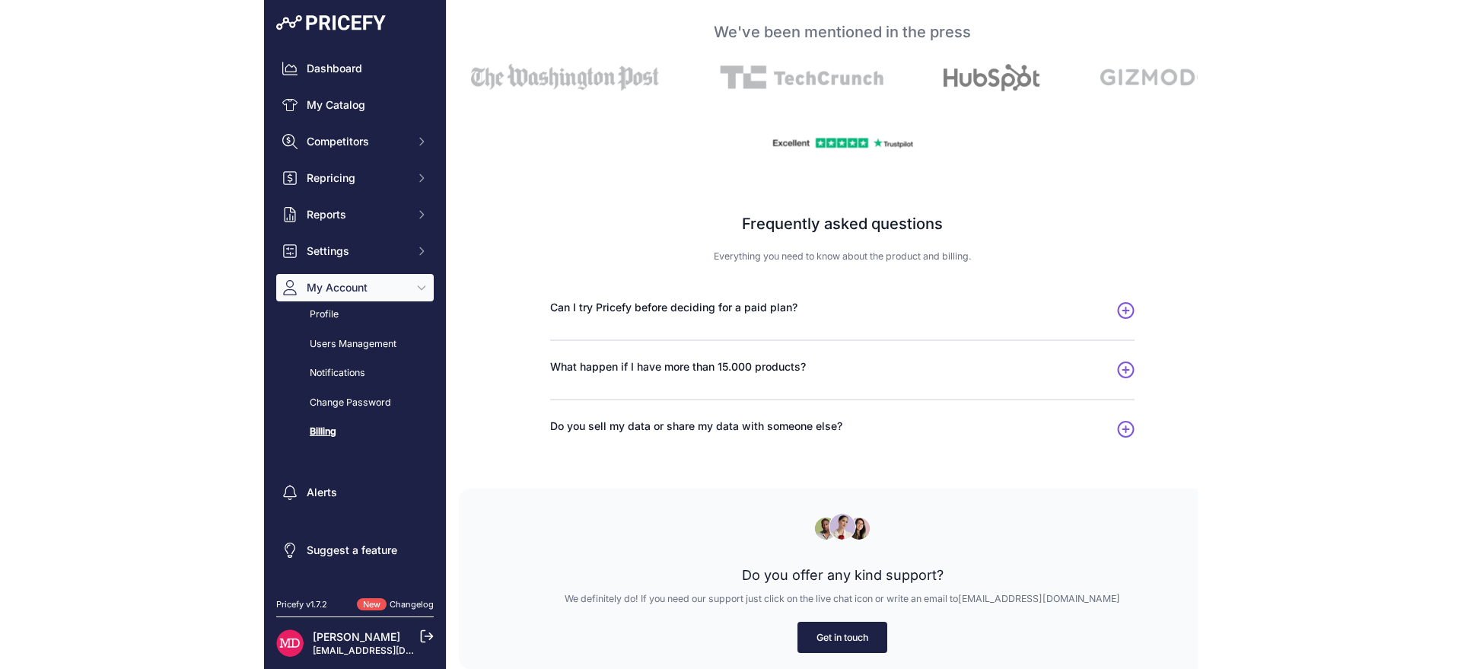
scroll to position [791, 0]
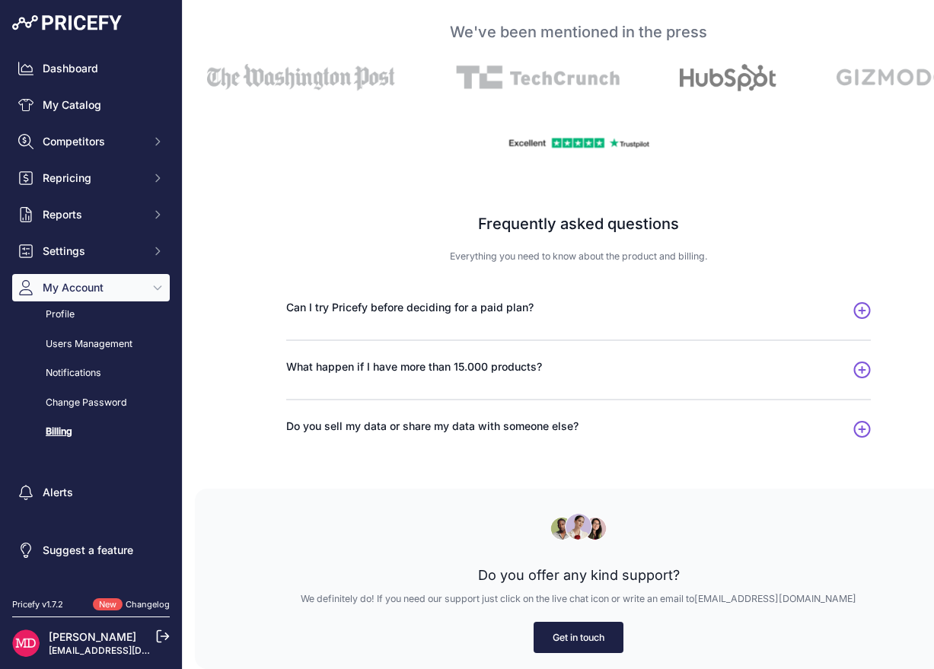
click at [576, 642] on link "Get in touch" at bounding box center [579, 637] width 90 height 31
click at [578, 642] on link "Get in touch" at bounding box center [579, 637] width 90 height 31
click at [578, 640] on link "Get in touch" at bounding box center [579, 637] width 90 height 31
click at [578, 639] on link "Get in touch" at bounding box center [579, 637] width 90 height 31
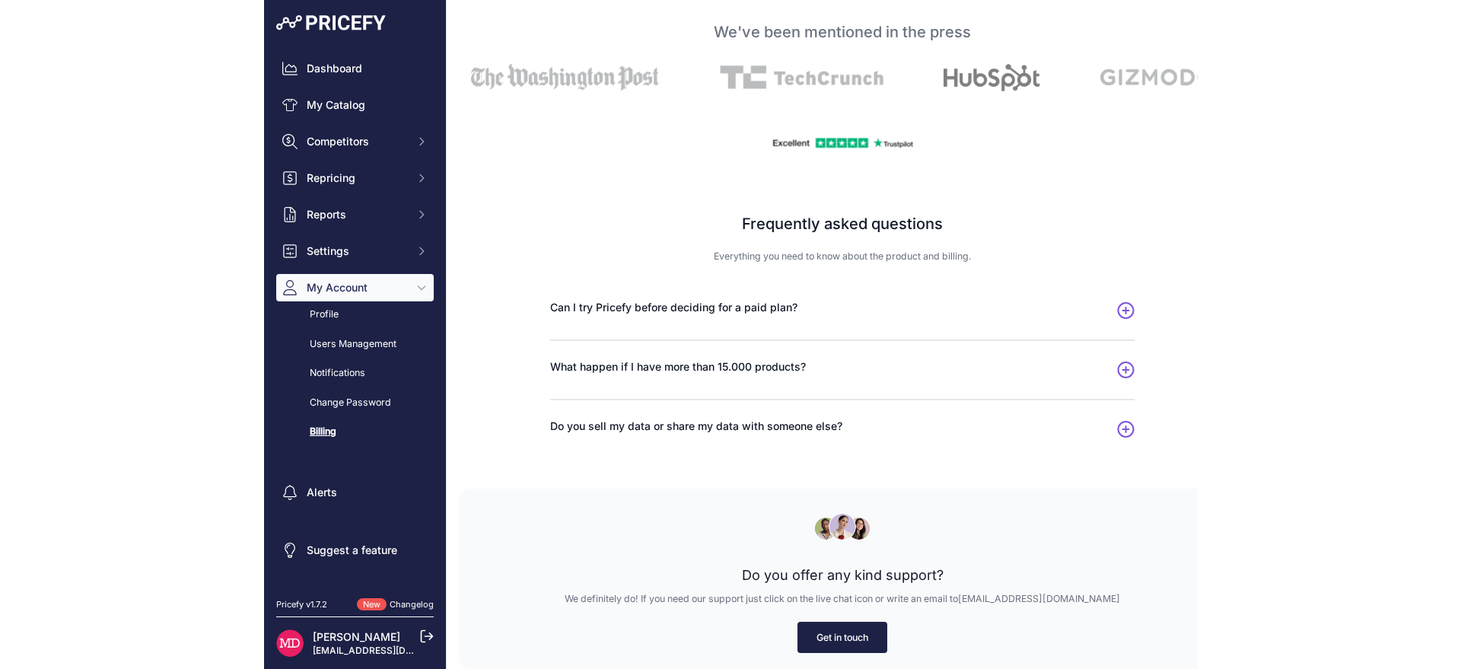
scroll to position [779, 0]
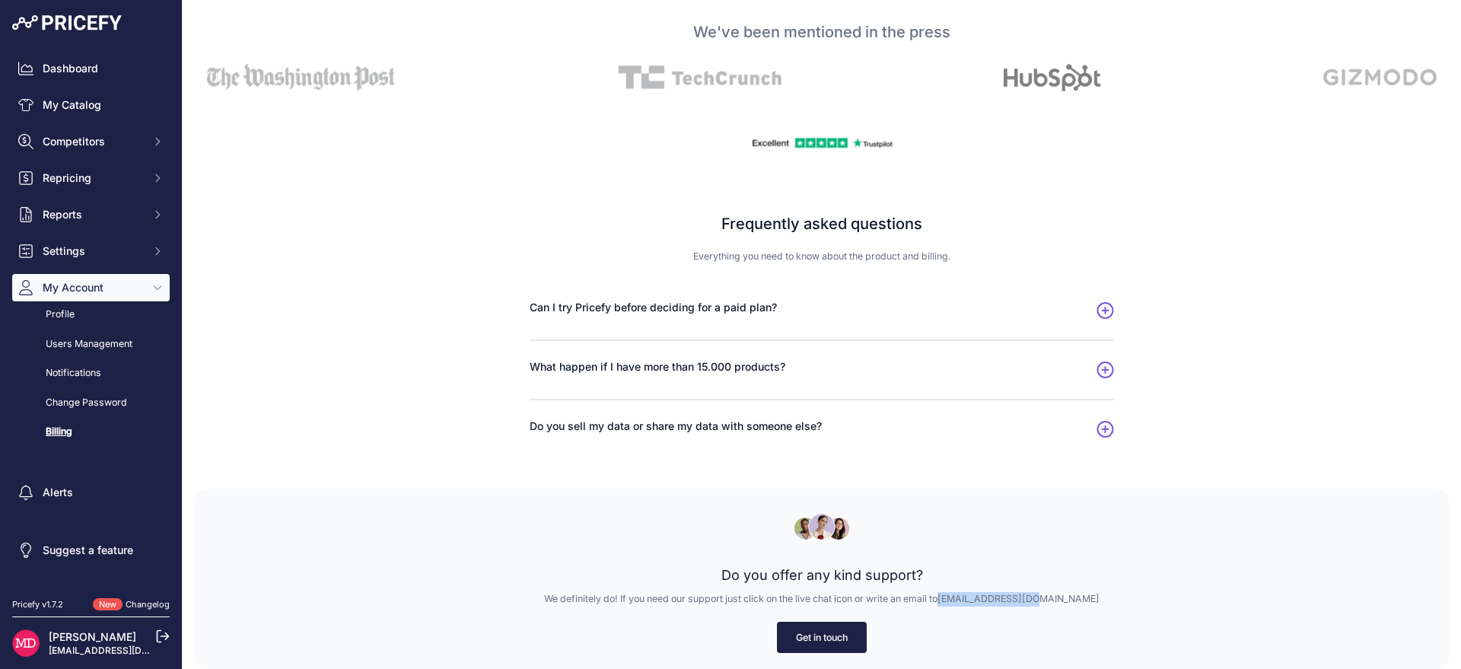
drag, startPoint x: 1065, startPoint y: 604, endPoint x: 979, endPoint y: 598, distance: 86.2
click at [979, 598] on p "We definitely do! If you need our support just click on the live chat icon or w…" at bounding box center [822, 599] width 1206 height 14
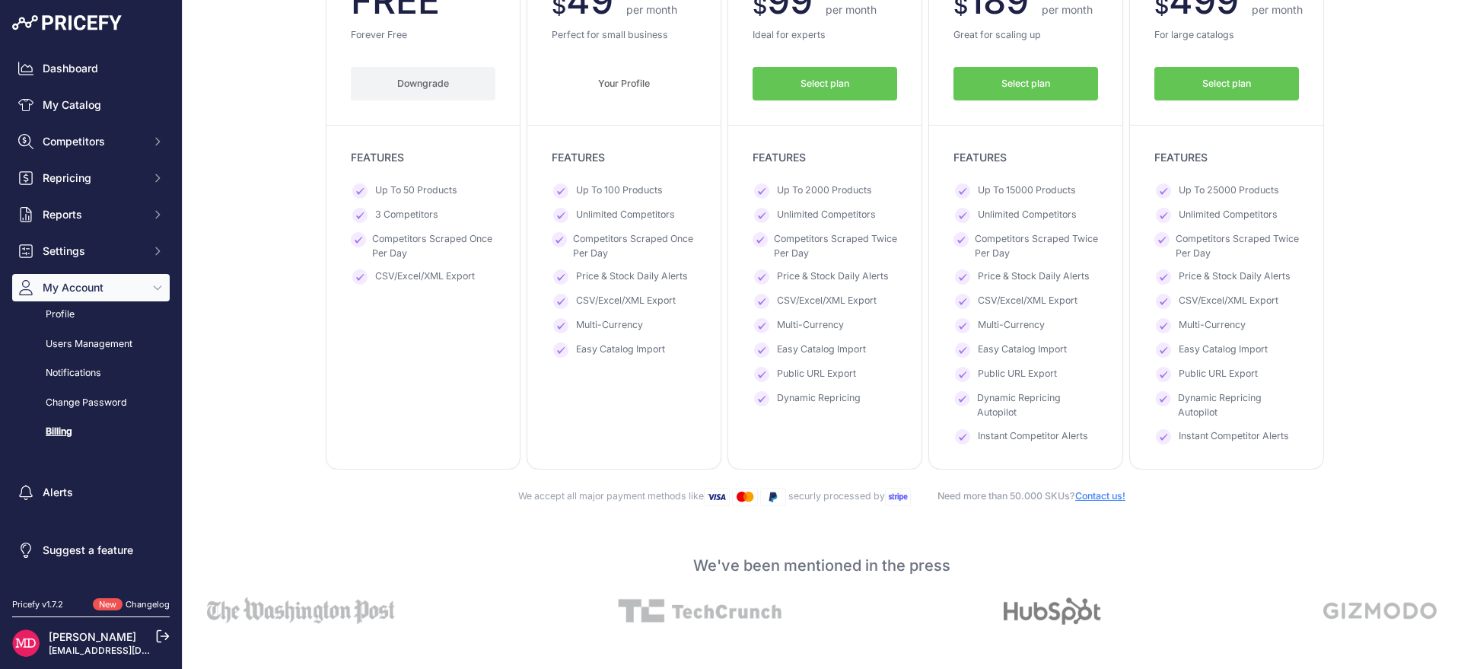
scroll to position [244, 0]
copy link "[EMAIL_ADDRESS][DOMAIN_NAME]"
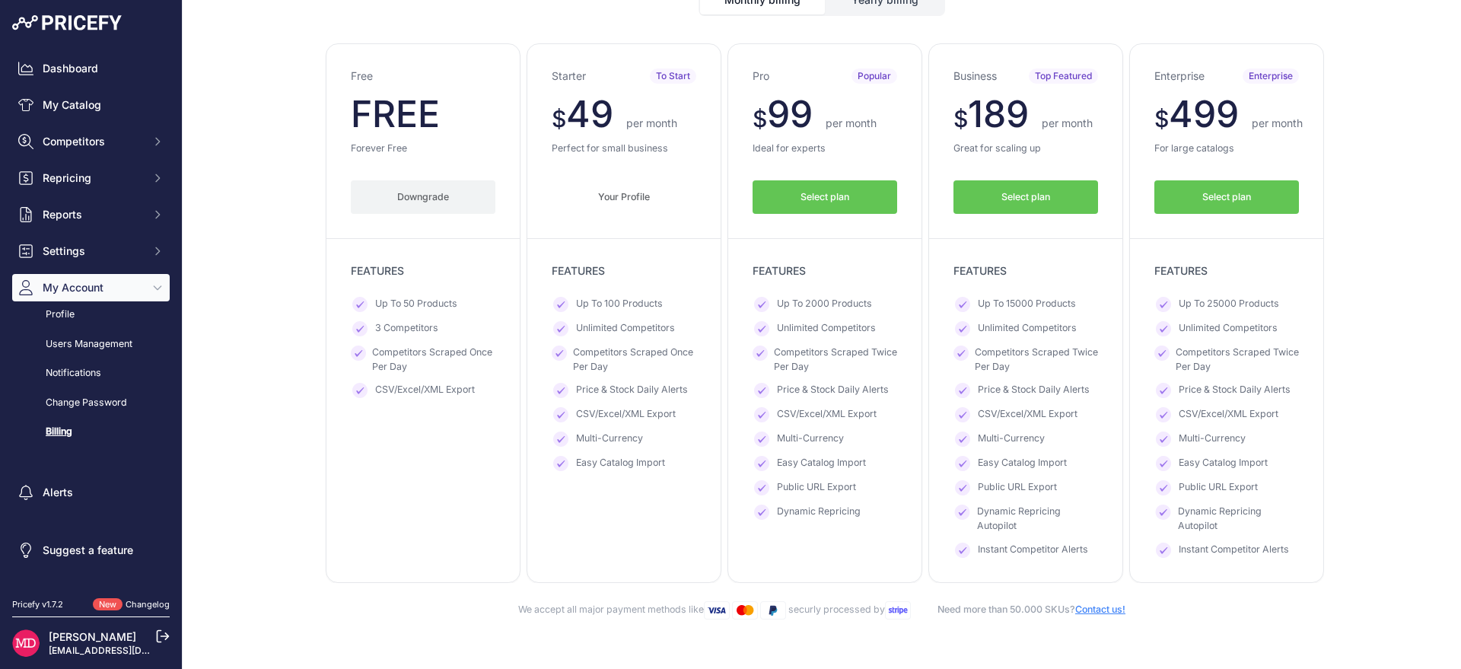
scroll to position [134, 0]
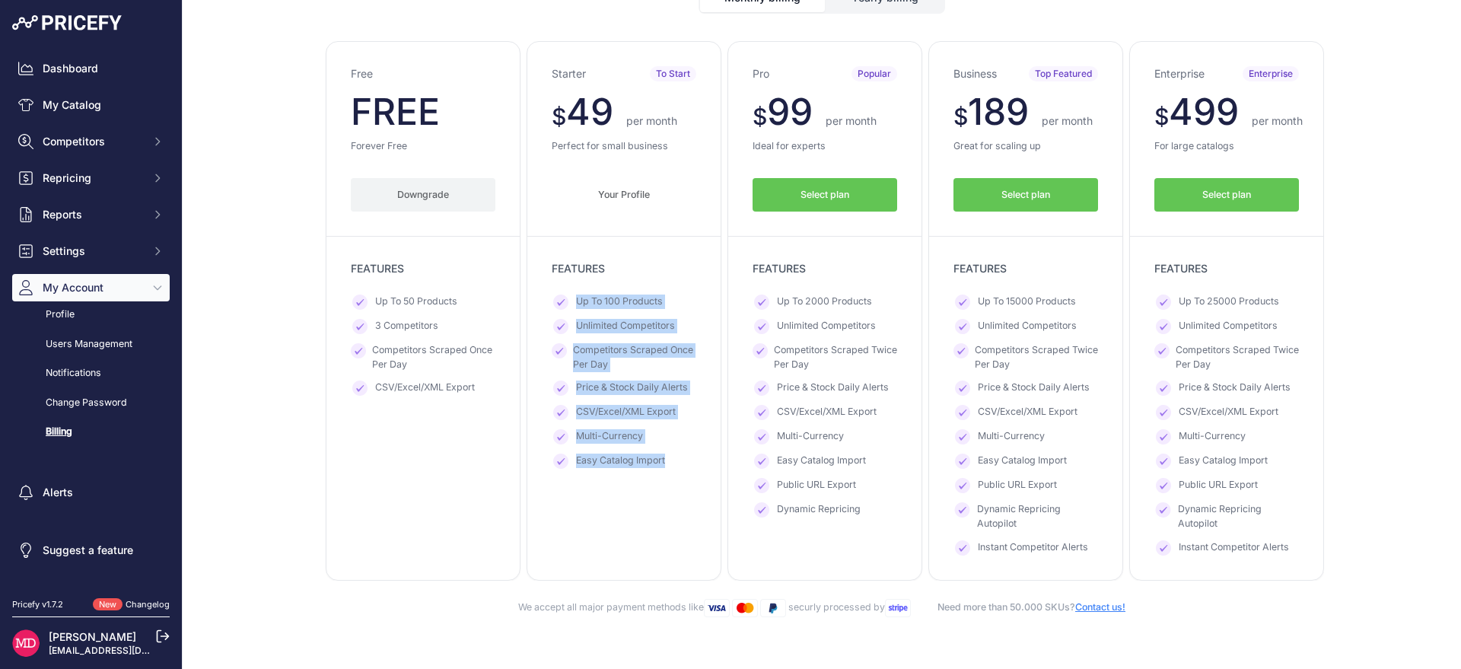
drag, startPoint x: 588, startPoint y: 332, endPoint x: 660, endPoint y: 470, distance: 155.9
click at [659, 470] on div "Starter To Start $ 49 $ 49 per month FREE $ 588 441 FEATURES" at bounding box center [624, 311] width 195 height 540
copy ul "Up To 100 Products Unlimited Competitors Competitors Scraped Once Per Day Price…"
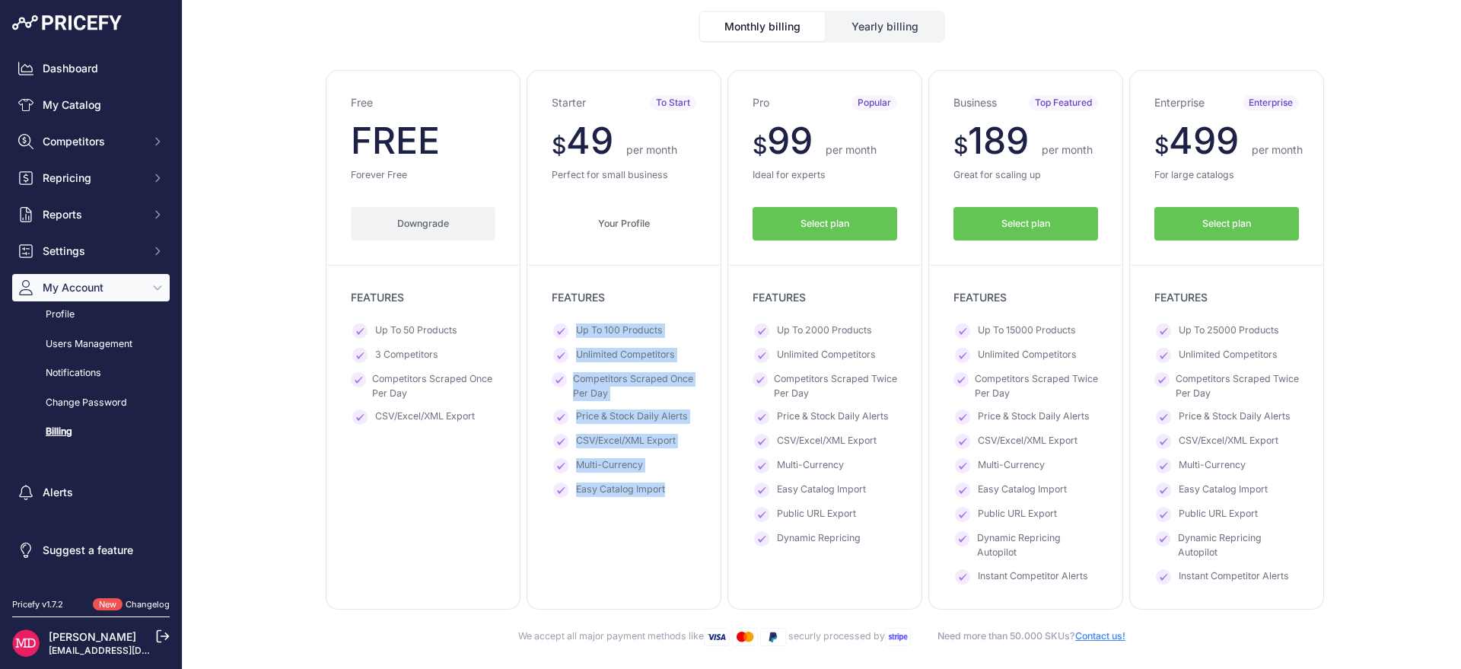
scroll to position [0, 0]
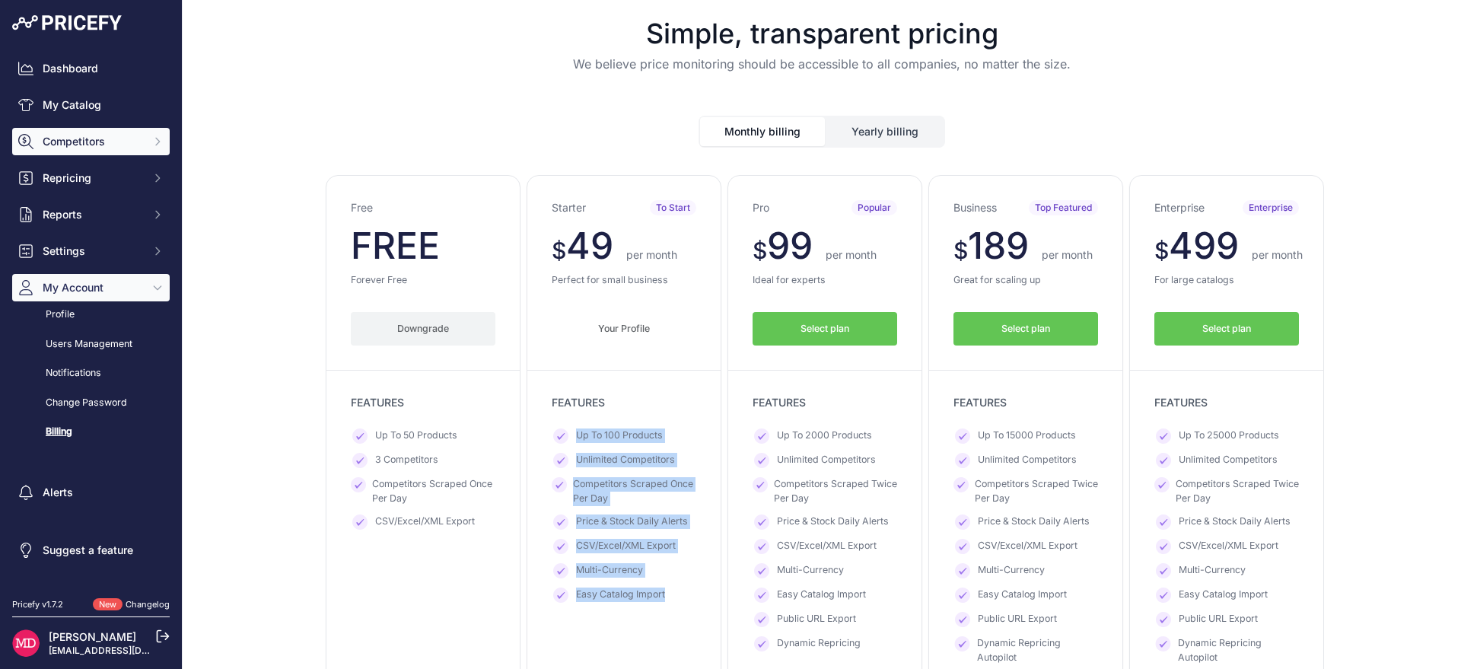
click at [79, 139] on span "Competitors" at bounding box center [93, 141] width 100 height 15
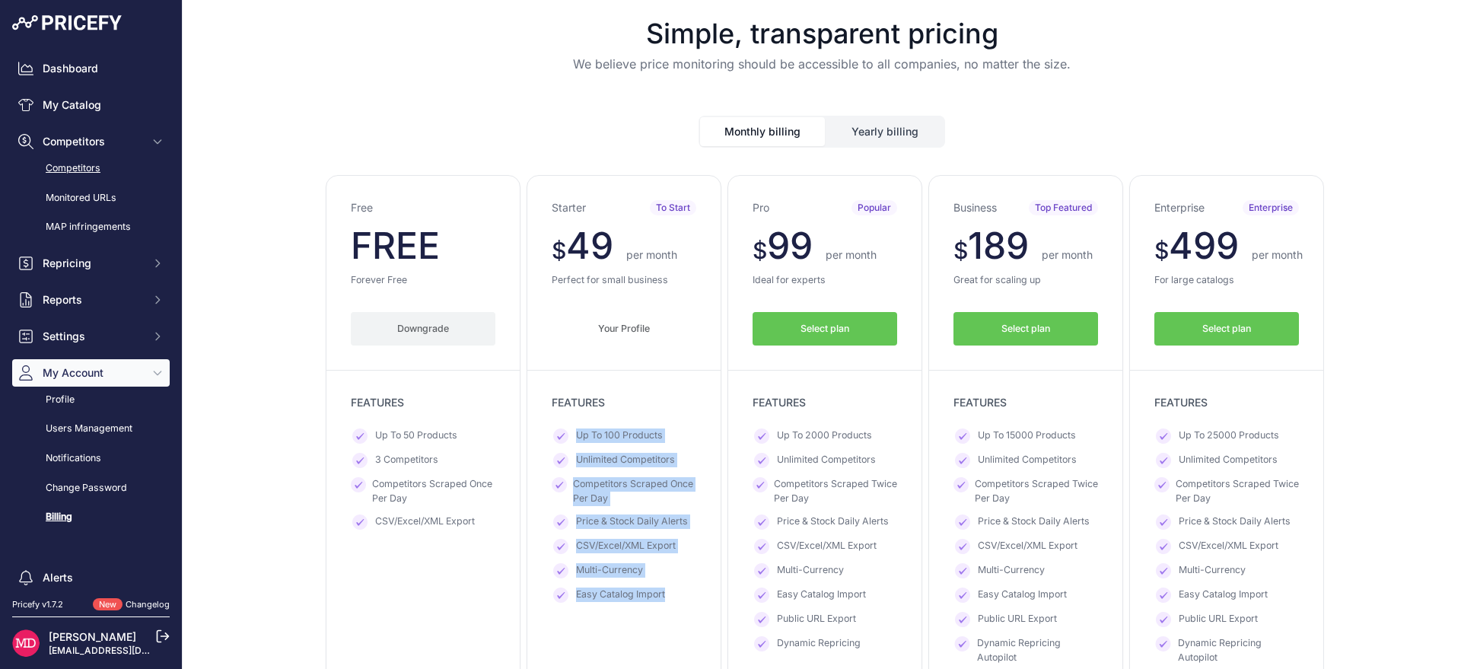
click at [91, 172] on link "Competitors" at bounding box center [91, 168] width 158 height 27
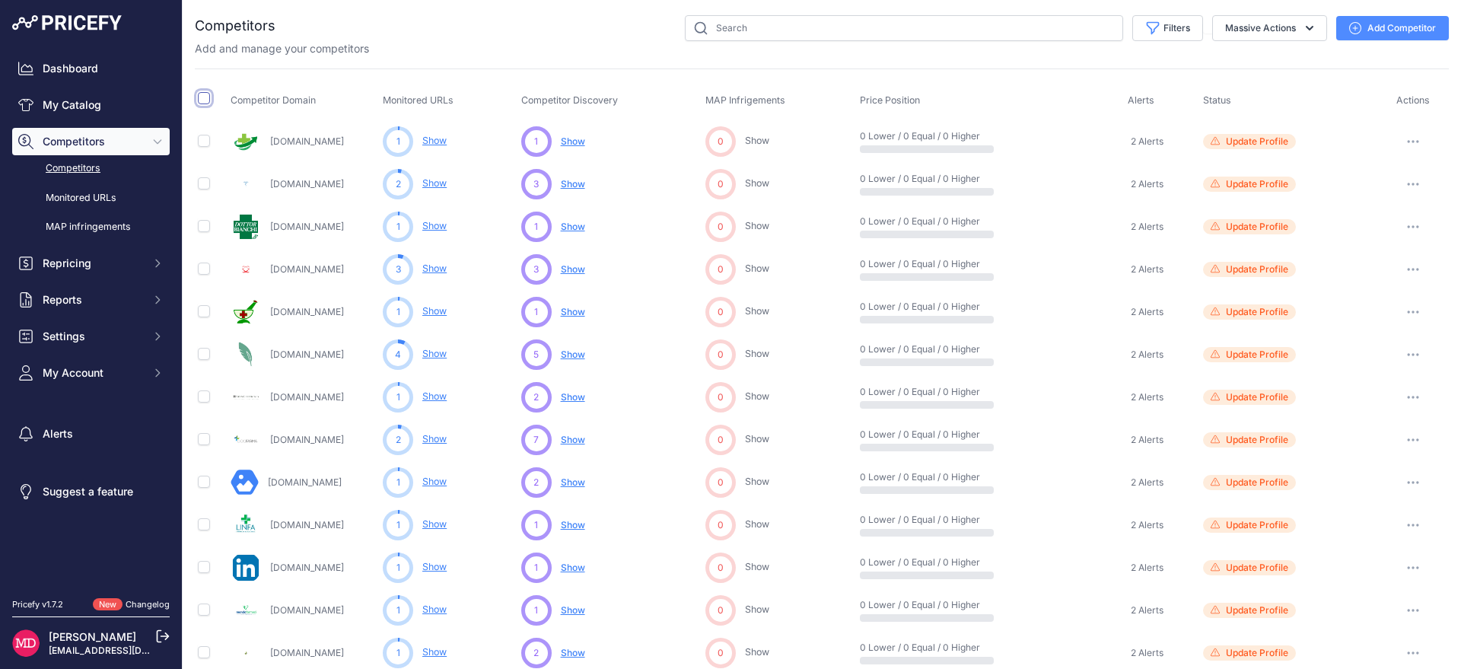
click at [209, 94] on input "checkbox" at bounding box center [204, 98] width 12 height 12
checkbox input "true"
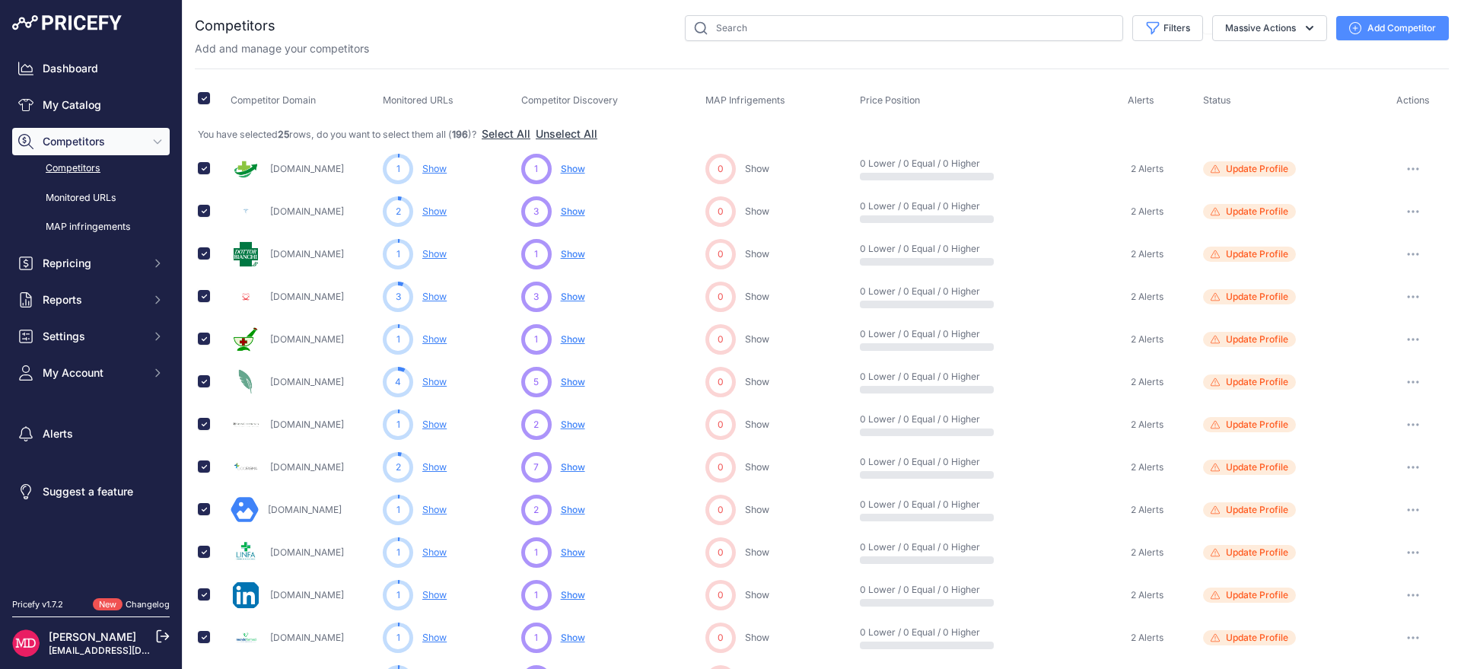
click at [468, 137] on strong "196" at bounding box center [460, 134] width 16 height 11
copy strong "196"
click at [1181, 31] on button "Filters" at bounding box center [1168, 28] width 71 height 26
drag, startPoint x: 1114, startPoint y: 104, endPoint x: 1119, endPoint y: 82, distance: 21.8
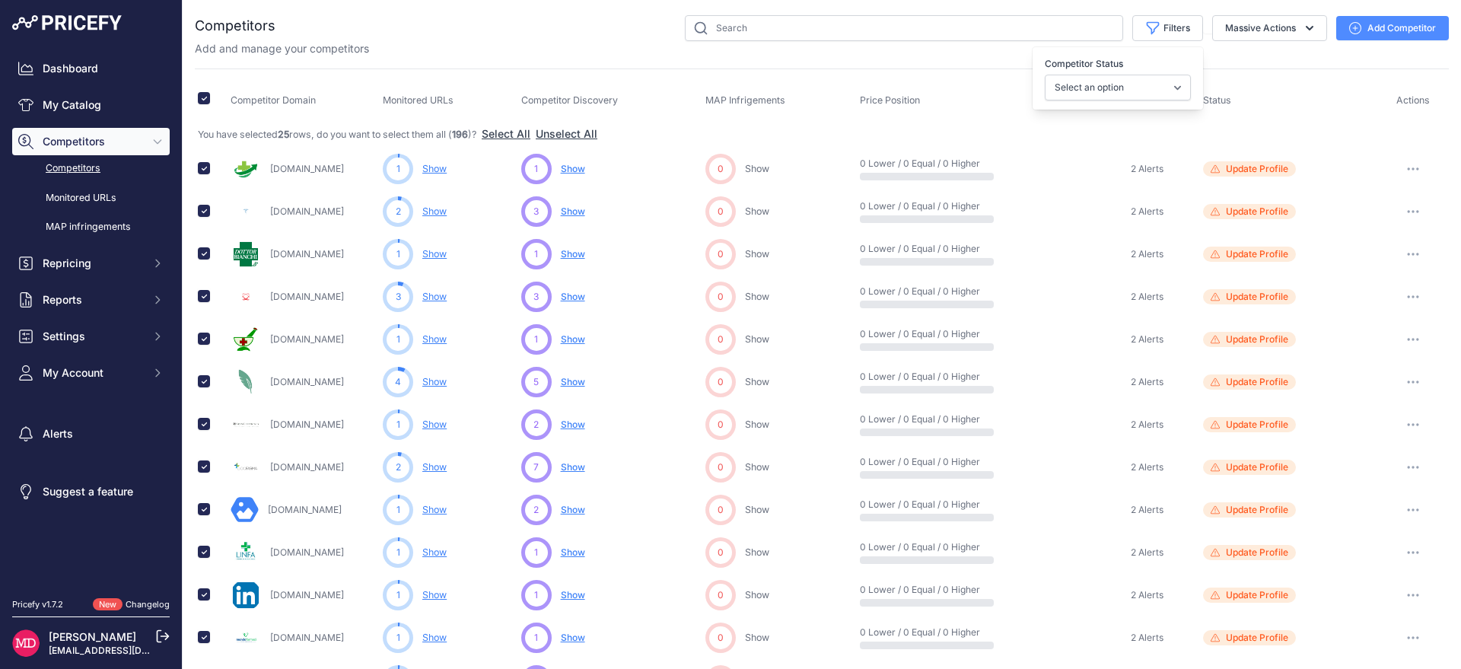
click at [1114, 104] on div "Competitor Status Select an option Active Disabled Update Profile Pending Appro…" at bounding box center [1118, 78] width 171 height 56
click at [1119, 82] on select "Select an option Active Disabled Update Profile Pending Approval Hidden Archived" at bounding box center [1118, 88] width 146 height 26
select select "1"
click at [1045, 75] on select "Select an option Active Disabled Update Profile Pending Approval Hidden Archived" at bounding box center [1118, 88] width 146 height 26
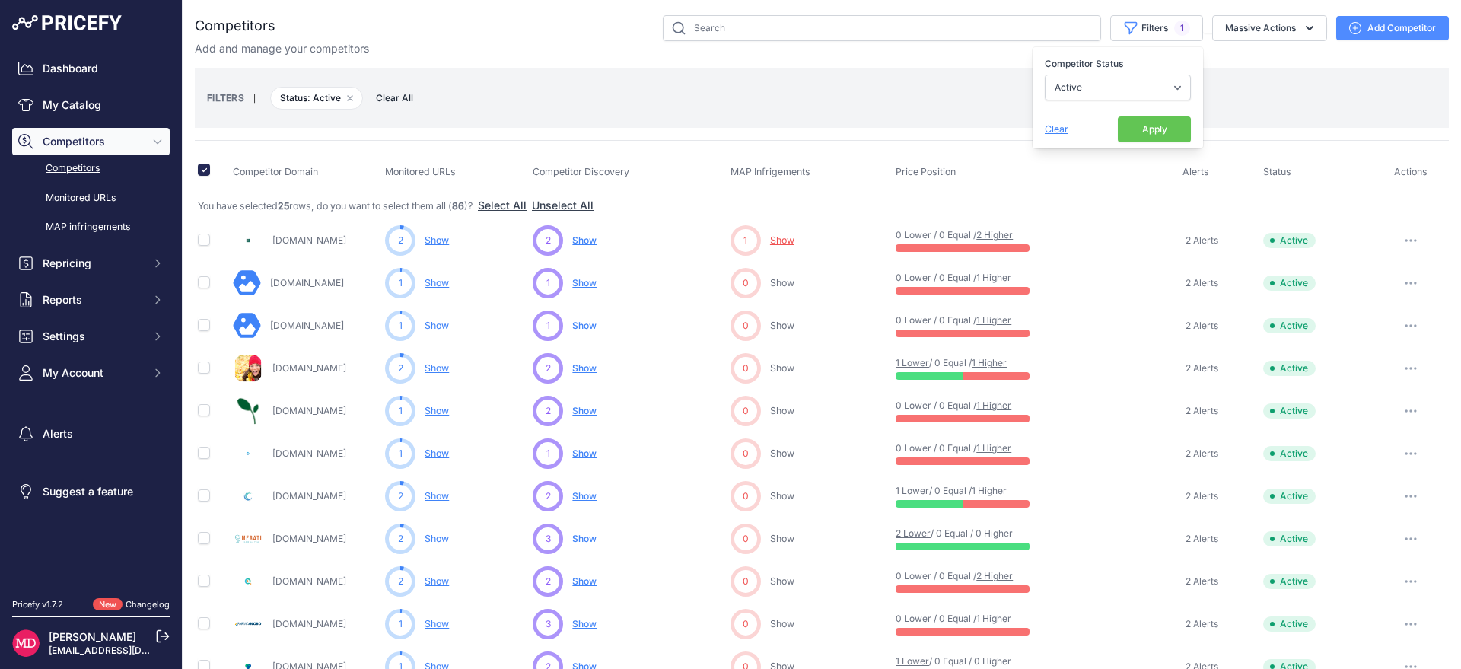
click at [1284, 118] on div "FILTERS | Status: Active Remove filter option Clear All" at bounding box center [822, 98] width 1230 height 41
click at [574, 368] on span "Show" at bounding box center [584, 367] width 24 height 11
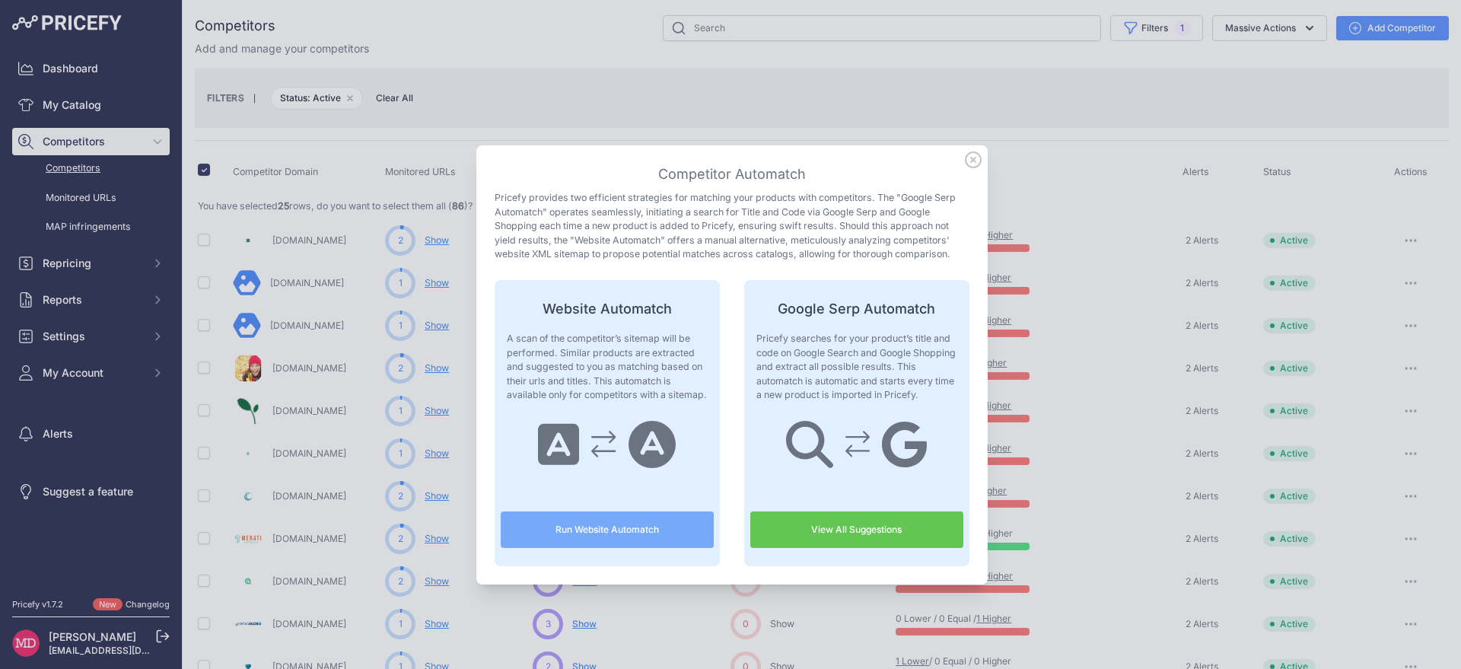
click at [965, 164] on icon at bounding box center [973, 159] width 17 height 17
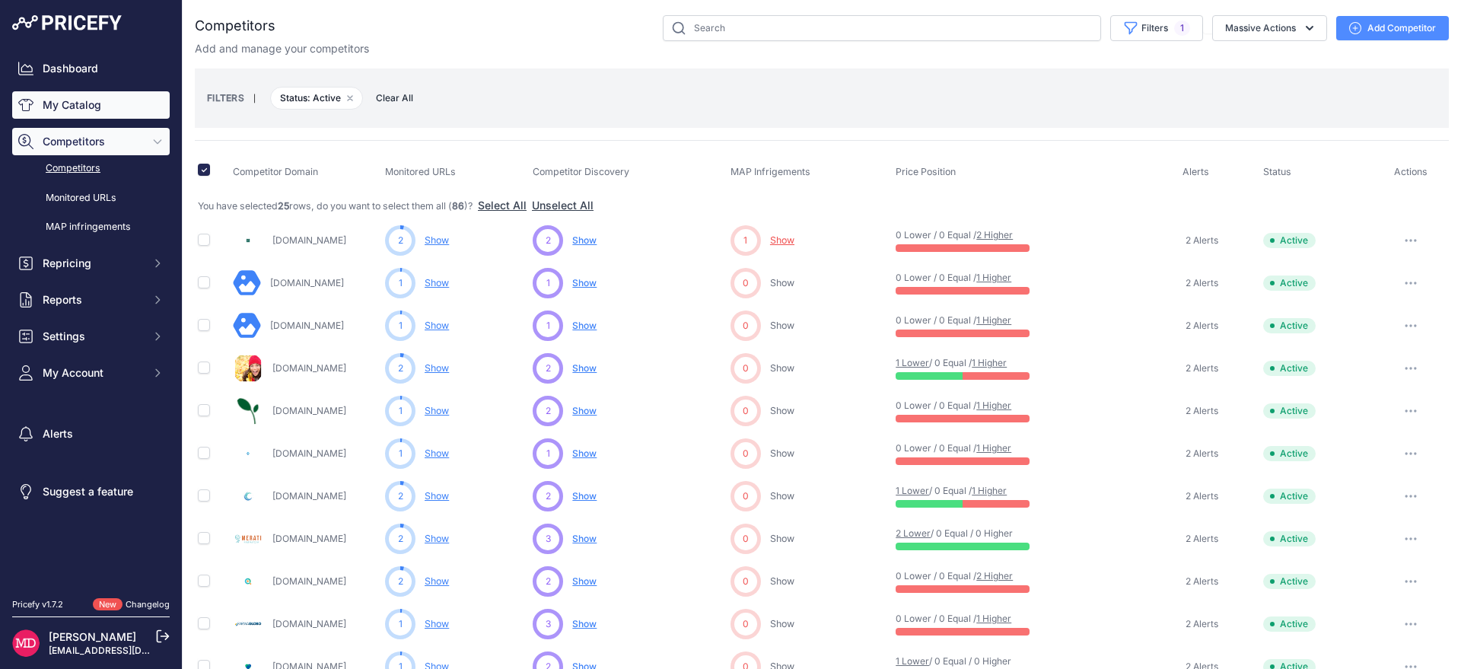
click at [85, 94] on link "My Catalog" at bounding box center [91, 104] width 158 height 27
click at [110, 143] on span "Competitors" at bounding box center [93, 141] width 100 height 15
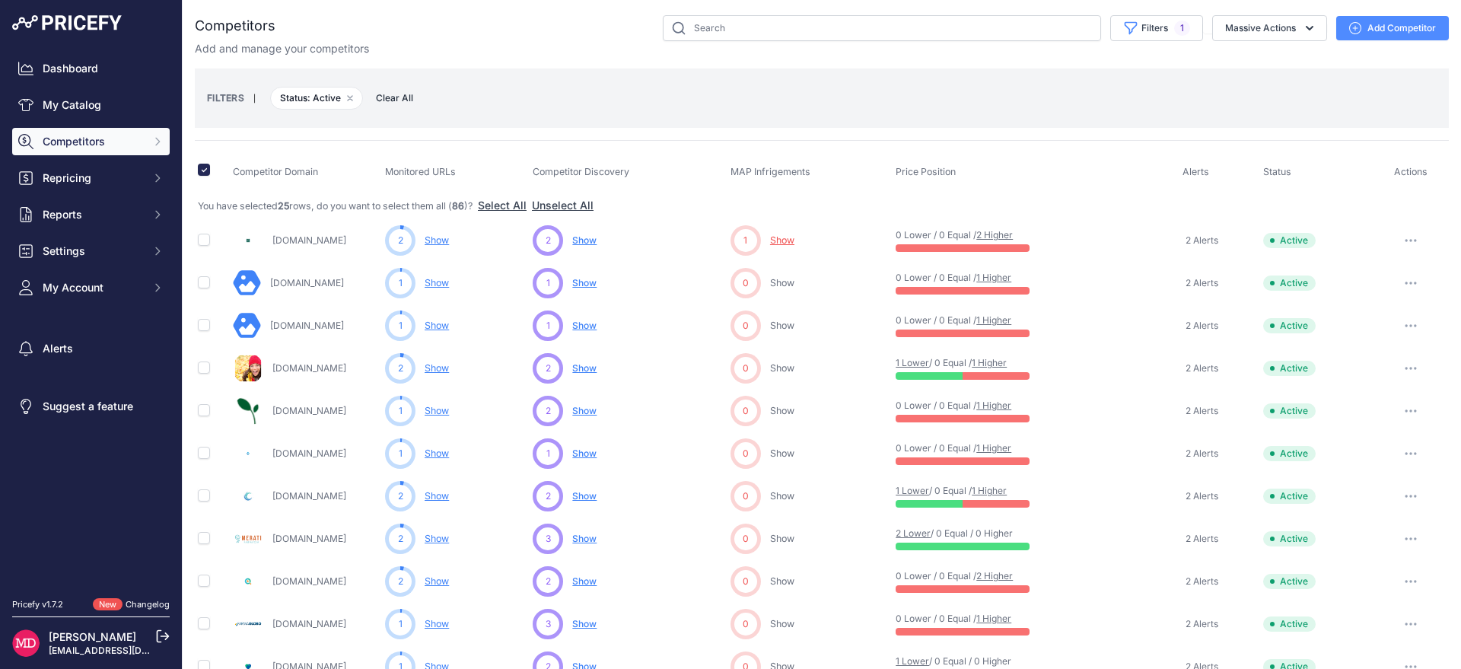
click at [134, 135] on span "Competitors" at bounding box center [93, 141] width 100 height 15
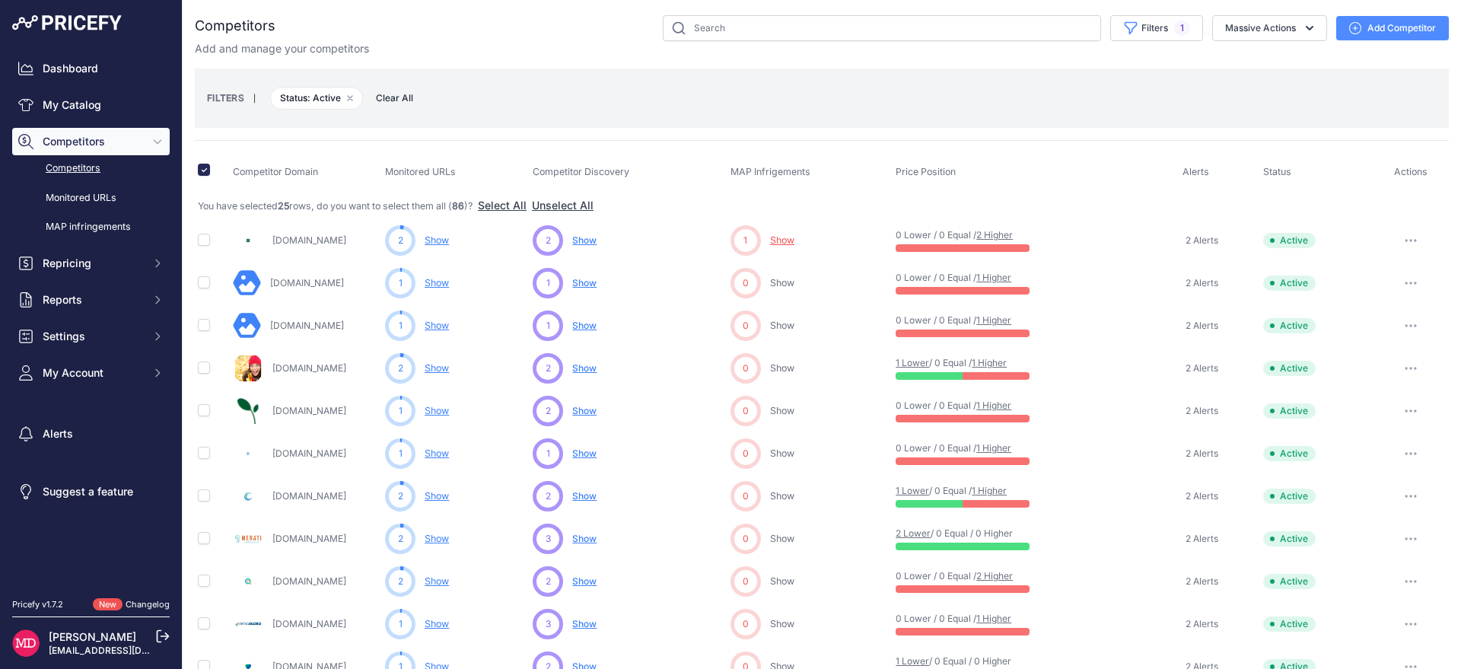
click at [86, 177] on link "Competitors" at bounding box center [91, 168] width 158 height 27
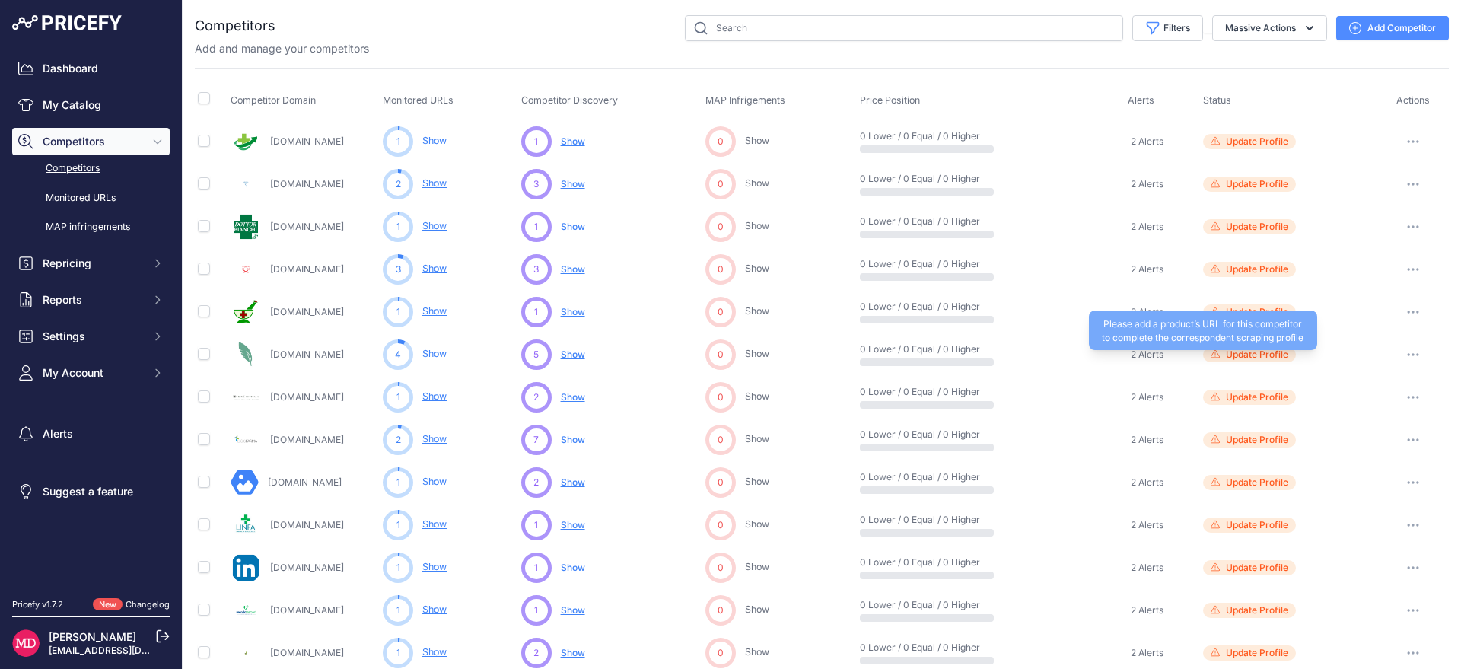
click at [1258, 361] on span "Update Profile" at bounding box center [1249, 354] width 93 height 15
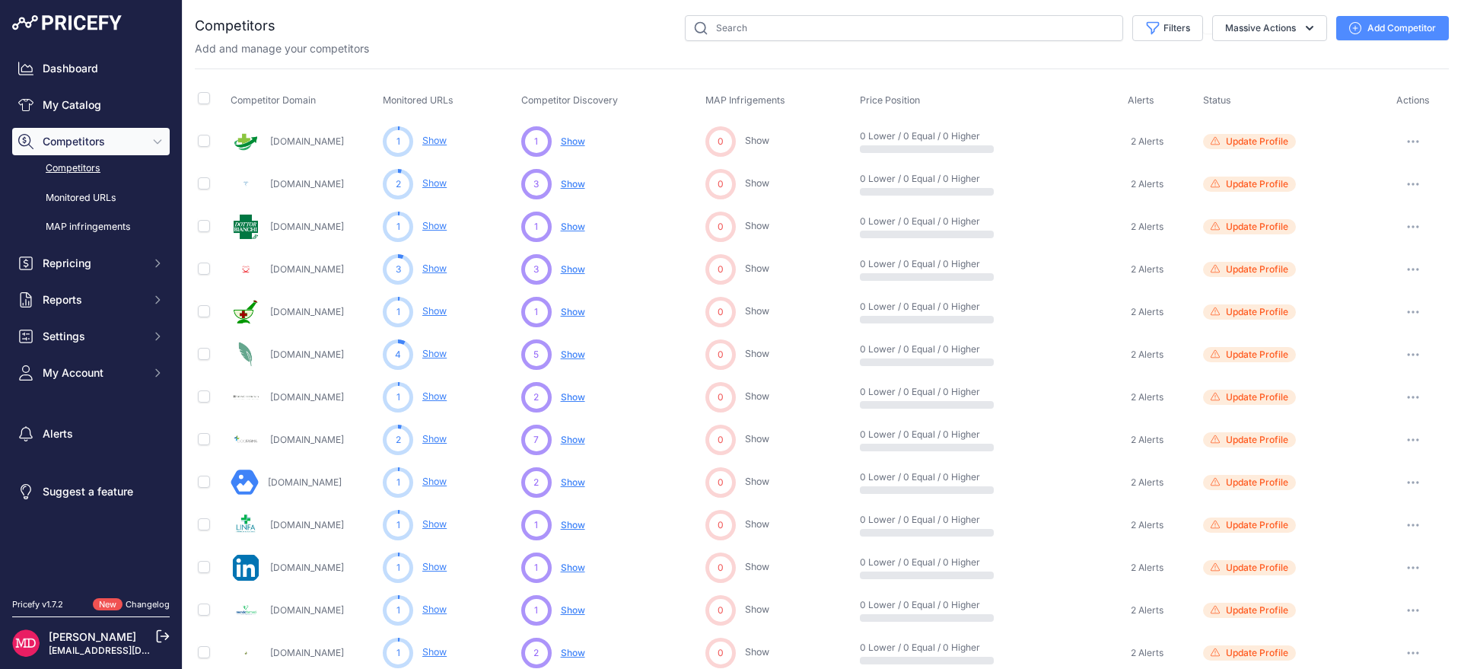
drag, startPoint x: 341, startPoint y: 187, endPoint x: 263, endPoint y: 183, distance: 77.8
click at [263, 183] on div "Farmaciatesti.it" at bounding box center [304, 184] width 146 height 30
copy div "Farmaciatesti.it"
click at [315, 186] on link "Farmaciatesti.it" at bounding box center [307, 183] width 74 height 11
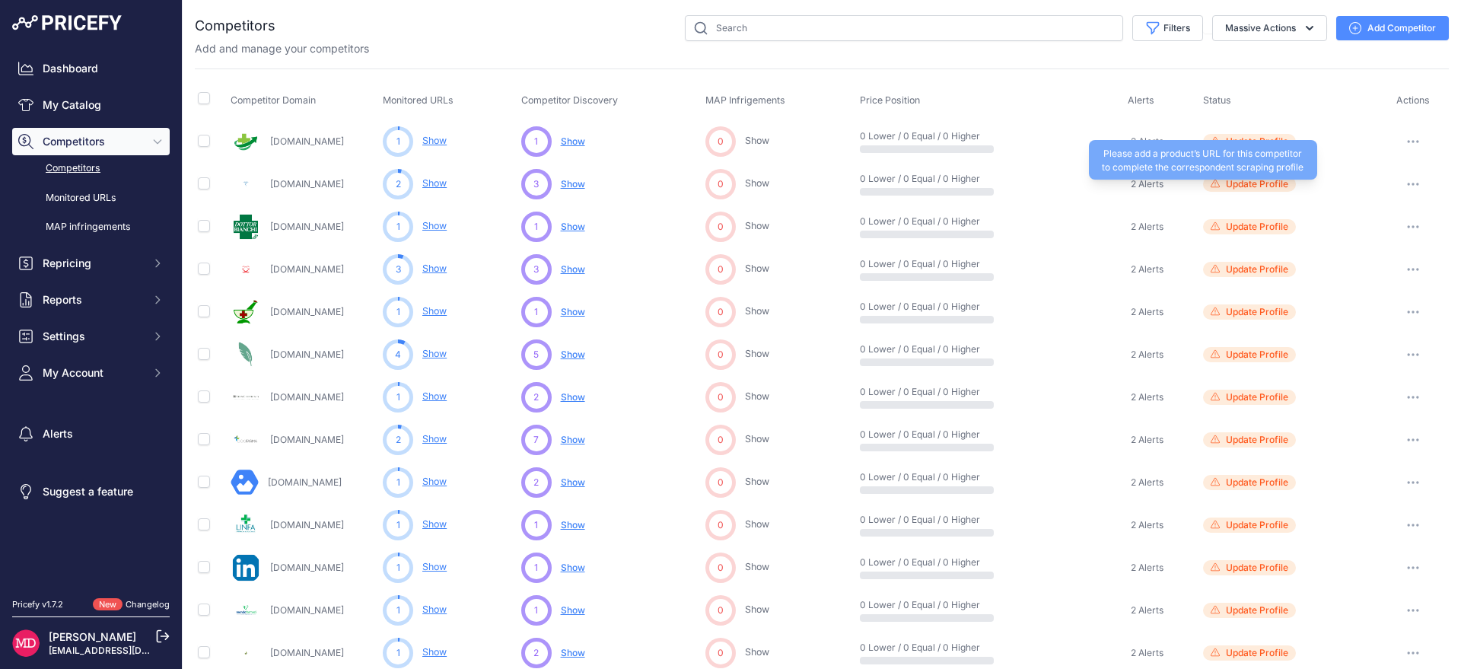
click at [1273, 190] on span "Update Profile" at bounding box center [1249, 184] width 93 height 15
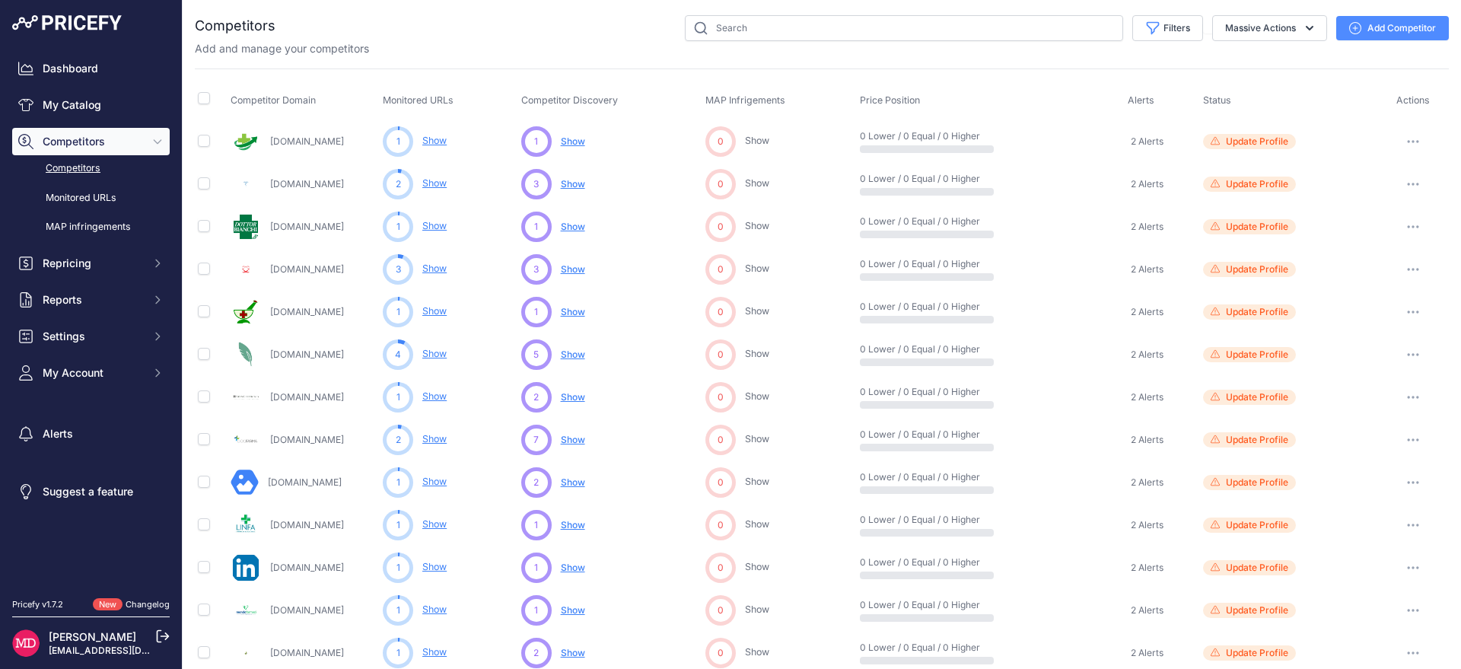
click at [1074, 79] on div "Competitor Domain Monitored URLs Competitor Discovery MAP Infrigements Price Po…" at bounding box center [822, 627] width 1254 height 1117
click at [1263, 276] on span "Update Profile" at bounding box center [1249, 269] width 93 height 15
click at [430, 267] on link "Show" at bounding box center [434, 268] width 24 height 11
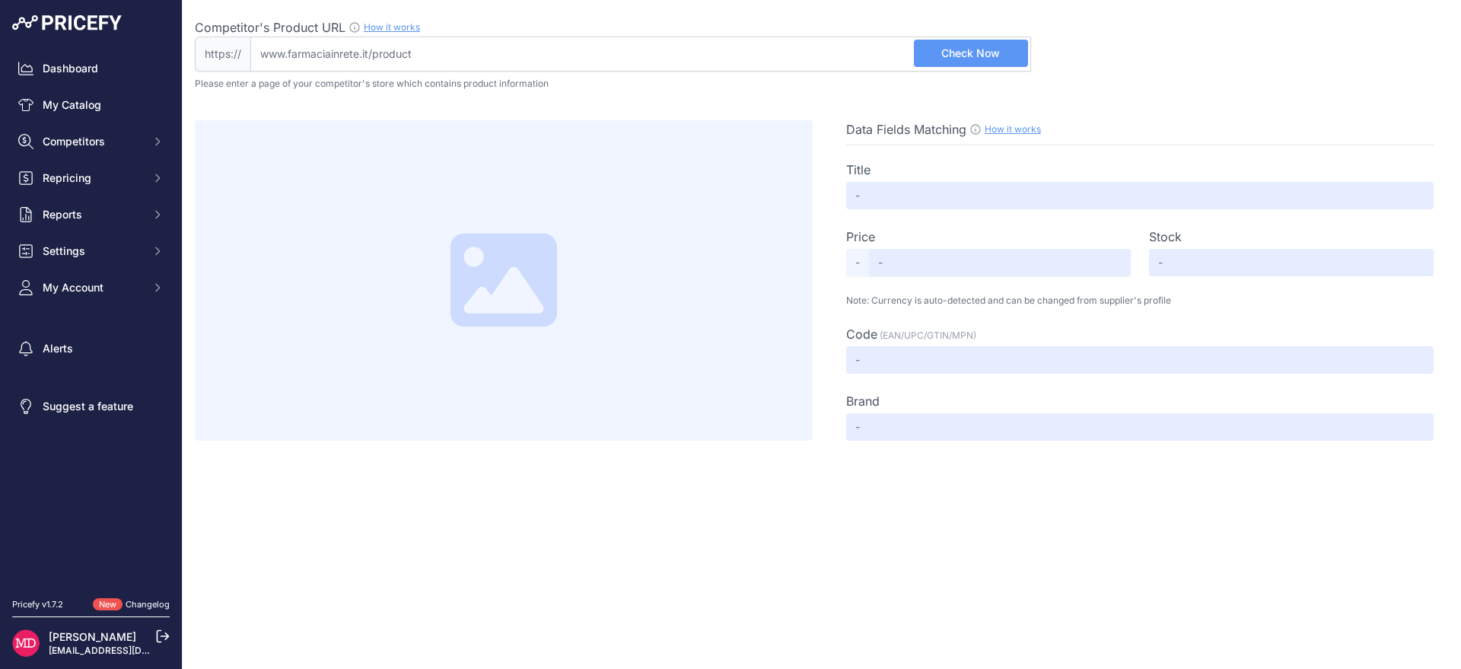
click at [343, 53] on input "Competitor's Product URL How it works In order to create your competitor's extr…" at bounding box center [640, 54] width 781 height 35
click at [620, 56] on input "Competitor's Product URL How it works In order to create your competitor's extr…" at bounding box center [640, 54] width 781 height 35
paste input "[URL][DOMAIN_NAME]"
type input "[DOMAIN_NAME][URL]"
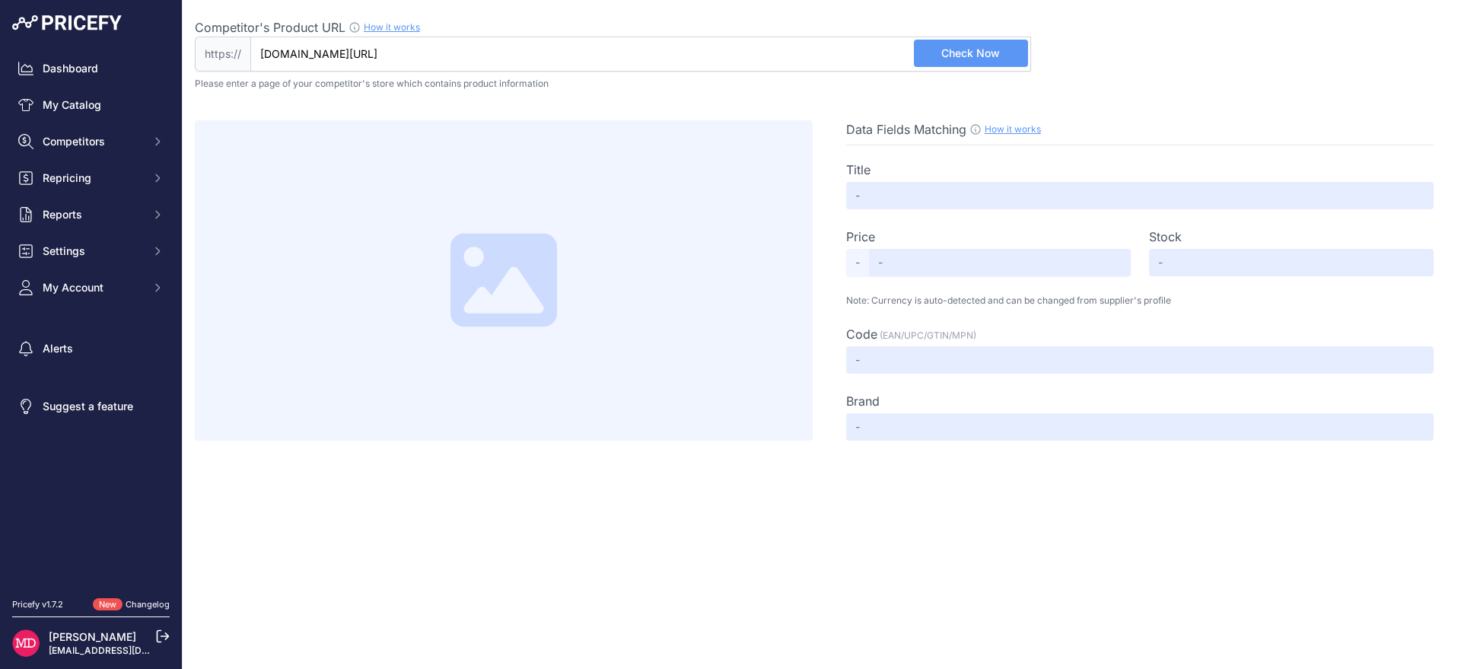
click at [1034, 64] on div "Competitor's Product URL How it works In order to create your competitor's extr…" at bounding box center [822, 44] width 1254 height 53
click at [992, 50] on span "Check Now" at bounding box center [971, 53] width 59 height 15
click at [920, 546] on div "Close Competitor's Product URL How it works In order to create your competitor'…" at bounding box center [822, 334] width 1279 height 669
type input "FERRO+B12 SALUGEA 60CPS"
type input "Not Found"
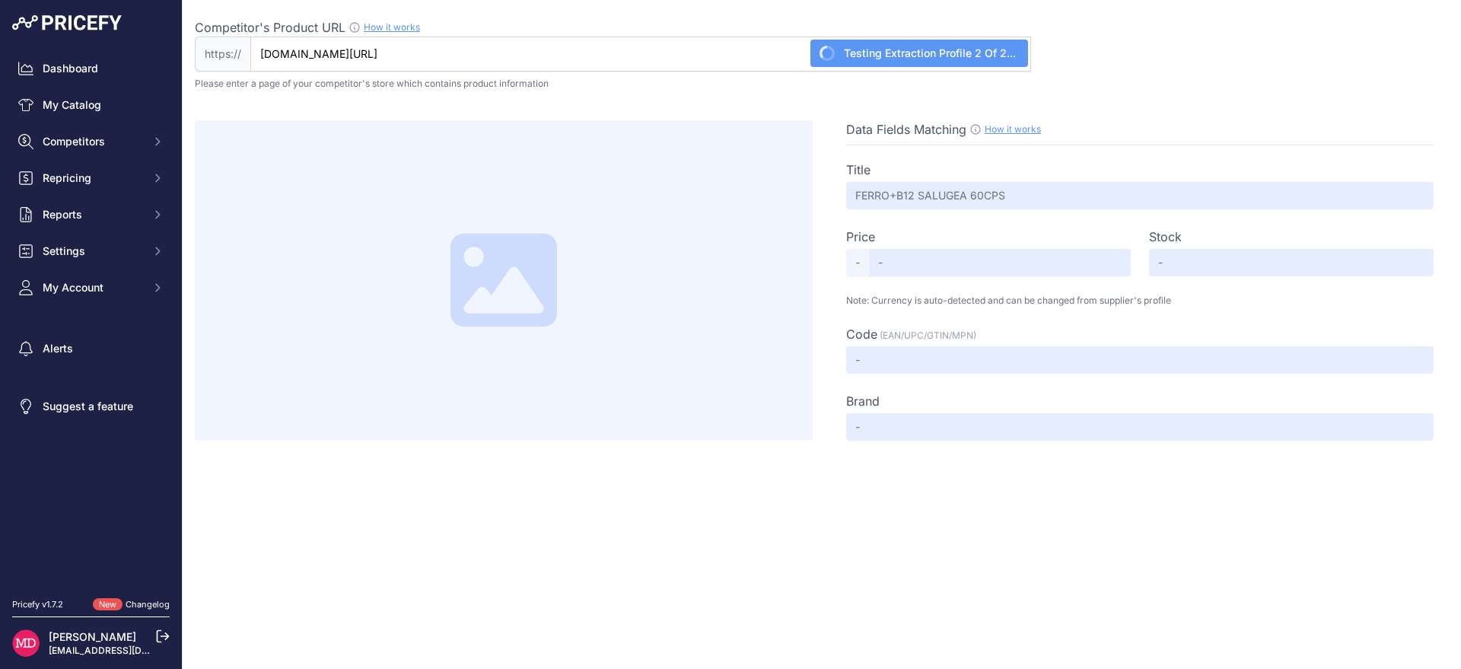
type input "Not Found"
type input "986486025"
type input "Not Found"
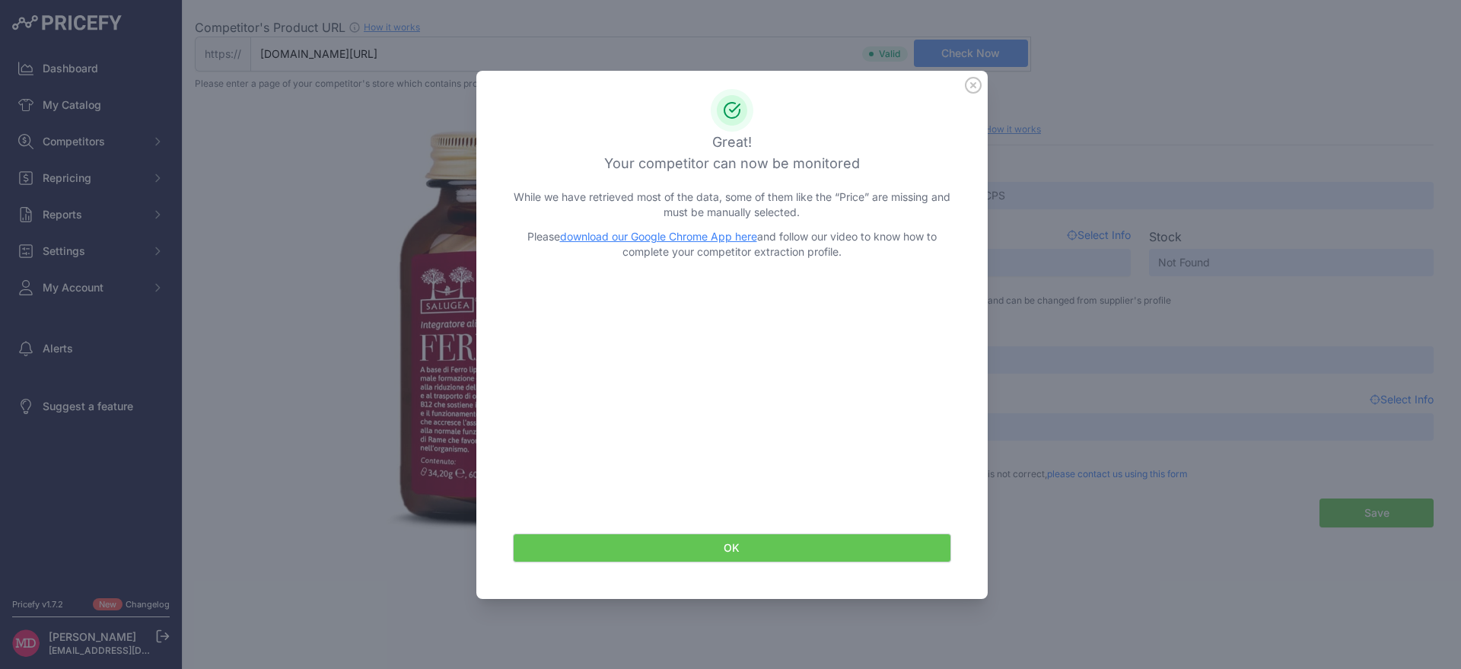
click at [747, 240] on link "download our Google Chrome App here" at bounding box center [658, 236] width 197 height 13
click at [1156, 106] on div at bounding box center [730, 334] width 1461 height 669
drag, startPoint x: 973, startPoint y: 79, endPoint x: 855, endPoint y: 49, distance: 121.8
click at [973, 79] on icon at bounding box center [973, 85] width 17 height 17
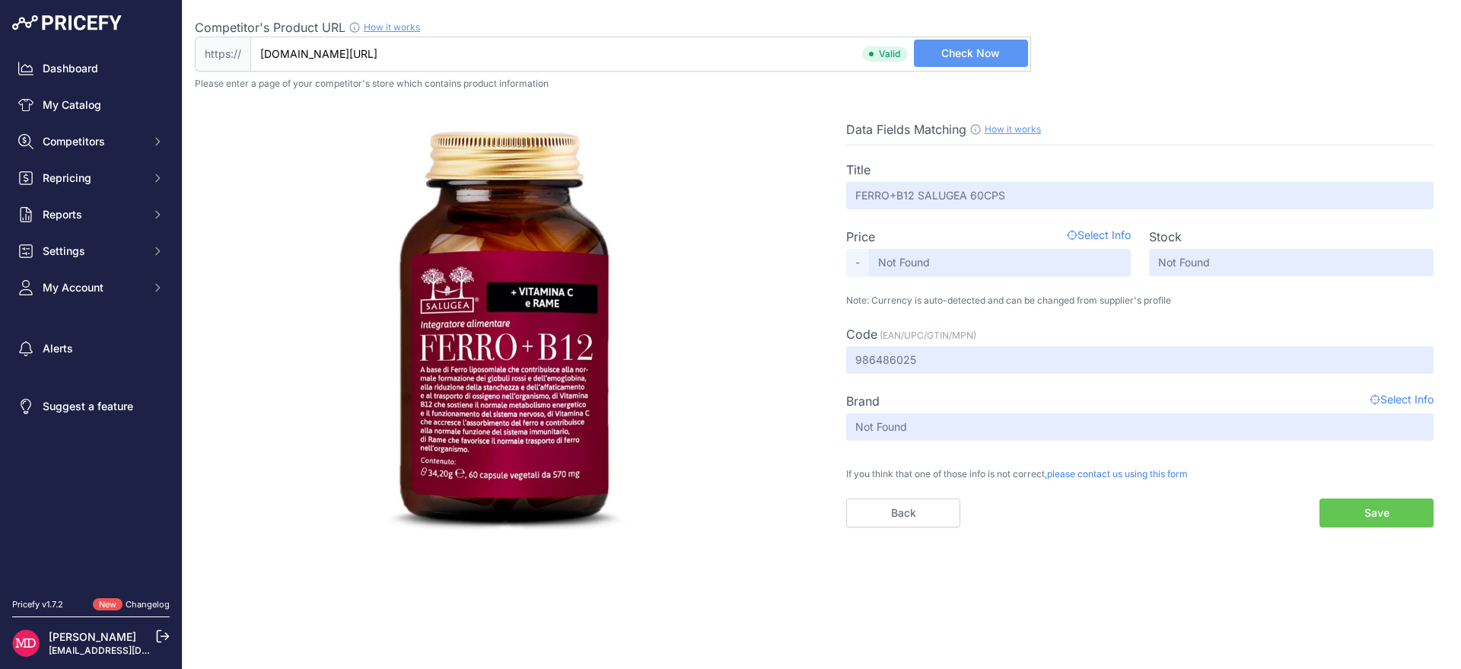
click at [849, 49] on input "[DOMAIN_NAME][URL]" at bounding box center [640, 54] width 781 height 35
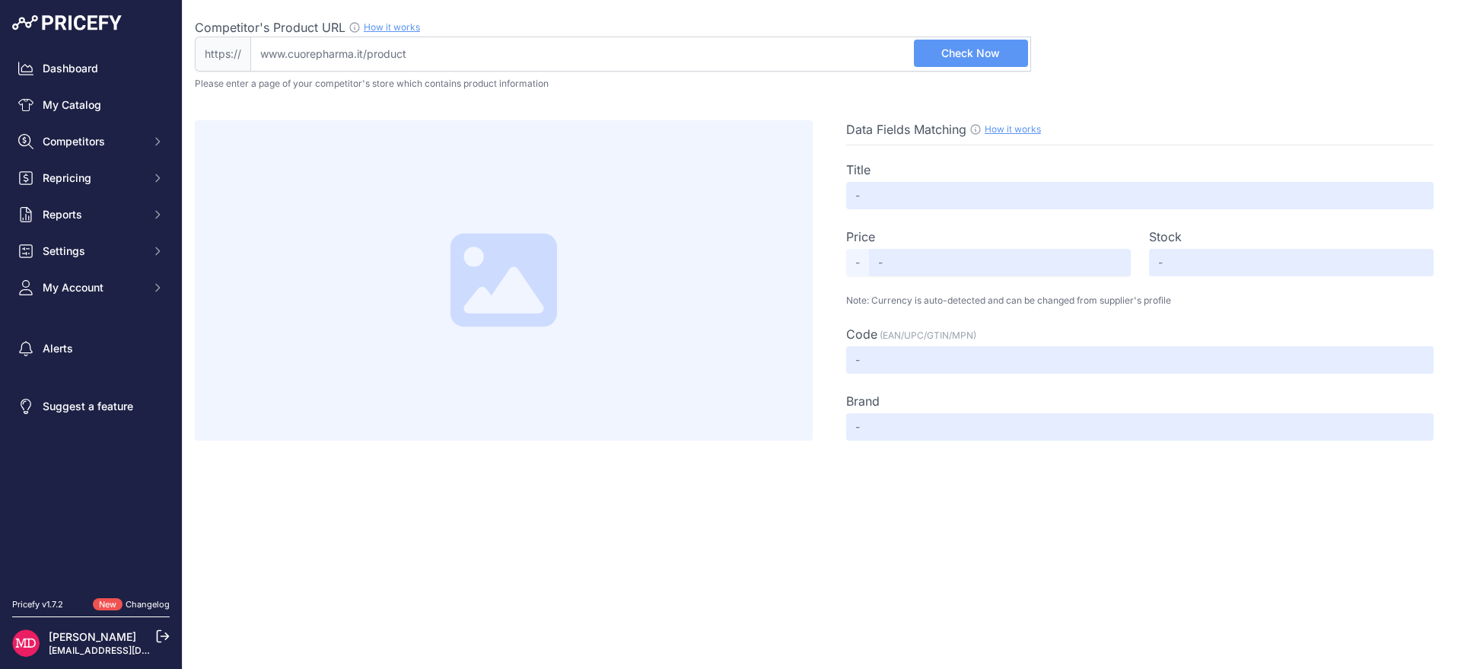
click at [480, 64] on input "Competitor's Product URL How it works In order to create your competitor's extr…" at bounding box center [640, 54] width 781 height 35
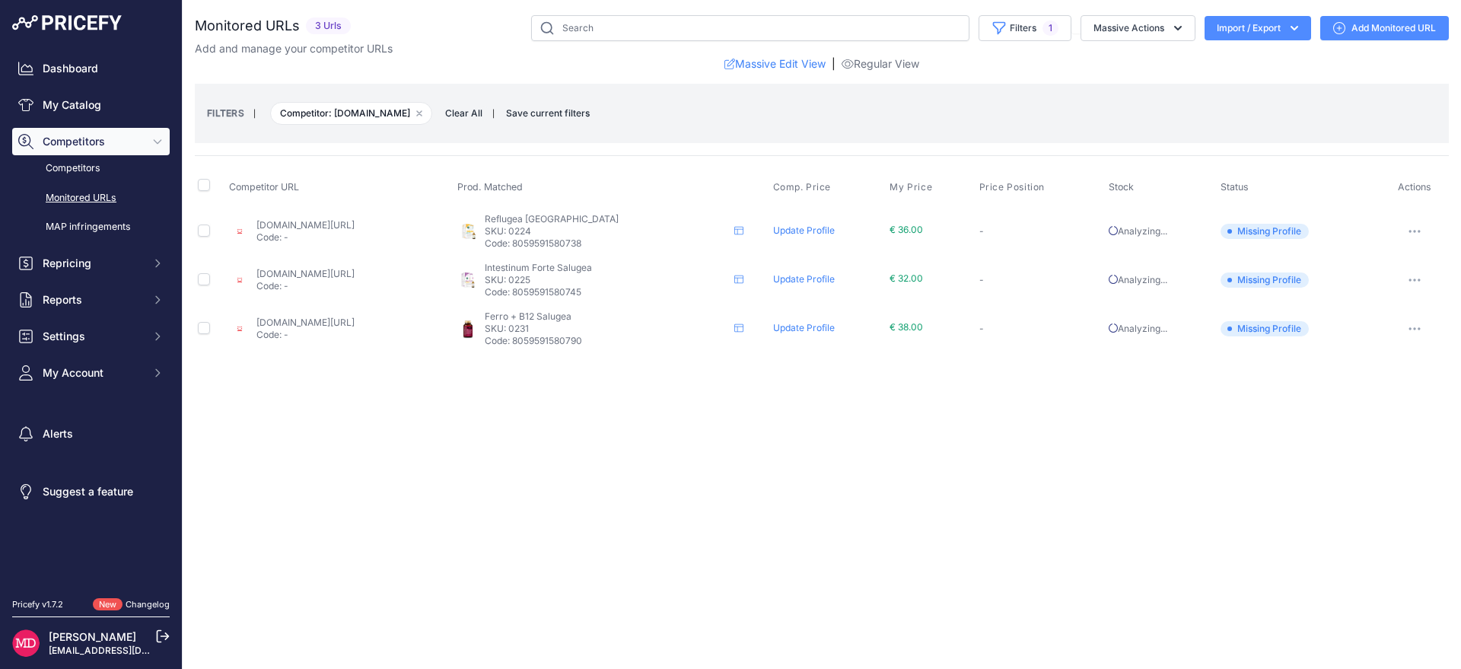
click at [355, 227] on link "[DOMAIN_NAME][URL]" at bounding box center [306, 224] width 98 height 11
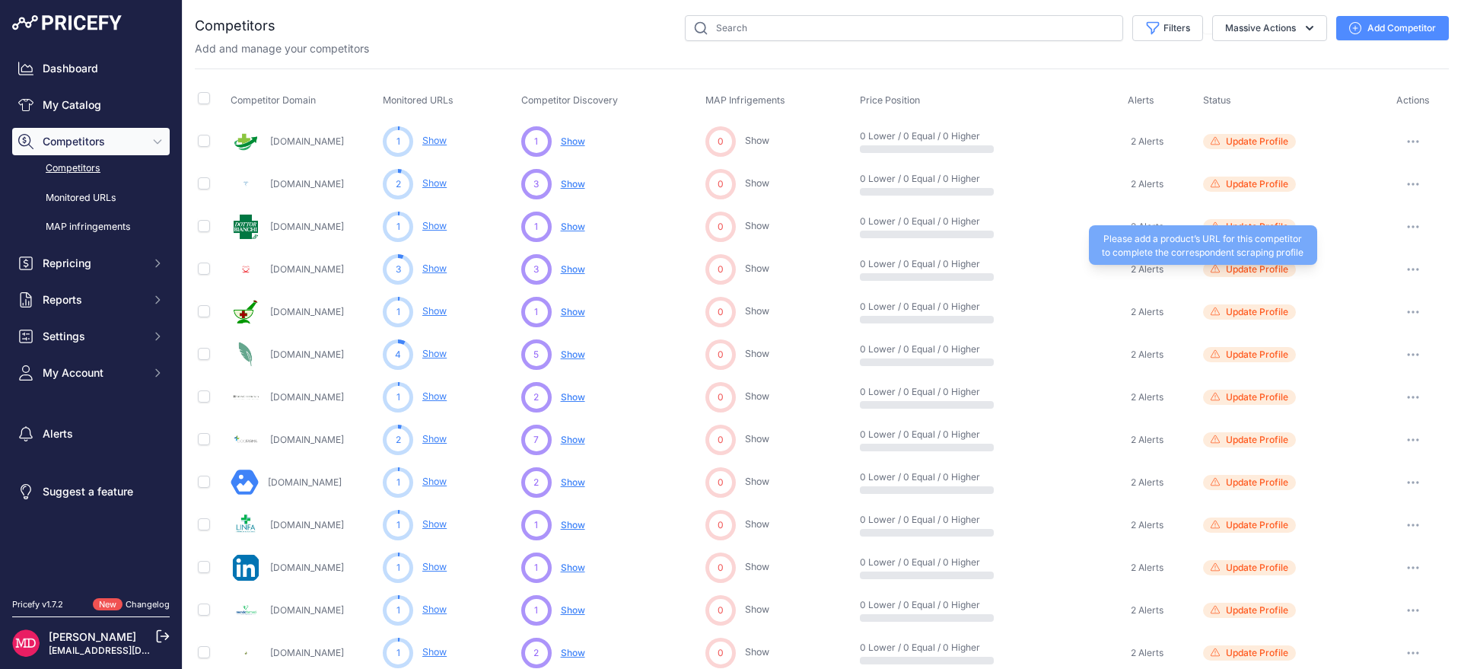
click at [1250, 266] on span "Update Profile" at bounding box center [1257, 269] width 62 height 12
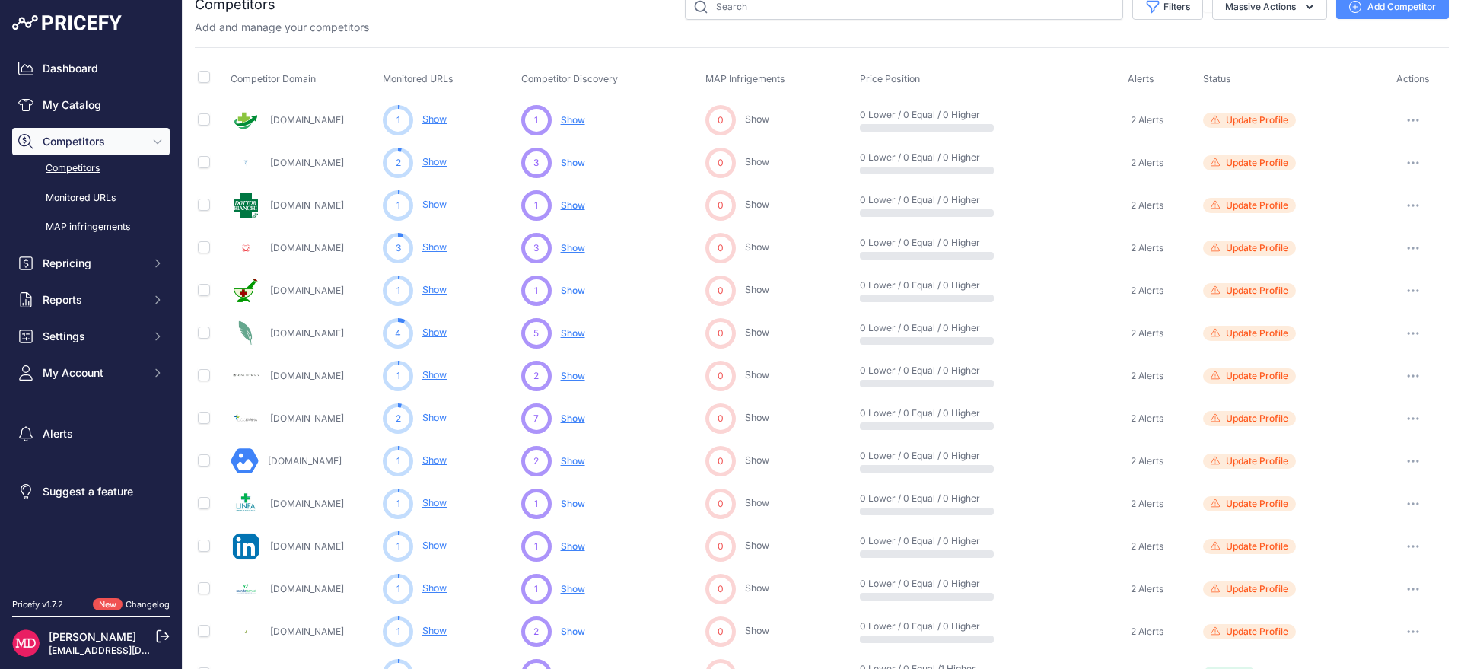
scroll to position [33, 0]
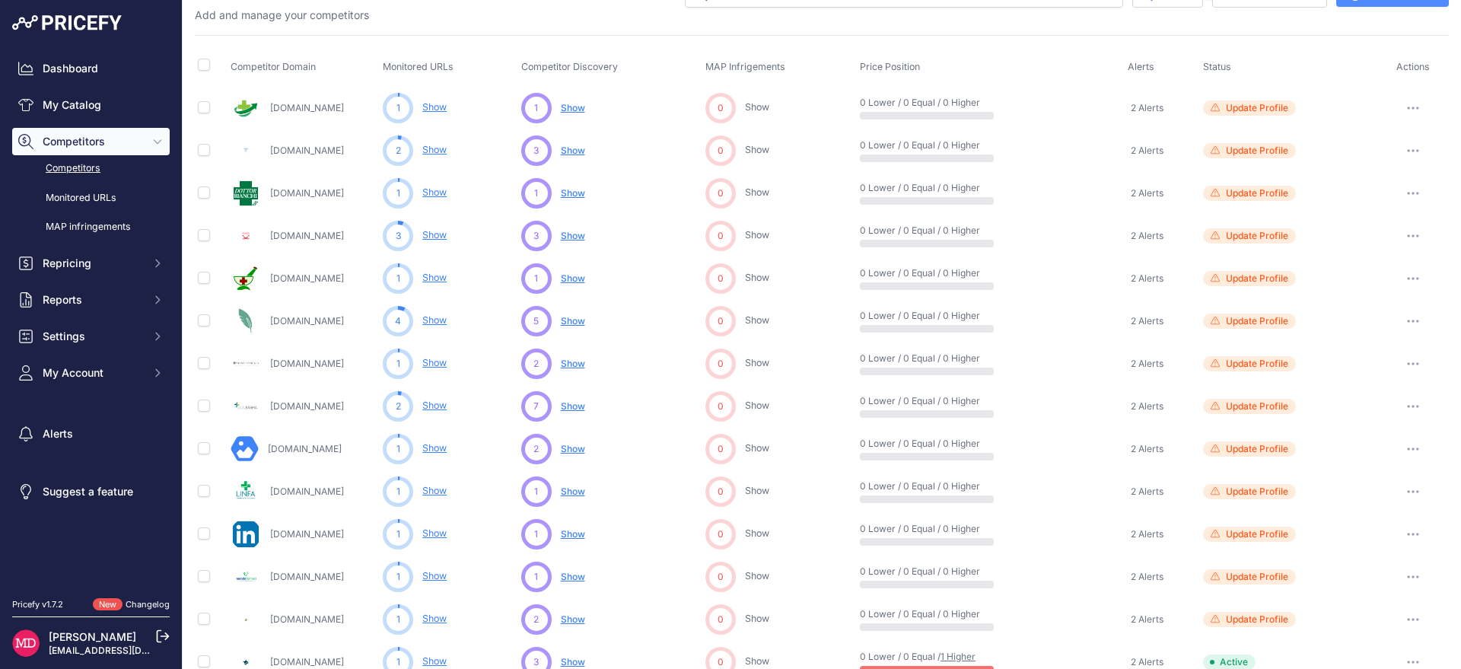
click at [568, 406] on span "Show" at bounding box center [573, 405] width 24 height 11
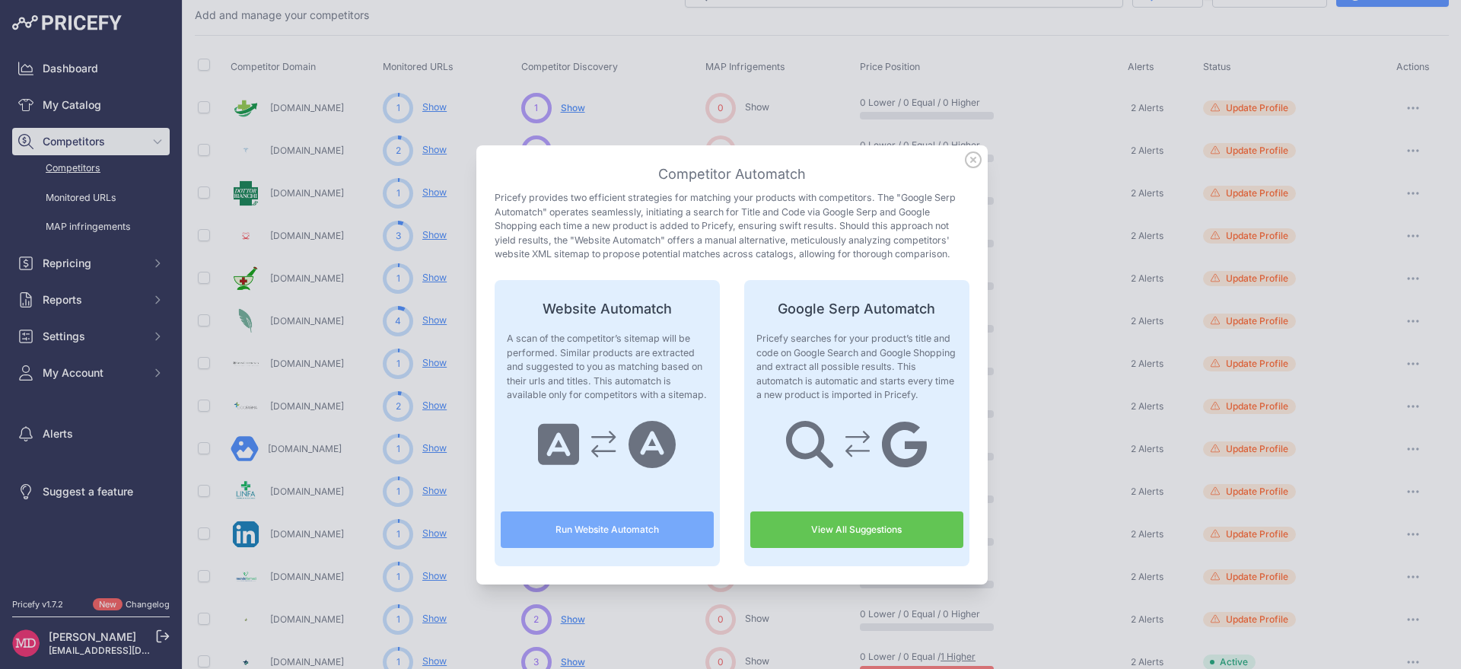
click at [848, 541] on link "View All Suggestions" at bounding box center [857, 530] width 213 height 37
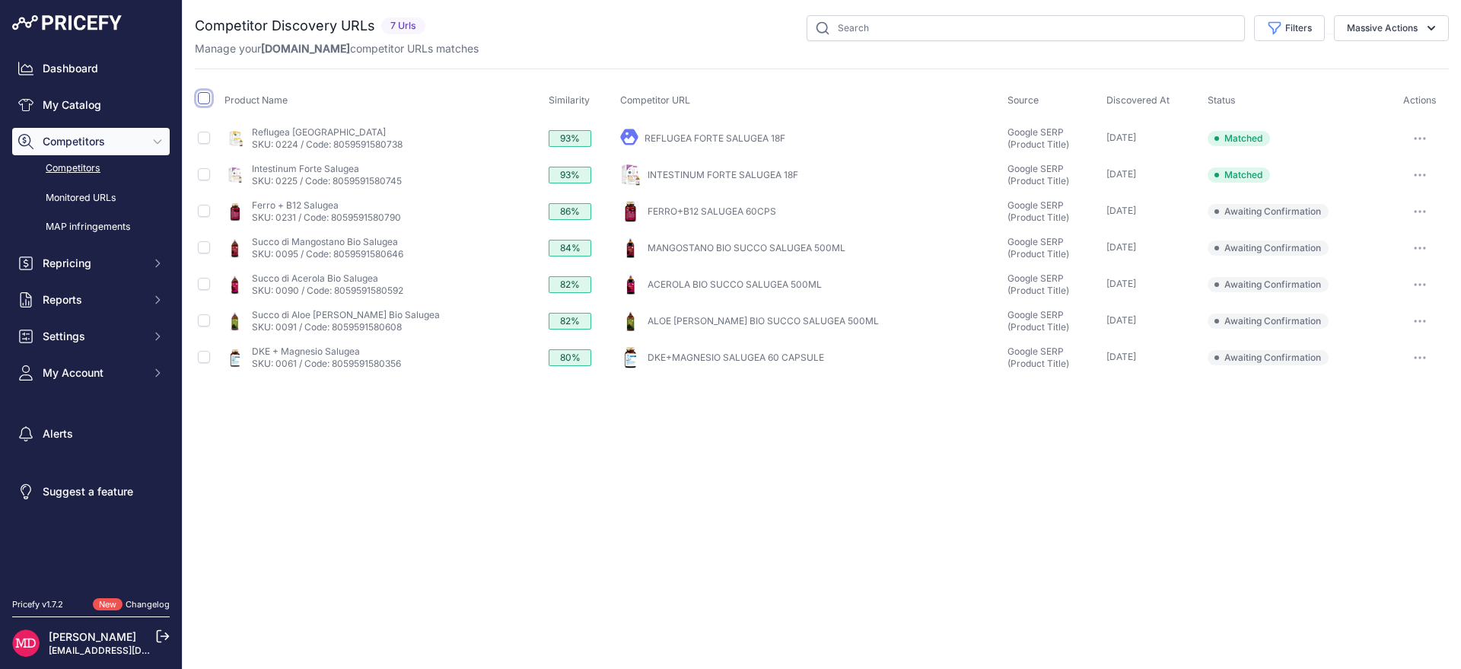
click at [207, 98] on input "checkbox" at bounding box center [204, 98] width 12 height 12
checkbox input "true"
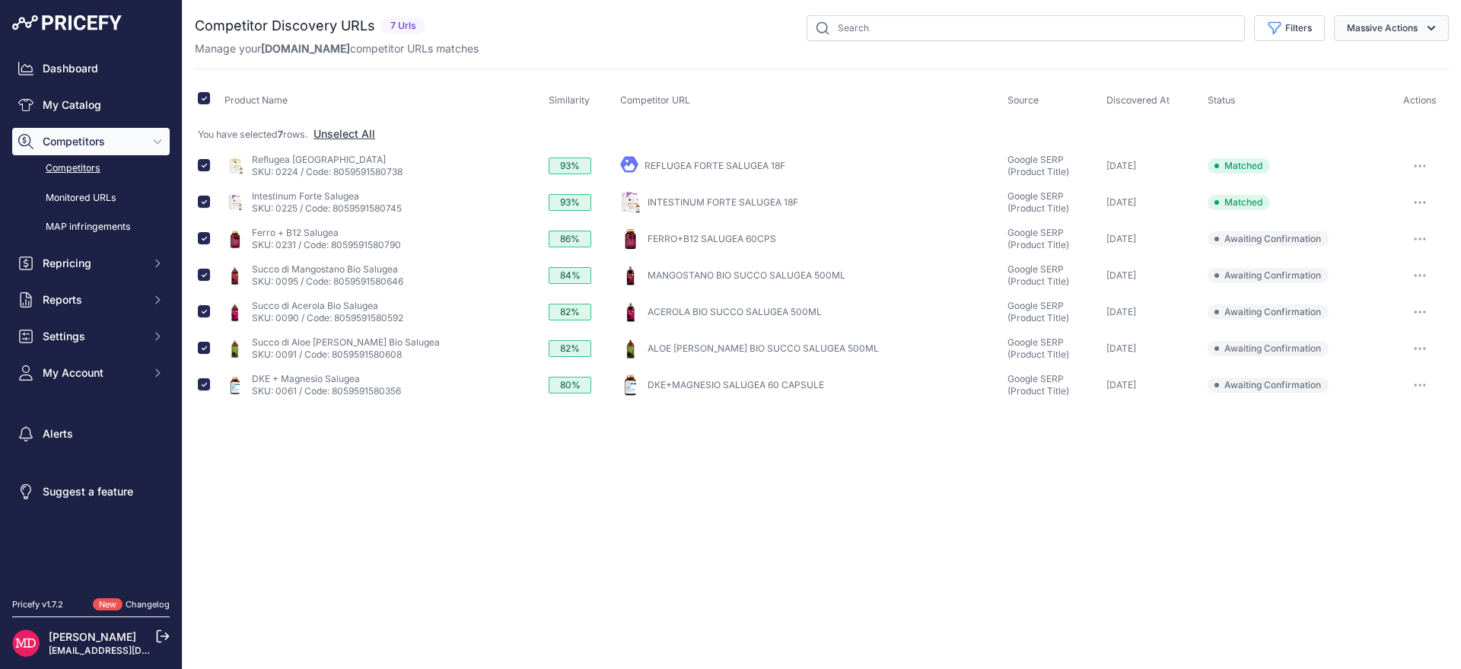
click at [1382, 29] on button "Massive Actions" at bounding box center [1391, 28] width 115 height 26
click at [1384, 56] on button "Confirm Match" at bounding box center [1388, 63] width 122 height 27
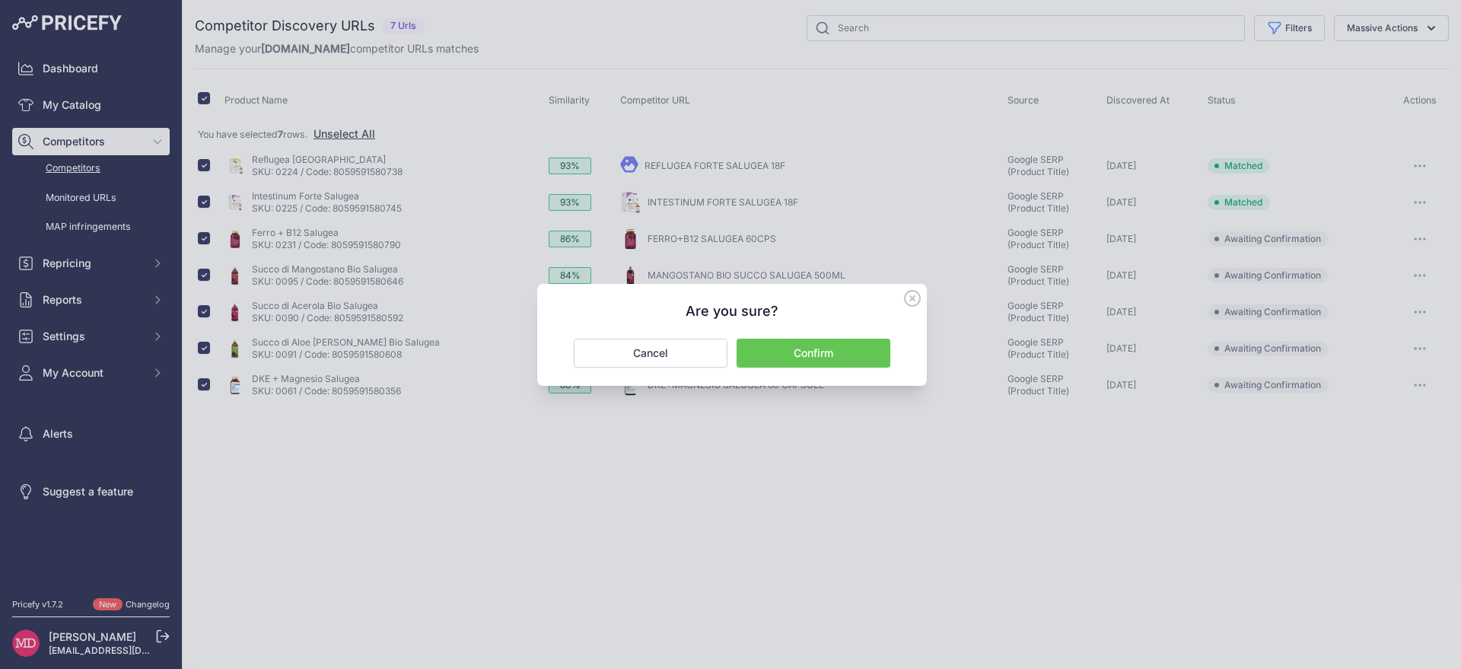
click at [827, 354] on button "Confirm" at bounding box center [814, 353] width 154 height 29
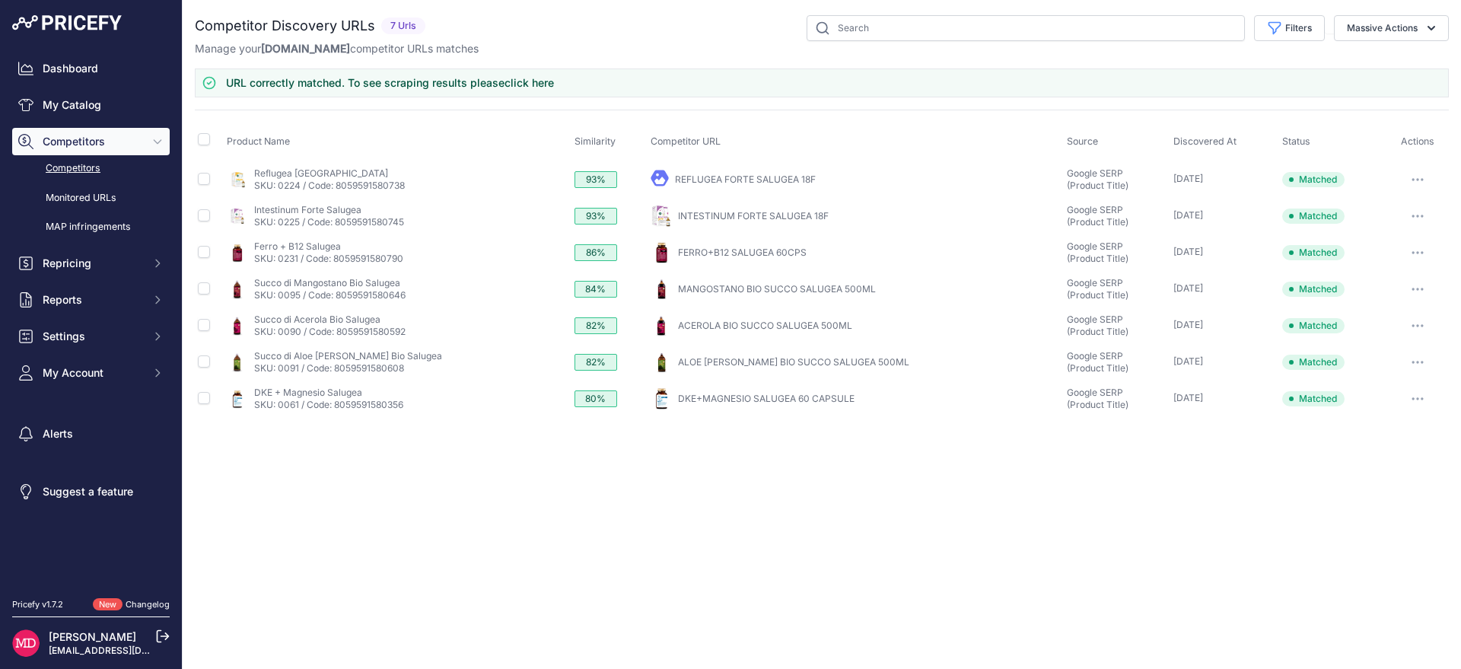
click at [732, 182] on link "REFLUGEA FORTE SALUGEA 18F" at bounding box center [745, 179] width 141 height 11
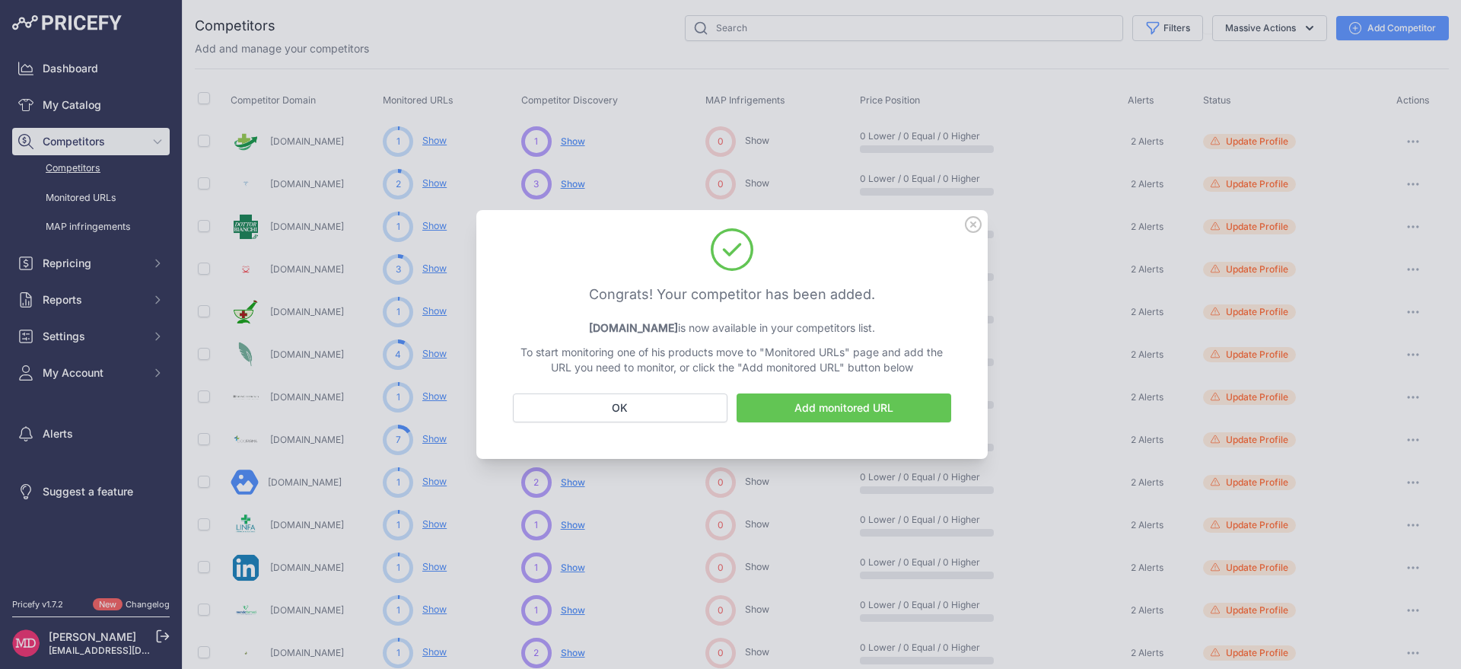
click at [975, 224] on icon at bounding box center [973, 224] width 15 height 15
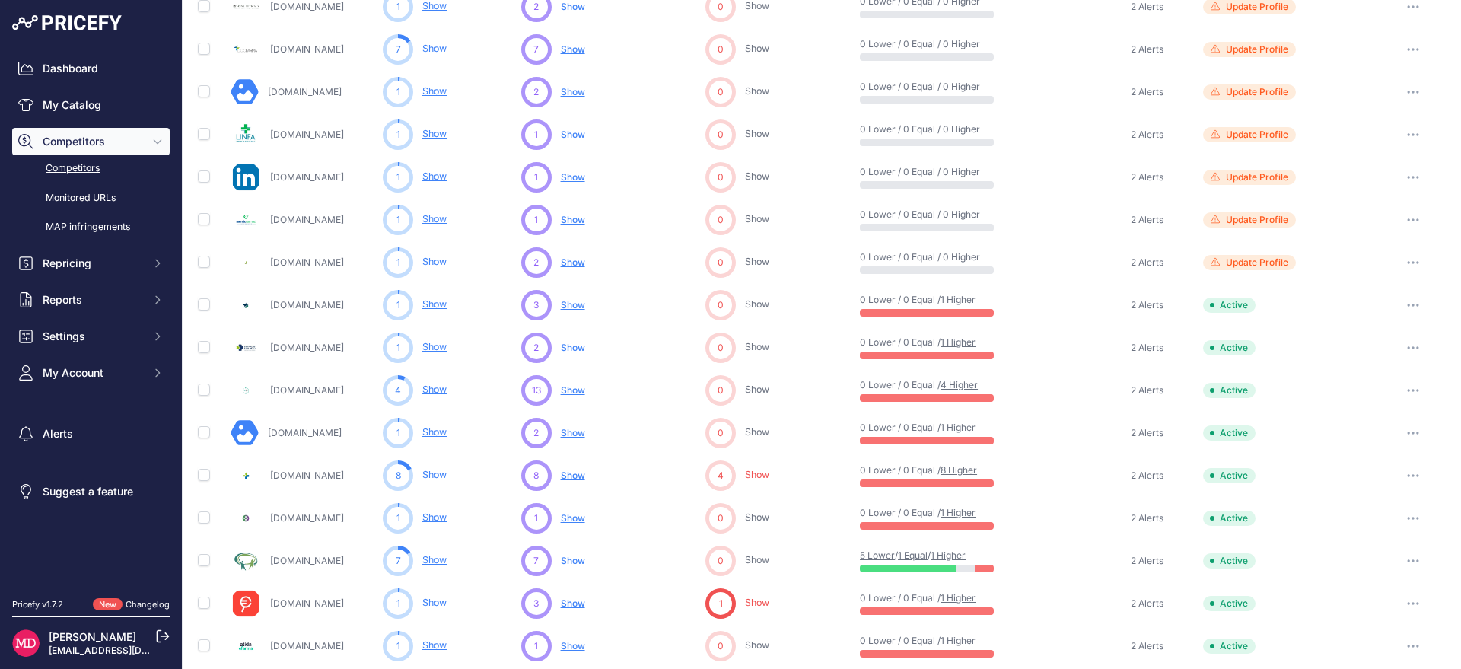
scroll to position [387, 0]
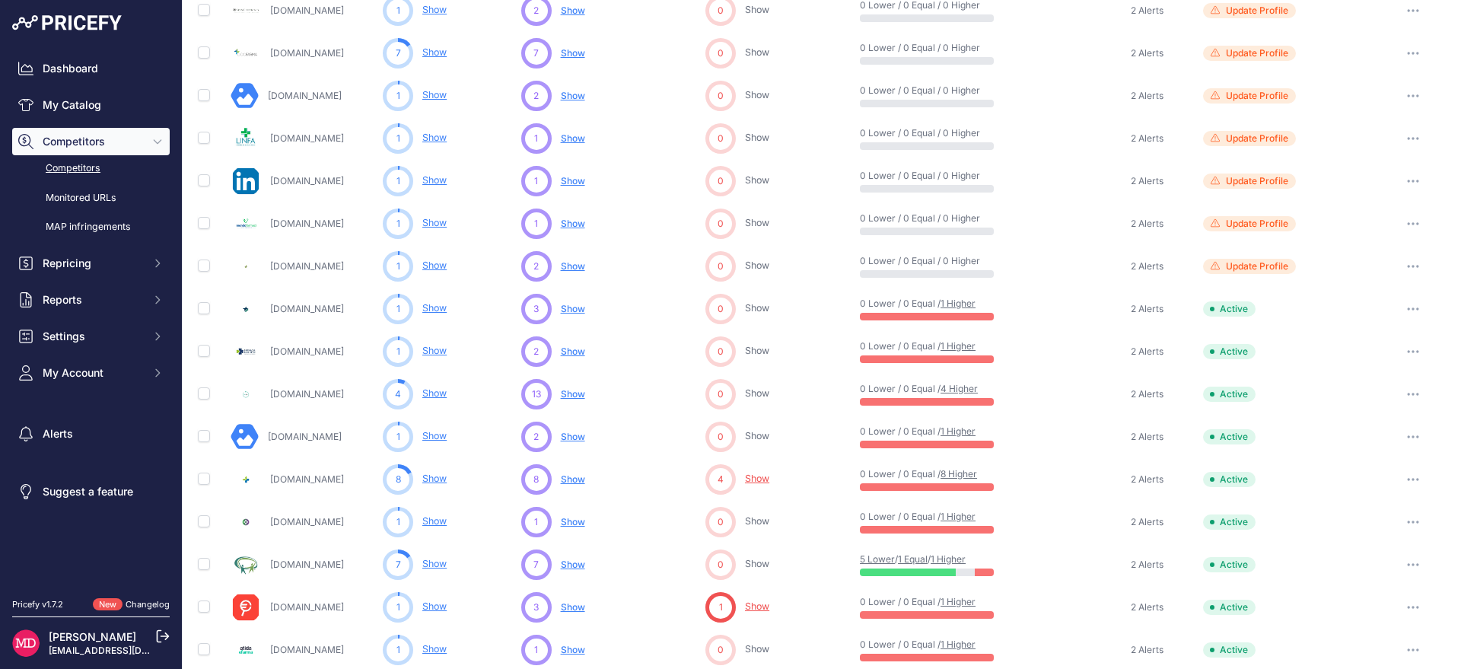
click at [566, 54] on span "Show" at bounding box center [573, 52] width 24 height 11
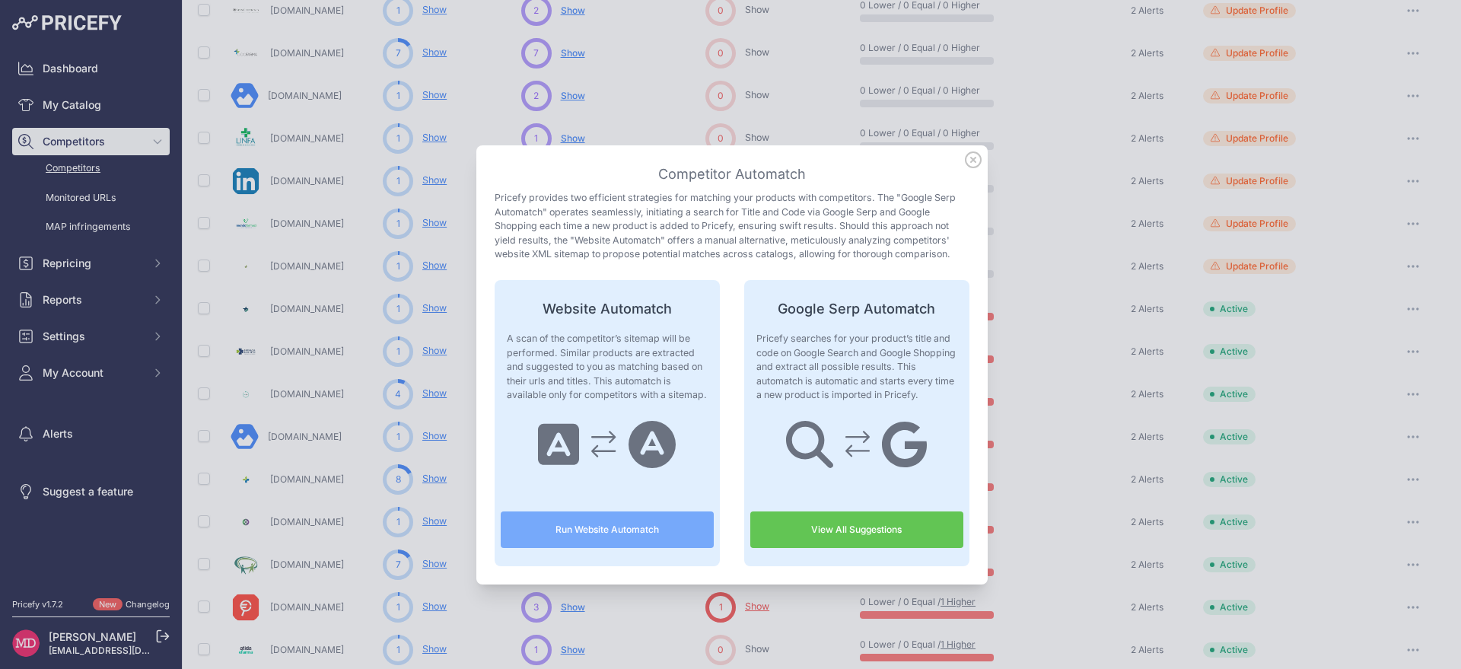
click at [811, 512] on link "View All Suggestions" at bounding box center [857, 530] width 213 height 37
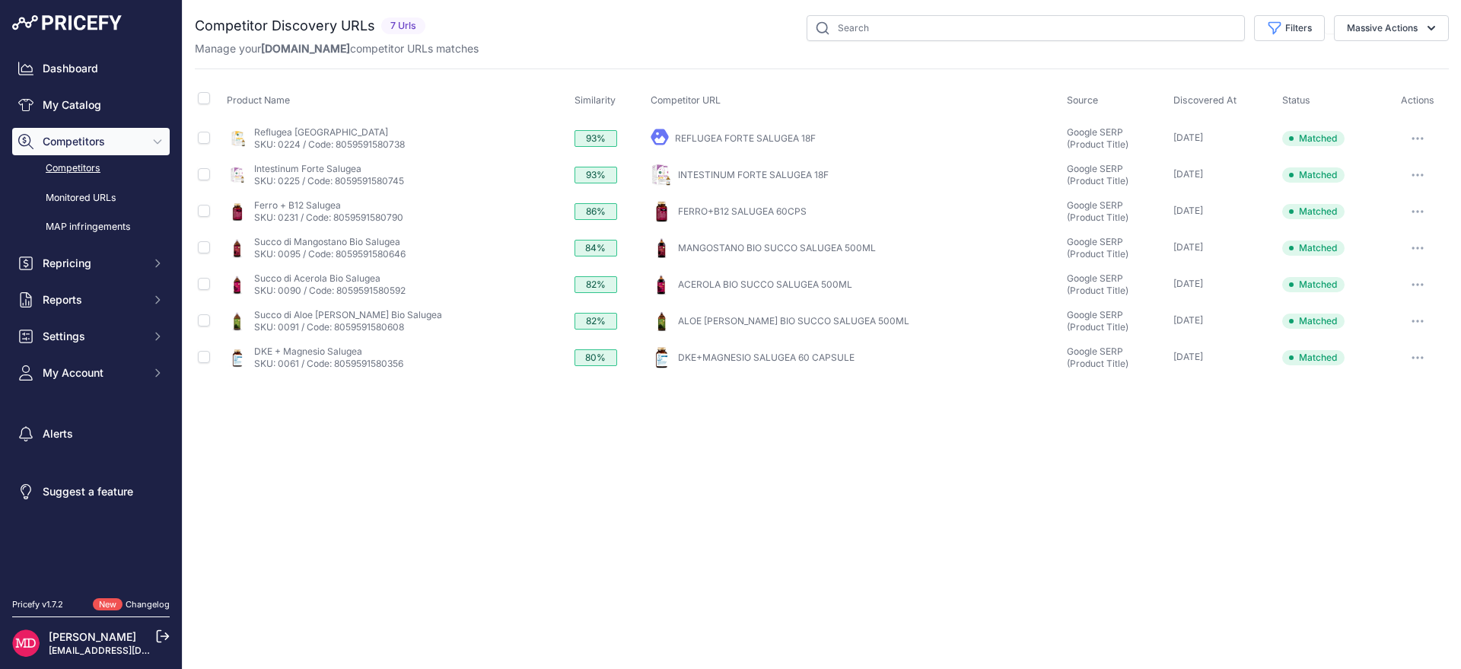
drag, startPoint x: 92, startPoint y: 198, endPoint x: 145, endPoint y: 183, distance: 54.5
click at [89, 63] on link "Dashboard" at bounding box center [91, 68] width 158 height 27
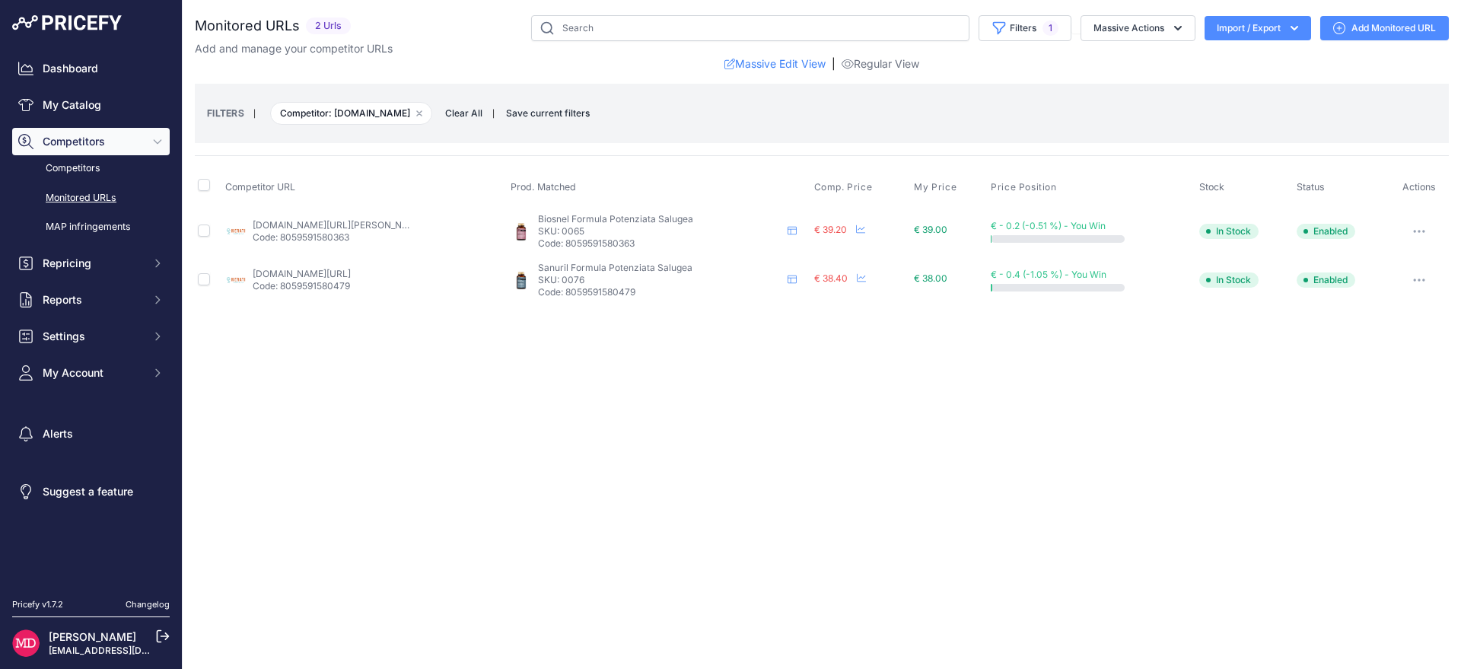
click at [390, 227] on link "farmaciamerati.it/dimagrimento-uomo-e-donna/30777-salugea-biosnel-formula-poten…" at bounding box center [339, 224] width 172 height 11
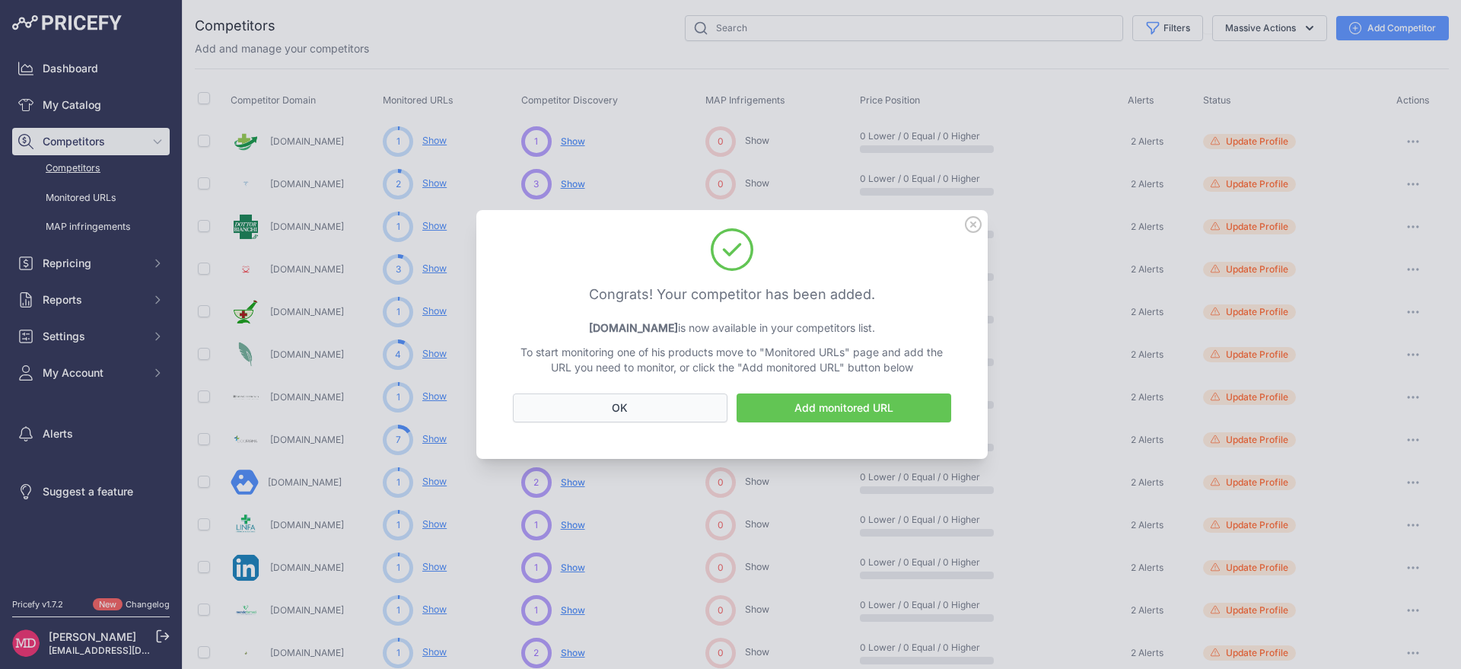
click at [665, 410] on button "OK" at bounding box center [620, 408] width 215 height 29
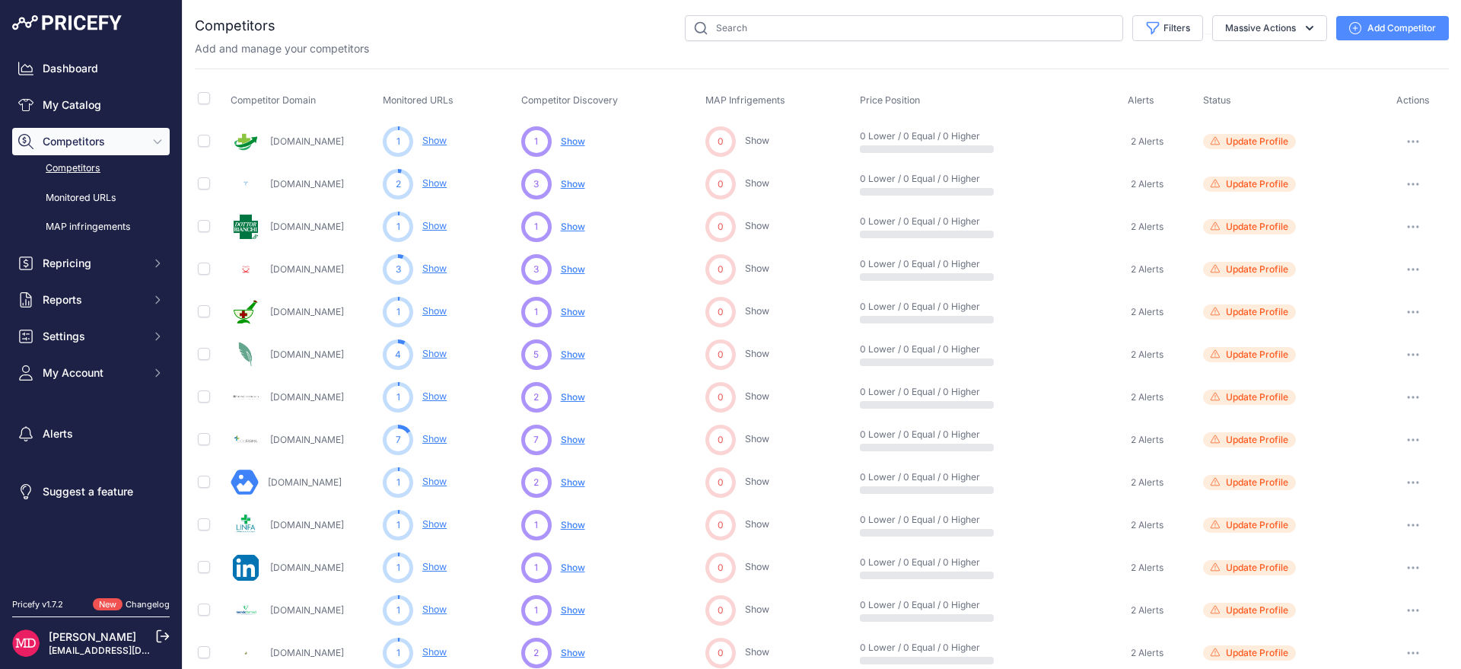
click at [1398, 268] on button "button" at bounding box center [1413, 269] width 30 height 21
click at [1399, 297] on link "View Competitor Profile" at bounding box center [1382, 301] width 127 height 24
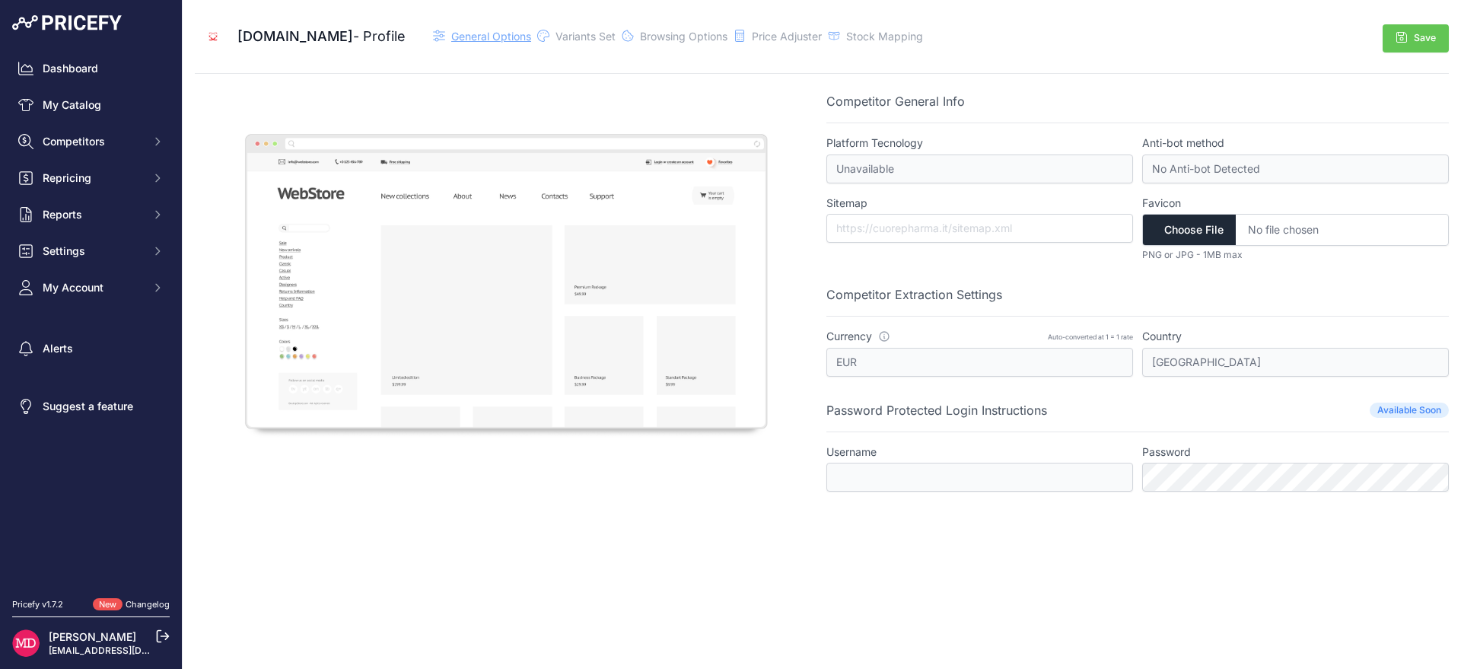
click at [481, 40] on span "General Options" at bounding box center [491, 36] width 80 height 13
click at [658, 41] on span "Browsing Options" at bounding box center [684, 36] width 88 height 13
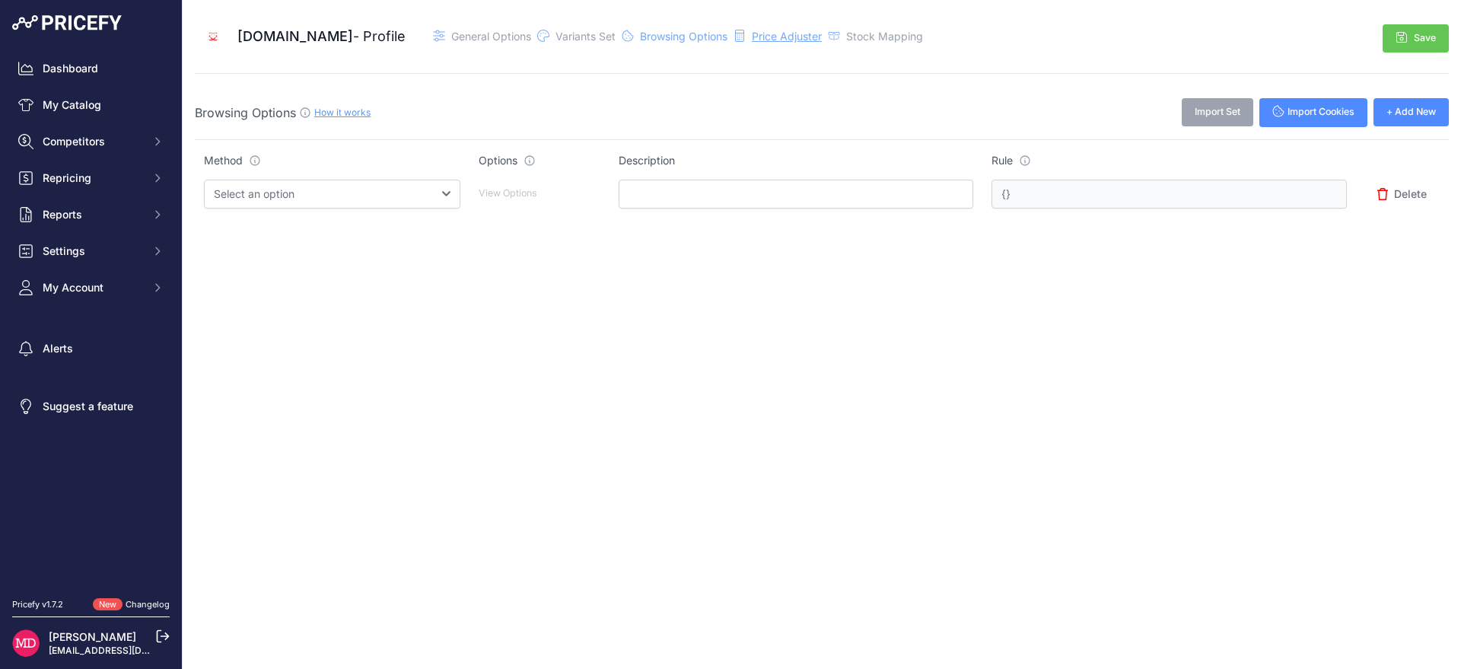
click at [779, 32] on span "Price Adjuster" at bounding box center [787, 36] width 70 height 13
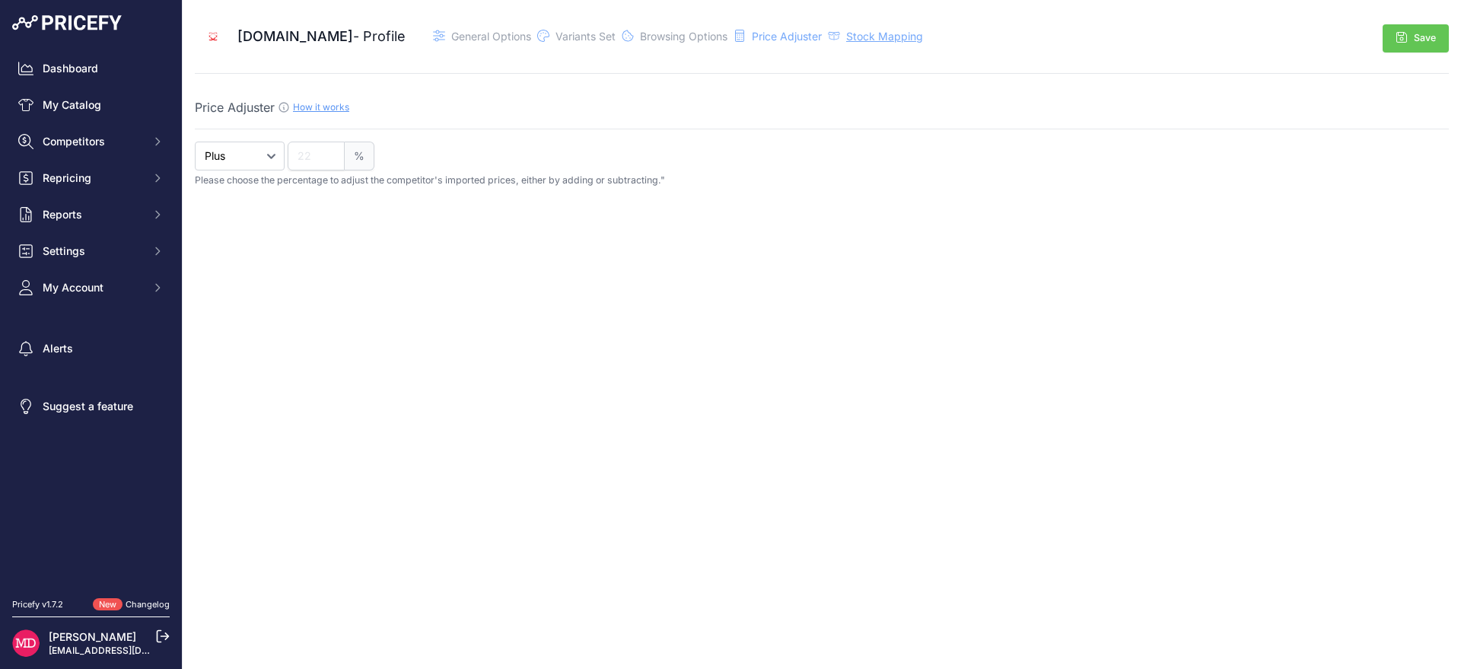
click at [857, 38] on span "Stock Mapping" at bounding box center [884, 36] width 77 height 13
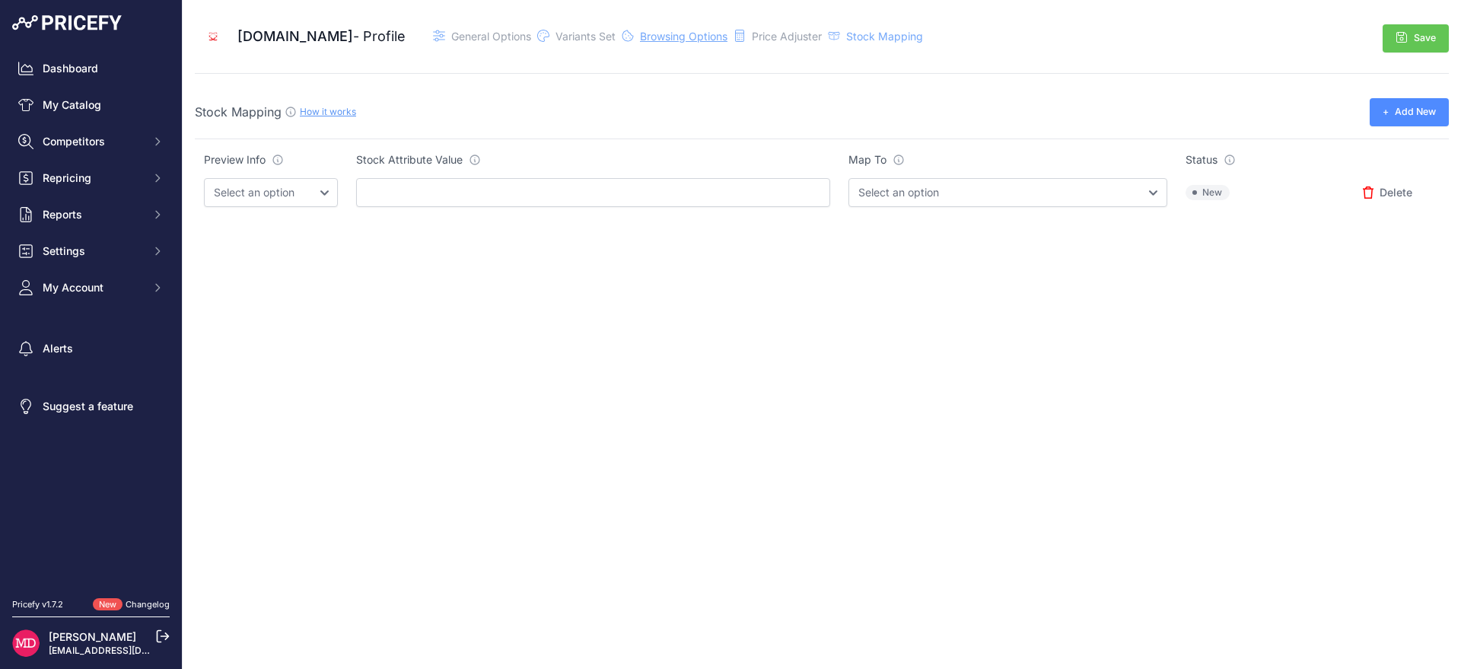
click at [642, 42] on span "Browsing Options" at bounding box center [684, 36] width 88 height 13
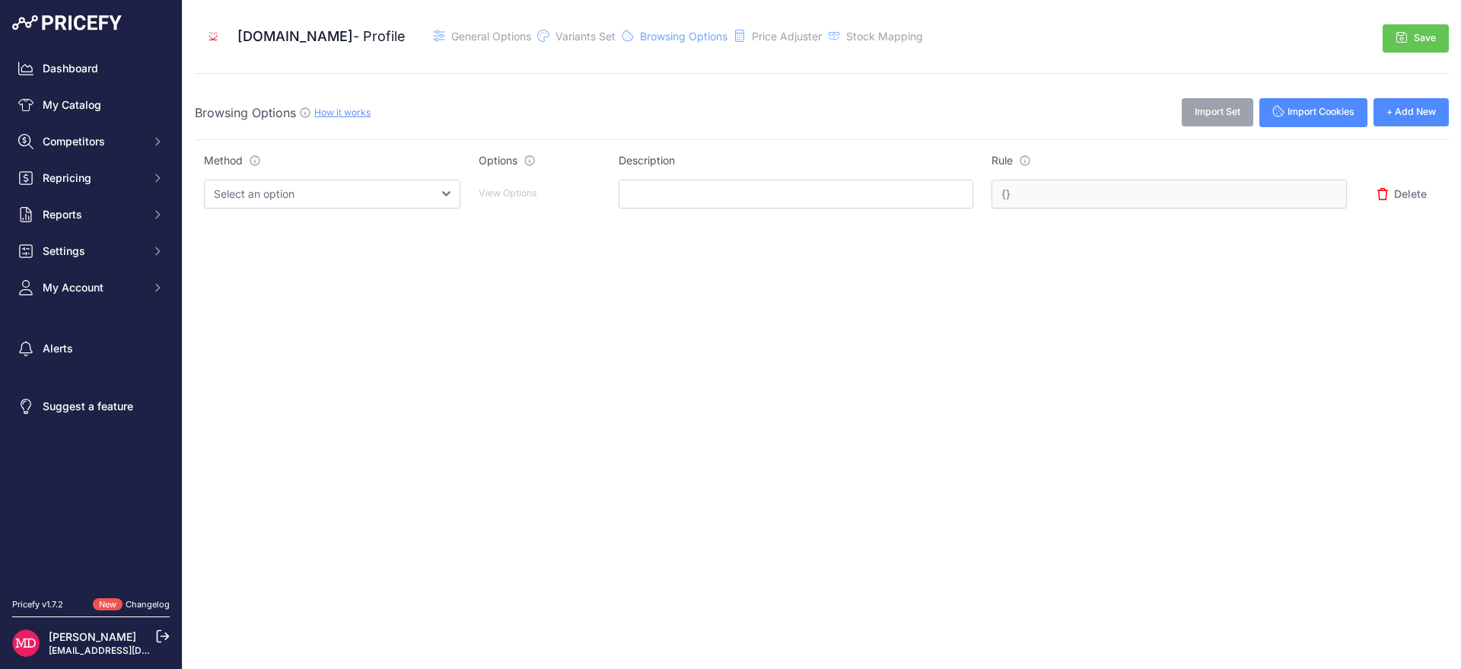
click at [588, 44] on div "Cuorepharma.it - Profile General Options" at bounding box center [560, 36] width 731 height 37
click at [574, 33] on span "Variants Set" at bounding box center [586, 36] width 60 height 13
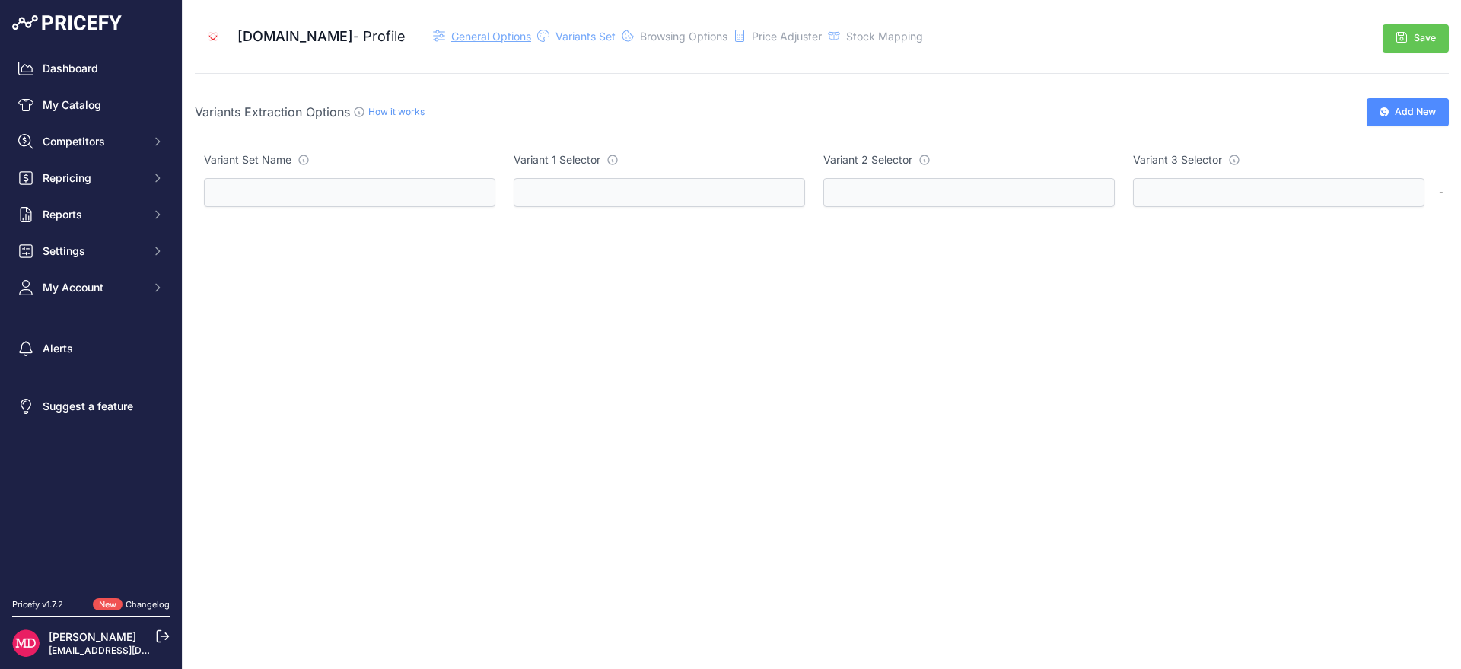
click at [466, 41] on span "General Options" at bounding box center [491, 36] width 80 height 13
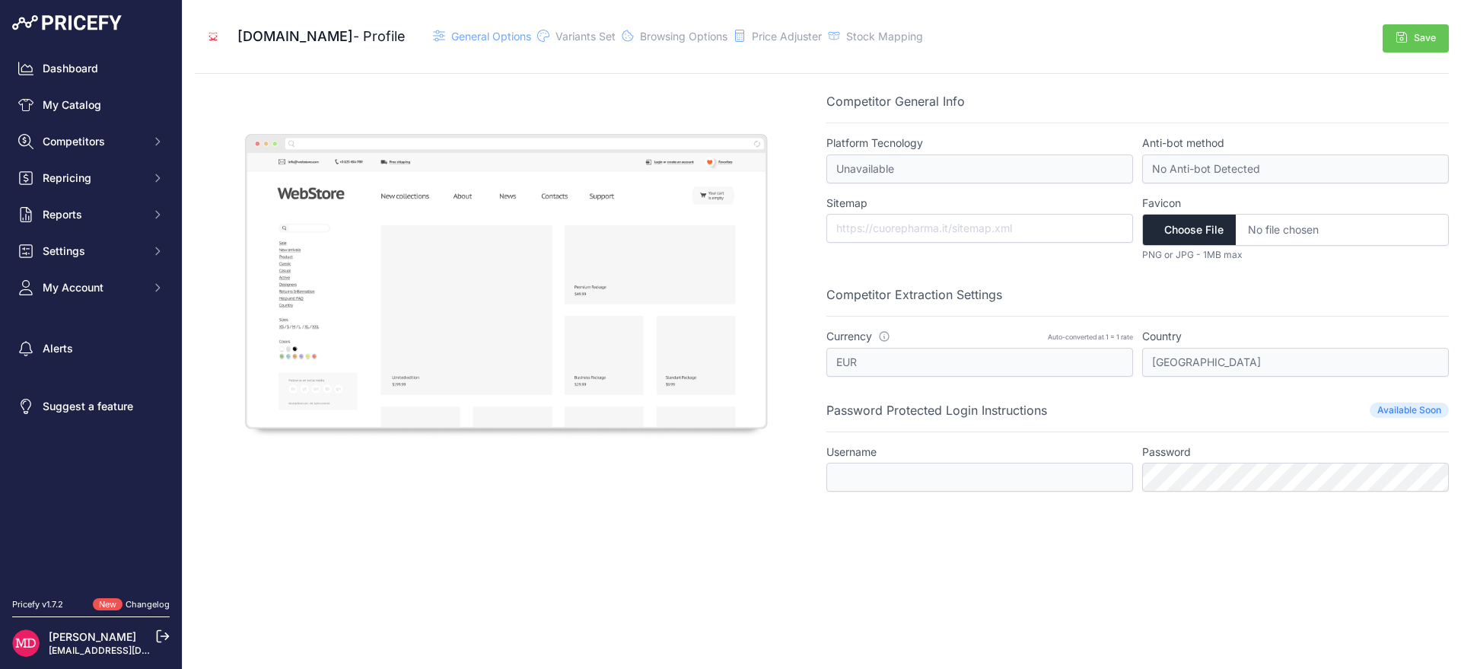
drag, startPoint x: 18, startPoint y: 11, endPoint x: 55, endPoint y: 29, distance: 40.8
click at [287, 42] on span "Cuorepharma.it" at bounding box center [295, 36] width 116 height 16
click at [490, 35] on span "General Options" at bounding box center [491, 36] width 80 height 13
click at [75, 62] on link "Dashboard" at bounding box center [91, 68] width 158 height 27
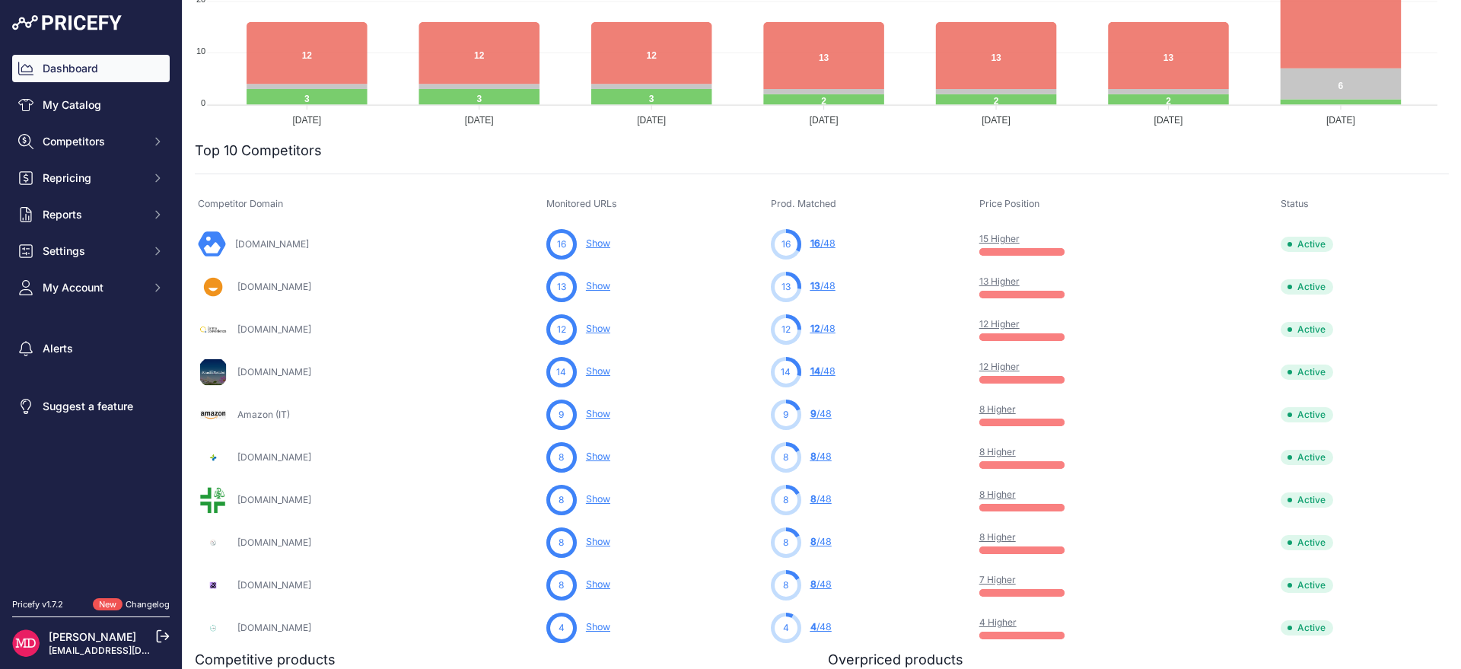
scroll to position [629, 0]
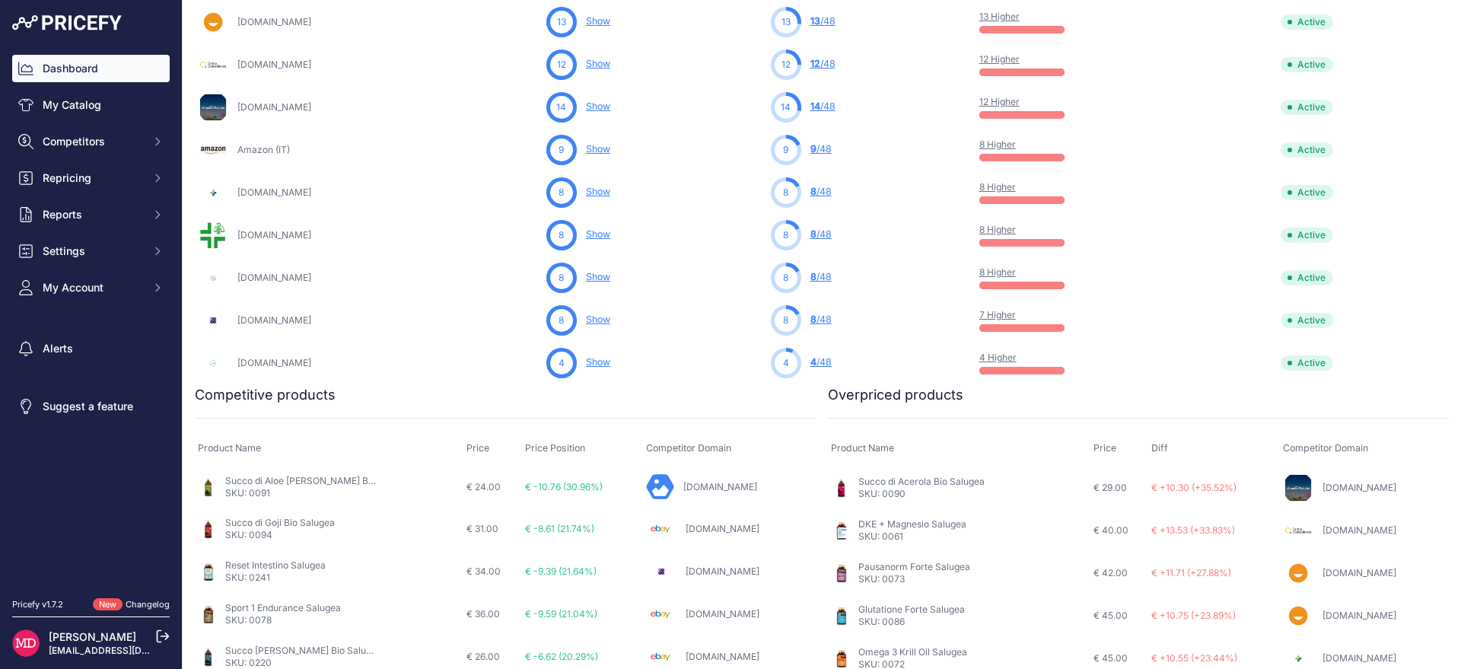
click at [113, 558] on nav "Dashboard My Catalog Competitors Competitors Monitored URLs MAP infringements R…" at bounding box center [91, 317] width 158 height 525
